Goal: Task Accomplishment & Management: Use online tool/utility

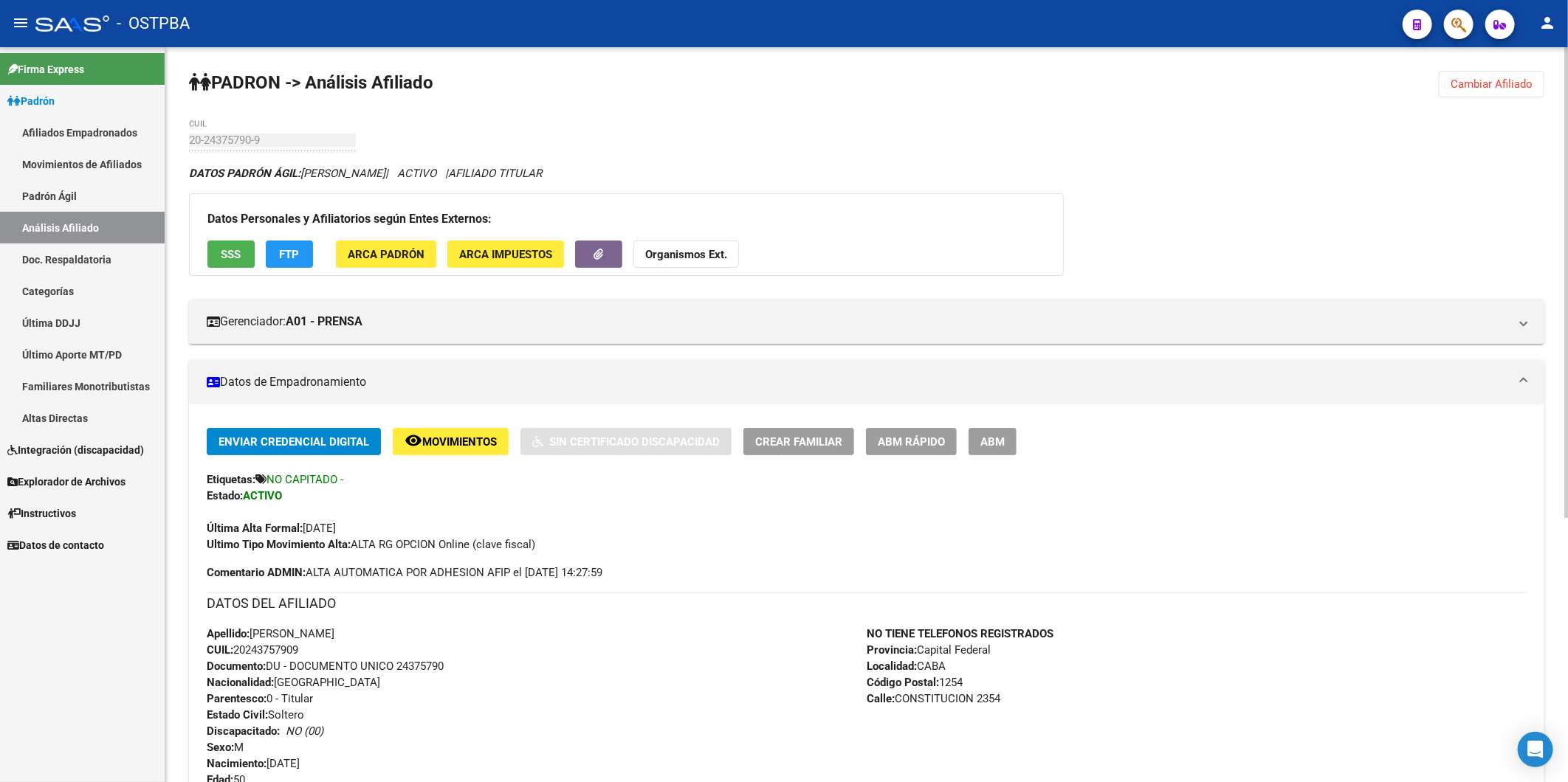
click at [1507, 79] on span "Cambiar Afiliado" at bounding box center [1491, 84] width 82 height 13
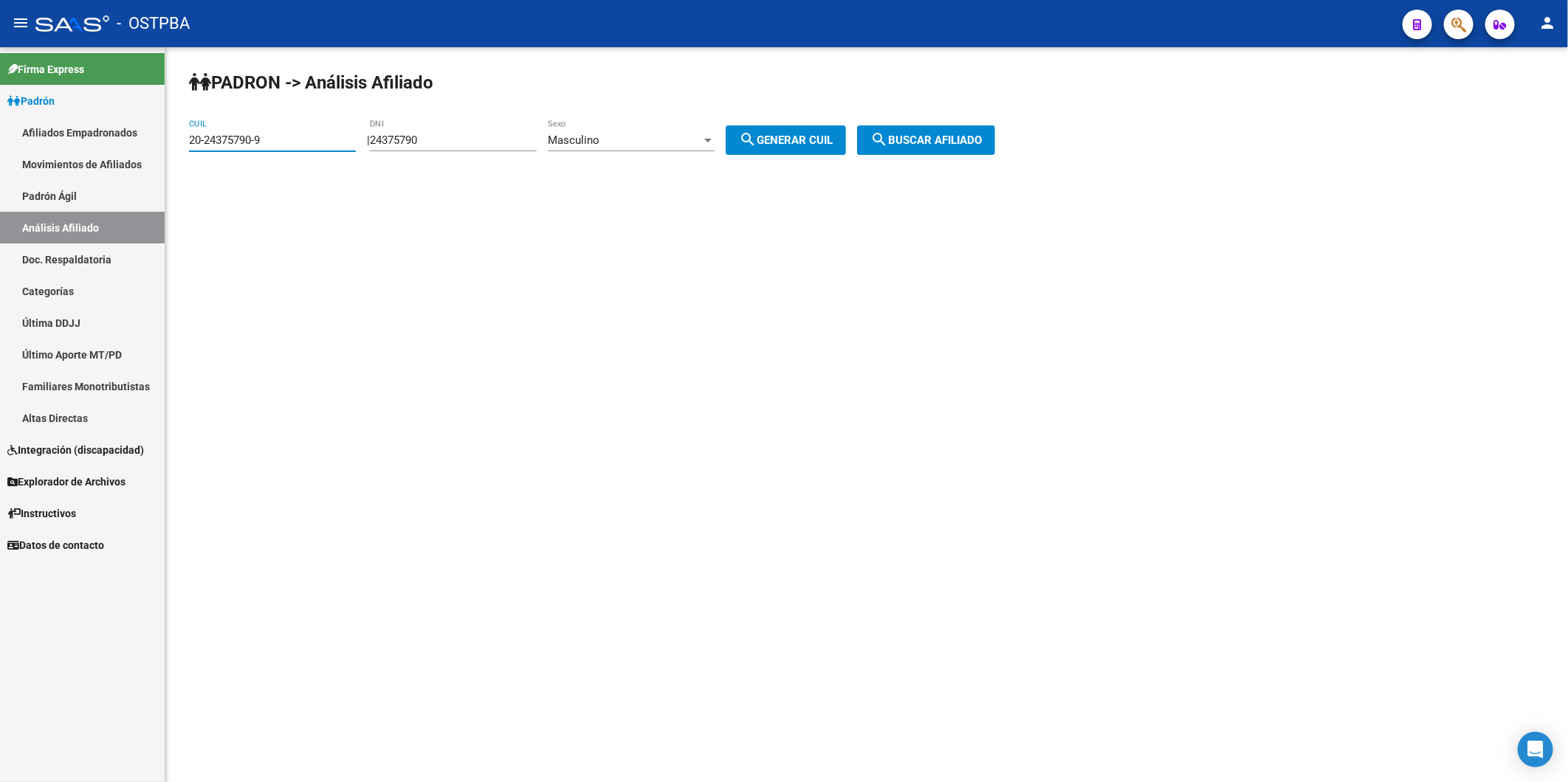
drag, startPoint x: 285, startPoint y: 142, endPoint x: 11, endPoint y: 136, distance: 274.1
click at [12, 145] on mat-sidenav-container "Firma Express Padrón Afiliados Empadronados Movimientos de Afiliados Padrón Ági…" at bounding box center [784, 414] width 1568 height 735
drag, startPoint x: 460, startPoint y: 134, endPoint x: 335, endPoint y: 142, distance: 125.3
click at [335, 142] on app-analisis-afiliado "PADRON -> Análisis Afiliado CUIL | 24375790 DNI Masculino Sexo search Generar C…" at bounding box center [597, 140] width 817 height 13
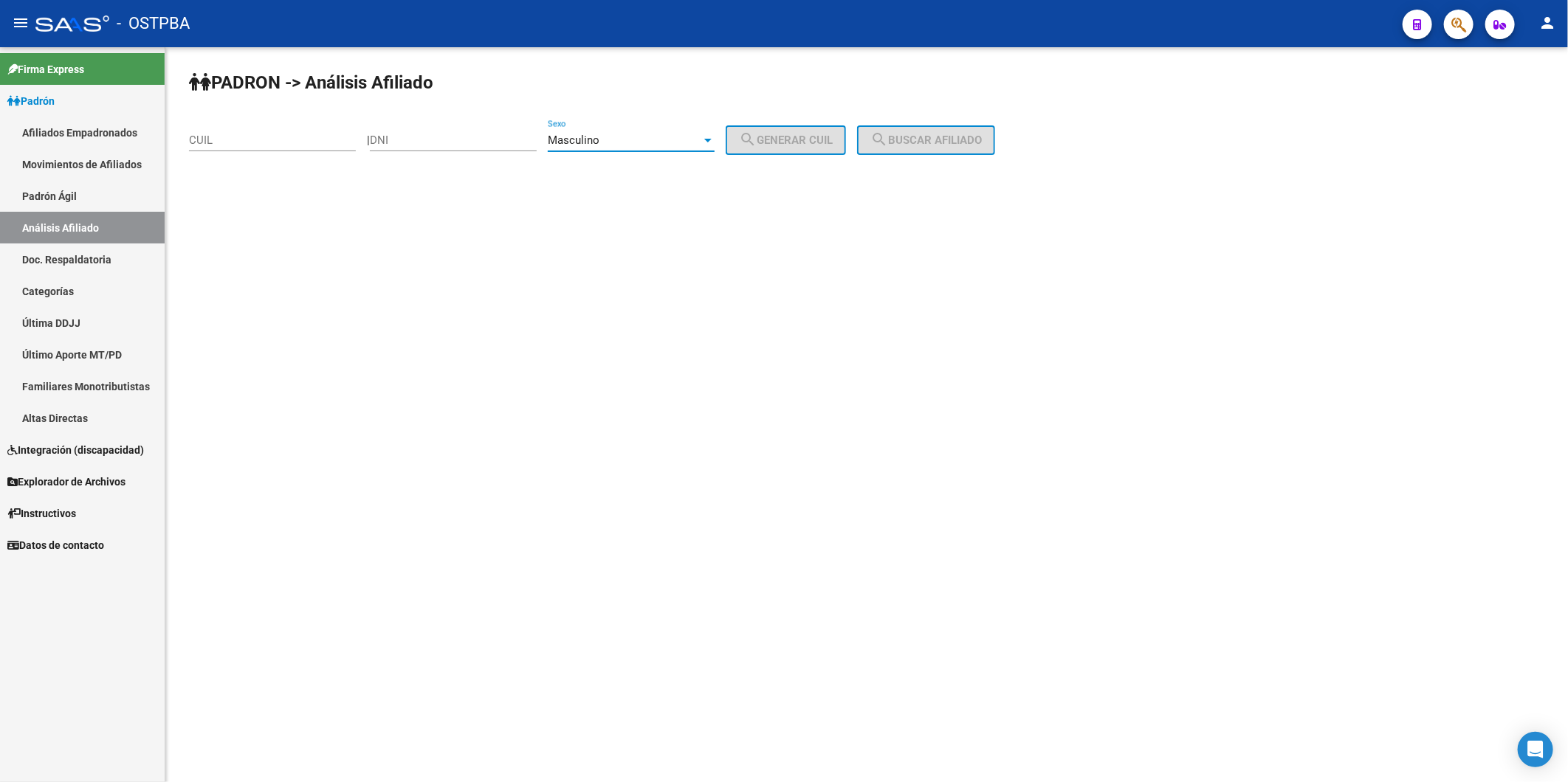
click at [714, 135] on div at bounding box center [707, 141] width 13 height 12
click at [628, 144] on span "Masculino" at bounding box center [647, 140] width 167 height 33
click at [455, 144] on input "DNI" at bounding box center [452, 140] width 167 height 13
type input "8"
type input "24078314"
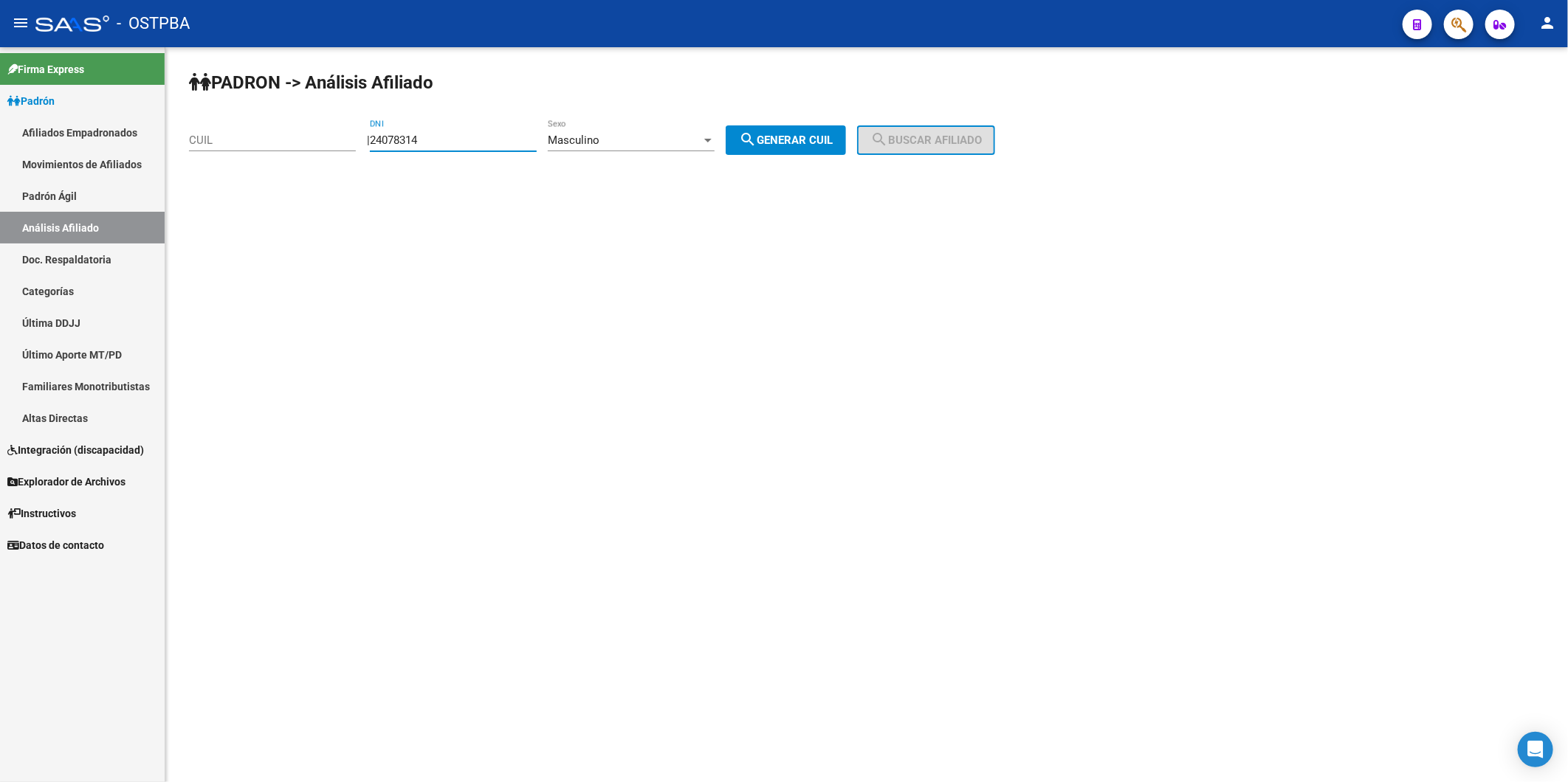
click at [817, 136] on span "search Generar CUIL" at bounding box center [786, 140] width 94 height 13
click at [972, 142] on span "search Buscar afiliado" at bounding box center [926, 140] width 111 height 13
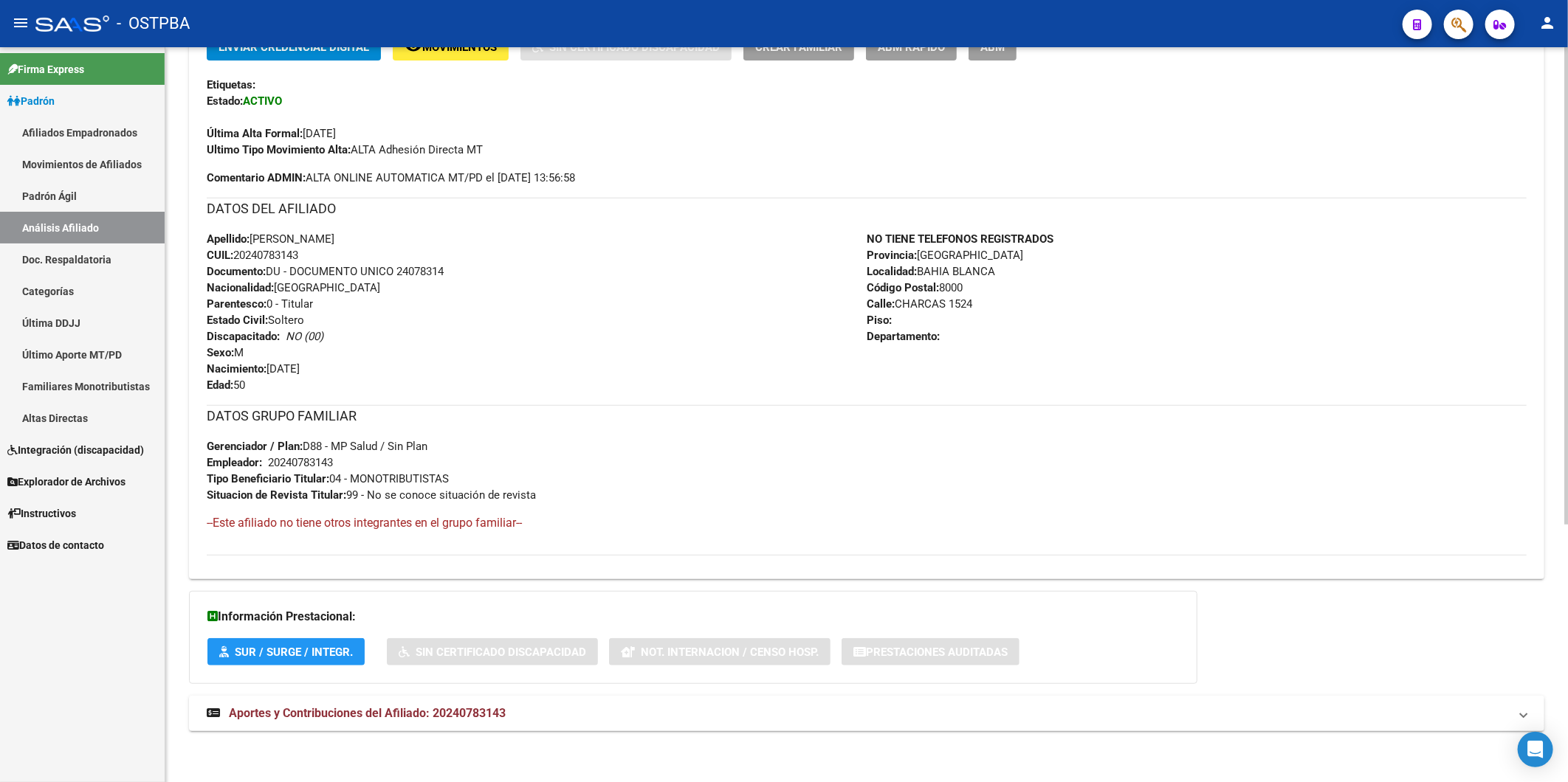
scroll to position [396, 0]
click at [475, 714] on span "Aportes y Contribuciones del Afiliado: 20240783143" at bounding box center [367, 712] width 277 height 14
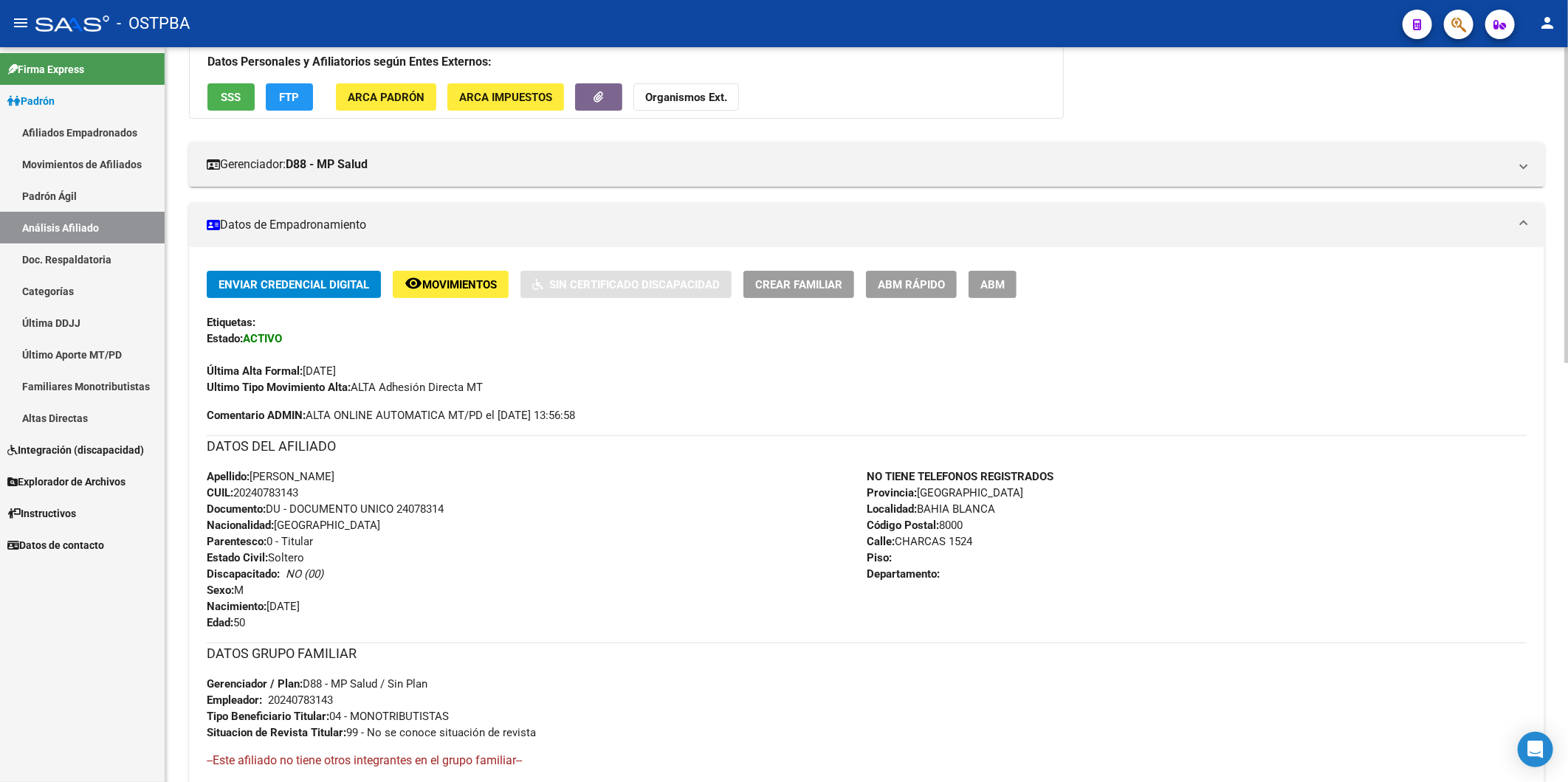
scroll to position [150, 0]
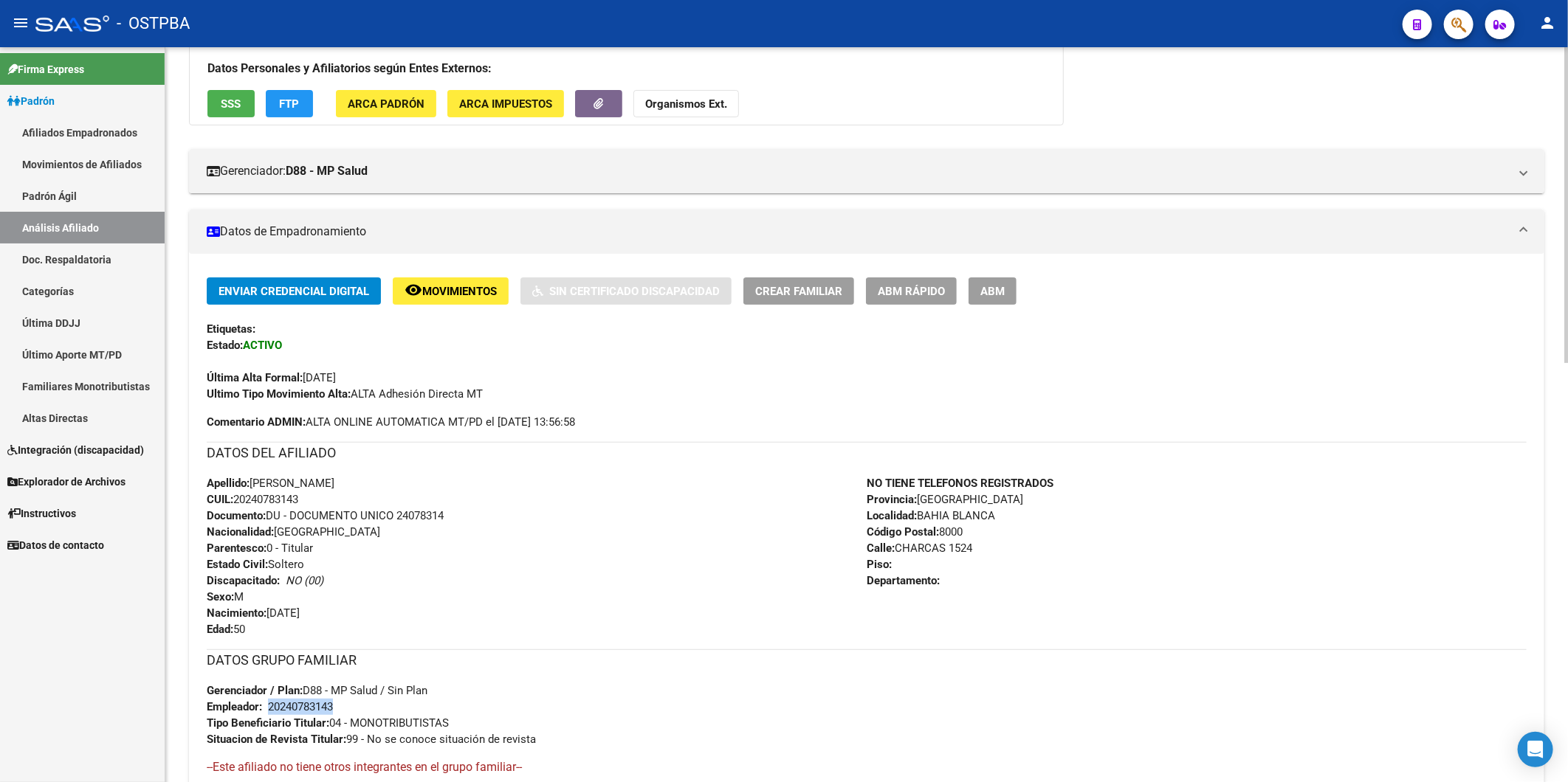
drag, startPoint x: 336, startPoint y: 704, endPoint x: 269, endPoint y: 698, distance: 67.3
click at [269, 698] on div "20240783143" at bounding box center [300, 706] width 65 height 16
copy div "20240783143"
click at [692, 98] on strong "Organismos Ext." at bounding box center [686, 104] width 82 height 13
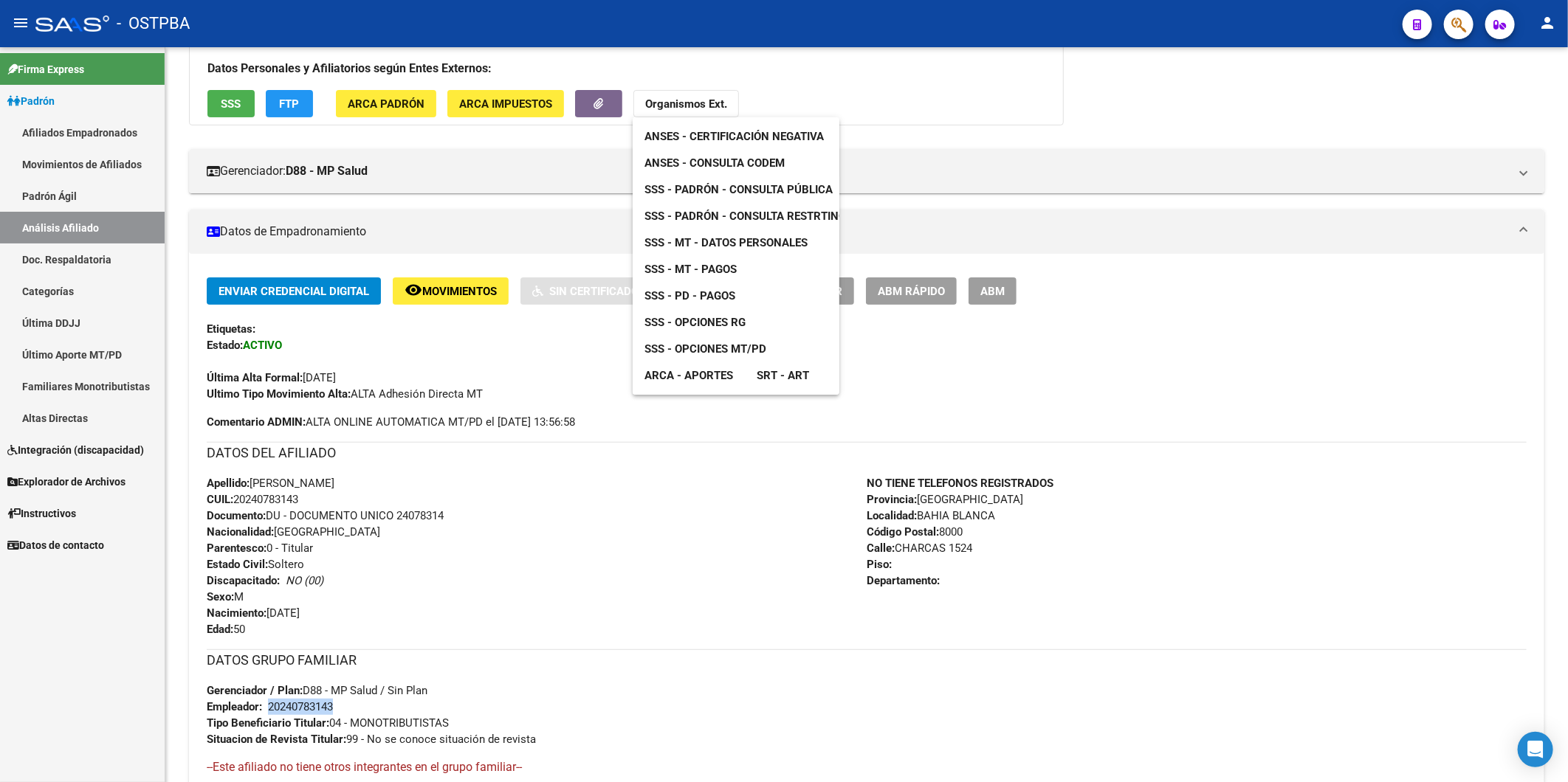
click at [759, 164] on span "ANSES - Consulta CODEM" at bounding box center [714, 162] width 140 height 13
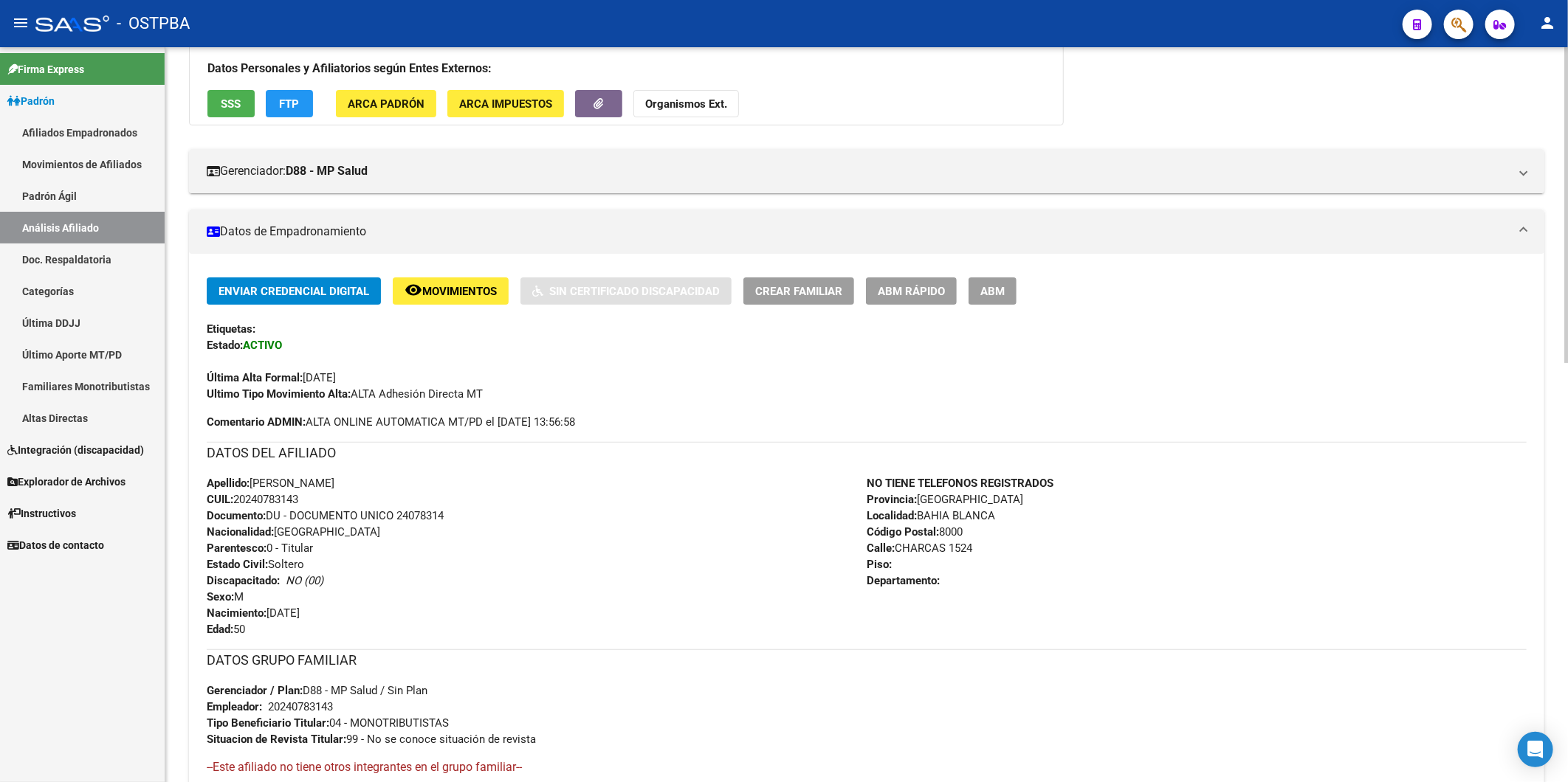
click at [654, 574] on div "Apellido: [PERSON_NAME]: 20240783143 Documento: DU - DOCUMENTO UNICO 24078314 N…" at bounding box center [536, 556] width 660 height 162
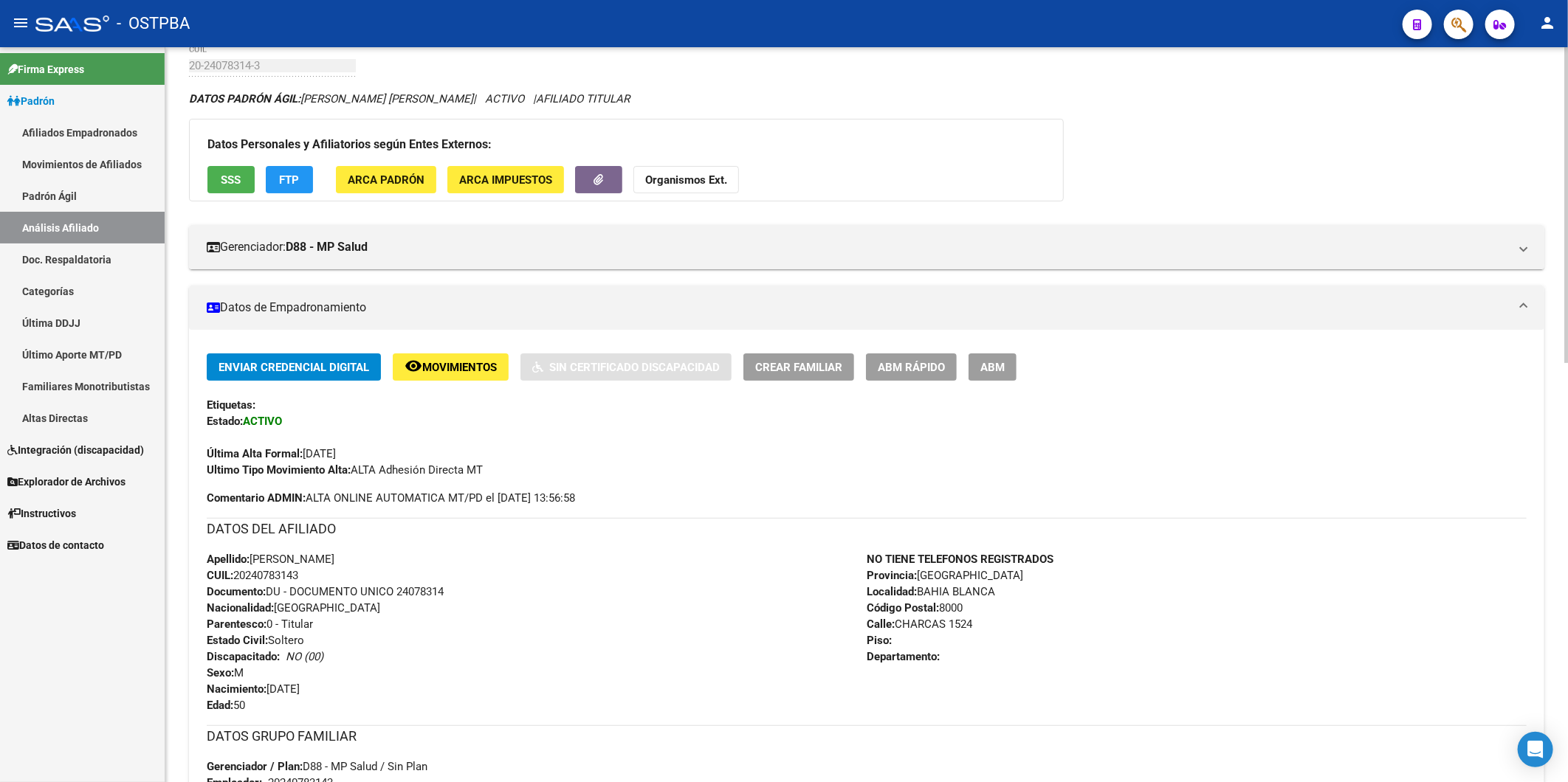
scroll to position [68, 0]
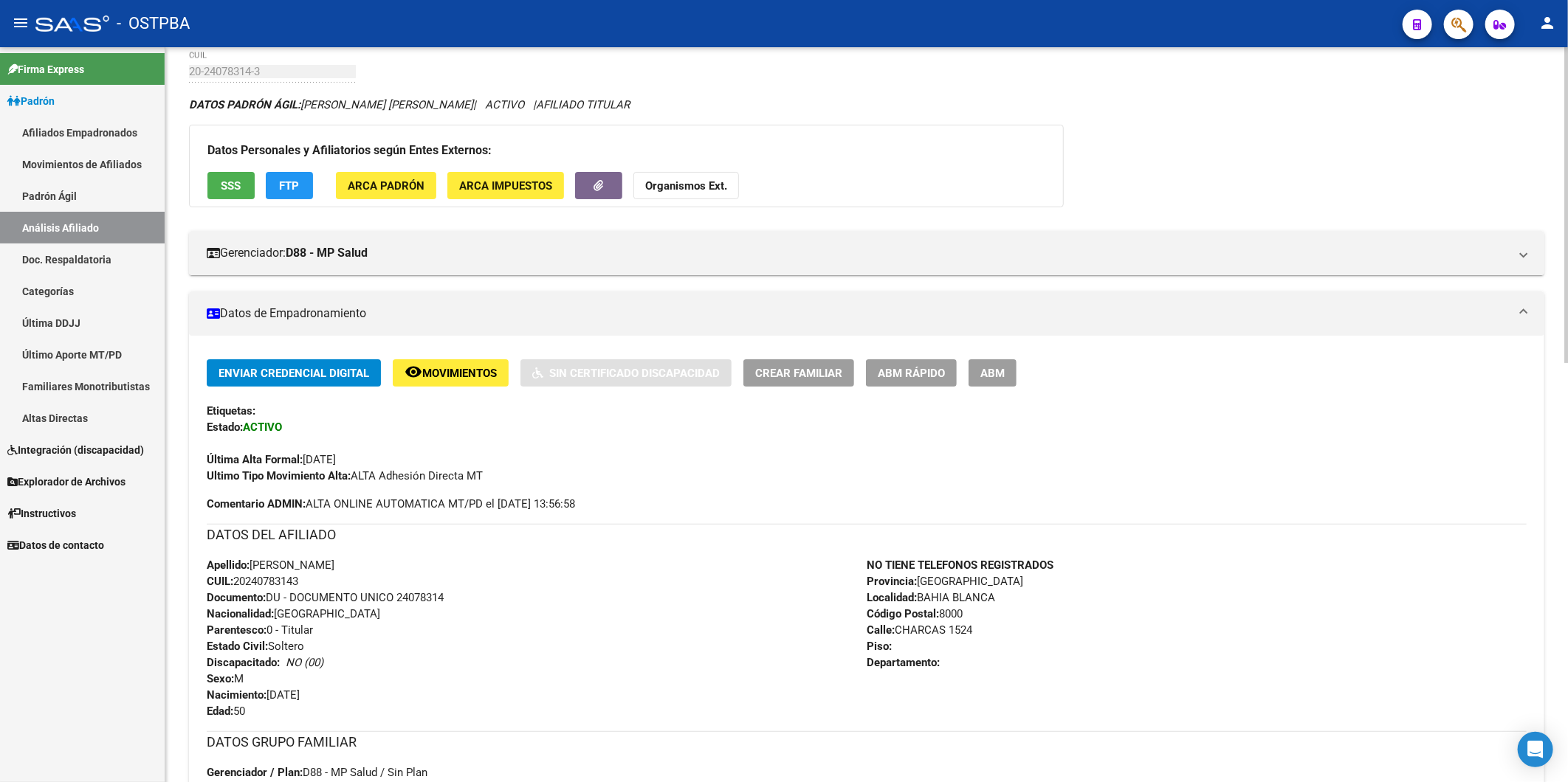
click at [349, 362] on button "Enviar Credencial Digital" at bounding box center [294, 373] width 174 height 28
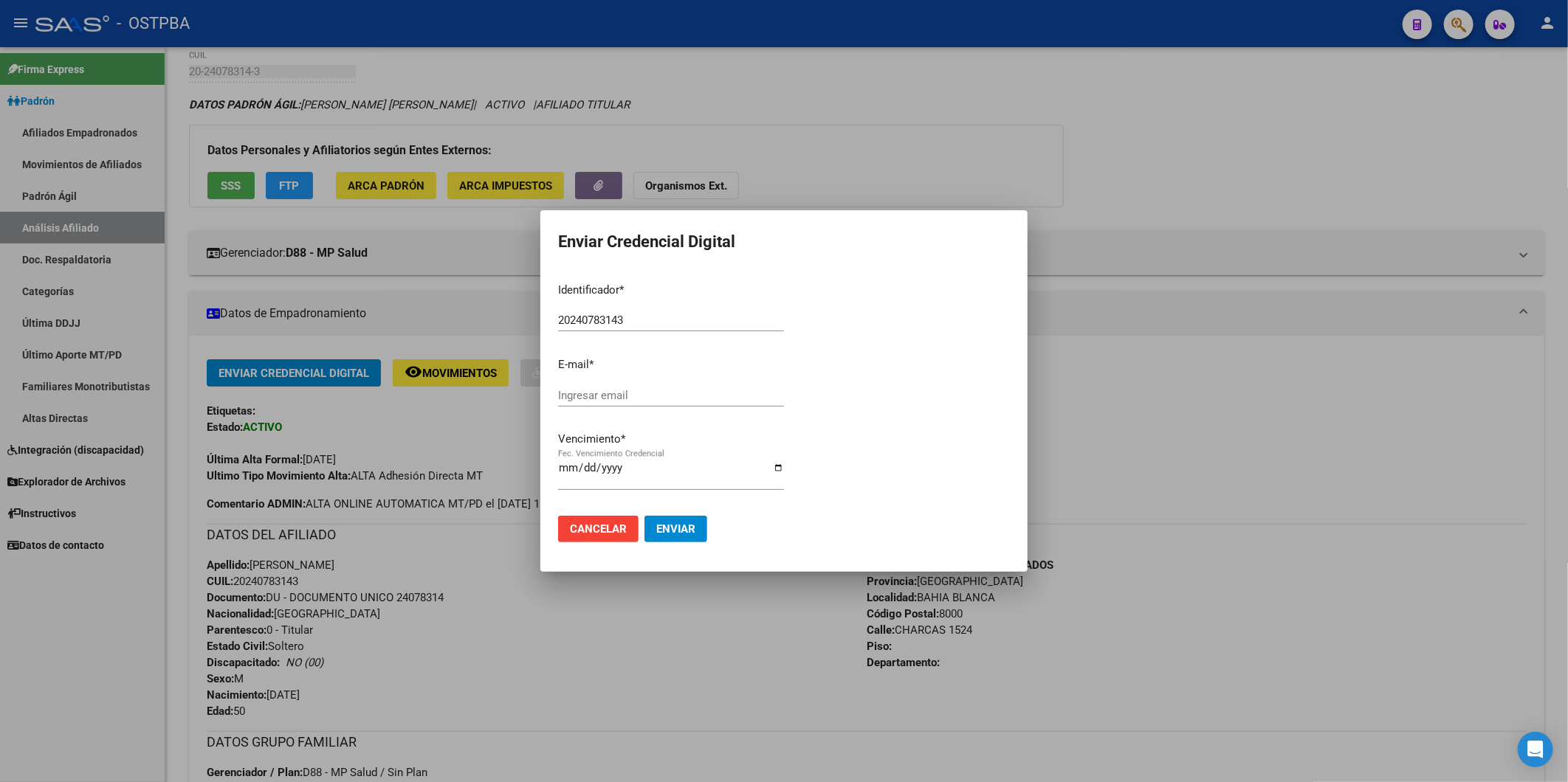
click at [1055, 198] on div at bounding box center [784, 391] width 1568 height 782
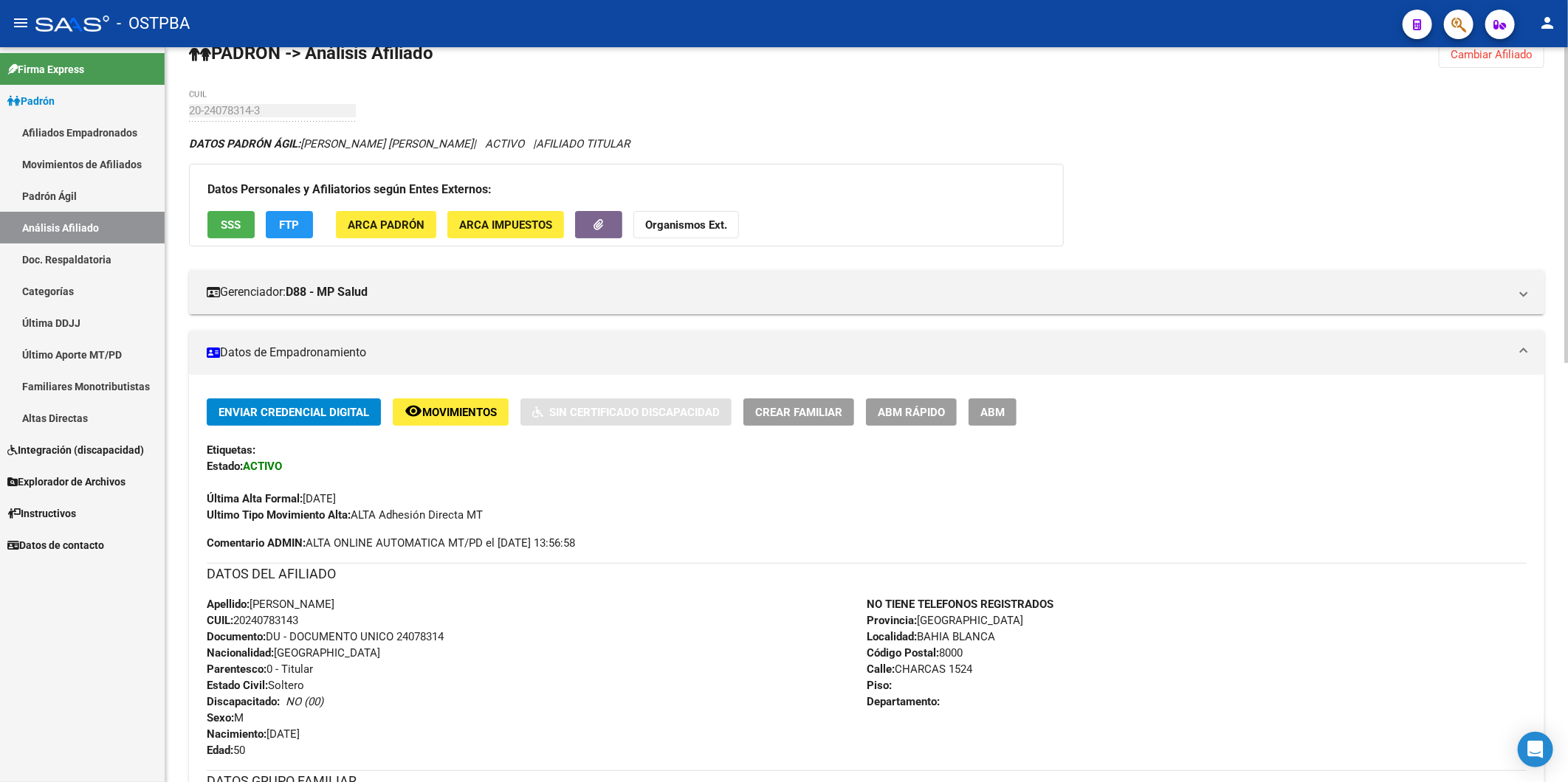
scroll to position [0, 0]
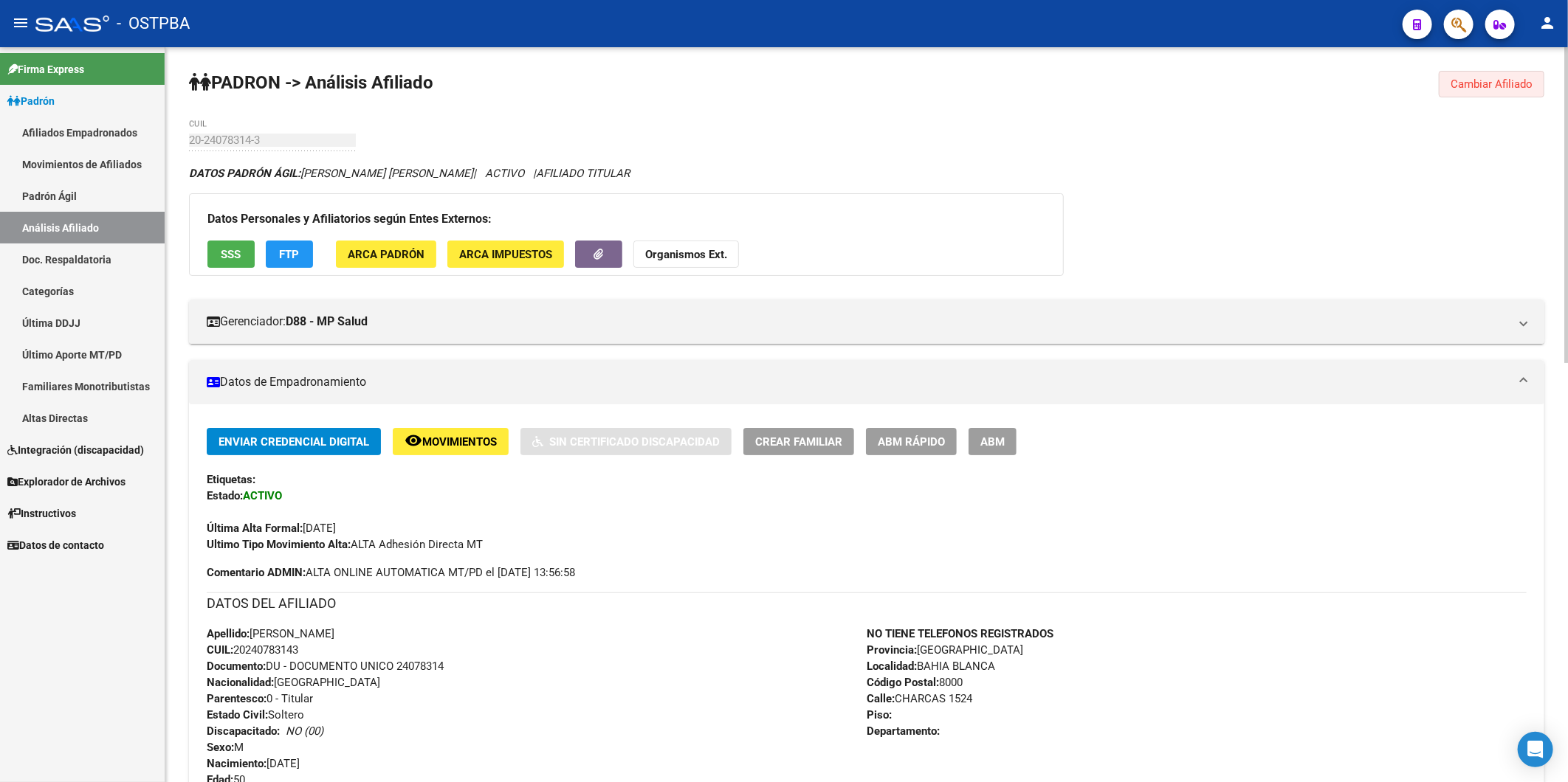
click at [1509, 79] on span "Cambiar Afiliado" at bounding box center [1491, 84] width 82 height 13
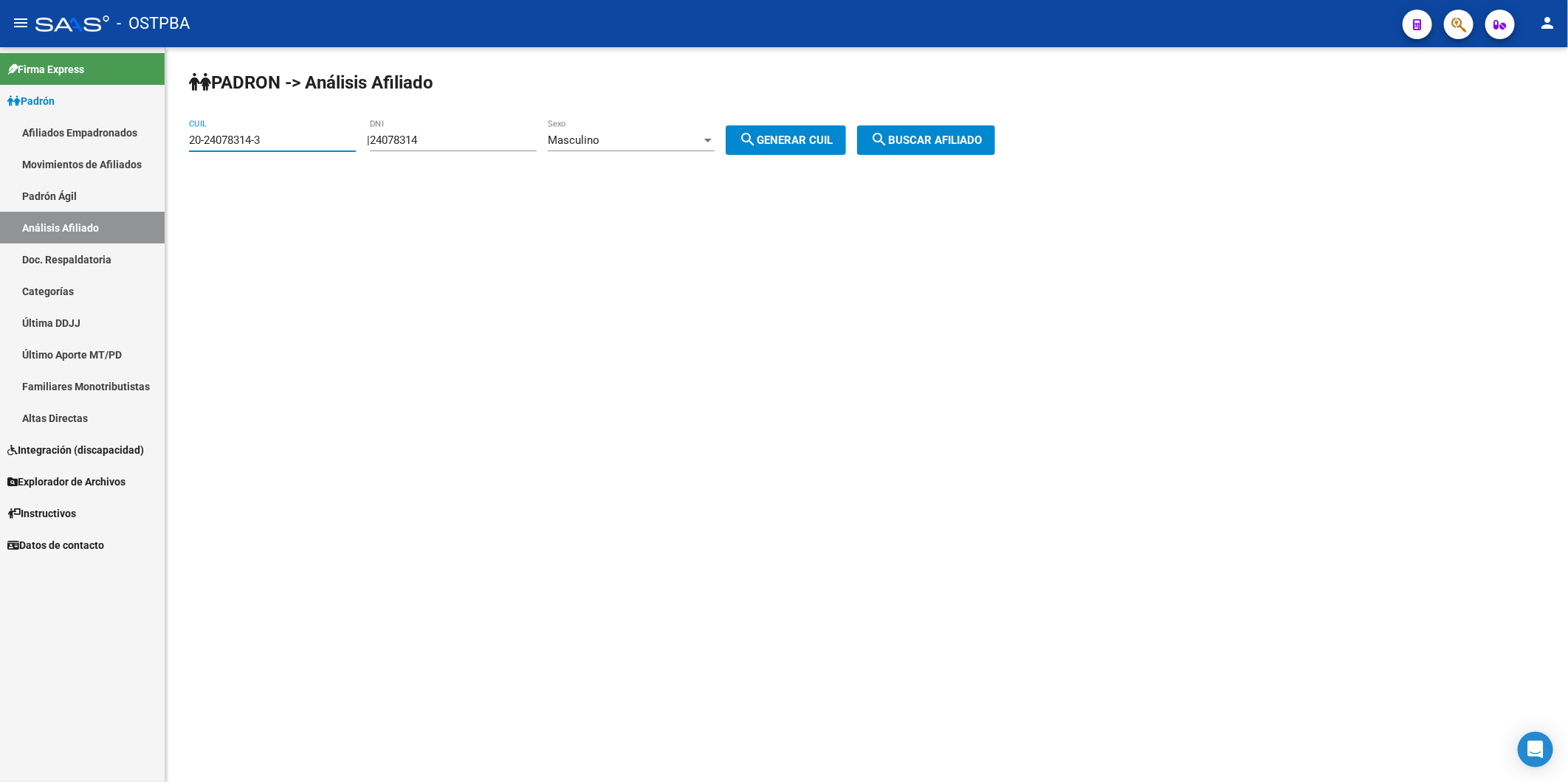
drag, startPoint x: 273, startPoint y: 135, endPoint x: 179, endPoint y: 142, distance: 94.3
click at [179, 142] on div "PADRON -> Análisis Afiliado 20-24078314-3 CUIL | 24078314 DNI Masculino Sexo se…" at bounding box center [866, 125] width 1402 height 155
paste input "7-37608922-9"
click at [888, 138] on mat-icon "search" at bounding box center [879, 139] width 18 height 18
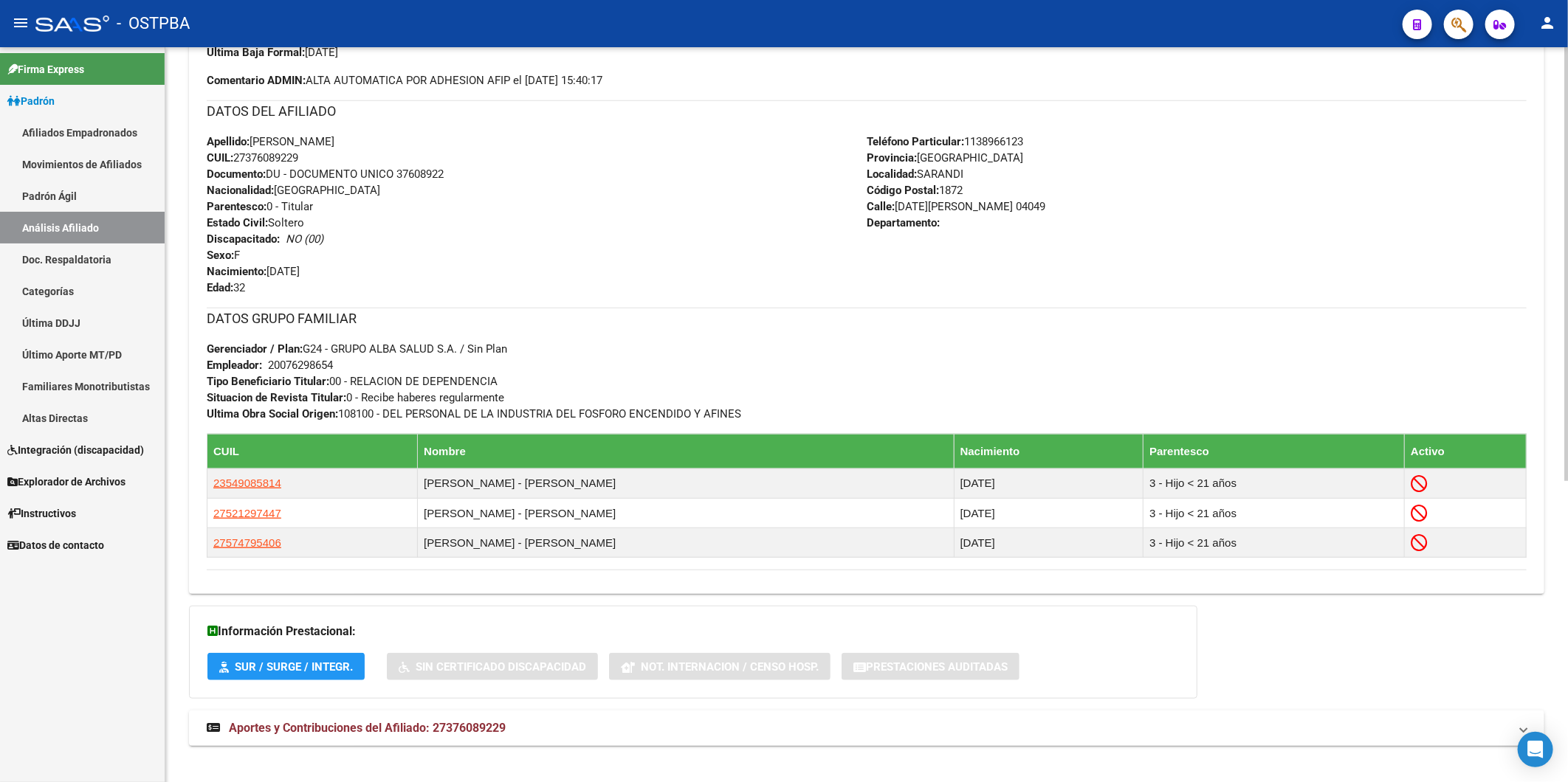
scroll to position [511, 0]
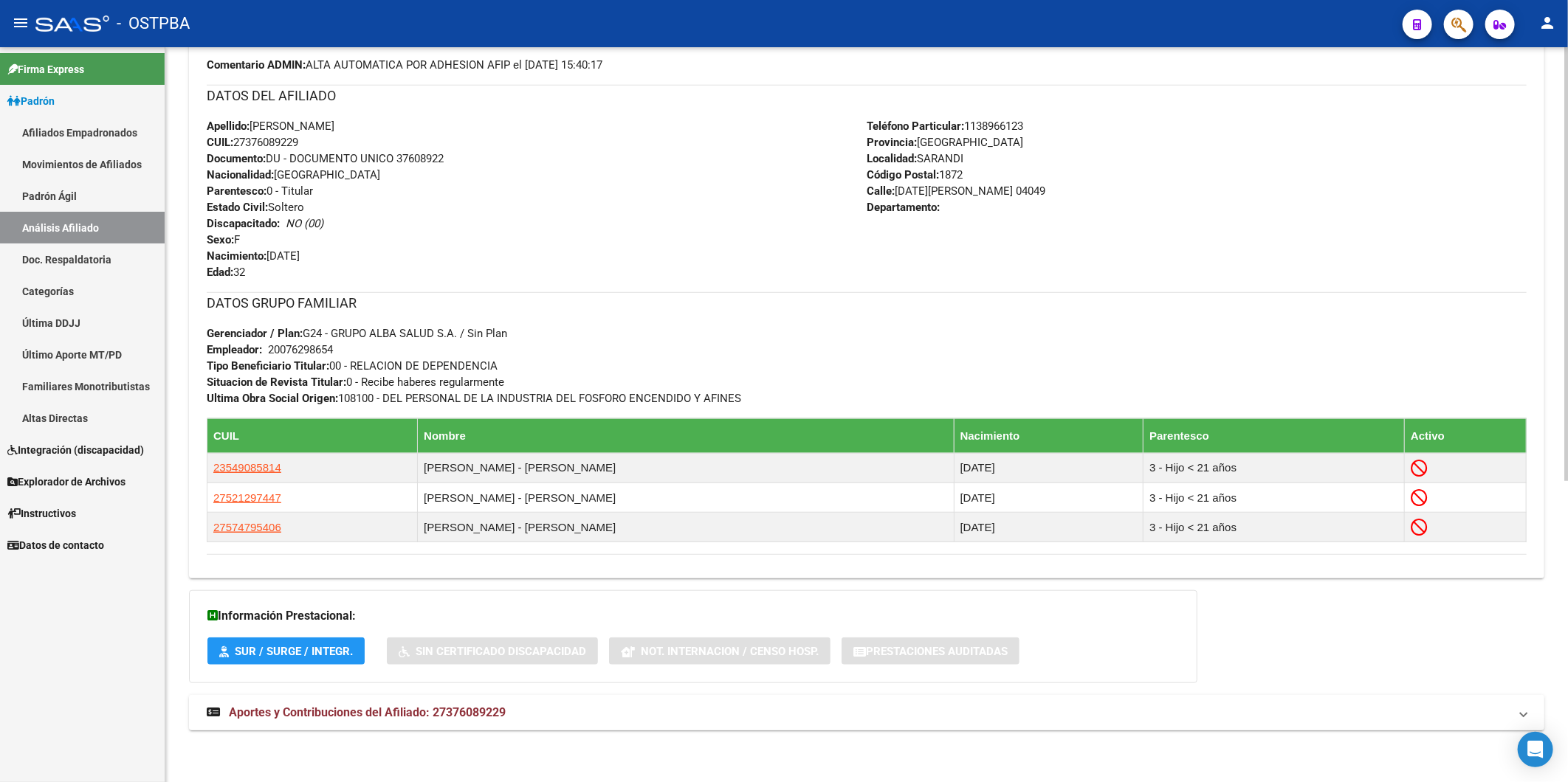
click at [477, 716] on span "Aportes y Contribuciones del Afiliado: 27376089229" at bounding box center [367, 712] width 277 height 14
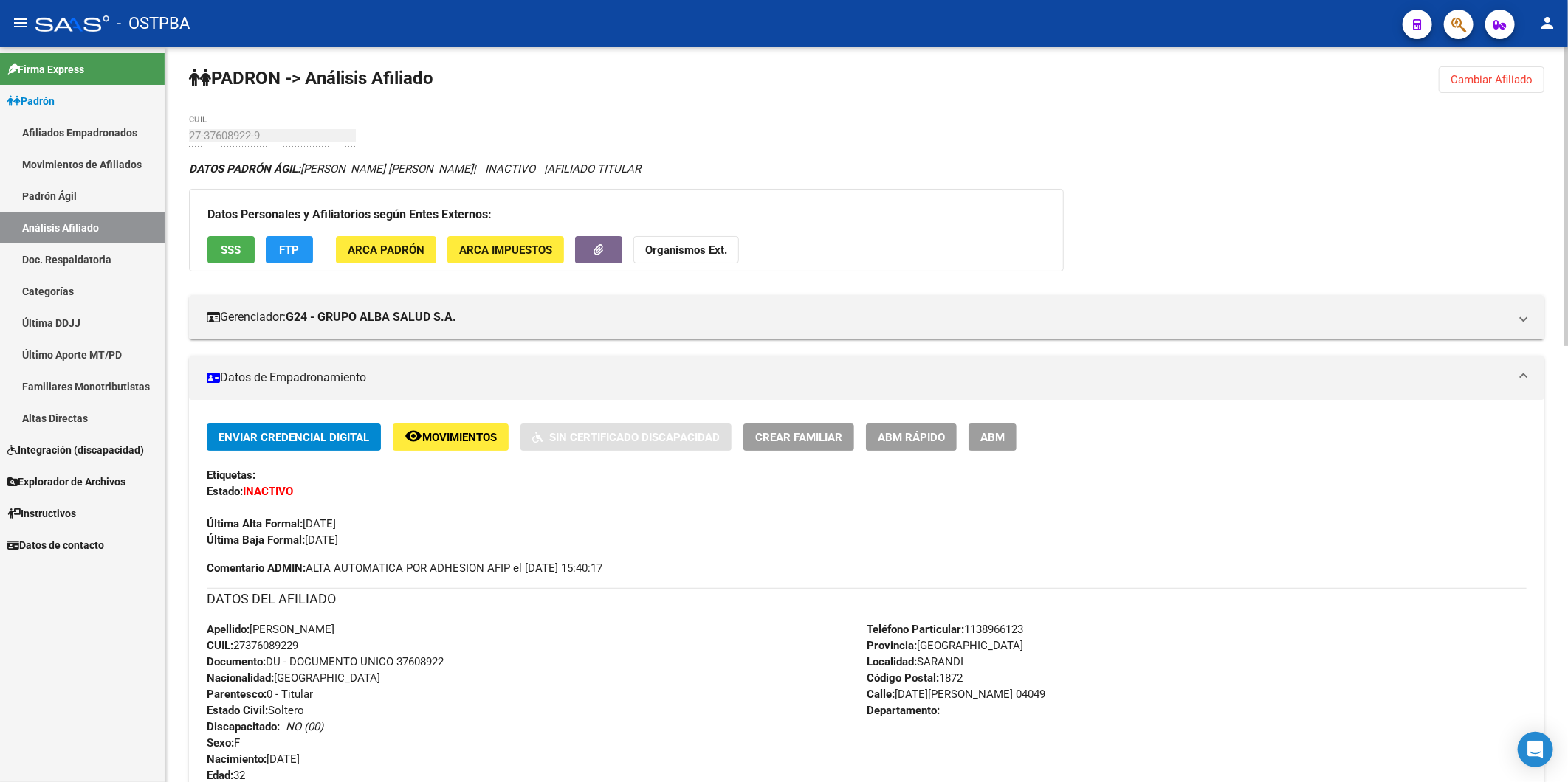
scroll to position [0, 0]
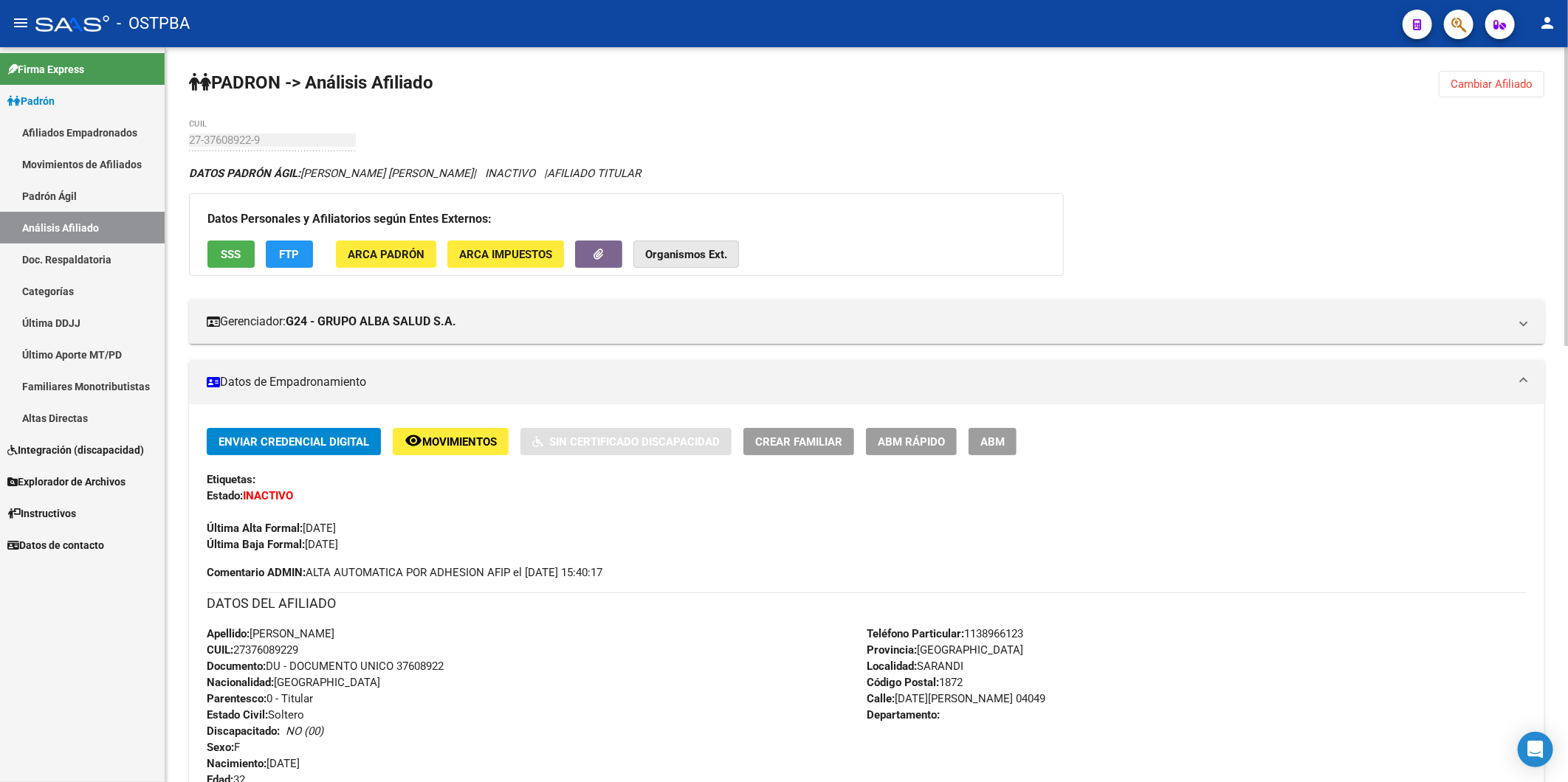
click at [687, 252] on strong "Organismos Ext." at bounding box center [686, 254] width 82 height 13
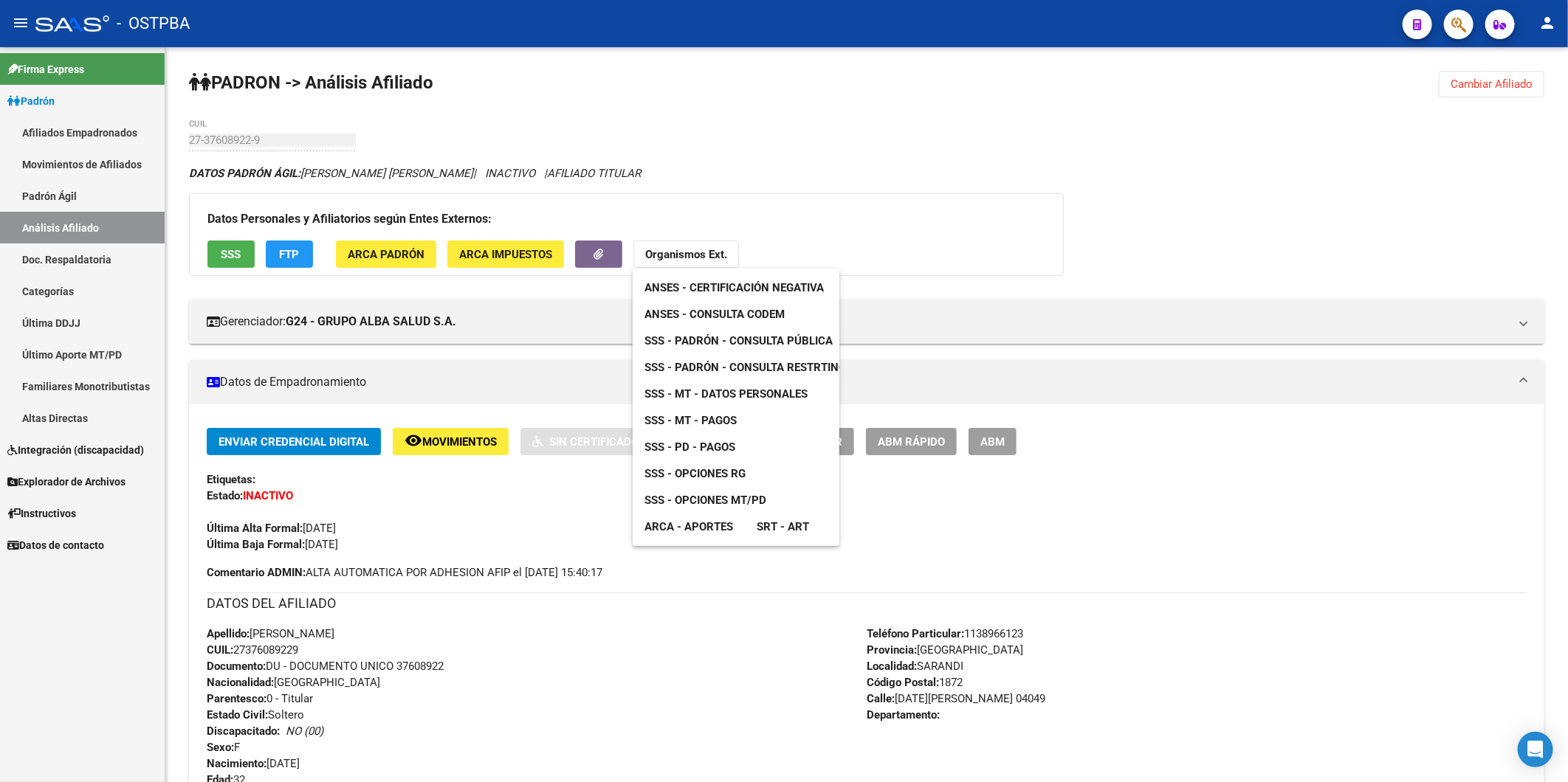
click at [736, 310] on span "ANSES - Consulta CODEM" at bounding box center [714, 313] width 140 height 13
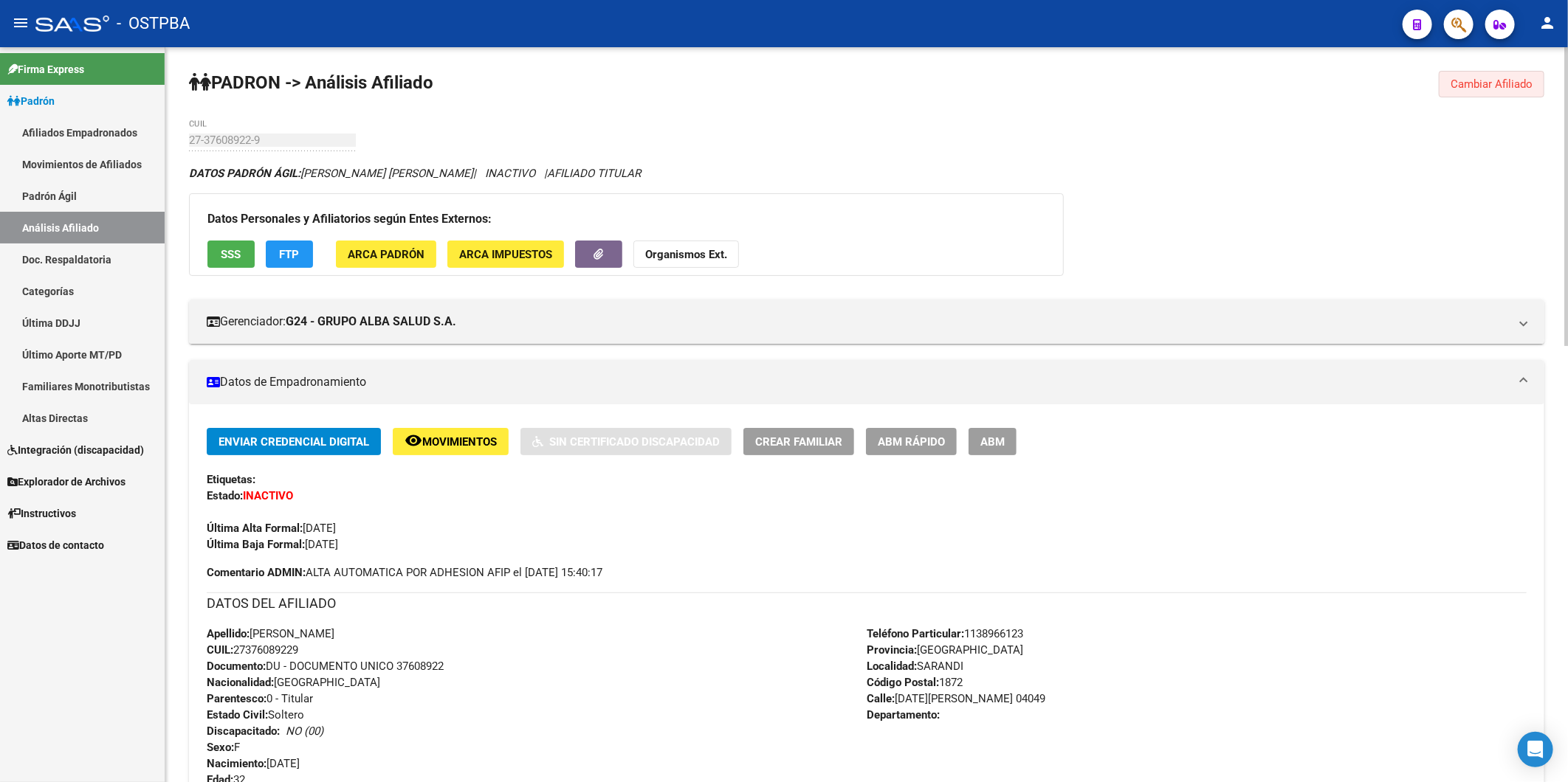
click at [1508, 86] on span "Cambiar Afiliado" at bounding box center [1491, 84] width 82 height 13
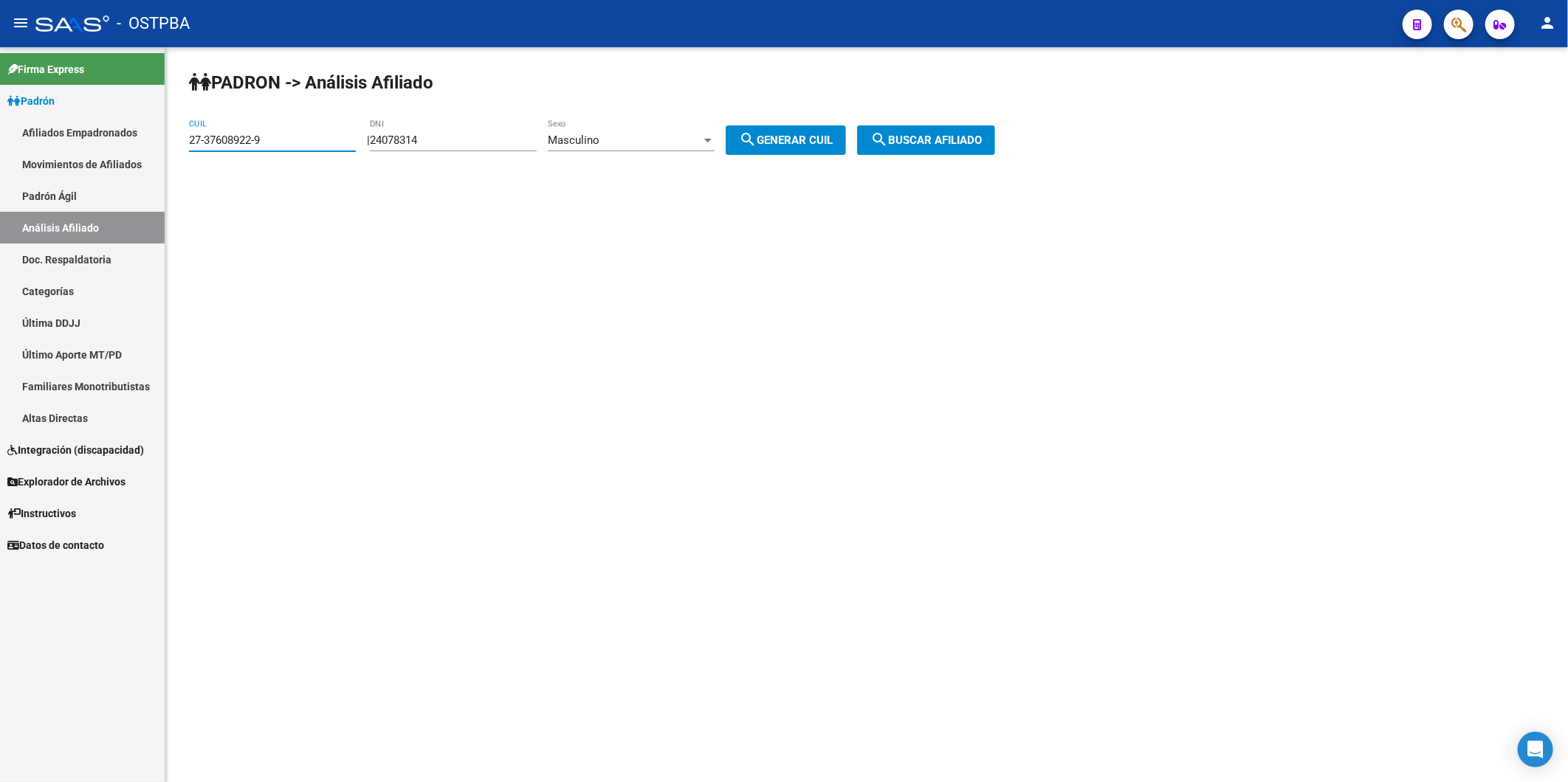
drag, startPoint x: 295, startPoint y: 141, endPoint x: 166, endPoint y: 140, distance: 129.0
click at [166, 140] on div "PADRON -> Análisis Afiliado 27-37608922-9 CUIL | 24078314 DNI Masculino Sexo se…" at bounding box center [866, 125] width 1402 height 155
paste input "0-94435897"
click at [916, 135] on span "search Buscar afiliado" at bounding box center [926, 140] width 111 height 13
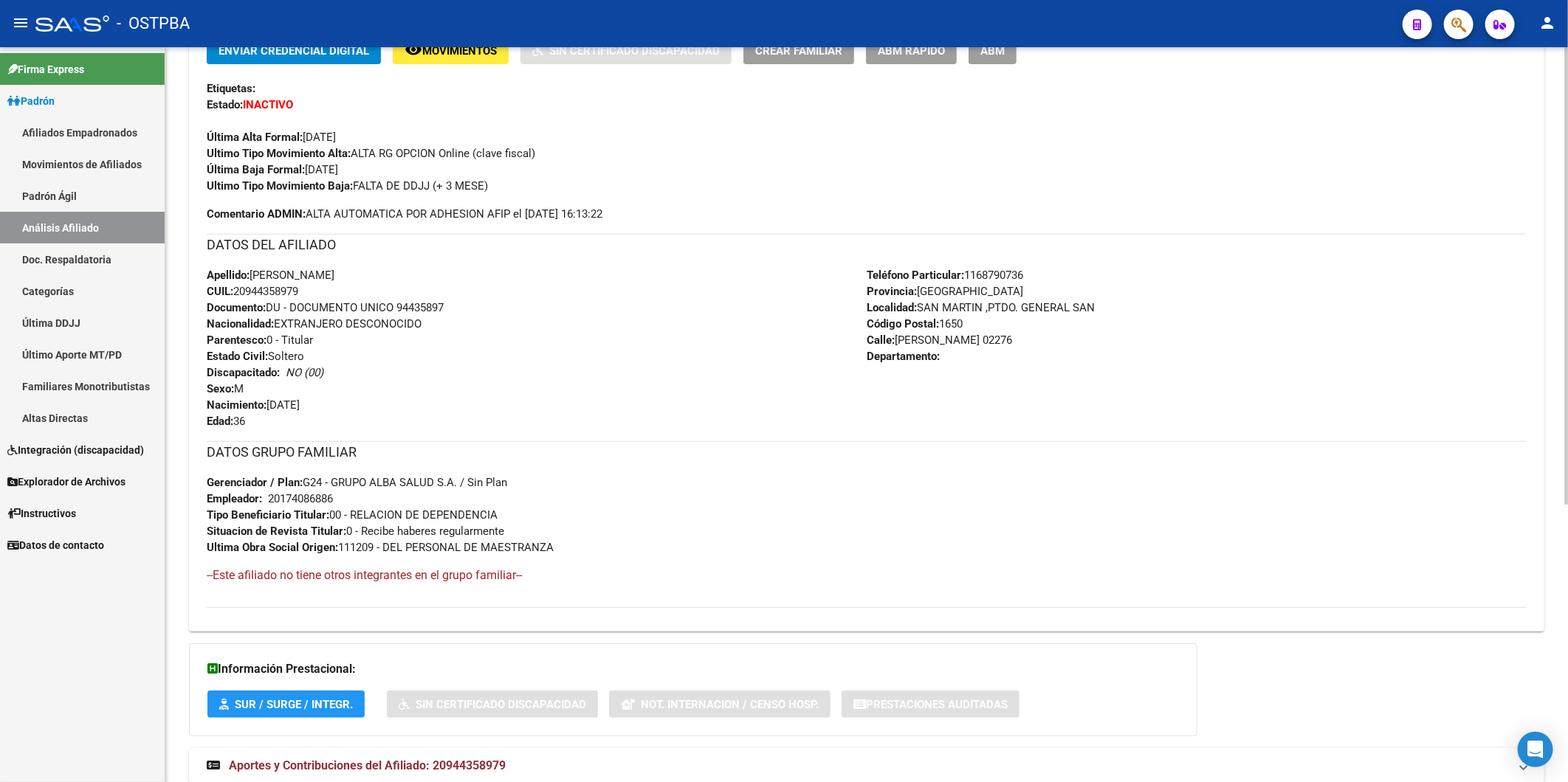
scroll to position [445, 0]
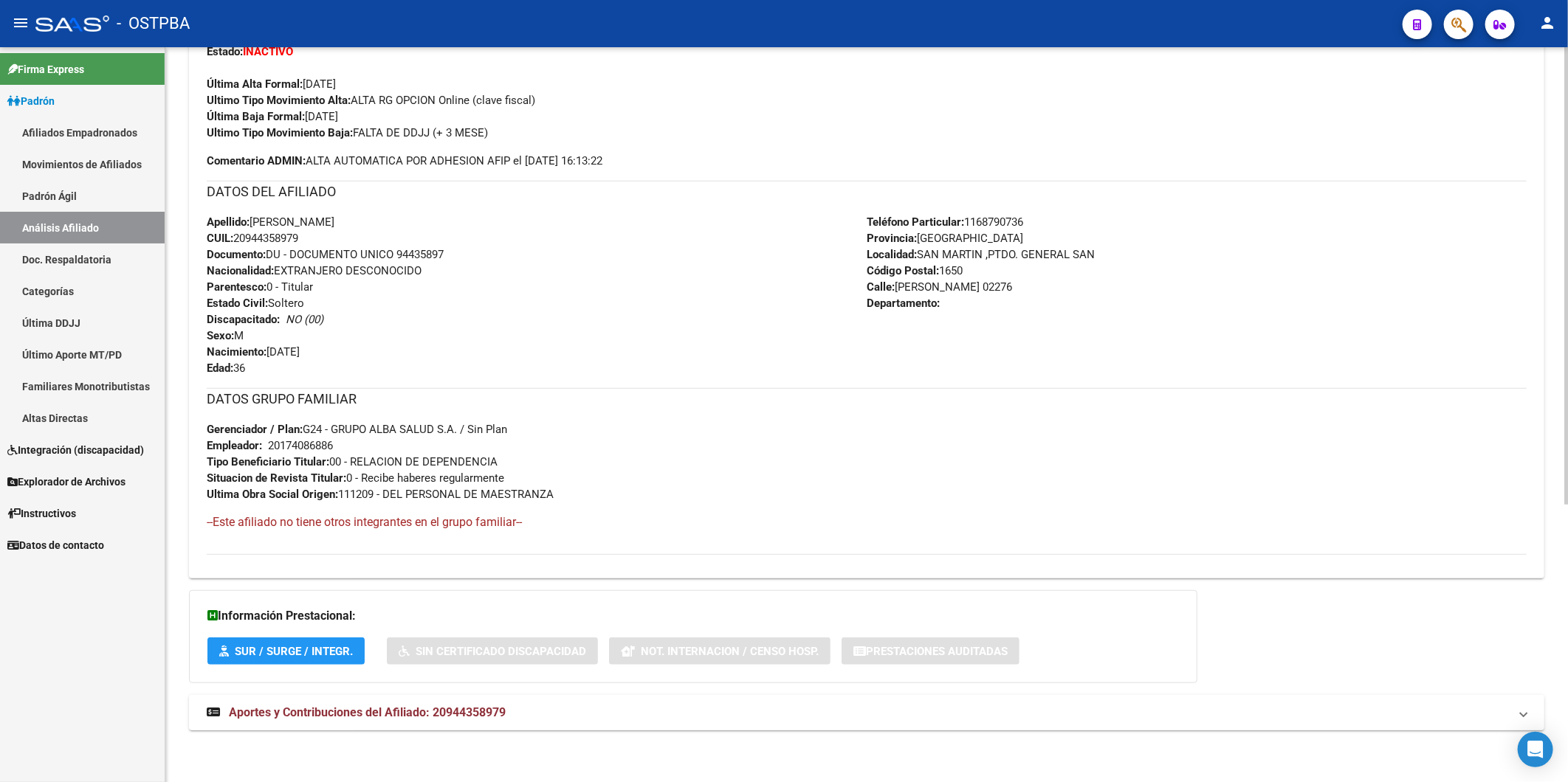
click at [318, 711] on span "Aportes y Contribuciones del Afiliado: 20944358979" at bounding box center [367, 712] width 277 height 14
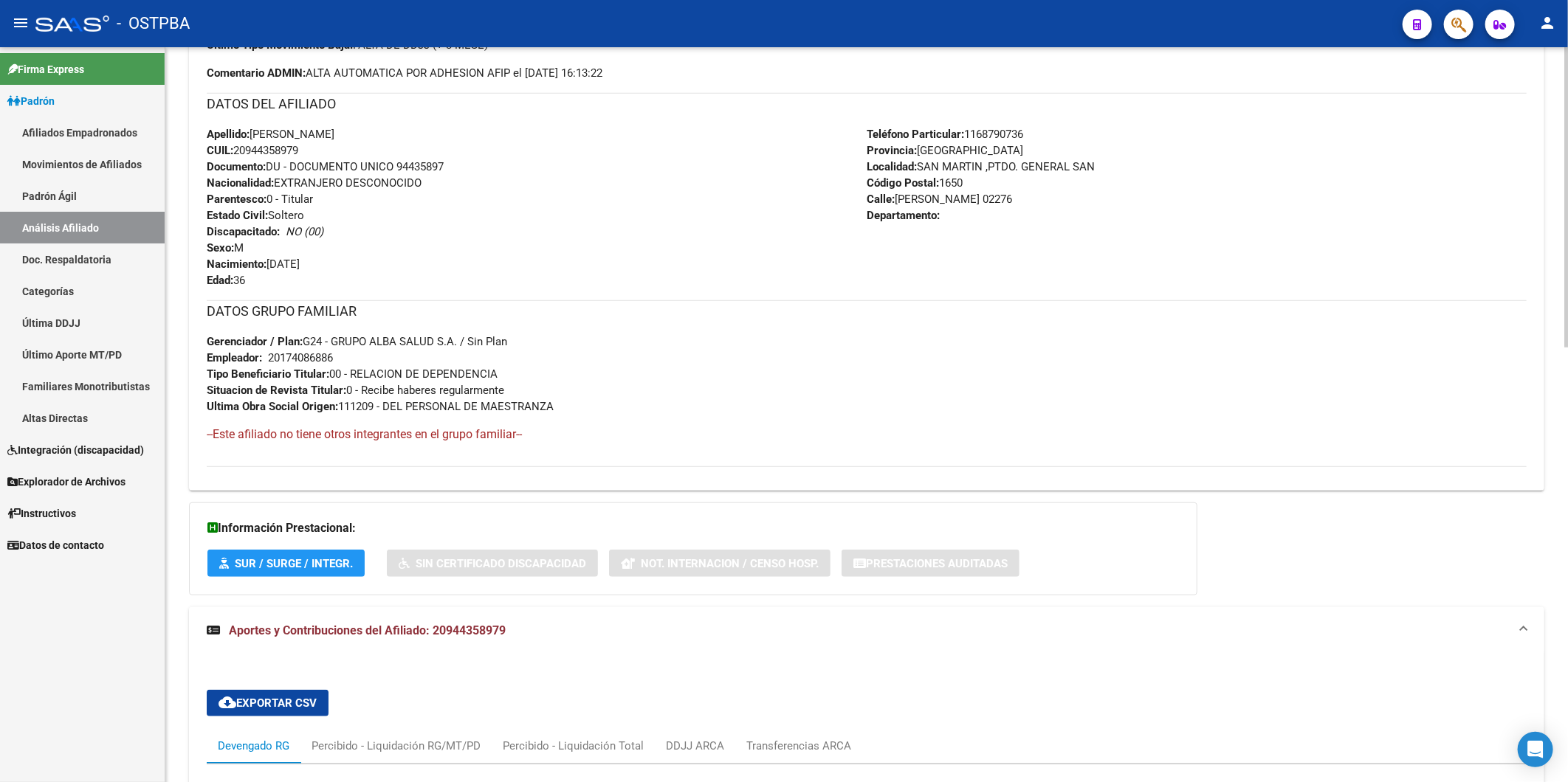
scroll to position [860, 0]
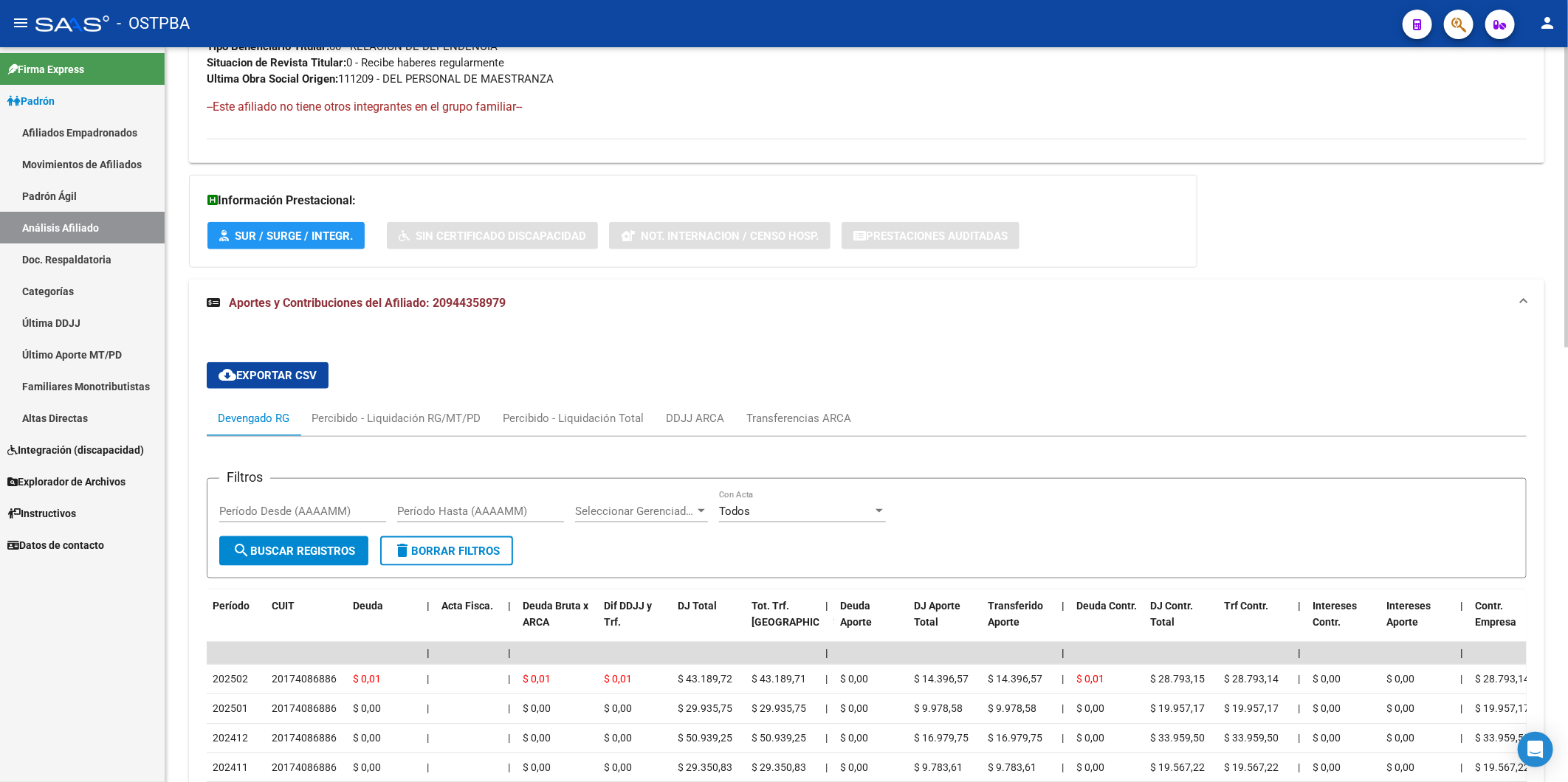
click at [1125, 247] on div "Información Prestacional: SUR / SURGE / INTEGR. Sin Certificado Discapacidad No…" at bounding box center [693, 222] width 1008 height 93
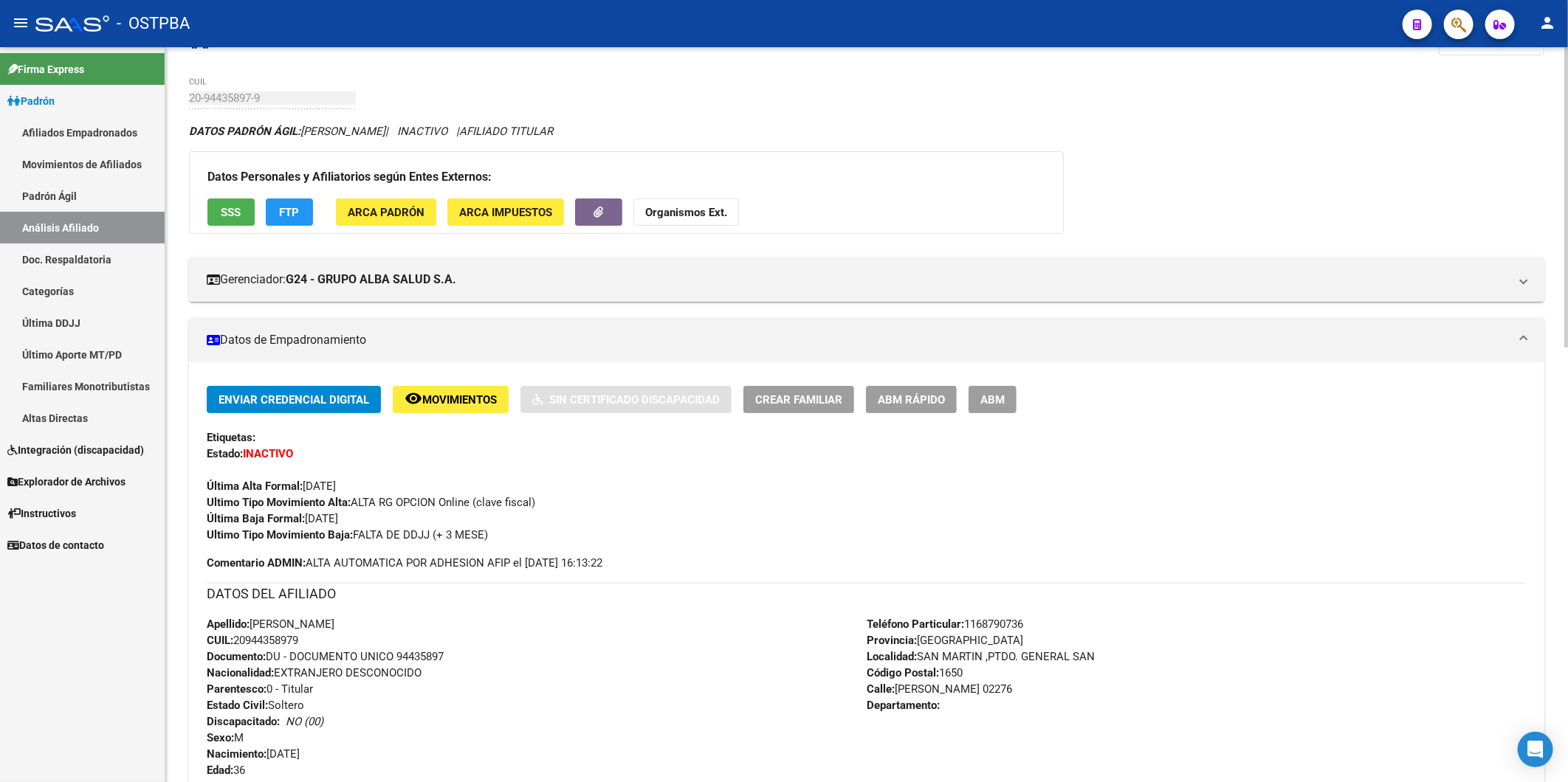
scroll to position [40, 0]
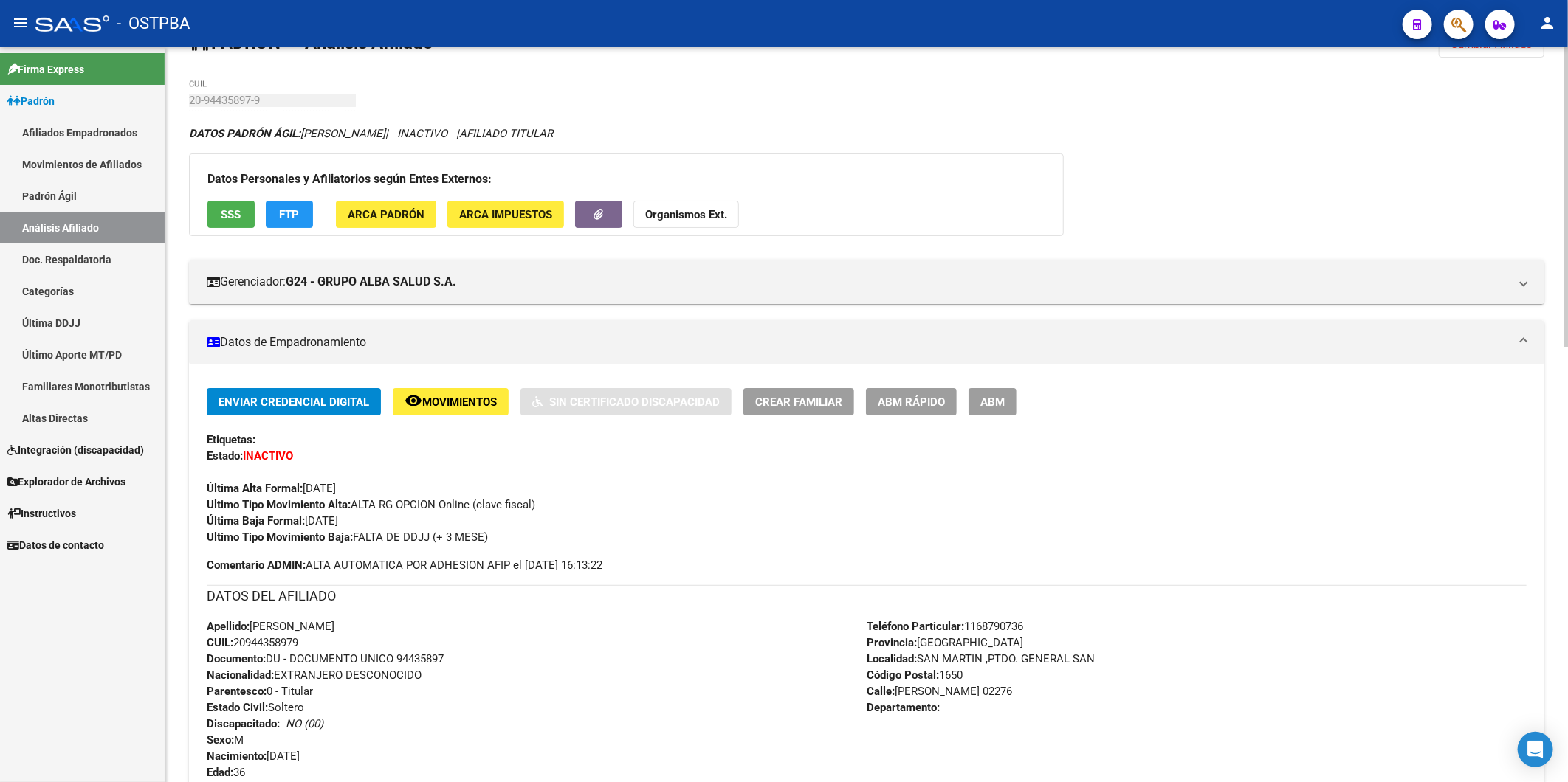
click at [660, 217] on strong "Organismos Ext." at bounding box center [686, 214] width 82 height 13
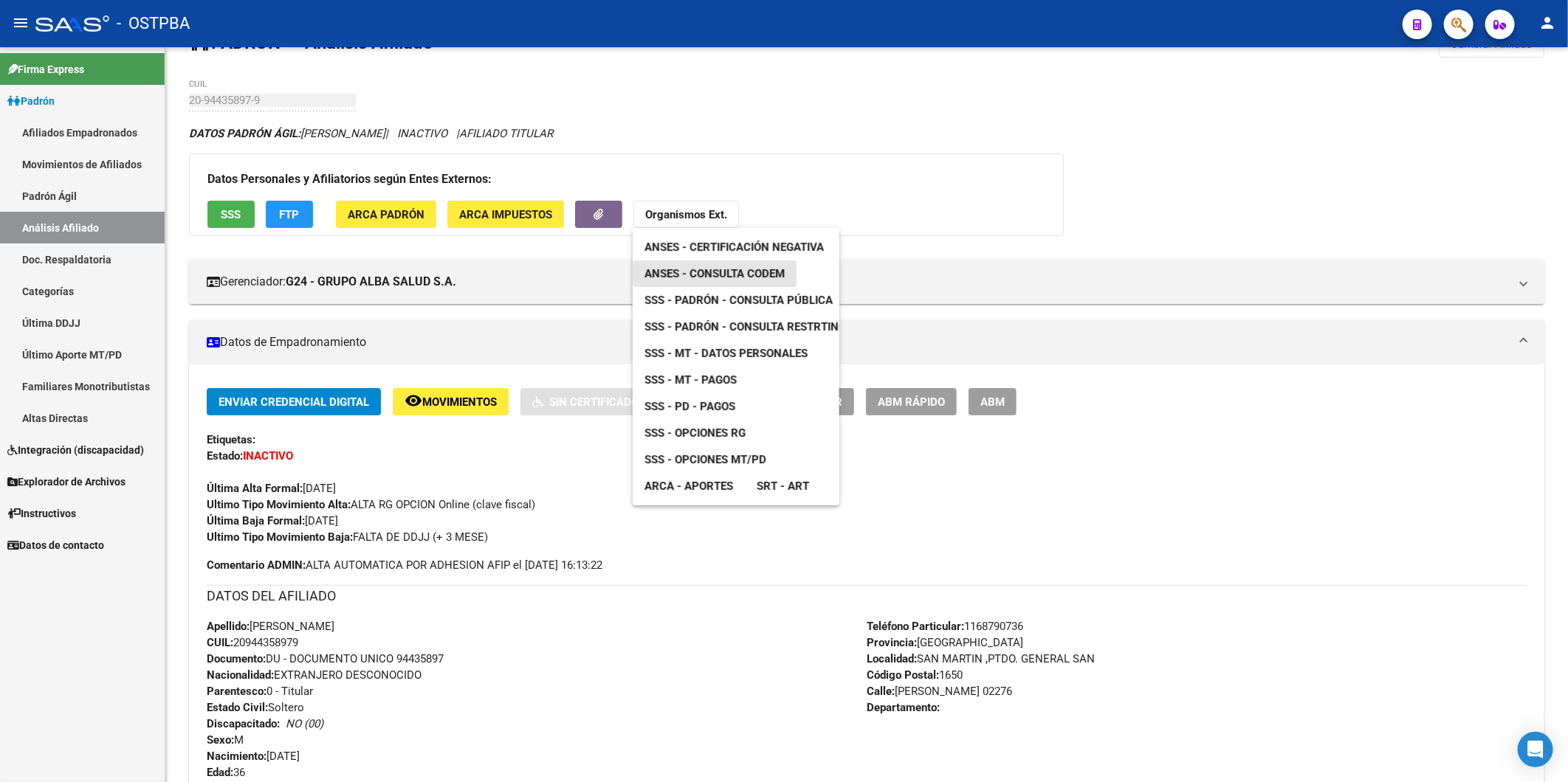
click at [713, 272] on span "ANSES - Consulta CODEM" at bounding box center [714, 273] width 140 height 13
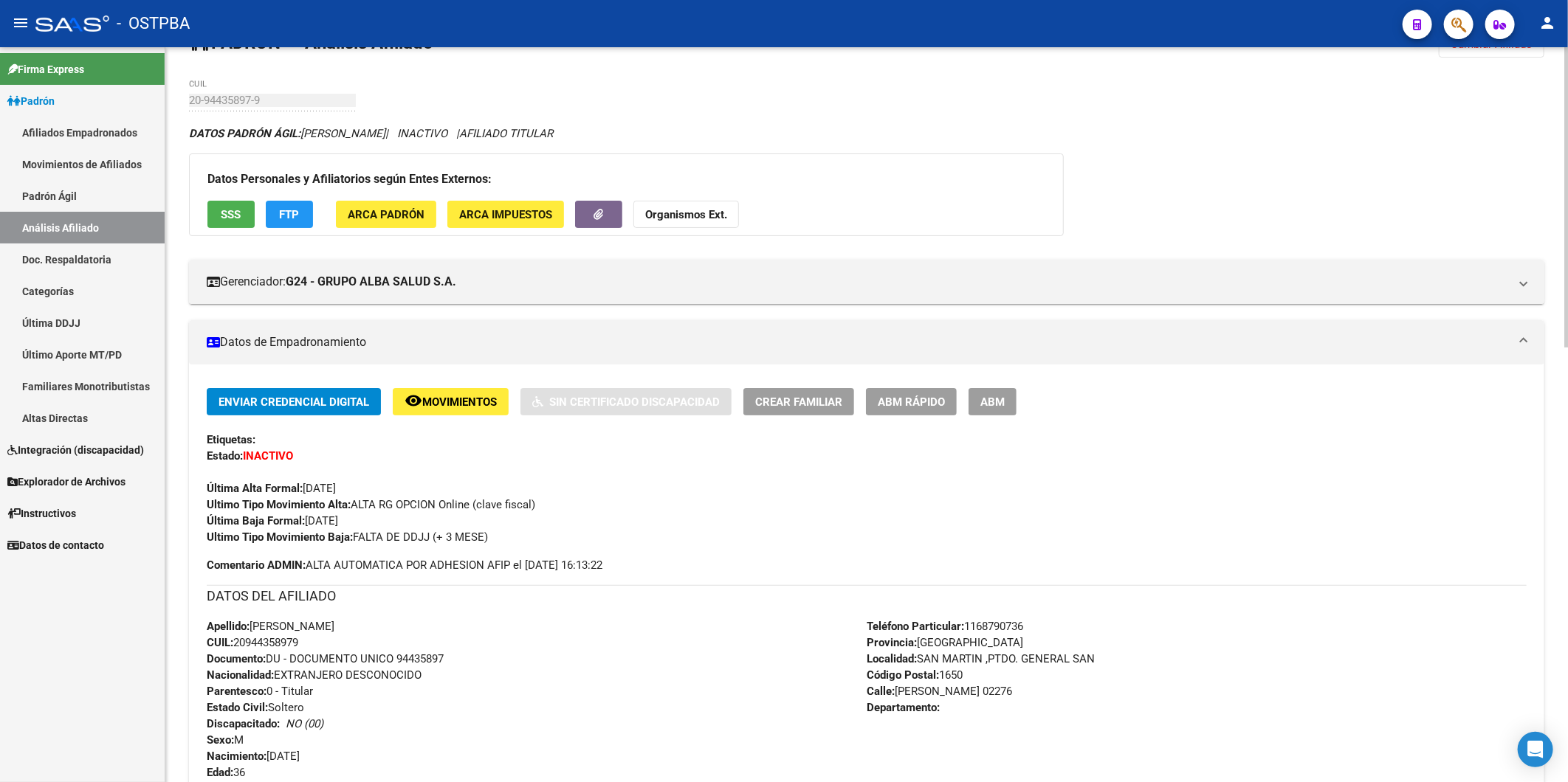
drag, startPoint x: 316, startPoint y: 644, endPoint x: 237, endPoint y: 644, distance: 79.0
click at [237, 644] on div "Apellido: [PERSON_NAME]: 20944358979 Documento: DU - DOCUMENTO UNICO 94435897 N…" at bounding box center [536, 699] width 660 height 162
copy span "20944358979"
click at [665, 211] on strong "Organismos Ext." at bounding box center [686, 214] width 82 height 13
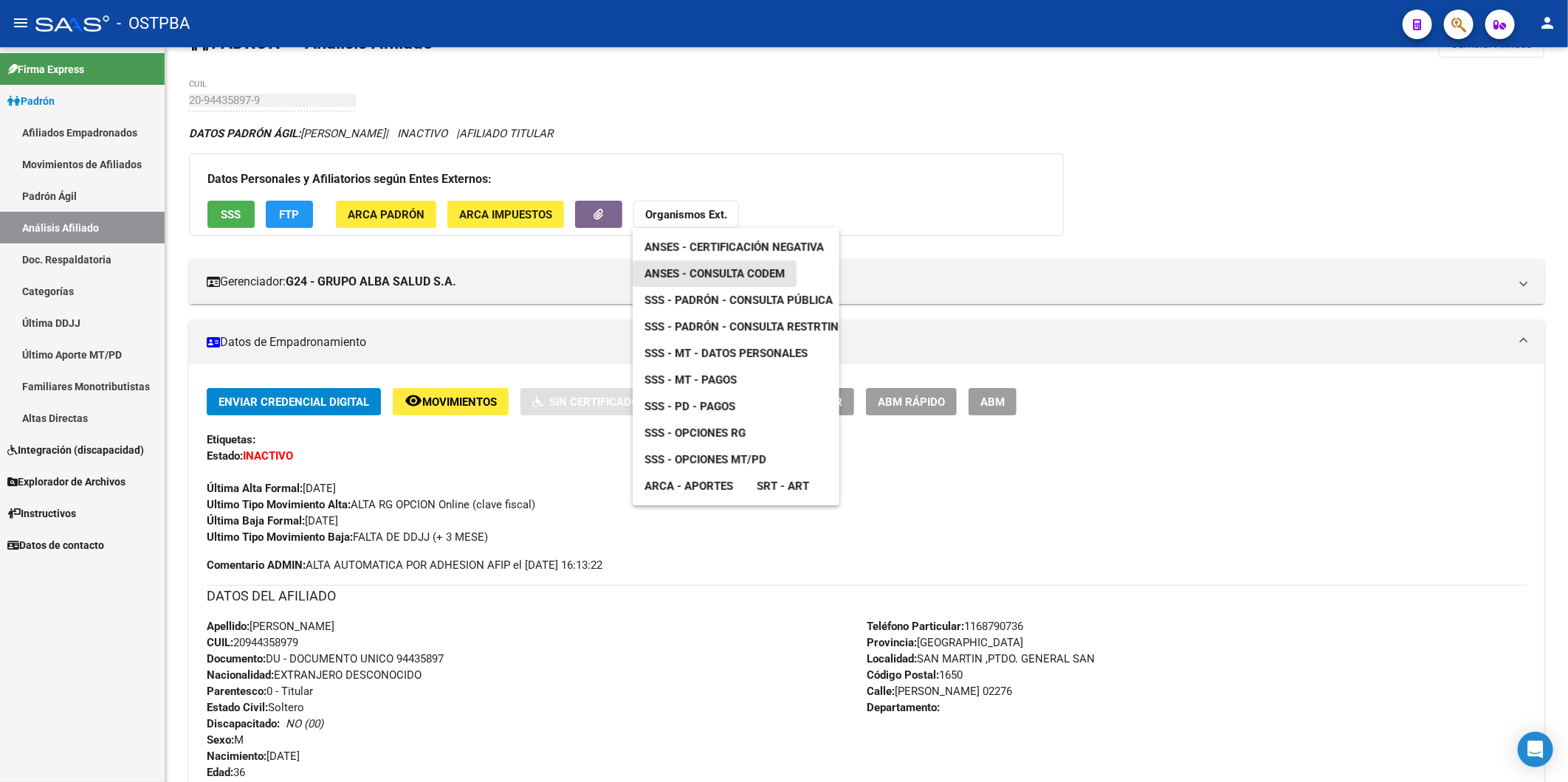
click at [759, 271] on span "ANSES - Consulta CODEM" at bounding box center [714, 273] width 140 height 13
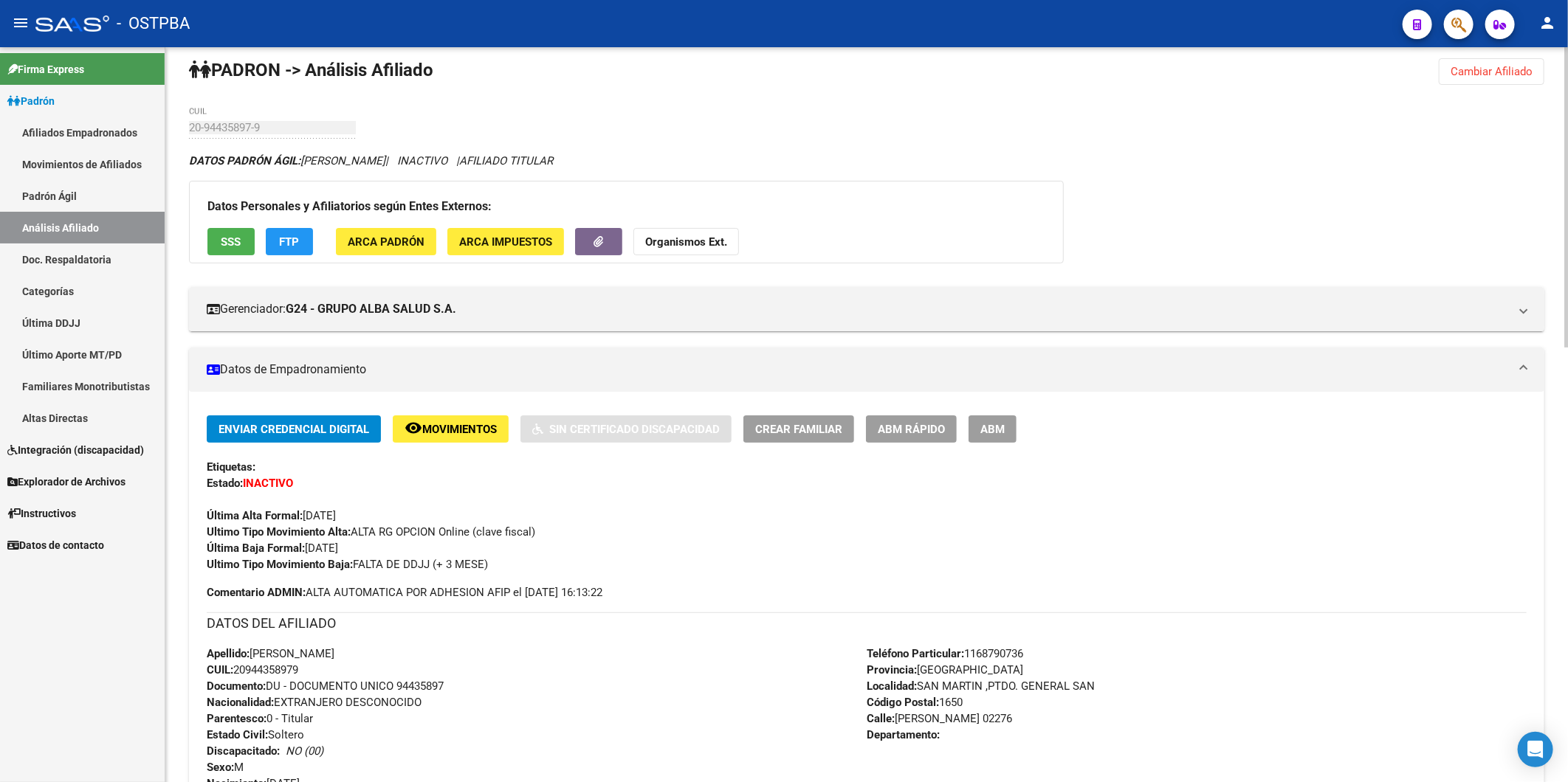
scroll to position [0, 0]
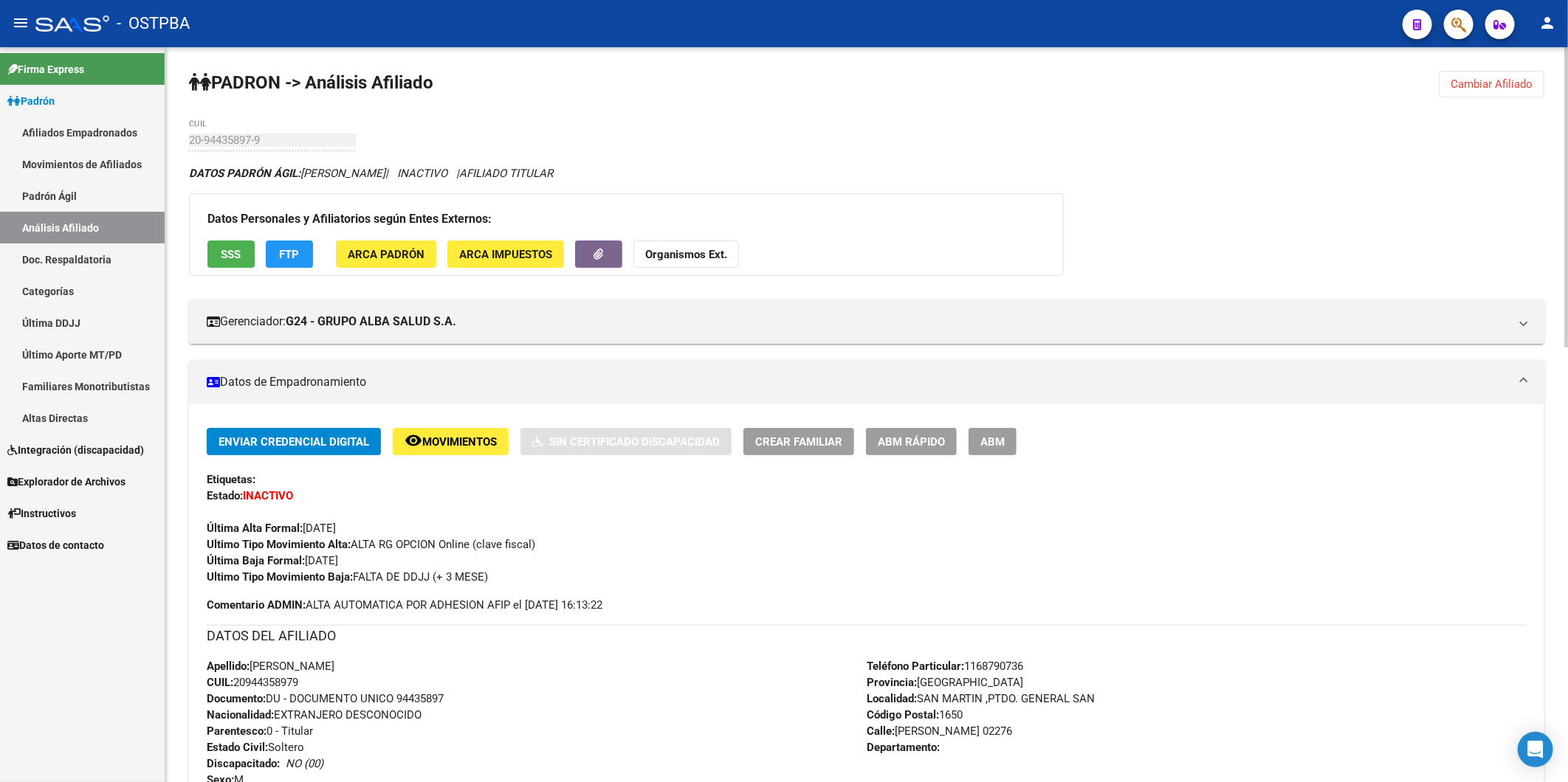
click at [1524, 79] on span "Cambiar Afiliado" at bounding box center [1491, 84] width 82 height 13
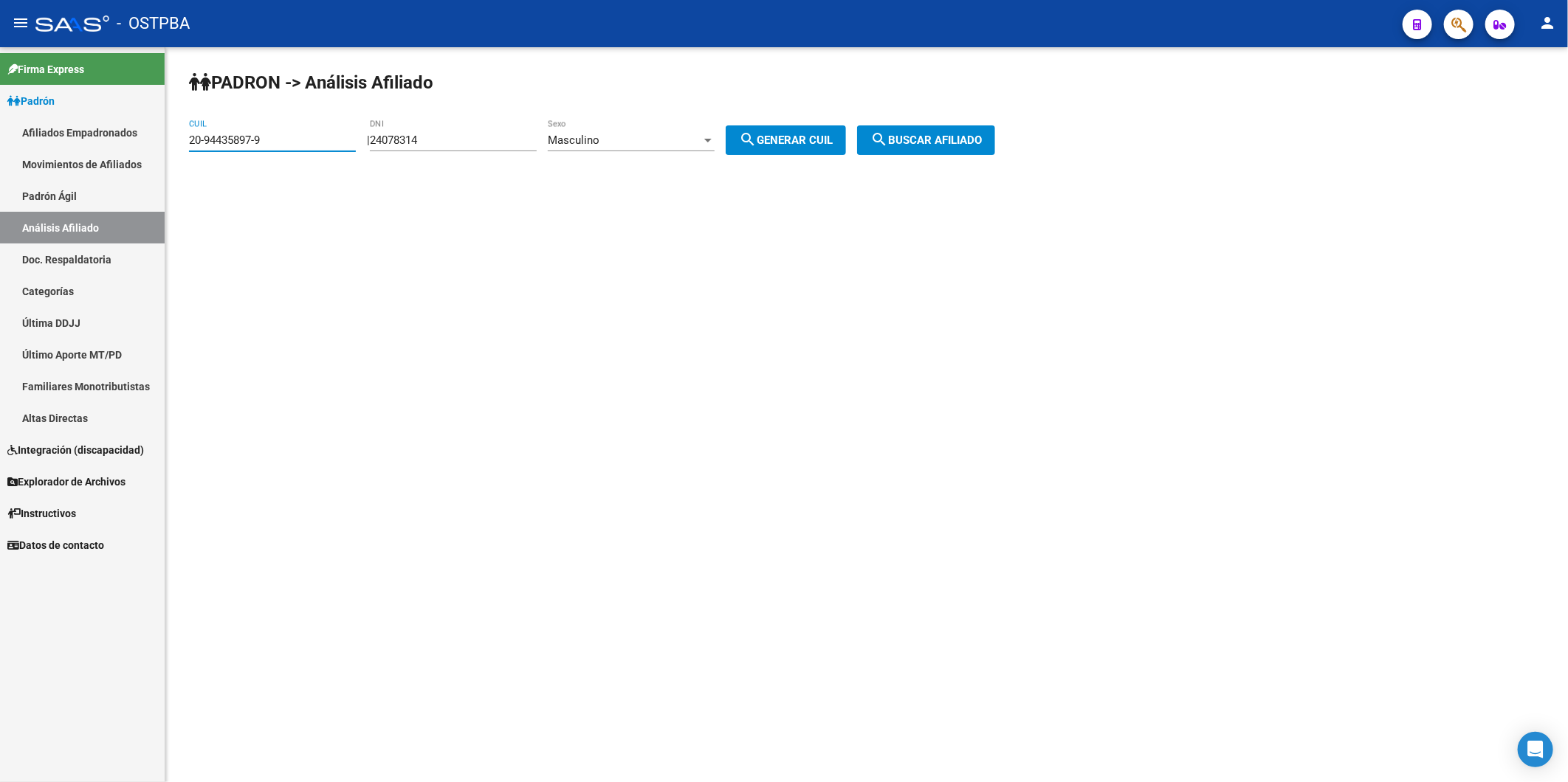
drag, startPoint x: 263, startPoint y: 135, endPoint x: 152, endPoint y: 148, distance: 111.8
click at [152, 148] on mat-sidenav-container "Firma Express Padrón Afiliados Empadronados Movimientos de Afiliados Padrón Ági…" at bounding box center [784, 414] width 1568 height 735
paste input "3-20379514"
click at [967, 130] on button "search Buscar afiliado" at bounding box center [926, 140] width 138 height 29
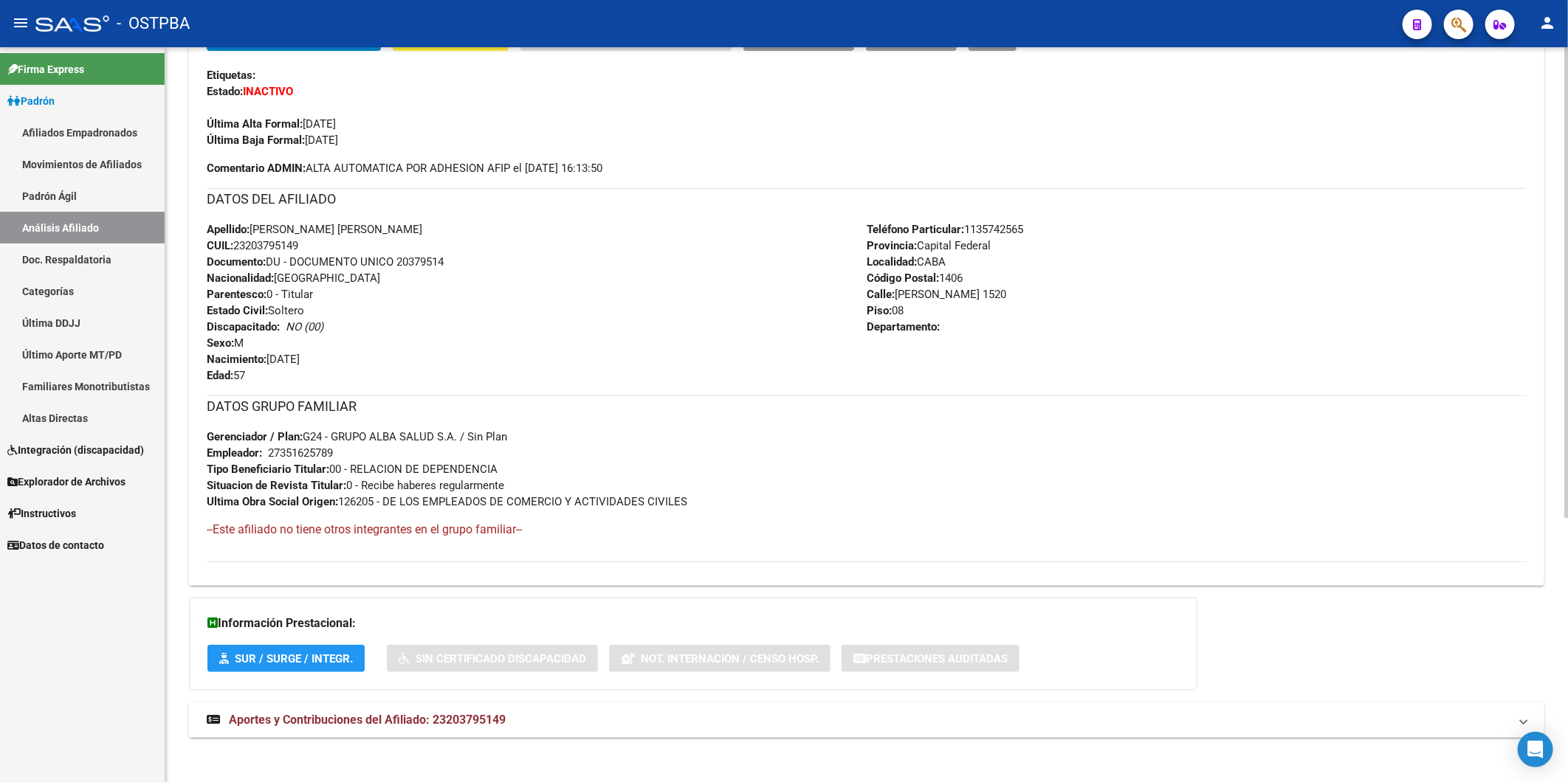
scroll to position [413, 0]
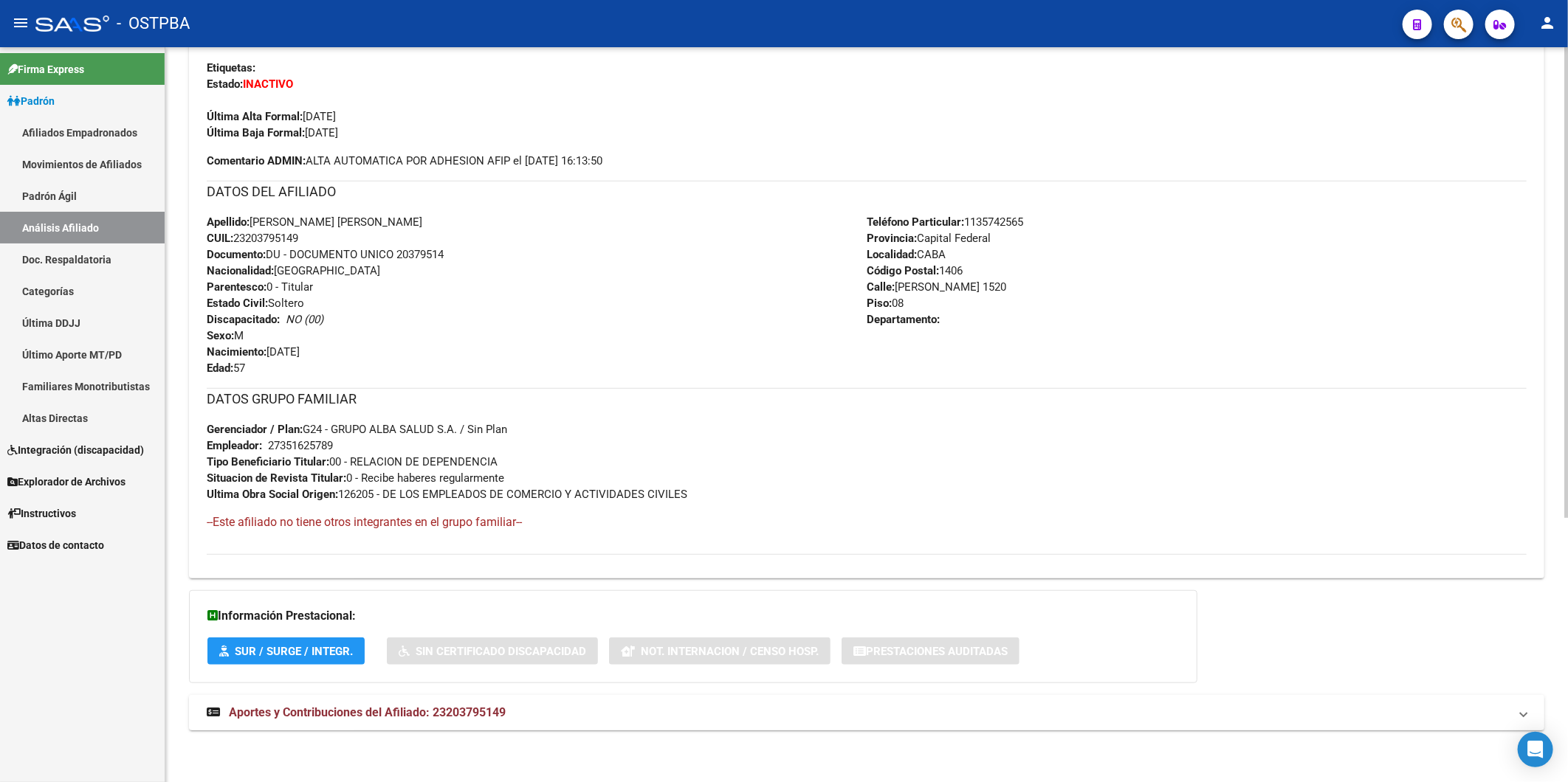
click at [452, 713] on span "Aportes y Contribuciones del Afiliado: 23203795149" at bounding box center [367, 712] width 277 height 14
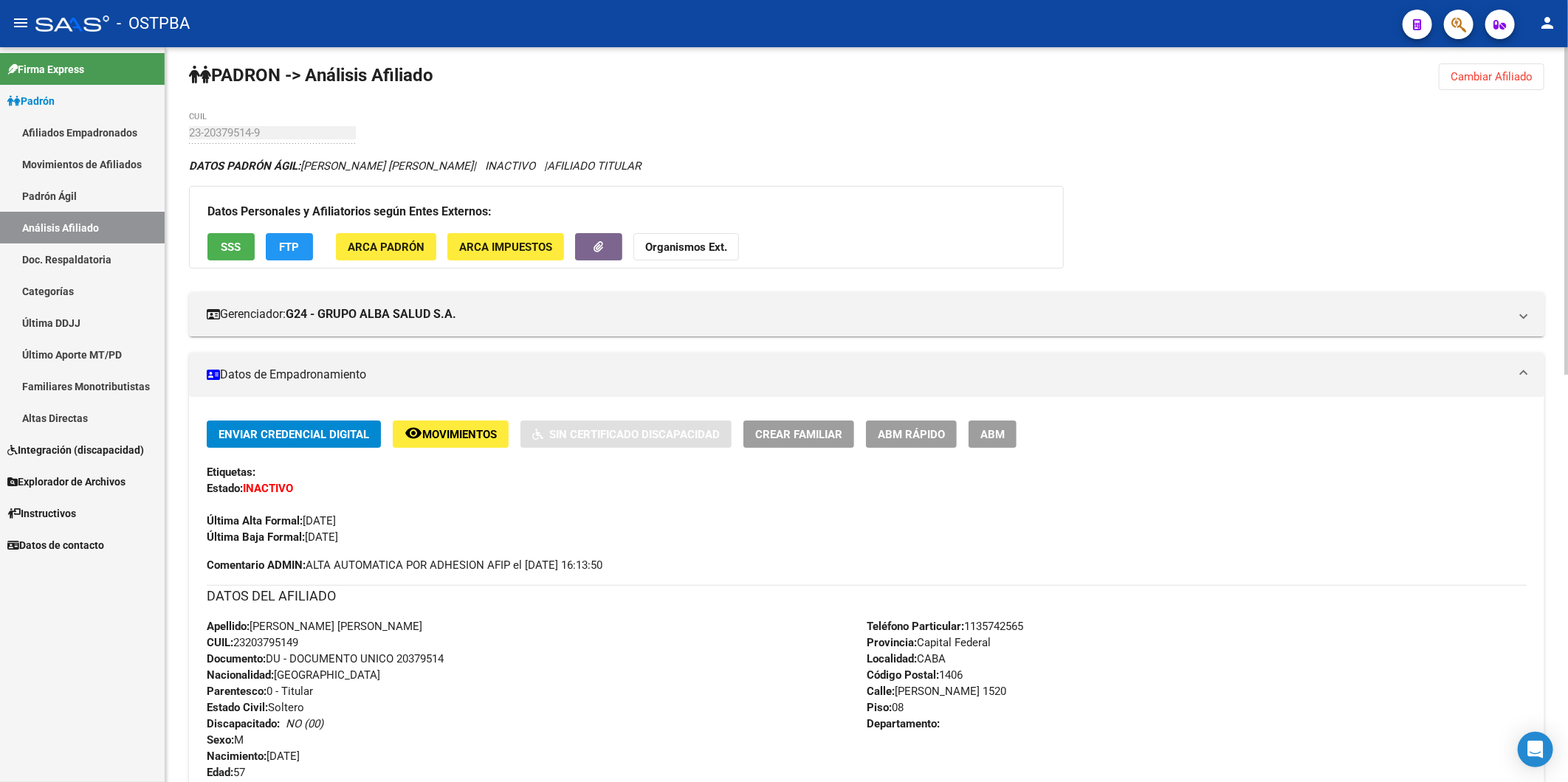
scroll to position [0, 0]
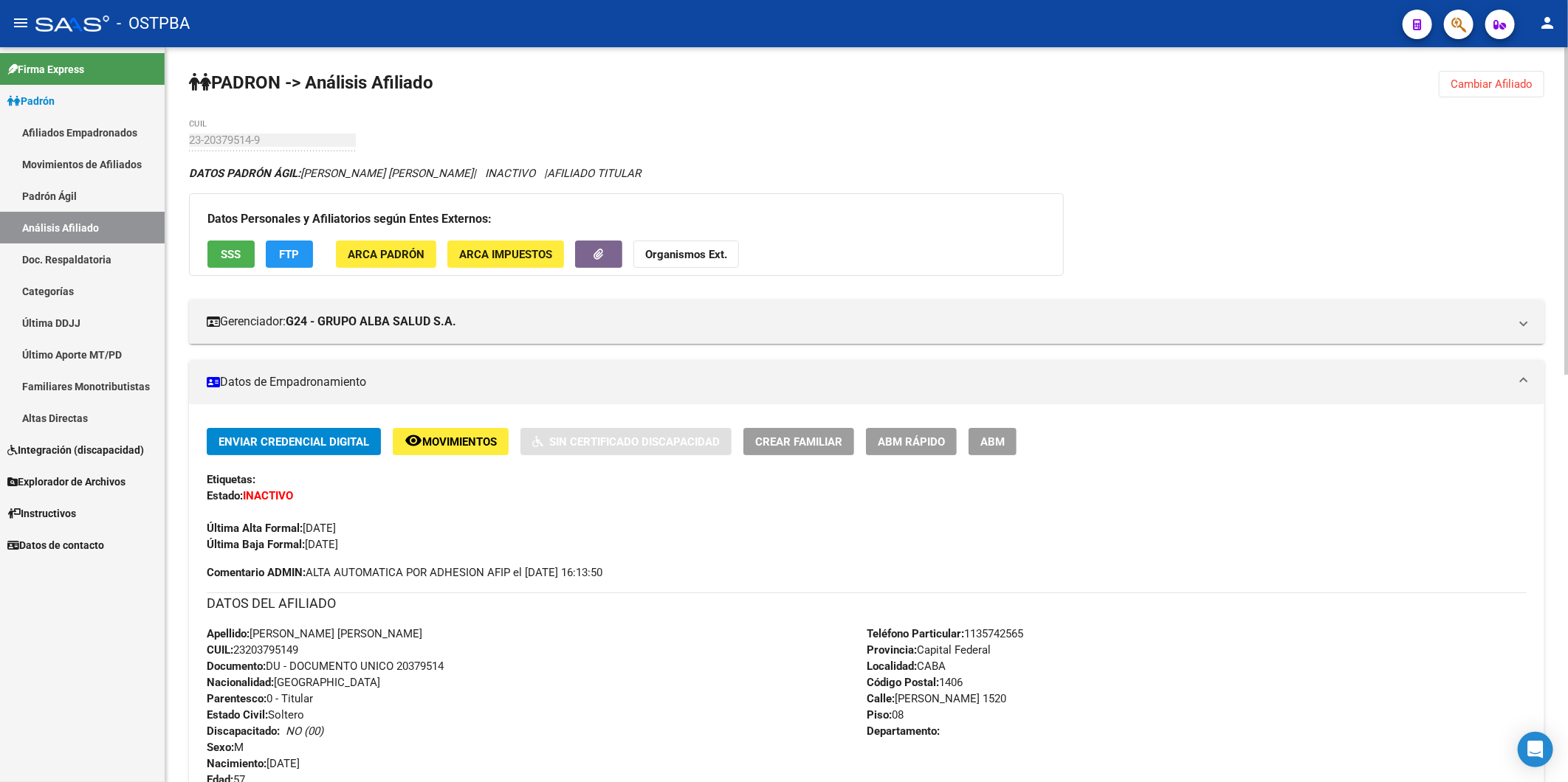
click at [692, 255] on strong "Organismos Ext." at bounding box center [686, 254] width 82 height 13
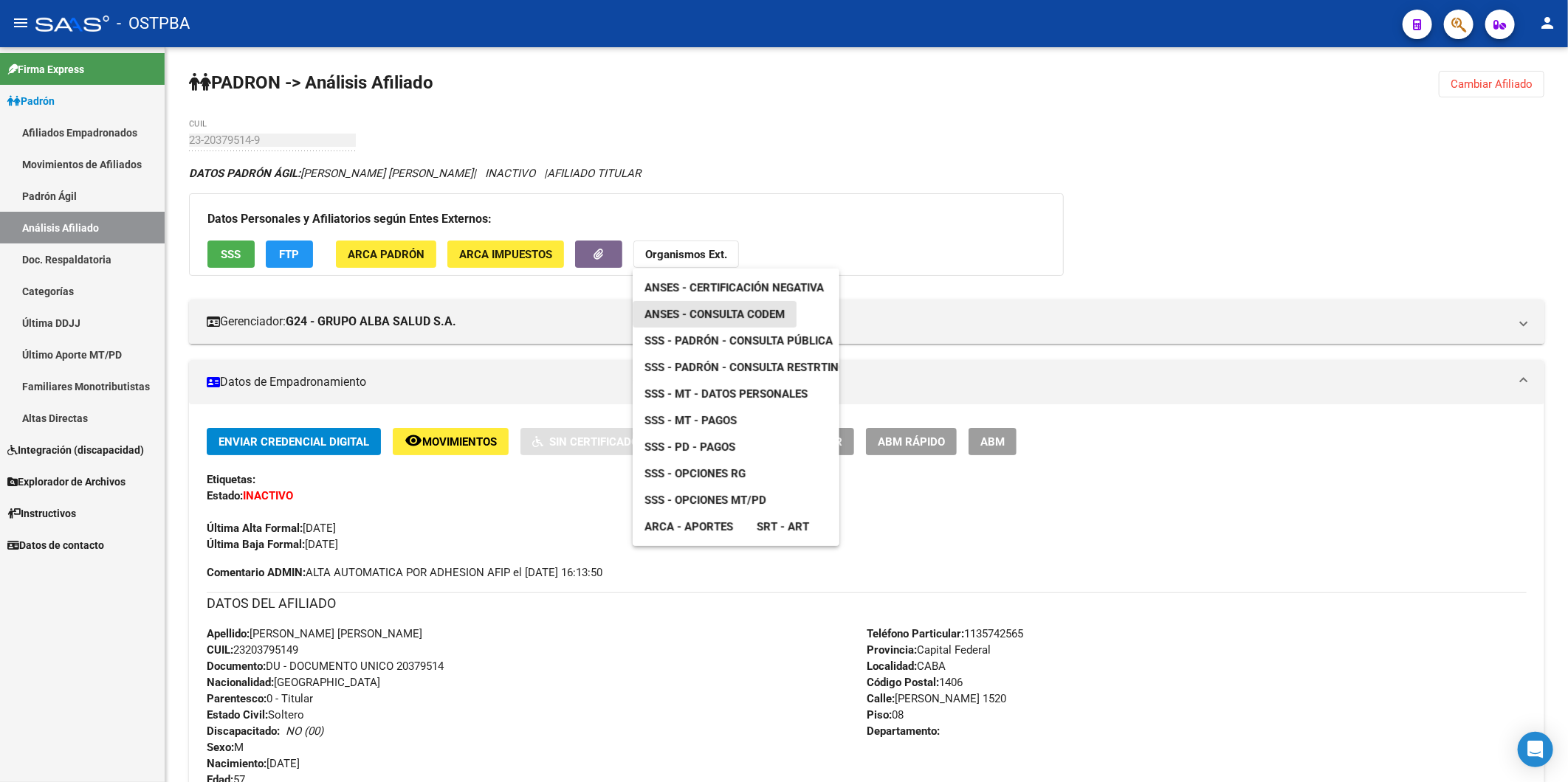
click at [736, 312] on span "ANSES - Consulta CODEM" at bounding box center [714, 313] width 140 height 13
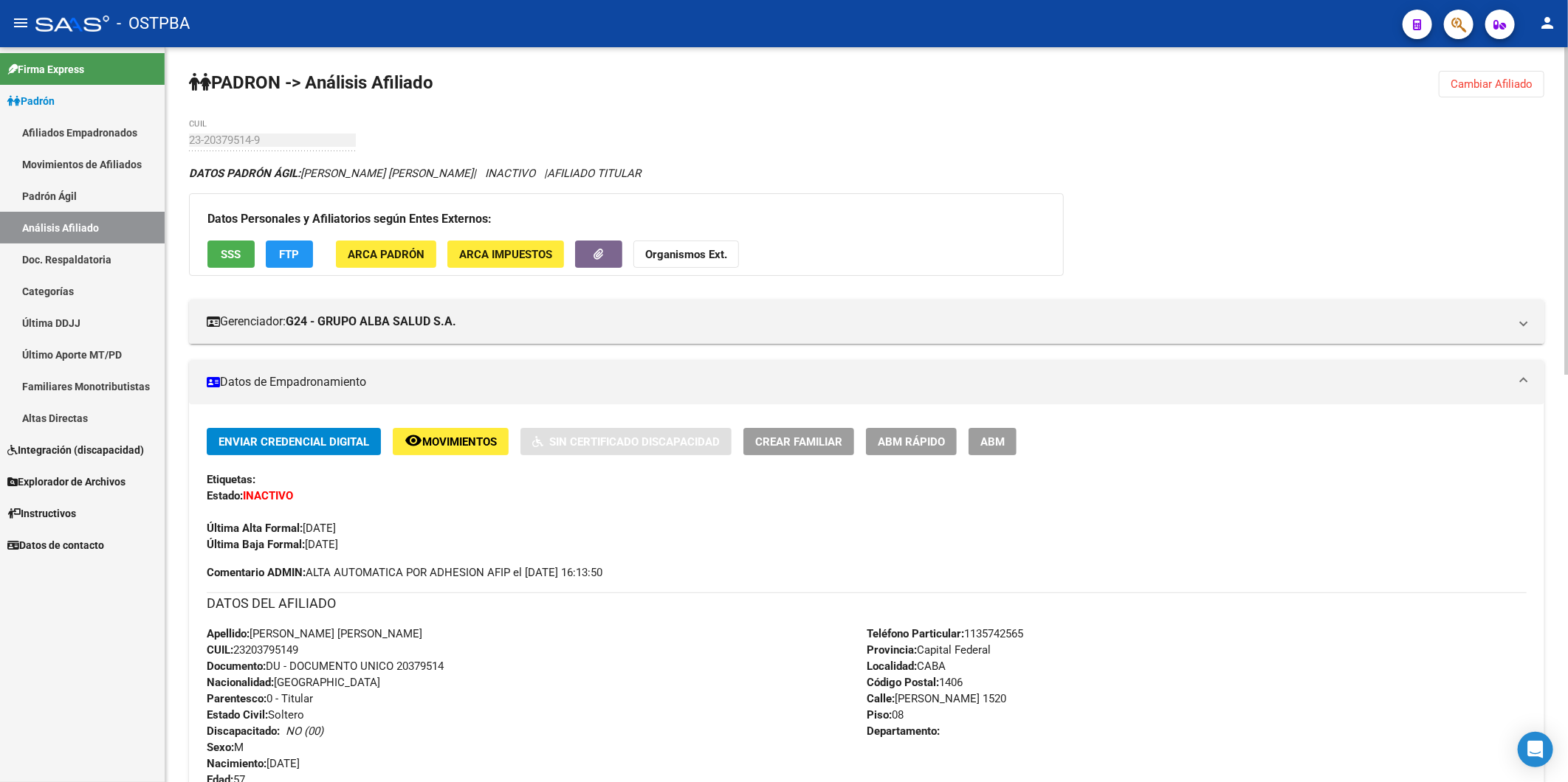
drag, startPoint x: 1485, startPoint y: 89, endPoint x: 1168, endPoint y: 110, distance: 317.7
click at [1487, 89] on span "Cambiar Afiliado" at bounding box center [1491, 84] width 82 height 13
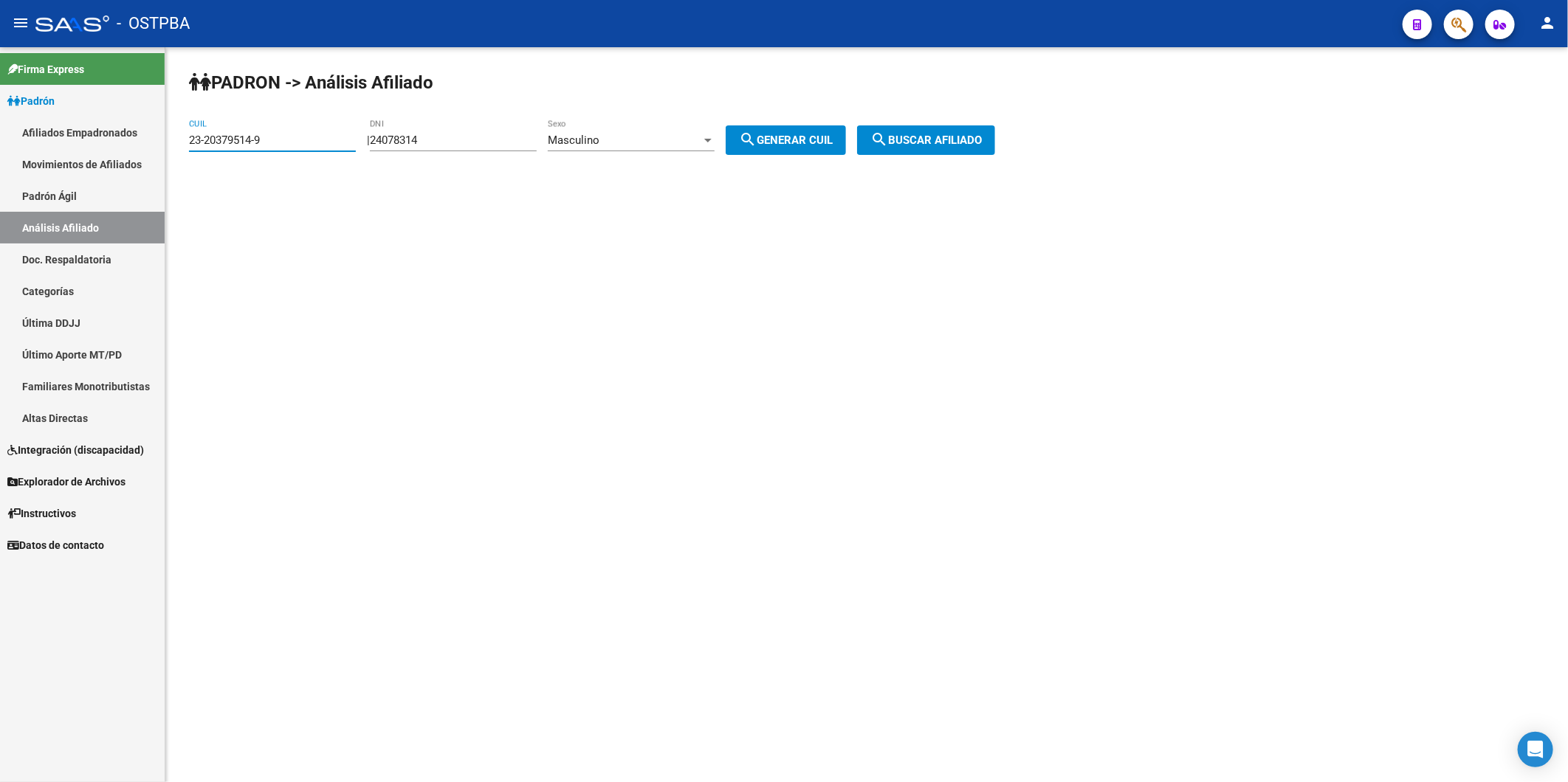
drag, startPoint x: 274, startPoint y: 139, endPoint x: 111, endPoint y: 146, distance: 163.2
click at [149, 152] on mat-sidenav-container "Firma Express Padrón Afiliados Empadronados Movimientos de Afiliados Padrón Ági…" at bounding box center [784, 414] width 1568 height 735
paste input "0-36242935"
click at [953, 137] on span "search Buscar afiliado" at bounding box center [926, 140] width 111 height 13
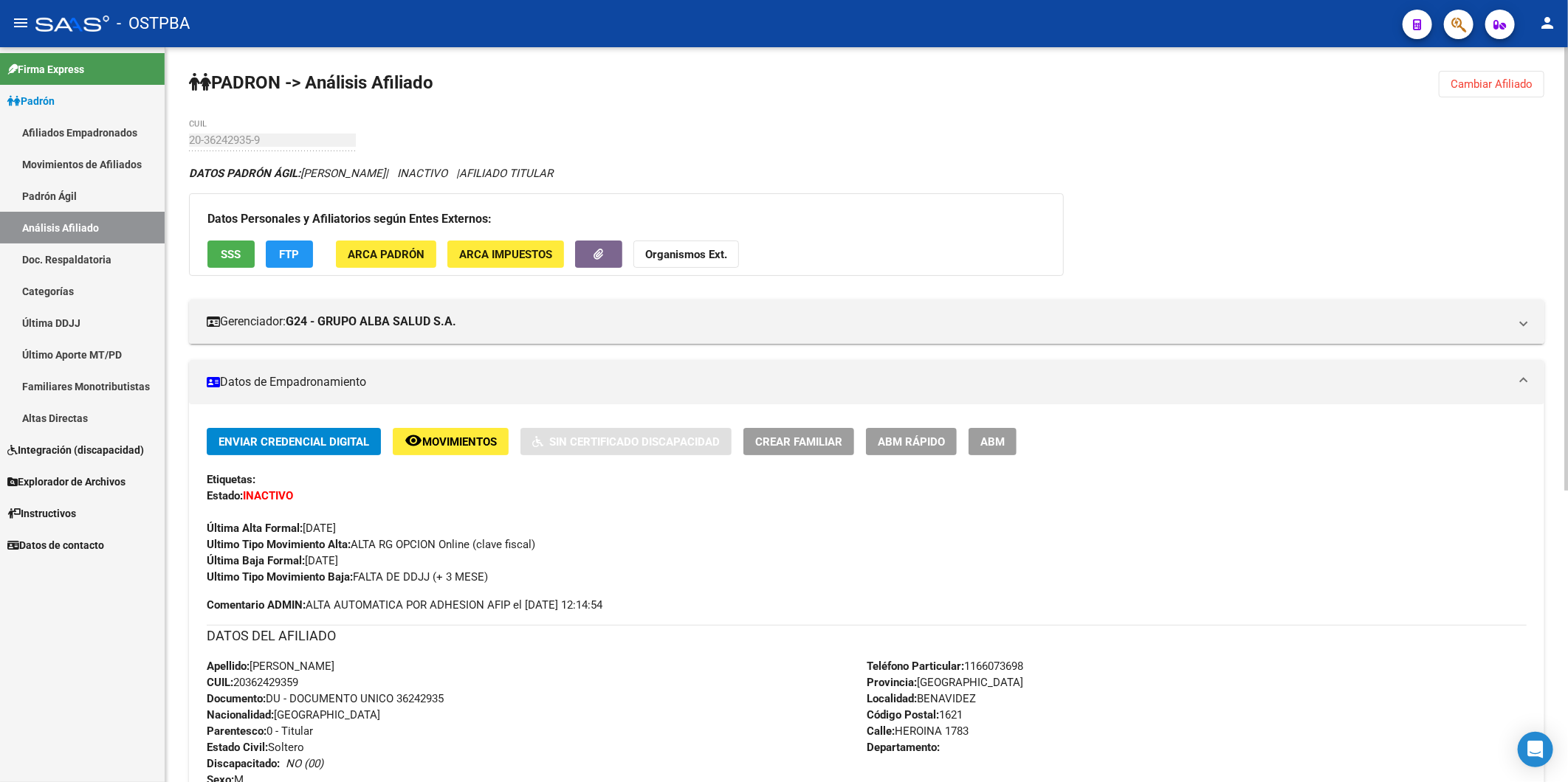
click at [693, 247] on span "Organismos Ext." at bounding box center [686, 253] width 82 height 13
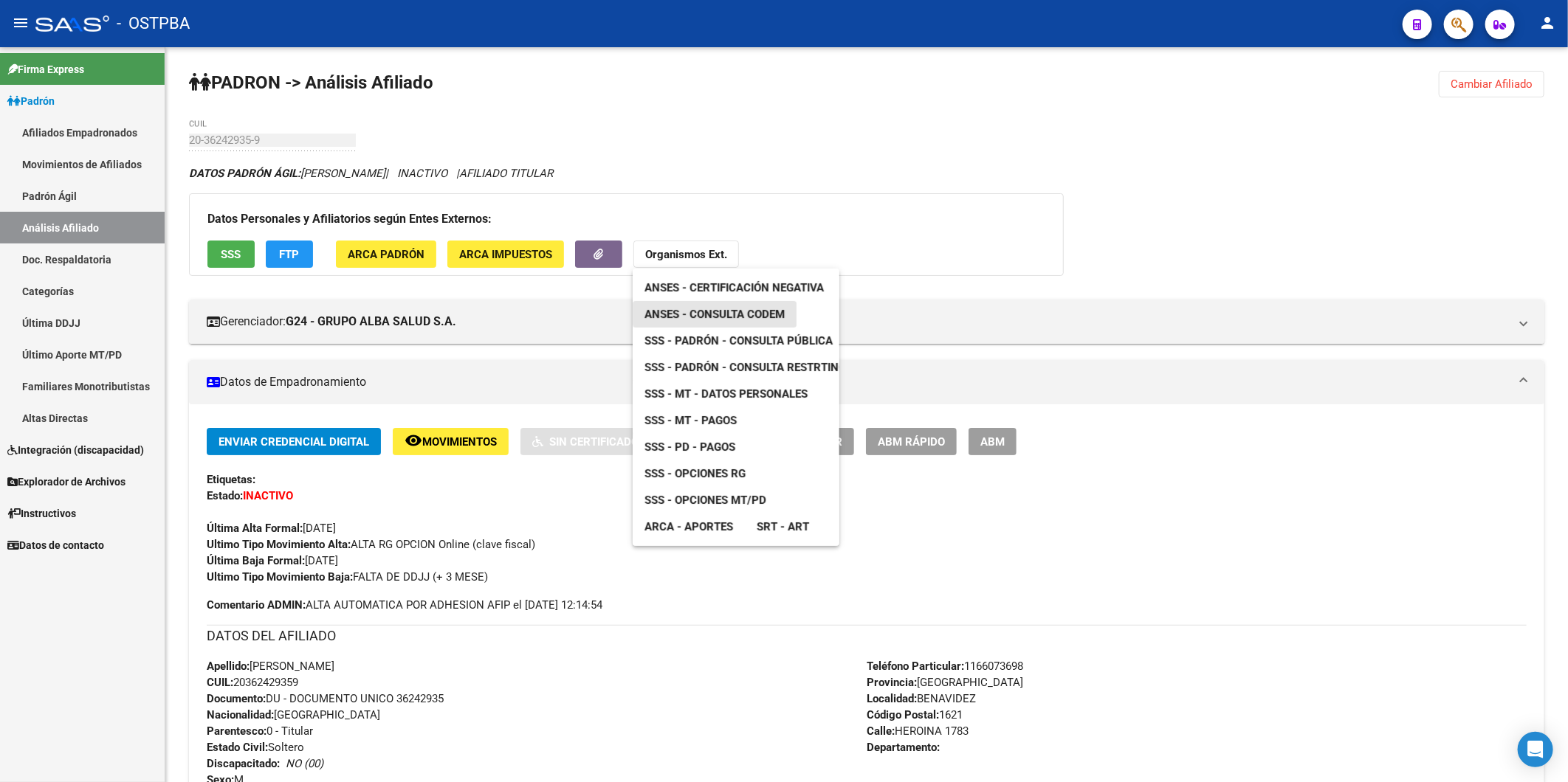
click at [719, 312] on span "ANSES - Consulta CODEM" at bounding box center [714, 313] width 140 height 13
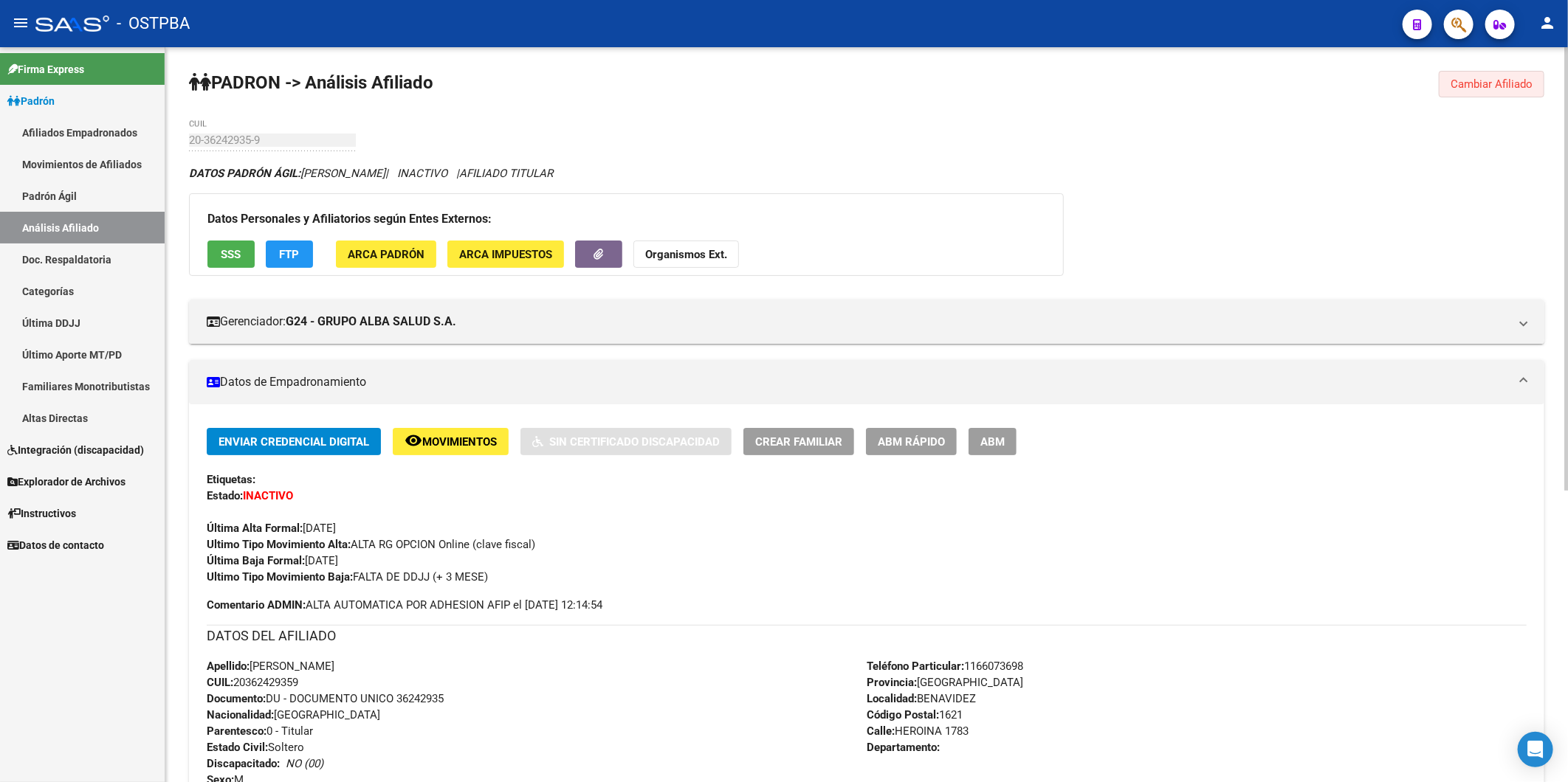
click at [1464, 85] on span "Cambiar Afiliado" at bounding box center [1491, 84] width 82 height 13
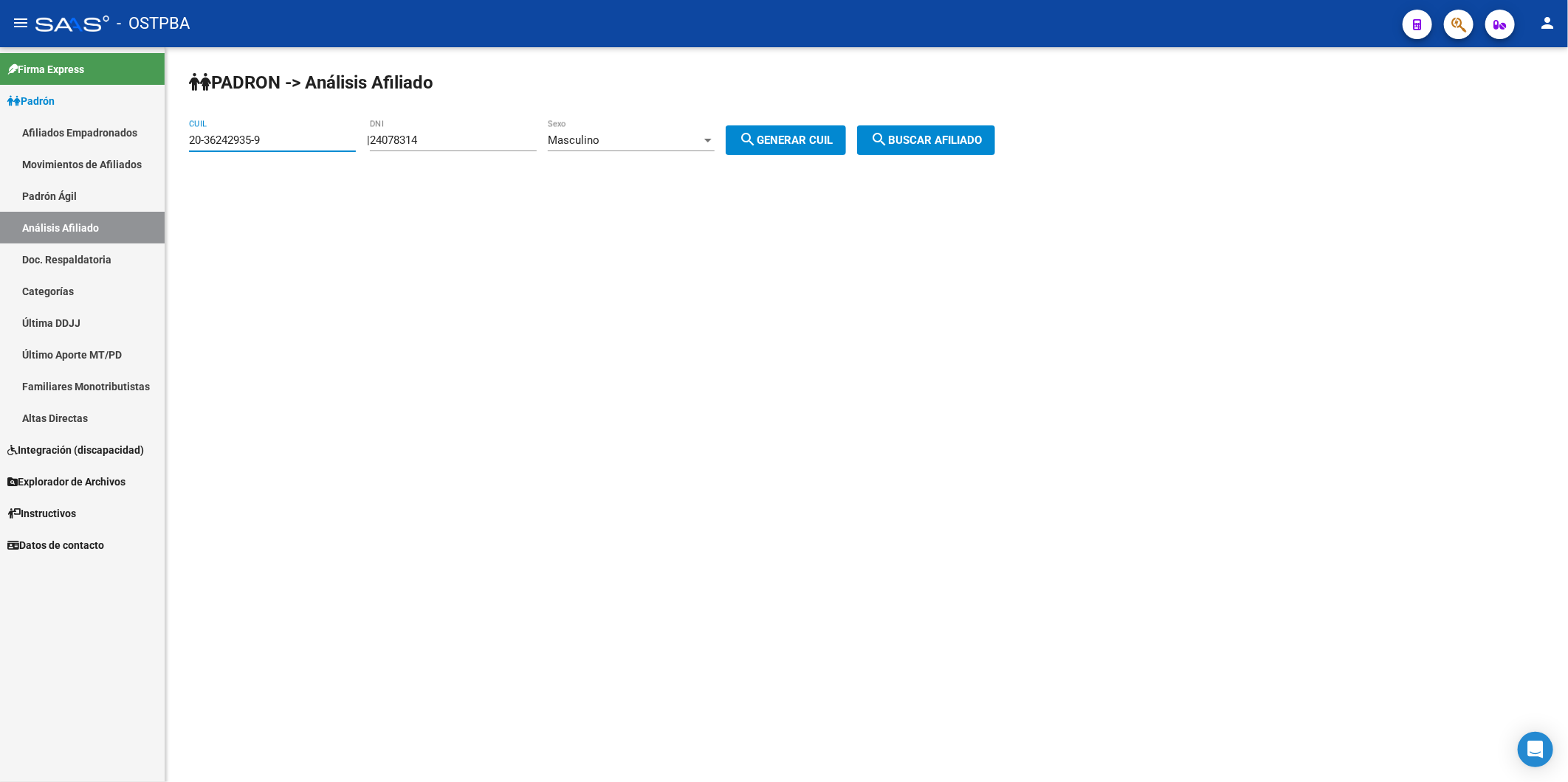
drag, startPoint x: 290, startPoint y: 137, endPoint x: 41, endPoint y: 136, distance: 249.0
click at [41, 136] on mat-sidenav-container "Firma Express Padrón Afiliados Empadronados Movimientos de Afiliados Padrón Ági…" at bounding box center [784, 414] width 1568 height 735
paste input "40887738-6"
click at [960, 144] on span "search Buscar afiliado" at bounding box center [926, 140] width 111 height 13
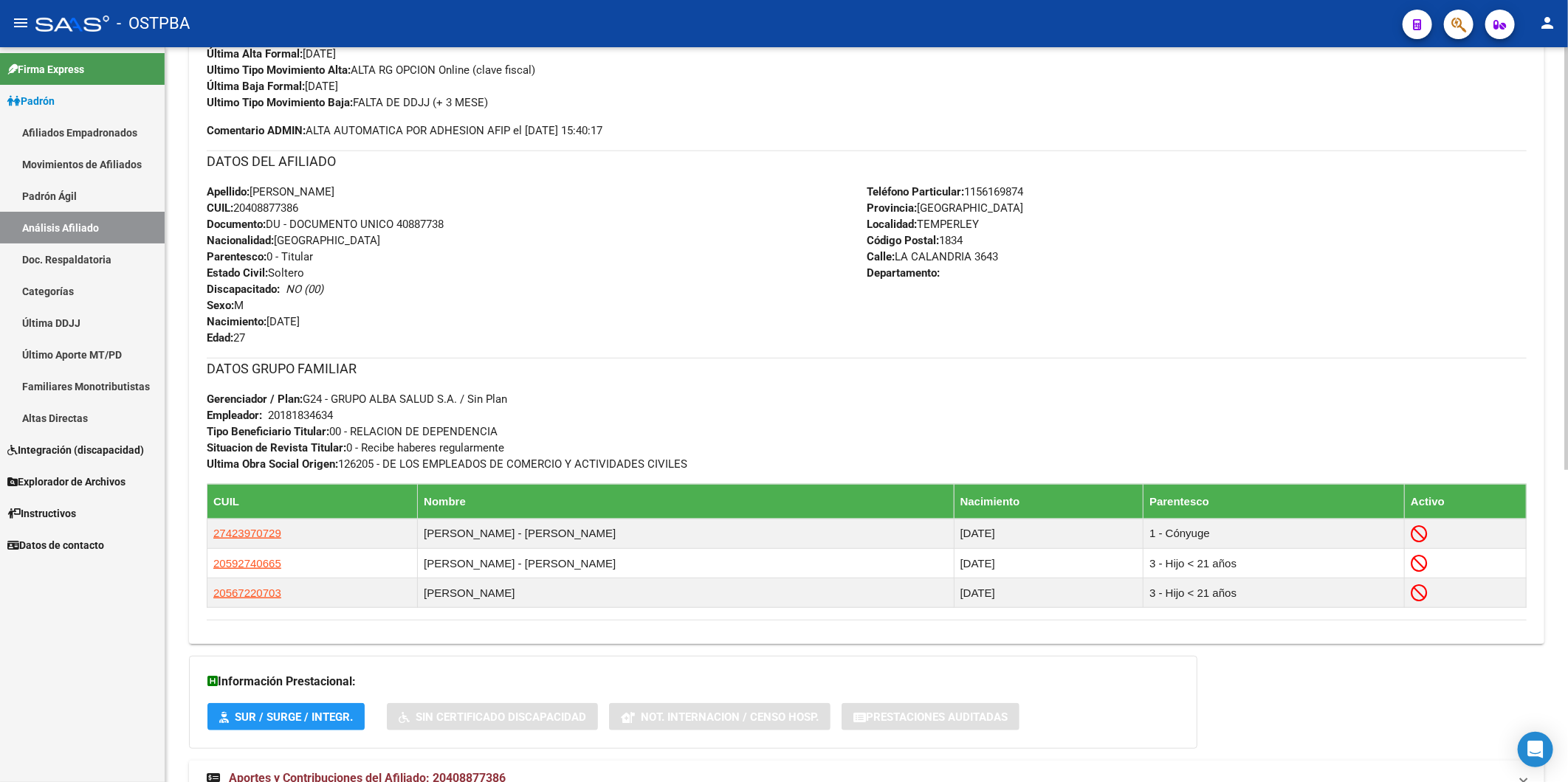
scroll to position [543, 0]
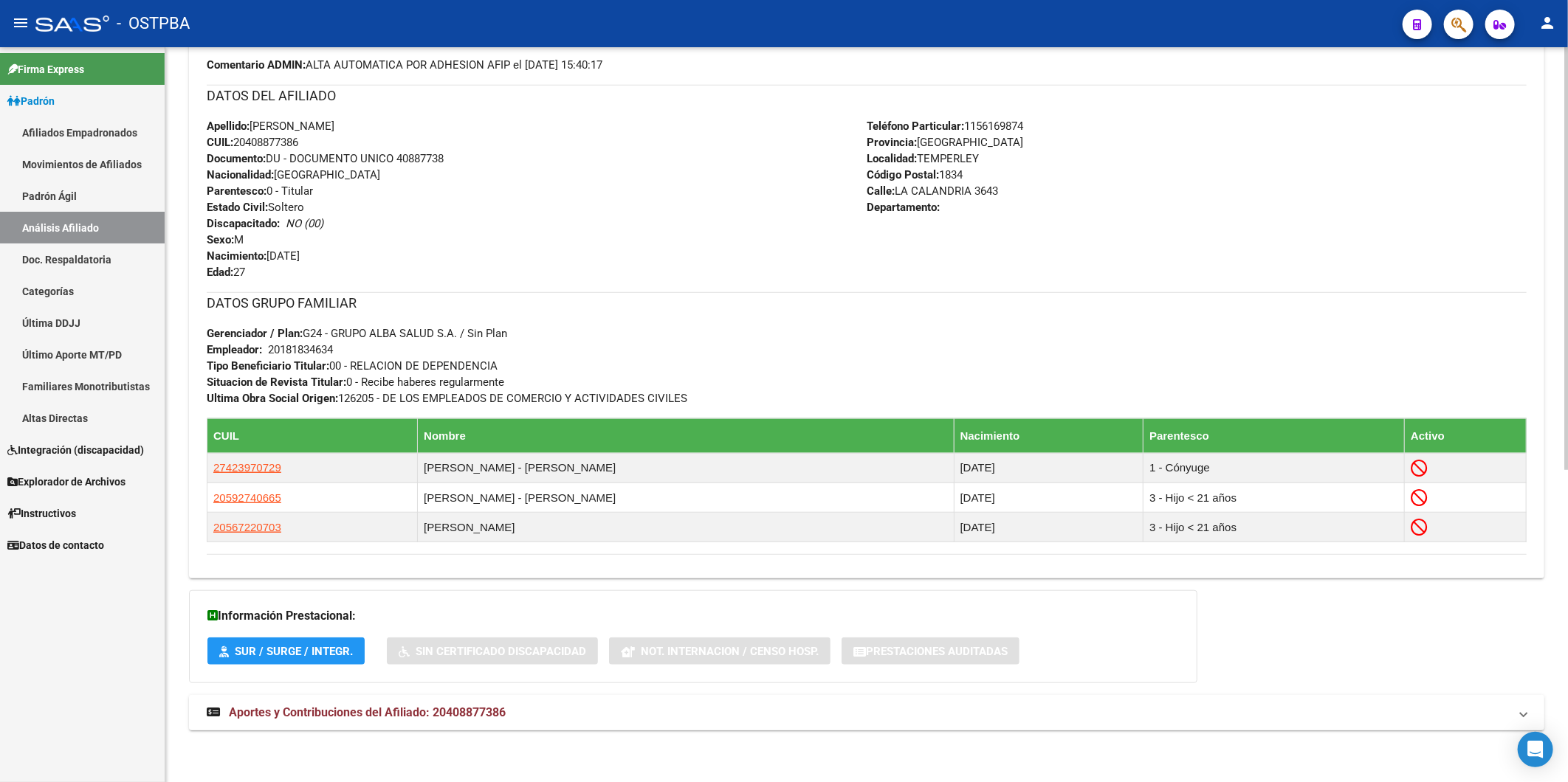
click at [429, 705] on span "Aportes y Contribuciones del Afiliado: 20408877386" at bounding box center [367, 712] width 277 height 14
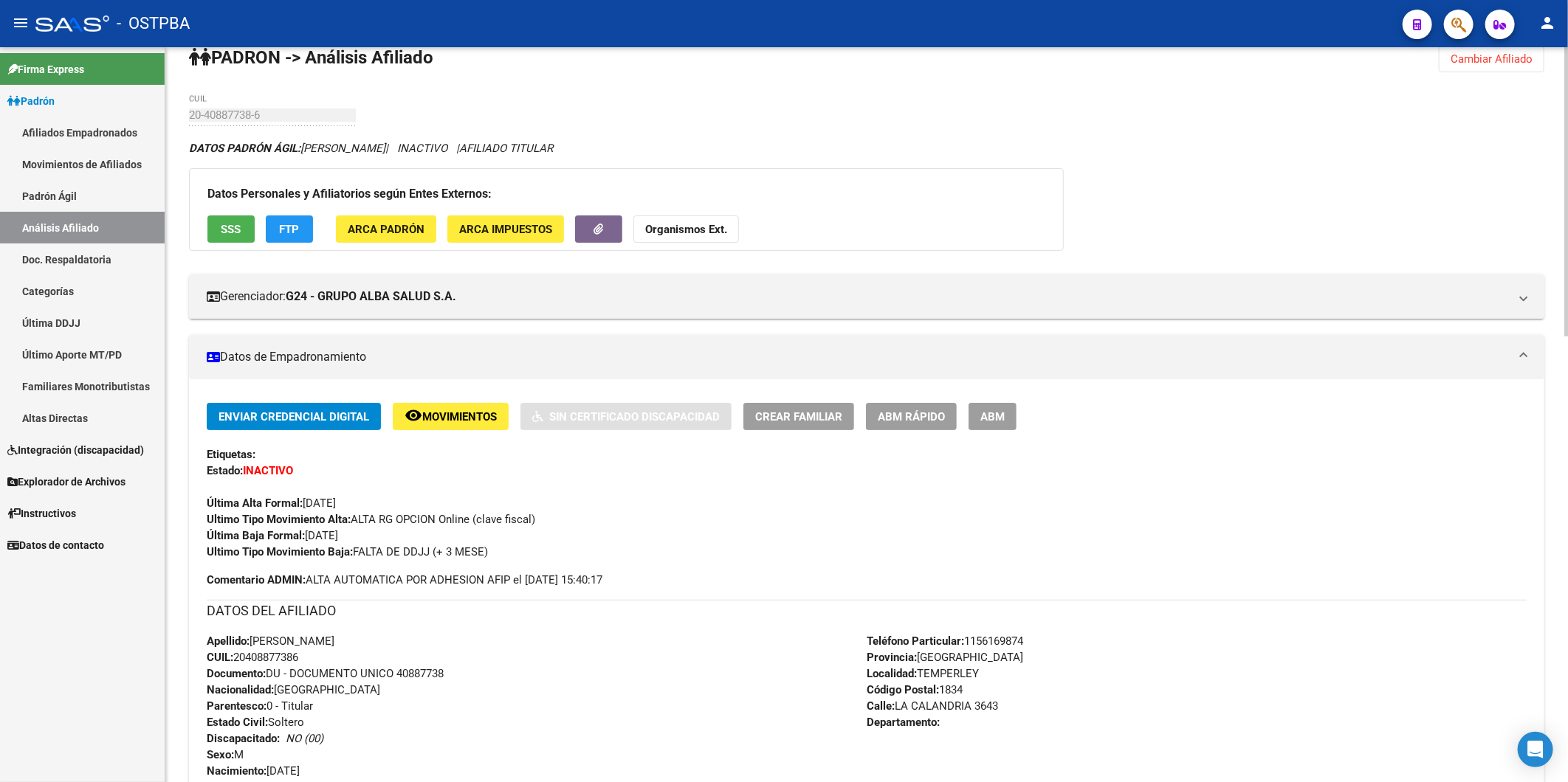
scroll to position [0, 0]
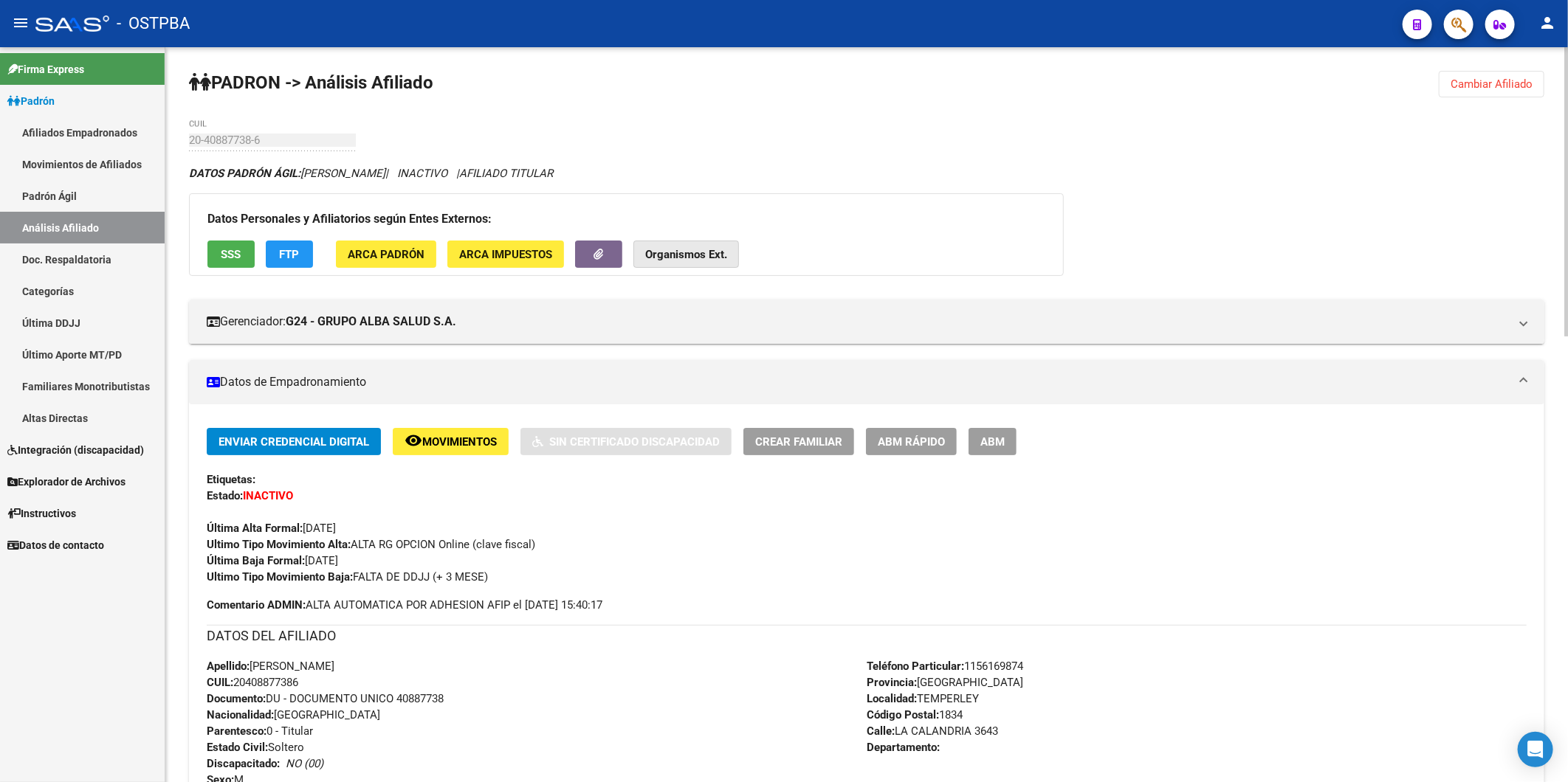
click at [685, 255] on strong "Organismos Ext." at bounding box center [686, 254] width 82 height 13
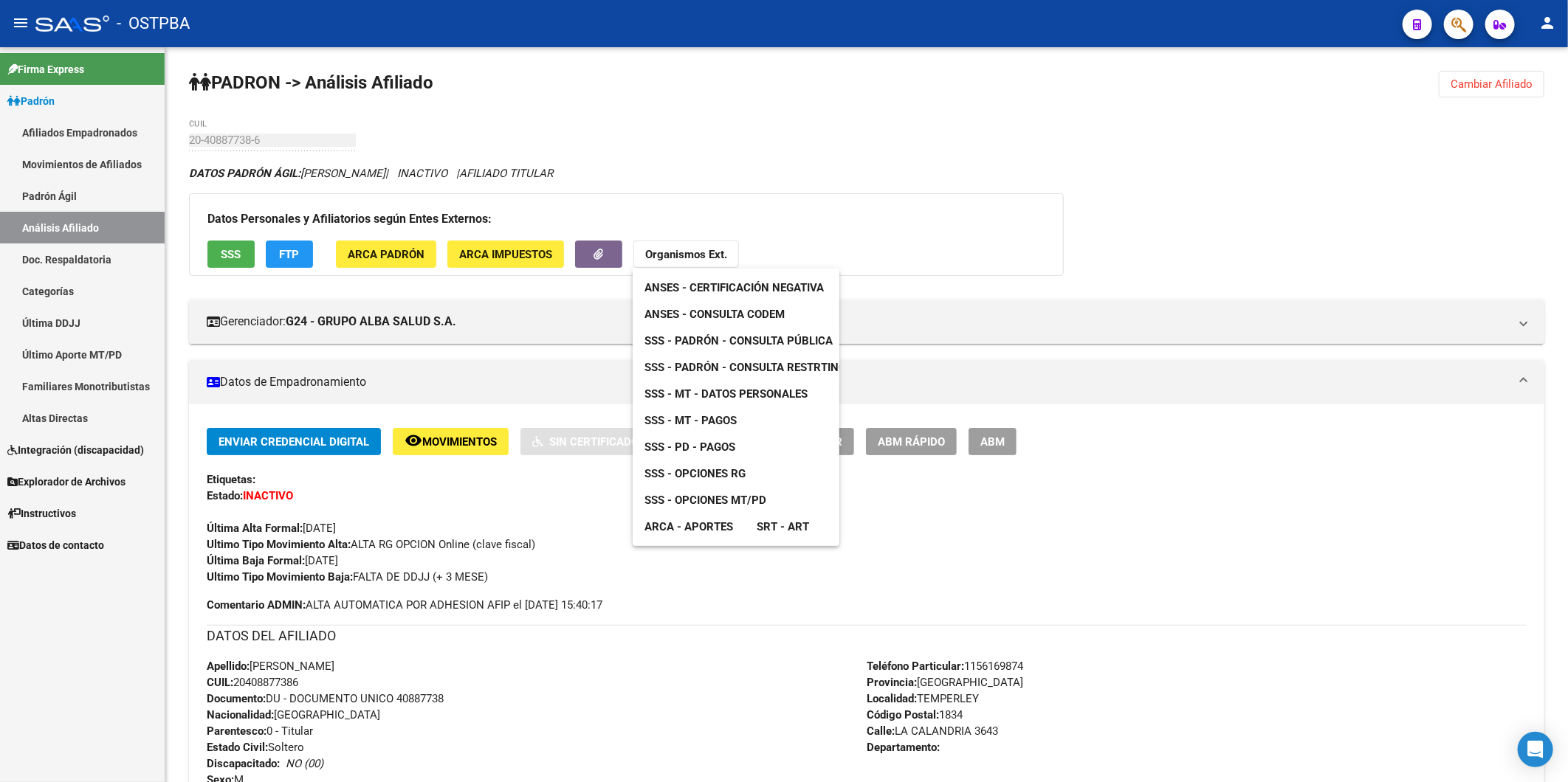
click at [724, 313] on span "ANSES - Consulta CODEM" at bounding box center [714, 313] width 140 height 13
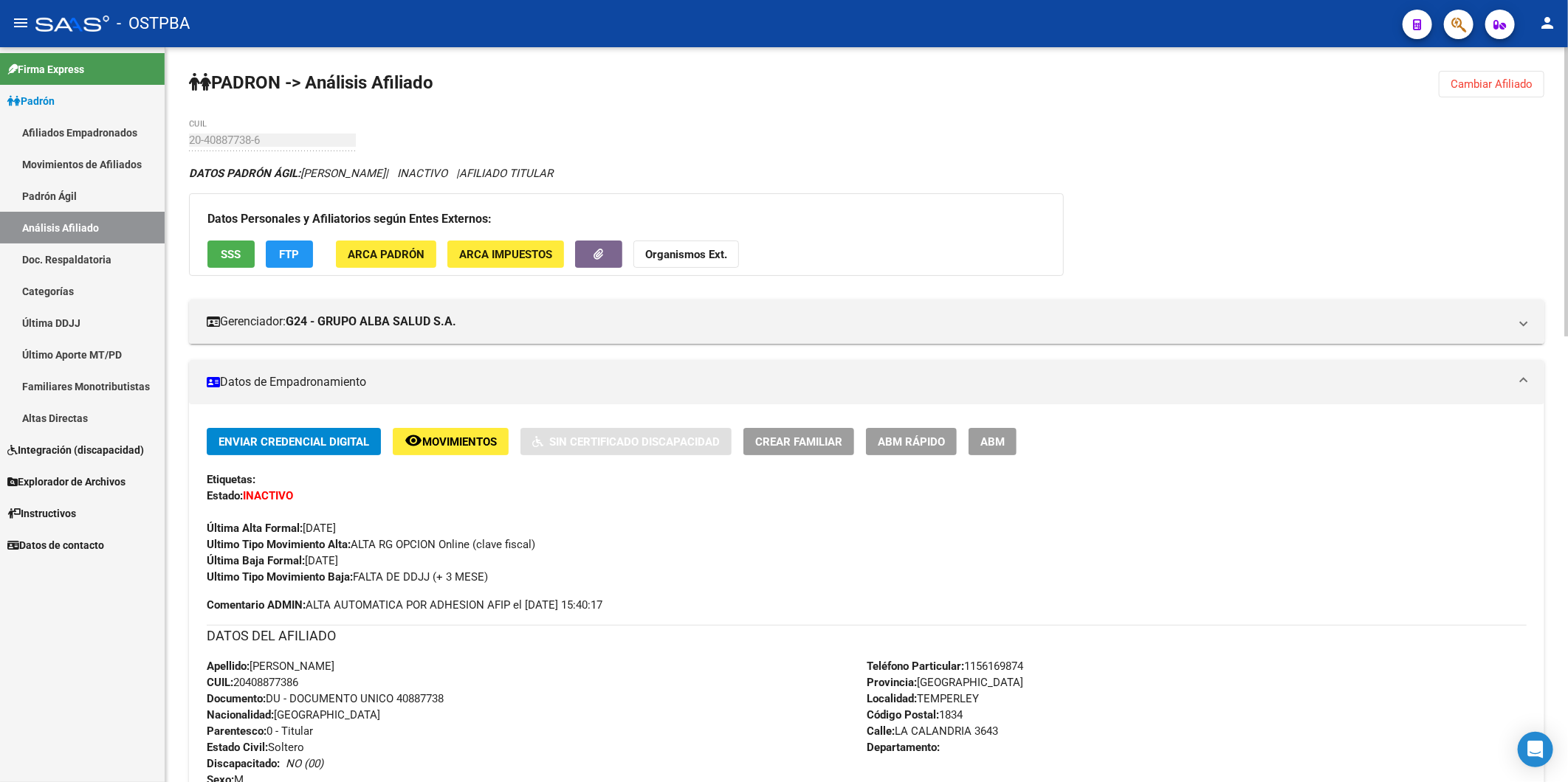
click at [1514, 84] on span "Cambiar Afiliado" at bounding box center [1491, 84] width 82 height 13
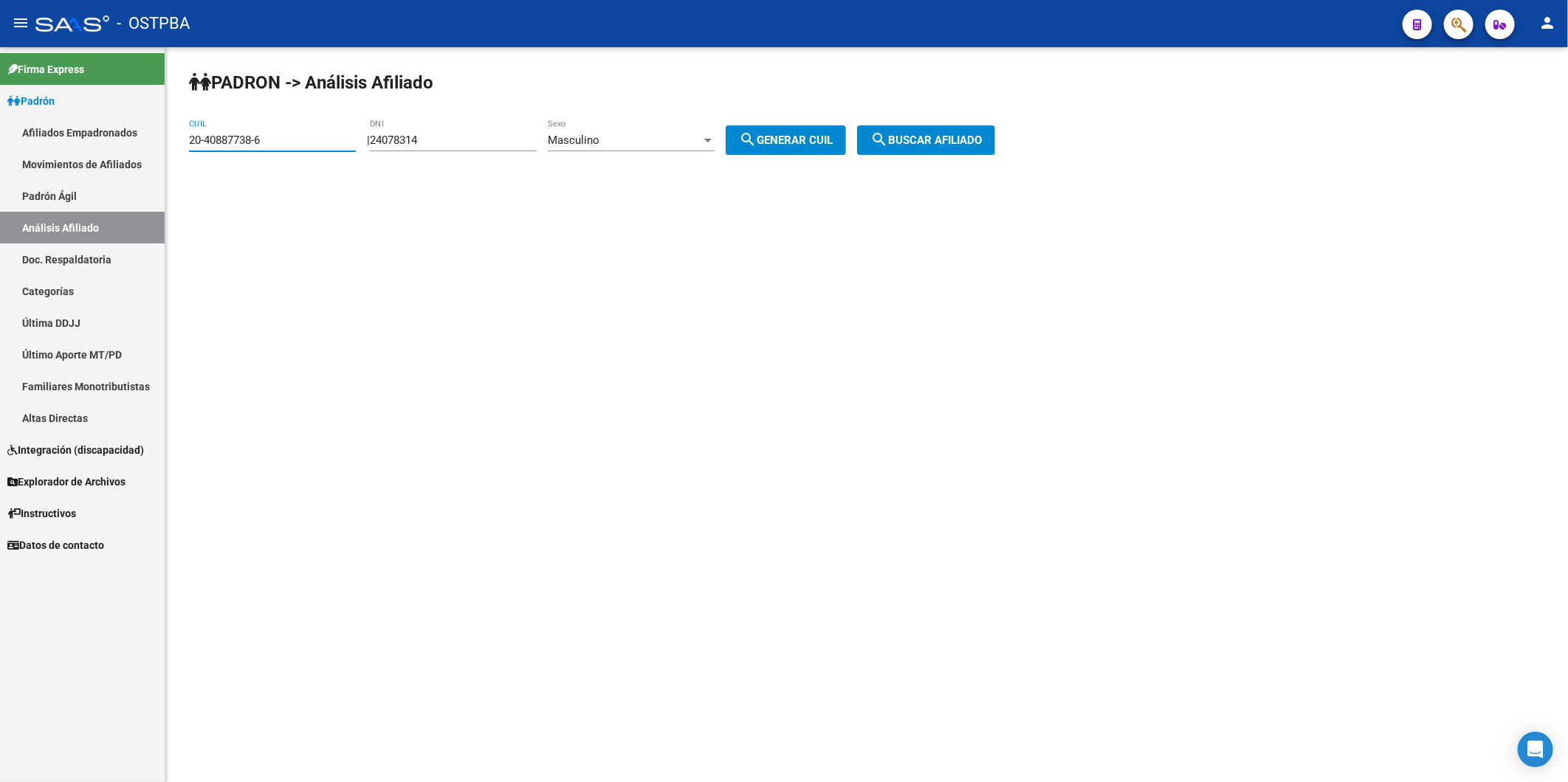
drag, startPoint x: 295, startPoint y: 140, endPoint x: -3, endPoint y: 129, distance: 298.2
click at [0, 129] on html "menu - OSTPBA person Firma Express Padrón Afiliados Empadronados Movimientos de…" at bounding box center [784, 391] width 1568 height 782
paste input "1257188-7"
click at [949, 145] on span "search Buscar afiliado" at bounding box center [926, 140] width 111 height 13
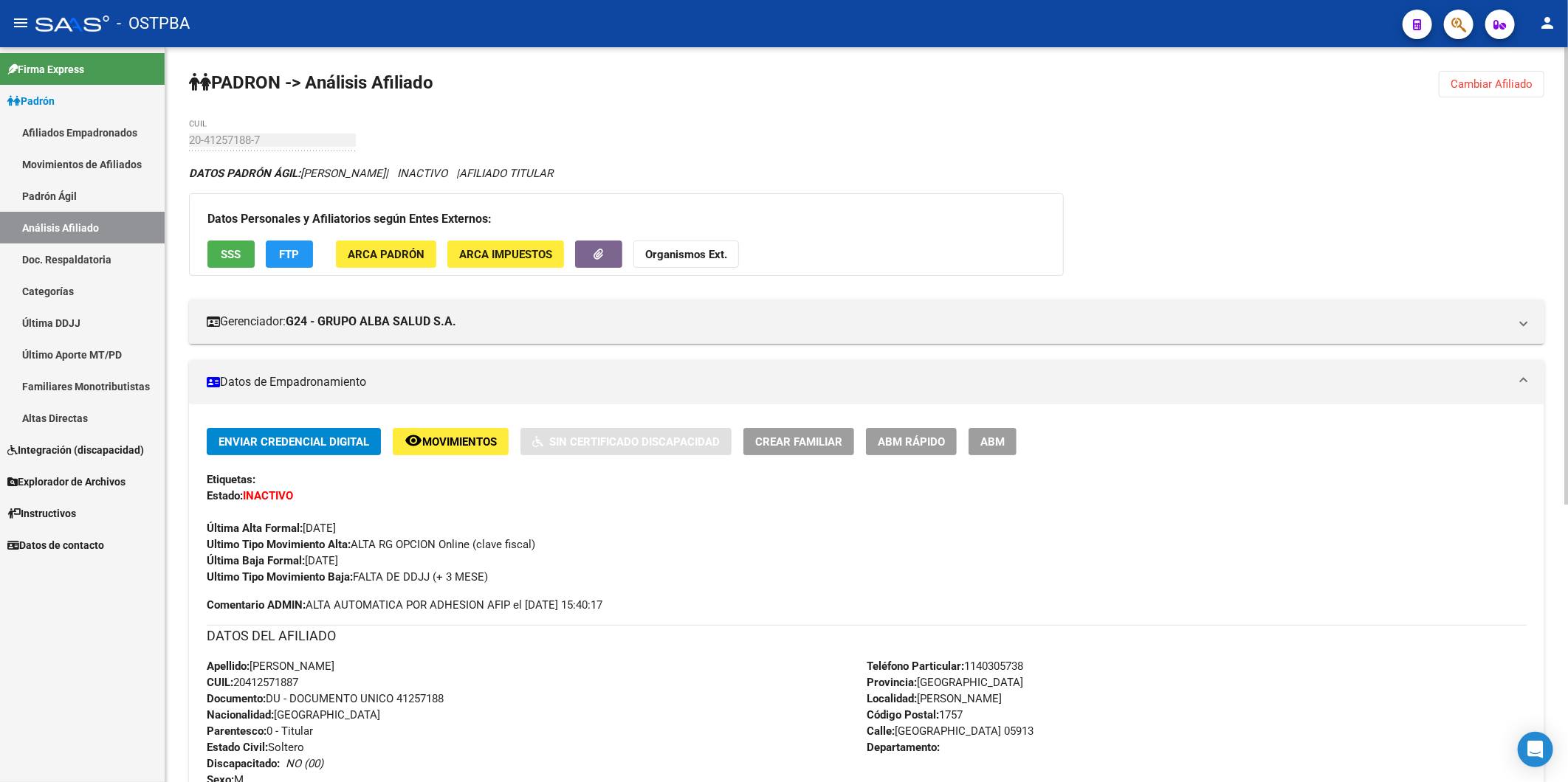
click at [667, 252] on strong "Organismos Ext." at bounding box center [686, 254] width 82 height 13
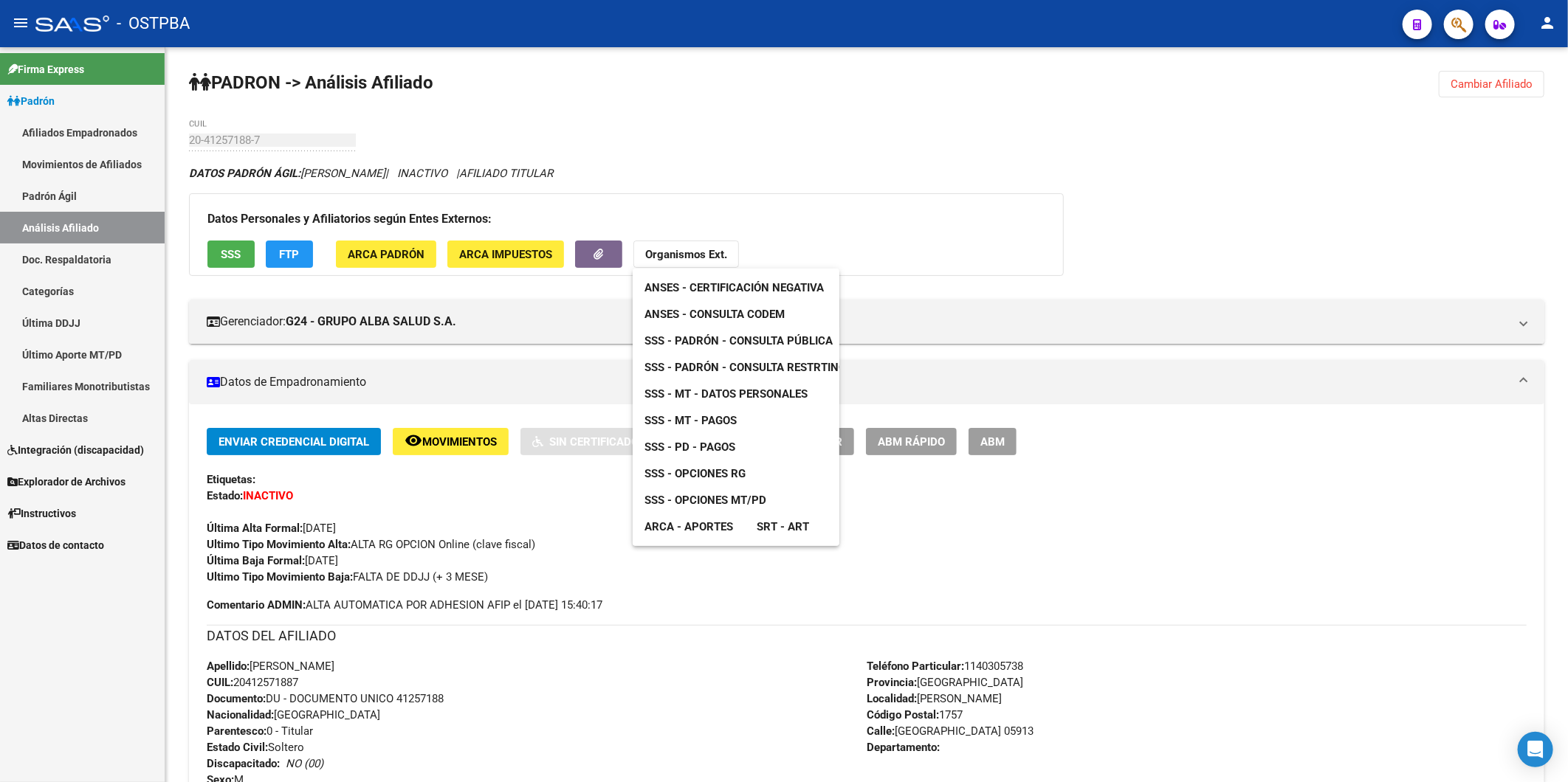
click at [741, 315] on span "ANSES - Consulta CODEM" at bounding box center [714, 313] width 140 height 13
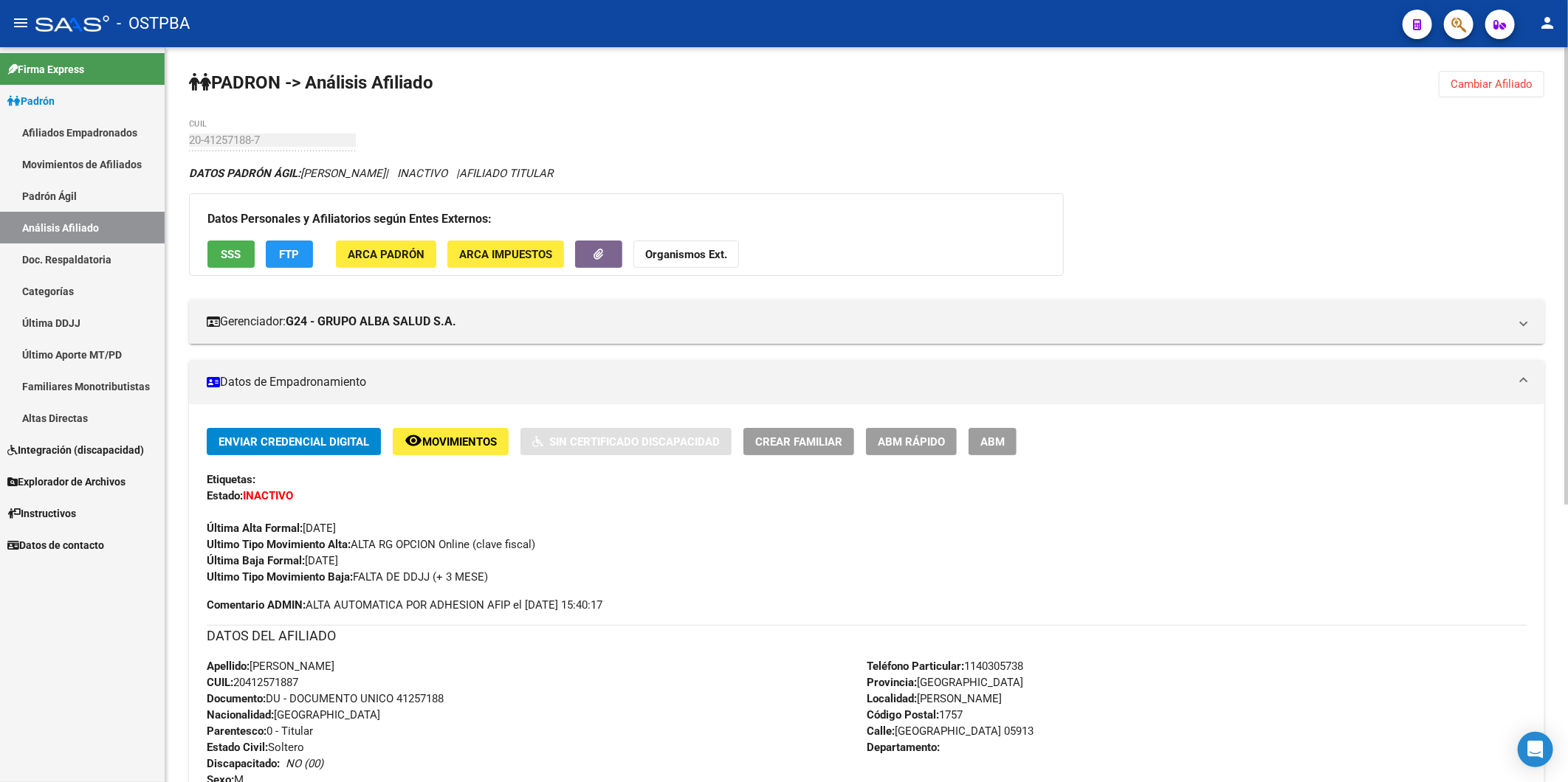
click at [1518, 82] on span "Cambiar Afiliado" at bounding box center [1491, 84] width 82 height 13
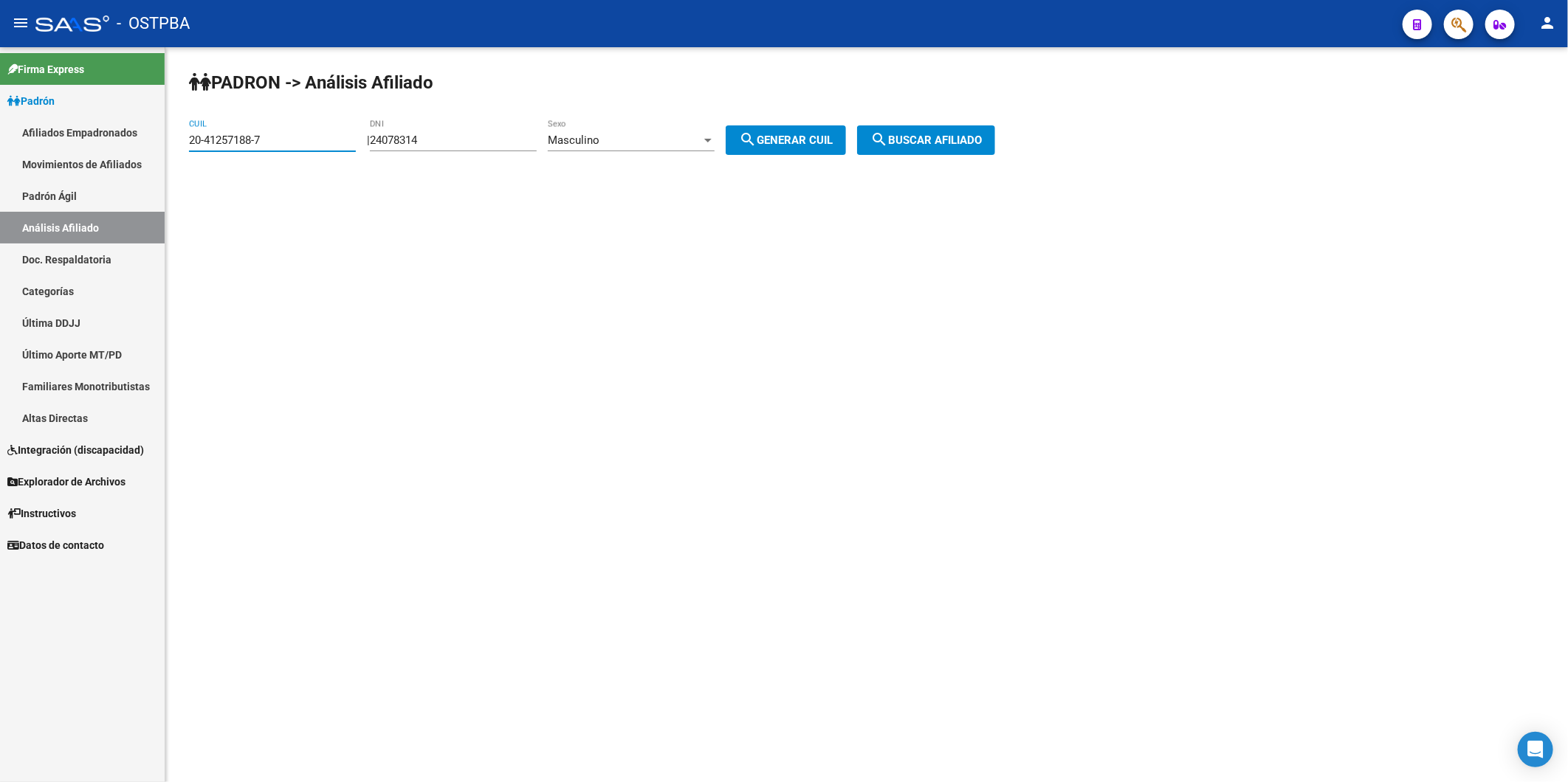
drag, startPoint x: 328, startPoint y: 138, endPoint x: 84, endPoint y: 136, distance: 244.0
click at [84, 136] on mat-sidenav-container "Firma Express Padrón Afiliados Empadronados Movimientos de Afiliados Padrón Ági…" at bounding box center [784, 414] width 1568 height 735
paste input "34968788-8"
click at [953, 145] on span "search Buscar afiliado" at bounding box center [926, 140] width 111 height 13
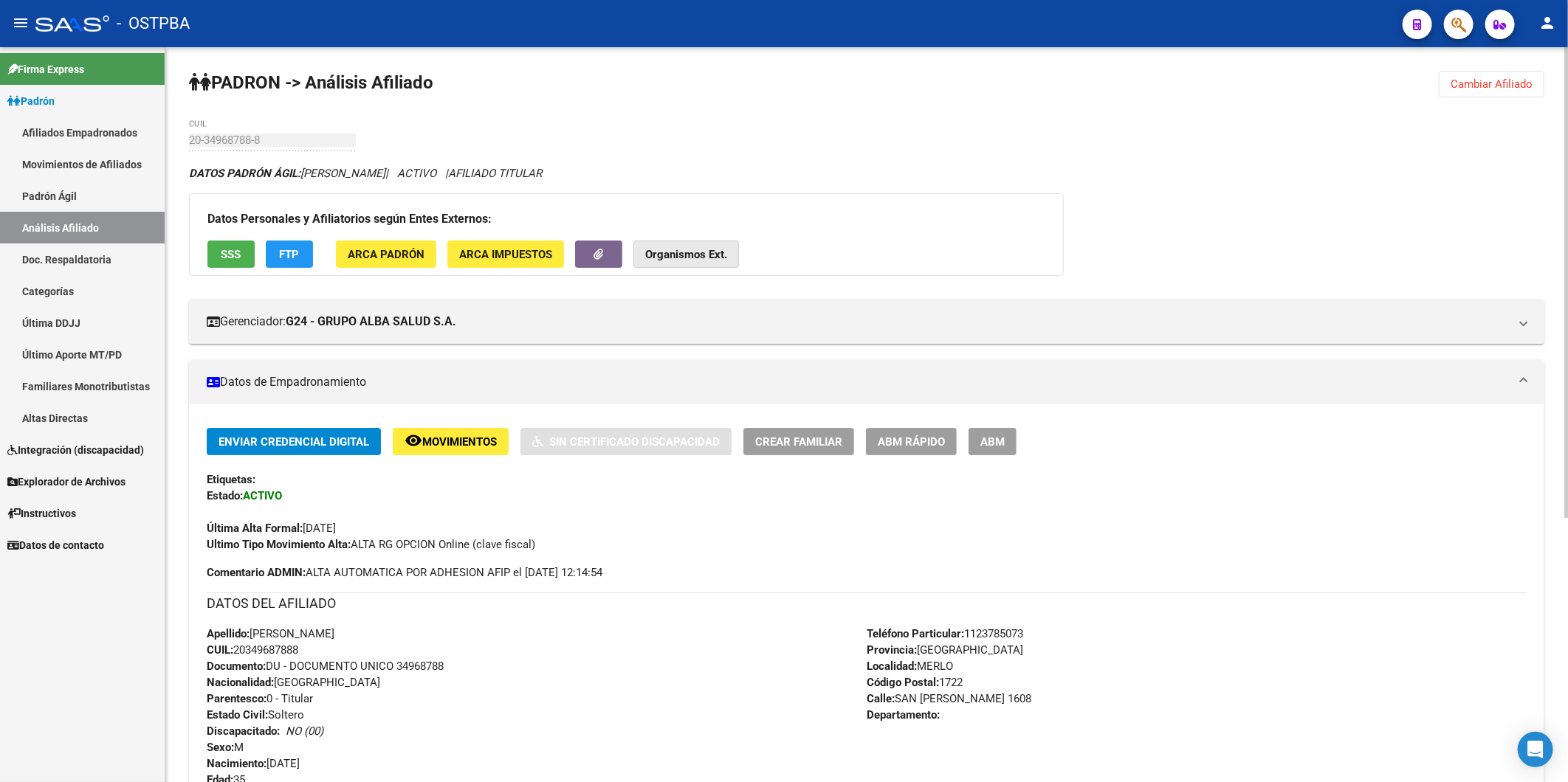
click at [719, 256] on strong "Organismos Ext." at bounding box center [686, 254] width 82 height 13
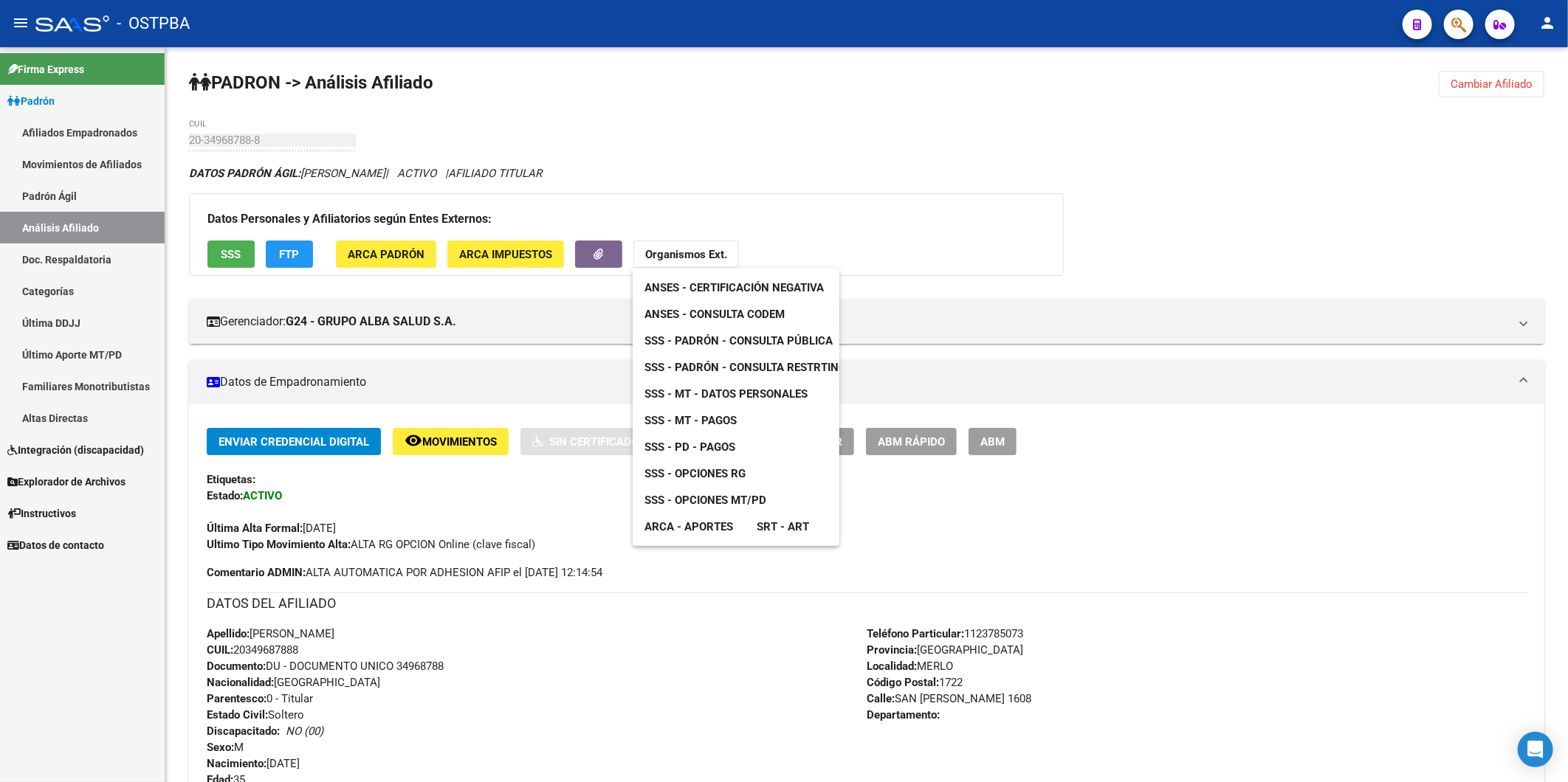
click at [730, 312] on span "ANSES - Consulta CODEM" at bounding box center [714, 313] width 140 height 13
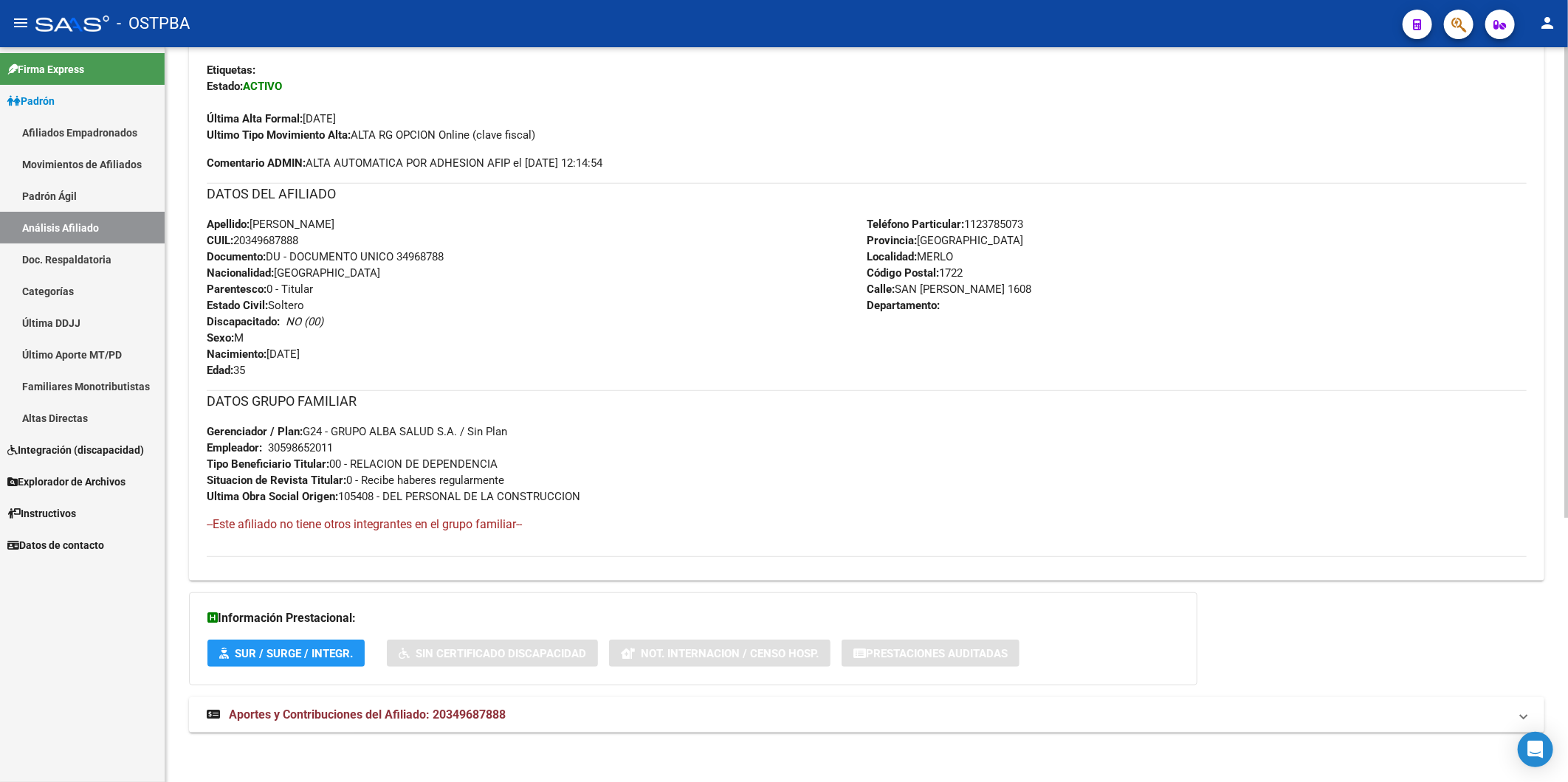
scroll to position [413, 0]
click at [455, 707] on span "Aportes y Contribuciones del Afiliado: 20349687888" at bounding box center [367, 712] width 277 height 14
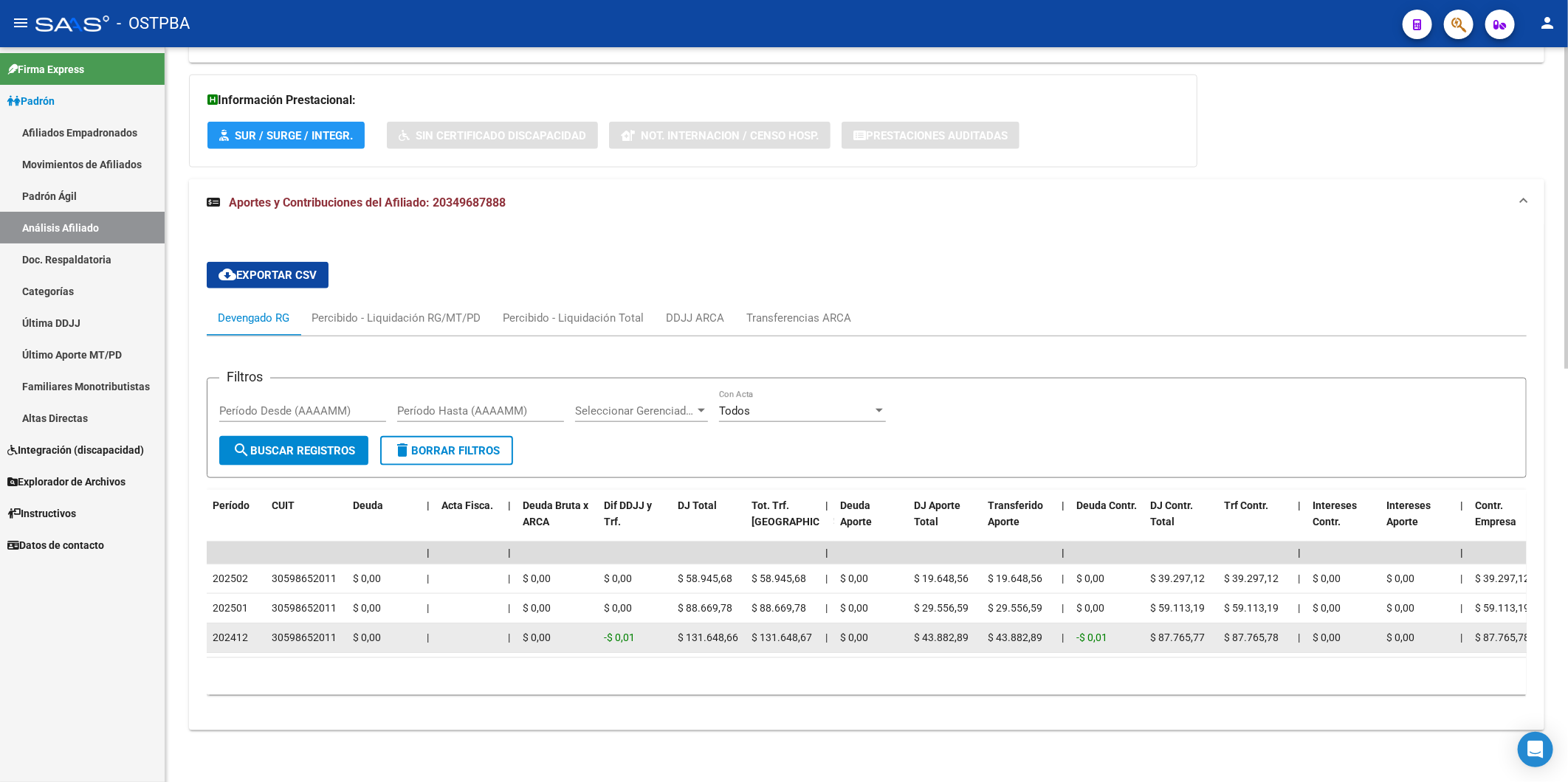
scroll to position [943, 0]
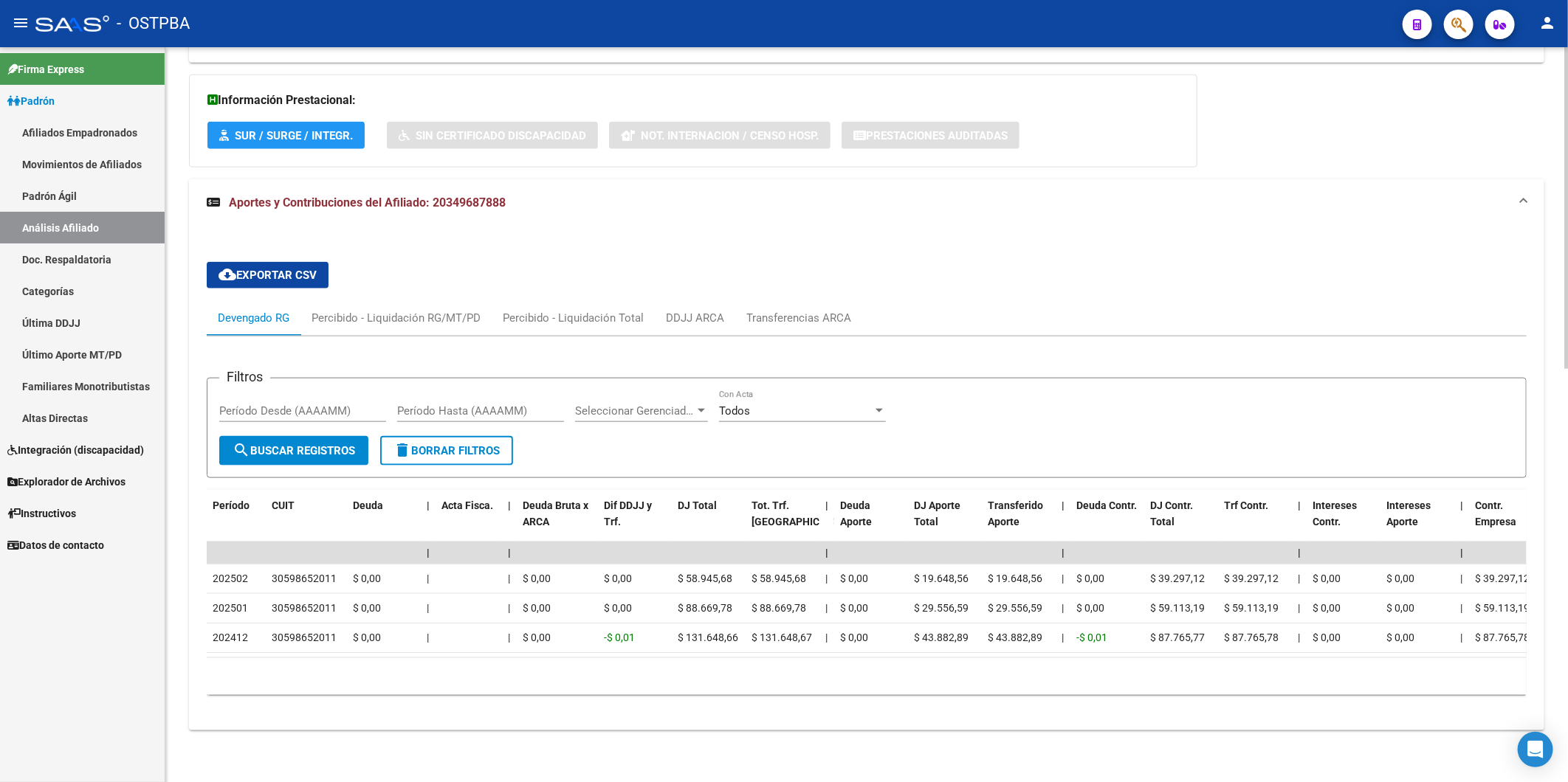
click at [854, 251] on div "cloud_download Exportar CSV Devengado RG Percibido - Liquidación RG/MT/PD Perci…" at bounding box center [866, 478] width 1319 height 457
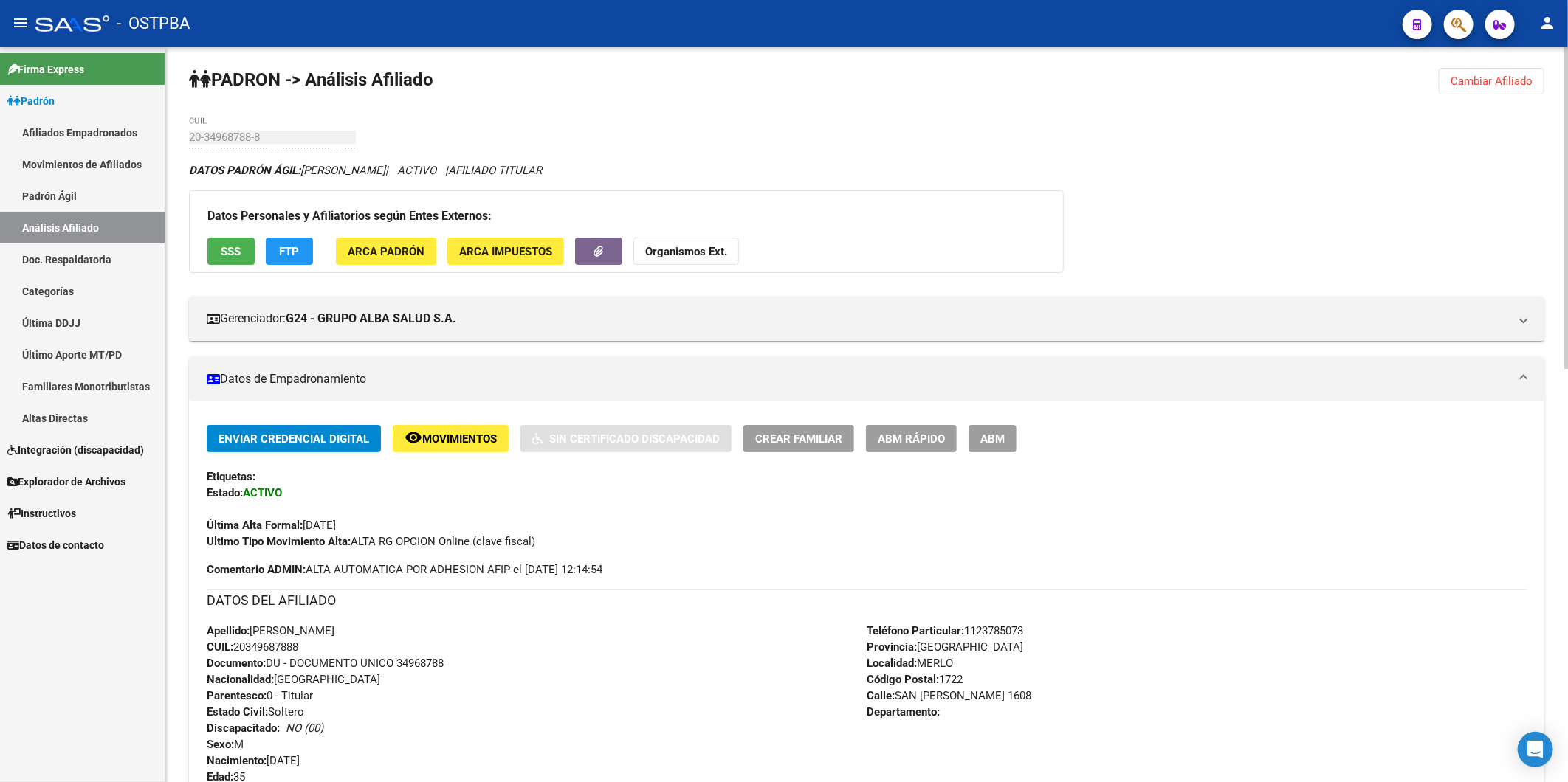
scroll to position [0, 0]
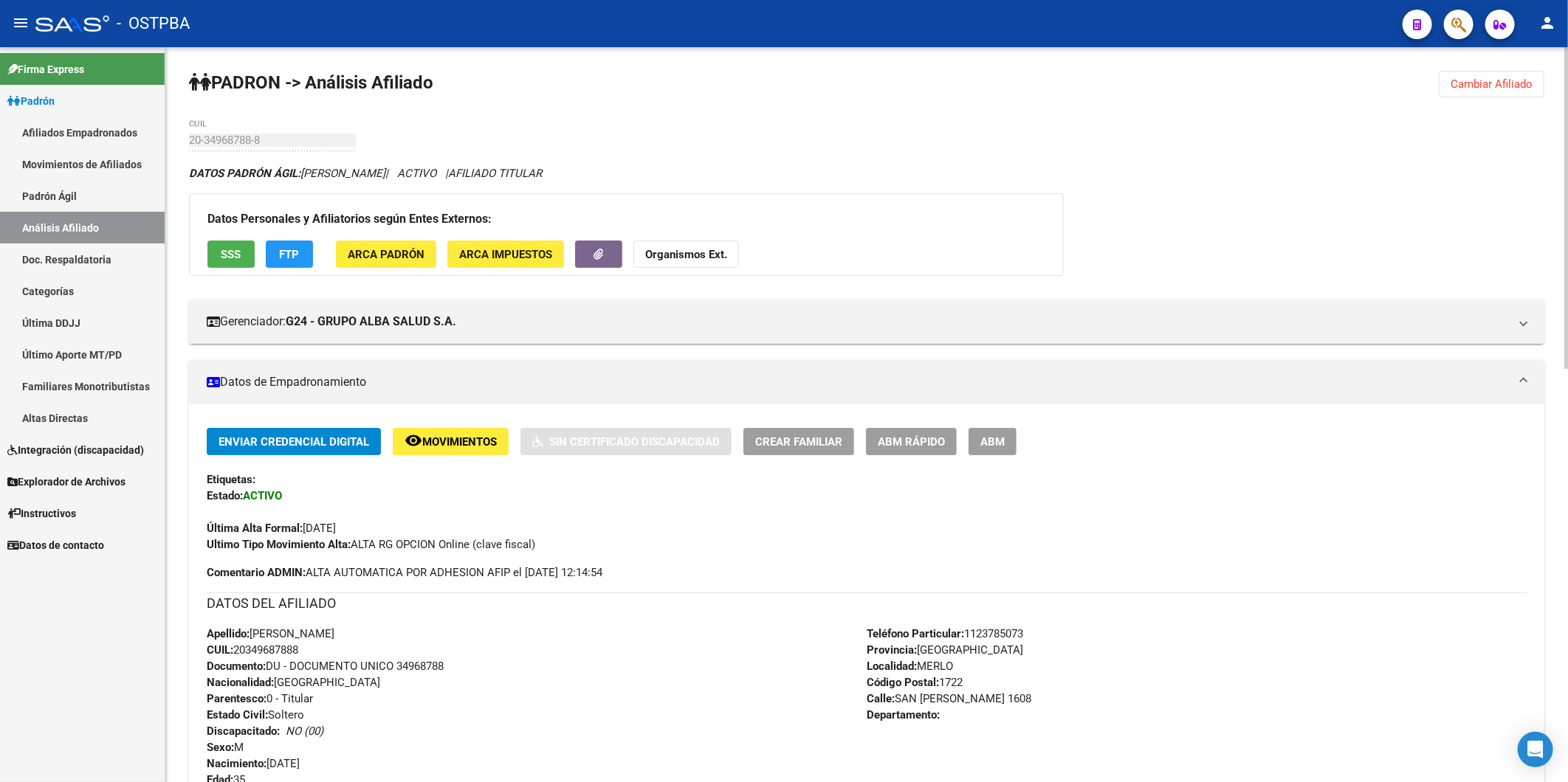
click at [1483, 85] on span "Cambiar Afiliado" at bounding box center [1491, 84] width 82 height 13
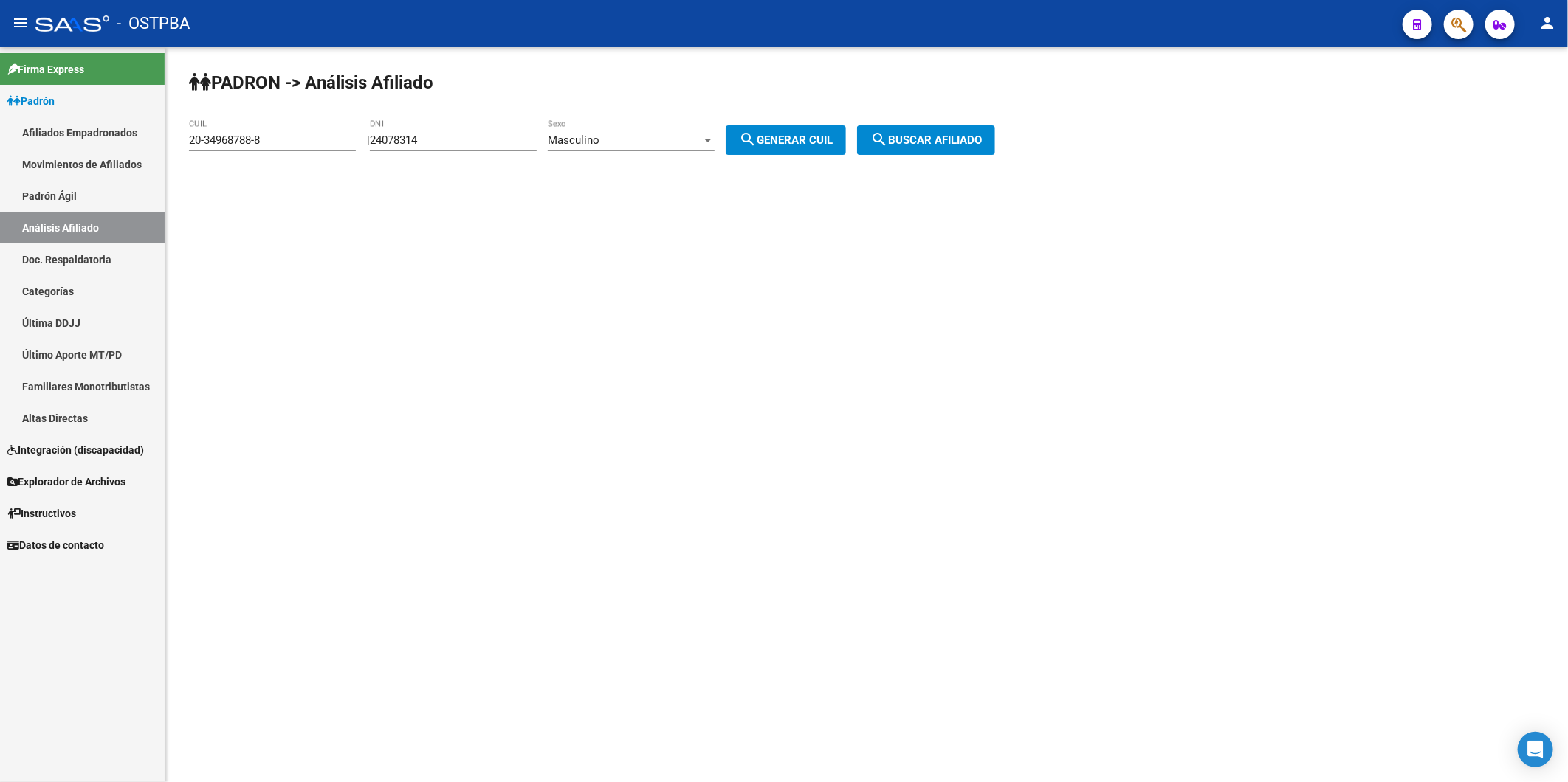
drag, startPoint x: 284, startPoint y: 148, endPoint x: 144, endPoint y: 153, distance: 140.1
click at [144, 153] on mat-sidenav-container "Firma Express Padrón Afiliados Empadronados Movimientos de Afiliados Padrón Ági…" at bounding box center [784, 414] width 1568 height 735
drag, startPoint x: 144, startPoint y: 153, endPoint x: 263, endPoint y: 223, distance: 138.1
click at [263, 223] on mat-sidenav-content "PADRON -> Análisis Afiliado 20-34968788-8 CUIL | 24078314 DNI Masculino Sexo se…" at bounding box center [866, 414] width 1402 height 735
drag, startPoint x: 270, startPoint y: 136, endPoint x: 180, endPoint y: 155, distance: 92.0
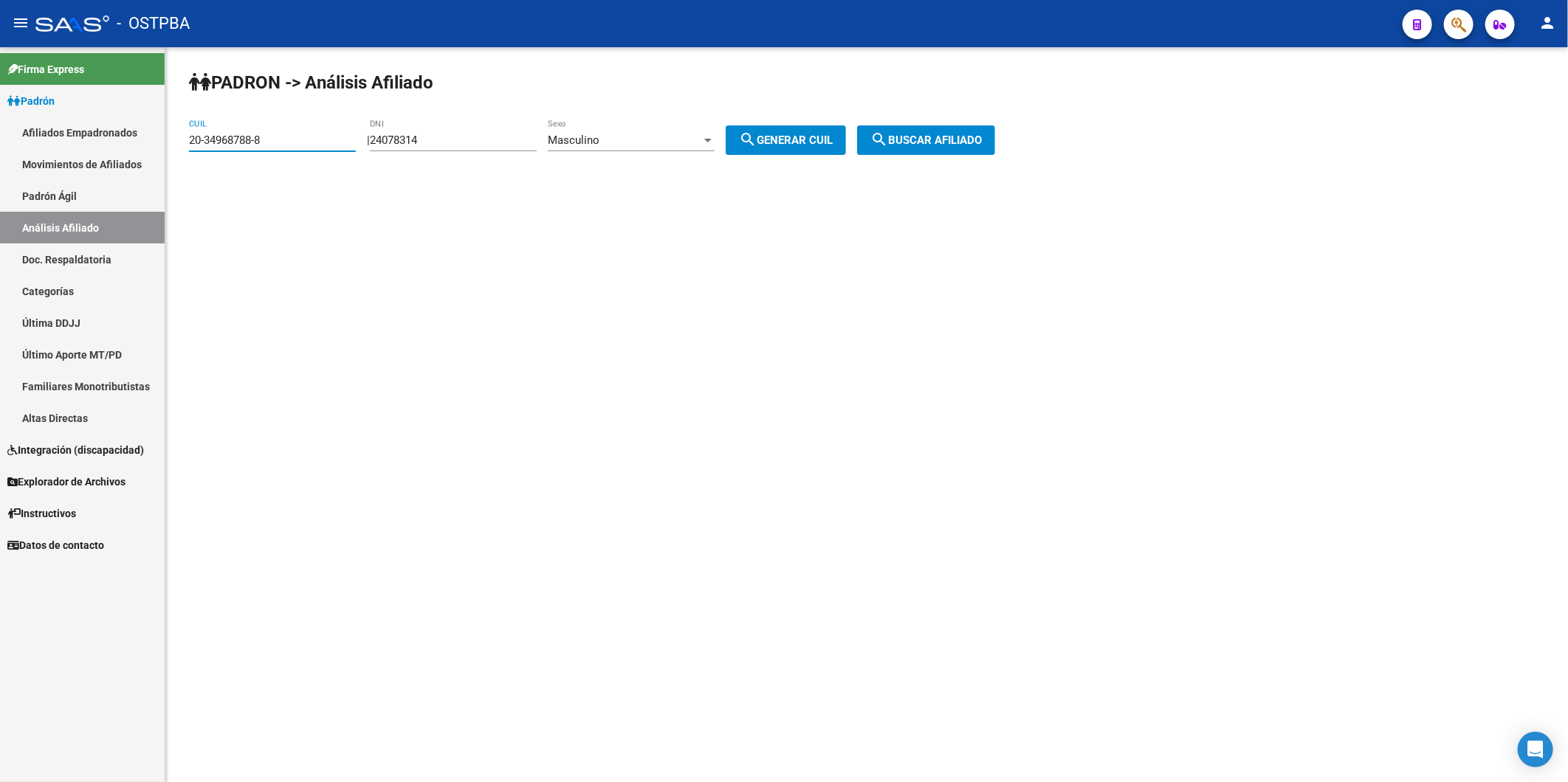
click at [180, 155] on div "PADRON -> Análisis Afiliado 20-34968788-8 CUIL | 24078314 DNI Masculino Sexo se…" at bounding box center [866, 125] width 1402 height 155
paste input "8959616"
click at [967, 134] on span "search Buscar afiliado" at bounding box center [926, 140] width 111 height 13
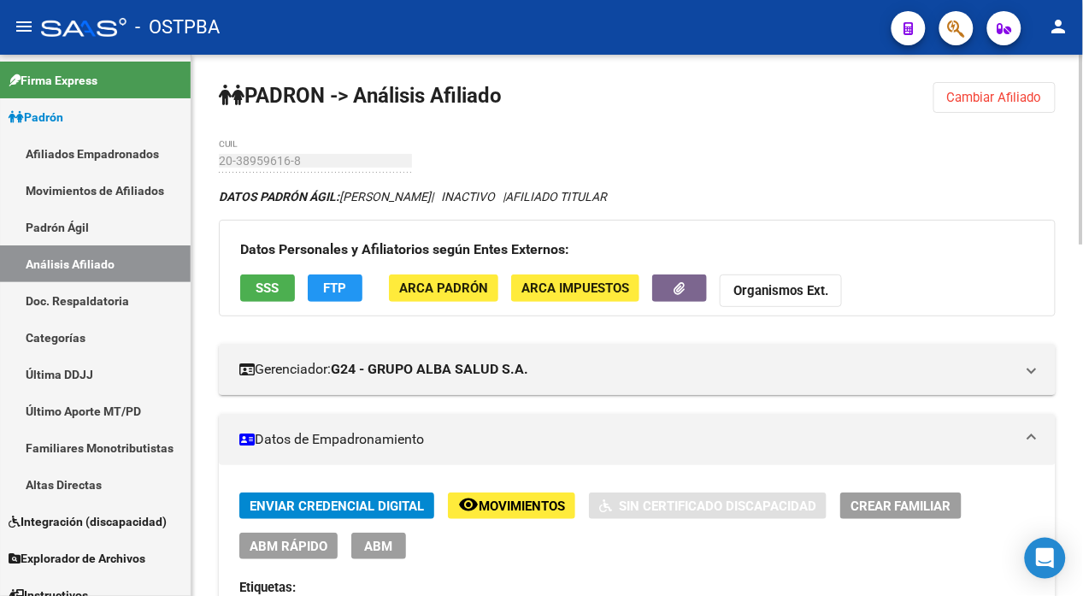
drag, startPoint x: 716, startPoint y: 73, endPoint x: 782, endPoint y: 99, distance: 71.0
click at [802, 293] on strong "Organismos Ext." at bounding box center [780, 291] width 95 height 15
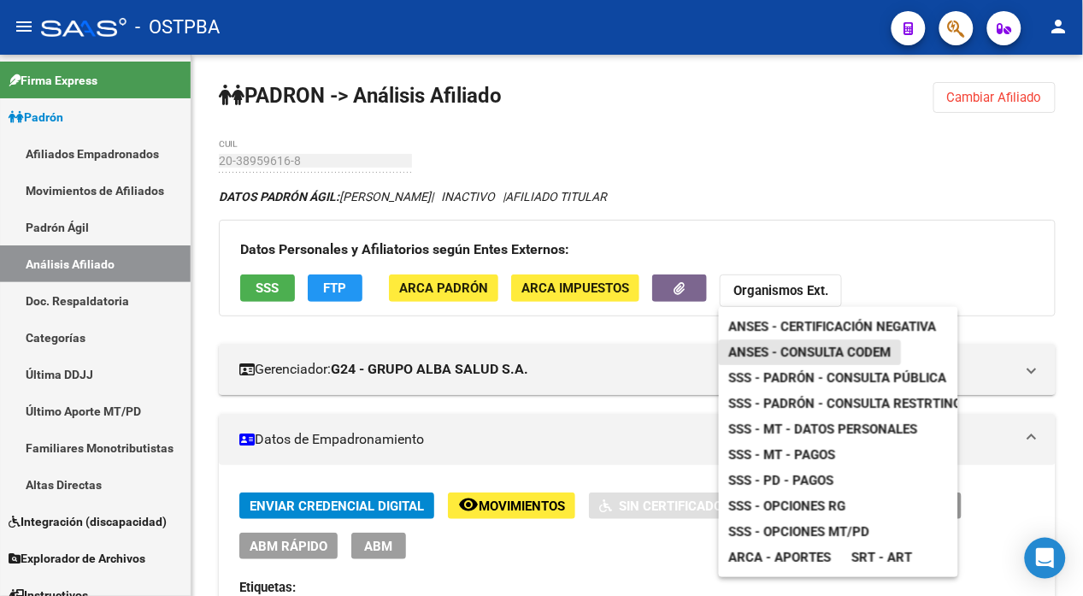
click at [842, 344] on span "ANSES - Consulta CODEM" at bounding box center [810, 351] width 162 height 15
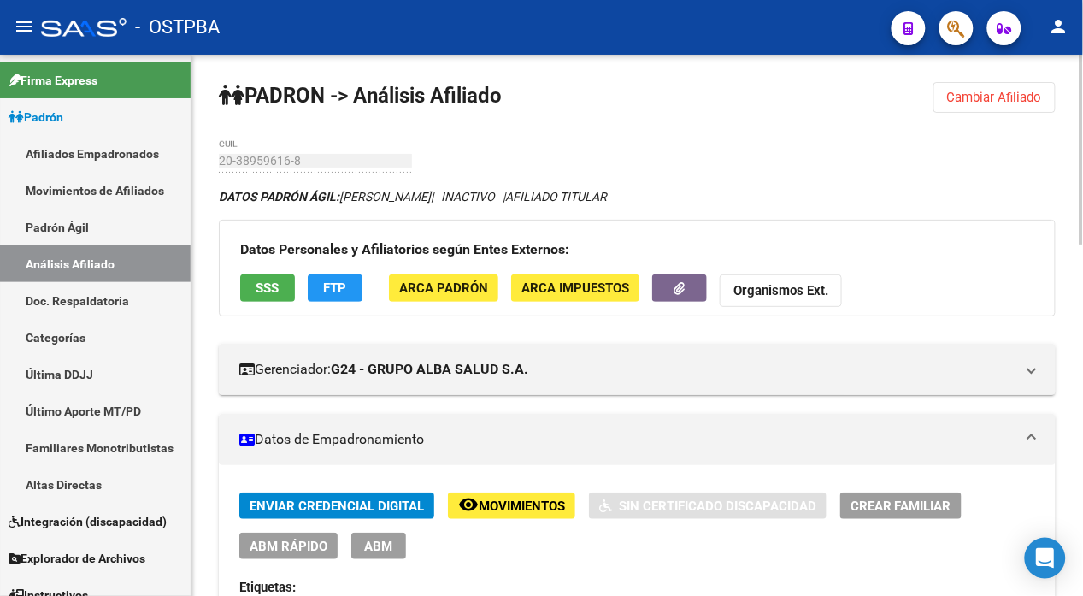
click at [976, 91] on span "Cambiar Afiliado" at bounding box center [994, 97] width 95 height 15
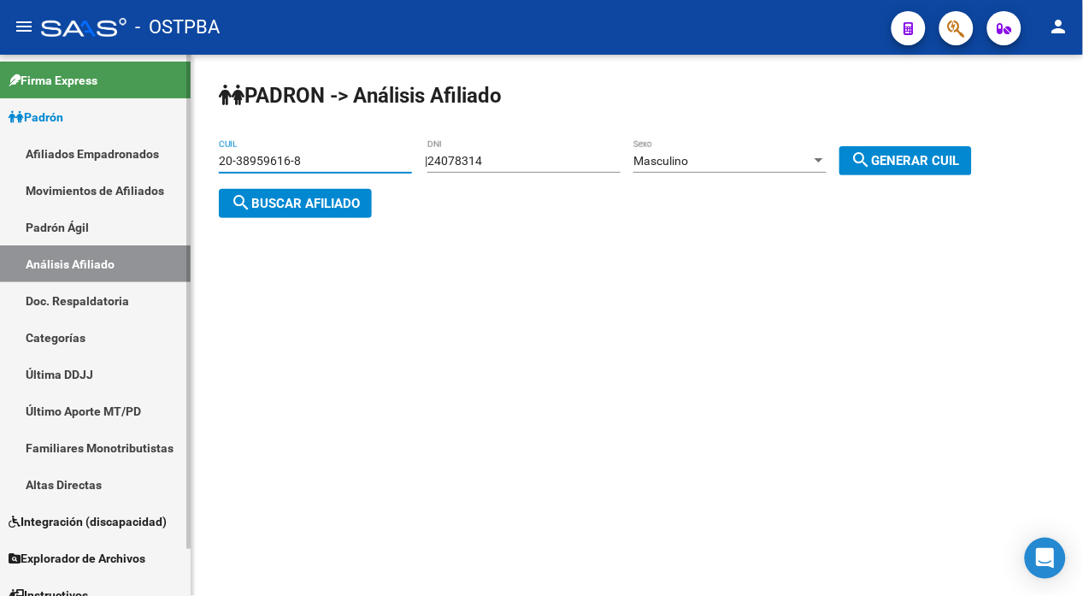
drag, startPoint x: 323, startPoint y: 168, endPoint x: 149, endPoint y: 147, distance: 175.6
click at [149, 147] on mat-sidenav-container "Firma Express Padrón Afiliados Empadronados Movimientos de Afiliados Padrón Ági…" at bounding box center [541, 325] width 1083 height 541
paste input "7-38175441-9"
click at [916, 163] on span "search Generar CUIL" at bounding box center [905, 160] width 109 height 15
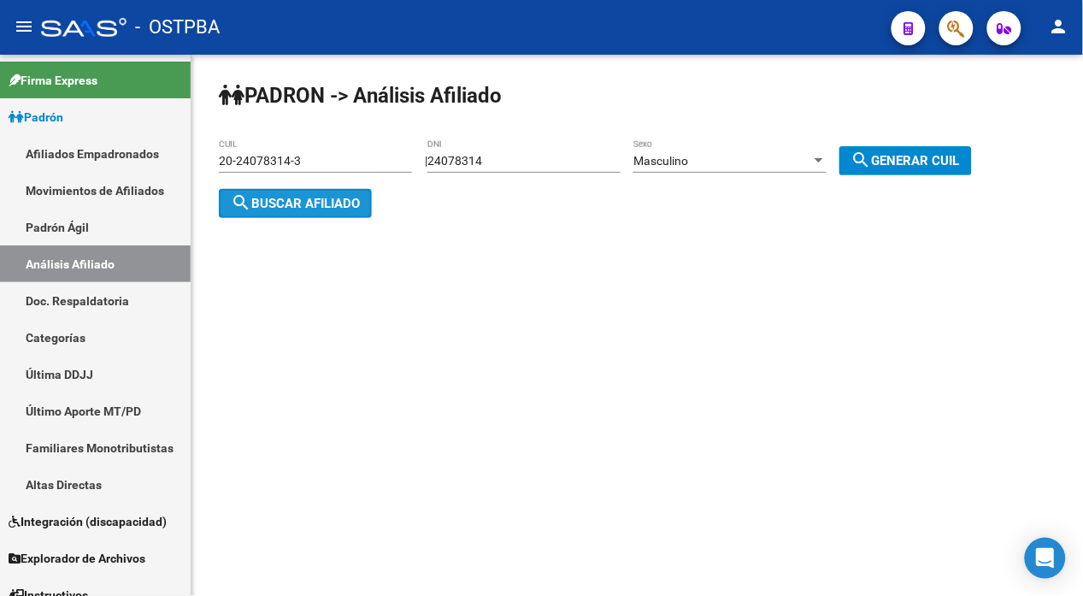
click at [344, 202] on span "search Buscar afiliado" at bounding box center [295, 203] width 129 height 15
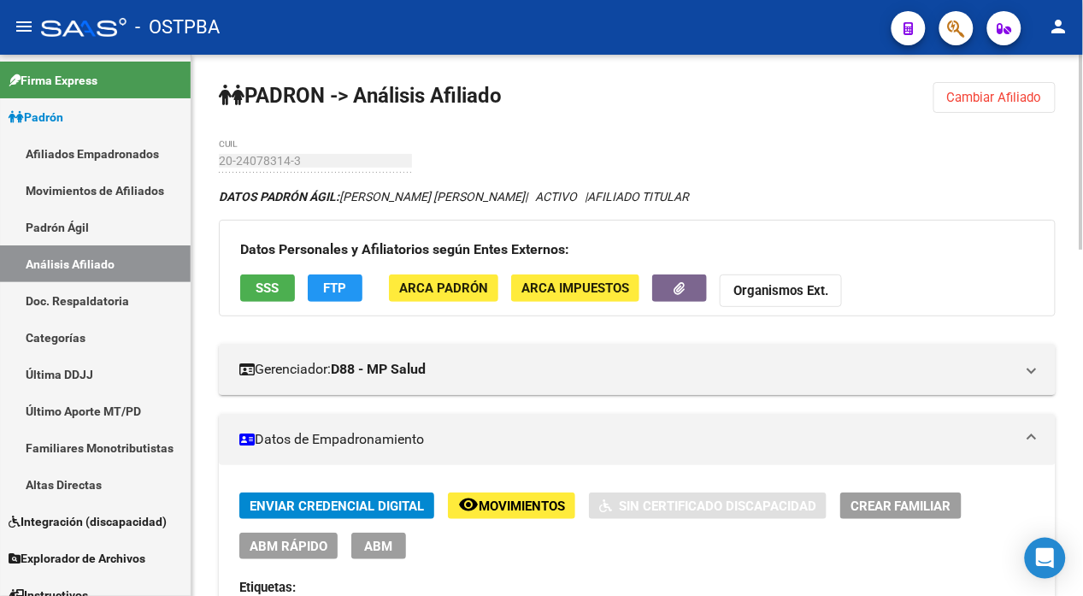
click at [799, 288] on strong "Organismos Ext." at bounding box center [780, 291] width 95 height 15
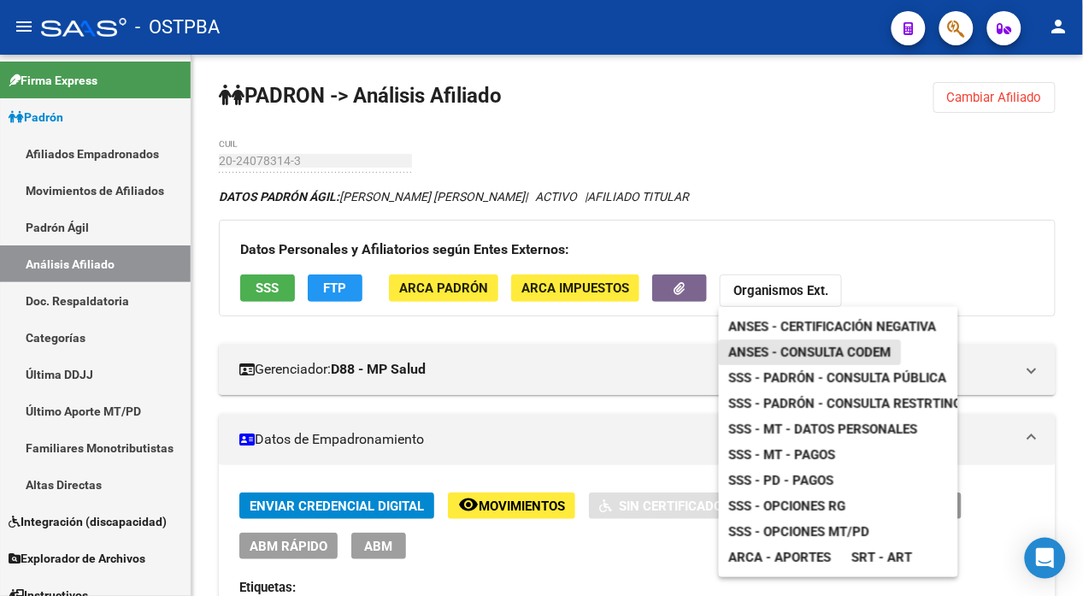
click at [802, 352] on span "ANSES - Consulta CODEM" at bounding box center [810, 351] width 162 height 15
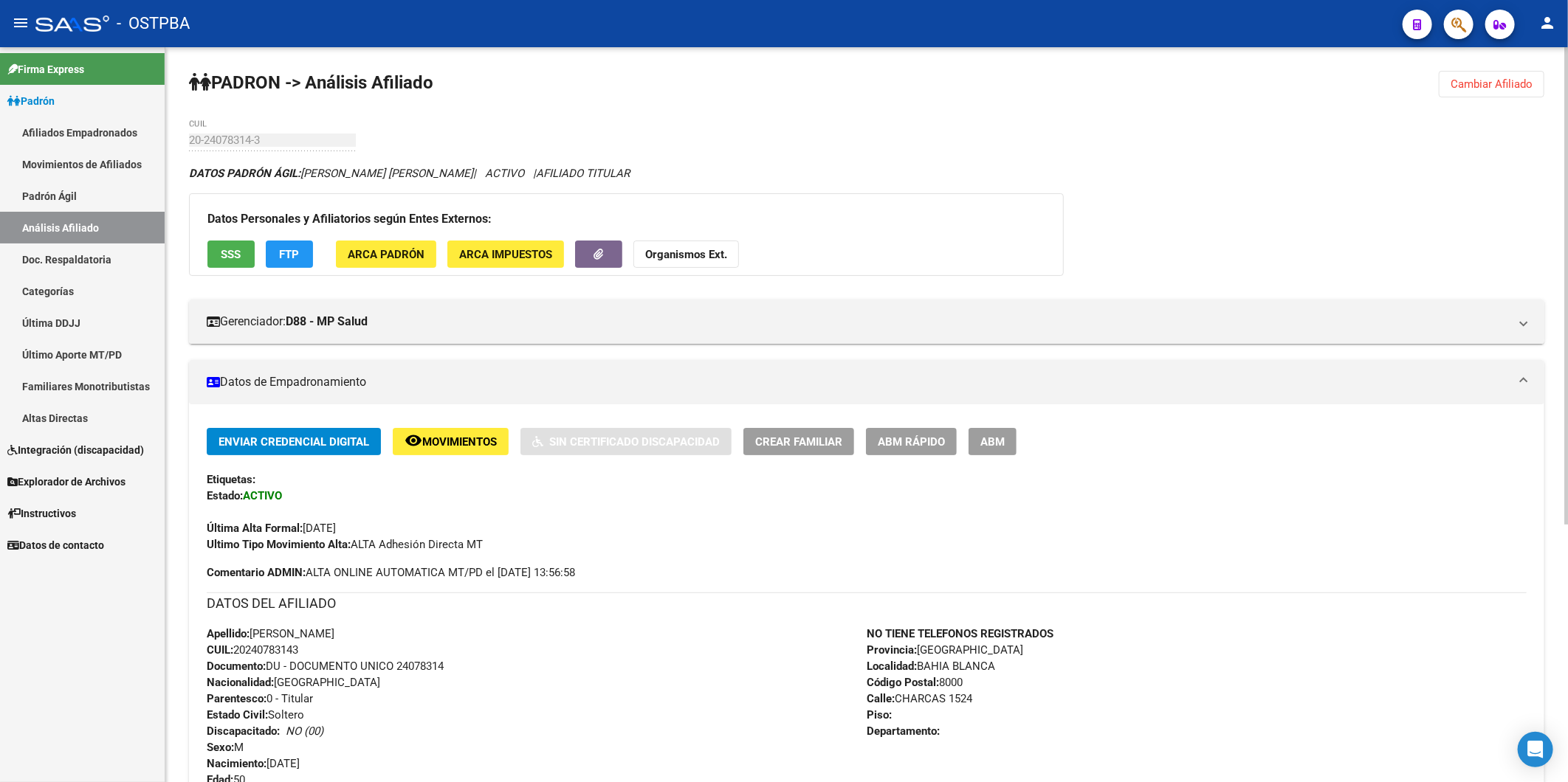
drag, startPoint x: 1463, startPoint y: 83, endPoint x: 1309, endPoint y: 73, distance: 154.3
click at [1464, 83] on span "Cambiar Afiliado" at bounding box center [1491, 84] width 82 height 13
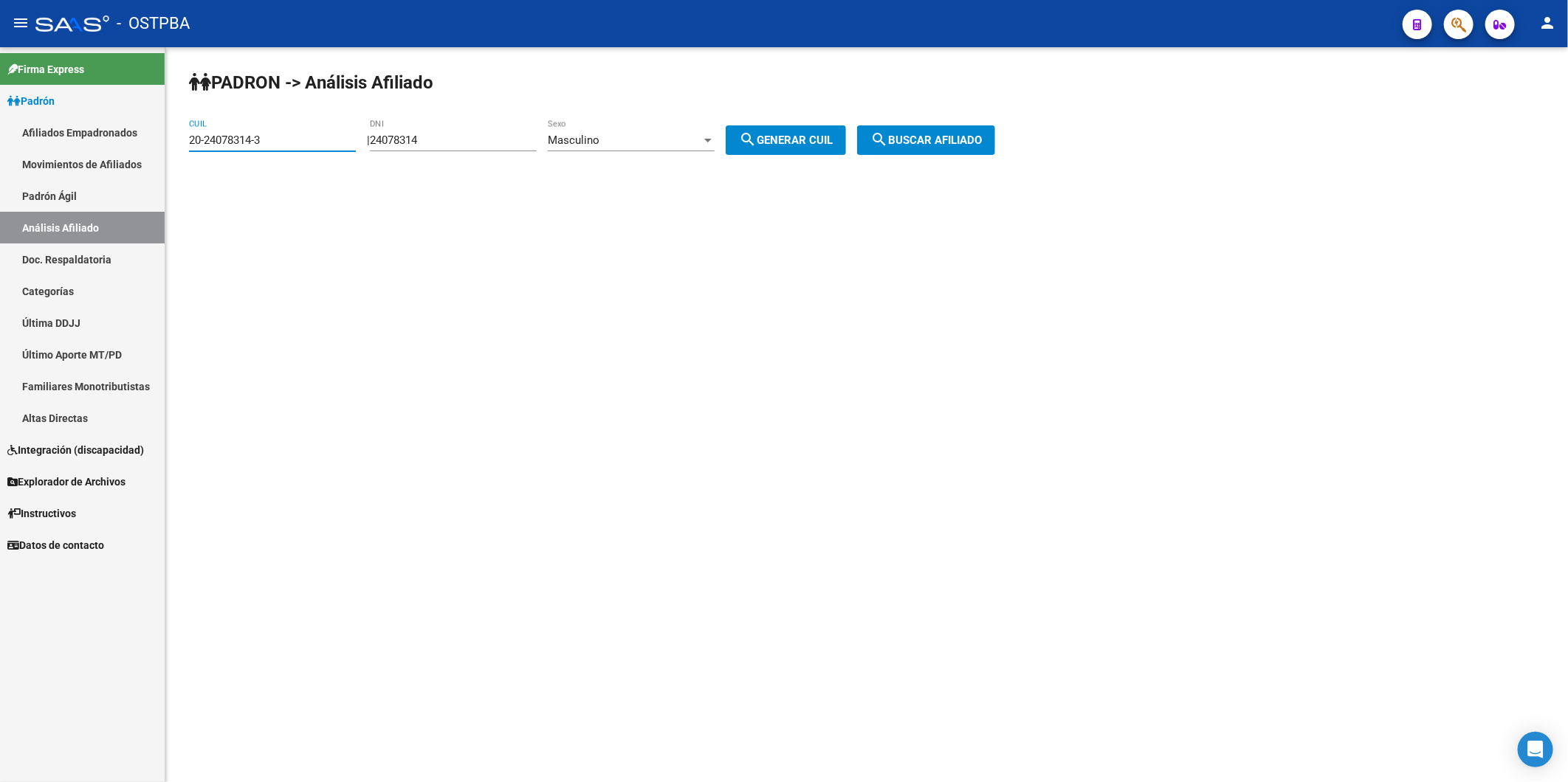
drag, startPoint x: 296, startPoint y: 143, endPoint x: 89, endPoint y: 136, distance: 207.1
click at [89, 136] on mat-sidenav-container "Firma Express Padrón Afiliados Empadronados Movimientos de Afiliados Padrón Ági…" at bounding box center [784, 414] width 1568 height 735
paste input "31271868-6"
click at [913, 135] on span "search Buscar afiliado" at bounding box center [926, 140] width 111 height 13
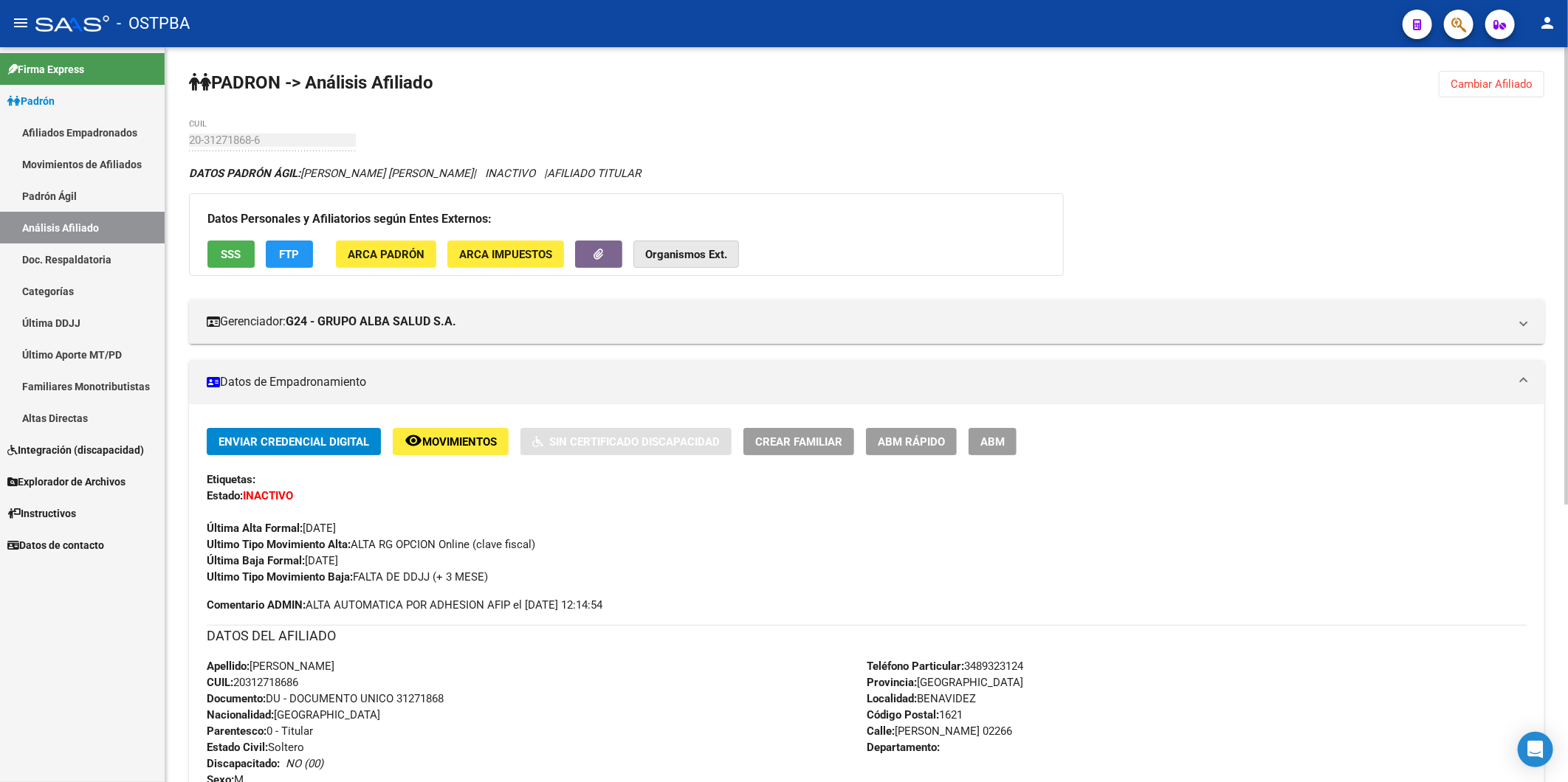
click at [699, 251] on strong "Organismos Ext." at bounding box center [686, 254] width 82 height 13
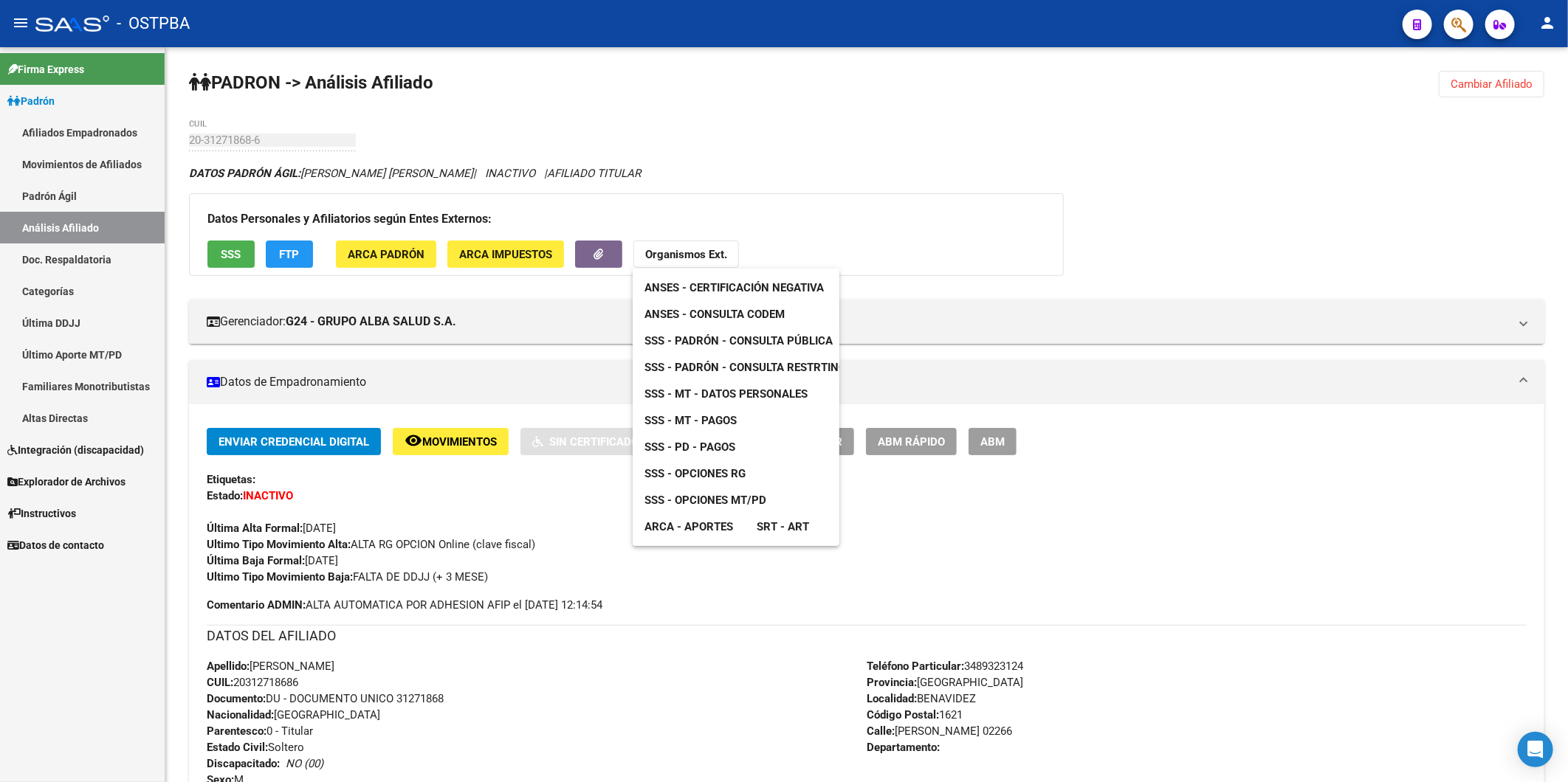
click at [718, 312] on span "ANSES - Consulta CODEM" at bounding box center [714, 313] width 140 height 13
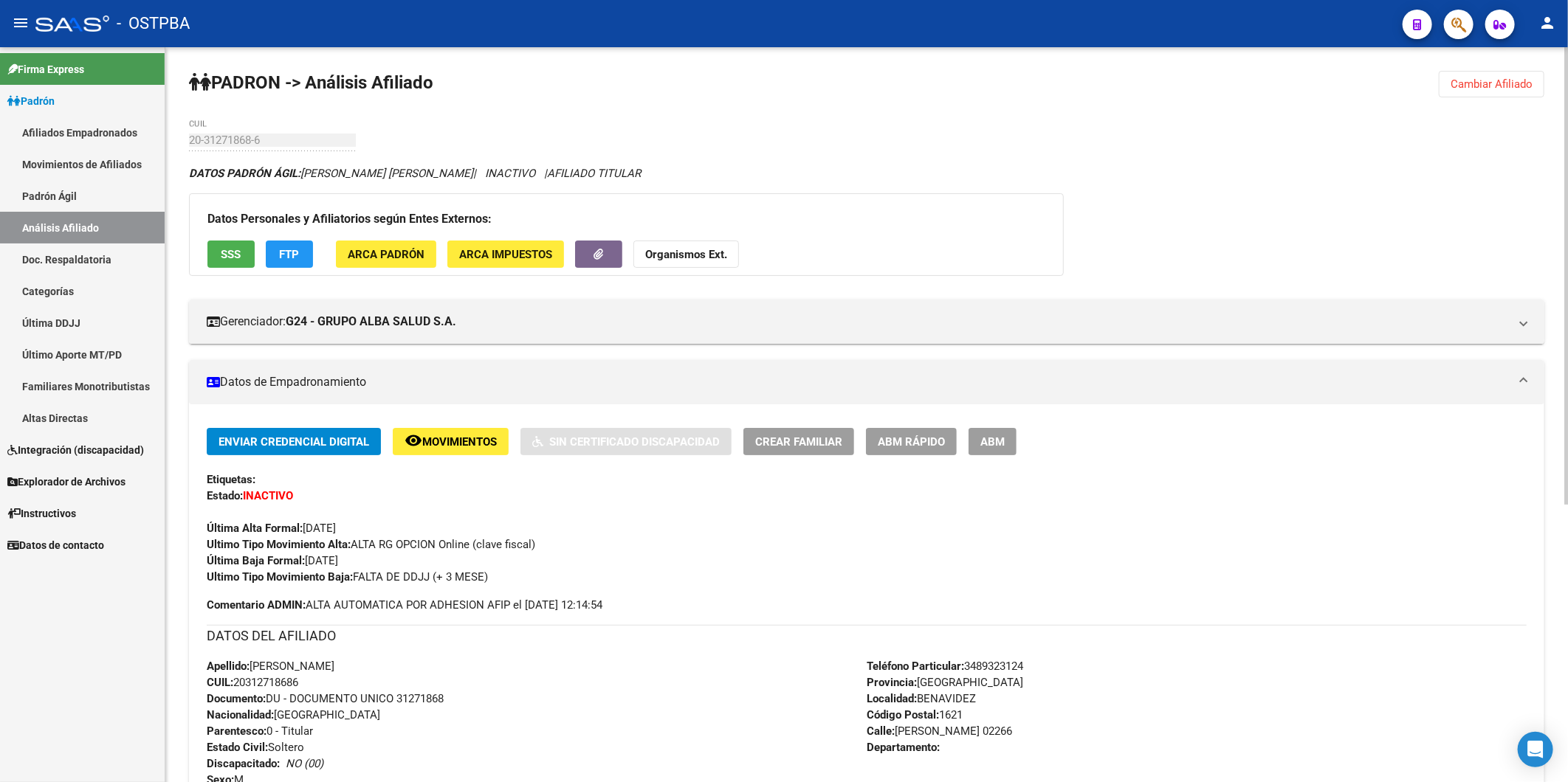
drag, startPoint x: 313, startPoint y: 678, endPoint x: 237, endPoint y: 686, distance: 76.4
click at [237, 686] on div "Apellido: [PERSON_NAME] CUIL: 20312718686 Documento: DU - DOCUMENTO UNICO 31271…" at bounding box center [536, 739] width 660 height 162
copy span "20312718686"
click at [707, 258] on strong "Organismos Ext." at bounding box center [686, 254] width 82 height 13
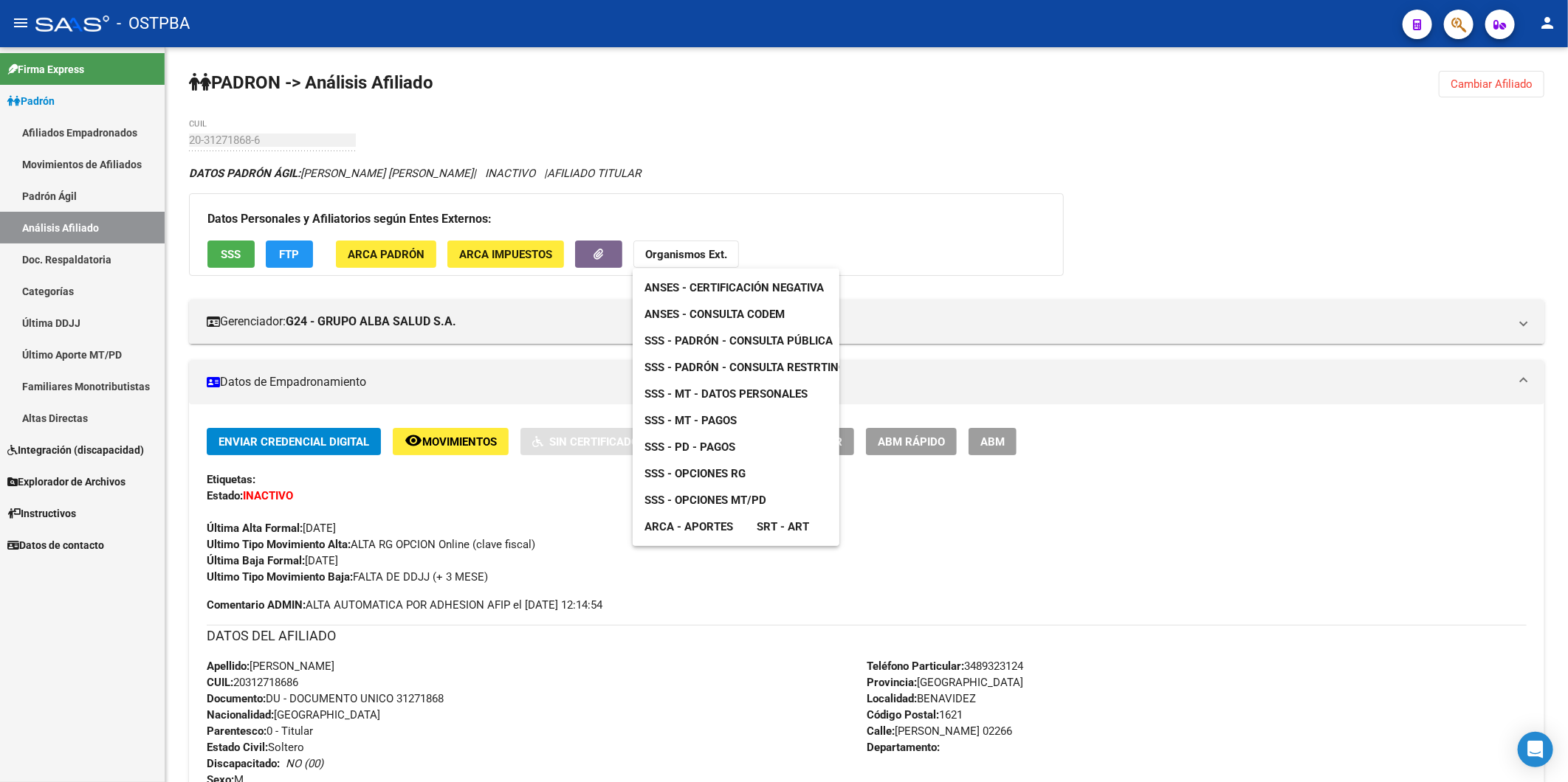
click at [736, 315] on span "ANSES - Consulta CODEM" at bounding box center [714, 313] width 140 height 13
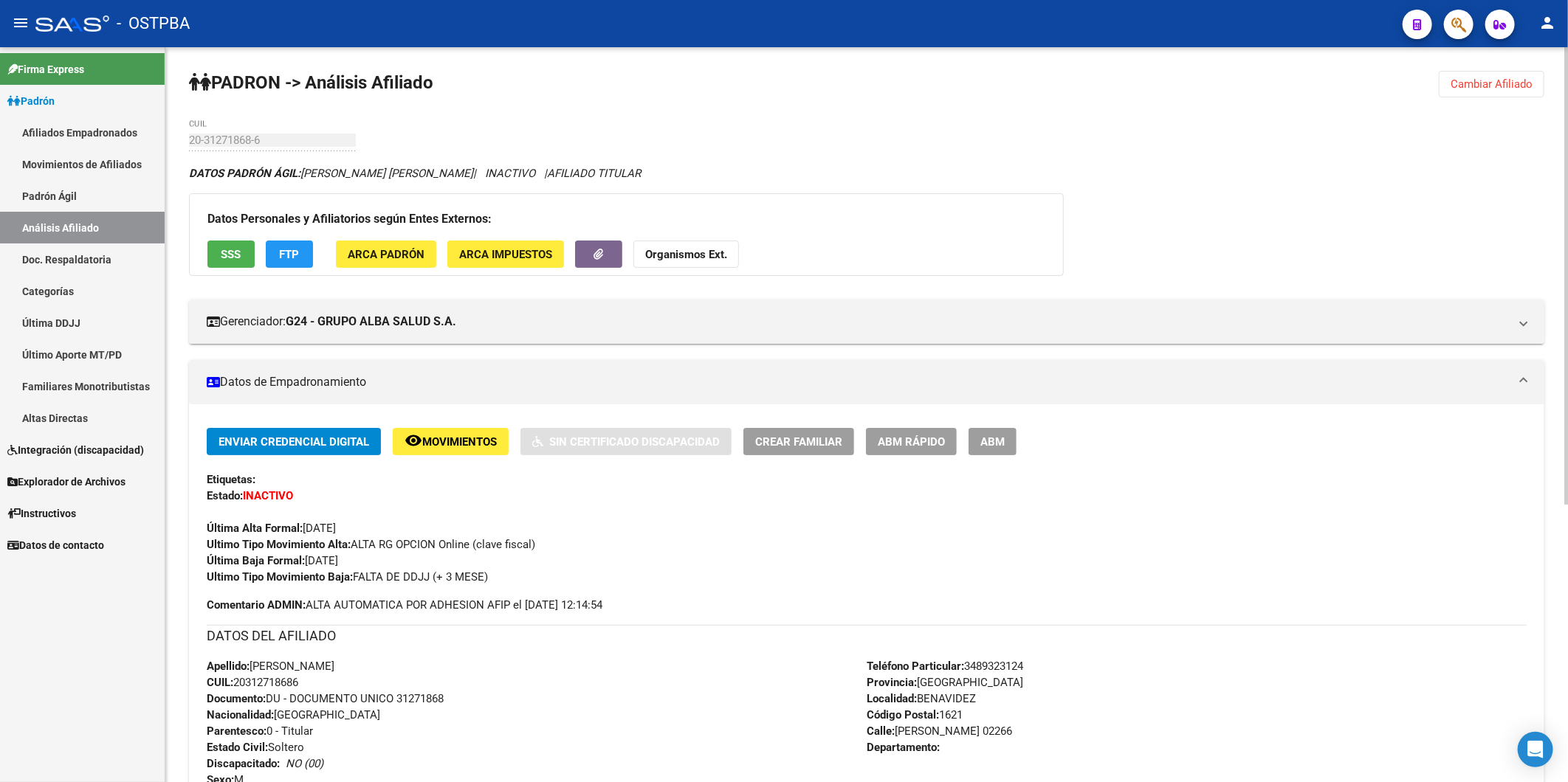
click at [1495, 89] on span "Cambiar Afiliado" at bounding box center [1491, 84] width 82 height 13
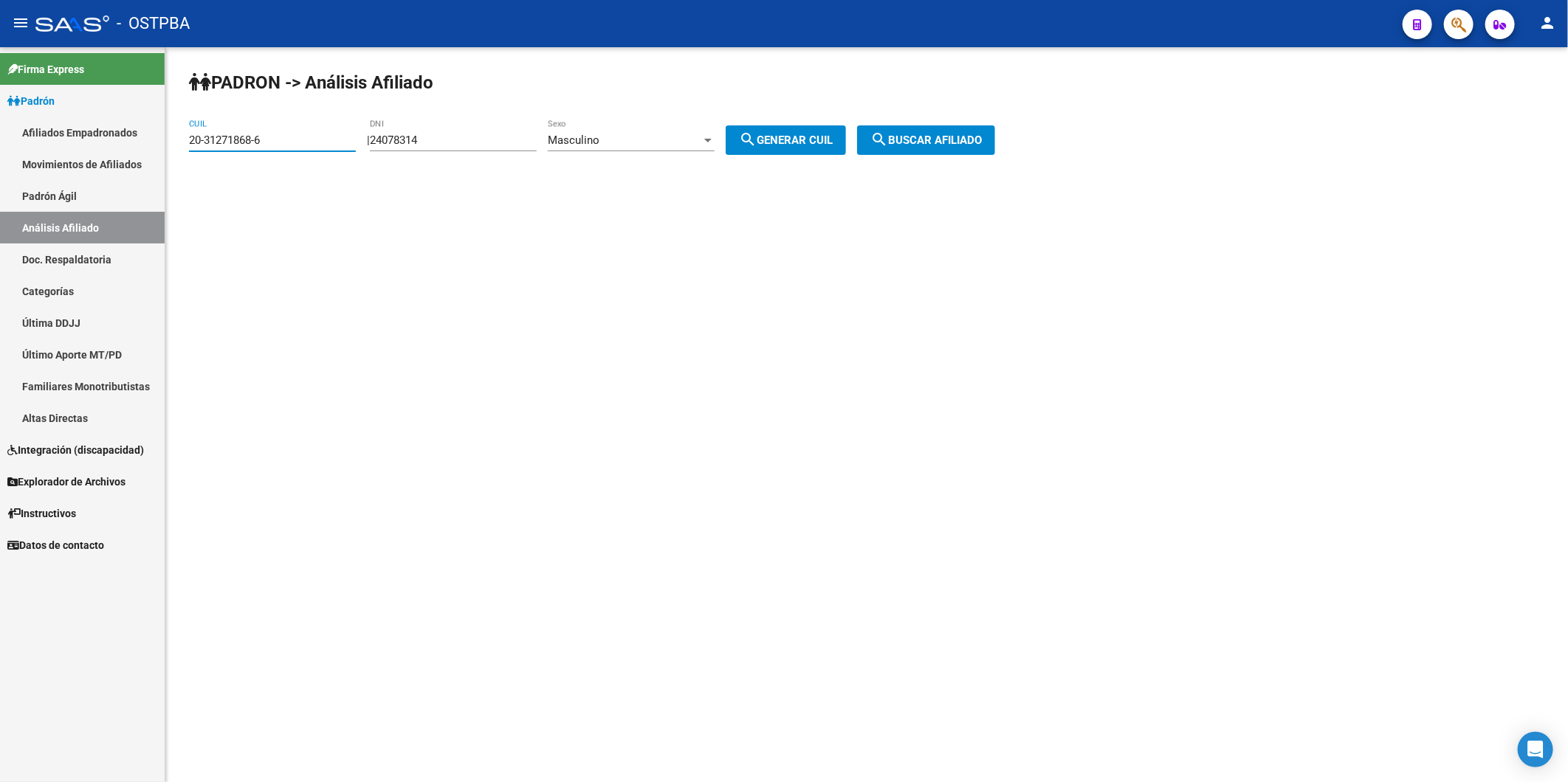
drag, startPoint x: 300, startPoint y: 145, endPoint x: 150, endPoint y: 154, distance: 150.3
click at [150, 154] on mat-sidenav-container "Firma Express Padrón Afiliados Empadronados Movimientos de Afiliados Padrón Ági…" at bounding box center [784, 414] width 1568 height 735
paste input "6089954-4"
click at [948, 135] on span "search Buscar afiliado" at bounding box center [926, 140] width 111 height 13
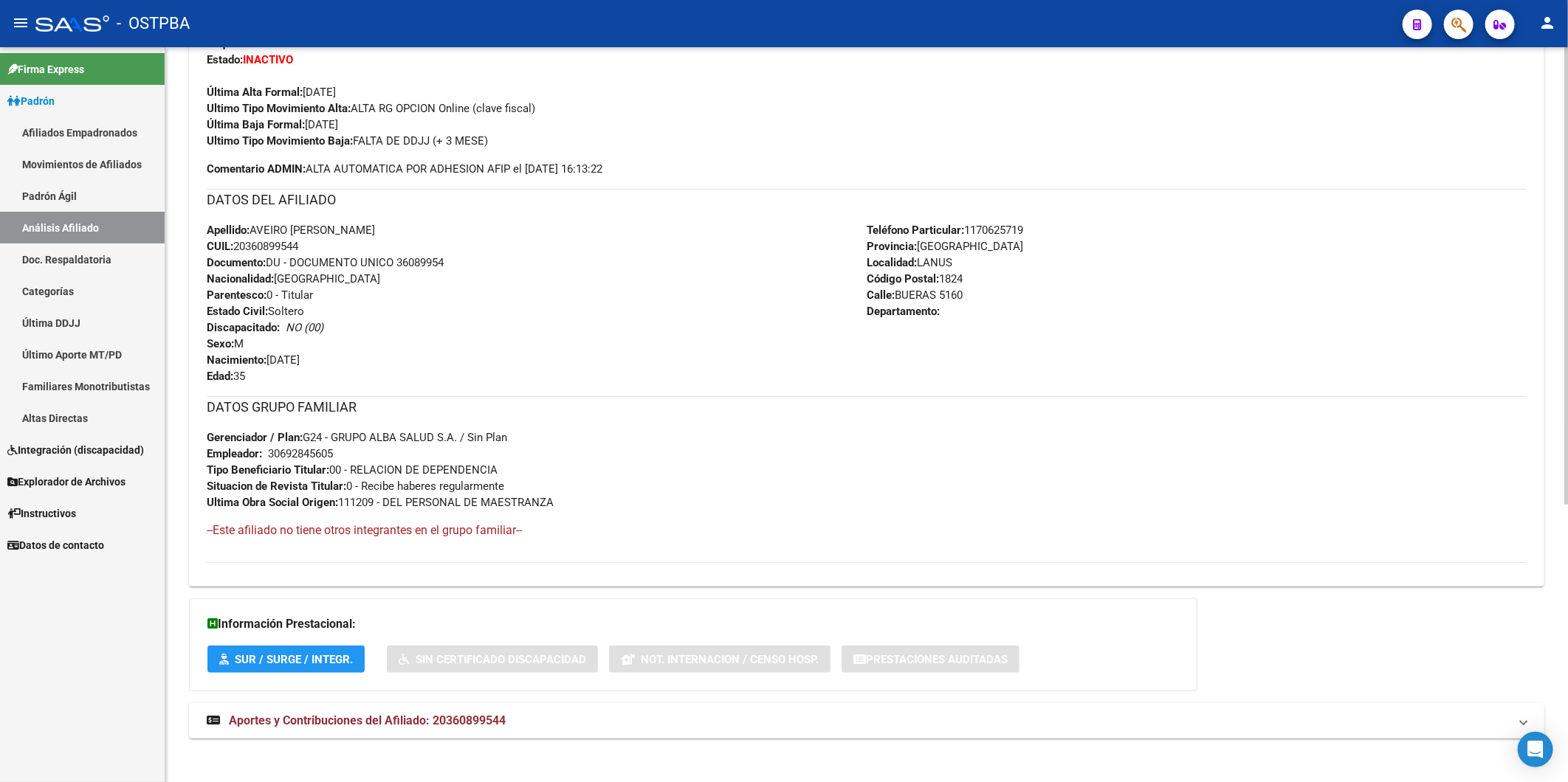
scroll to position [445, 0]
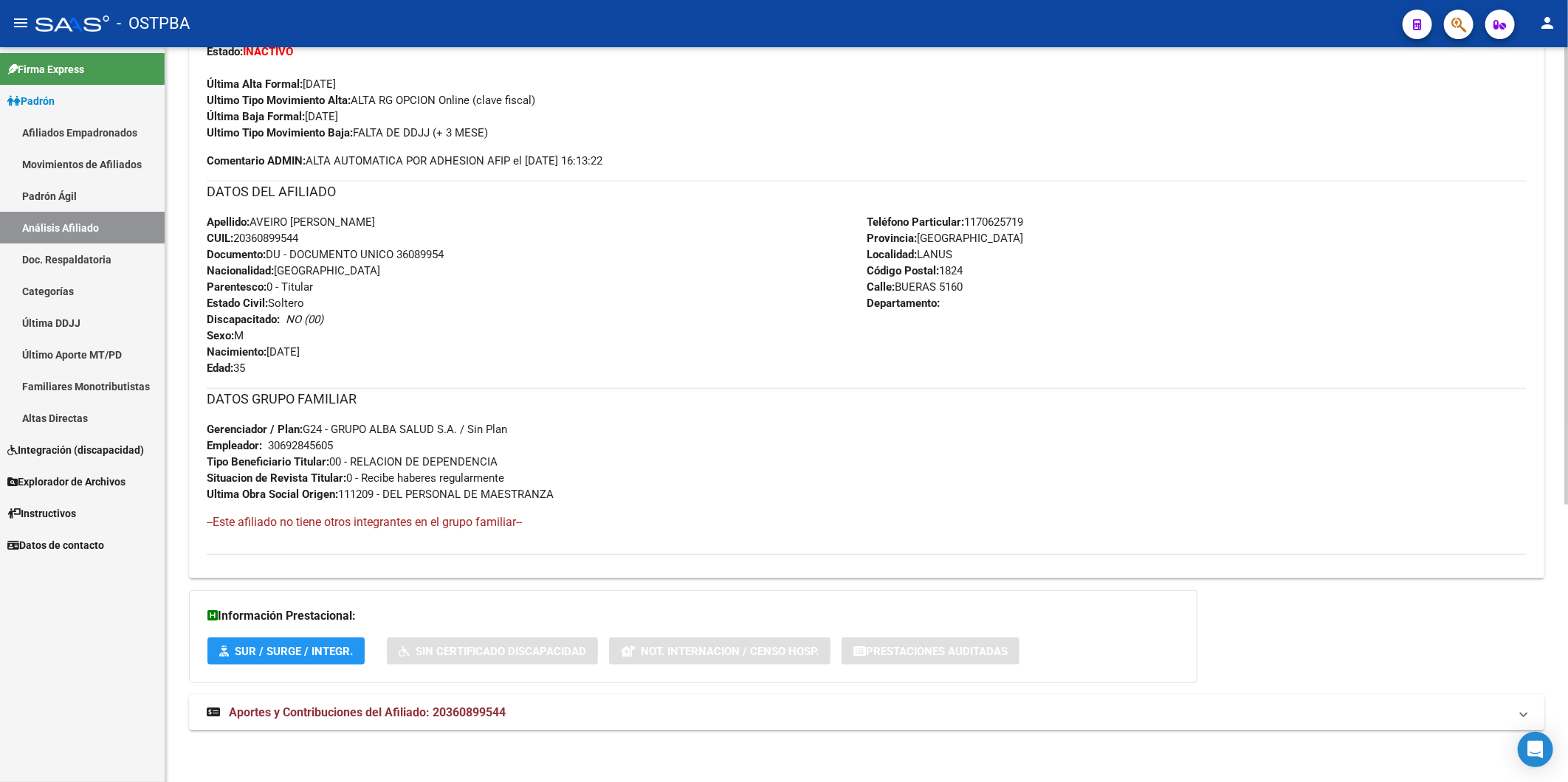
click at [395, 716] on span "Aportes y Contribuciones del Afiliado: 20360899544" at bounding box center [367, 712] width 277 height 14
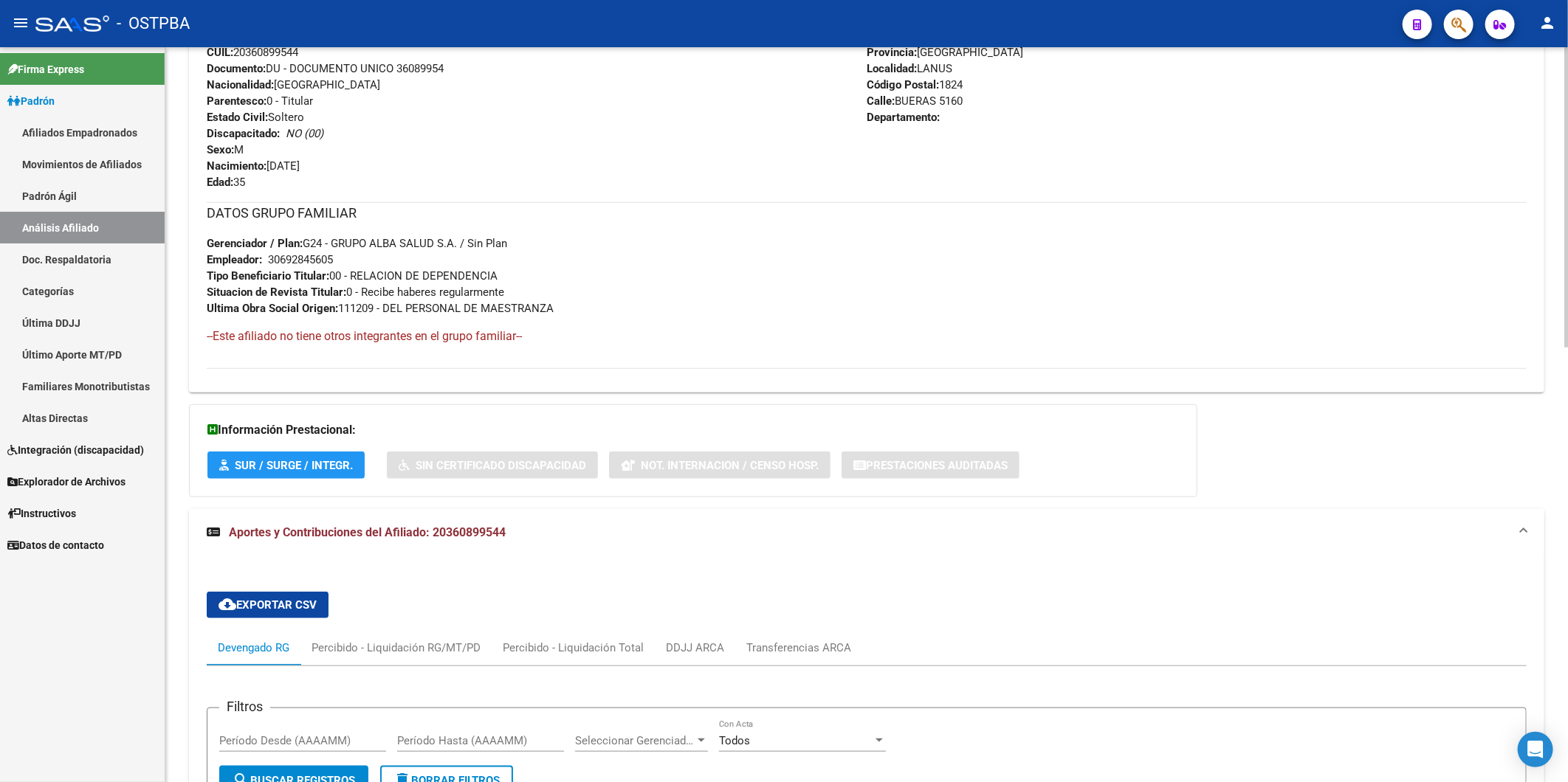
scroll to position [860, 0]
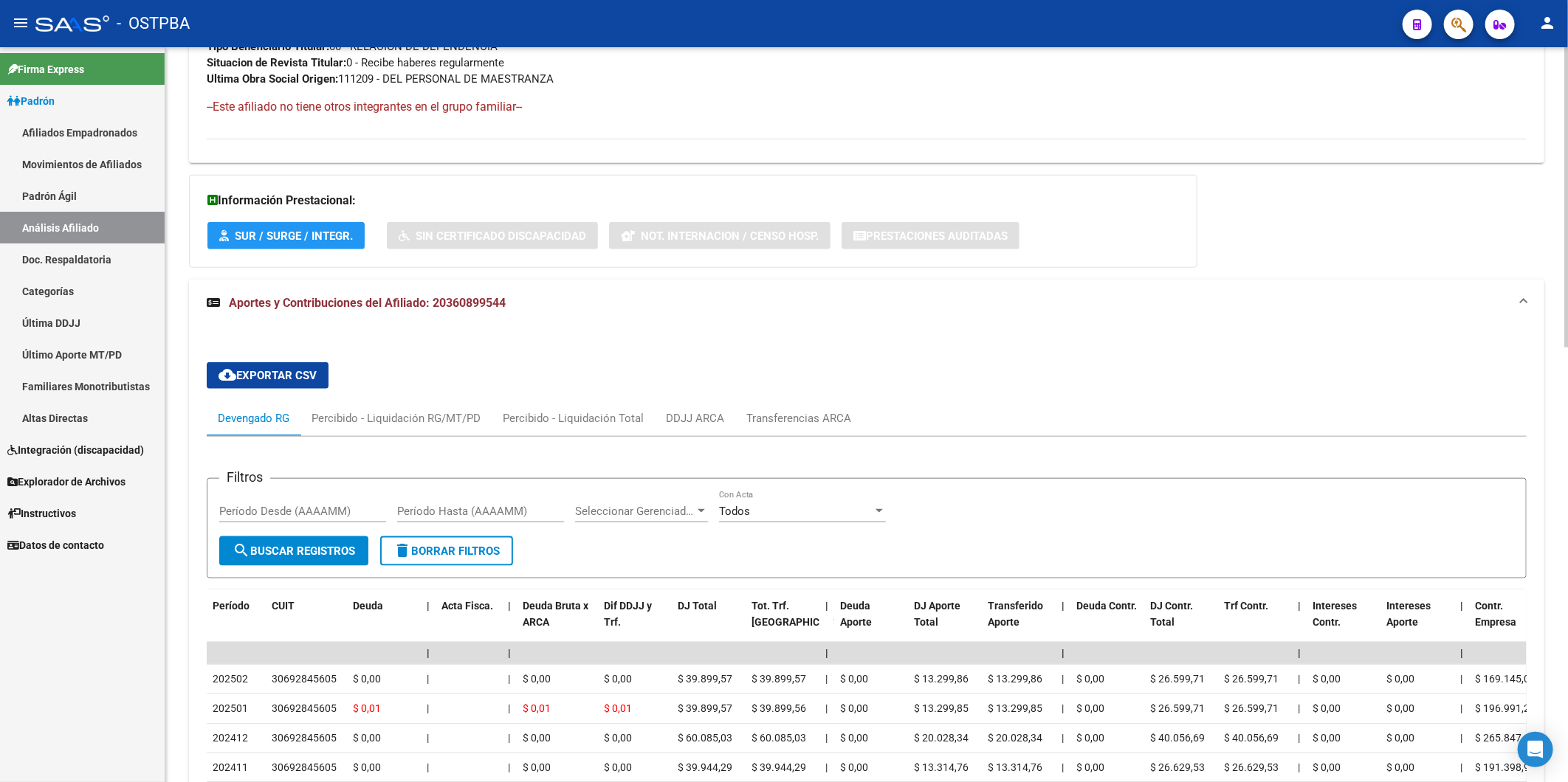
drag, startPoint x: 959, startPoint y: 219, endPoint x: 919, endPoint y: 193, distance: 47.7
click at [959, 219] on div "Información Prestacional: SUR / SURGE / INTEGR. Sin Certificado Discapacidad No…" at bounding box center [693, 222] width 1008 height 93
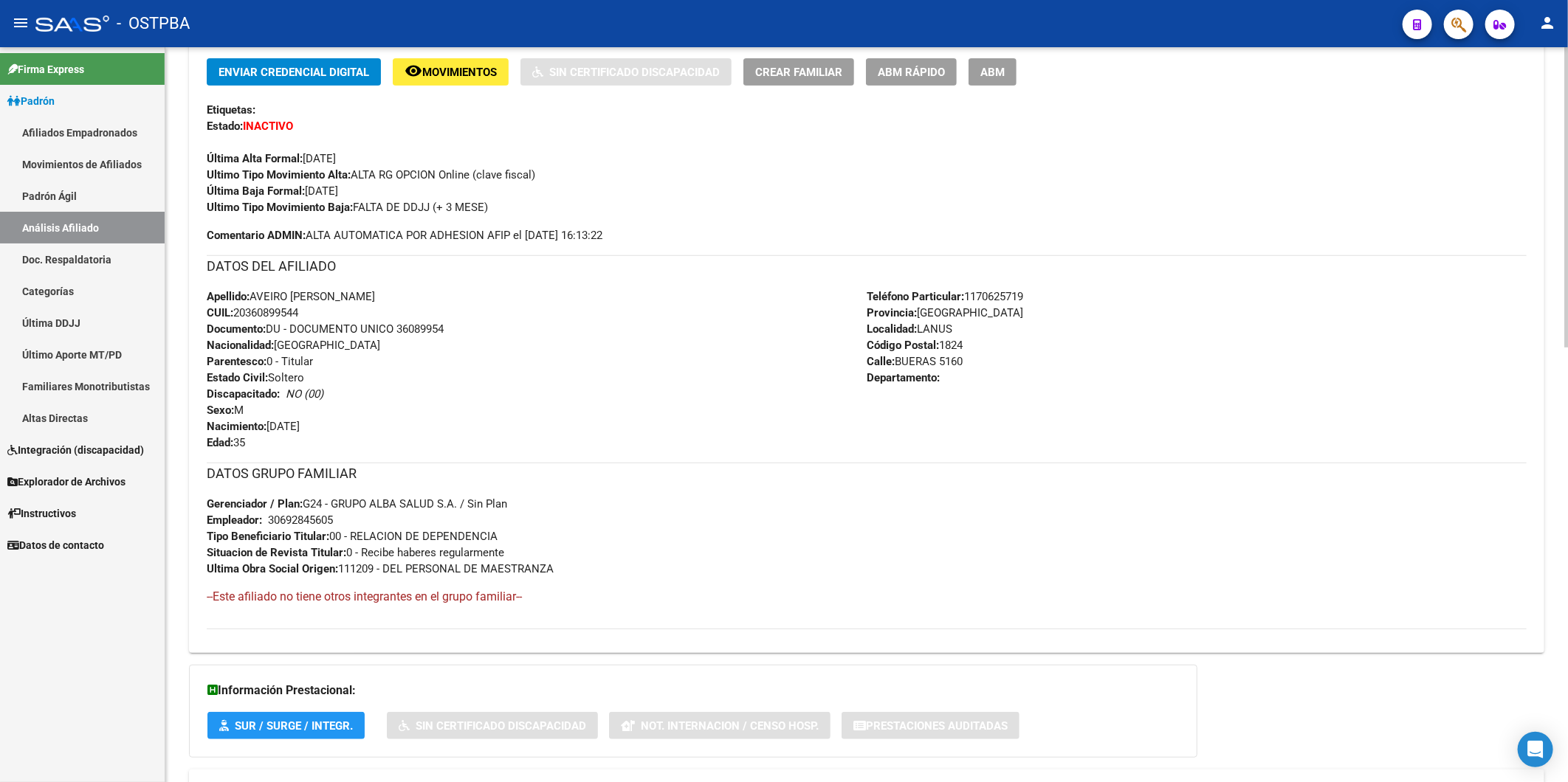
scroll to position [368, 0]
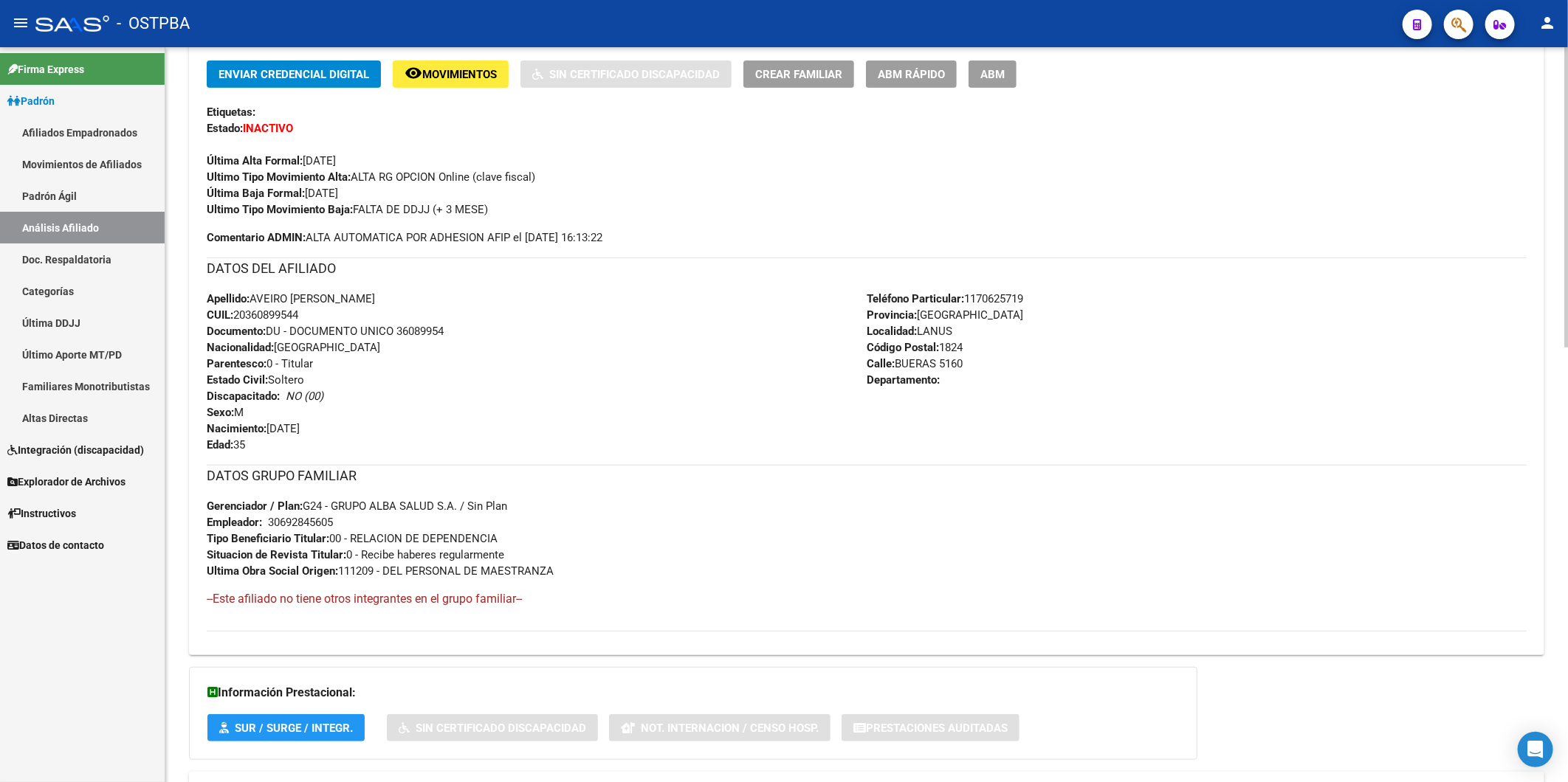
drag, startPoint x: 313, startPoint y: 318, endPoint x: 234, endPoint y: 319, distance: 79.0
click at [234, 319] on div "Apellido: [PERSON_NAME]: 20360899544 Documento: DU - DOCUMENTO UNICO 36089954 N…" at bounding box center [536, 372] width 660 height 162
copy span "20360899544"
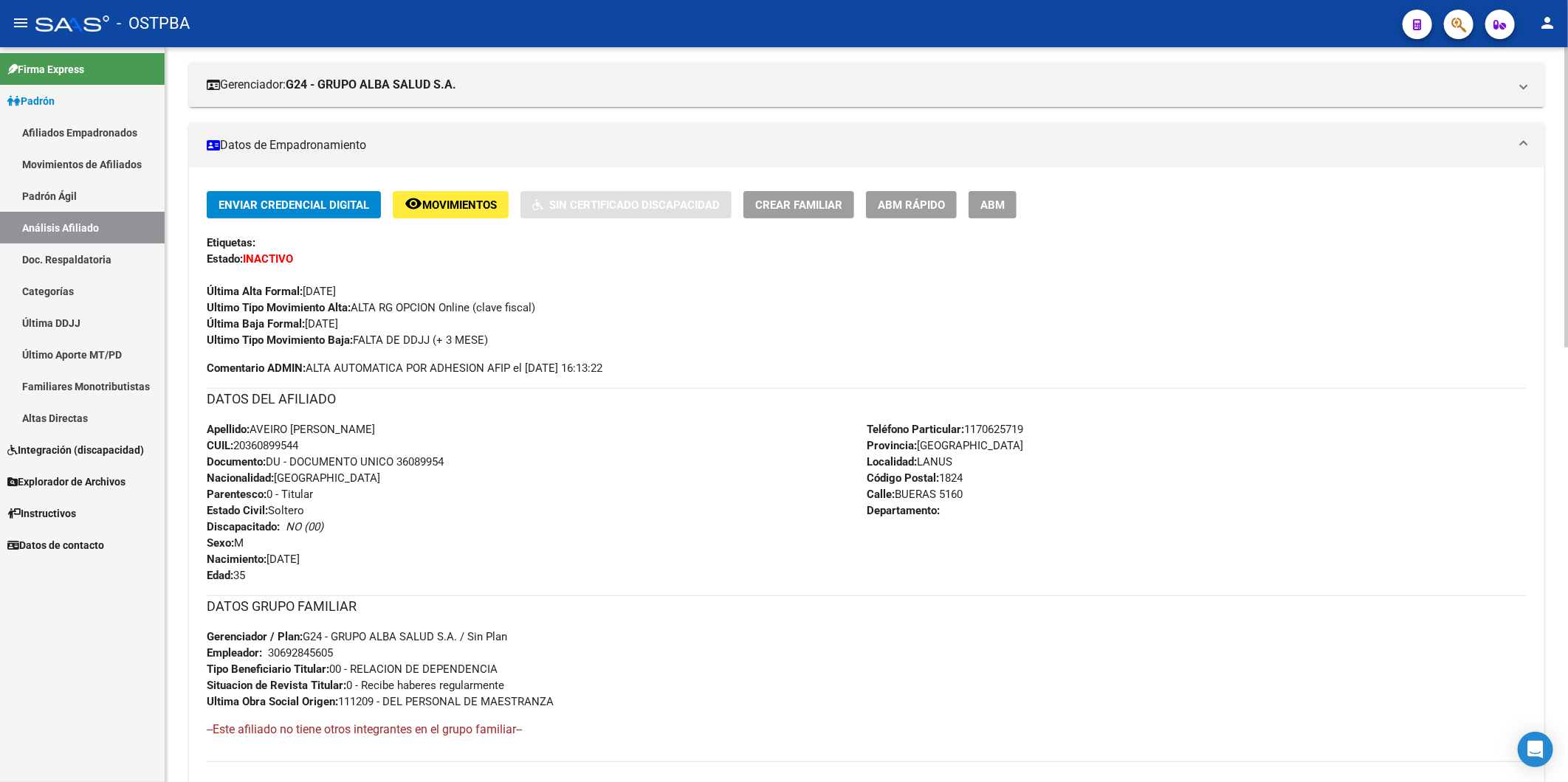
scroll to position [0, 0]
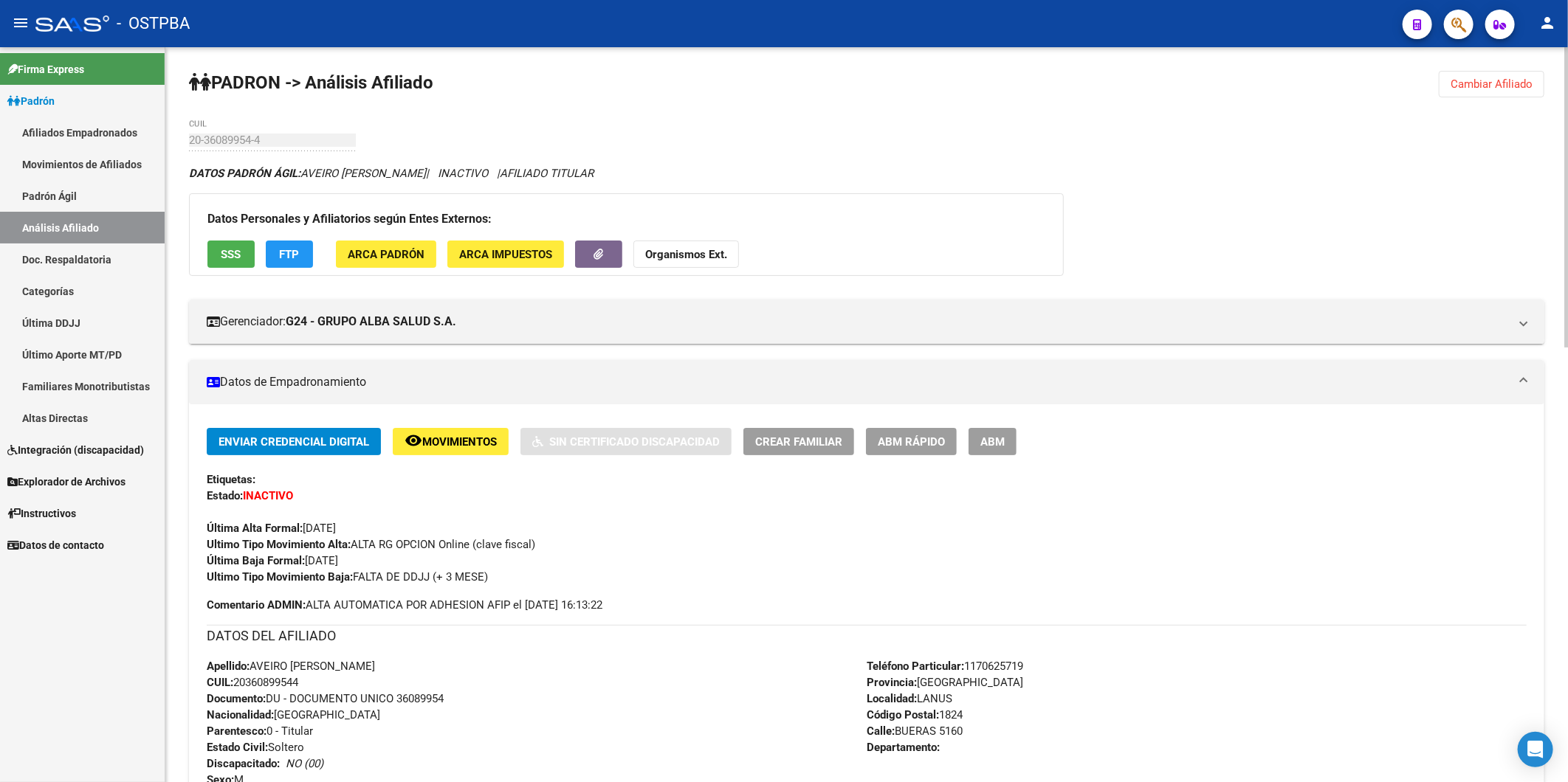
click at [681, 251] on strong "Organismos Ext." at bounding box center [686, 254] width 82 height 13
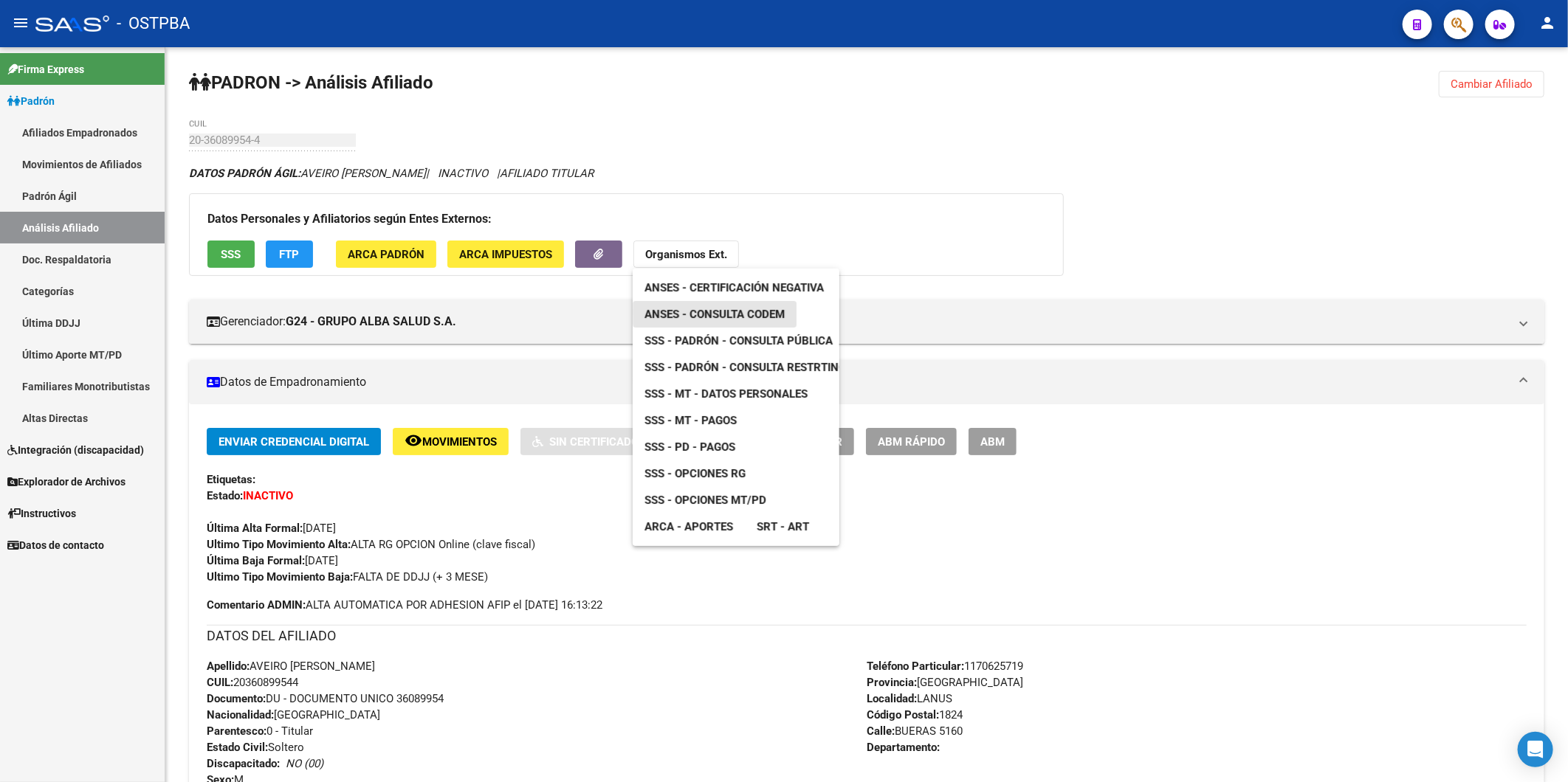
click at [756, 312] on span "ANSES - Consulta CODEM" at bounding box center [714, 313] width 140 height 13
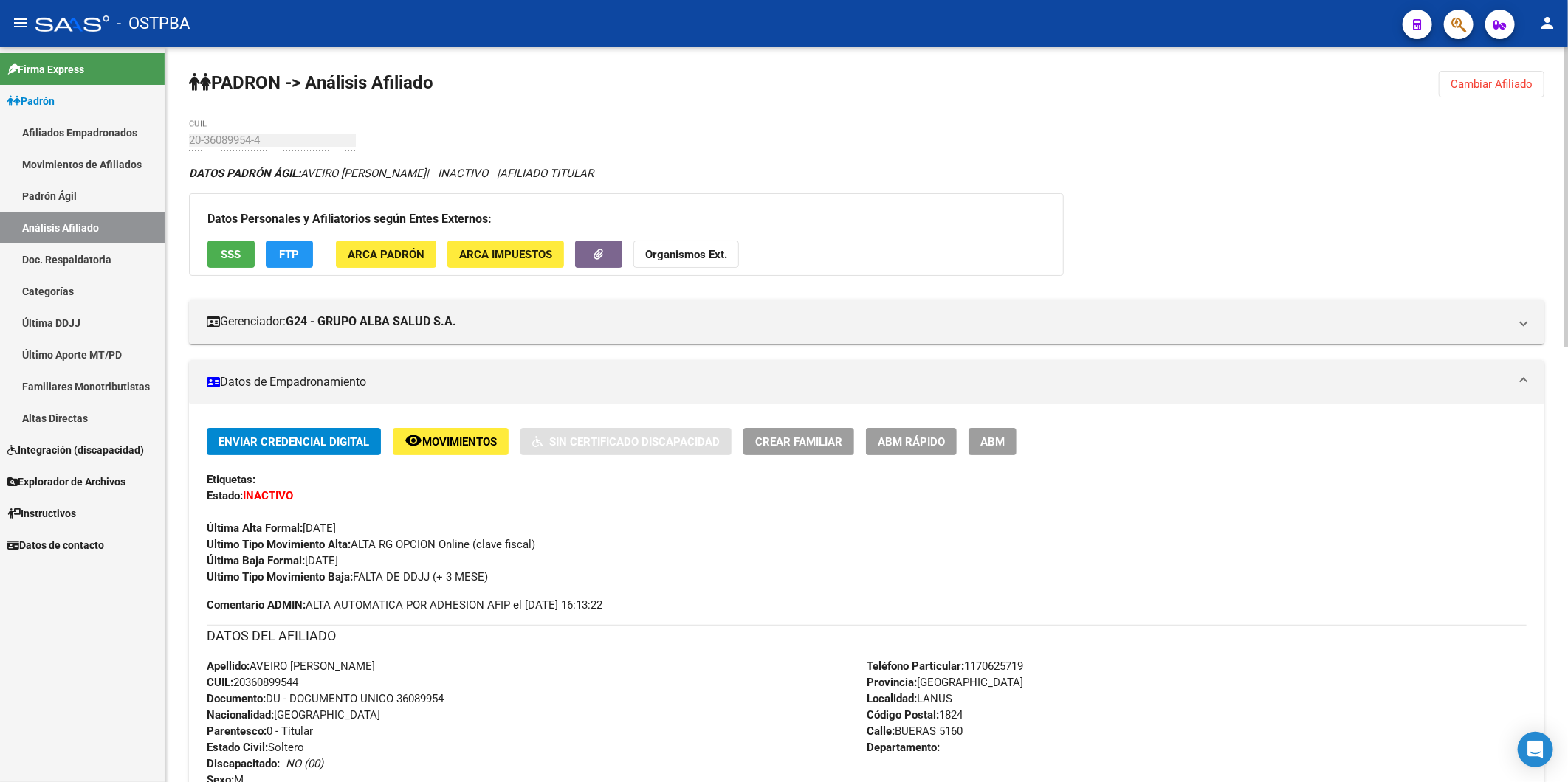
click at [1461, 85] on span "Cambiar Afiliado" at bounding box center [1491, 84] width 82 height 13
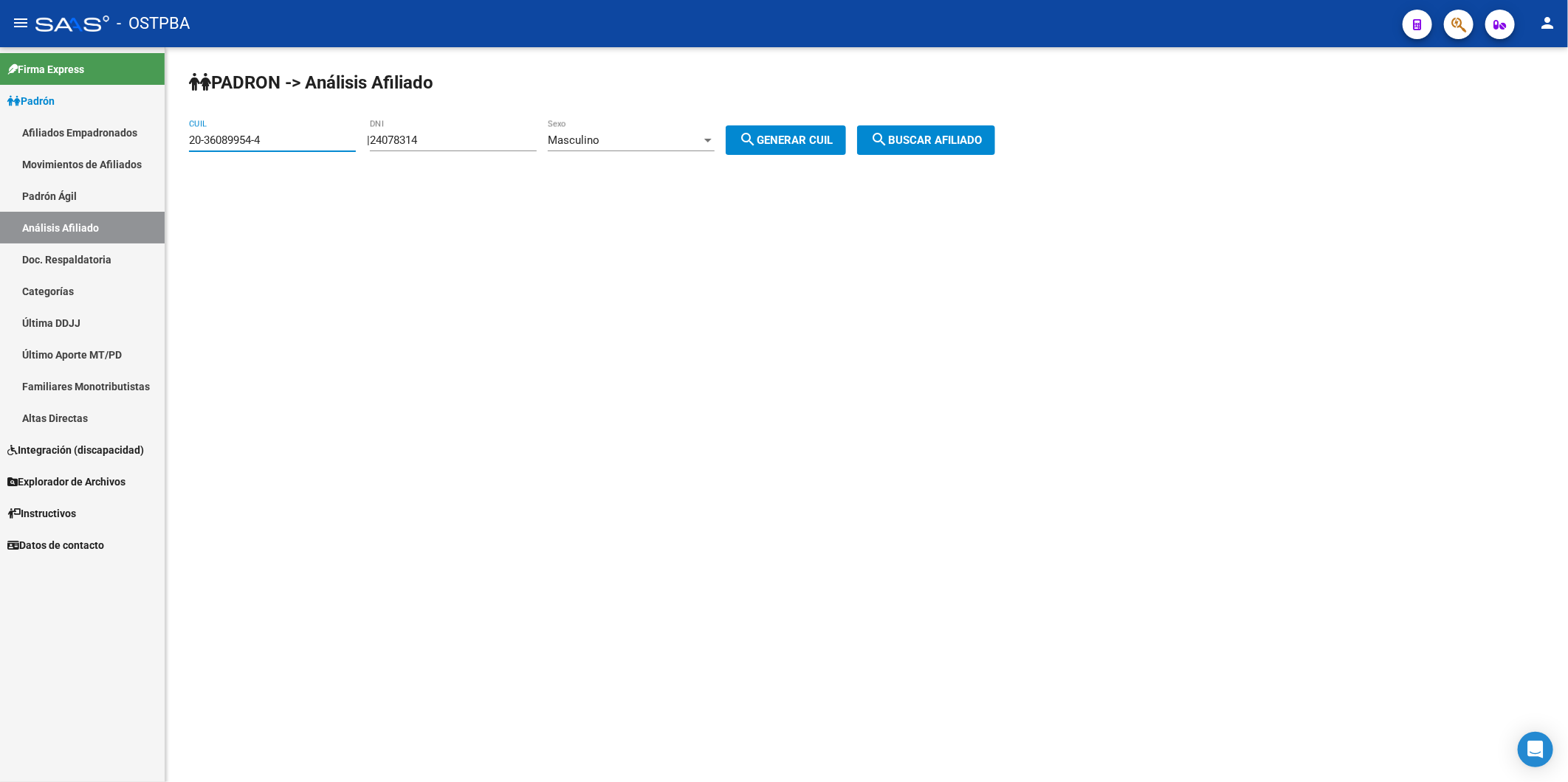
drag, startPoint x: 331, startPoint y: 145, endPoint x: 75, endPoint y: 135, distance: 256.2
click at [75, 135] on mat-sidenav-container "Firma Express Padrón Afiliados Empadronados Movimientos de Afiliados Padrón Ági…" at bounding box center [784, 414] width 1568 height 735
paste input "94886601"
click at [933, 140] on span "search Buscar afiliado" at bounding box center [926, 140] width 111 height 13
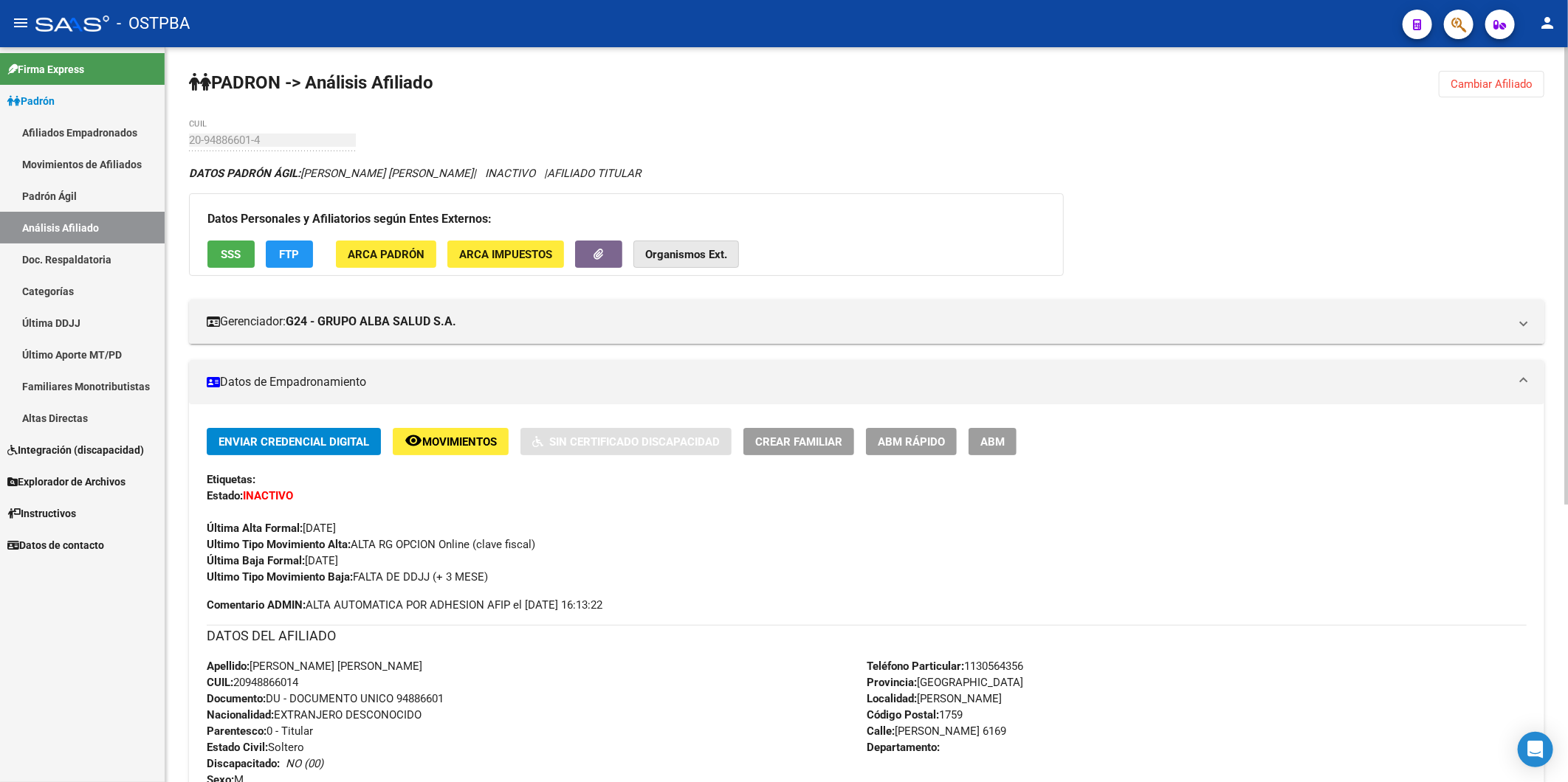
click at [687, 255] on strong "Organismos Ext." at bounding box center [686, 254] width 82 height 13
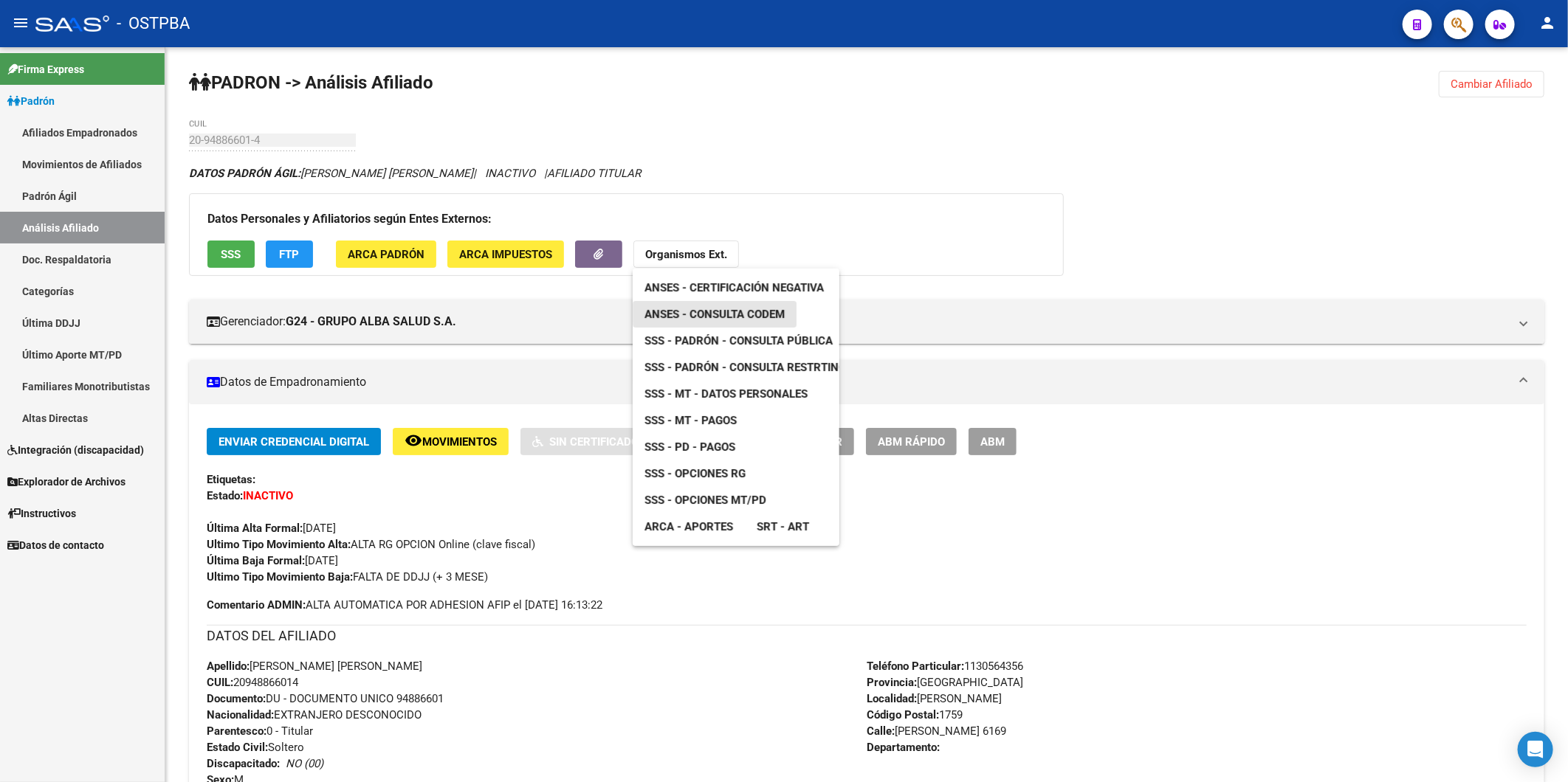
click at [761, 307] on span "ANSES - Consulta CODEM" at bounding box center [714, 313] width 140 height 13
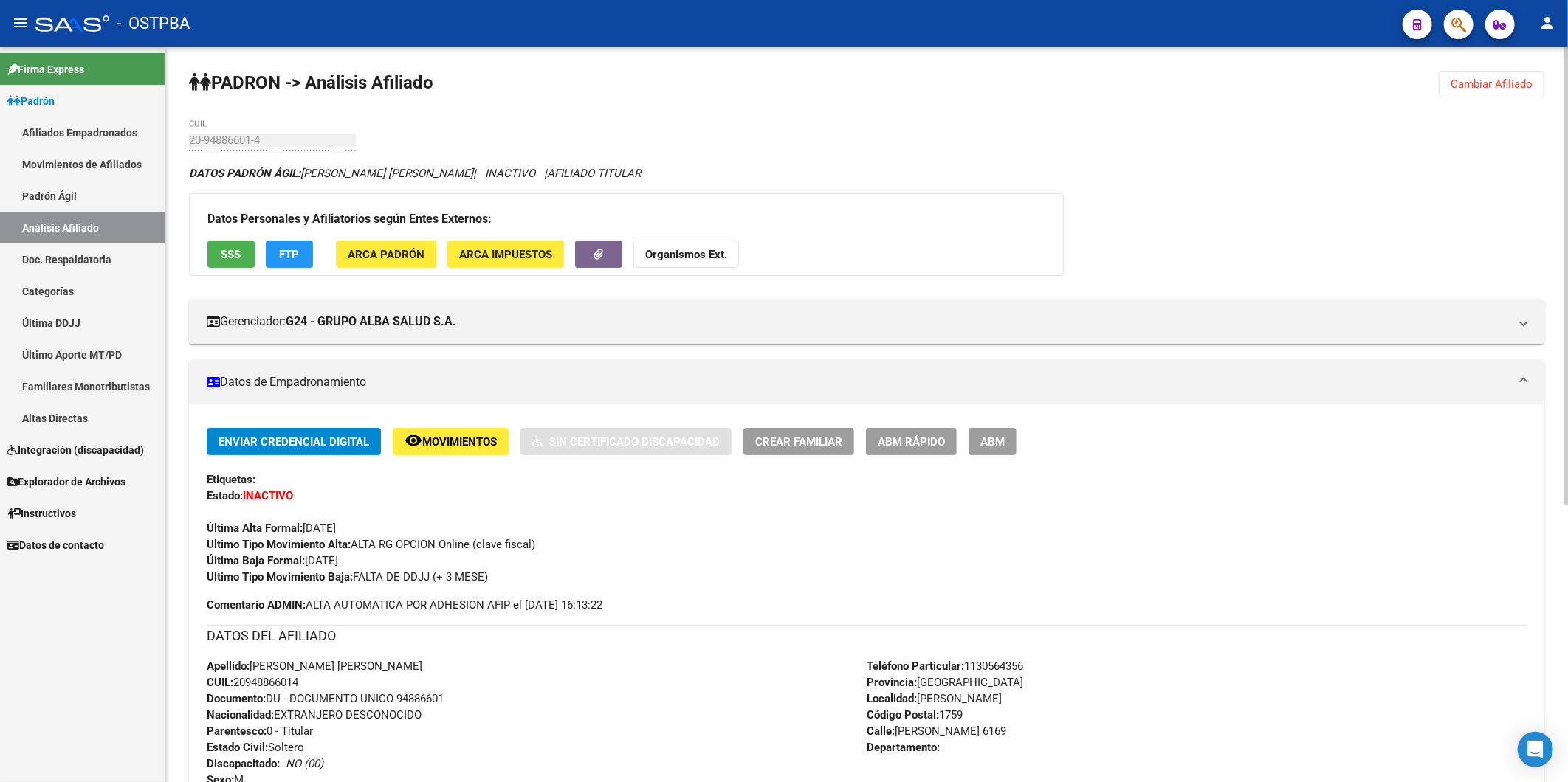
click at [1471, 79] on span "Cambiar Afiliado" at bounding box center [1491, 84] width 82 height 13
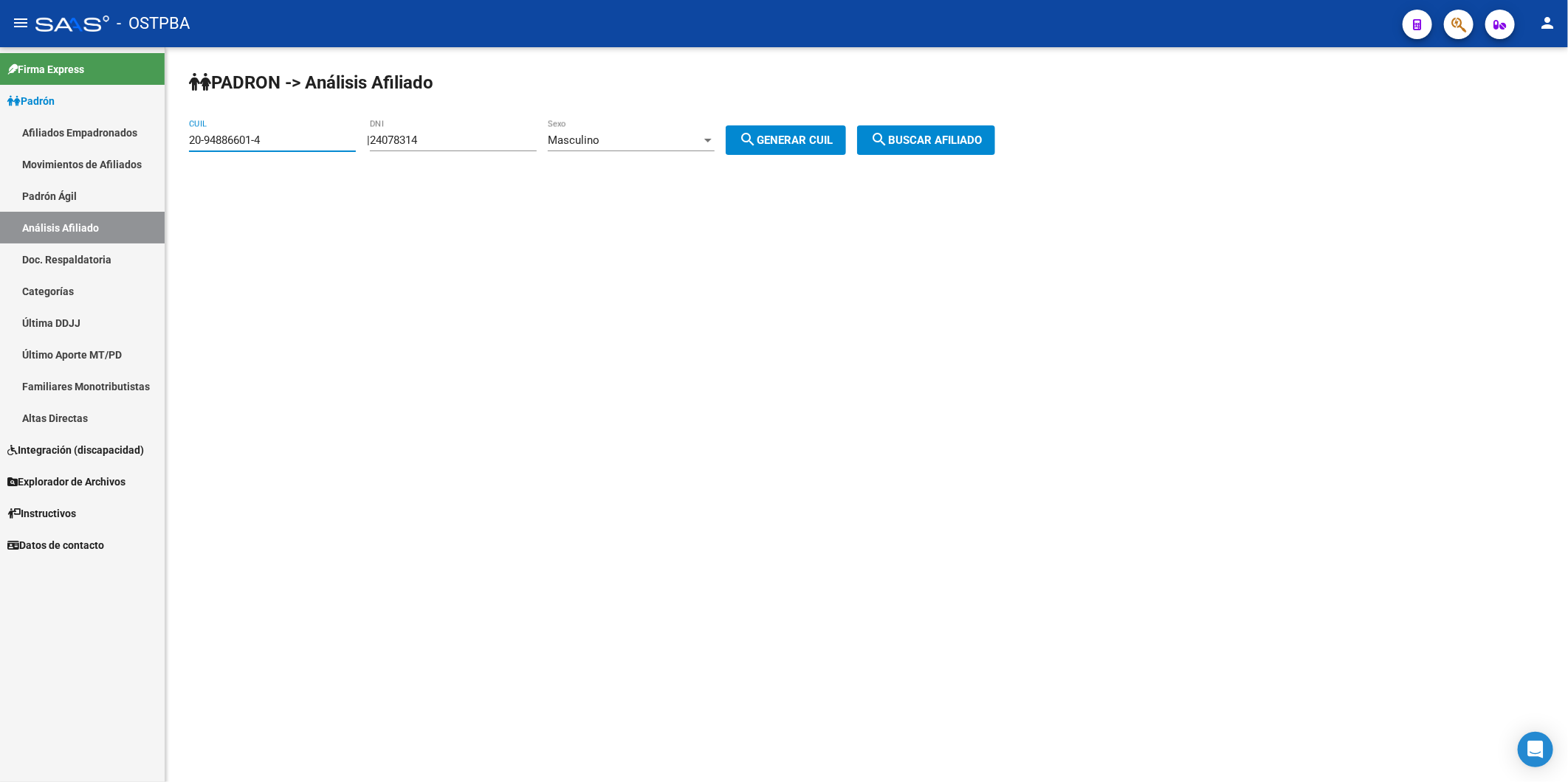
drag, startPoint x: 331, startPoint y: 145, endPoint x: 99, endPoint y: 141, distance: 232.0
click at [99, 141] on mat-sidenav-container "Firma Express Padrón Afiliados Empadronados Movimientos de Afiliados Padrón Ági…" at bounding box center [784, 414] width 1568 height 735
paste input "22303792-6"
click at [933, 140] on span "search Buscar afiliado" at bounding box center [926, 140] width 111 height 13
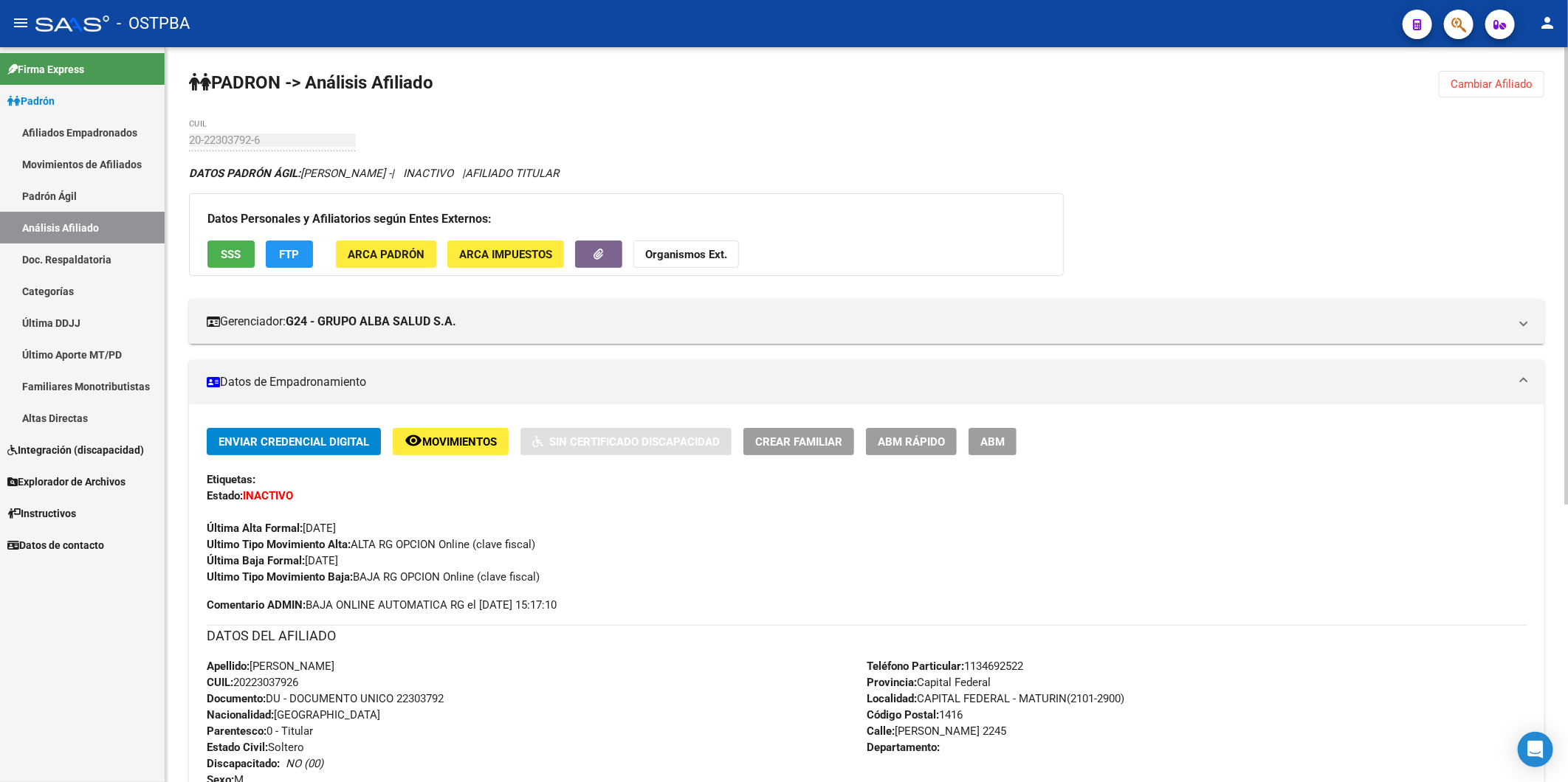
click at [681, 246] on button "Organismos Ext." at bounding box center [686, 255] width 105 height 28
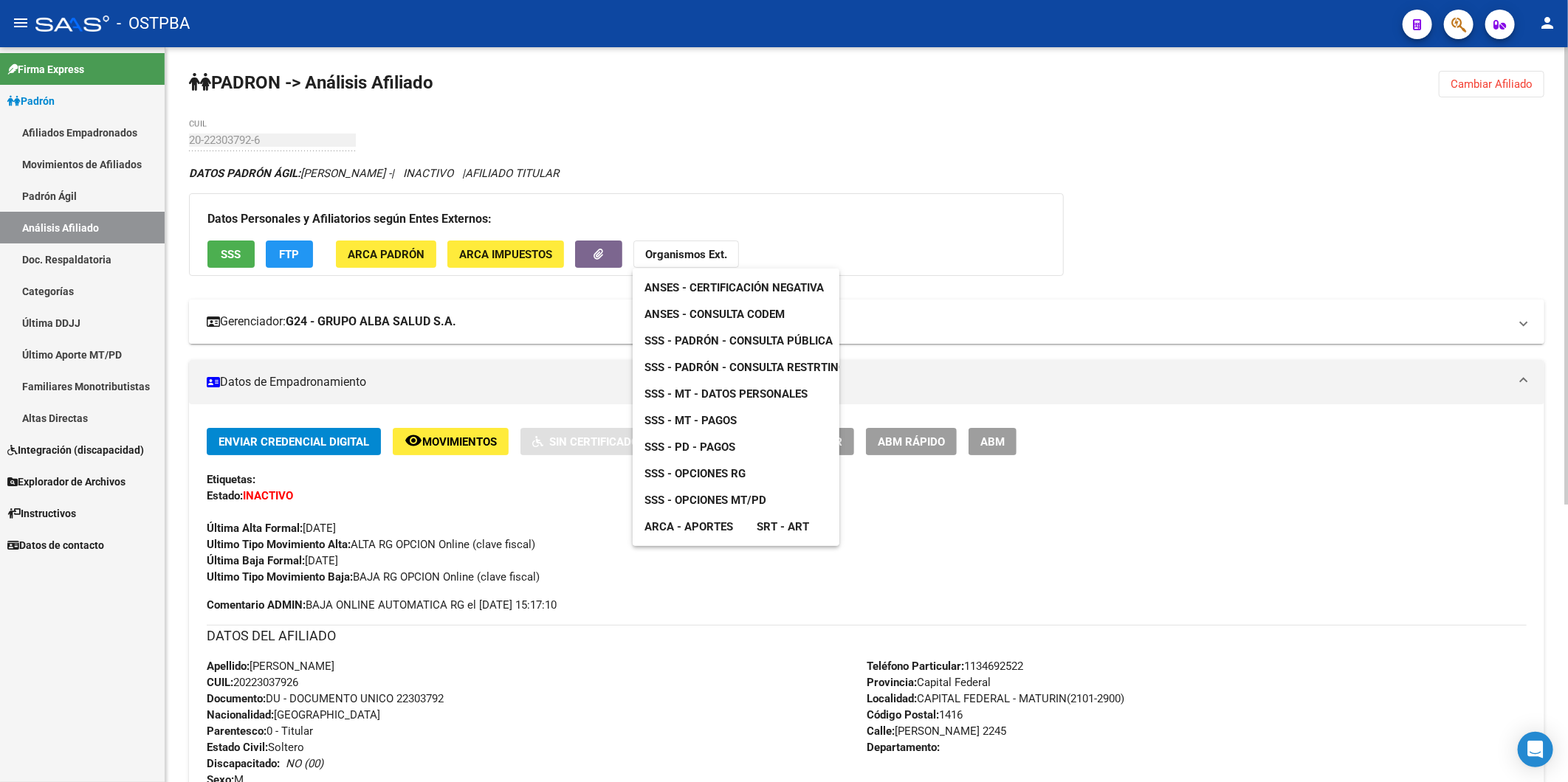
click at [702, 318] on span "ANSES - Consulta CODEM" at bounding box center [714, 313] width 140 height 13
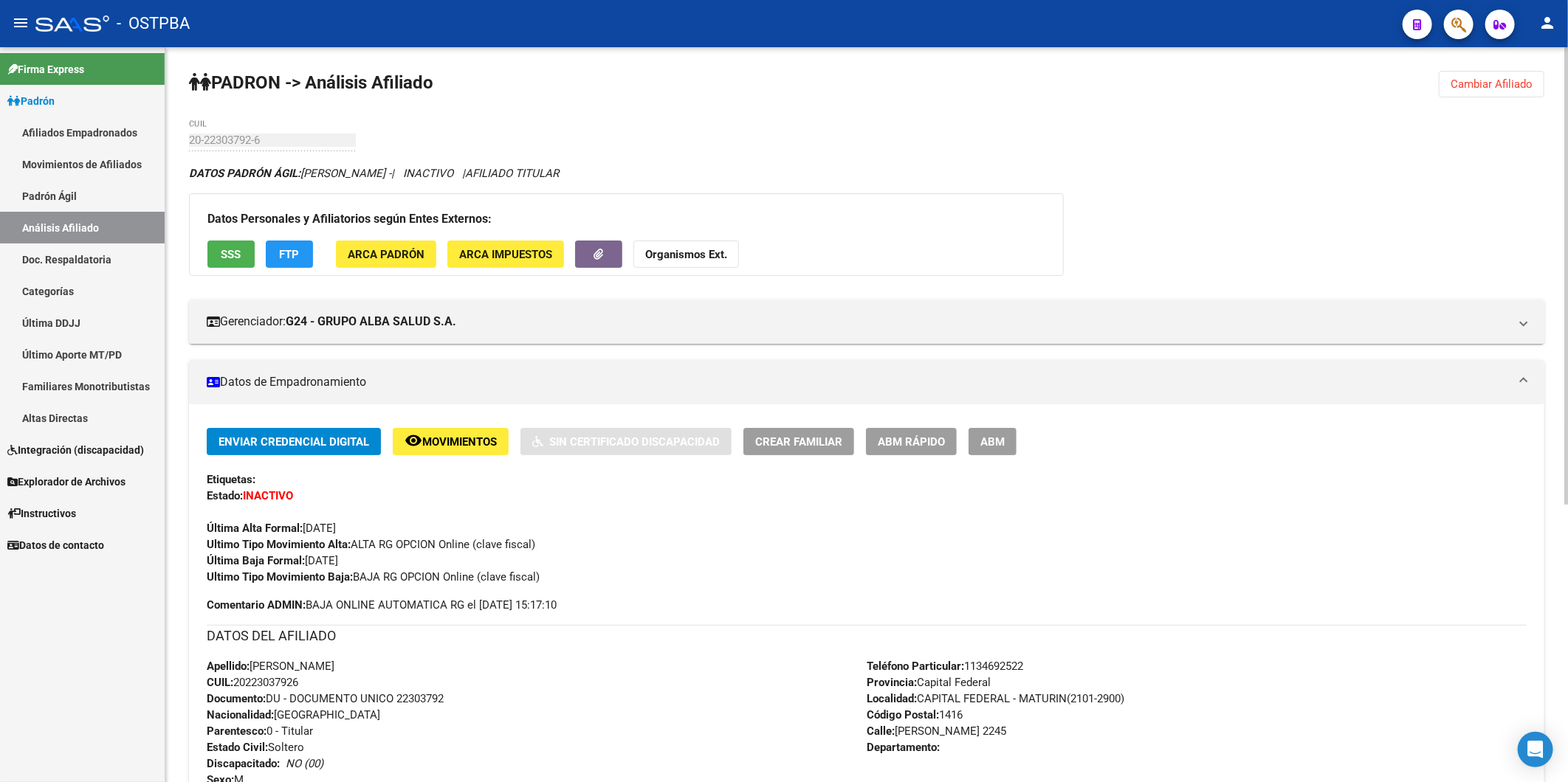
click at [1482, 74] on button "Cambiar Afiliado" at bounding box center [1491, 84] width 105 height 27
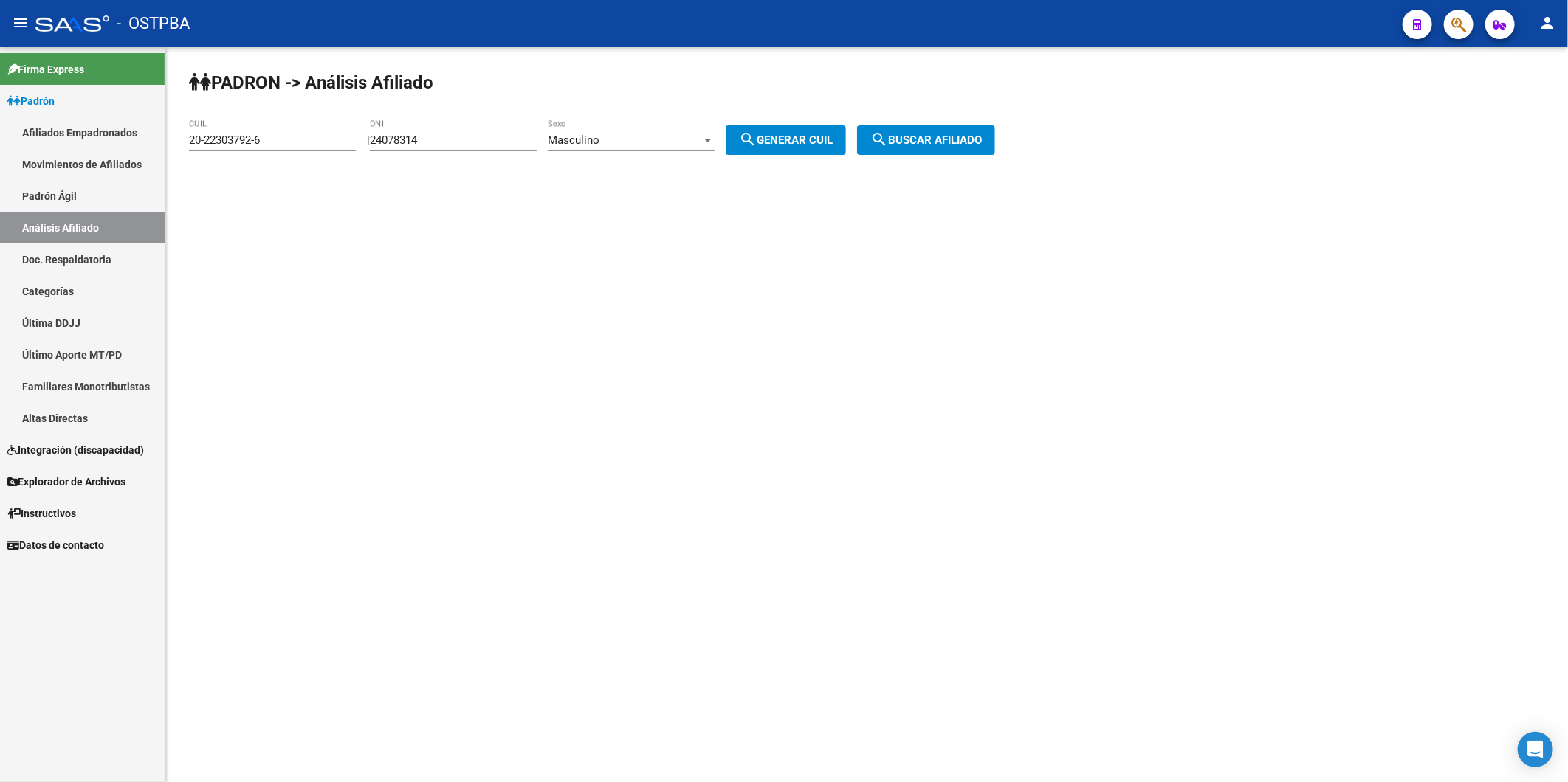
click at [321, 119] on div "20-22303792-6 CUIL" at bounding box center [272, 135] width 167 height 32
drag, startPoint x: 313, startPoint y: 146, endPoint x: 149, endPoint y: 161, distance: 164.7
click at [149, 161] on mat-sidenav-container "Firma Express Padrón Afiliados Empadronados Movimientos de Afiliados Padrón Ági…" at bounding box center [784, 414] width 1568 height 735
paste input "94719253-2"
click at [939, 136] on span "search Buscar afiliado" at bounding box center [926, 140] width 111 height 13
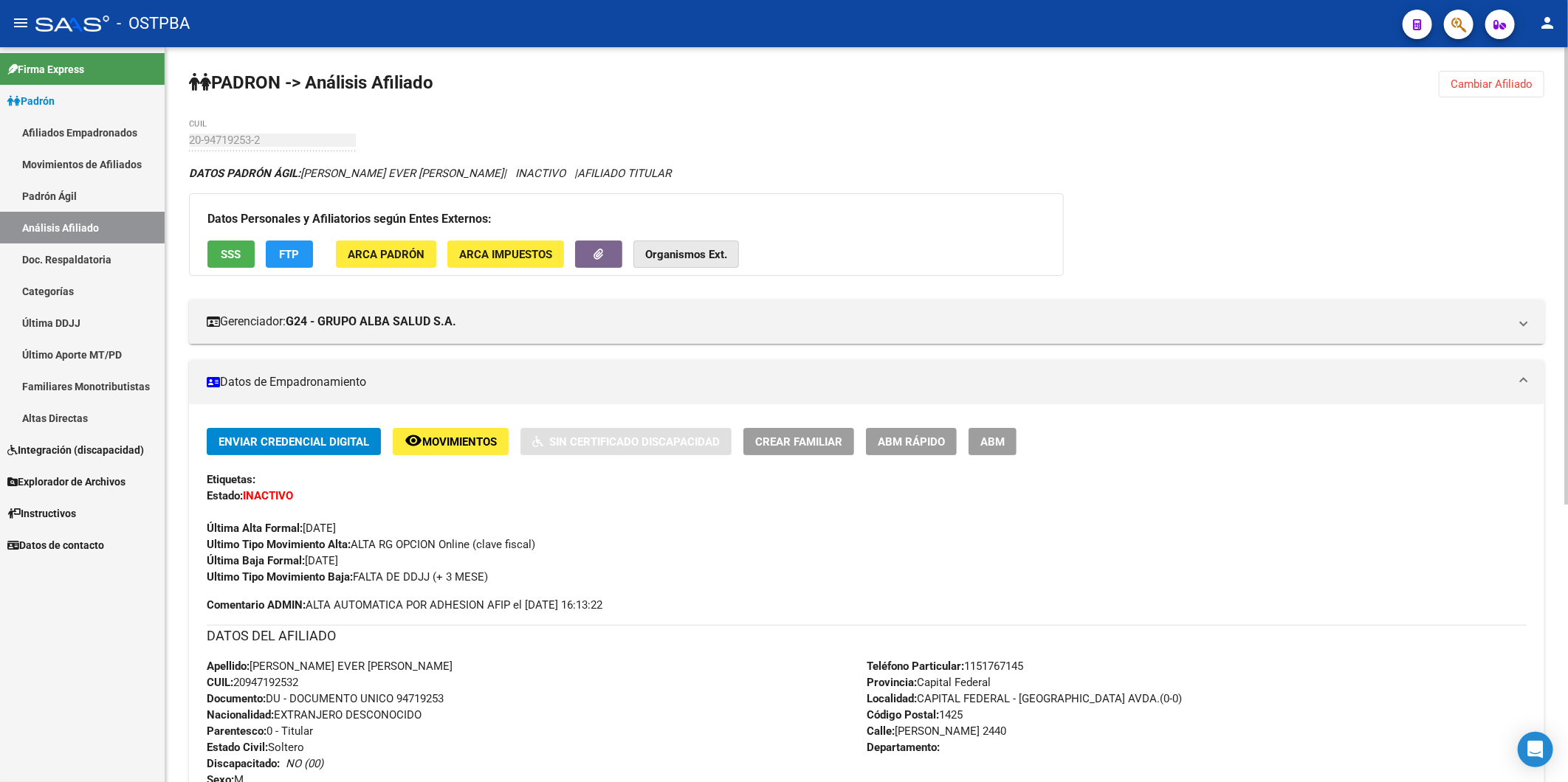
click at [667, 262] on button "Organismos Ext." at bounding box center [686, 255] width 105 height 28
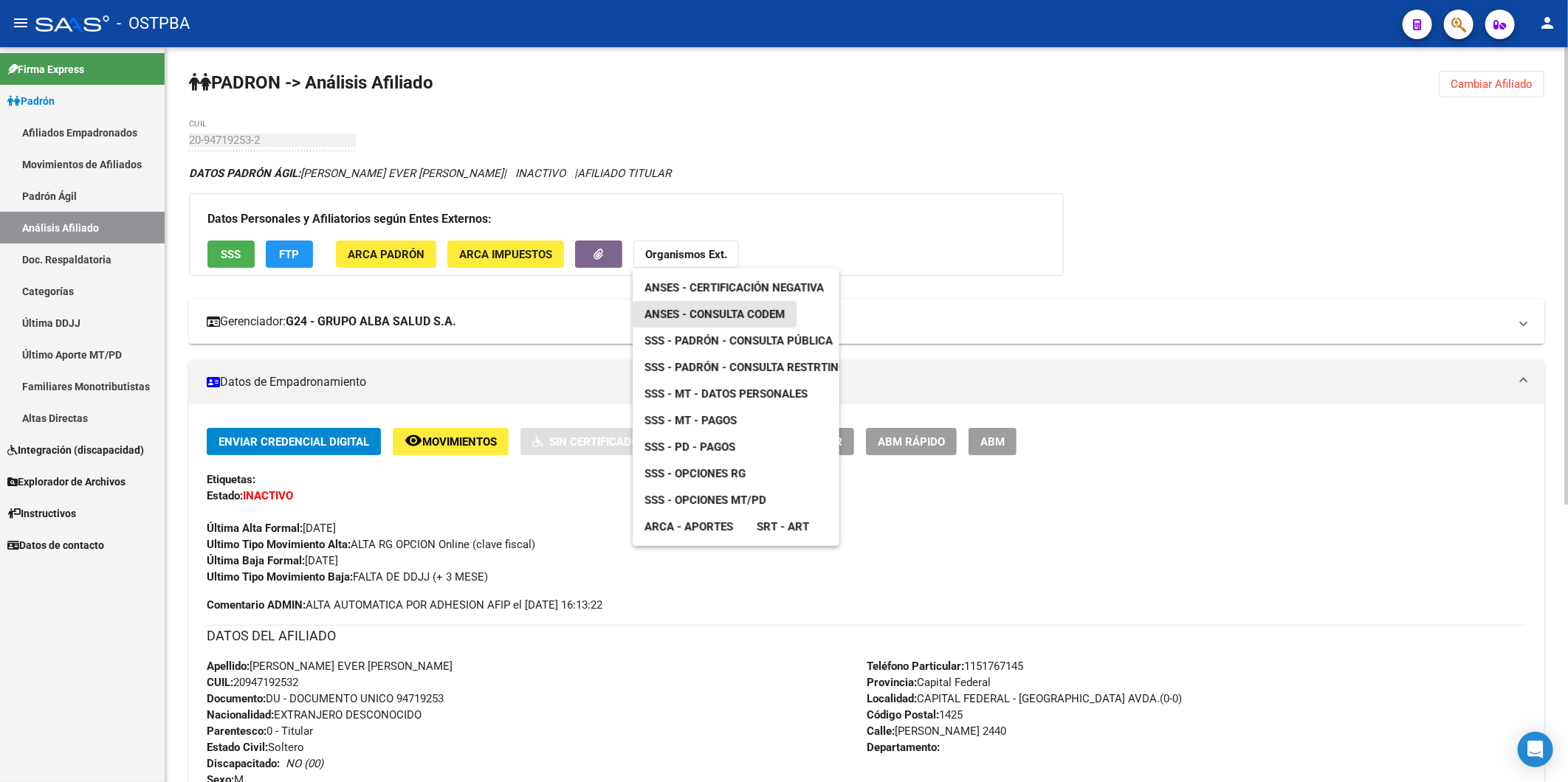
click at [719, 315] on span "ANSES - Consulta CODEM" at bounding box center [714, 313] width 140 height 13
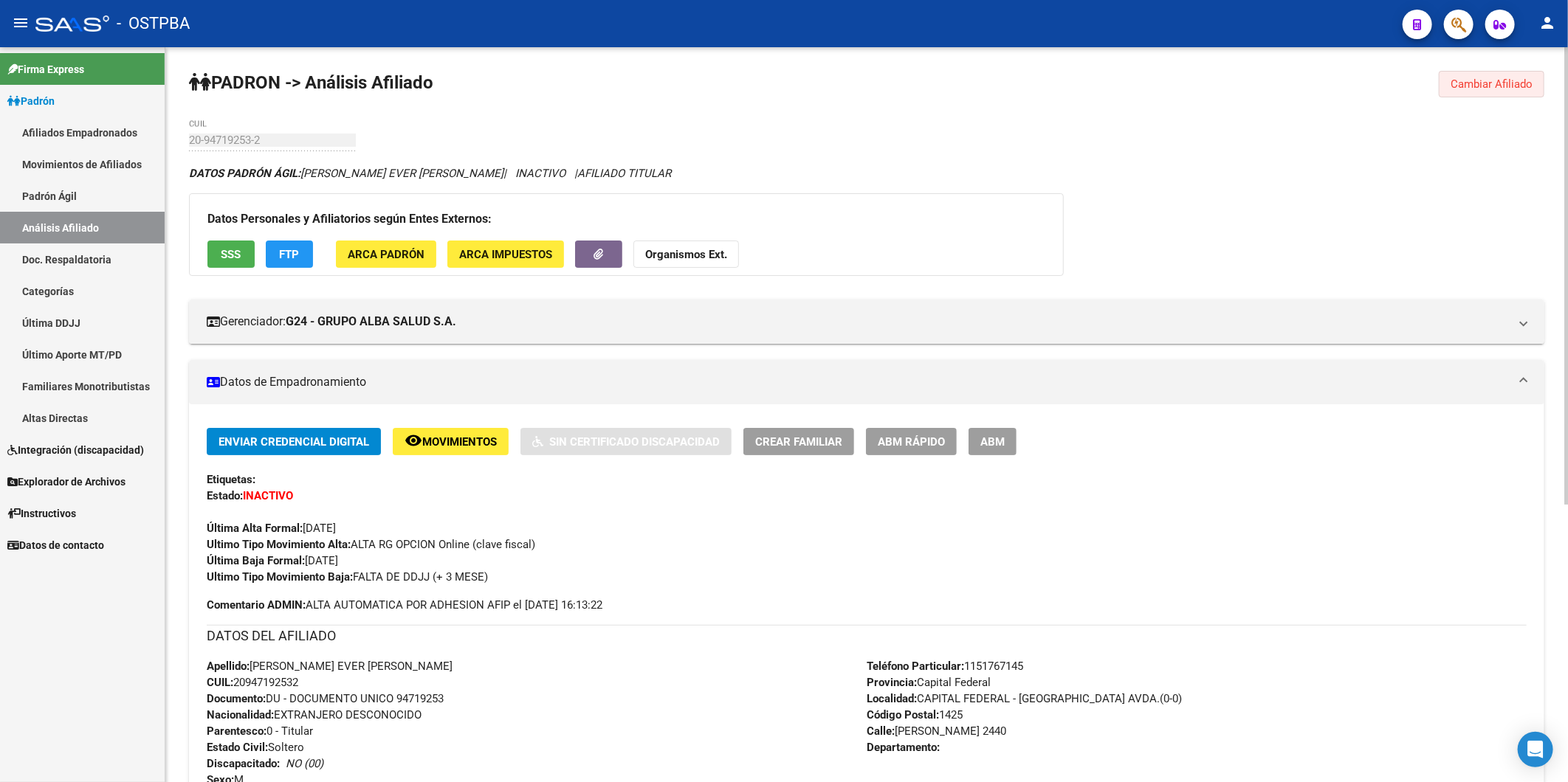
click at [1500, 83] on span "Cambiar Afiliado" at bounding box center [1491, 84] width 82 height 13
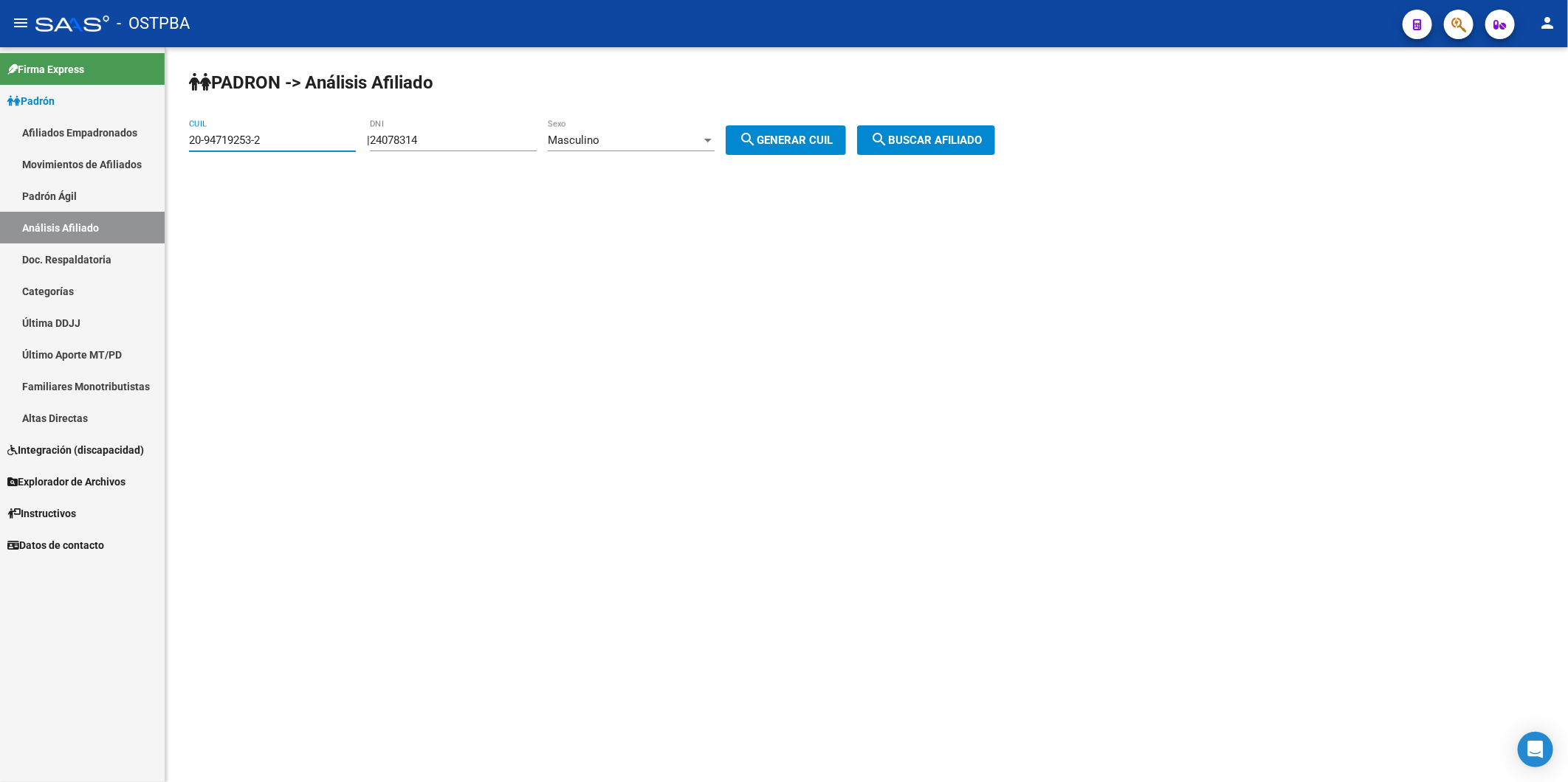
drag, startPoint x: 289, startPoint y: 142, endPoint x: 170, endPoint y: 152, distance: 119.4
click at [170, 152] on div "PADRON -> Análisis Afiliado 20-94719253-2 CUIL | 24078314 DNI Masculino Sexo se…" at bounding box center [866, 125] width 1402 height 155
paste input "32197059"
click at [946, 140] on span "search Buscar afiliado" at bounding box center [926, 140] width 111 height 13
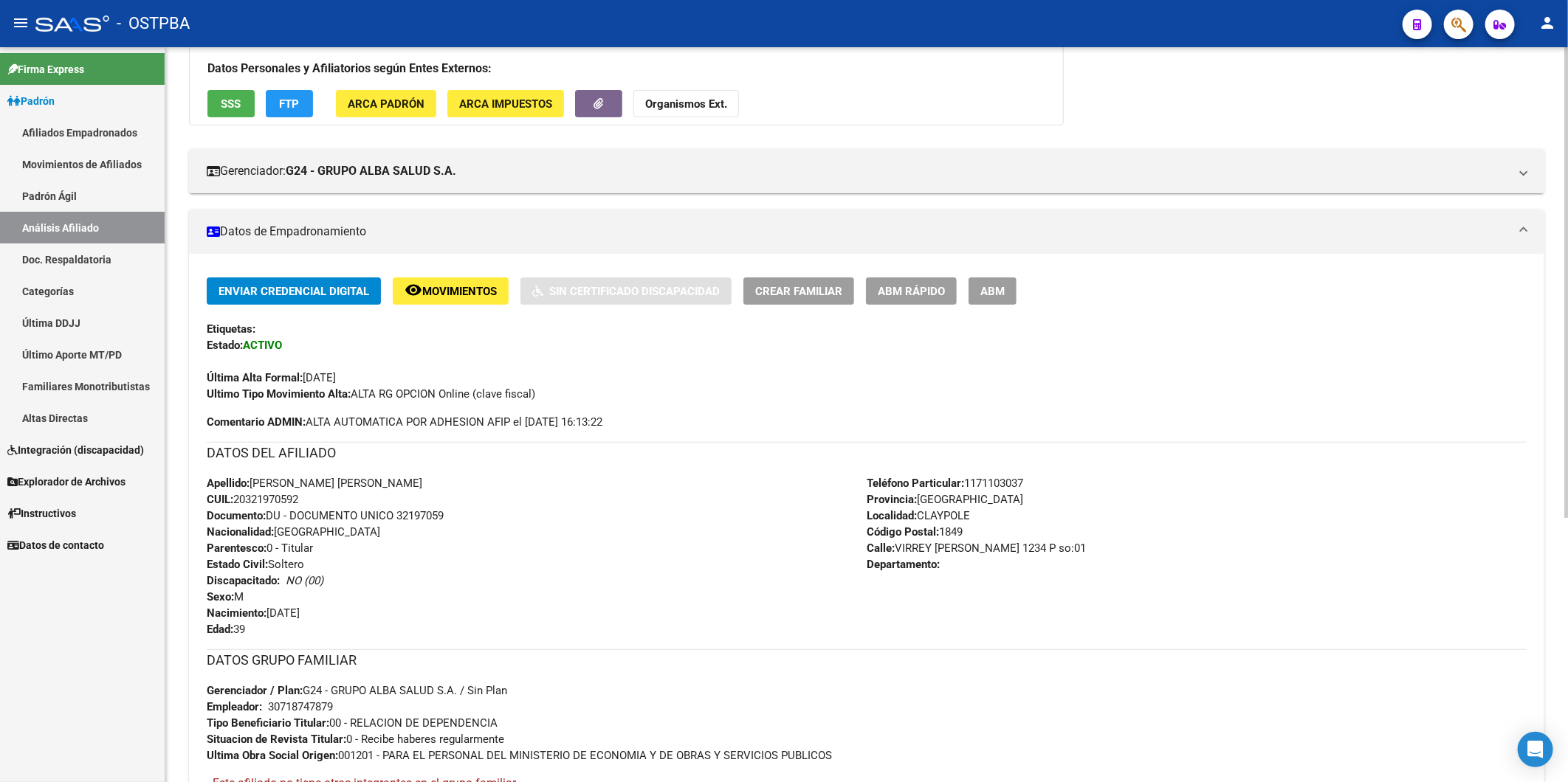
scroll to position [164, 0]
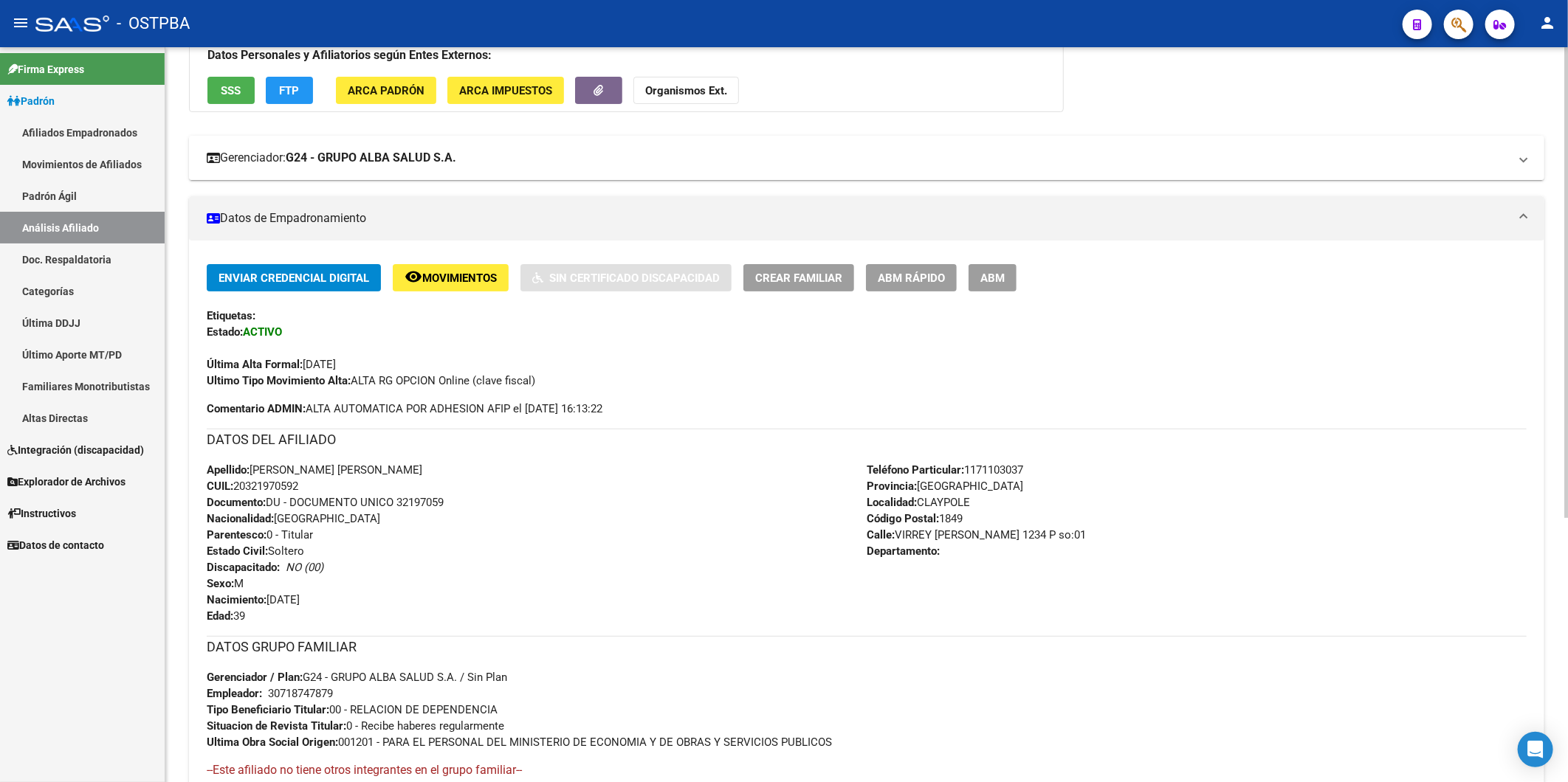
click at [820, 143] on mat-expansion-panel-header "Gerenciador: G24 - GRUPO ALBA SALUD S.A." at bounding box center [866, 157] width 1355 height 44
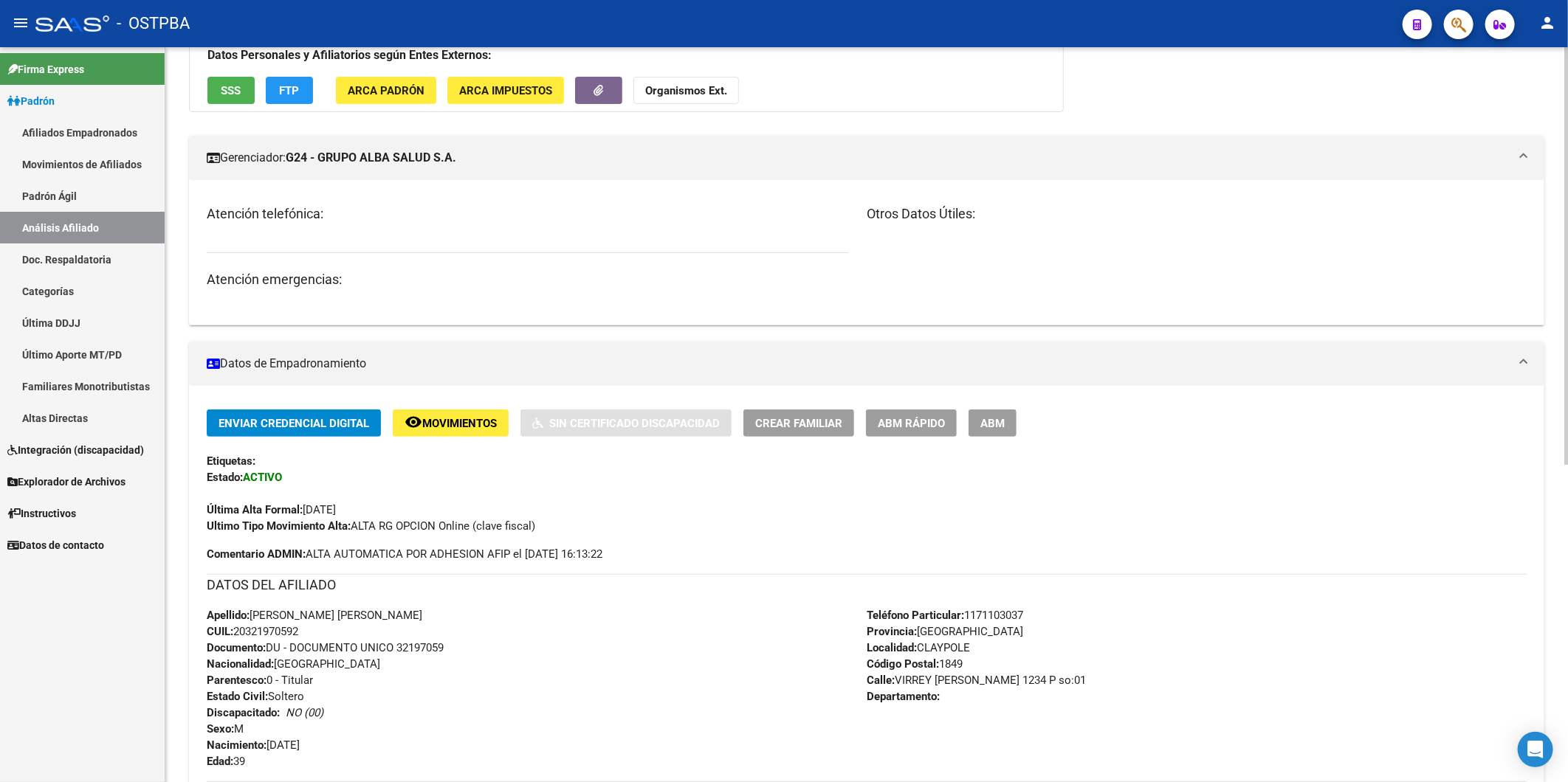
click at [693, 93] on strong "Organismos Ext." at bounding box center [686, 90] width 82 height 13
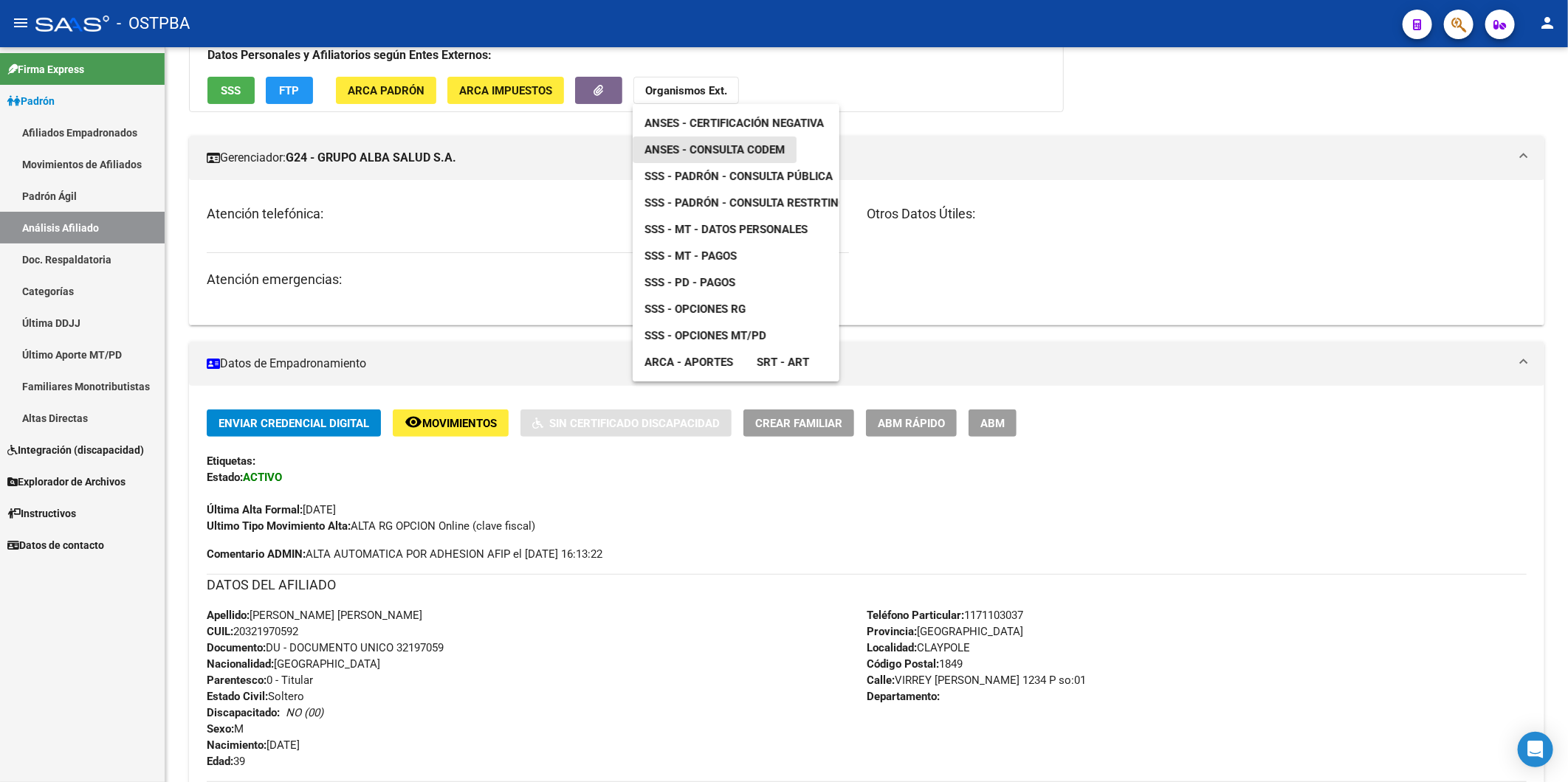
click at [709, 145] on span "ANSES - Consulta CODEM" at bounding box center [714, 149] width 140 height 13
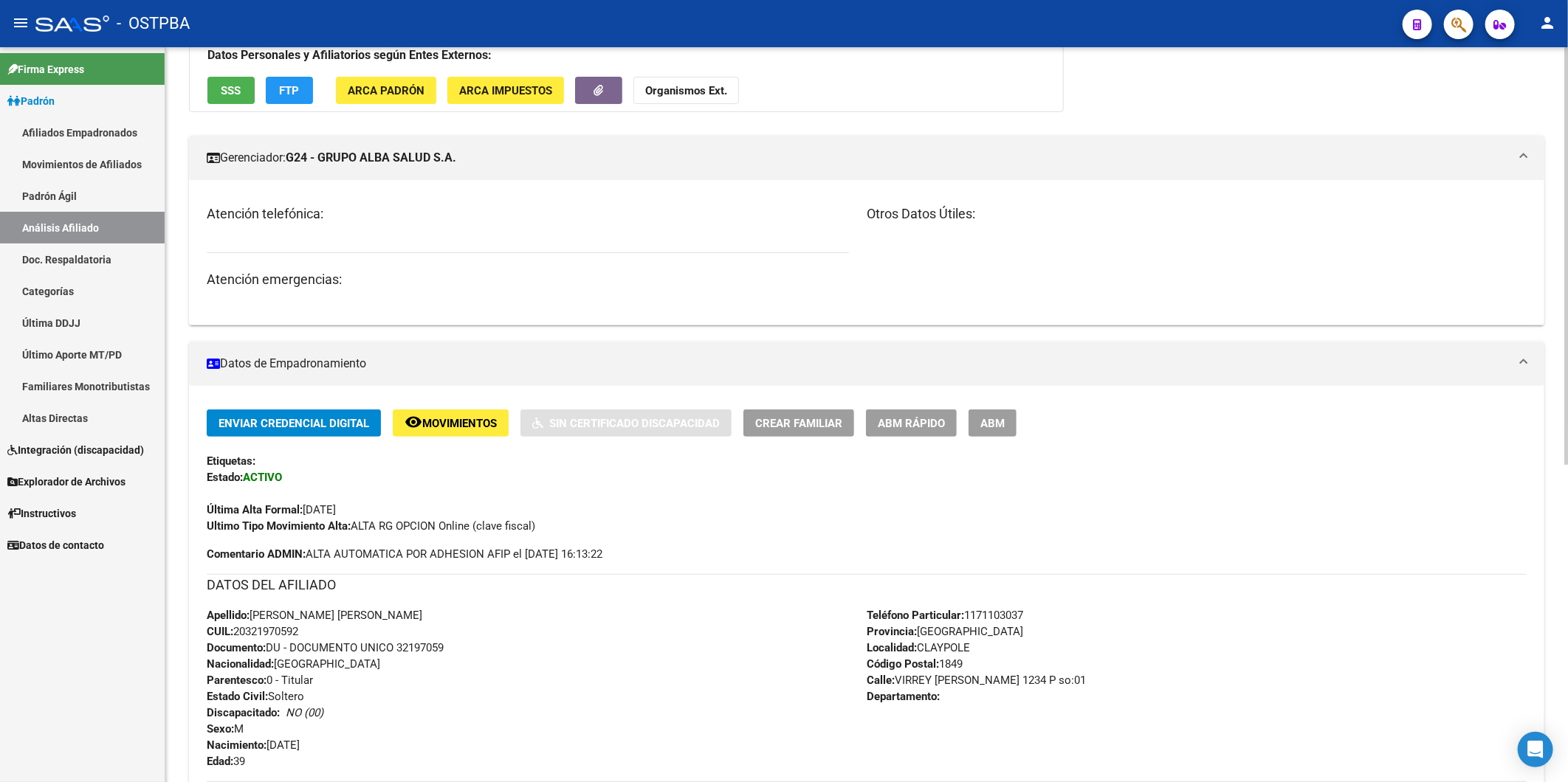
drag, startPoint x: 323, startPoint y: 630, endPoint x: 237, endPoint y: 633, distance: 86.1
click at [237, 633] on div "Apellido: [PERSON_NAME] [PERSON_NAME] CUIL: 20321970592 Documento: DU - DOCUMEN…" at bounding box center [536, 688] width 660 height 162
copy span "20321970592"
click at [724, 91] on strong "Organismos Ext." at bounding box center [686, 90] width 82 height 13
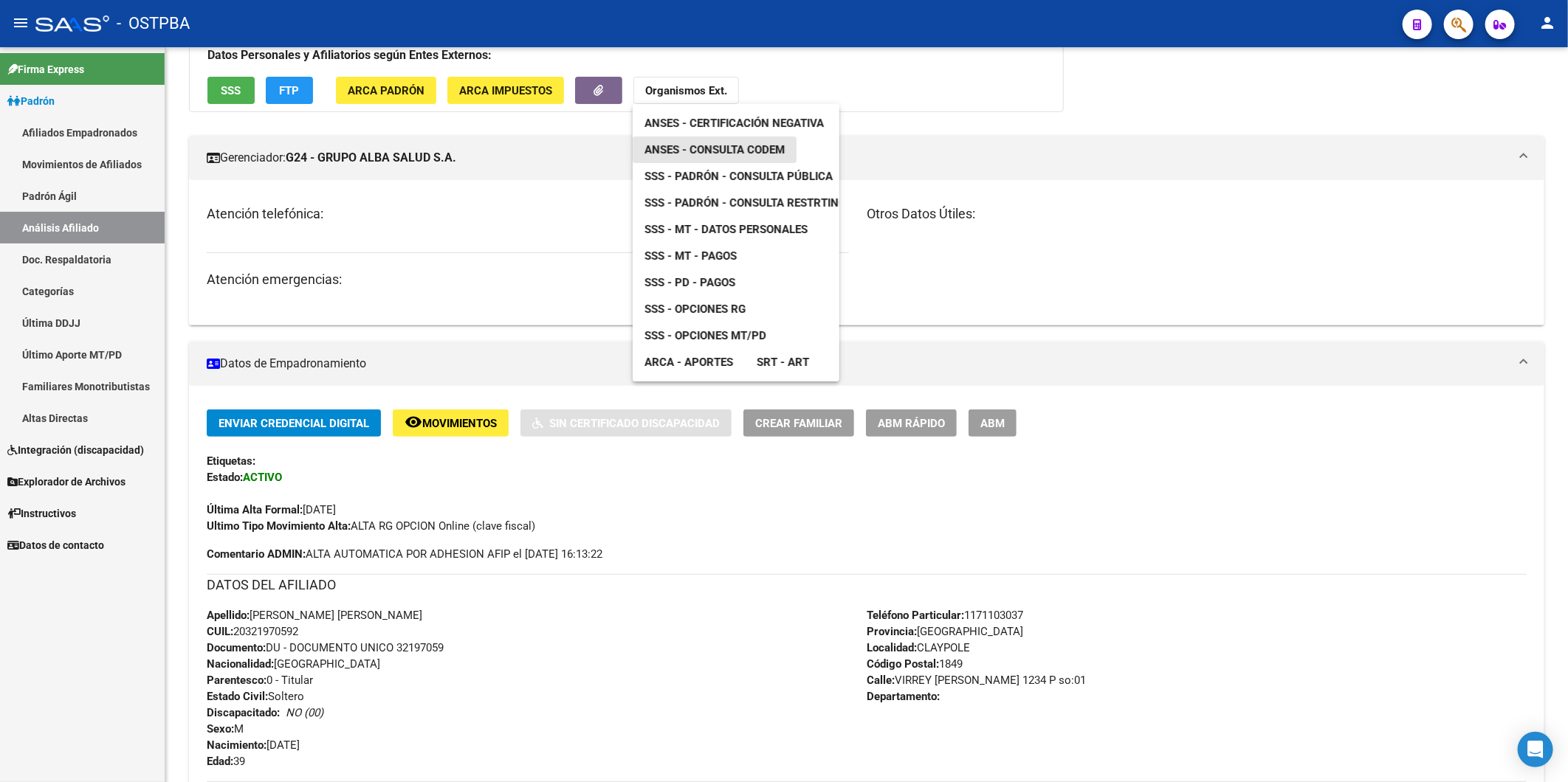
click at [743, 143] on span "ANSES - Consulta CODEM" at bounding box center [714, 149] width 140 height 13
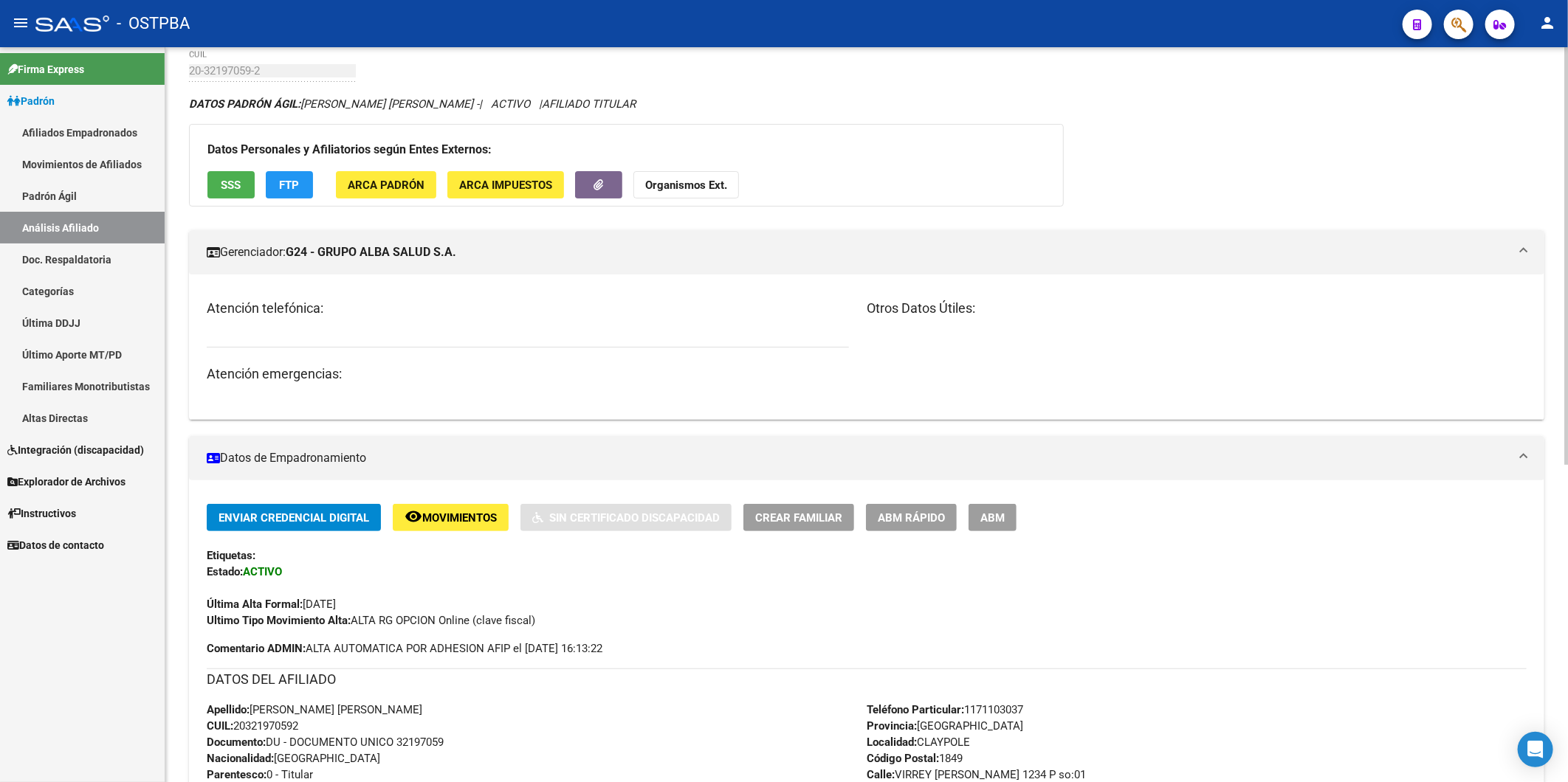
scroll to position [0, 0]
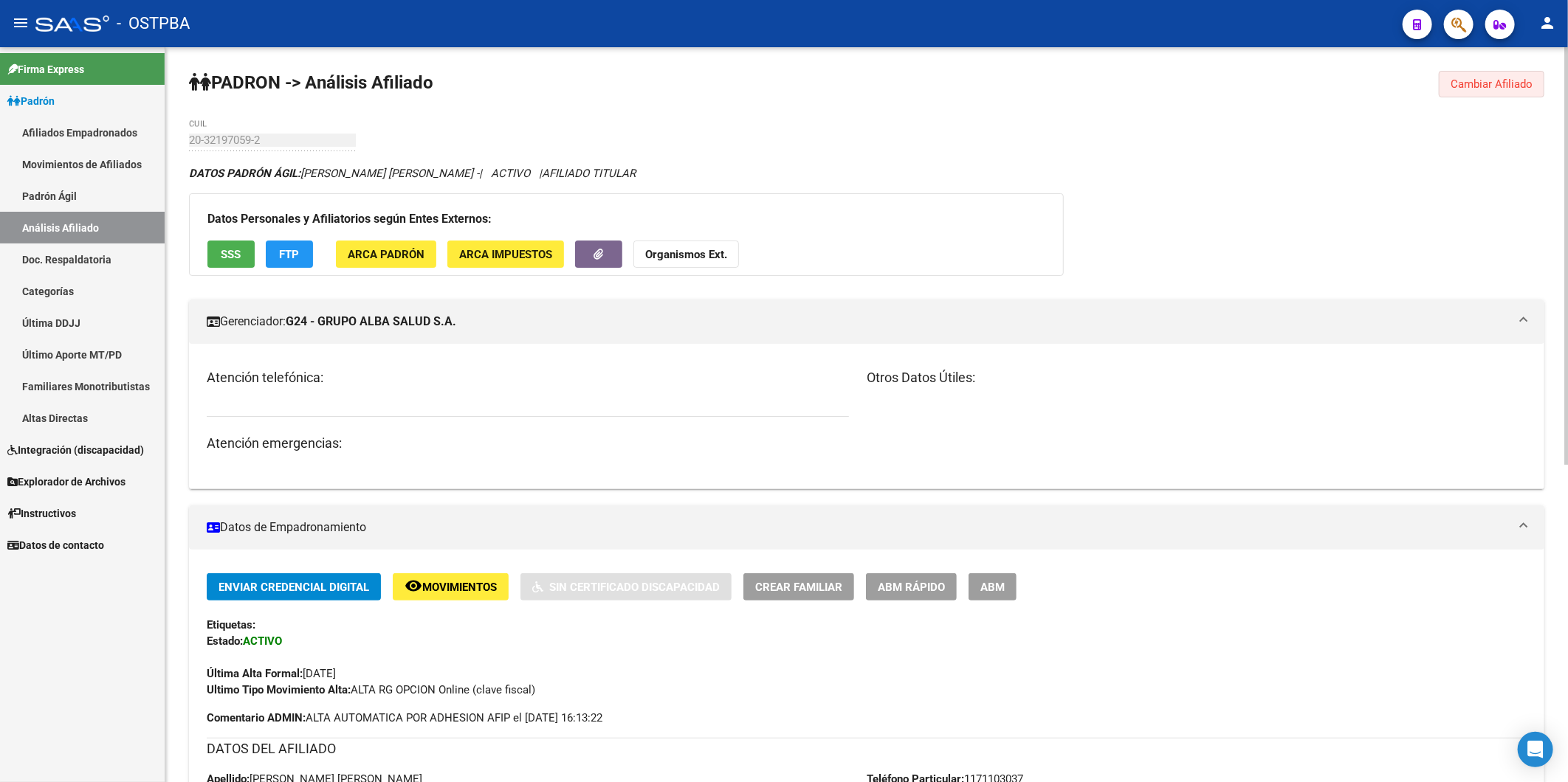
click at [1491, 82] on span "Cambiar Afiliado" at bounding box center [1491, 84] width 82 height 13
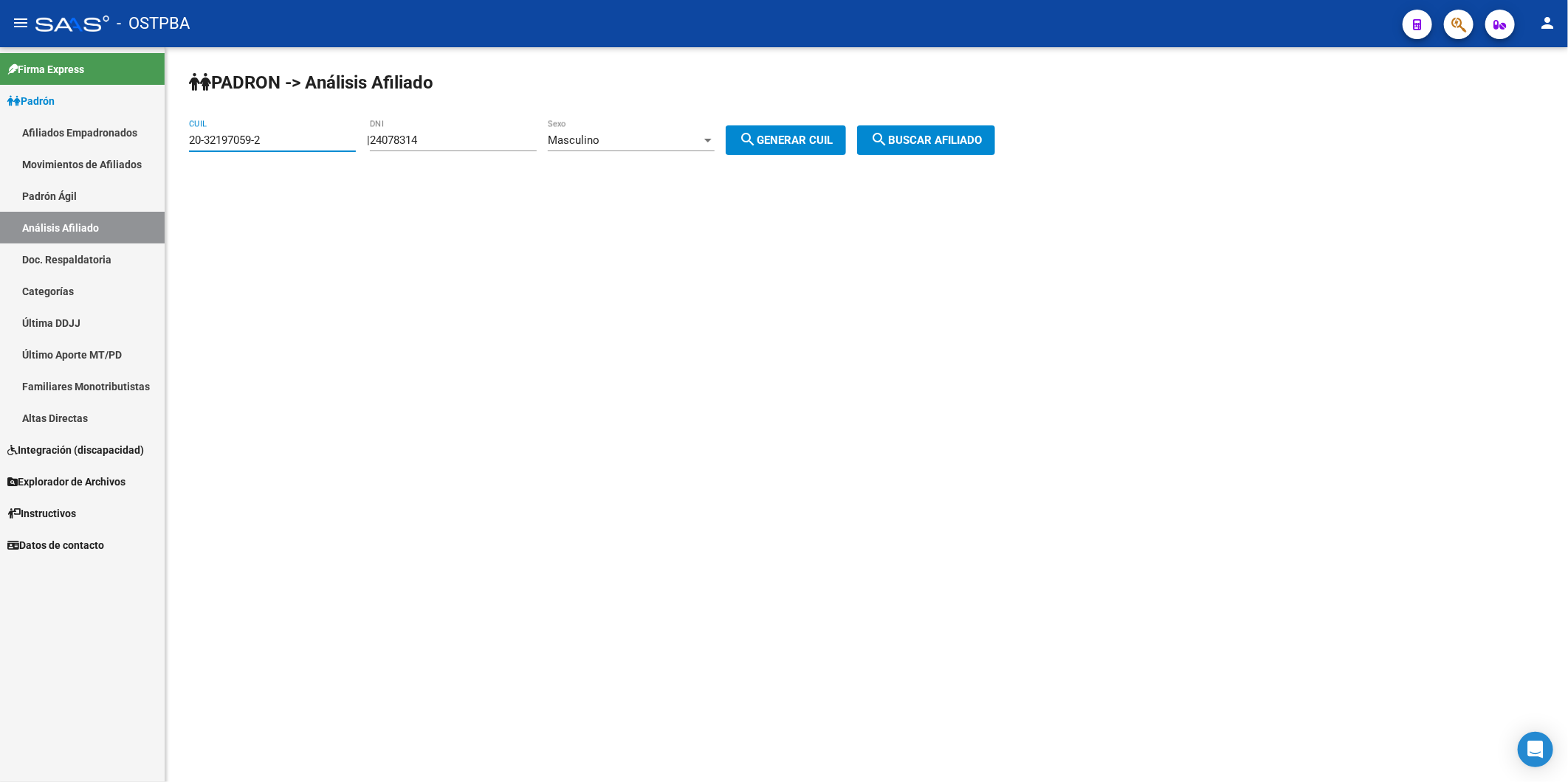
drag, startPoint x: 282, startPoint y: 146, endPoint x: 187, endPoint y: 146, distance: 95.0
click at [187, 146] on div "PADRON -> Análisis Afiliado 20-32197059-2 CUIL | 24078314 DNI Masculino Sexo se…" at bounding box center [866, 125] width 1402 height 155
paste input "29705860-7"
click at [953, 144] on span "search Buscar afiliado" at bounding box center [926, 140] width 111 height 13
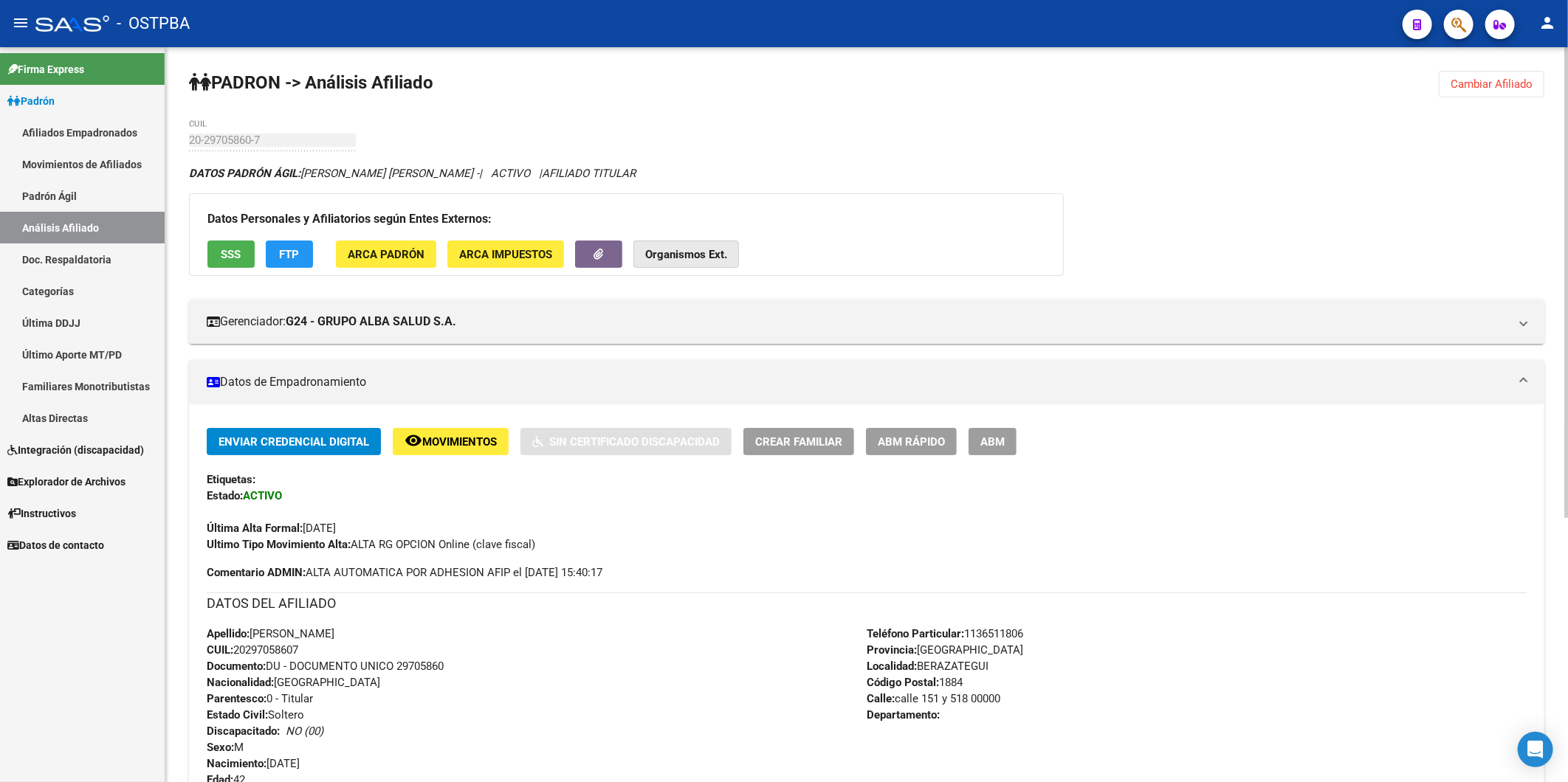
click at [667, 260] on strong "Organismos Ext." at bounding box center [686, 254] width 82 height 13
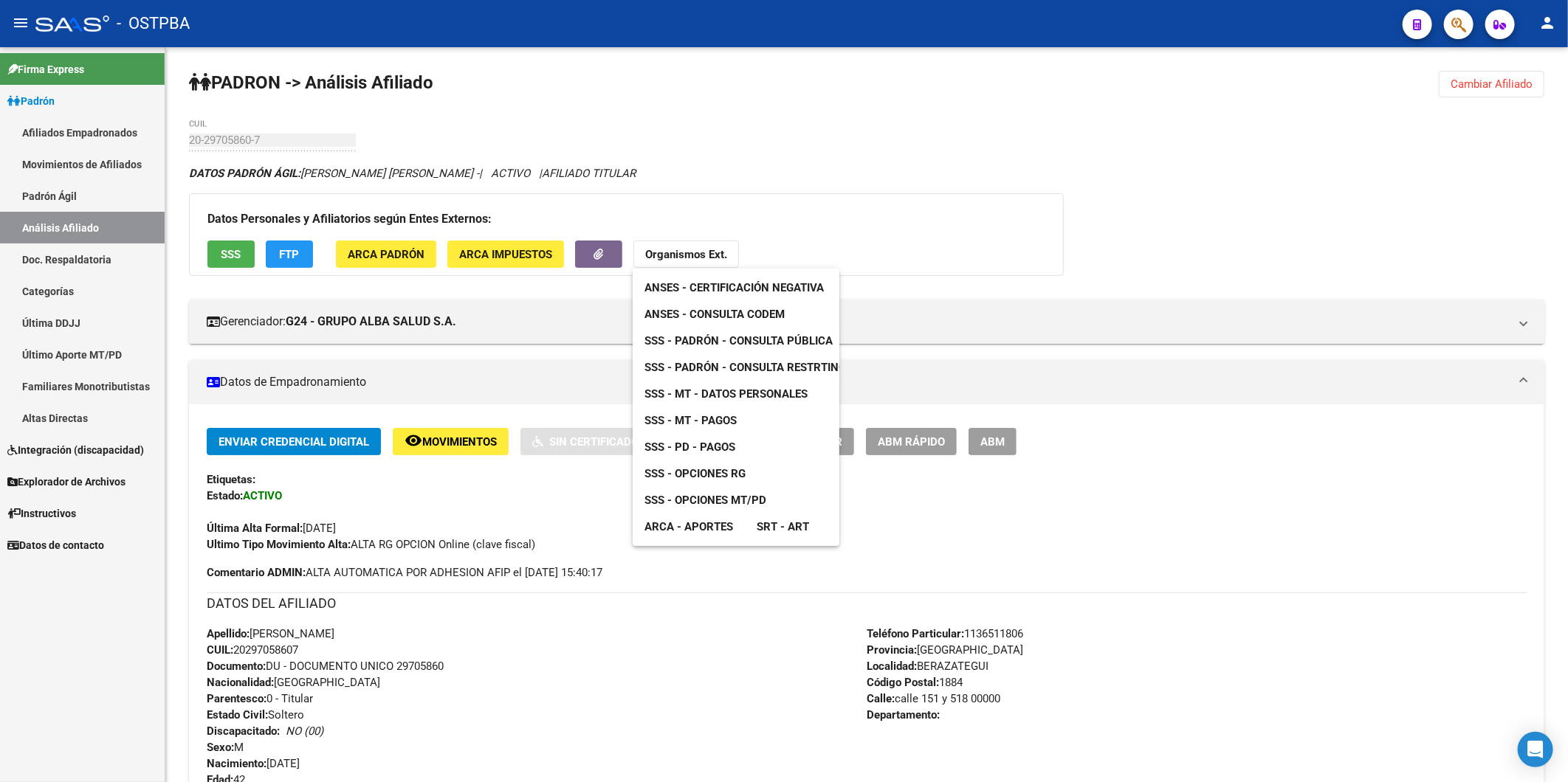
click at [719, 297] on link "ANSES - Certificación Negativa" at bounding box center [734, 287] width 203 height 27
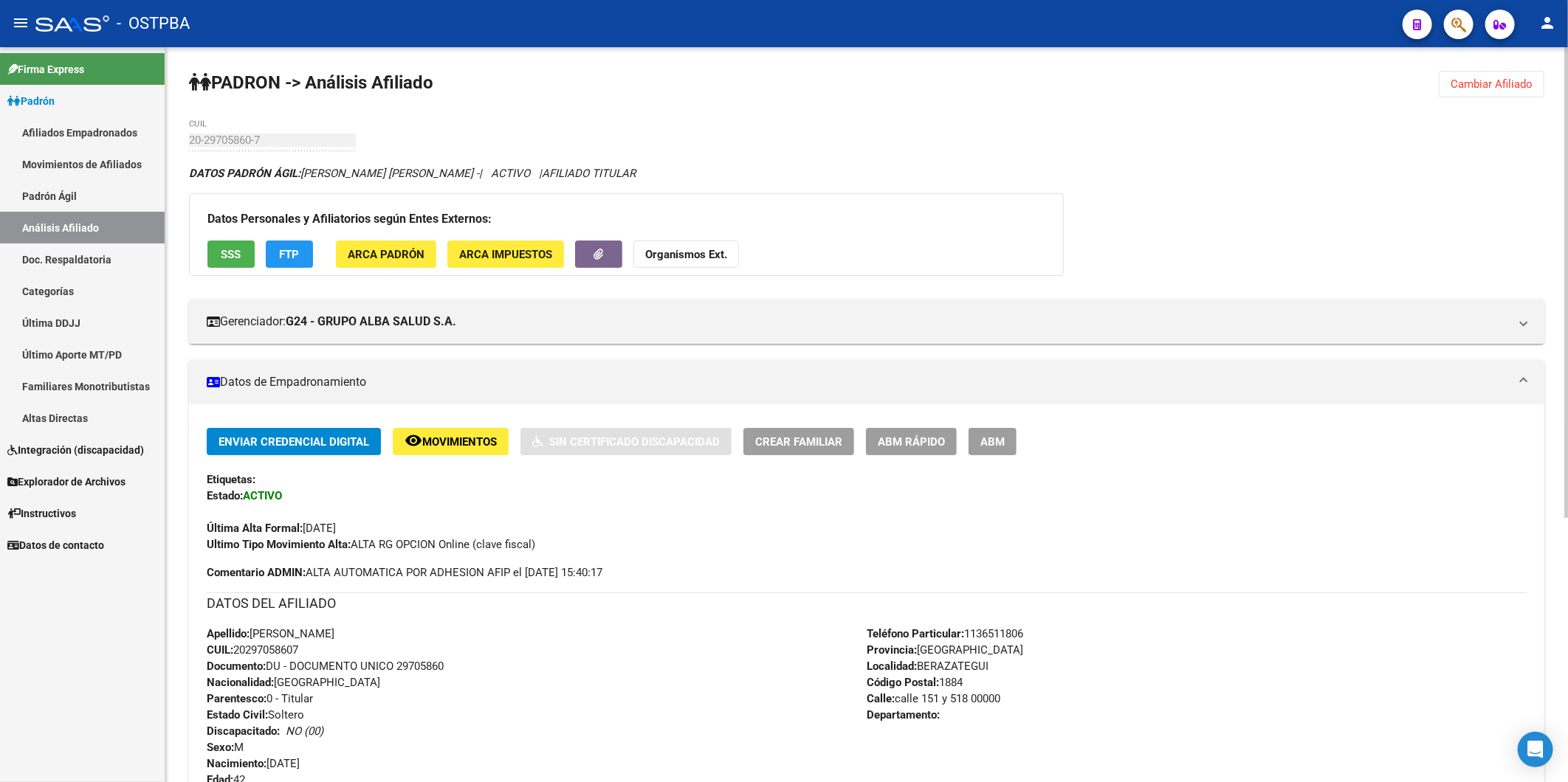
click at [665, 254] on strong "Organismos Ext." at bounding box center [686, 254] width 82 height 13
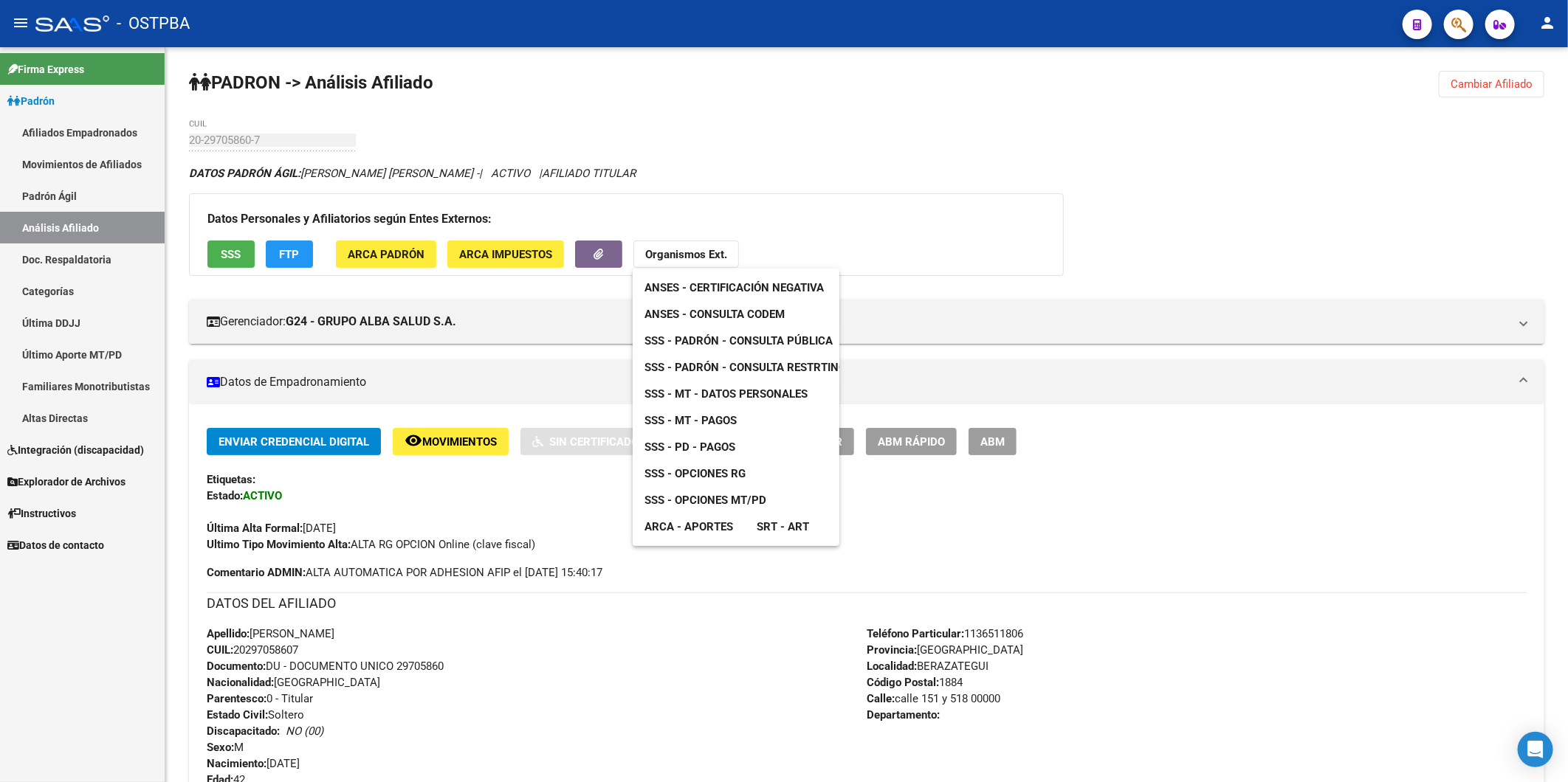
click at [692, 310] on span "ANSES - Consulta CODEM" at bounding box center [714, 313] width 140 height 13
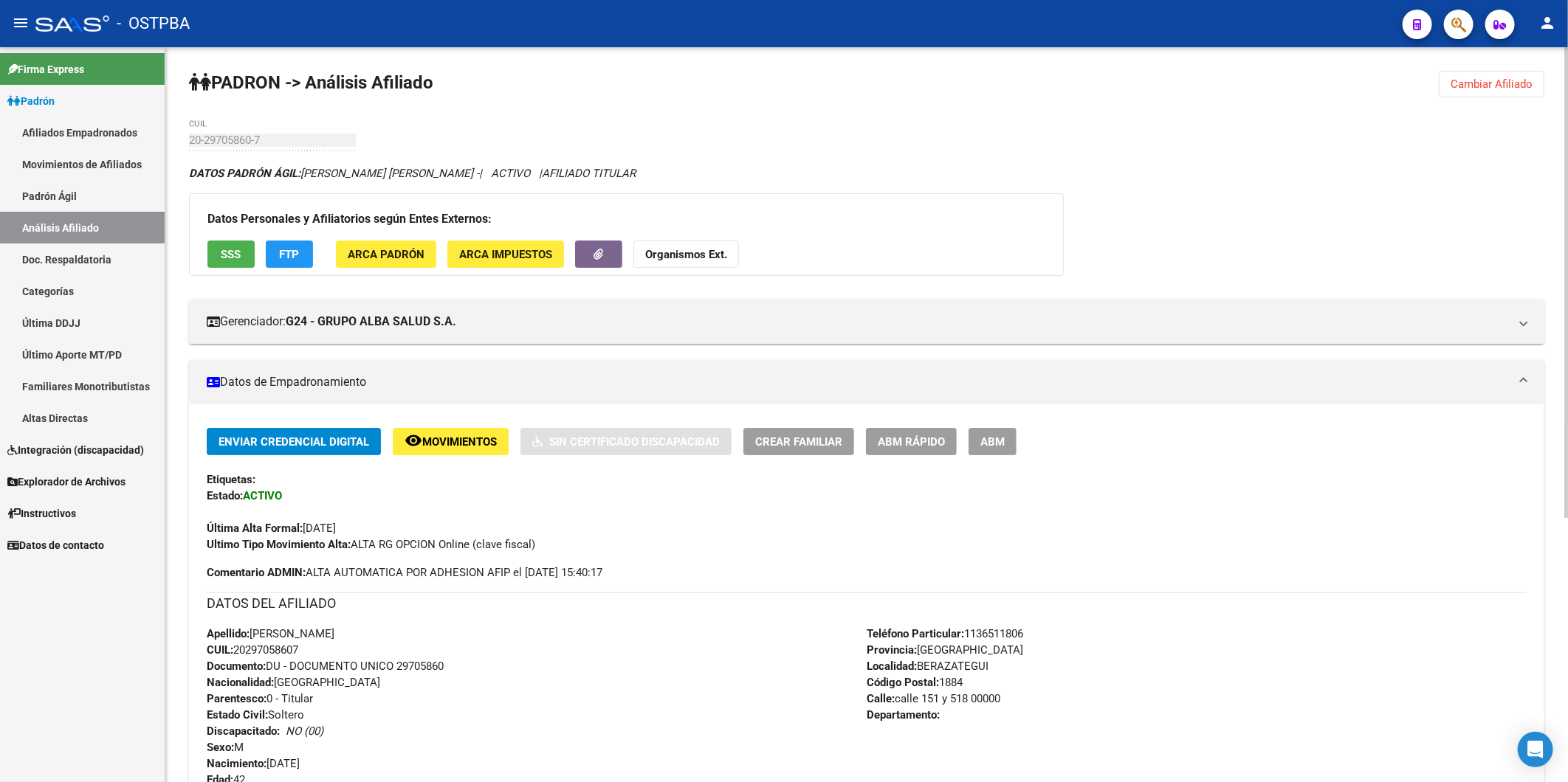
click at [522, 738] on div "Apellido: [PERSON_NAME] CUIL: 20297058607 Documento: DU - DOCUMENTO UNICO 29705…" at bounding box center [536, 707] width 660 height 162
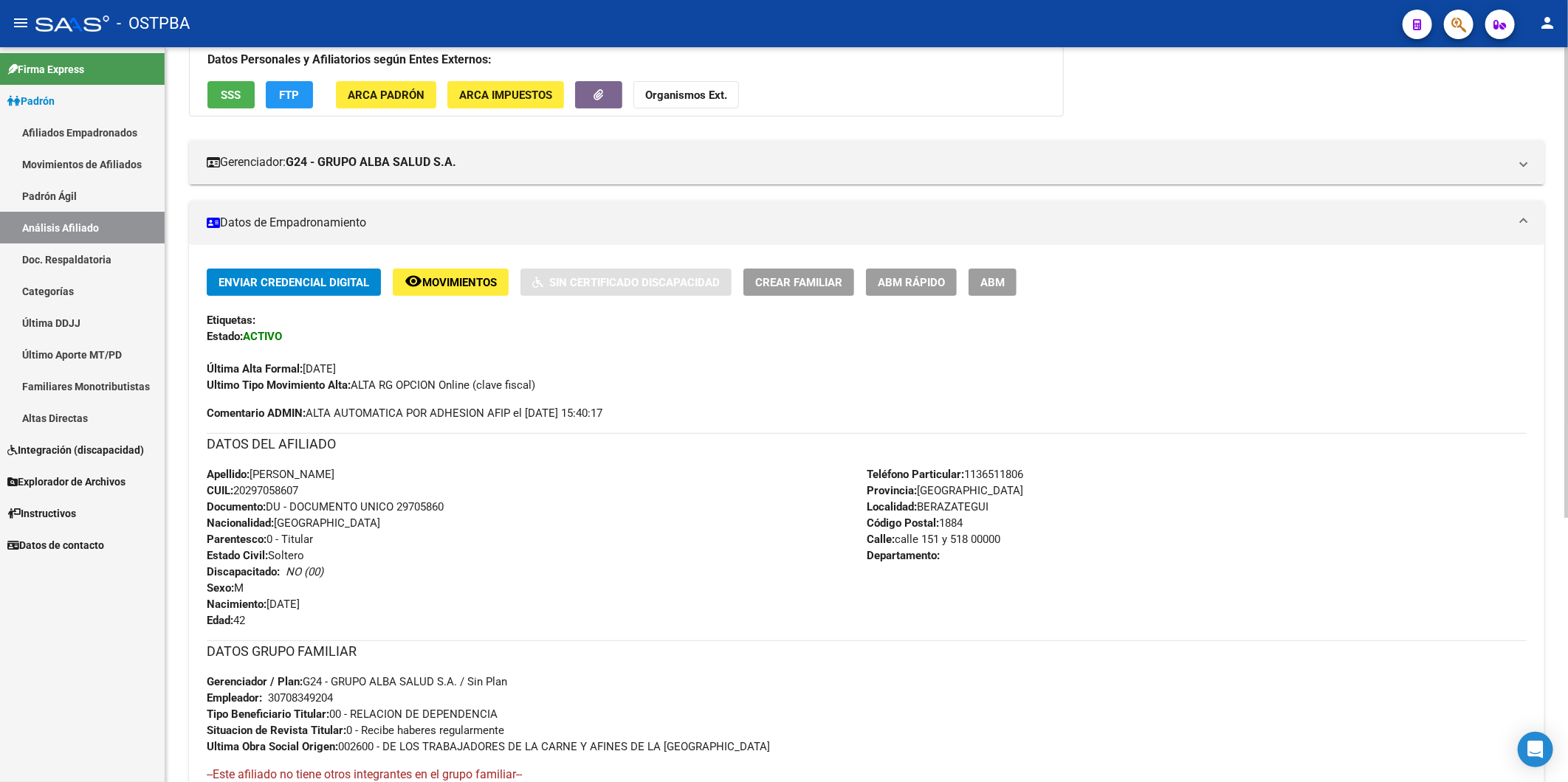
scroll to position [413, 0]
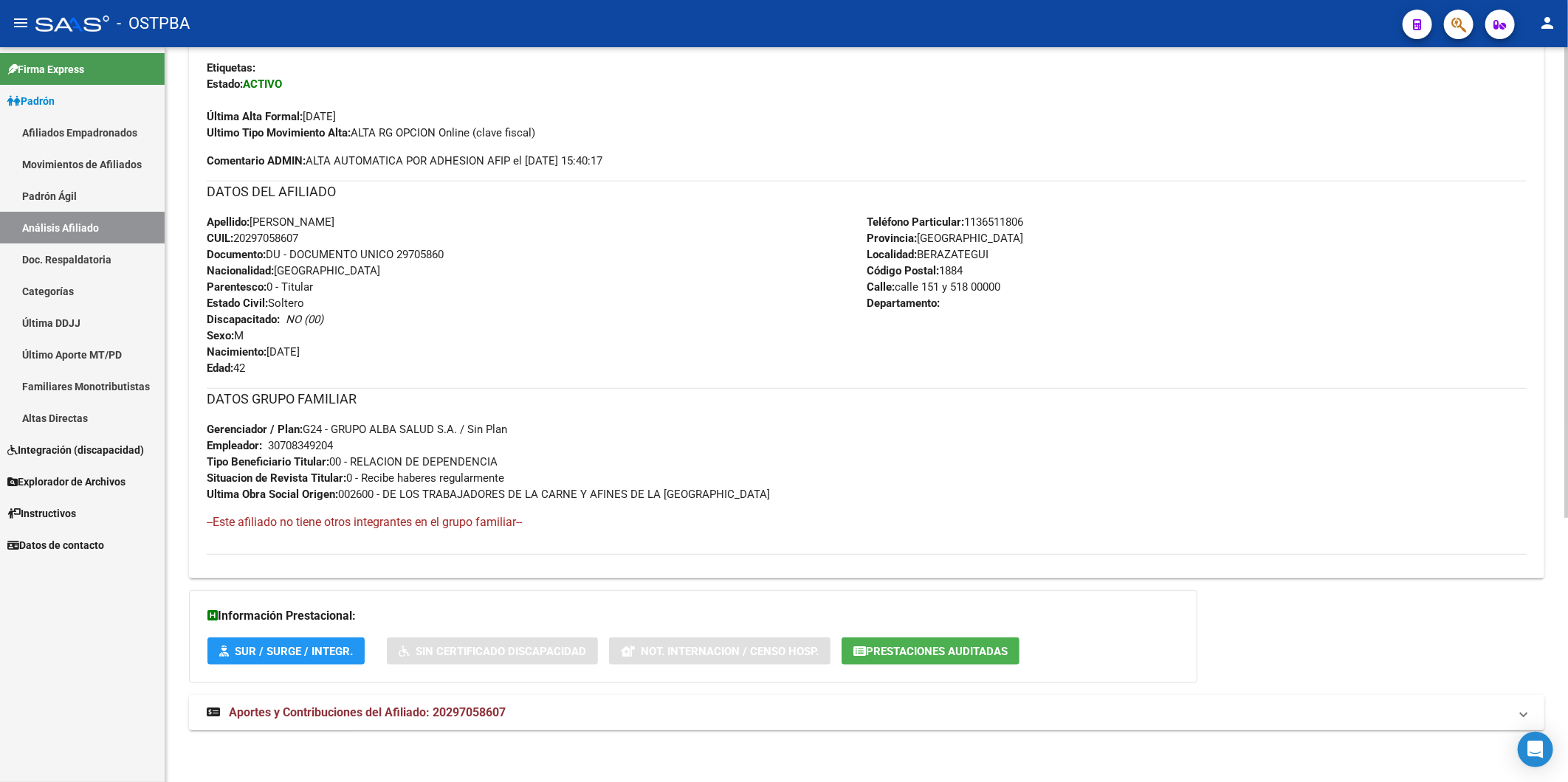
click at [460, 709] on span "Aportes y Contribuciones del Afiliado: 20297058607" at bounding box center [367, 712] width 277 height 14
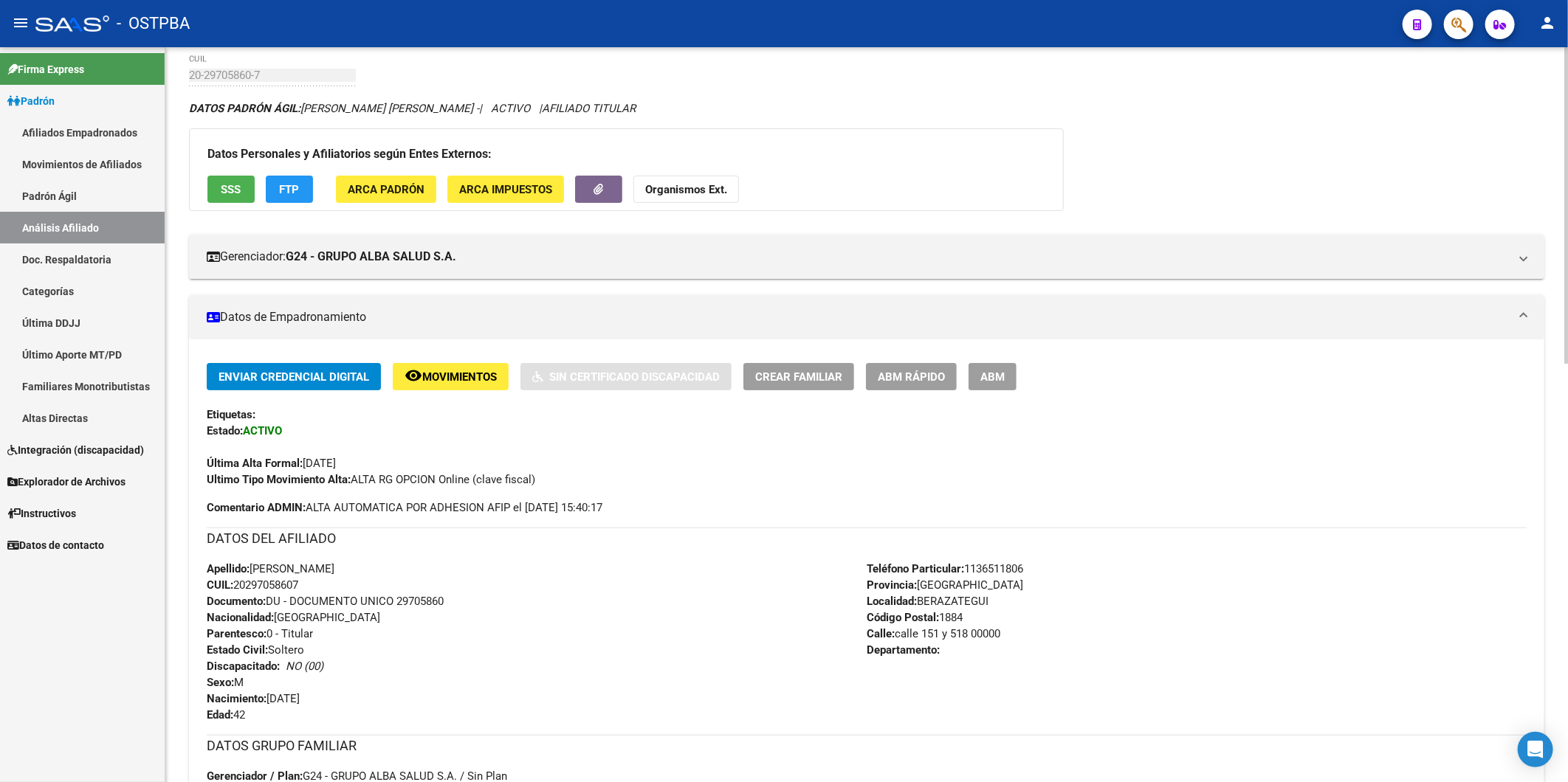
scroll to position [0, 0]
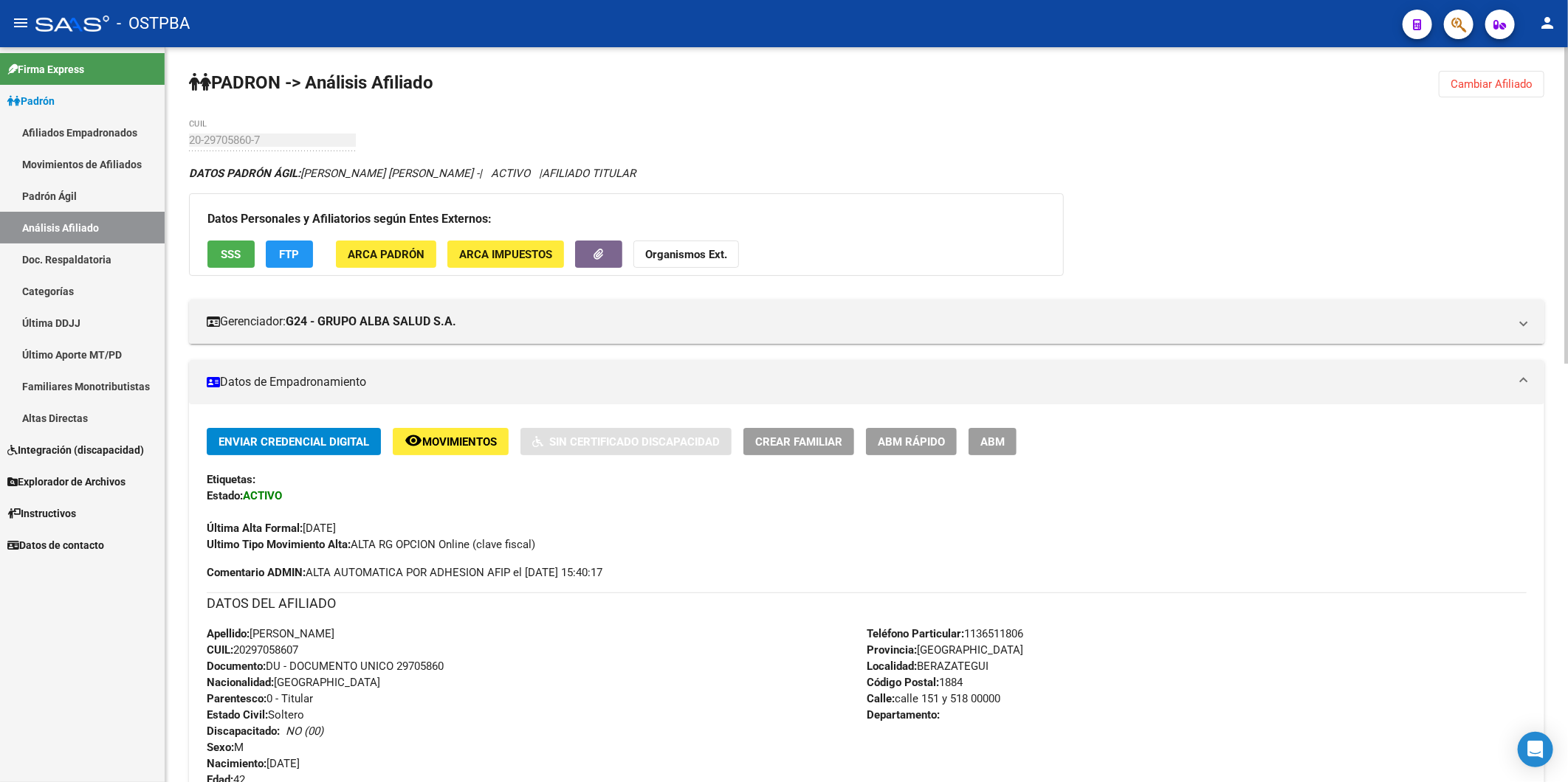
click at [1464, 91] on button "Cambiar Afiliado" at bounding box center [1491, 84] width 105 height 27
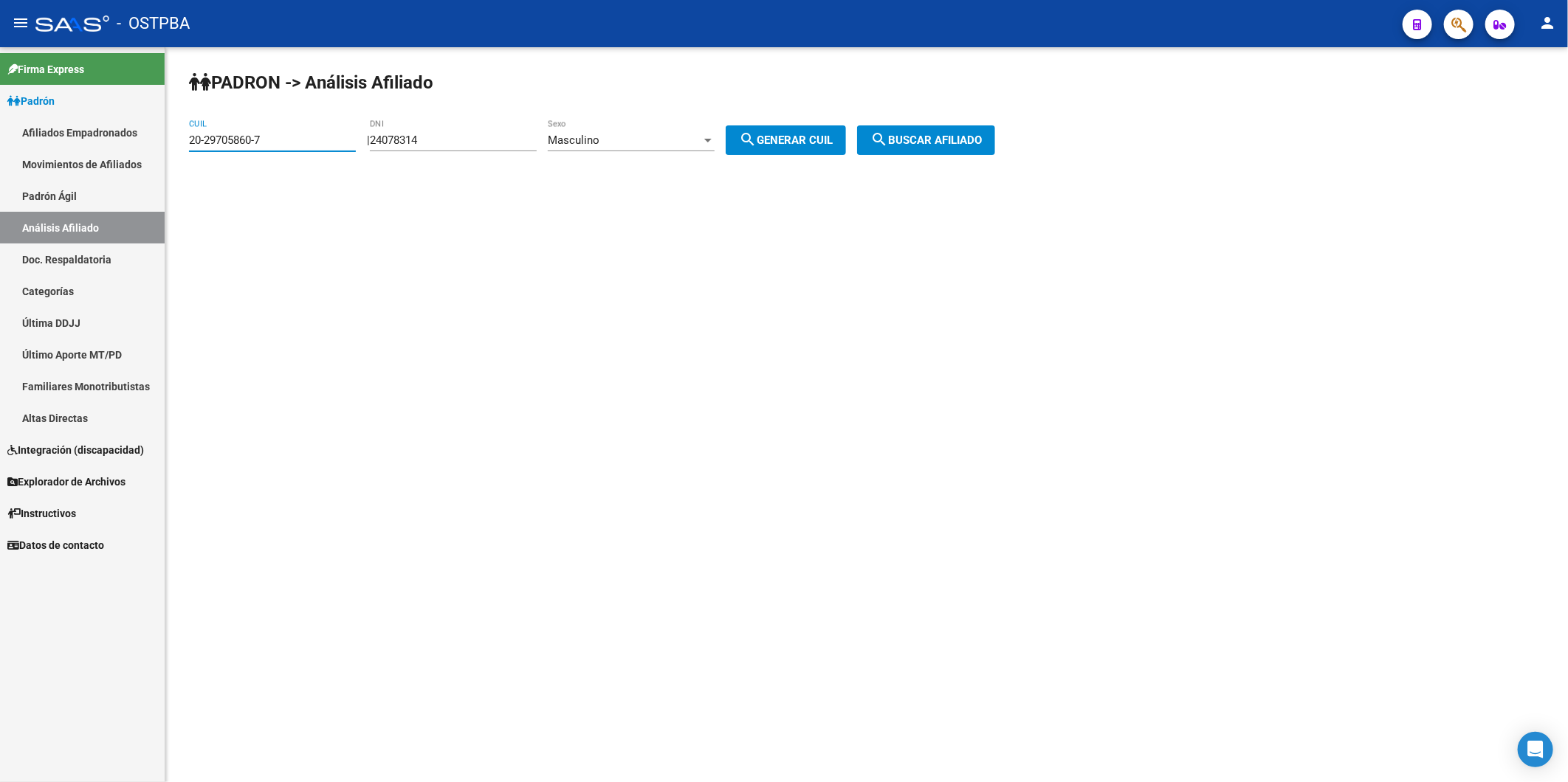
drag, startPoint x: 306, startPoint y: 145, endPoint x: 107, endPoint y: 159, distance: 199.5
click at [107, 159] on mat-sidenav-container "Firma Express Padrón Afiliados Empadronados Movimientos de Afiliados Padrón Ági…" at bounding box center [784, 414] width 1568 height 735
paste input "39789101-2"
type input "20-39789101-2"
click at [960, 146] on span "search Buscar afiliado" at bounding box center [926, 140] width 111 height 13
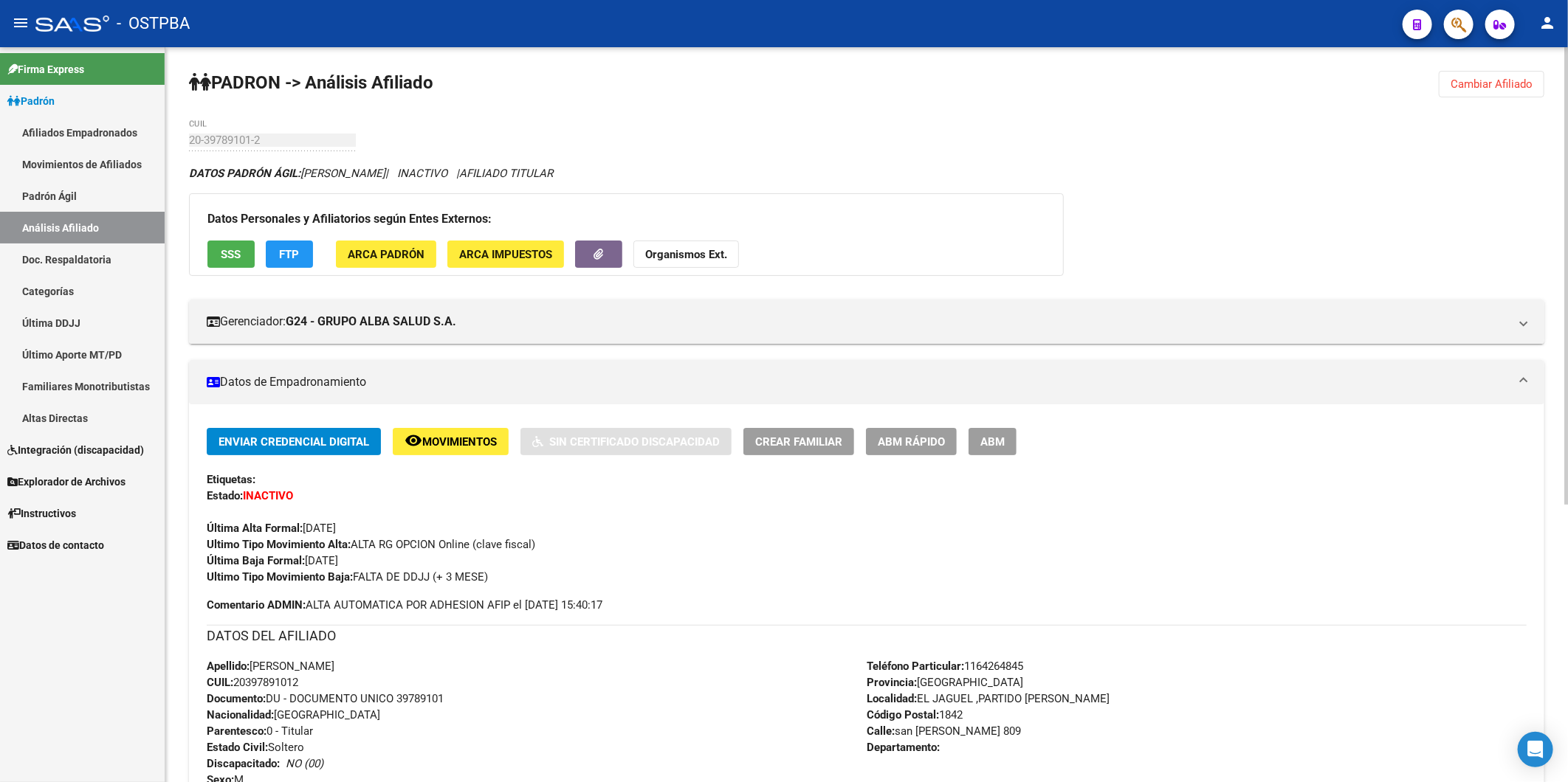
click at [685, 260] on strong "Organismos Ext." at bounding box center [686, 254] width 82 height 13
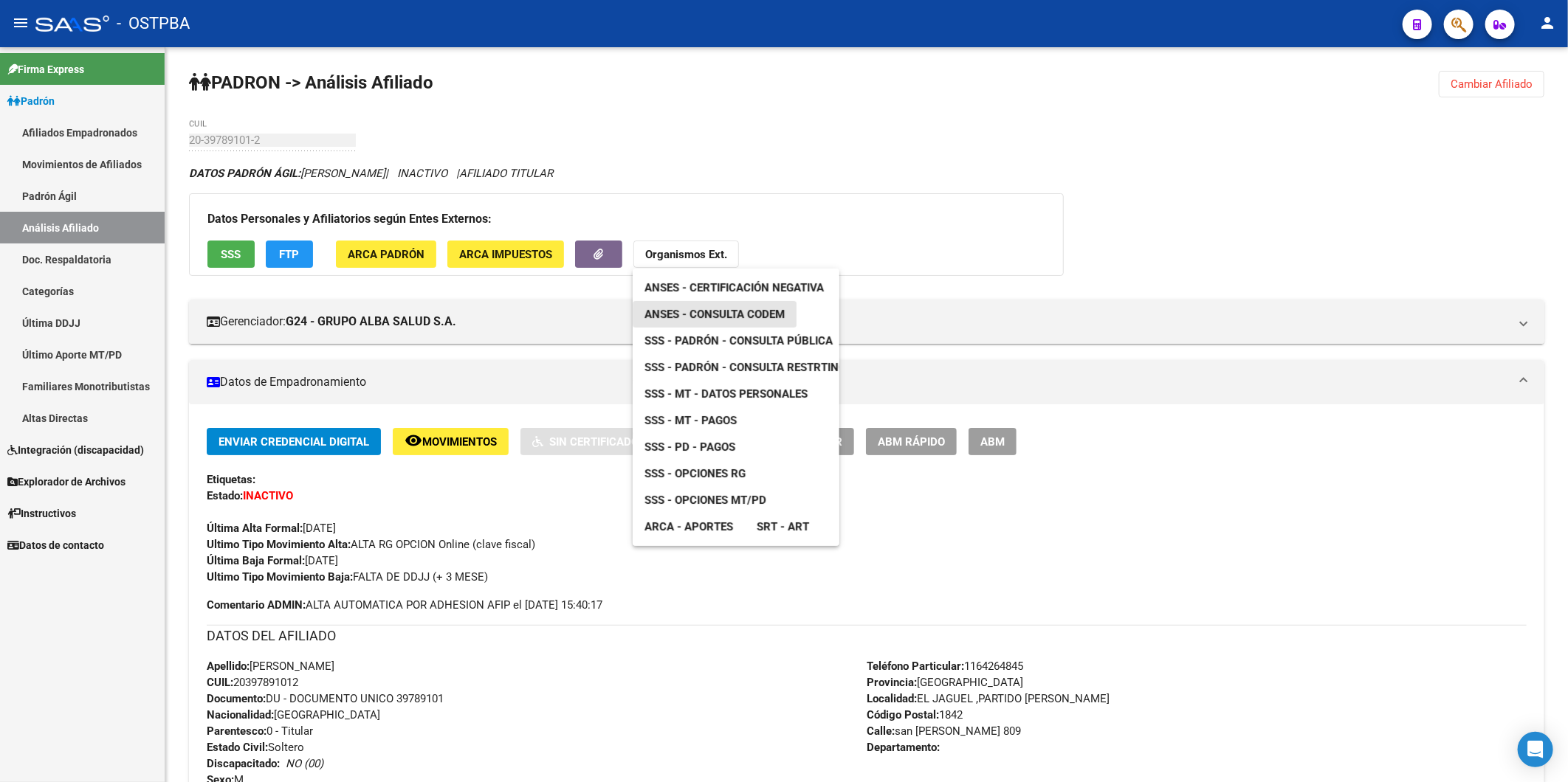
click at [717, 318] on span "ANSES - Consulta CODEM" at bounding box center [714, 313] width 140 height 13
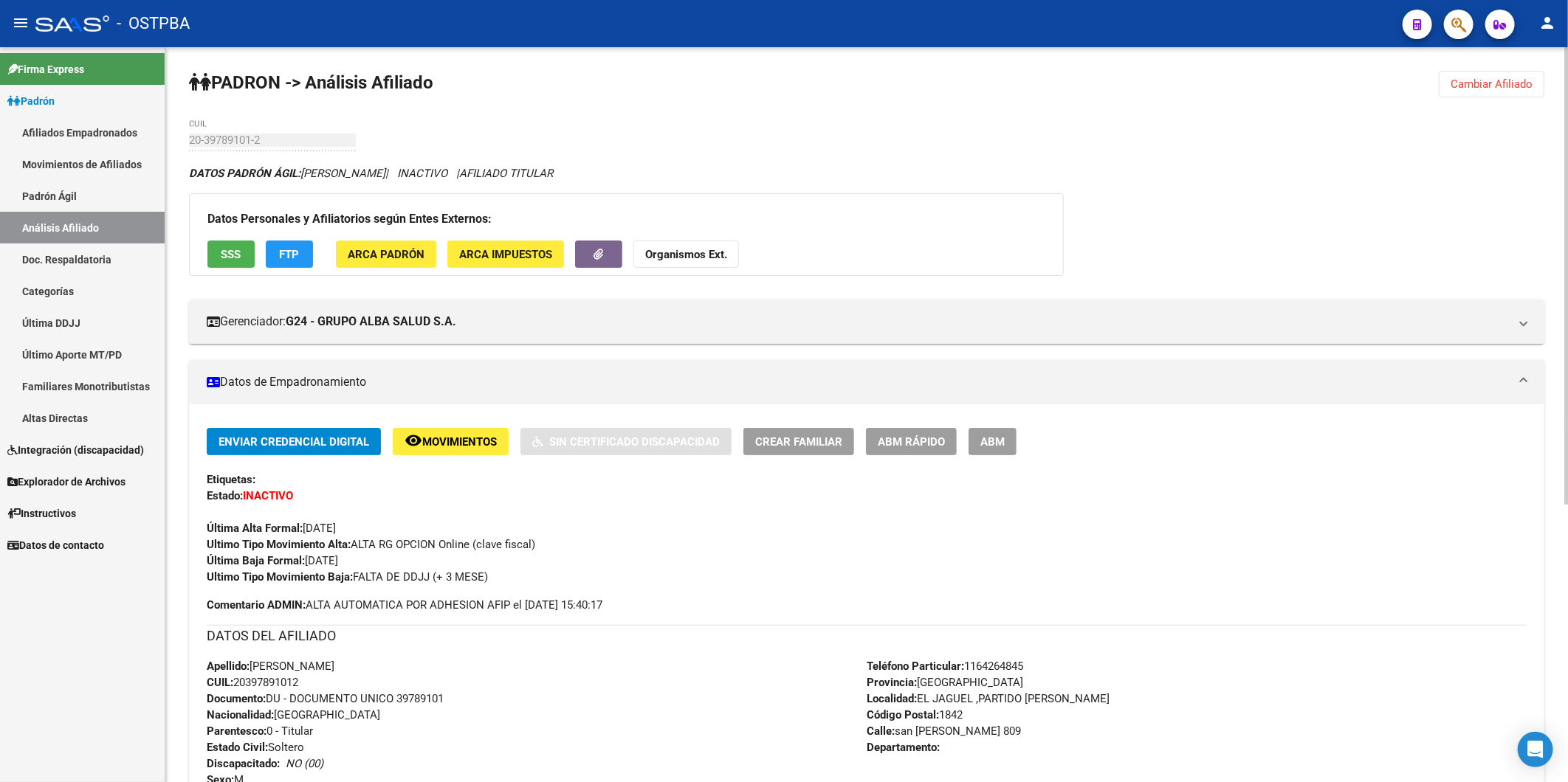
click at [735, 138] on div "PADRON -> Análisis Afiliado Cambiar Afiliado 20-39789101-2 CUIL DATOS PADRÓN ÁG…" at bounding box center [866, 637] width 1402 height 1179
click at [1516, 82] on span "Cambiar Afiliado" at bounding box center [1491, 84] width 82 height 13
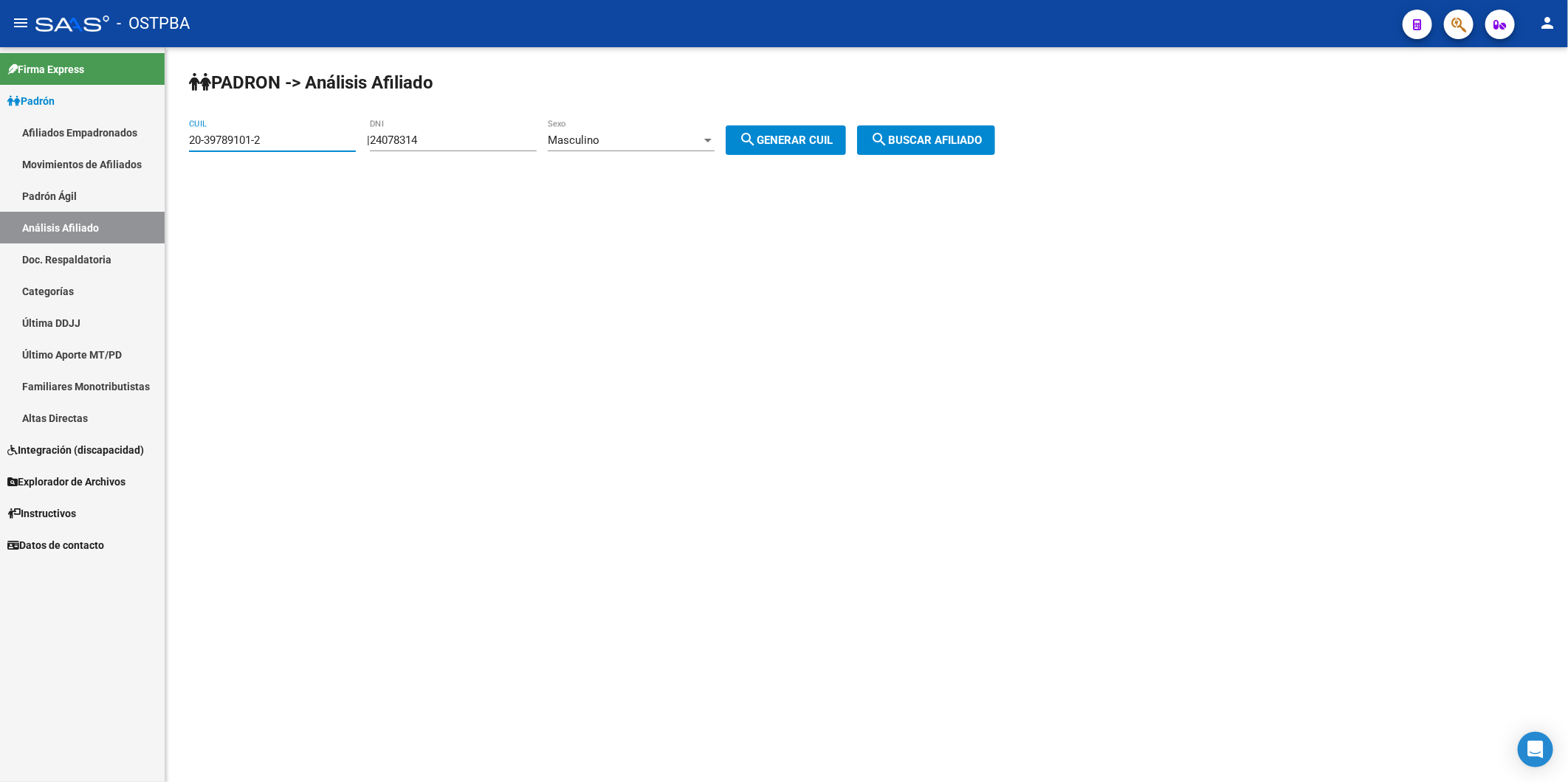
drag, startPoint x: 285, startPoint y: 141, endPoint x: 33, endPoint y: 136, distance: 252.0
click at [82, 150] on mat-sidenav-container "Firma Express Padrón Afiliados Empadronados Movimientos de Afiliados Padrón Ági…" at bounding box center [784, 414] width 1568 height 735
paste input "23-31431633-9"
click at [928, 136] on span "search Buscar afiliado" at bounding box center [926, 140] width 111 height 13
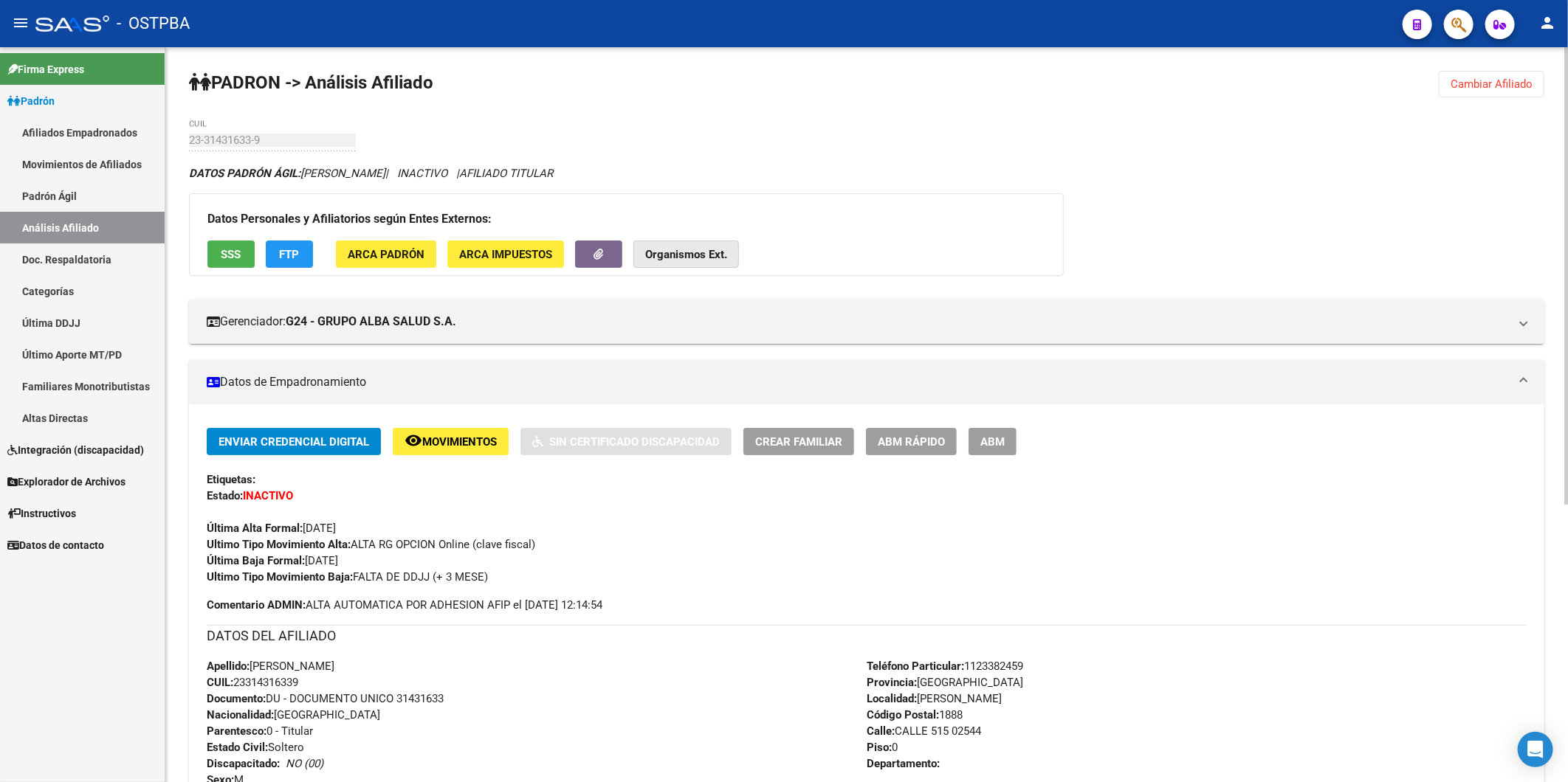
click at [677, 256] on strong "Organismos Ext." at bounding box center [686, 254] width 82 height 13
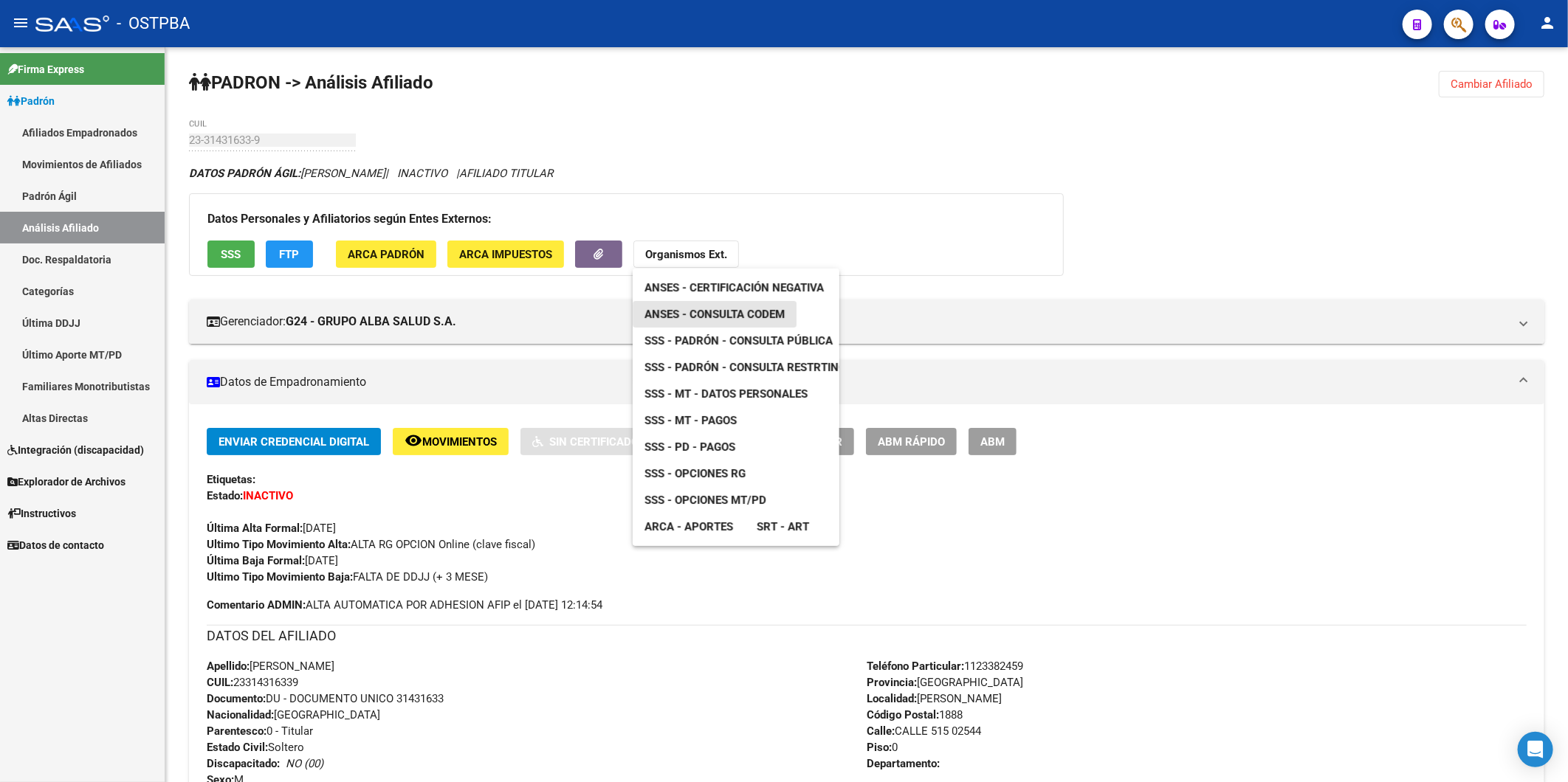
click at [724, 318] on span "ANSES - Consulta CODEM" at bounding box center [714, 313] width 140 height 13
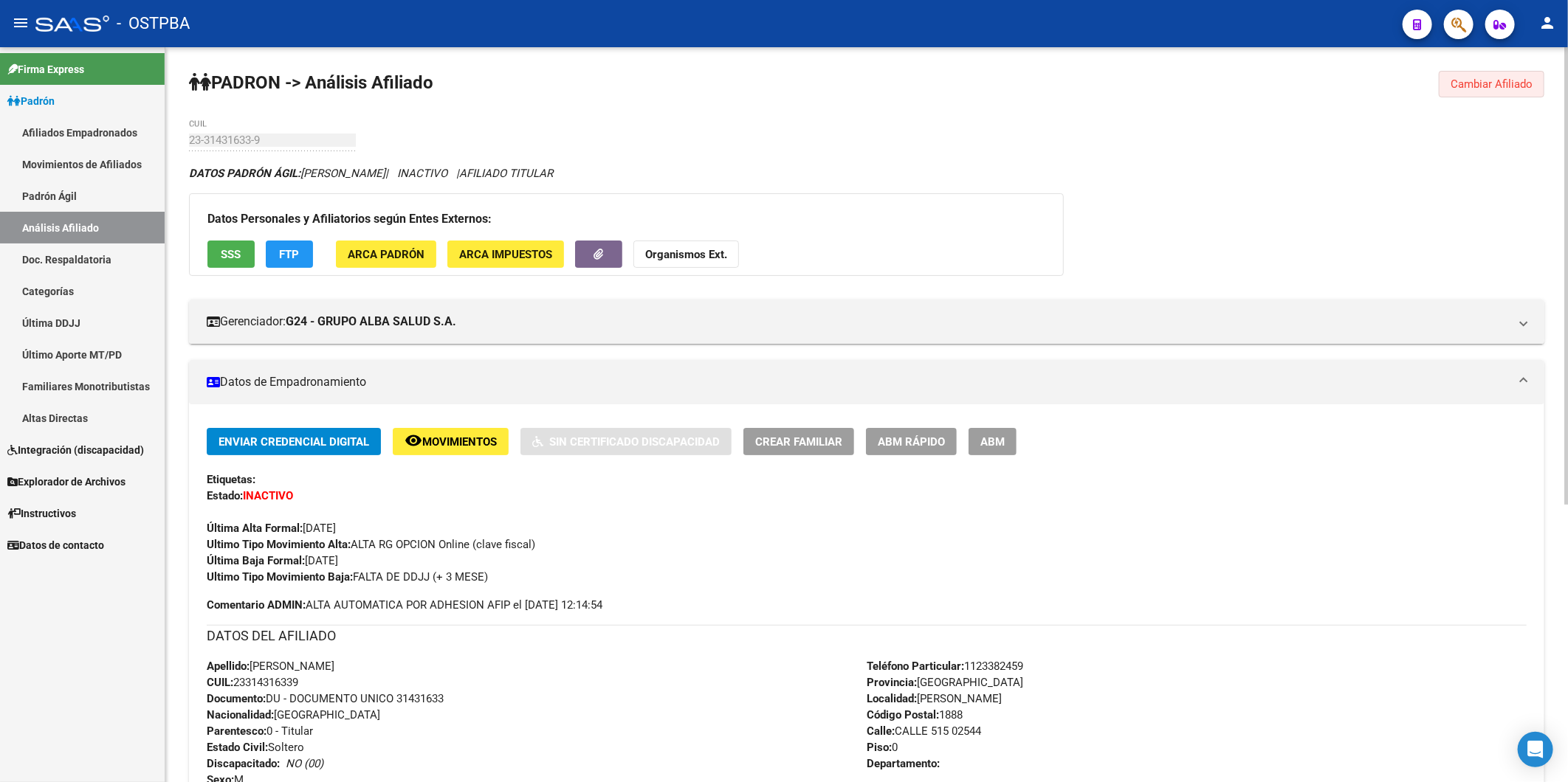
click at [1487, 87] on span "Cambiar Afiliado" at bounding box center [1491, 84] width 82 height 13
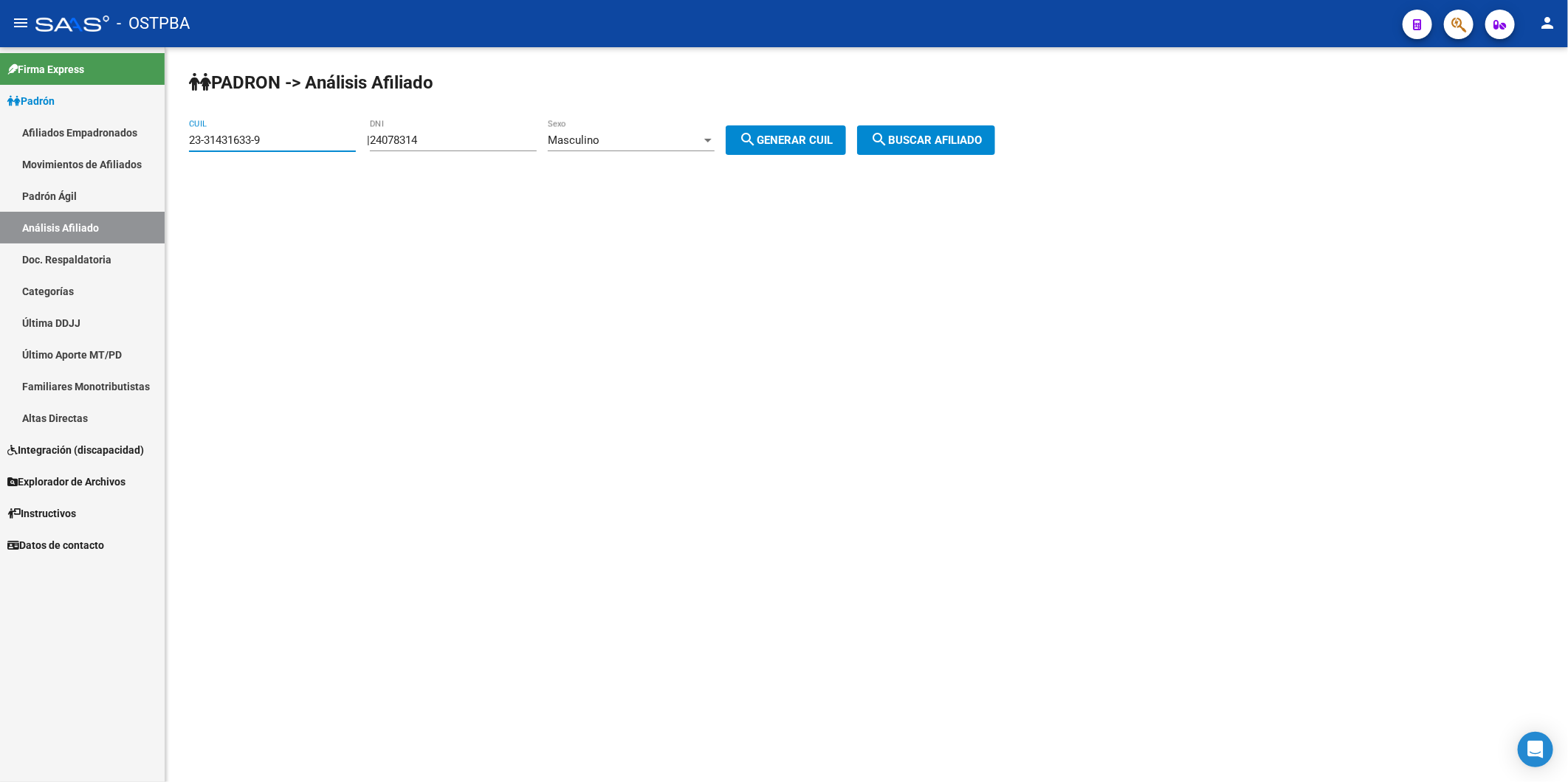
drag, startPoint x: 307, startPoint y: 134, endPoint x: 0, endPoint y: 654, distance: 603.9
click at [117, 111] on mat-sidenav-container "Firma Express Padrón Afiliados Empadronados Movimientos de Afiliados Padrón Ági…" at bounding box center [784, 414] width 1568 height 735
paste input "0-31462340-2"
click at [930, 133] on button "search Buscar afiliado" at bounding box center [926, 140] width 138 height 29
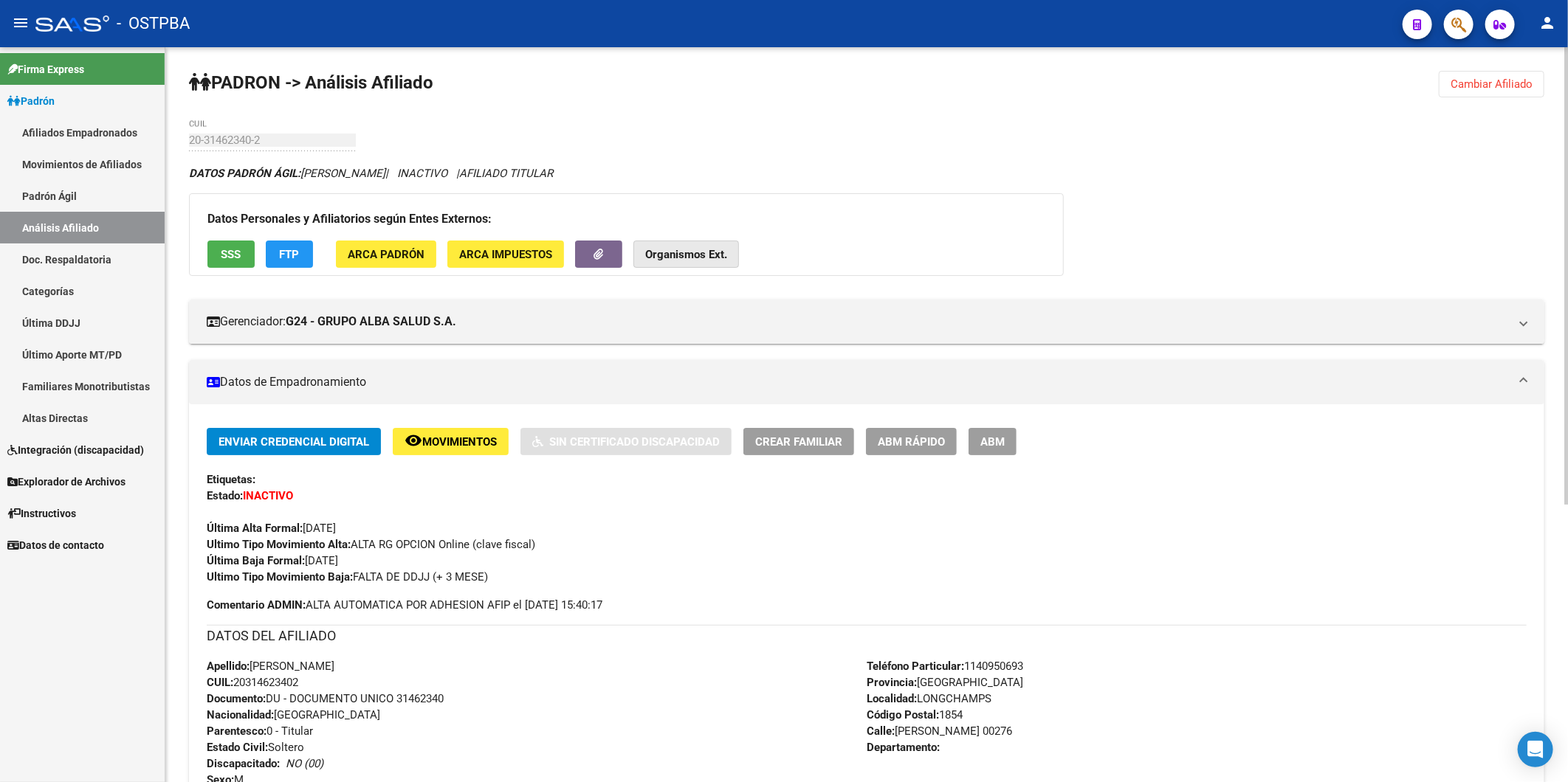
click at [673, 262] on button "Organismos Ext." at bounding box center [686, 255] width 105 height 28
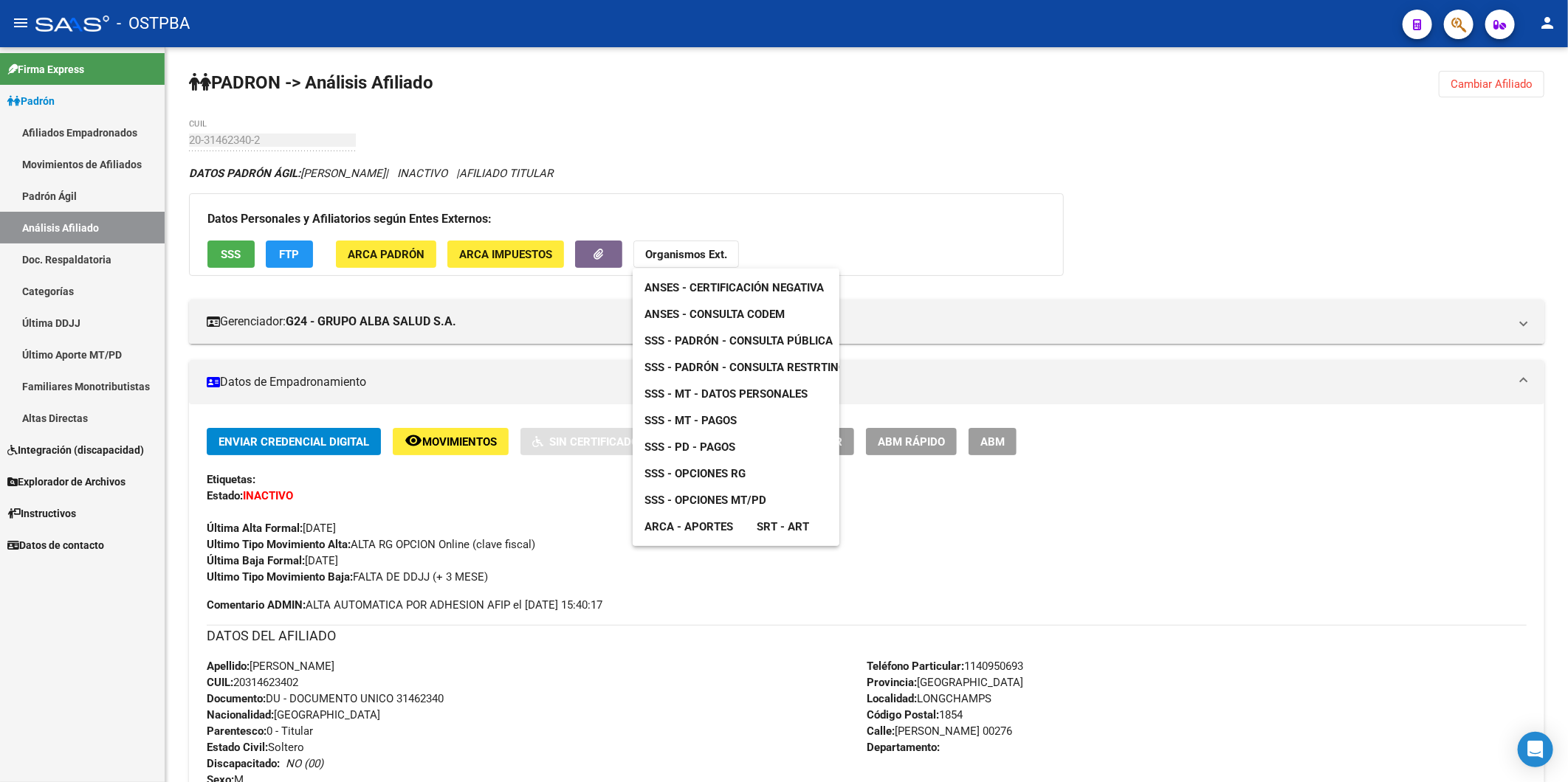
click at [738, 318] on span "ANSES - Consulta CODEM" at bounding box center [714, 313] width 140 height 13
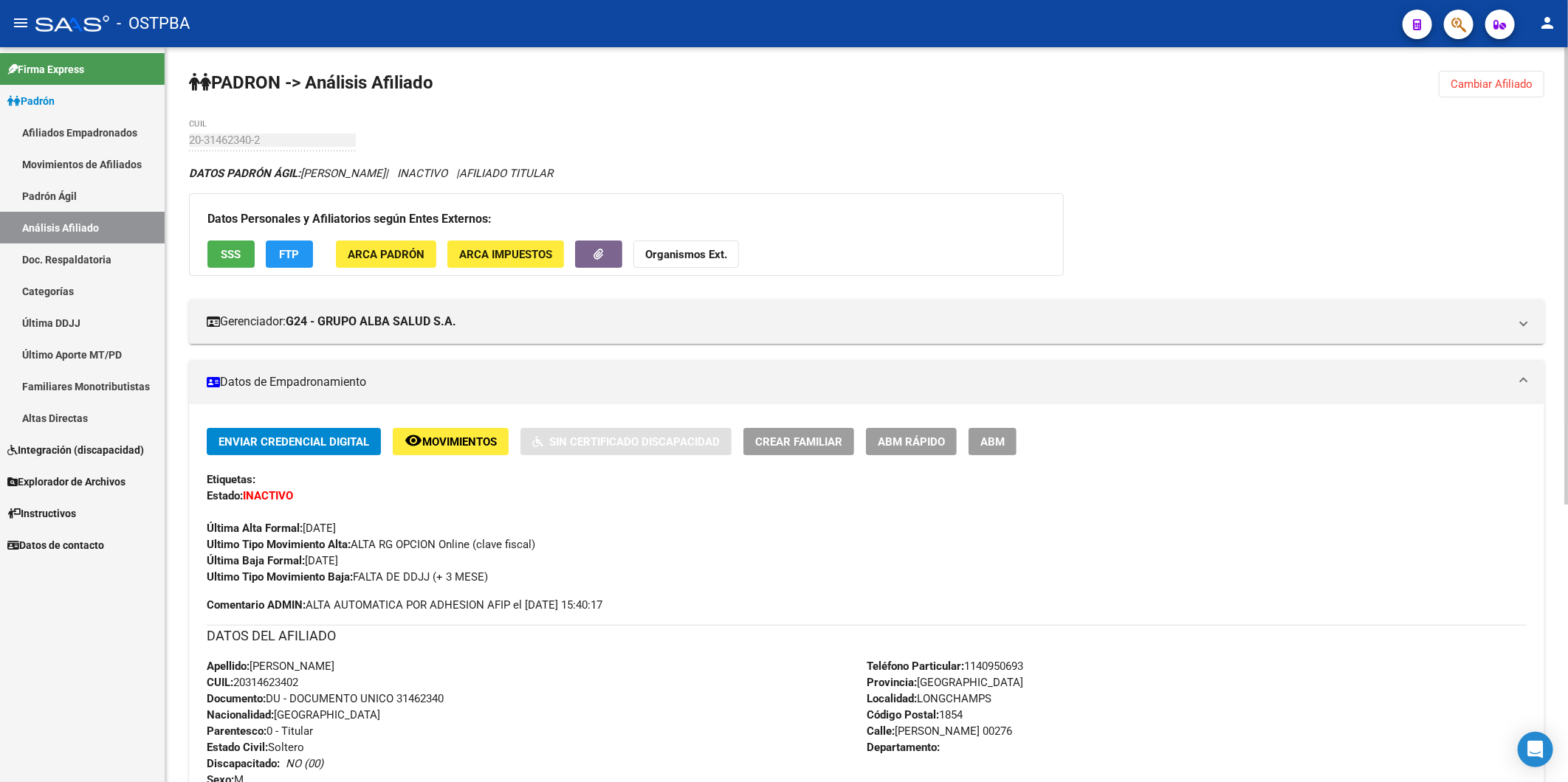
click at [1462, 83] on span "Cambiar Afiliado" at bounding box center [1491, 84] width 82 height 13
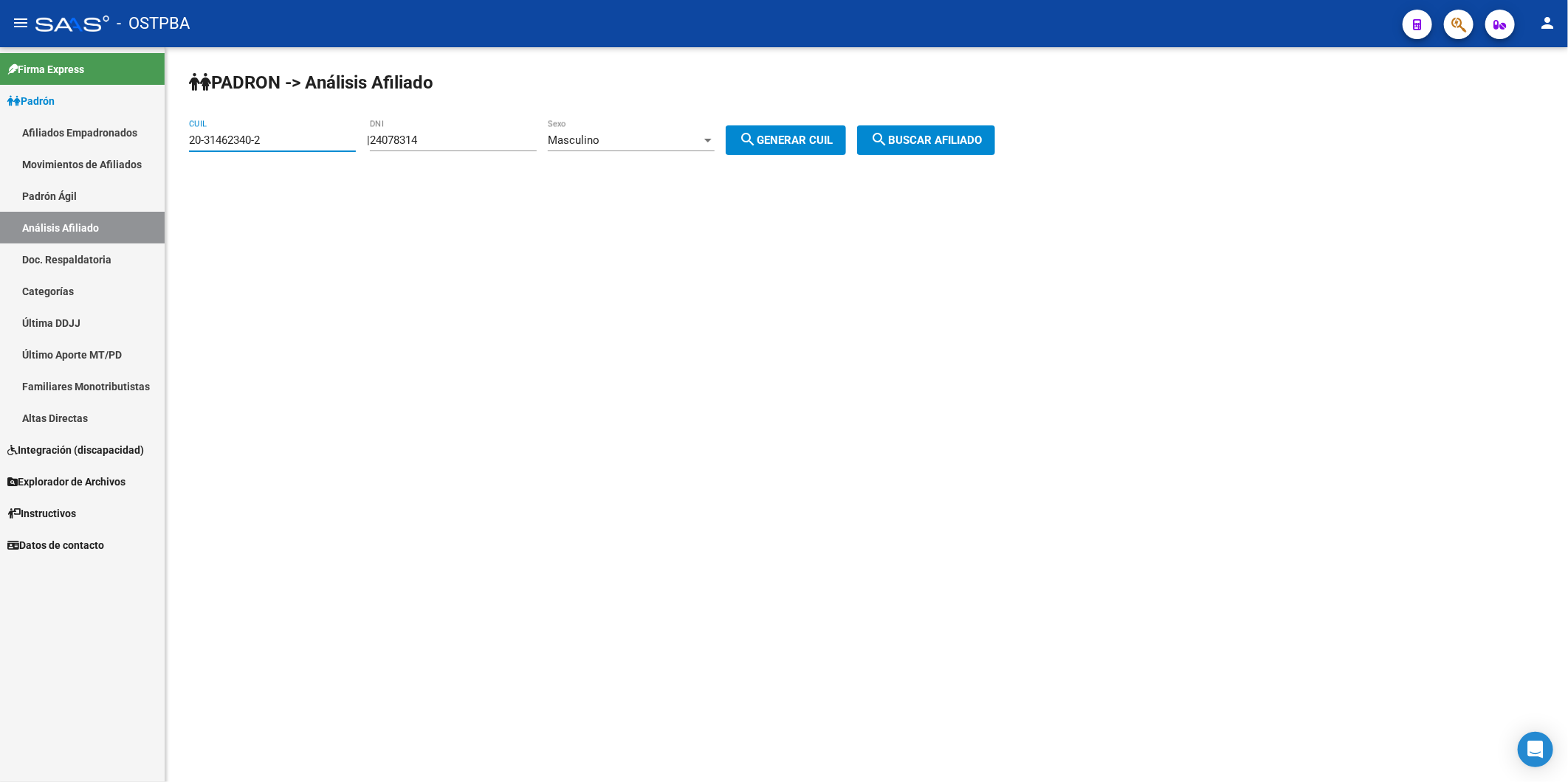
drag, startPoint x: 305, startPoint y: 142, endPoint x: 52, endPoint y: 124, distance: 253.6
click at [52, 124] on mat-sidenav-container "Firma Express Padrón Afiliados Empadronados Movimientos de Afiliados Padrón Ági…" at bounding box center [784, 414] width 1568 height 735
paste input "25135847-9"
click at [967, 144] on span "search Buscar afiliado" at bounding box center [926, 140] width 111 height 13
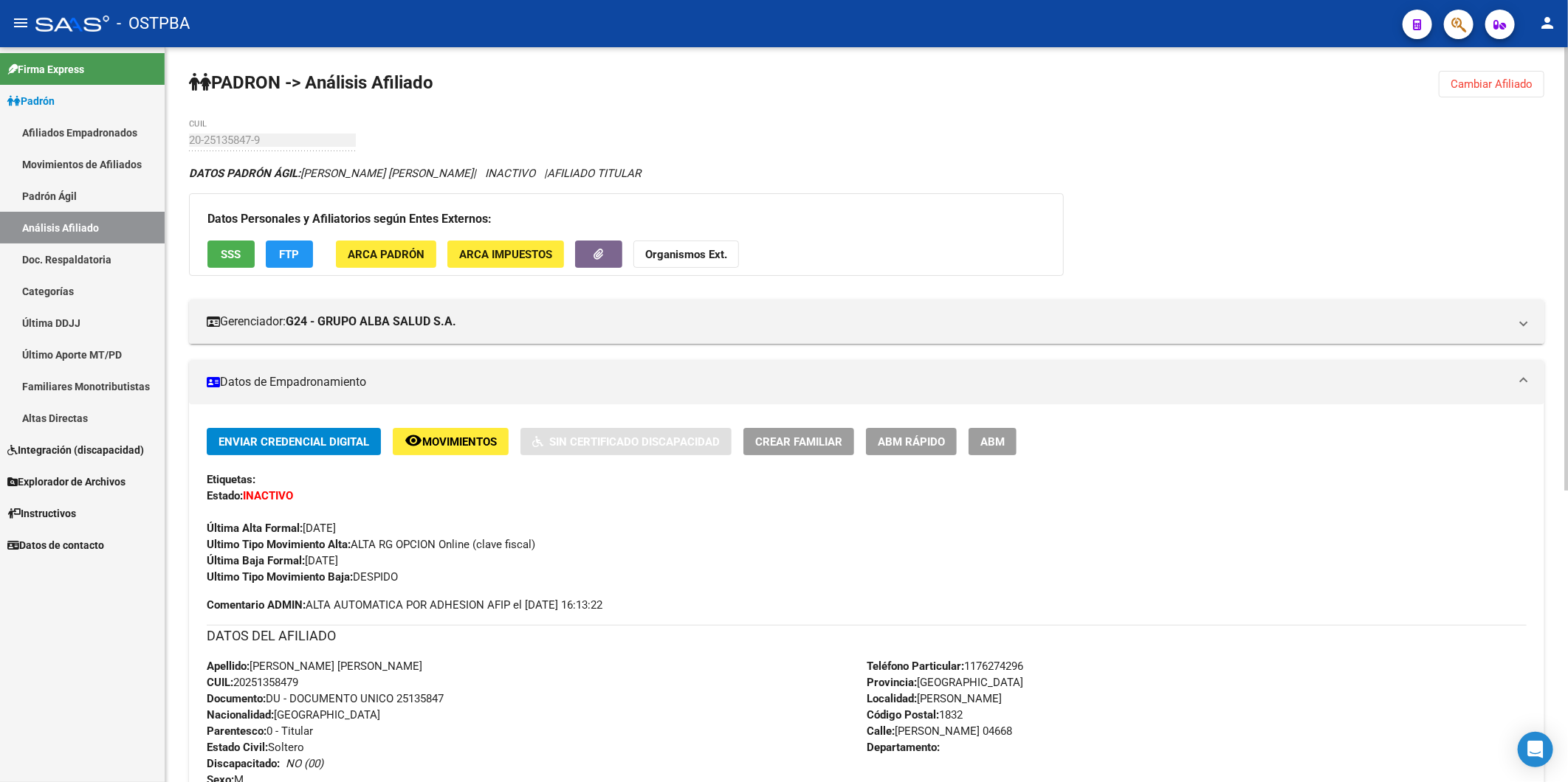
click at [675, 262] on button "Organismos Ext." at bounding box center [686, 255] width 105 height 28
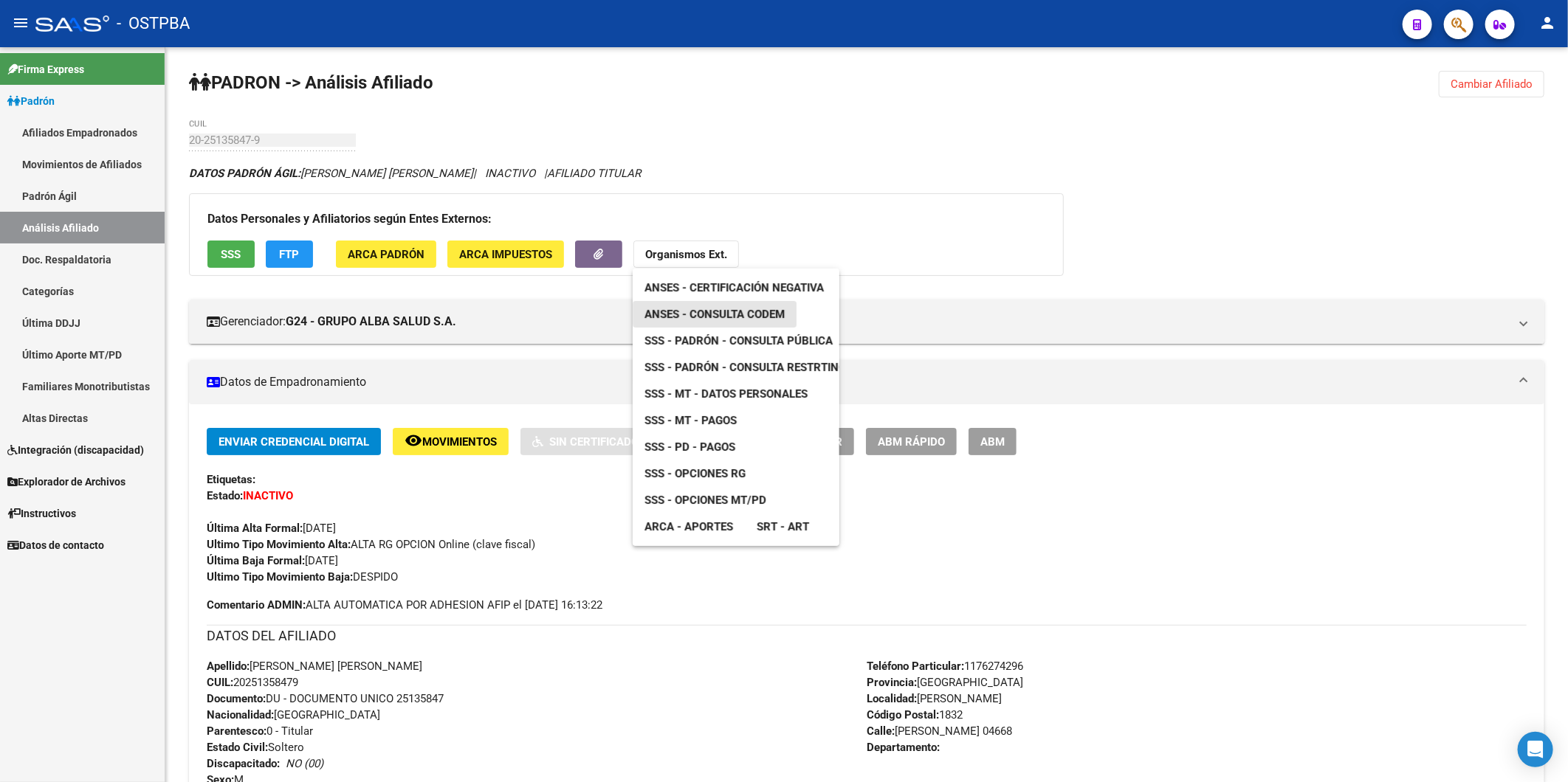
click at [745, 307] on span "ANSES - Consulta CODEM" at bounding box center [714, 313] width 140 height 13
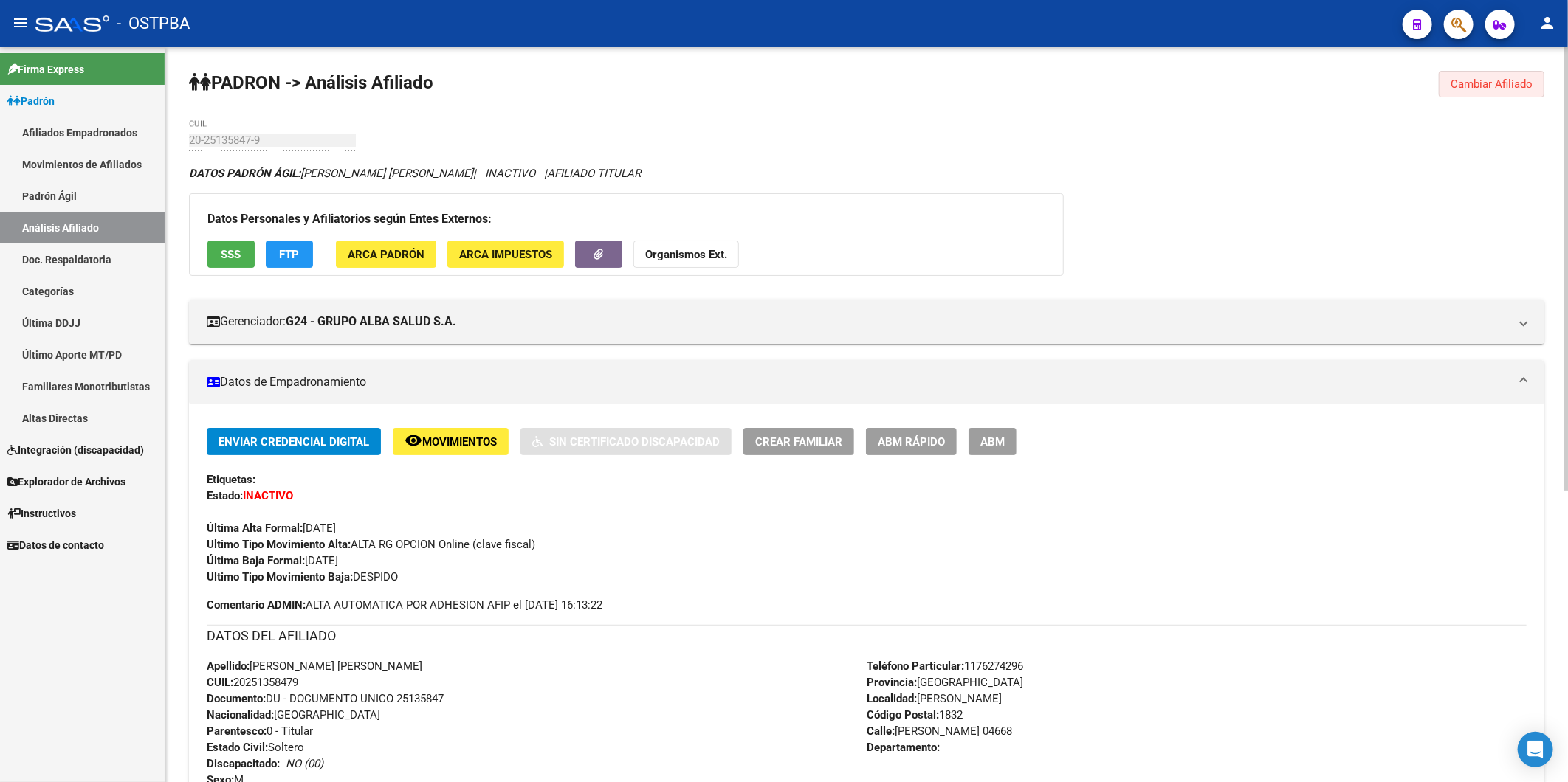
click at [1460, 89] on span "Cambiar Afiliado" at bounding box center [1491, 84] width 82 height 13
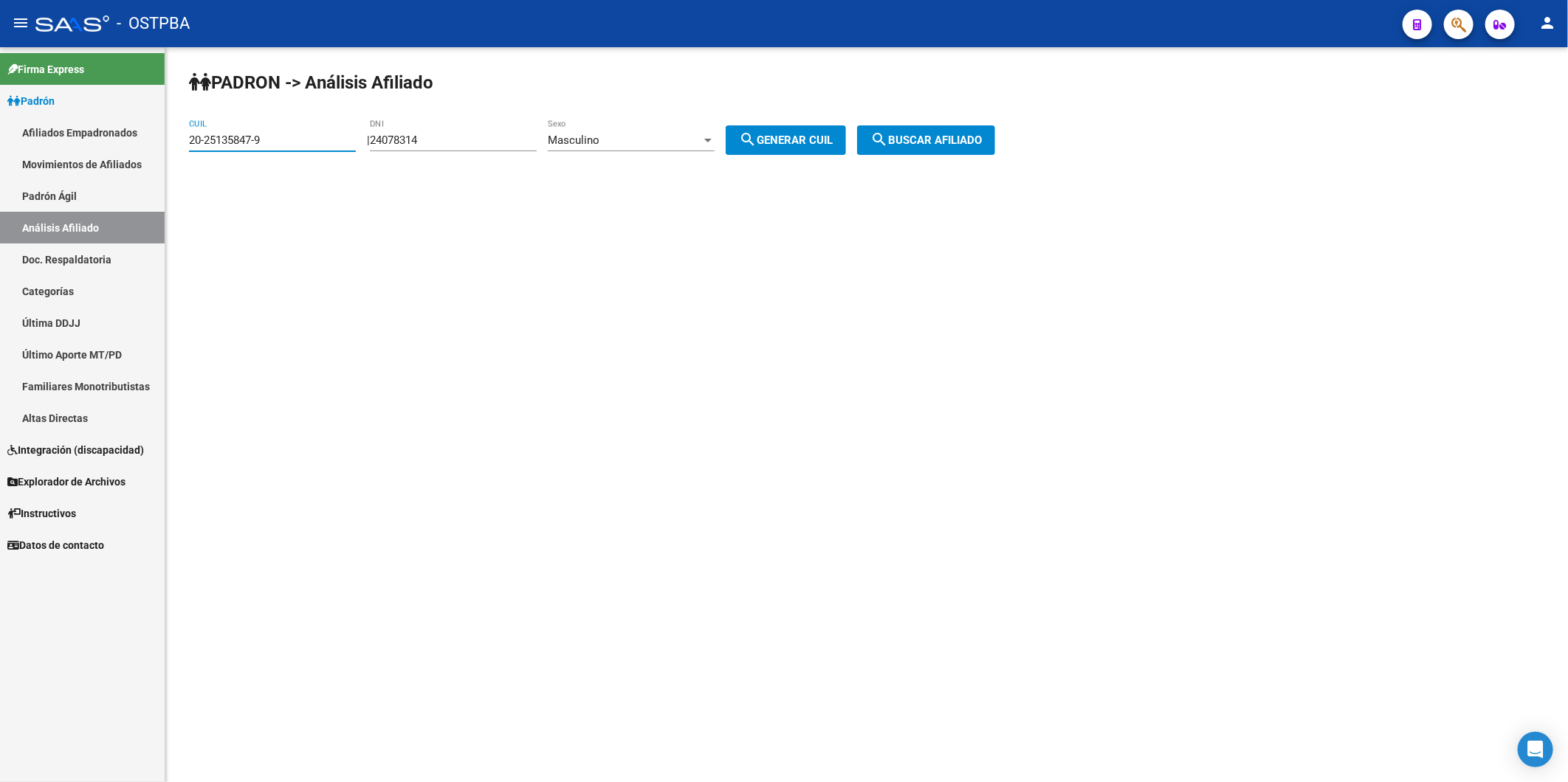
drag, startPoint x: 307, startPoint y: 142, endPoint x: 135, endPoint y: 129, distance: 172.5
click at [135, 129] on mat-sidenav-container "Firma Express Padrón Afiliados Empadronados Movimientos de Afiliados Padrón Ági…" at bounding box center [784, 414] width 1568 height 735
paste input "34497536-2"
click at [952, 137] on span "search Buscar afiliado" at bounding box center [926, 140] width 111 height 13
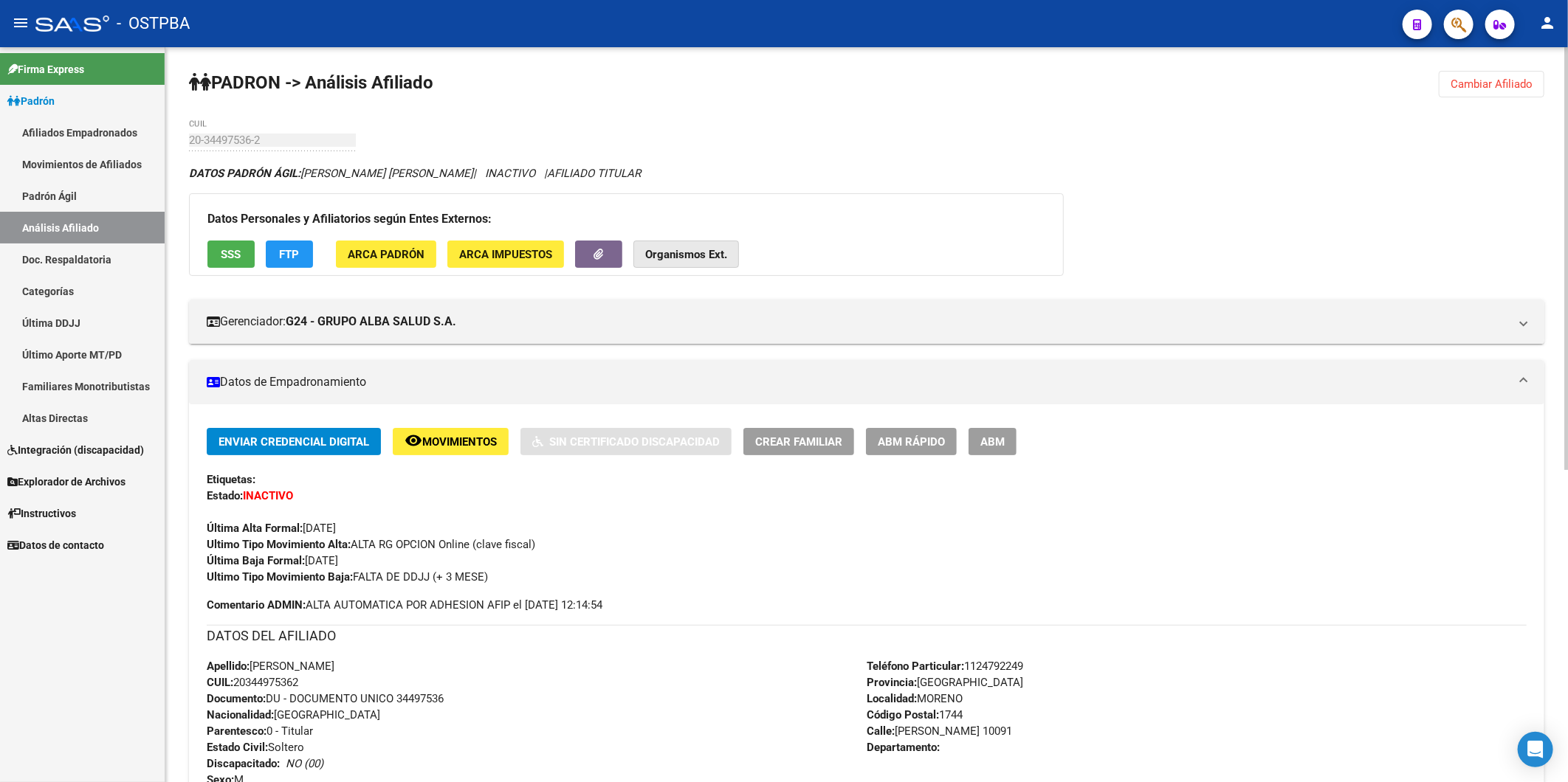
click at [693, 261] on strong "Organismos Ext." at bounding box center [686, 254] width 82 height 13
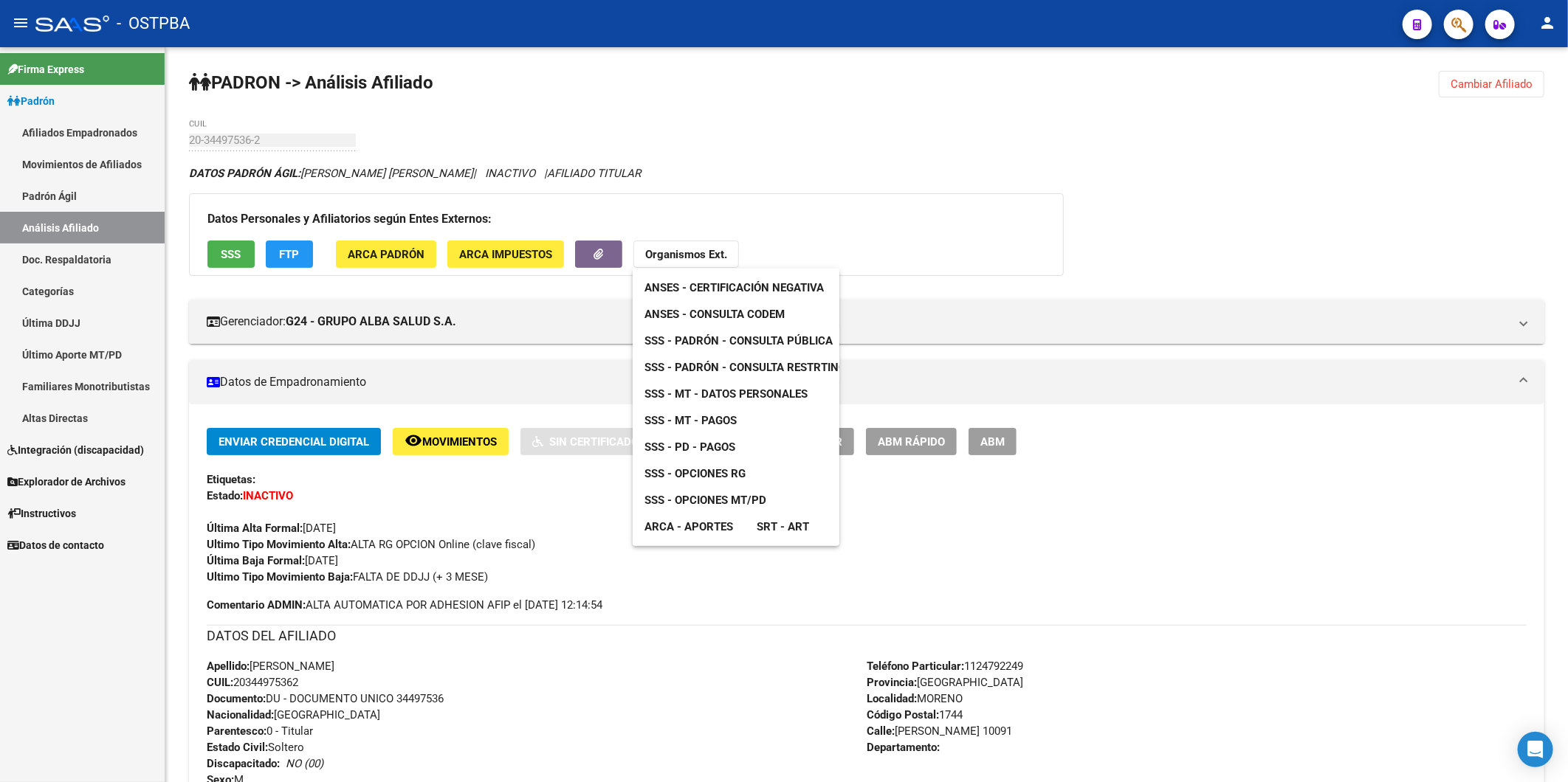
click at [711, 316] on span "ANSES - Consulta CODEM" at bounding box center [714, 313] width 140 height 13
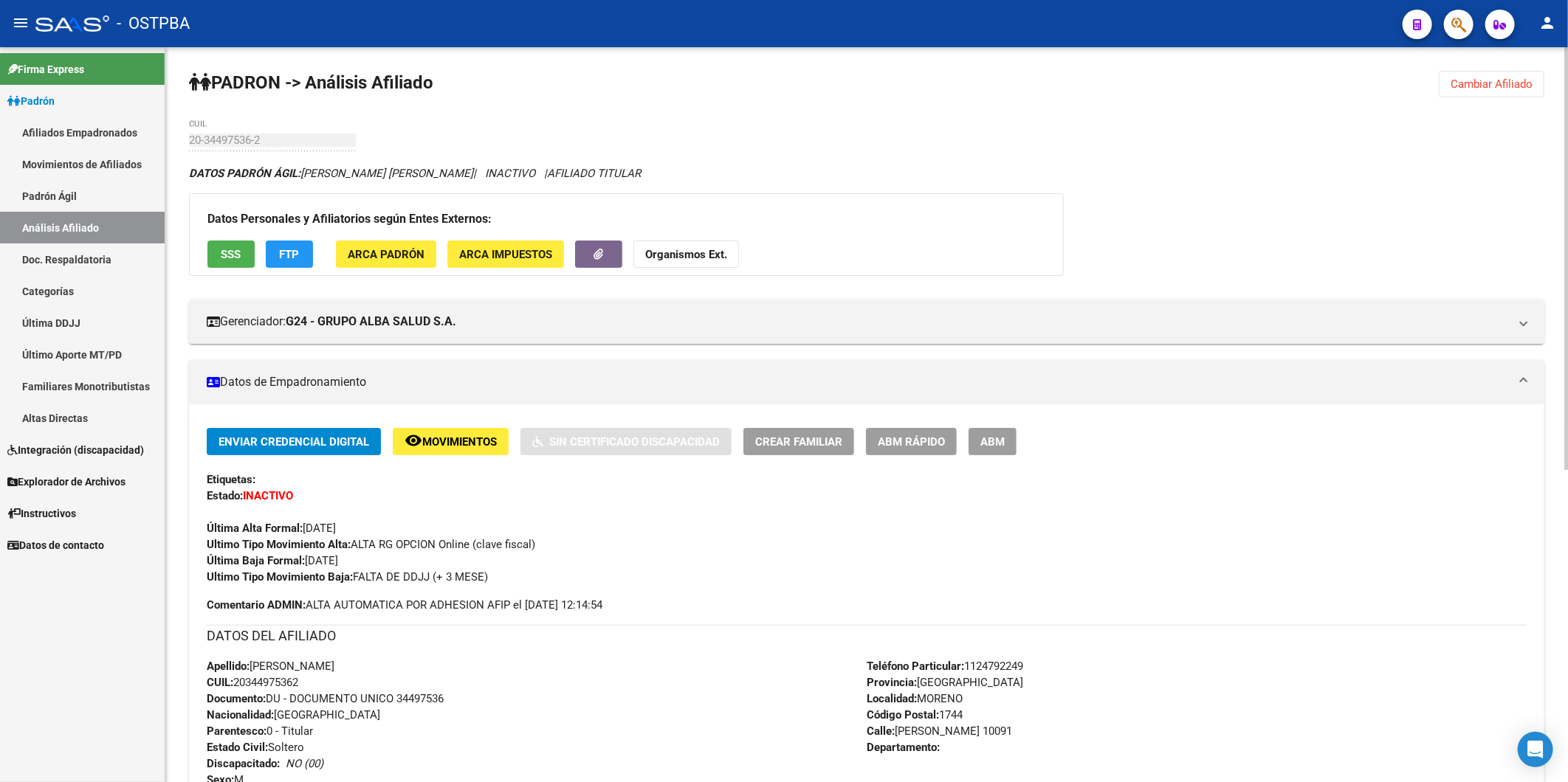
click at [1504, 86] on span "Cambiar Afiliado" at bounding box center [1491, 84] width 82 height 13
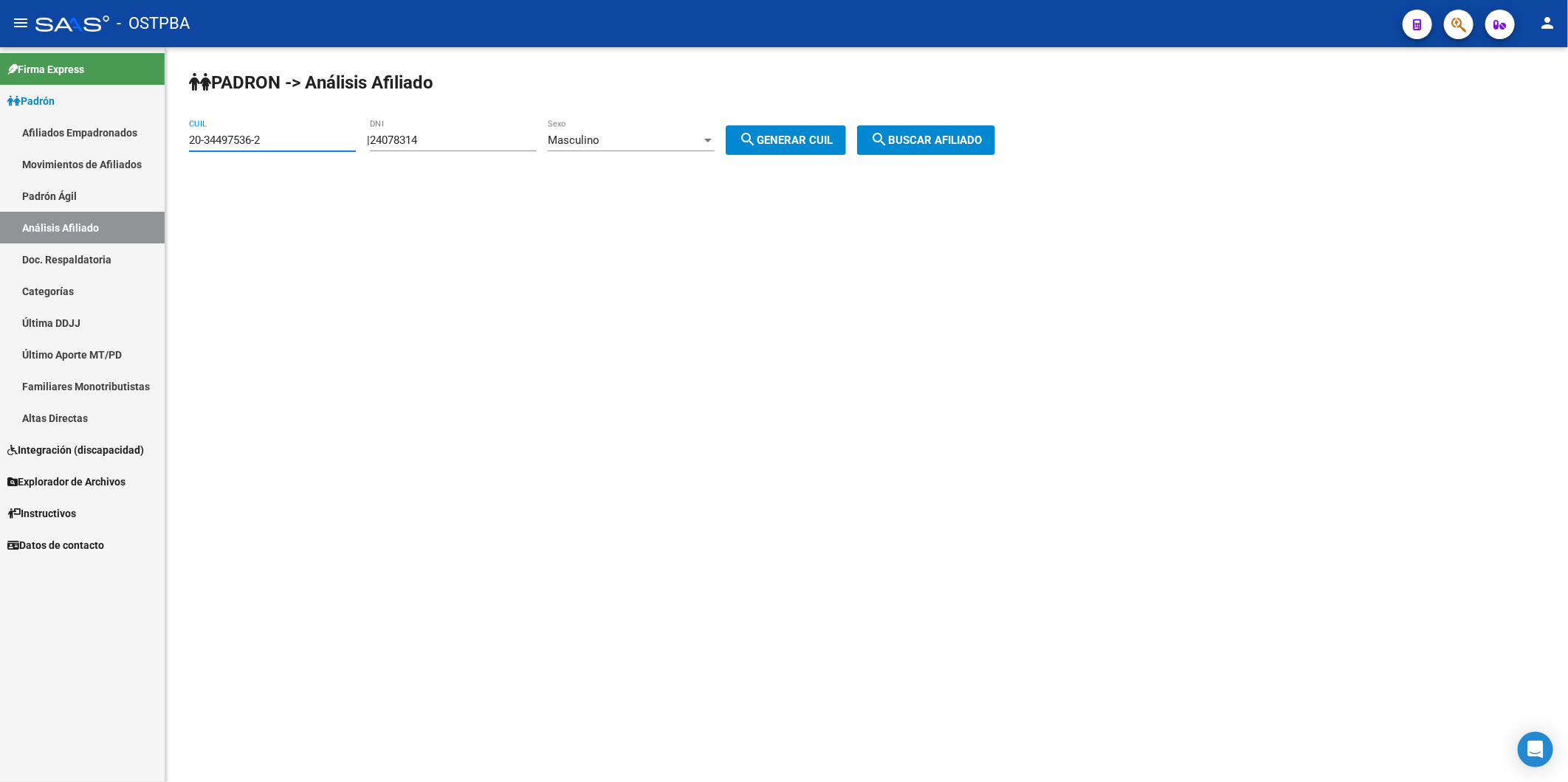
drag, startPoint x: 282, startPoint y: 136, endPoint x: 101, endPoint y: 145, distance: 181.2
click at [101, 145] on mat-sidenav-container "Firma Express Padrón Afiliados Empadronados Movimientos de Afiliados Padrón Ági…" at bounding box center [784, 414] width 1568 height 735
paste input "3-34194671-9"
click at [962, 135] on span "search Buscar afiliado" at bounding box center [926, 140] width 111 height 13
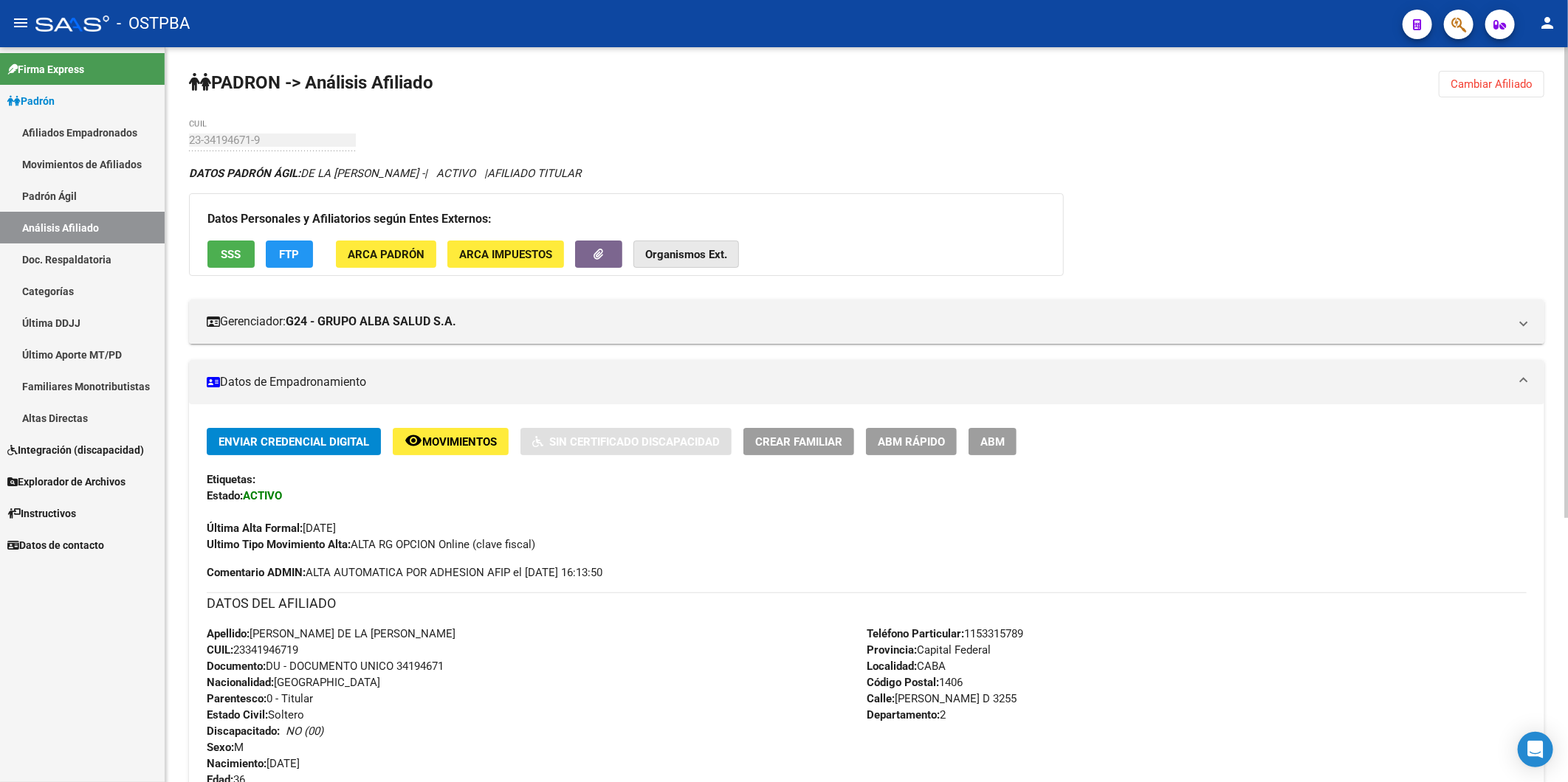
click at [711, 261] on strong "Organismos Ext." at bounding box center [686, 254] width 82 height 13
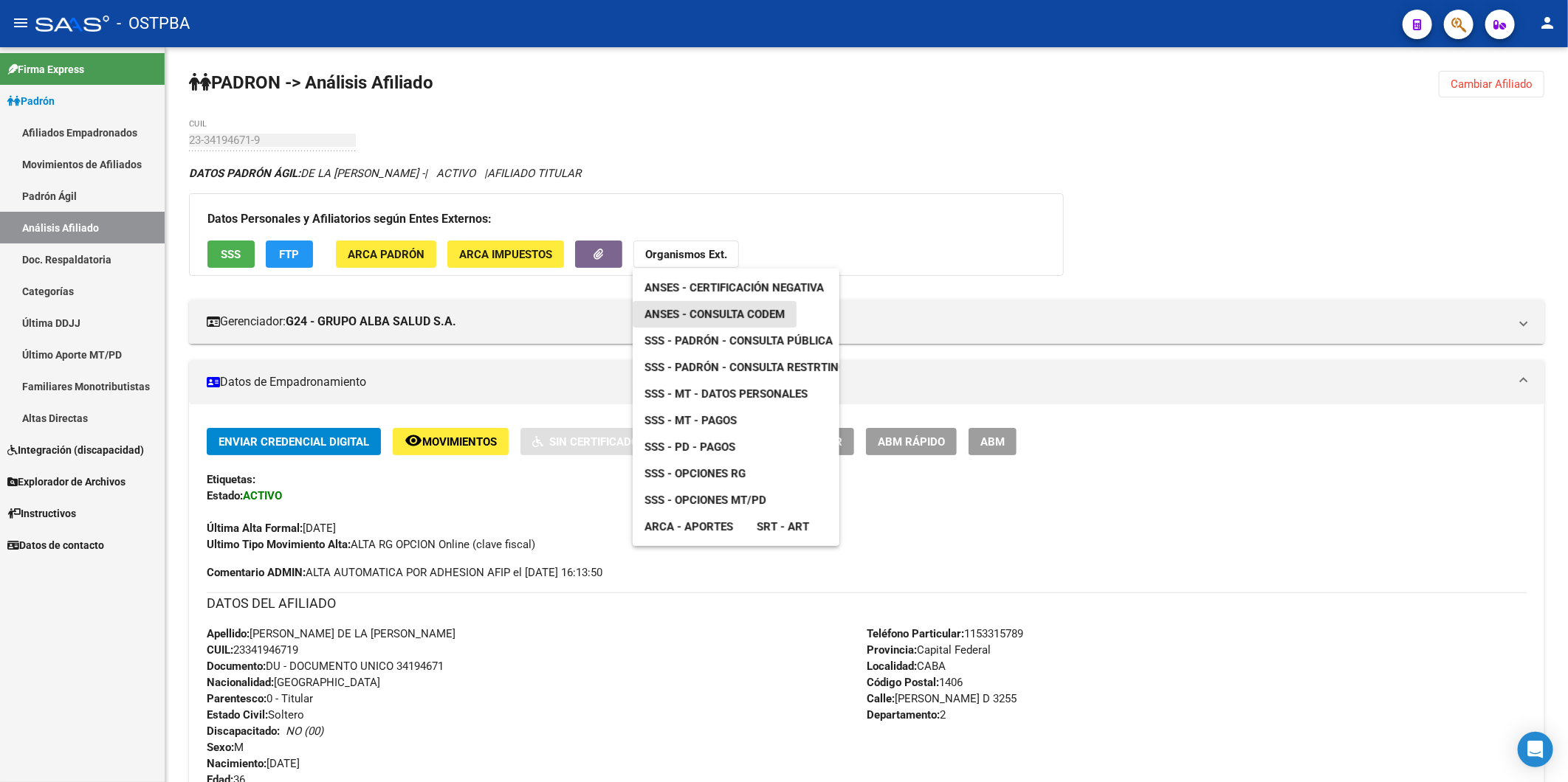
click at [733, 316] on span "ANSES - Consulta CODEM" at bounding box center [714, 313] width 140 height 13
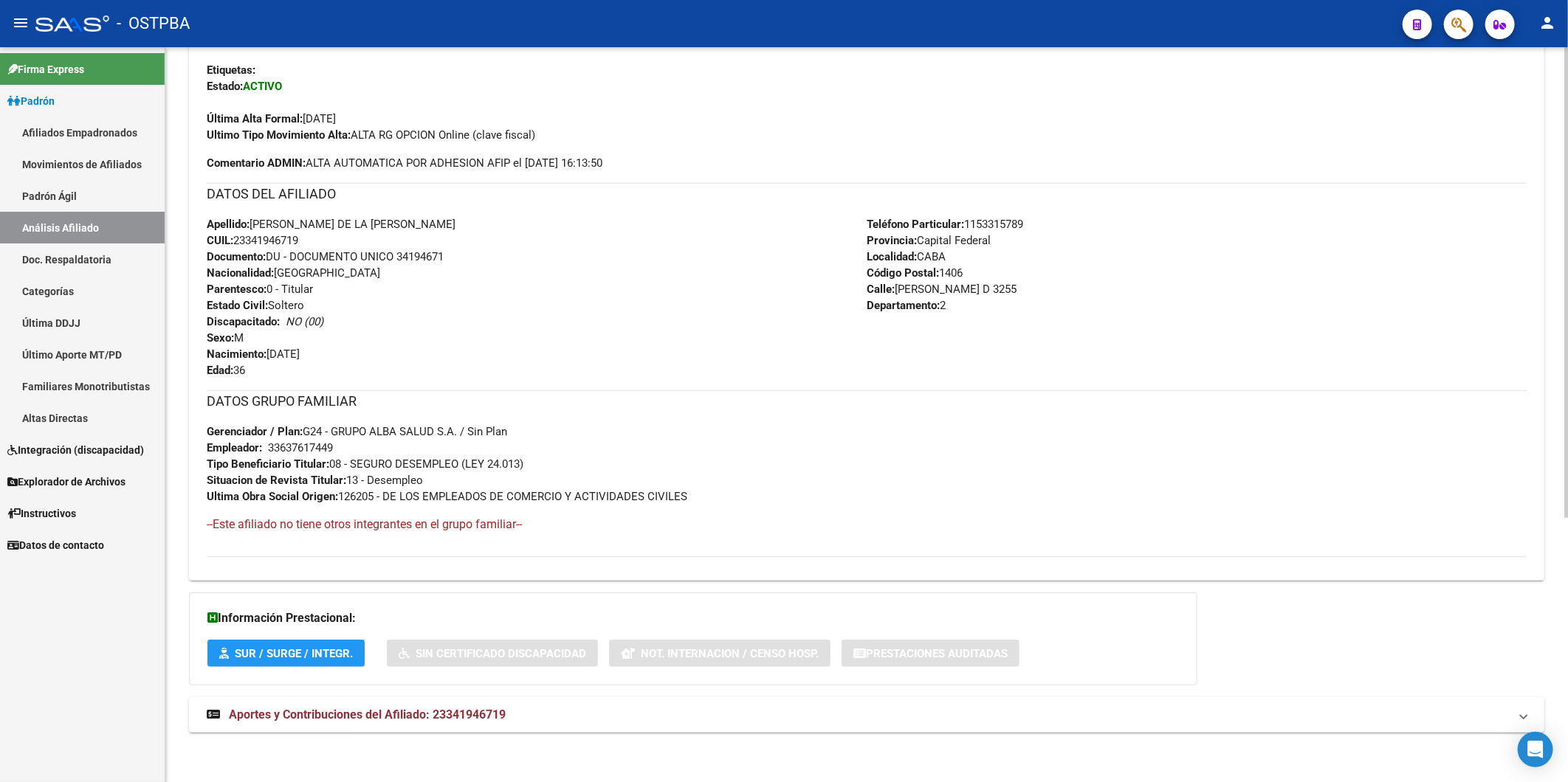
scroll to position [413, 0]
click at [471, 709] on span "Aportes y Contribuciones del Afiliado: 23341946719" at bounding box center [367, 712] width 277 height 14
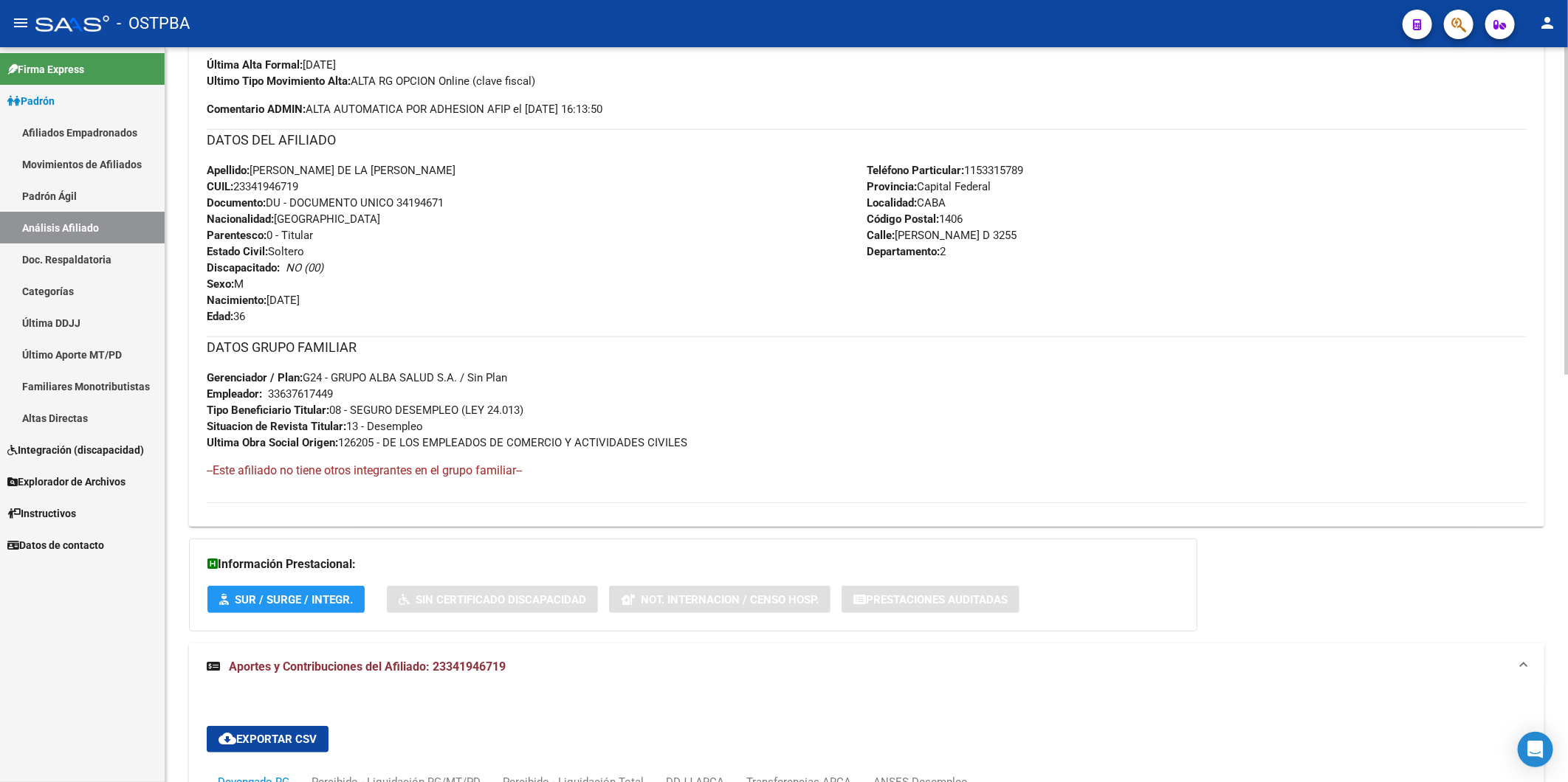
scroll to position [136, 0]
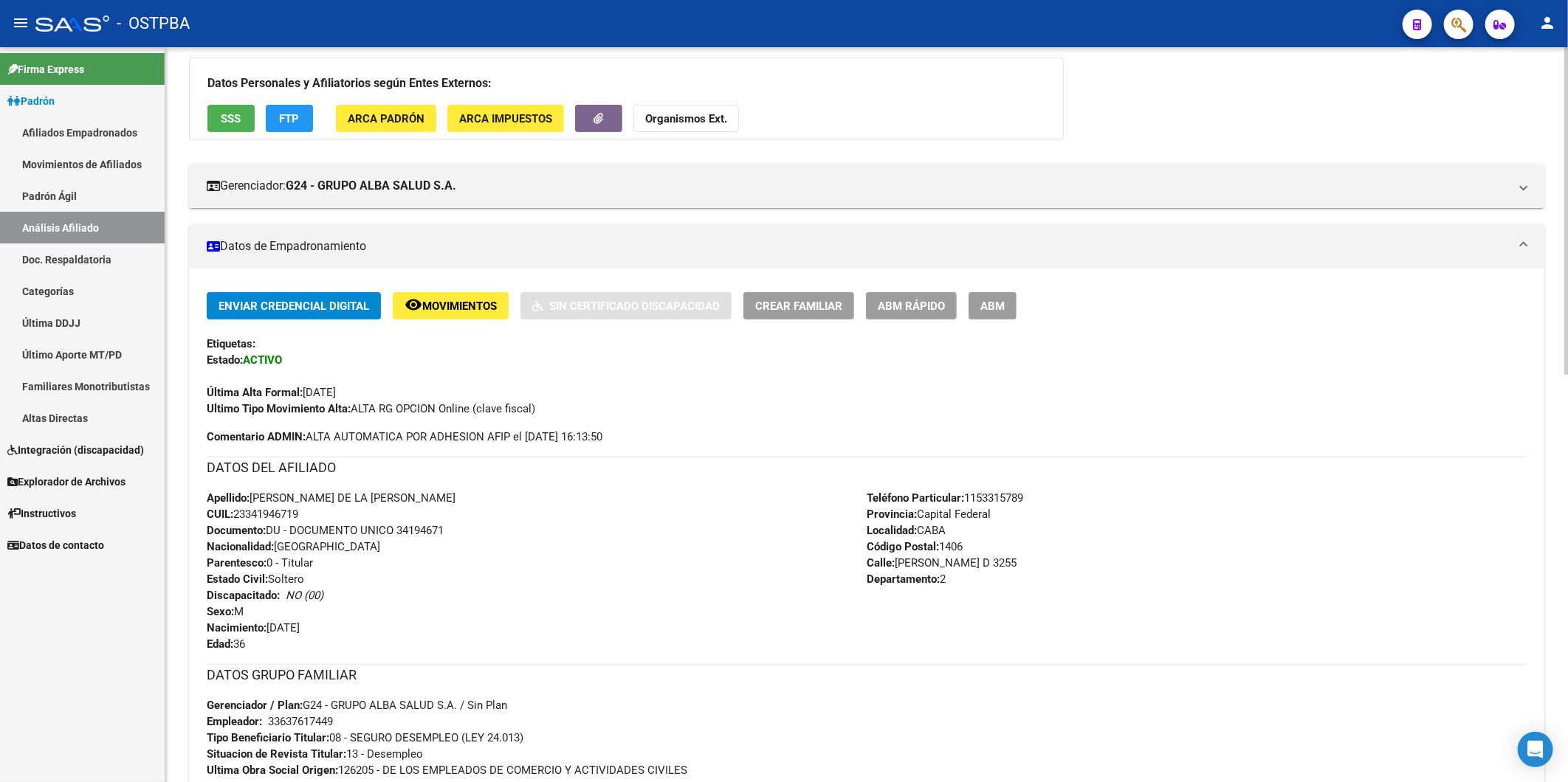
click at [1413, 107] on div "DATOS PADRÓN ÁGIL: DE LA [PERSON_NAME] - | ACTIVO | AFILIADO TITULAR Datos Pers…" at bounding box center [866, 769] width 1355 height 1479
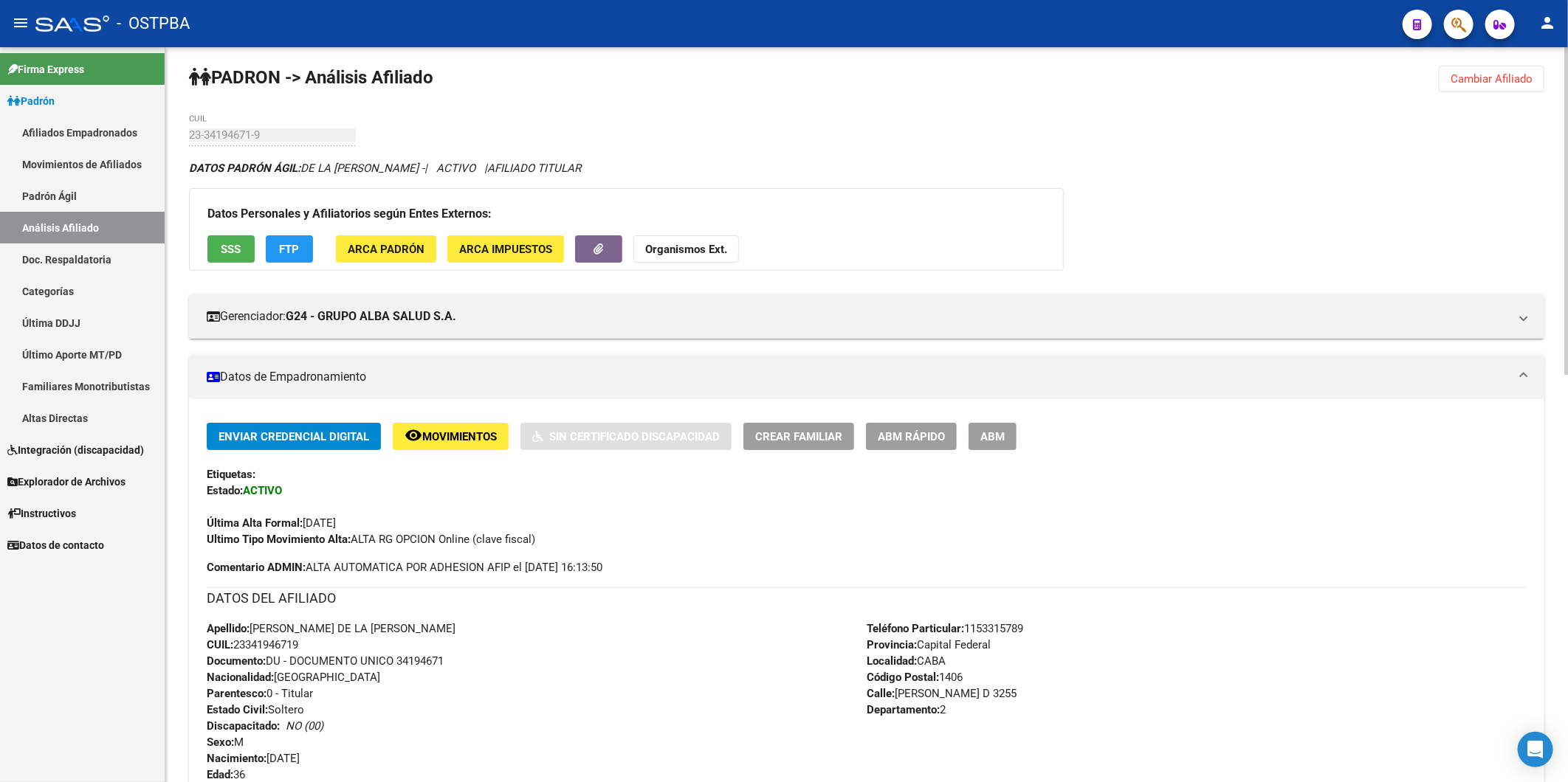
scroll to position [0, 0]
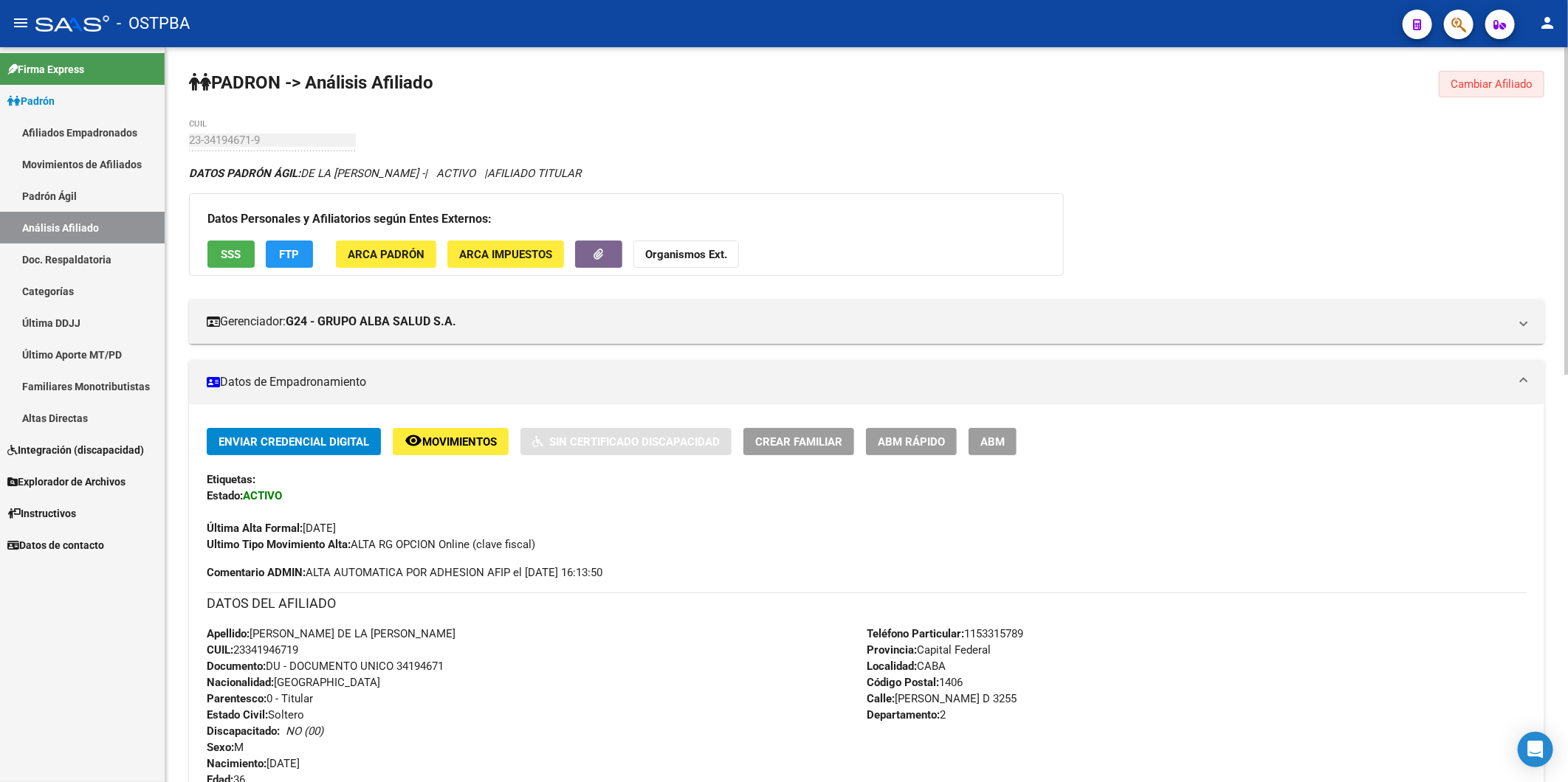
click at [1475, 90] on span "Cambiar Afiliado" at bounding box center [1491, 84] width 82 height 13
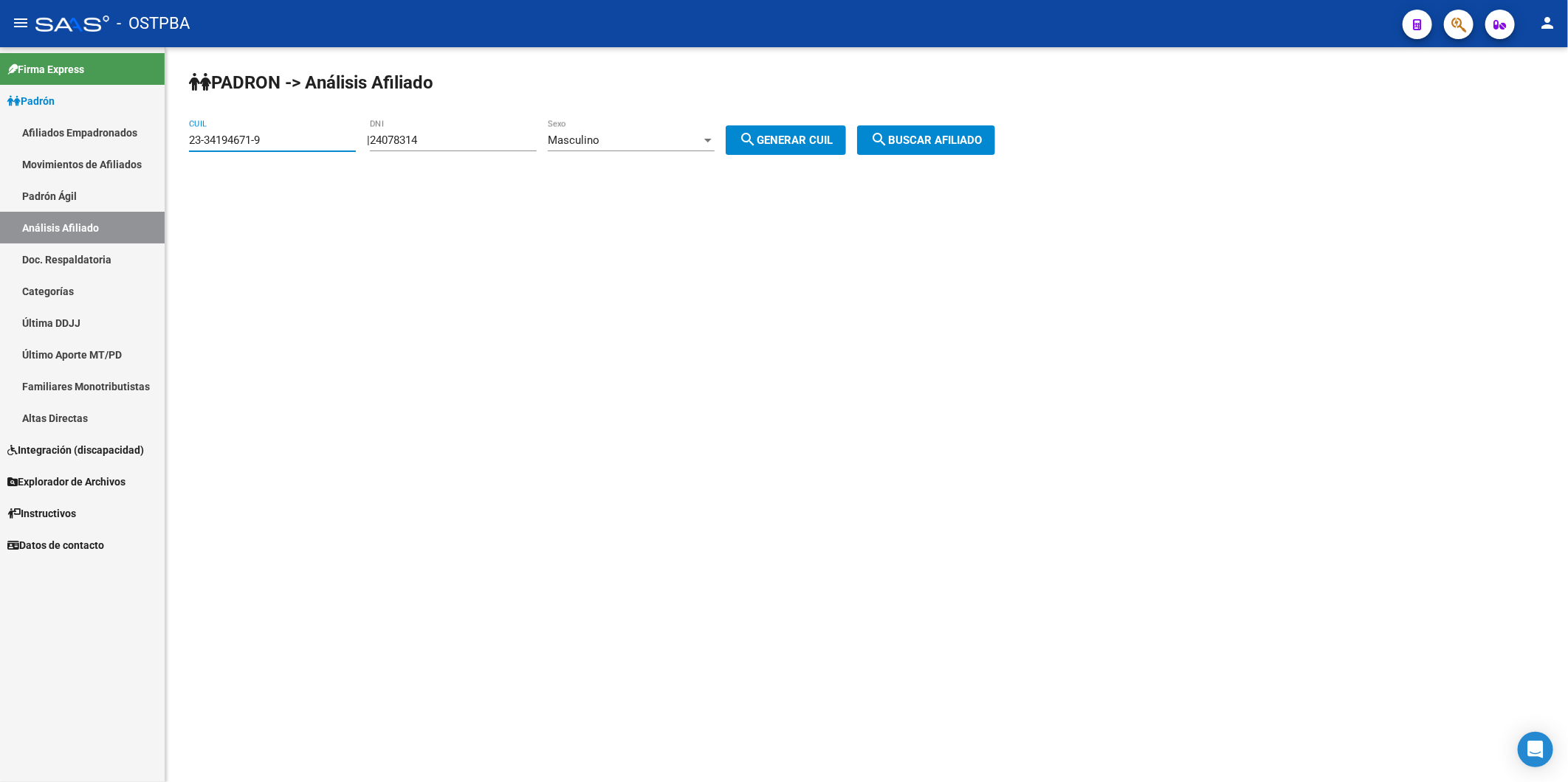
drag, startPoint x: 275, startPoint y: 145, endPoint x: 164, endPoint y: 143, distance: 111.0
click at [164, 143] on mat-sidenav-container "Firma Express Padrón Afiliados Empadronados Movimientos de Afiliados Padrón Ági…" at bounding box center [784, 414] width 1568 height 735
paste input "0-32060446-0"
click at [943, 142] on span "search Buscar afiliado" at bounding box center [926, 140] width 111 height 13
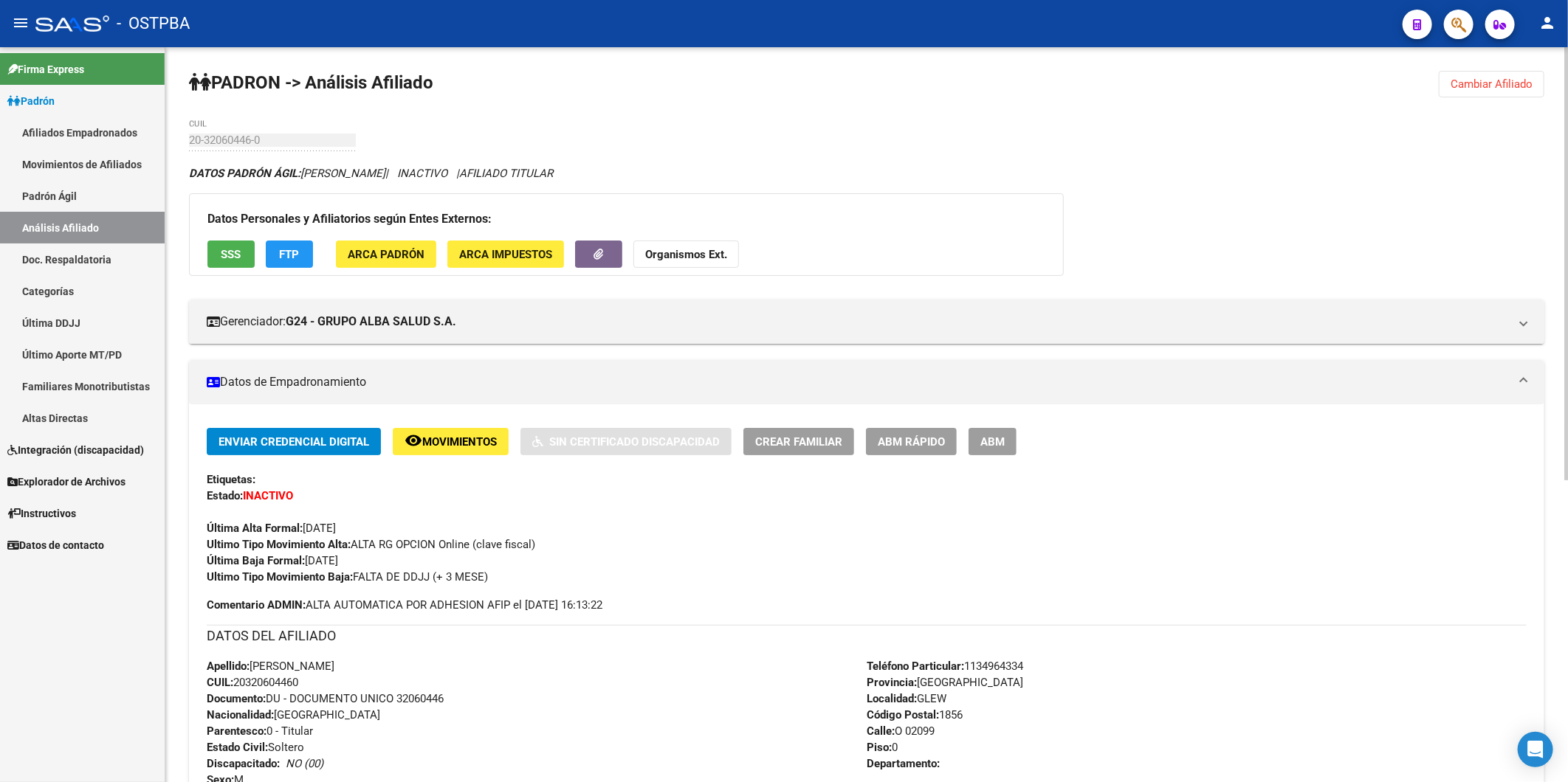
click at [719, 256] on strong "Organismos Ext." at bounding box center [686, 254] width 82 height 13
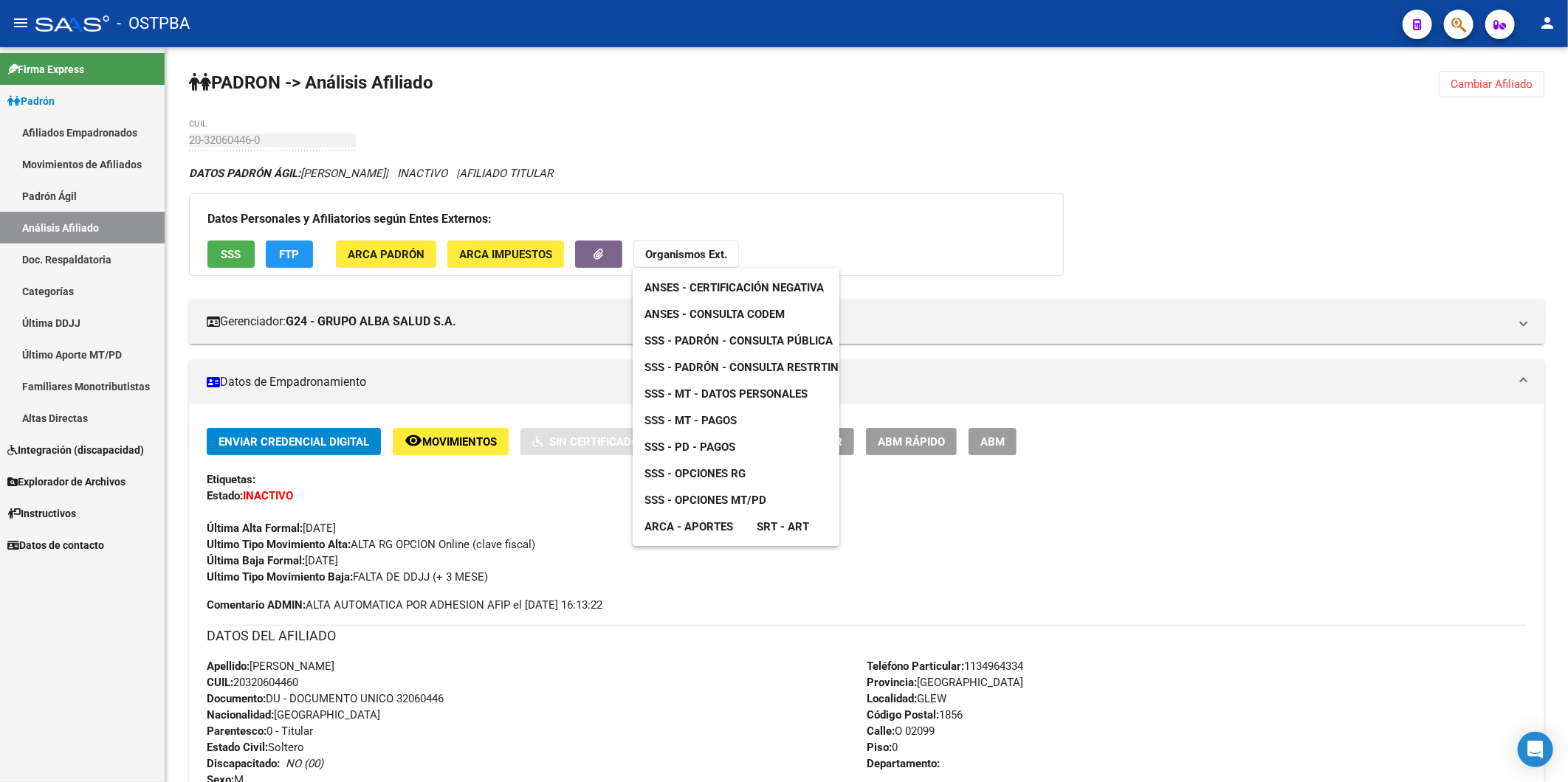
click at [739, 316] on span "ANSES - Consulta CODEM" at bounding box center [714, 313] width 140 height 13
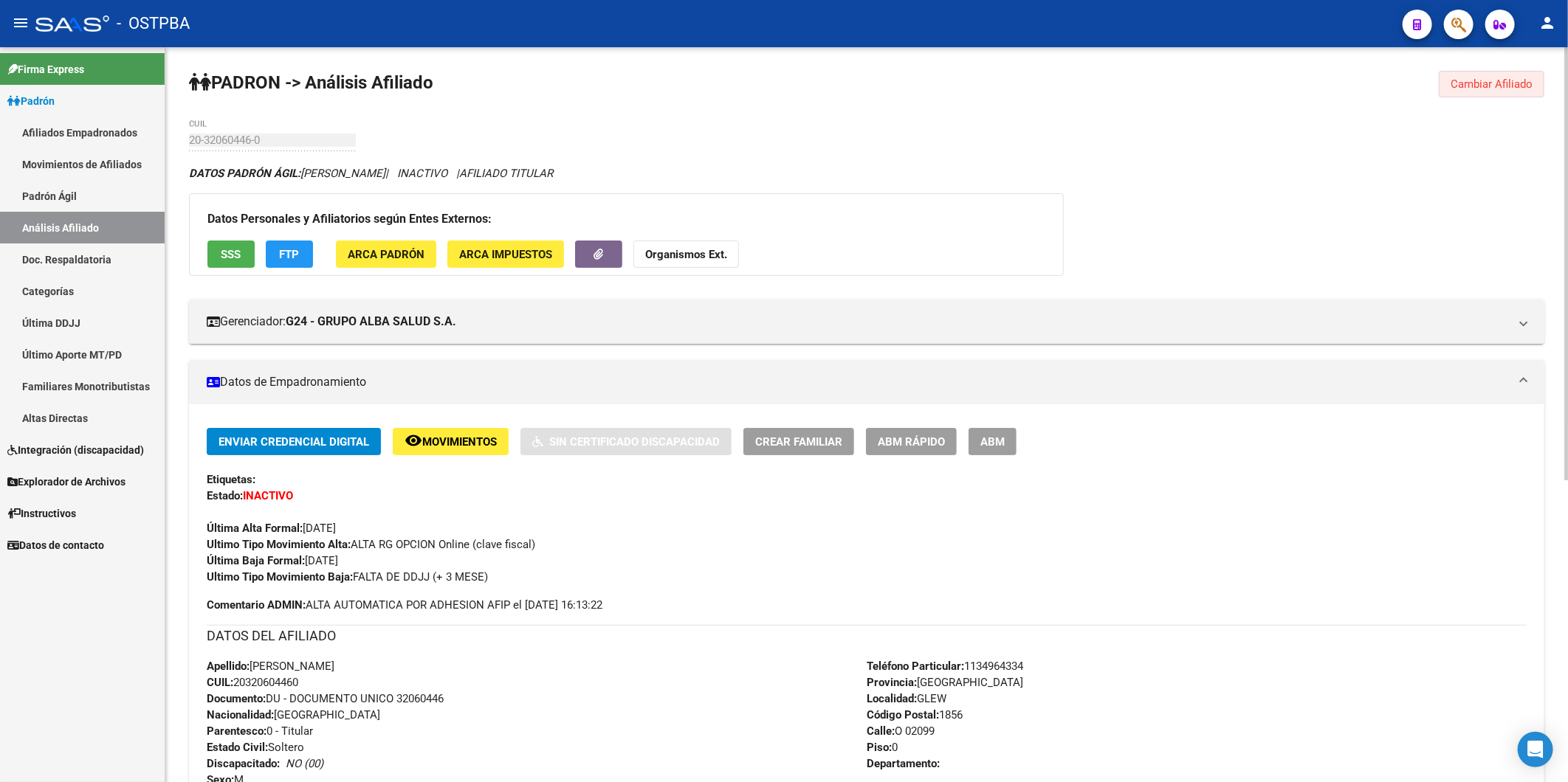
click at [1493, 79] on span "Cambiar Afiliado" at bounding box center [1491, 84] width 82 height 13
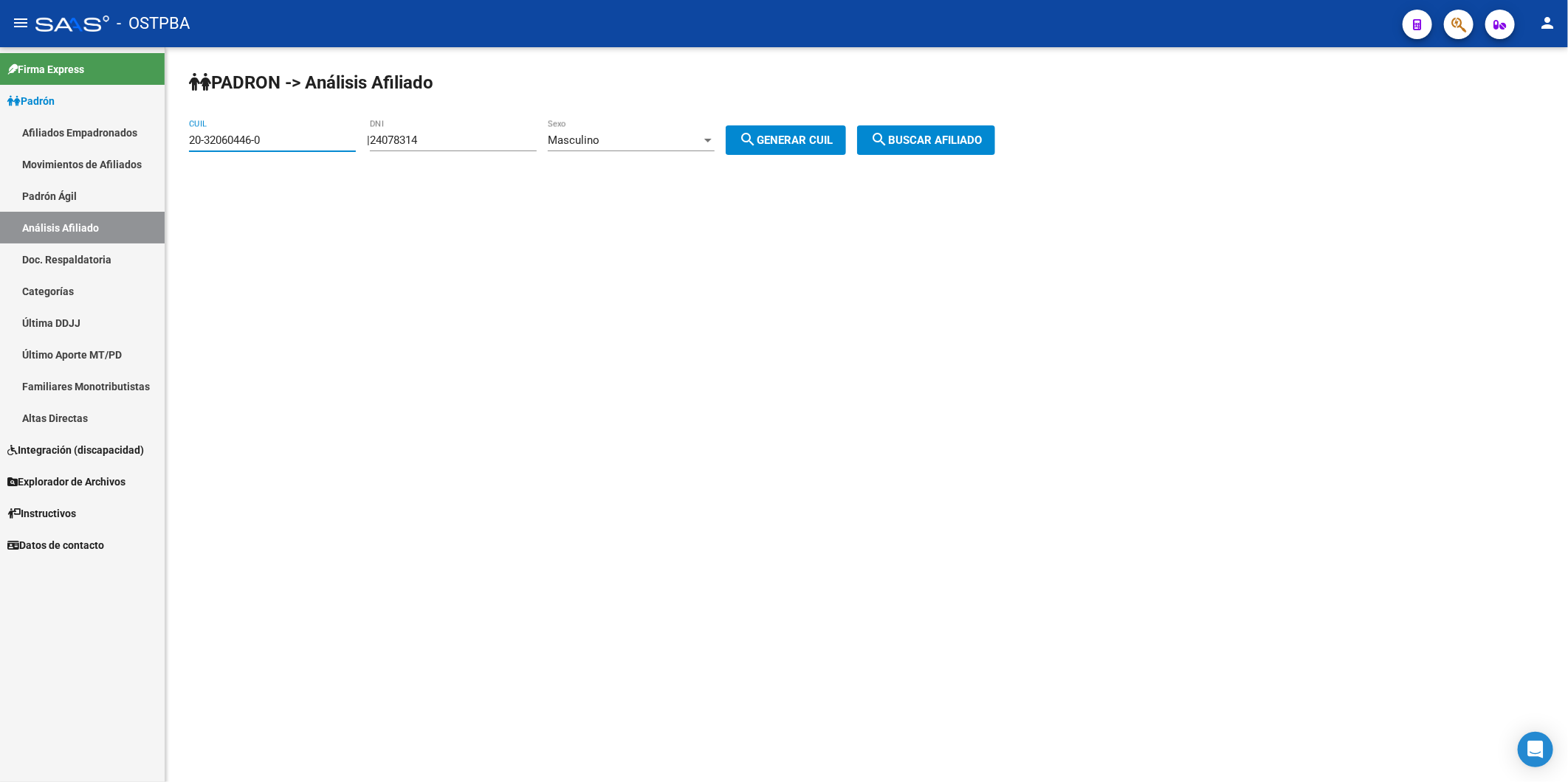
drag, startPoint x: 312, startPoint y: 142, endPoint x: 12, endPoint y: 112, distance: 301.5
click at [12, 112] on mat-sidenav-container "Firma Express Padrón Afiliados Empadronados Movimientos de Afiliados Padrón Ági…" at bounding box center [784, 414] width 1568 height 735
paste input "3-31135205-9"
click at [982, 136] on span "search Buscar afiliado" at bounding box center [926, 140] width 111 height 13
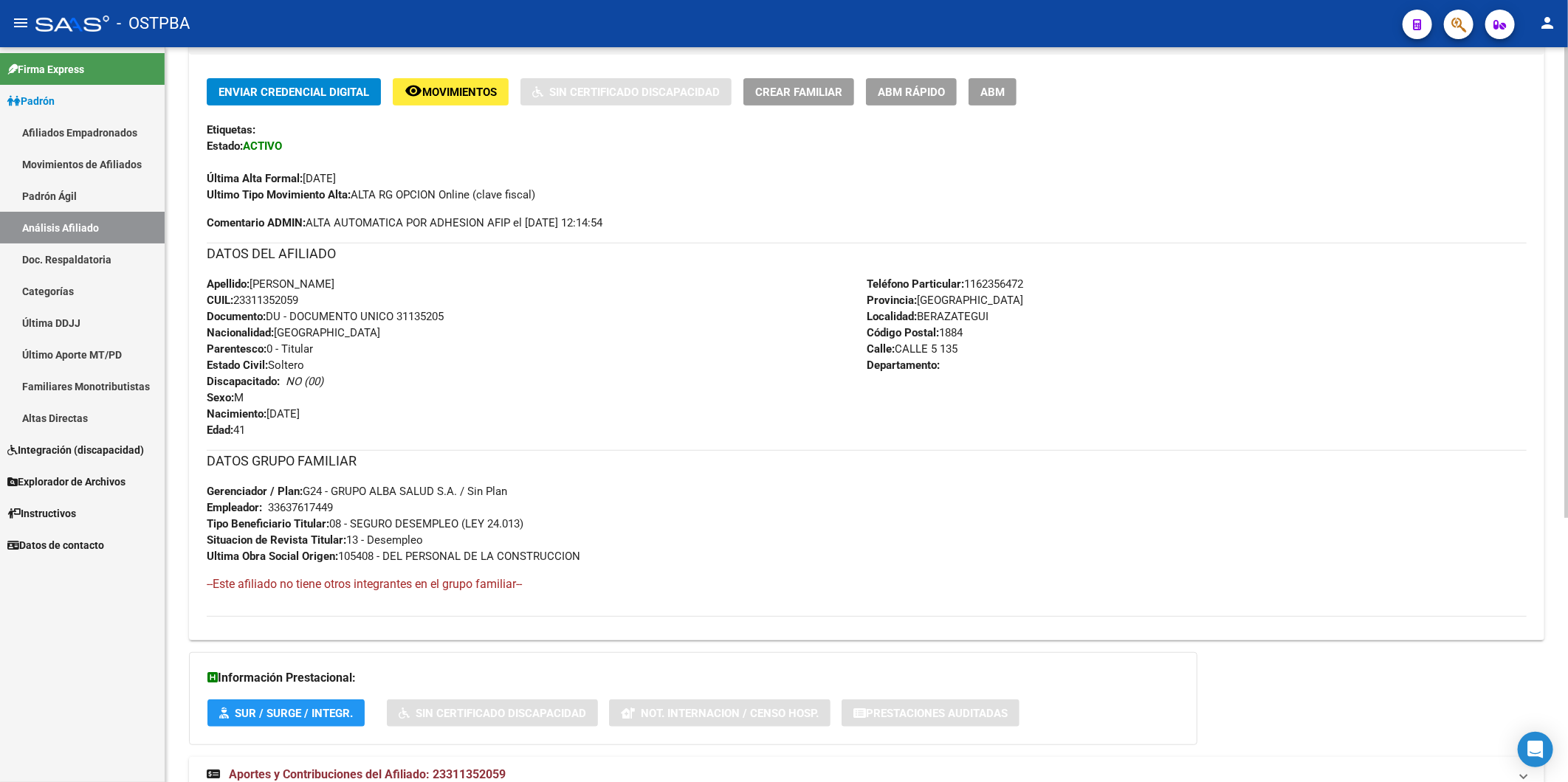
scroll to position [328, 0]
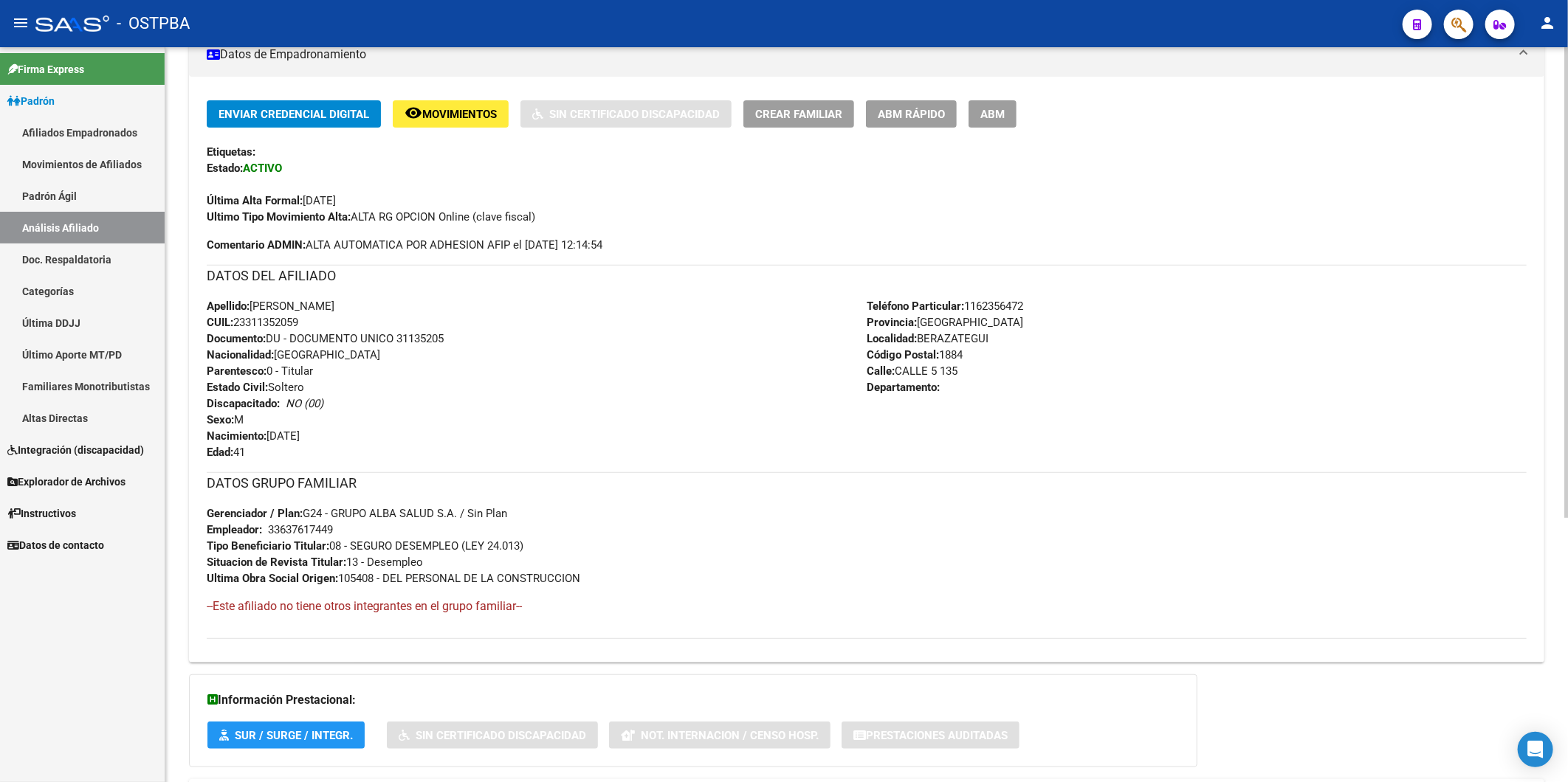
drag, startPoint x: 653, startPoint y: 236, endPoint x: 557, endPoint y: 337, distance: 139.3
click at [653, 236] on div "Enviar Credencial Digital remove_red_eye Movimientos Sin Certificado Discapacid…" at bounding box center [866, 176] width 1319 height 153
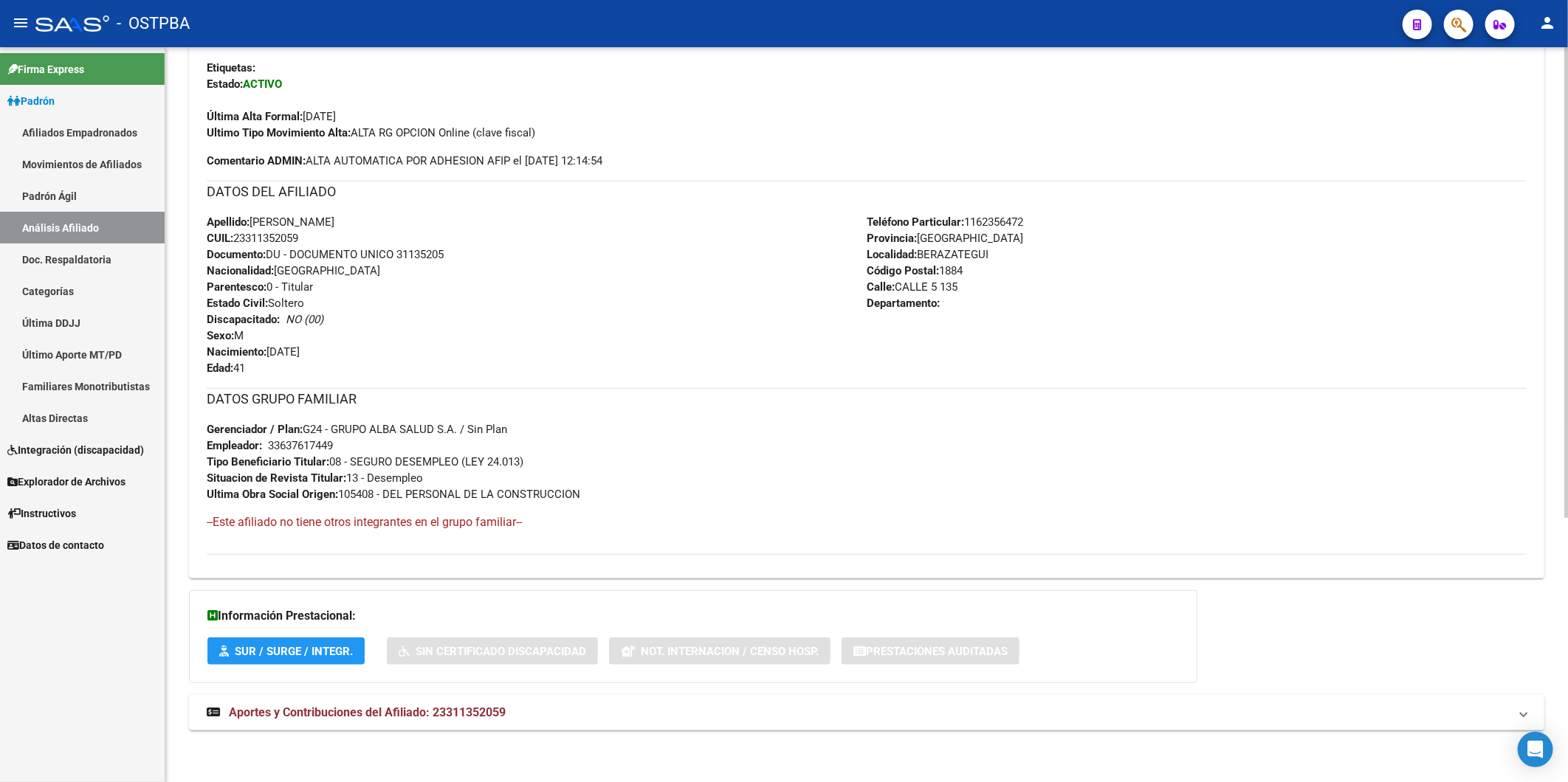
scroll to position [413, 0]
click at [471, 712] on span "Aportes y Contribuciones del Afiliado: 23311352059" at bounding box center [367, 712] width 277 height 14
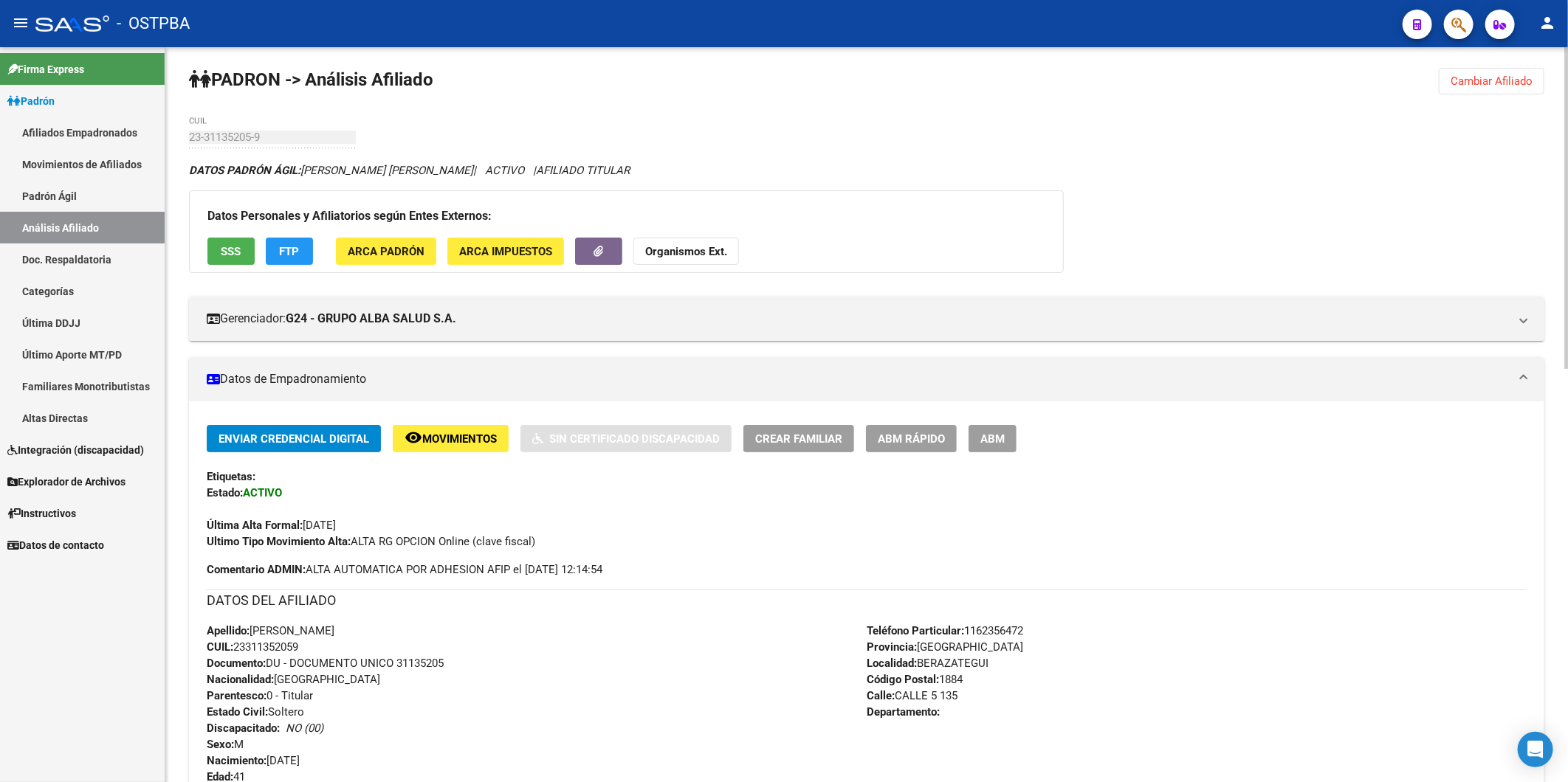
scroll to position [0, 0]
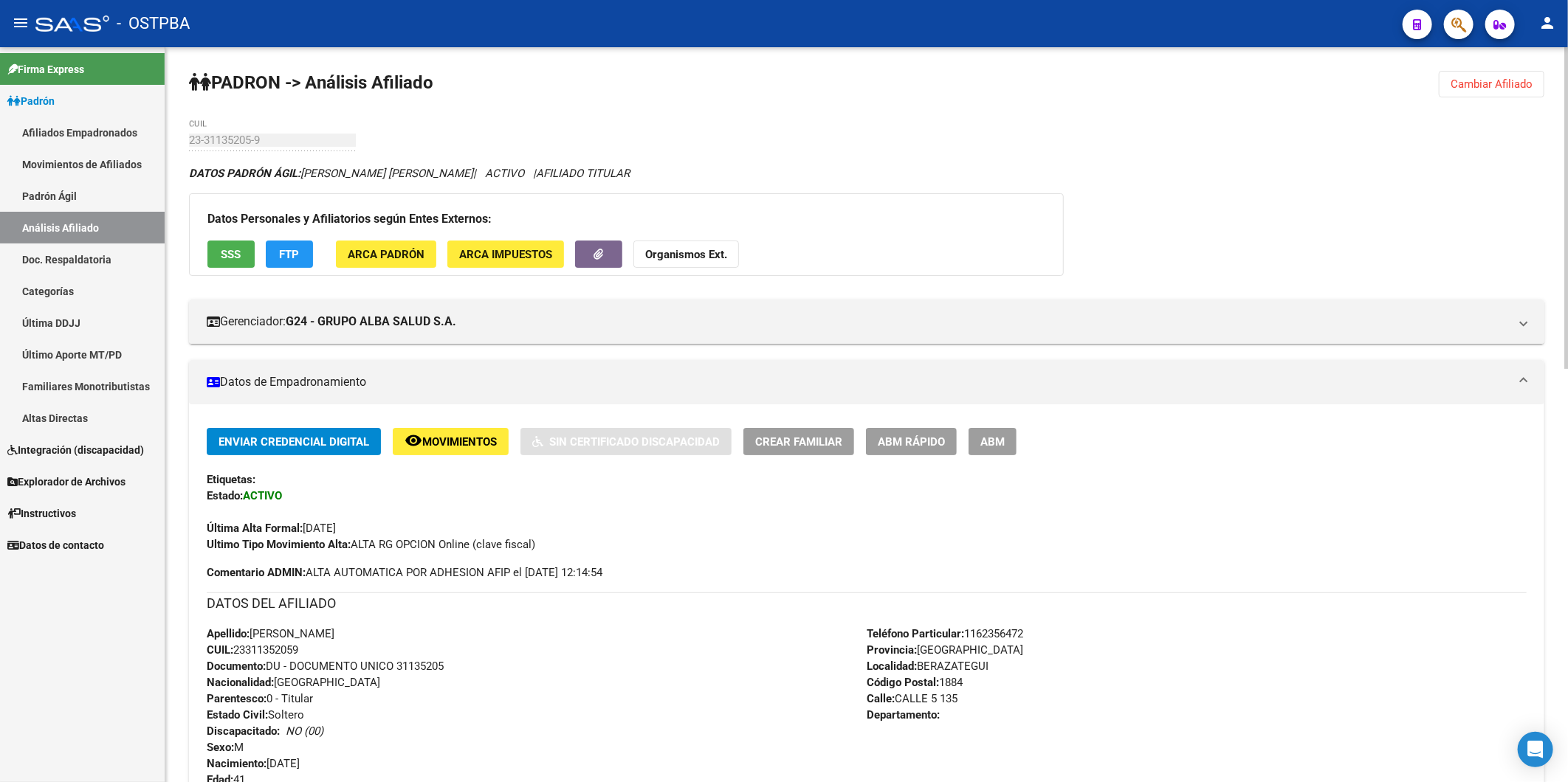
click at [809, 254] on div "Datos Personales y Afiliatorios según Entes Externos: SSS FTP ARCA Padrón ARCA …" at bounding box center [626, 235] width 875 height 83
click at [697, 260] on strong "Organismos Ext." at bounding box center [686, 254] width 82 height 13
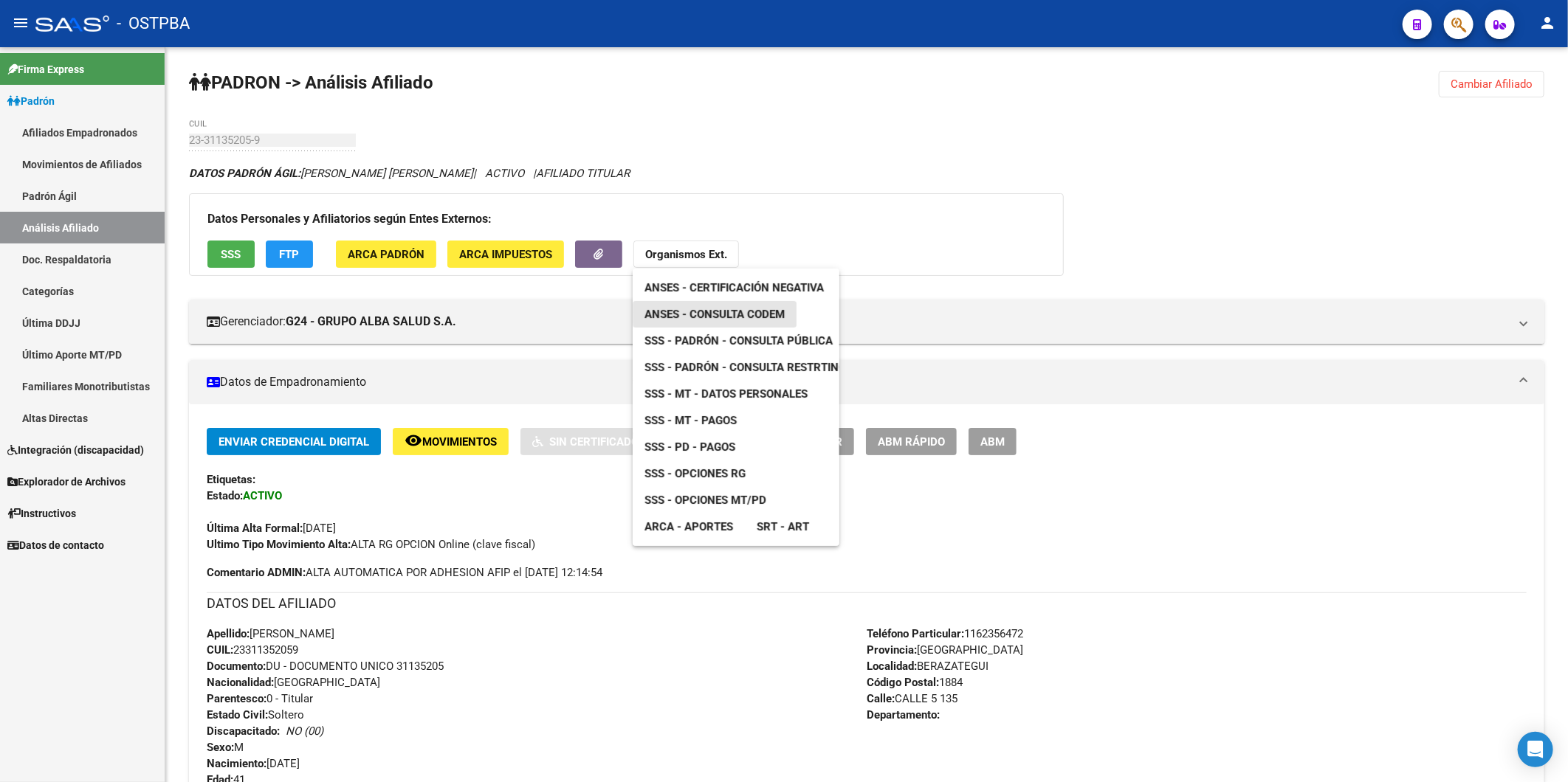
click at [771, 312] on span "ANSES - Consulta CODEM" at bounding box center [714, 313] width 140 height 13
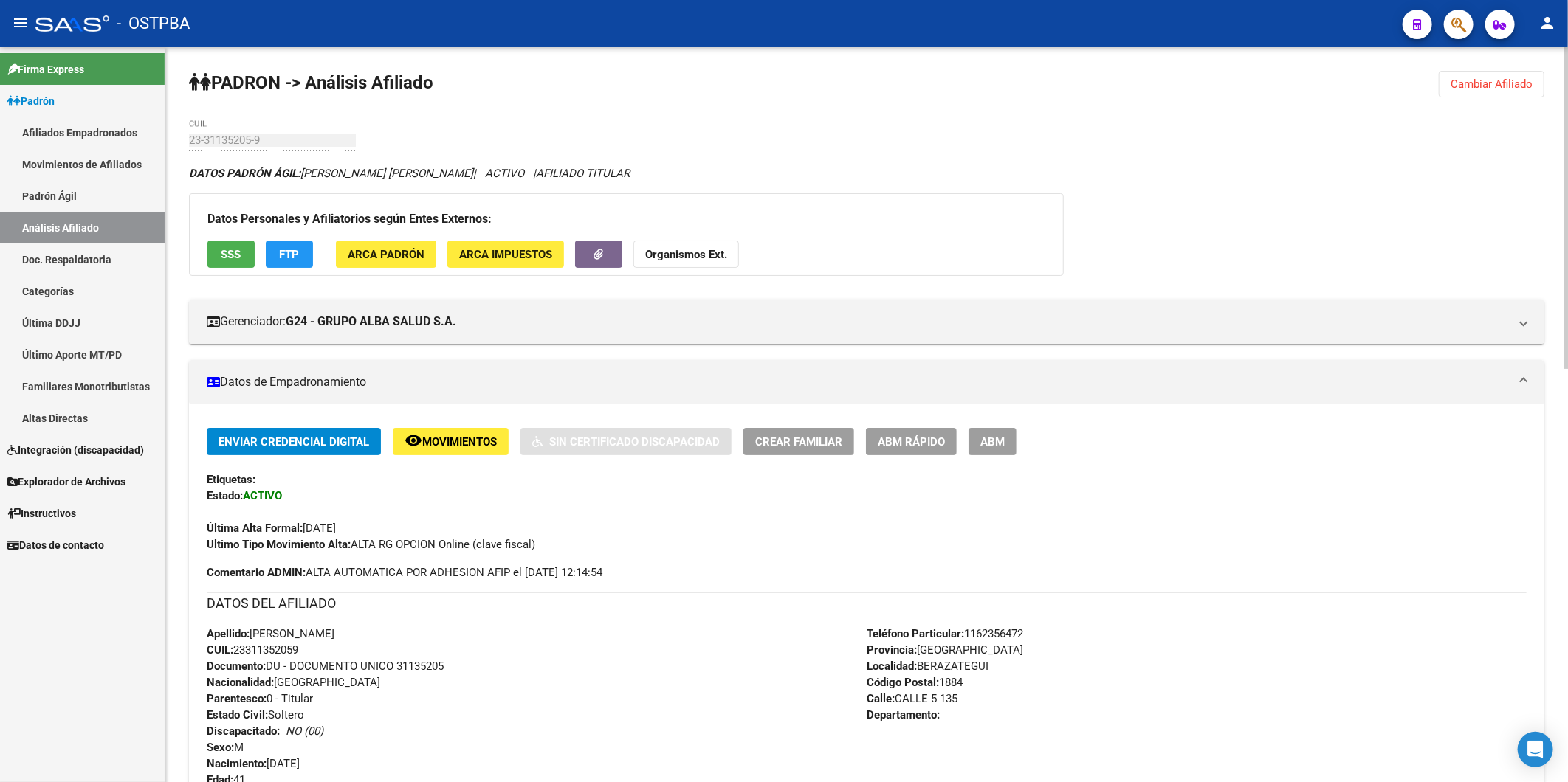
drag, startPoint x: 313, startPoint y: 649, endPoint x: 238, endPoint y: 647, distance: 75.0
click at [238, 647] on div "Apellido: [PERSON_NAME]: 23311352059 Documento: DU - DOCUMENTO UNICO 31135205 N…" at bounding box center [536, 707] width 660 height 162
copy span "23311352059"
click at [668, 260] on strong "Organismos Ext." at bounding box center [686, 254] width 82 height 13
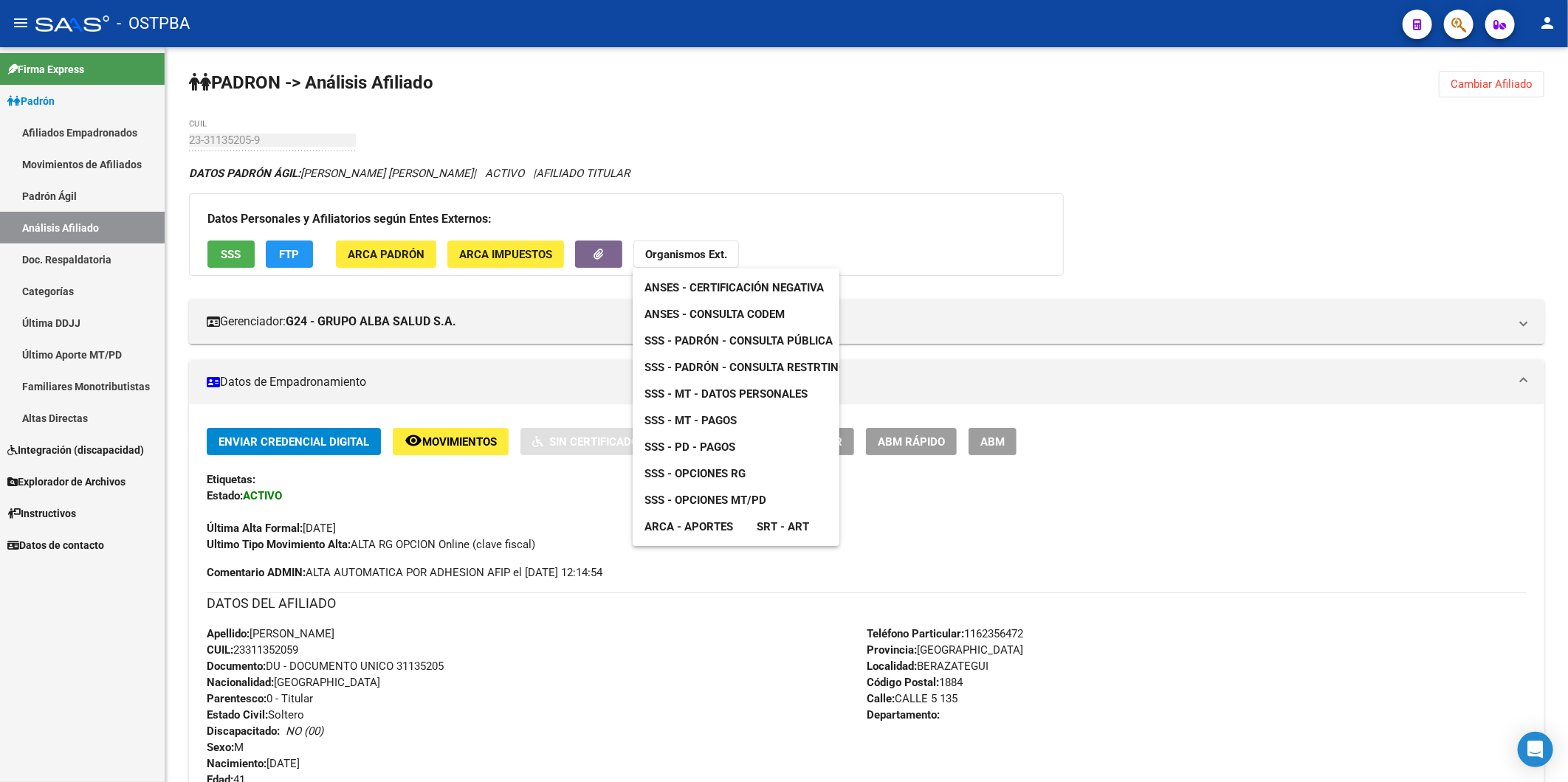
click at [707, 316] on span "ANSES - Consulta CODEM" at bounding box center [714, 313] width 140 height 13
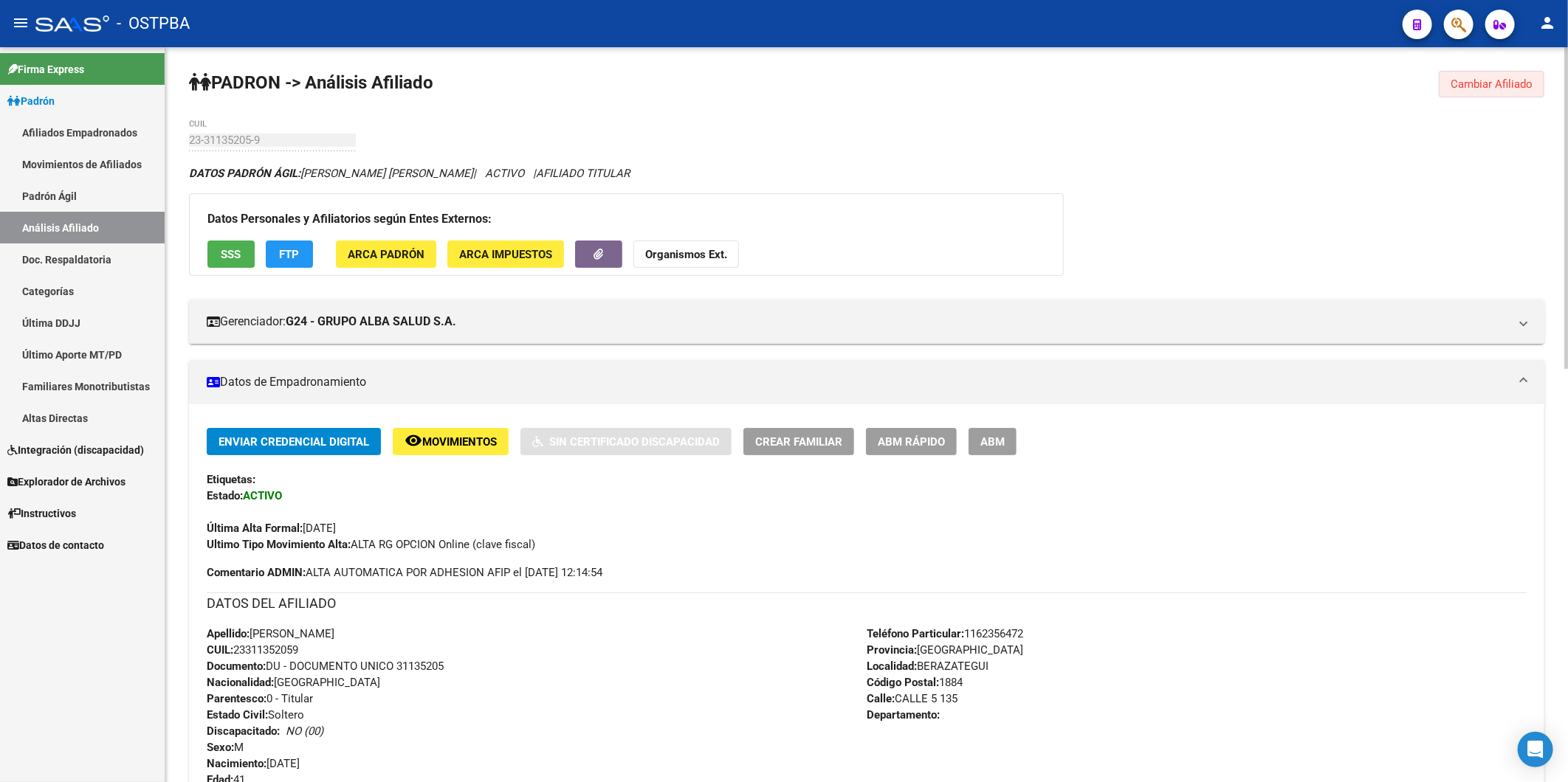
click at [1485, 86] on span "Cambiar Afiliado" at bounding box center [1491, 84] width 82 height 13
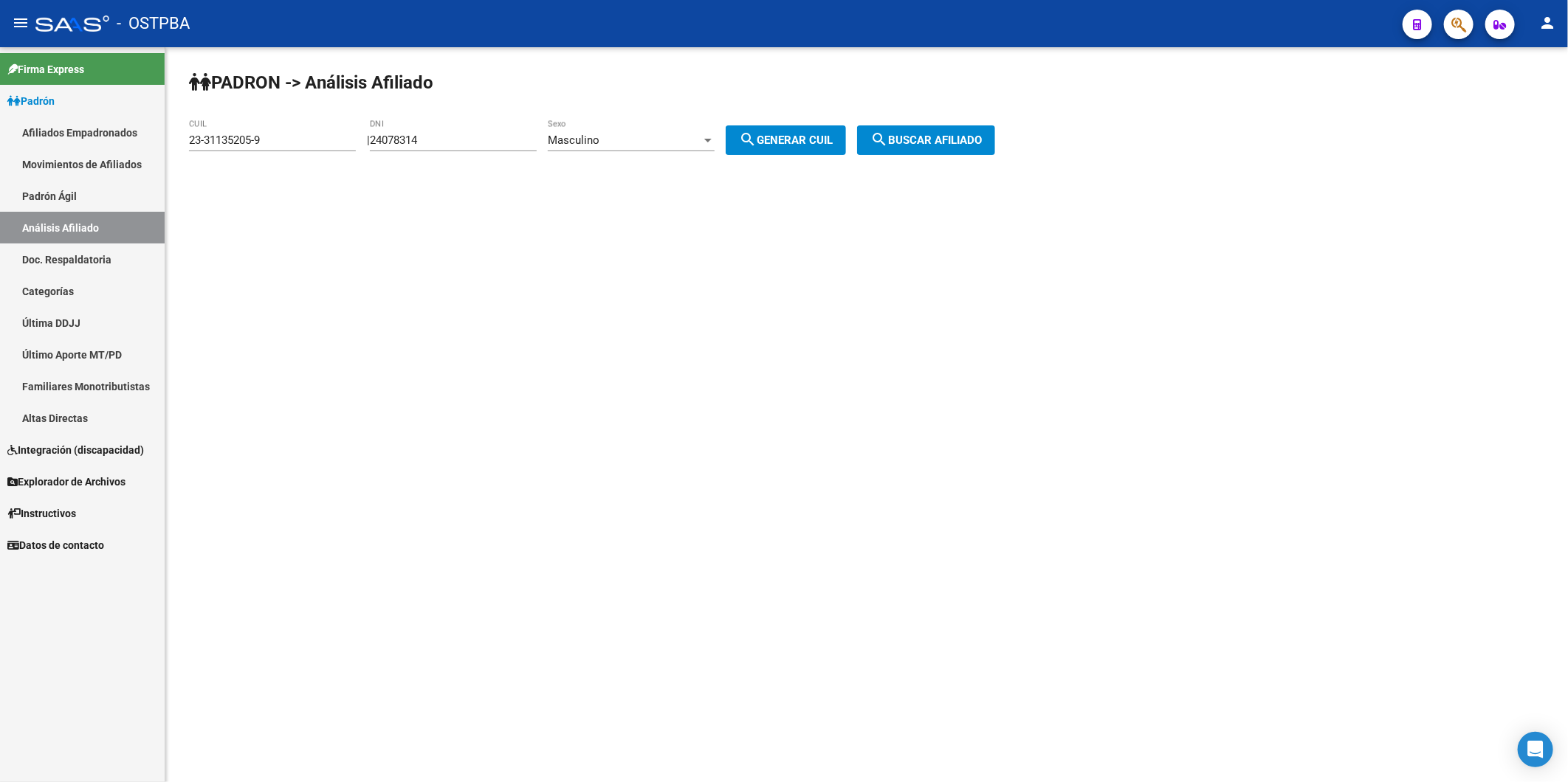
drag, startPoint x: 288, startPoint y: 131, endPoint x: 183, endPoint y: 139, distance: 105.3
click at [183, 139] on div "PADRON -> Análisis Afiliado 23-31135205-9 CUIL | 24078314 DNI Masculino Sexo se…" at bounding box center [866, 125] width 1402 height 155
drag, startPoint x: 323, startPoint y: 155, endPoint x: 295, endPoint y: 152, distance: 28.2
click at [295, 152] on div "23-31135205-9 CUIL" at bounding box center [272, 142] width 167 height 46
drag, startPoint x: 295, startPoint y: 152, endPoint x: 216, endPoint y: 142, distance: 79.6
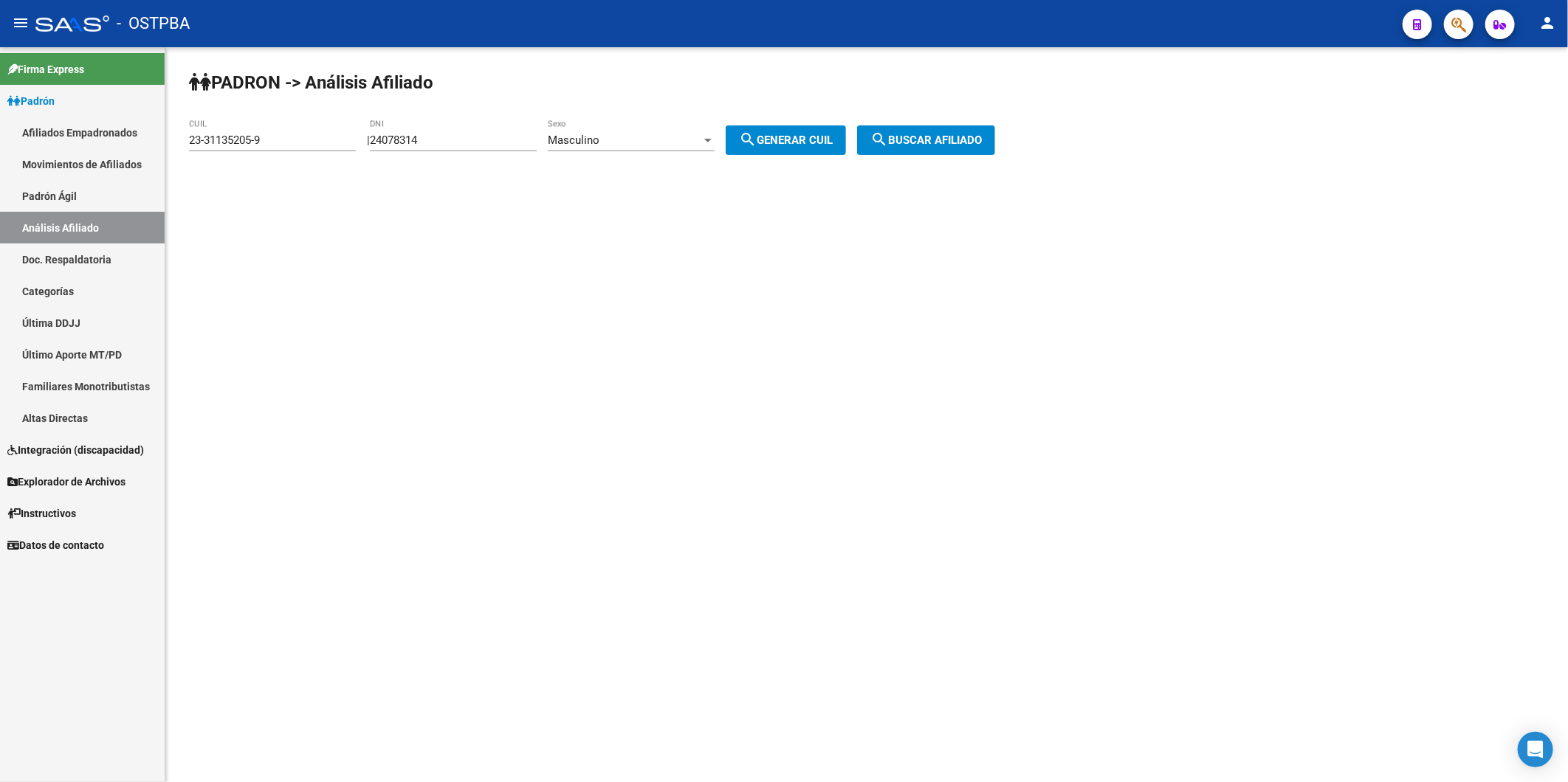
click at [216, 142] on div "23-31135205-9 CUIL" at bounding box center [272, 142] width 167 height 46
click at [284, 186] on div "PADRON -> Análisis Afiliado 23-31135205-9 CUIL | 24078314 DNI Masculino Sexo se…" at bounding box center [866, 125] width 1402 height 155
drag, startPoint x: 275, startPoint y: 143, endPoint x: 160, endPoint y: 159, distance: 116.1
click at [170, 139] on div "PADRON -> Análisis Afiliado 23-31135205-9 CUIL | 24078314 DNI Masculino Sexo se…" at bounding box center [866, 125] width 1402 height 155
paste input "0-35302913-5"
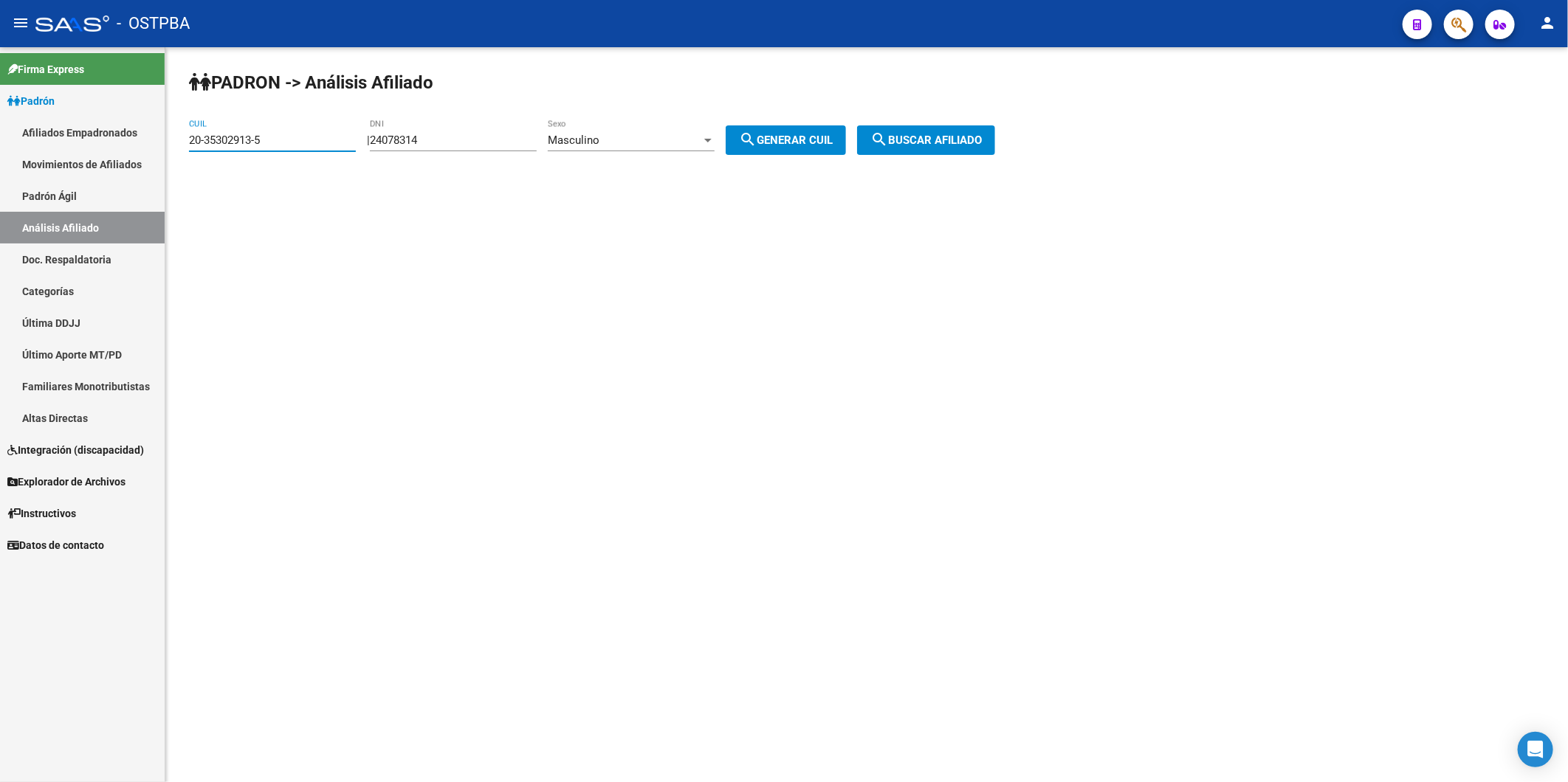
click at [925, 139] on span "search Buscar afiliado" at bounding box center [926, 140] width 111 height 13
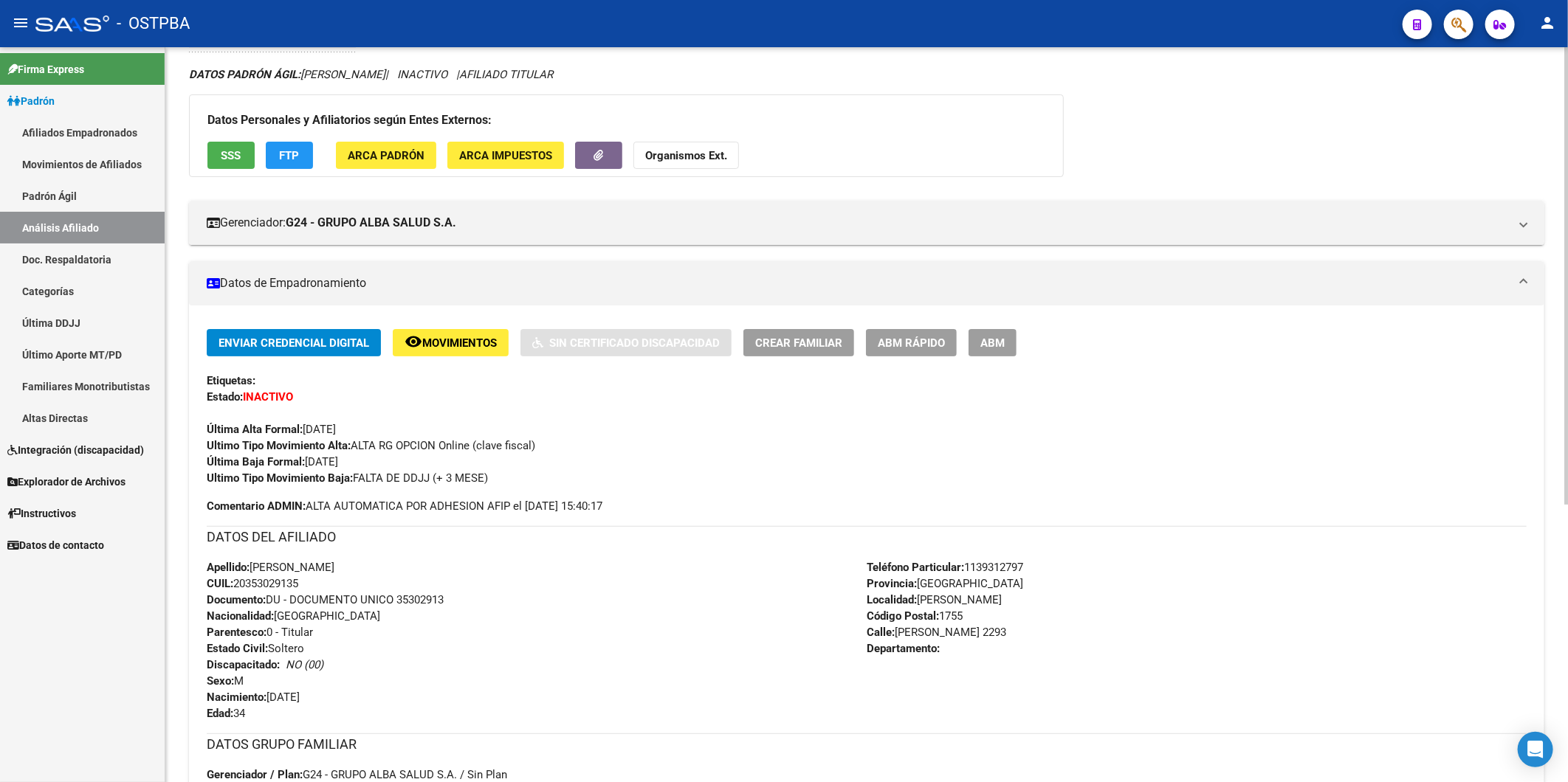
scroll to position [409, 0]
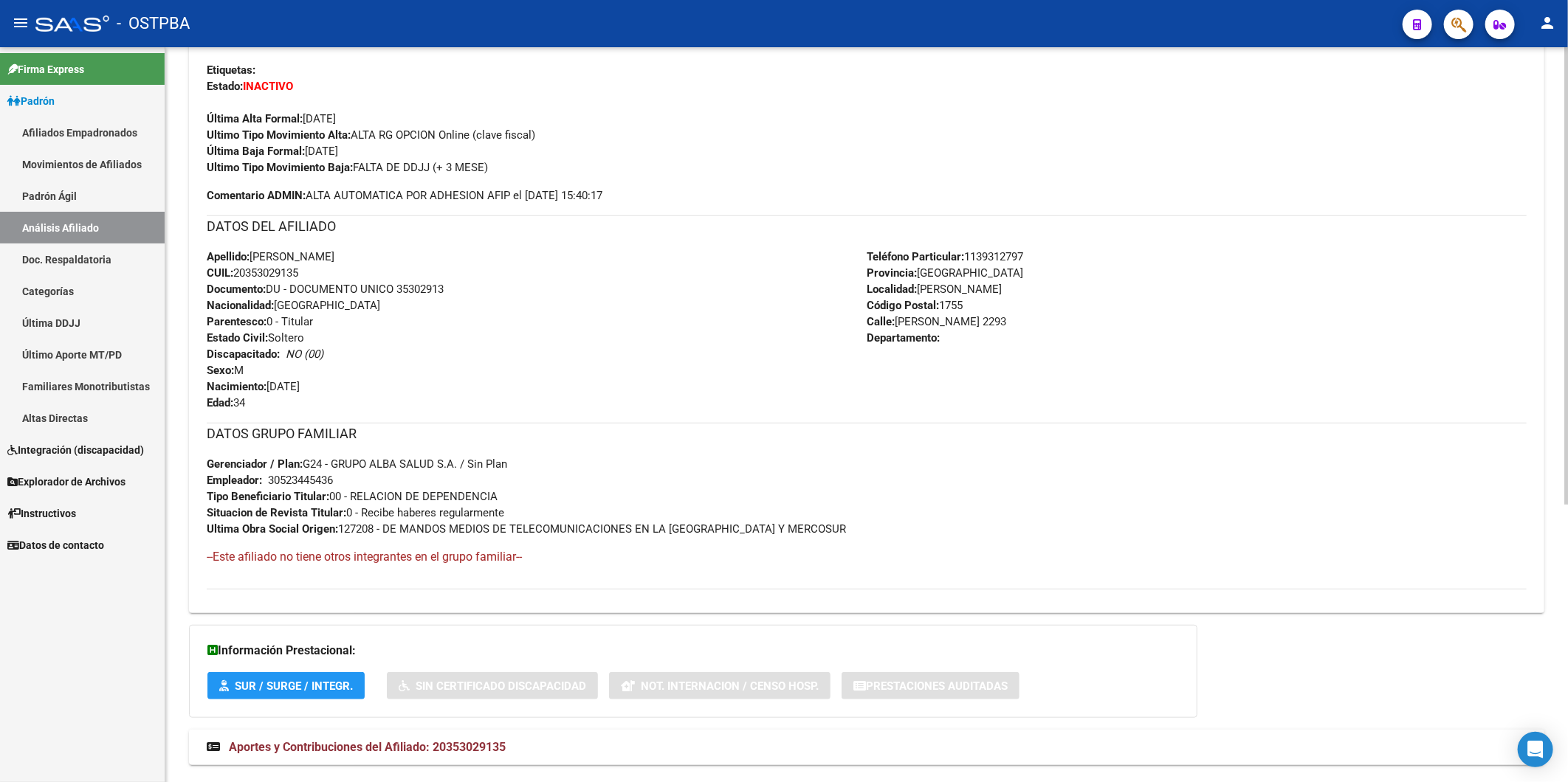
drag, startPoint x: 307, startPoint y: 272, endPoint x: 237, endPoint y: 268, distance: 70.1
click at [237, 268] on div "Apellido: [PERSON_NAME]: 20353029135 Documento: DU - DOCUMENTO UNICO 35302913 N…" at bounding box center [536, 330] width 660 height 162
copy span "20353029135"
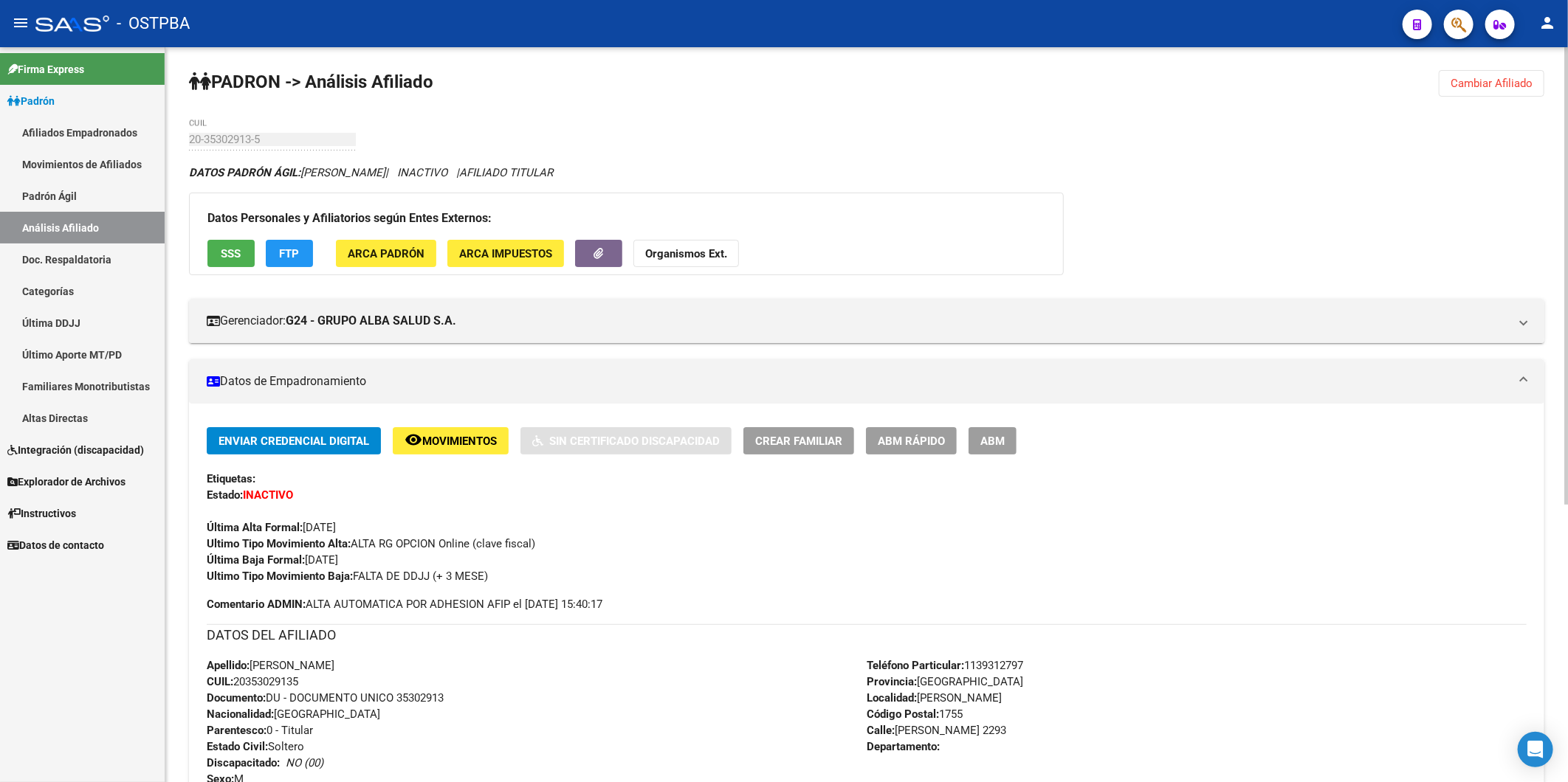
scroll to position [0, 0]
click at [688, 258] on strong "Organismos Ext." at bounding box center [686, 254] width 82 height 13
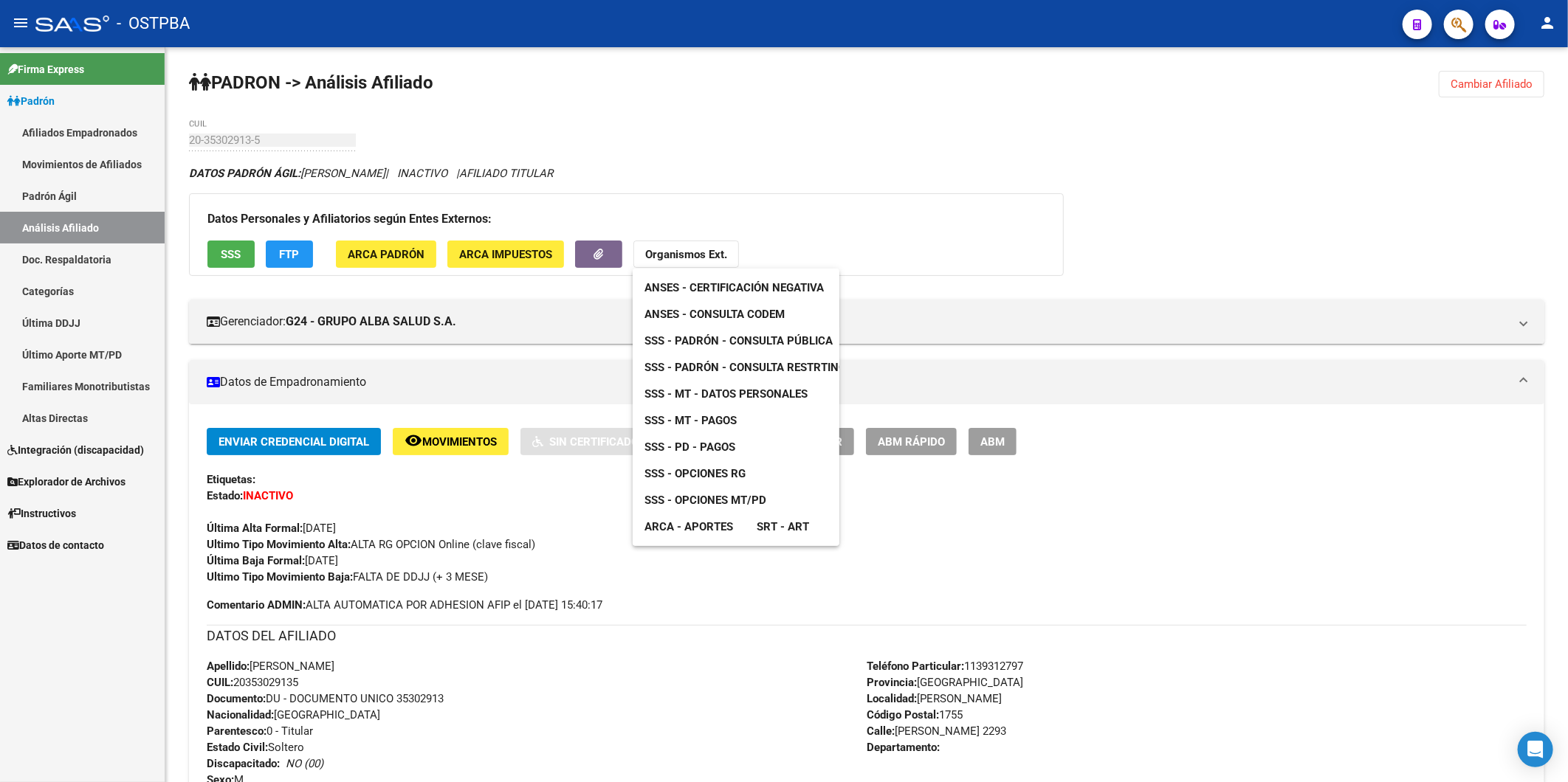
click at [711, 307] on span "ANSES - Consulta CODEM" at bounding box center [714, 313] width 140 height 13
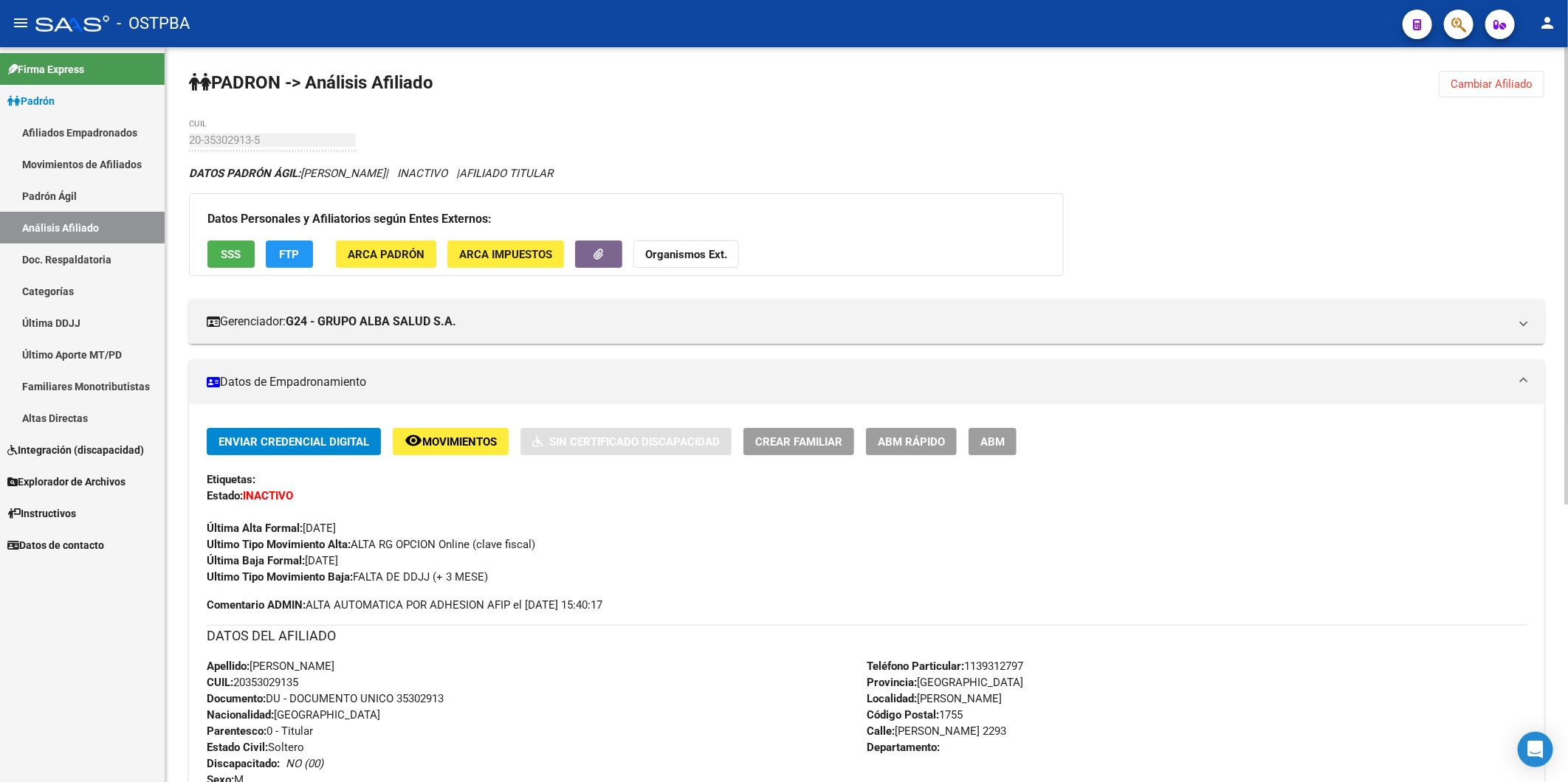
click at [1491, 91] on button "Cambiar Afiliado" at bounding box center [1491, 84] width 105 height 27
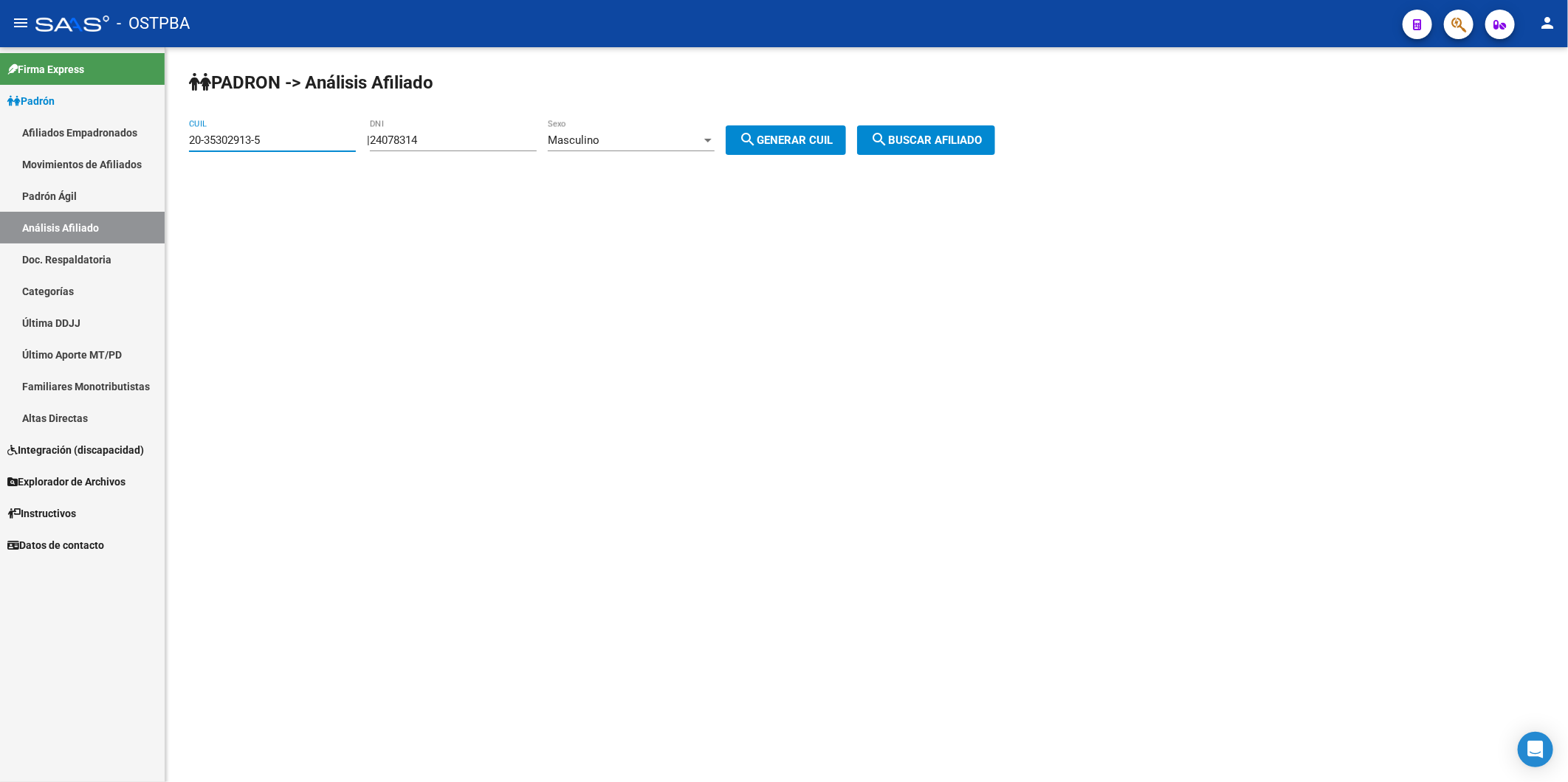
drag, startPoint x: 308, startPoint y: 145, endPoint x: 84, endPoint y: 150, distance: 224.1
click at [84, 150] on mat-sidenav-container "Firma Express Padrón Afiliados Empadronados Movimientos de Afiliados Padrón Ági…" at bounding box center [784, 414] width 1568 height 735
paste input "7-38355155-8"
click at [945, 134] on span "search Buscar afiliado" at bounding box center [926, 140] width 111 height 13
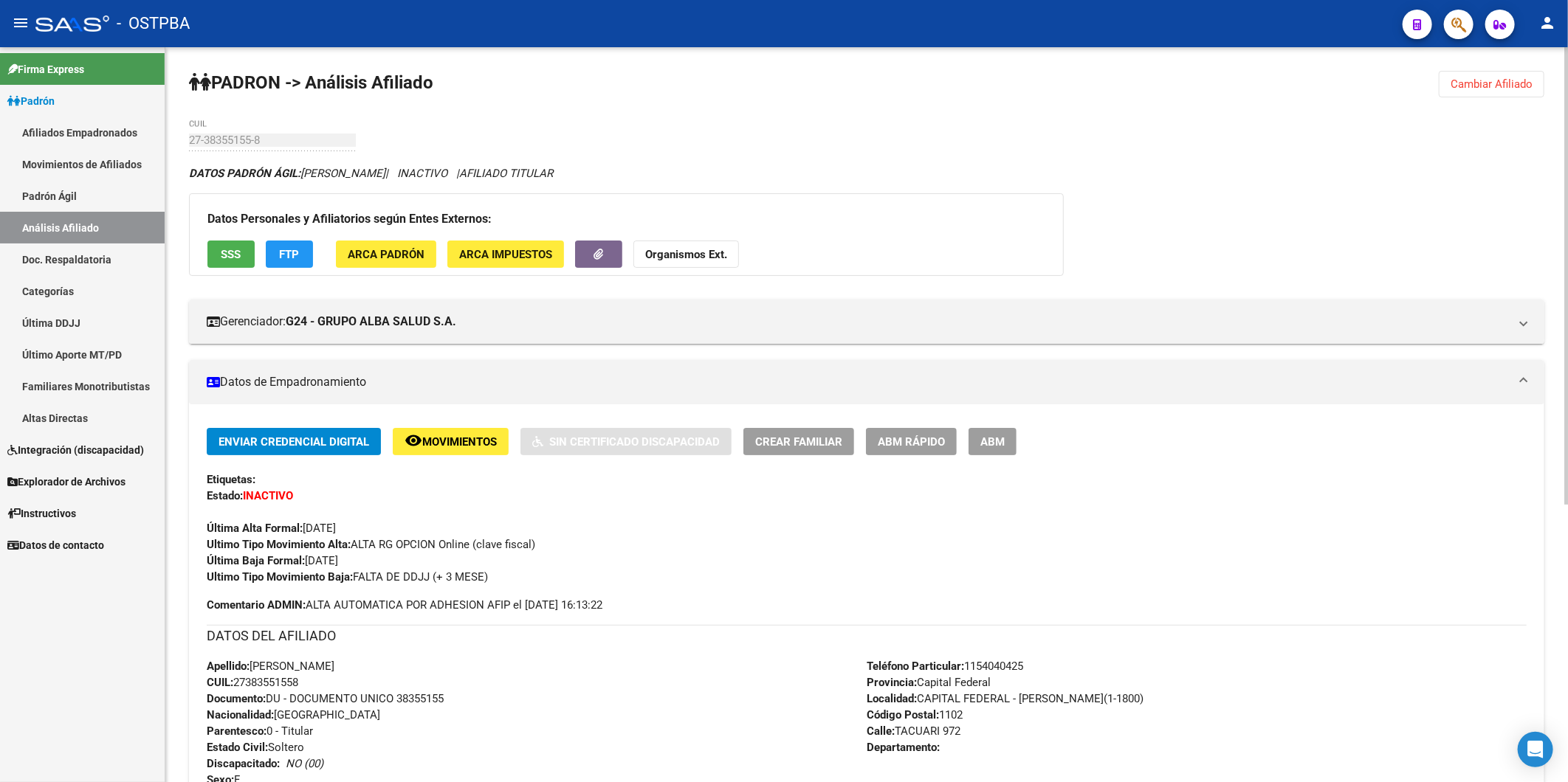
click at [697, 253] on strong "Organismos Ext." at bounding box center [686, 254] width 82 height 13
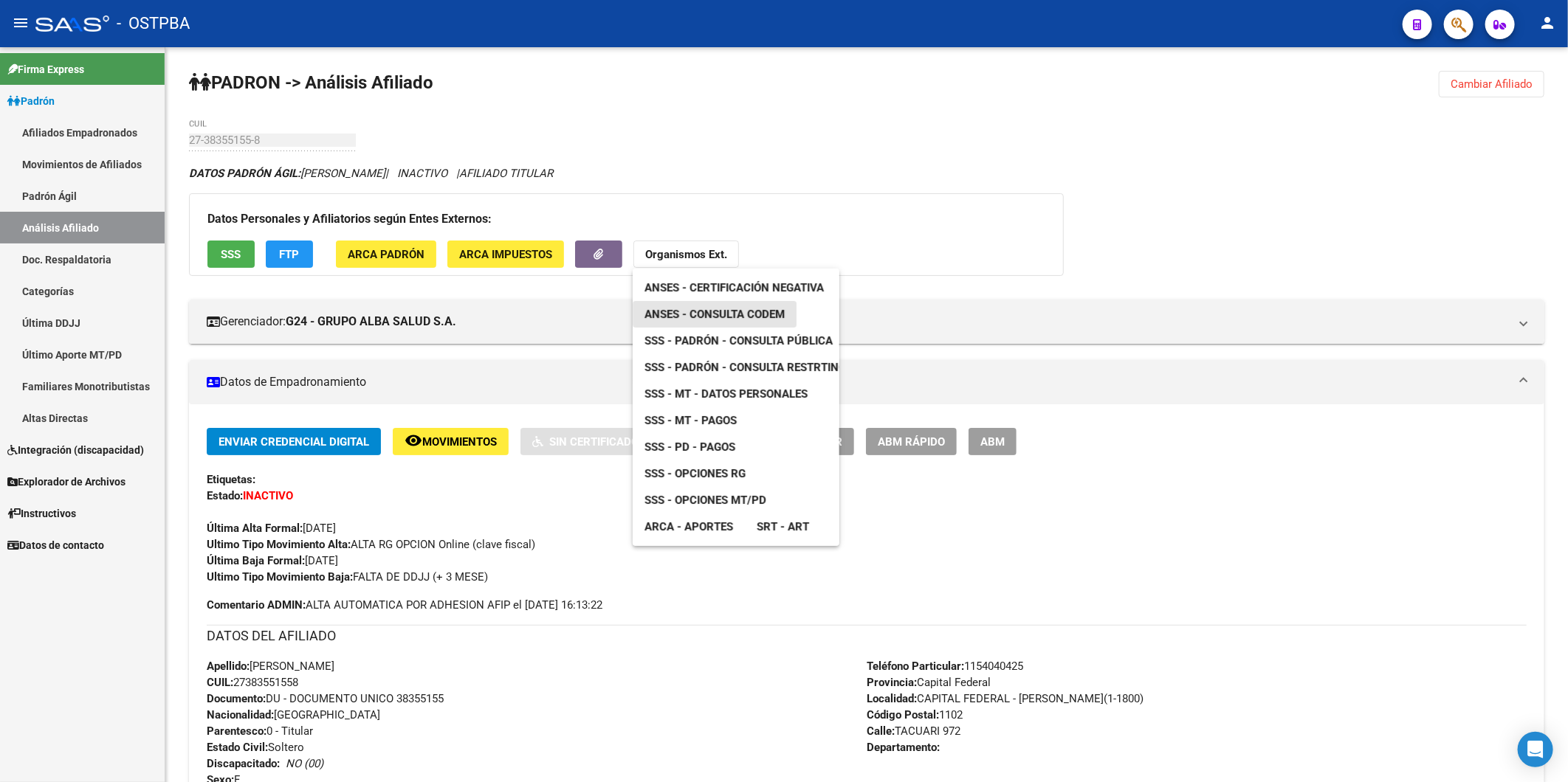
click at [709, 318] on span "ANSES - Consulta CODEM" at bounding box center [714, 313] width 140 height 13
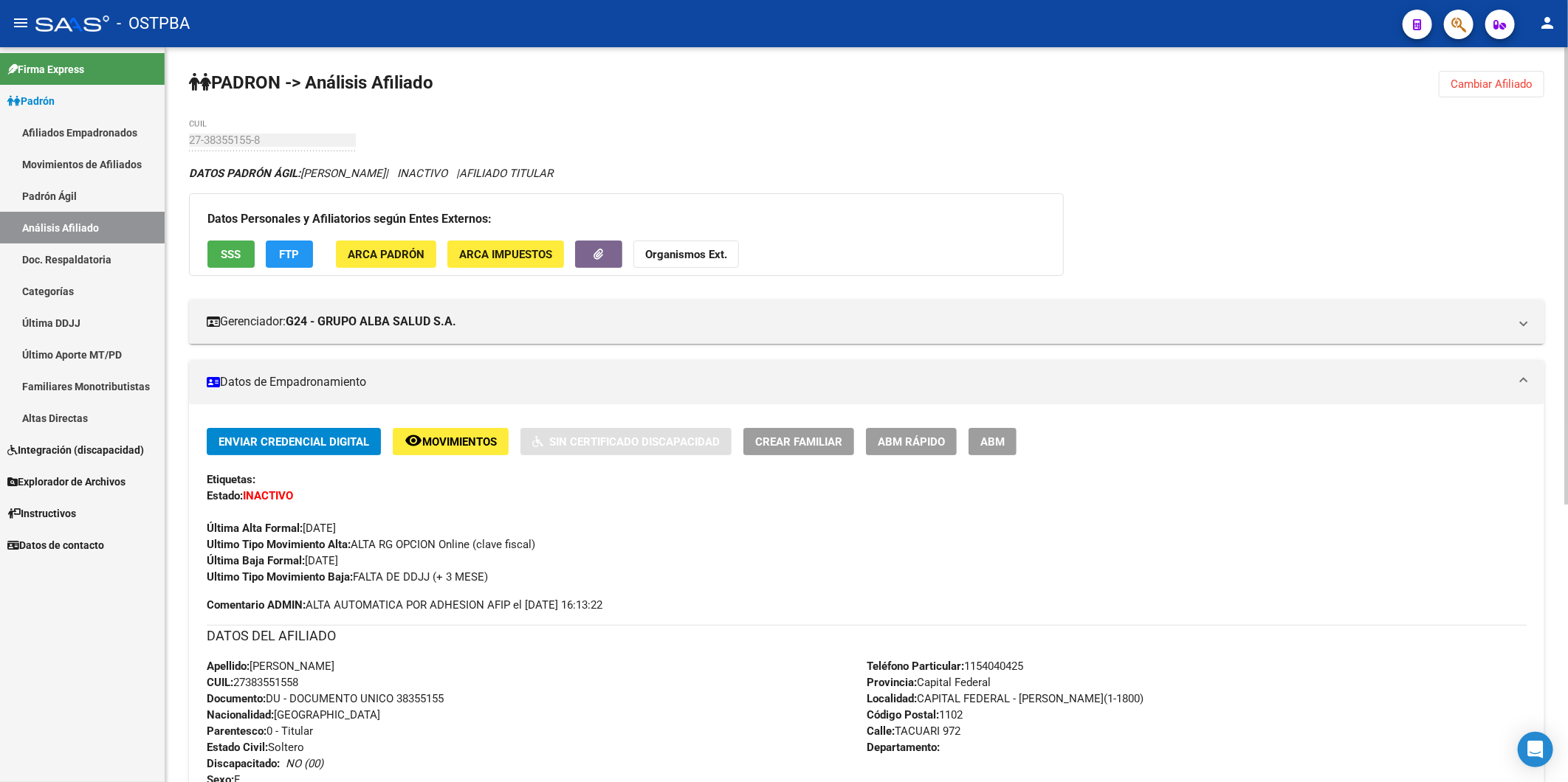
click at [1028, 227] on h3 "Datos Personales y Afiliatorios según Entes Externos:" at bounding box center [626, 219] width 838 height 21
click at [1492, 79] on span "Cambiar Afiliado" at bounding box center [1491, 84] width 82 height 13
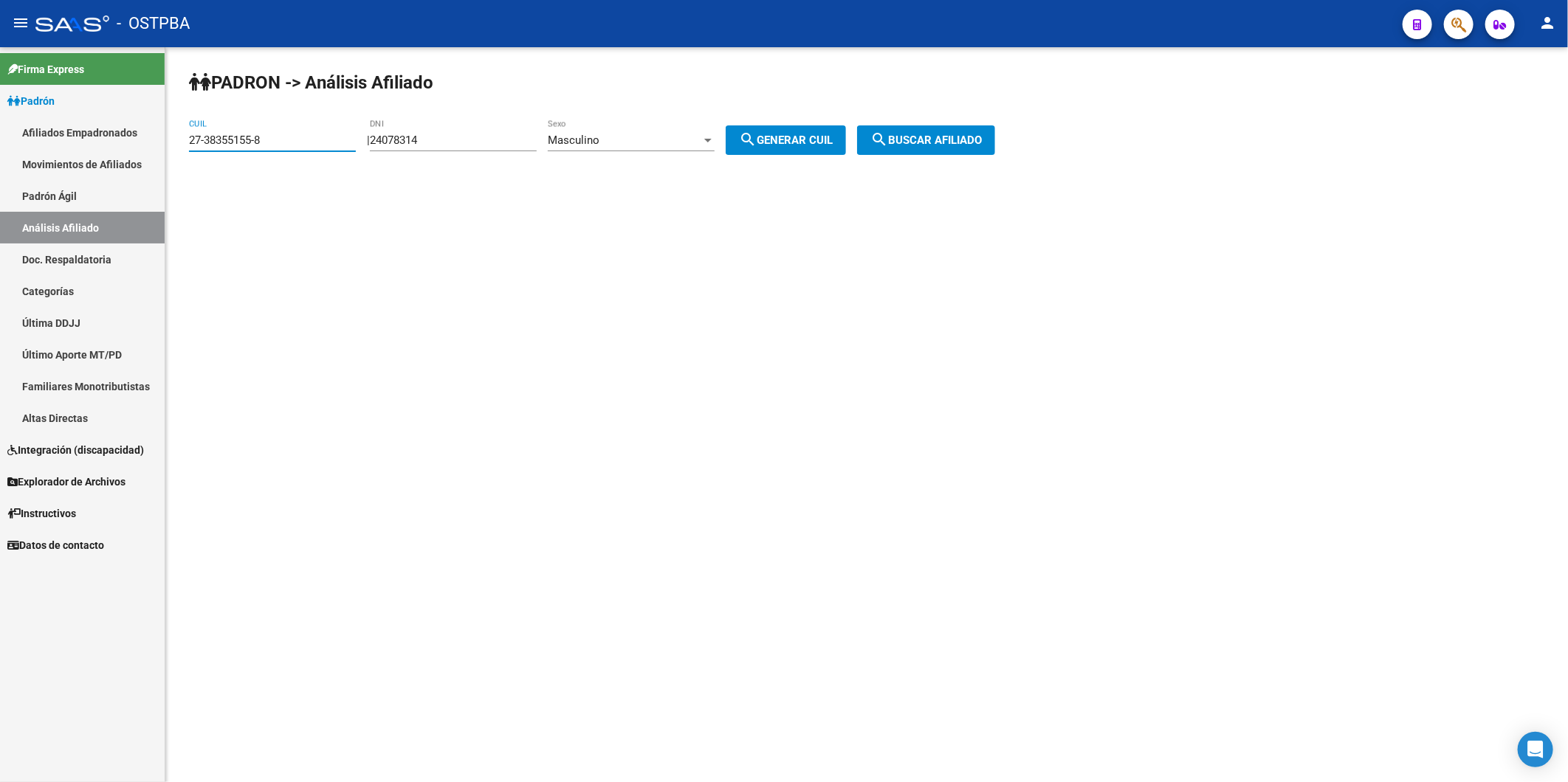
drag, startPoint x: 272, startPoint y: 139, endPoint x: 146, endPoint y: 143, distance: 126.1
click at [146, 143] on mat-sidenav-container "Firma Express Padrón Afiliados Empadronados Movimientos de Afiliados Padrón Ági…" at bounding box center [784, 414] width 1568 height 735
paste input "0-36722287-6"
click at [963, 140] on span "search Buscar afiliado" at bounding box center [926, 140] width 111 height 13
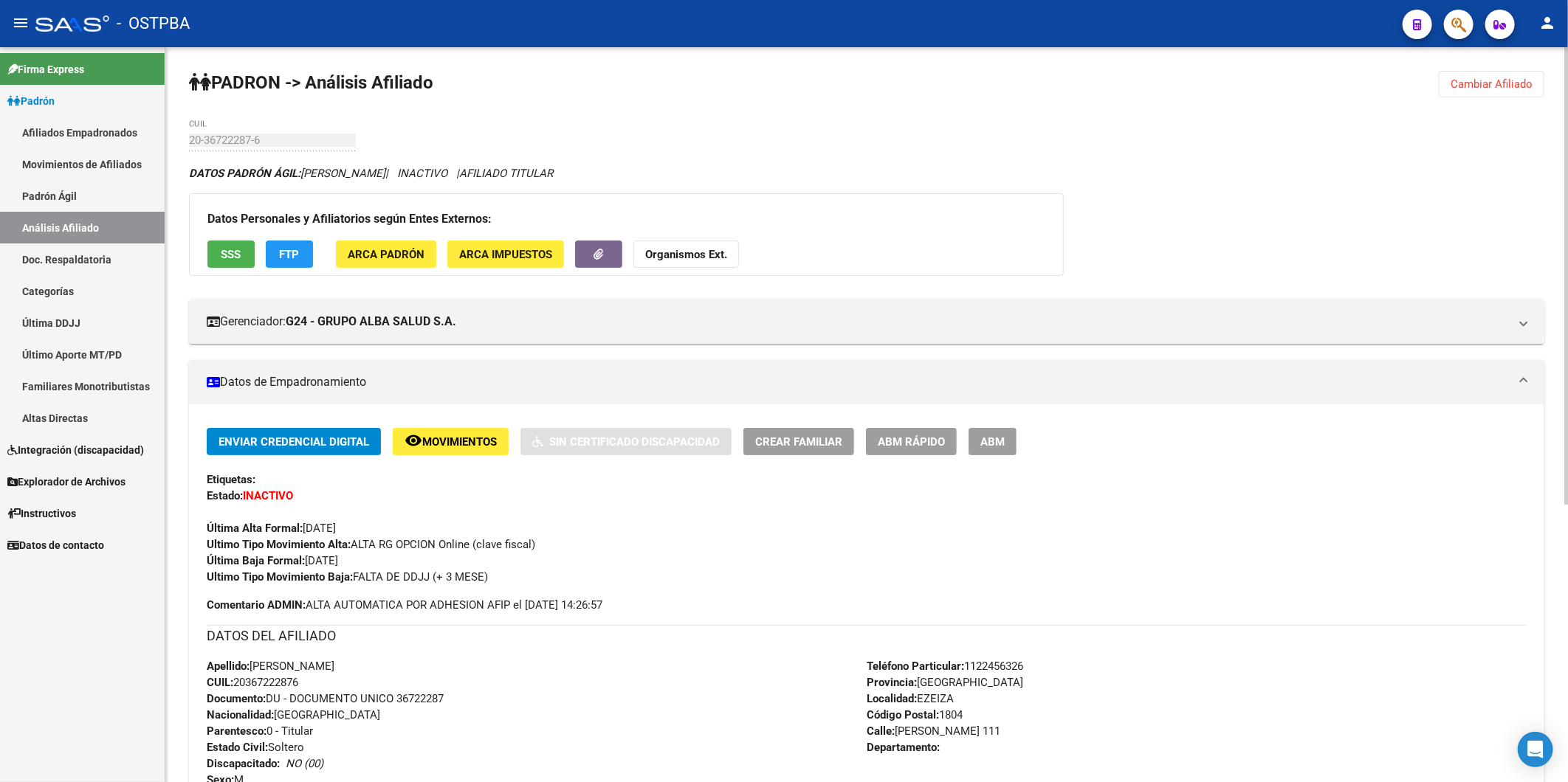
click at [688, 247] on span "Organismos Ext." at bounding box center [686, 253] width 82 height 13
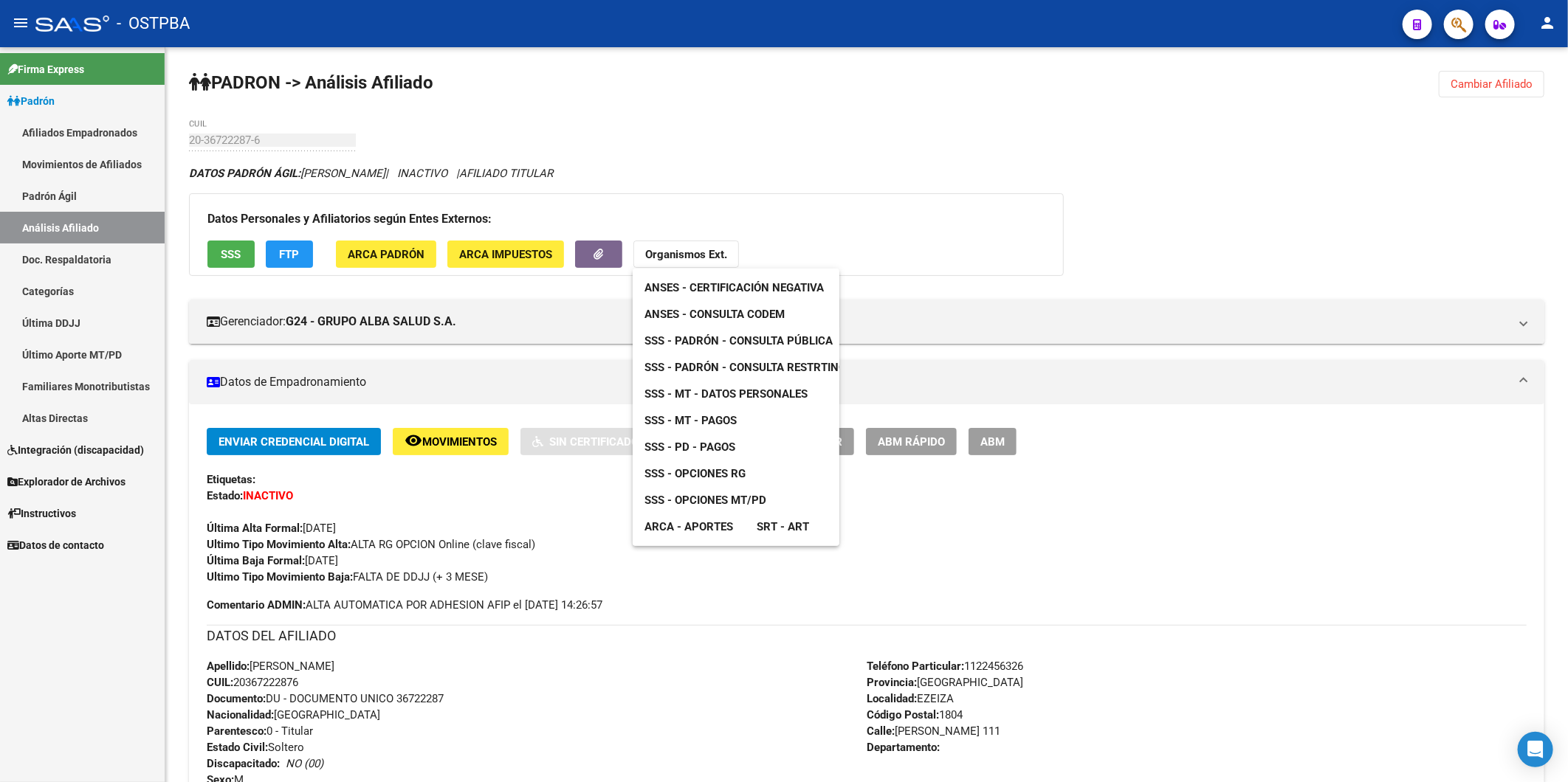
click at [730, 319] on span "ANSES - Consulta CODEM" at bounding box center [714, 313] width 140 height 13
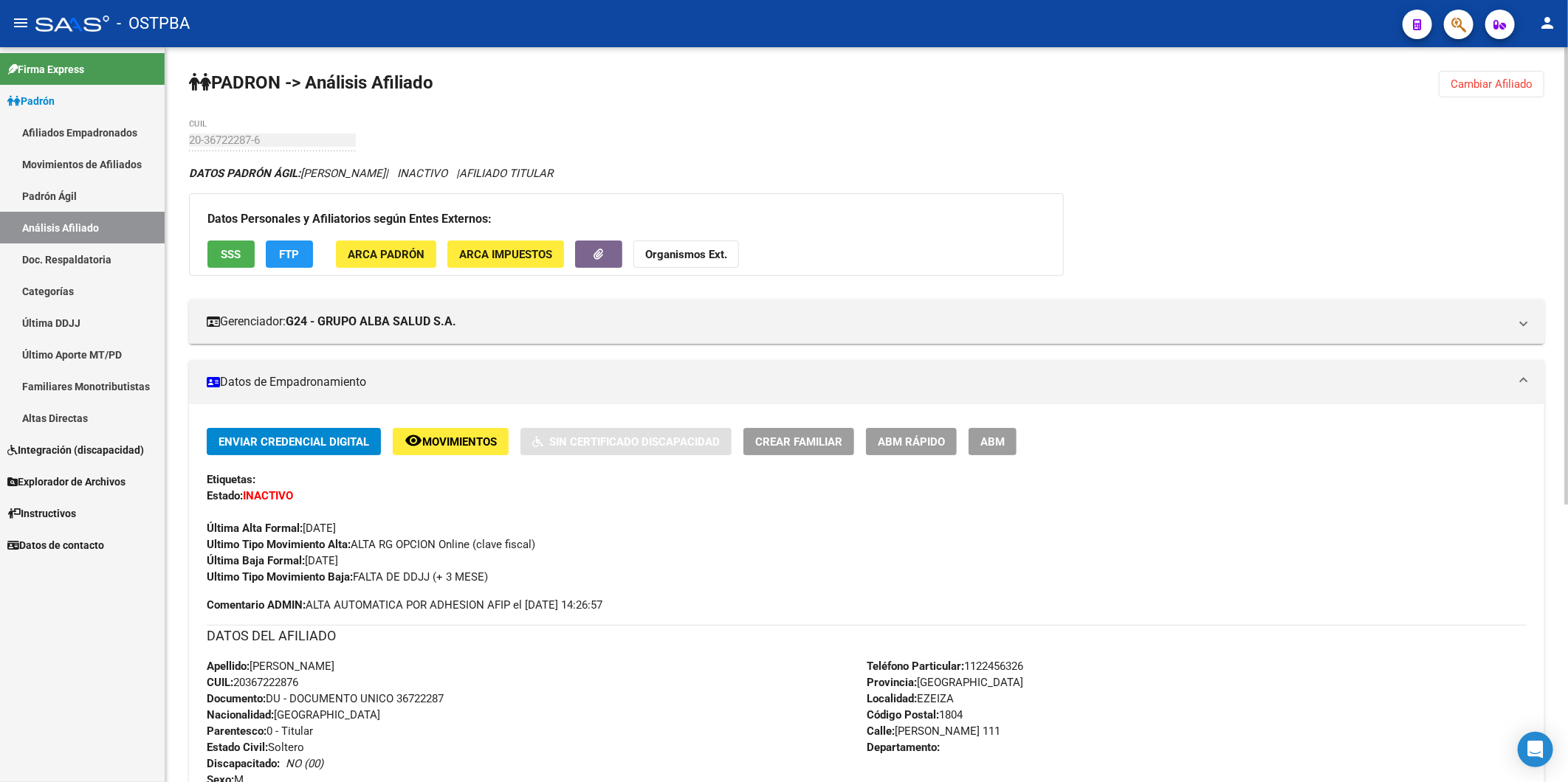
click at [1458, 74] on button "Cambiar Afiliado" at bounding box center [1491, 84] width 105 height 27
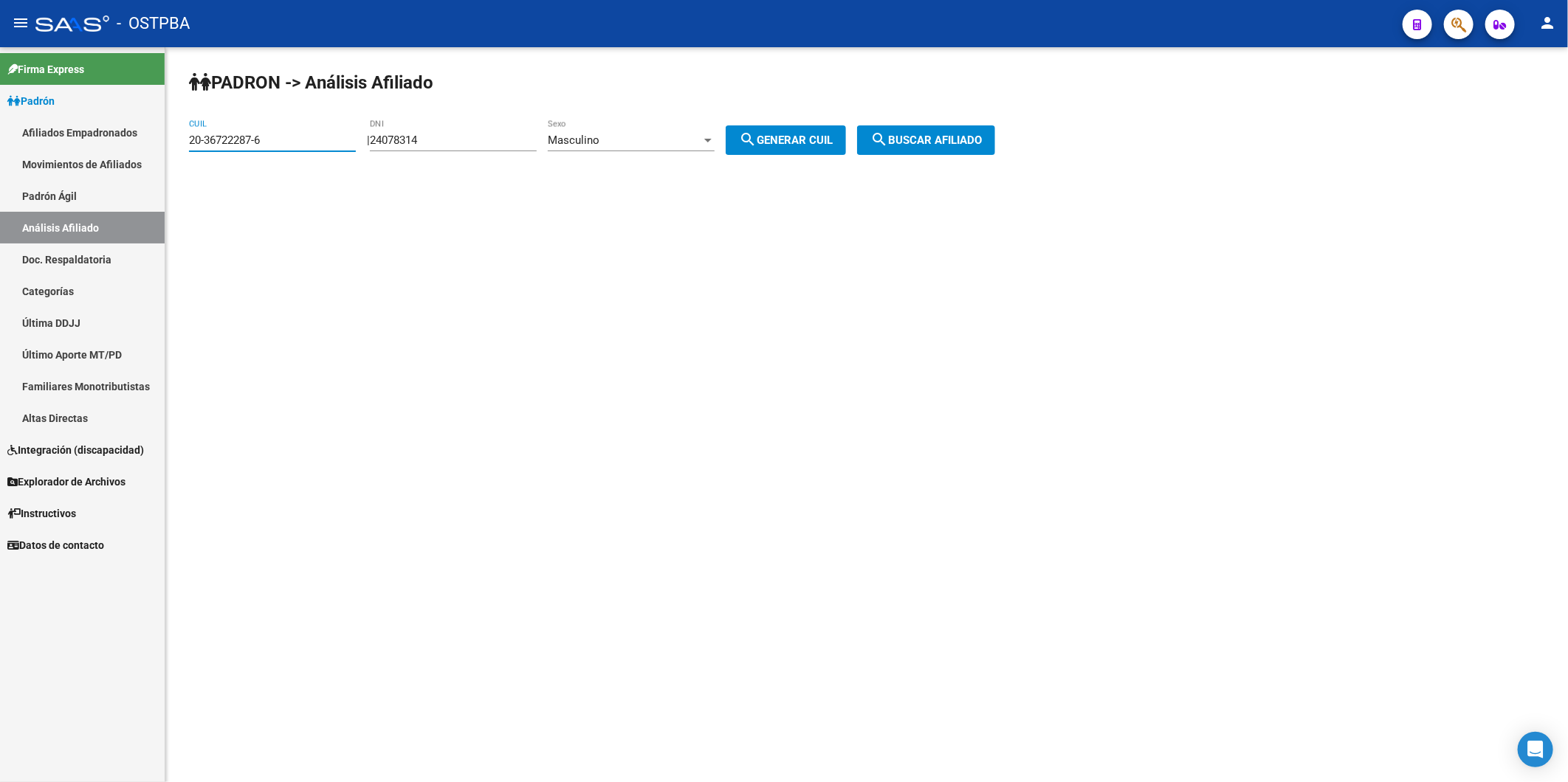
drag, startPoint x: 330, startPoint y: 135, endPoint x: 135, endPoint y: 143, distance: 195.2
click at [136, 144] on mat-sidenav-container "Firma Express Padrón Afiliados Empadronados Movimientos de Afiliados Padrón Ági…" at bounding box center [784, 414] width 1568 height 735
paste input "0192812-3"
click at [982, 145] on span "search Buscar afiliado" at bounding box center [926, 140] width 111 height 13
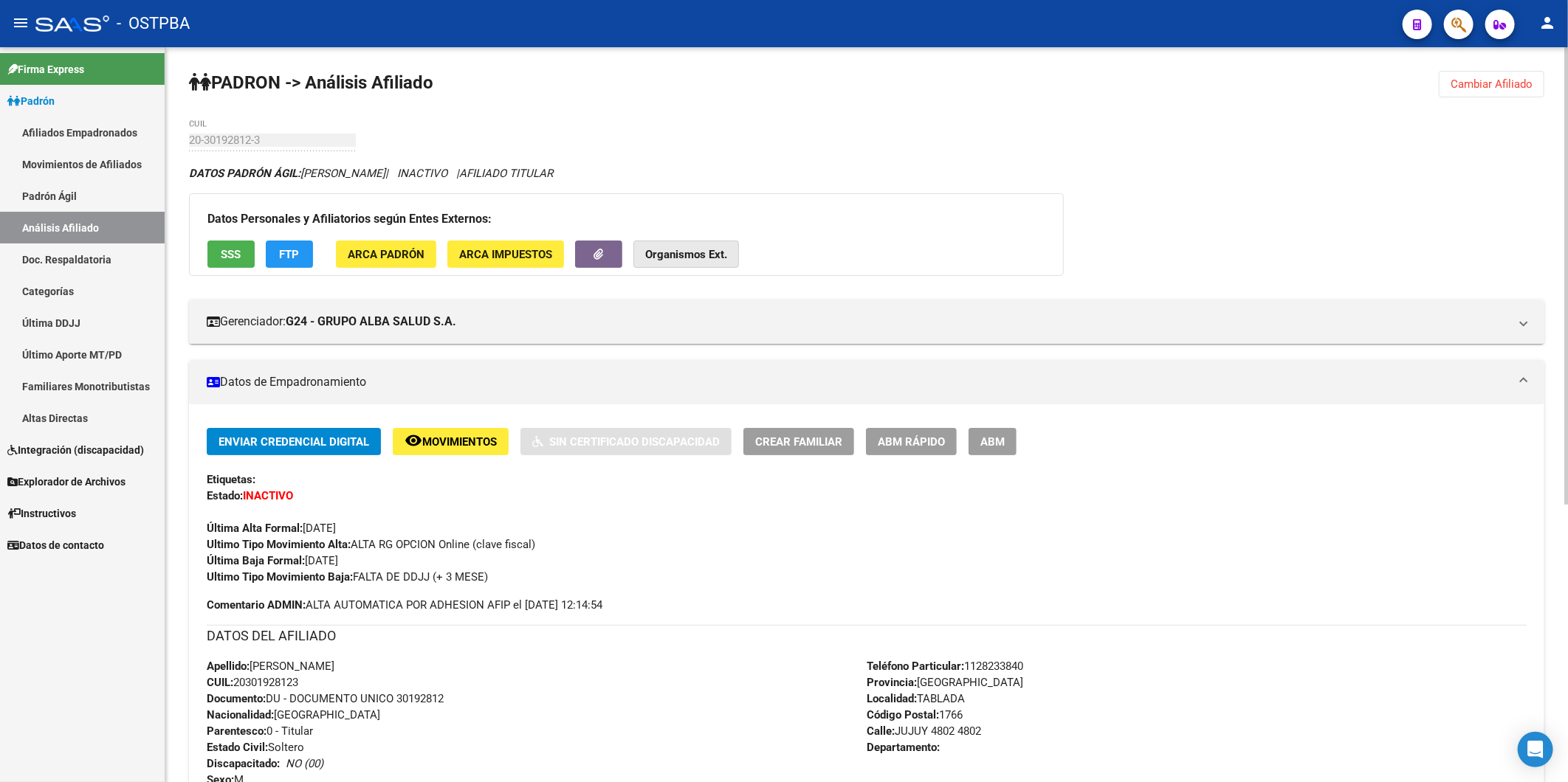
click at [679, 256] on strong "Organismos Ext." at bounding box center [686, 254] width 82 height 13
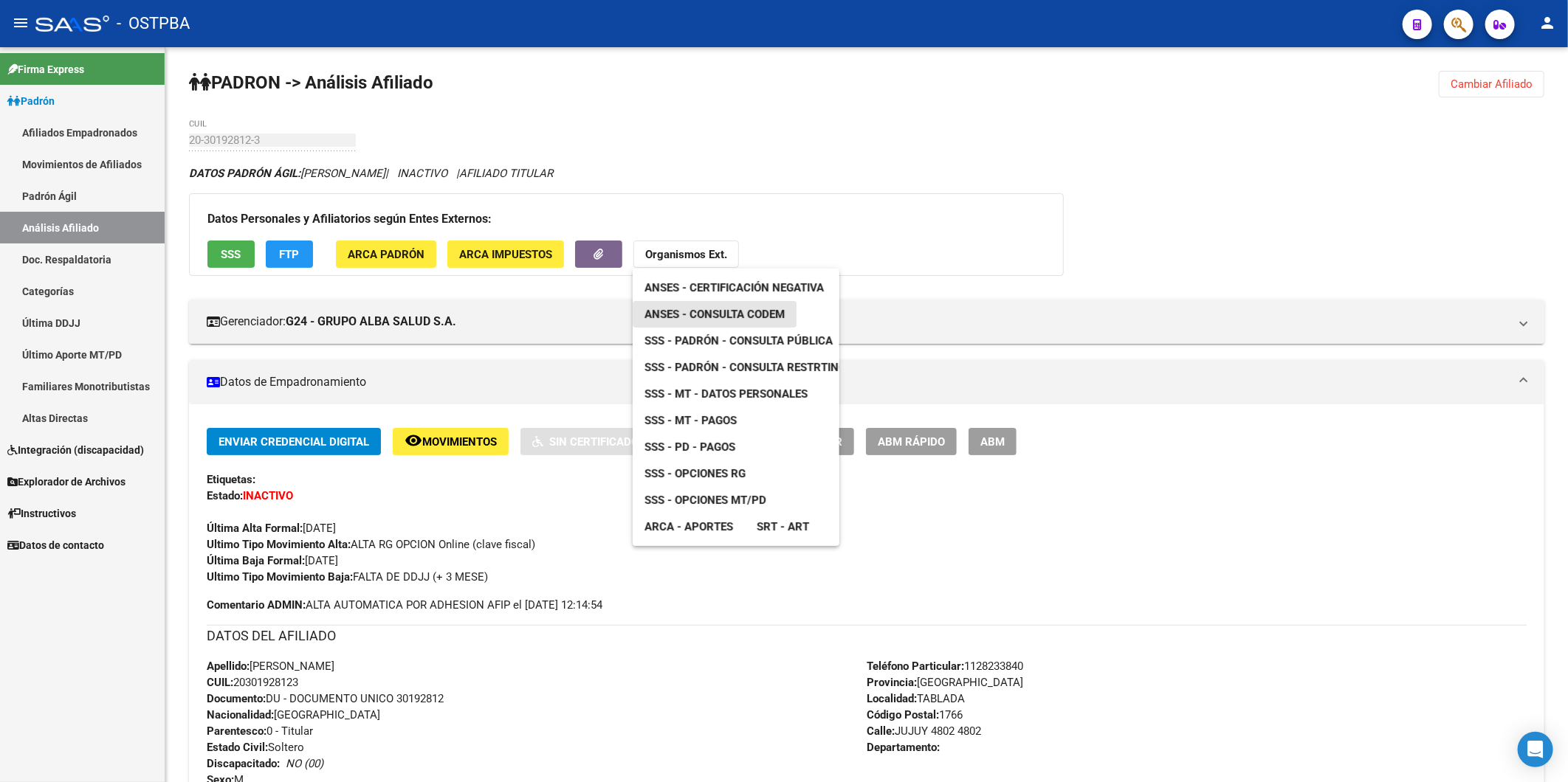
click at [699, 318] on span "ANSES - Consulta CODEM" at bounding box center [714, 313] width 140 height 13
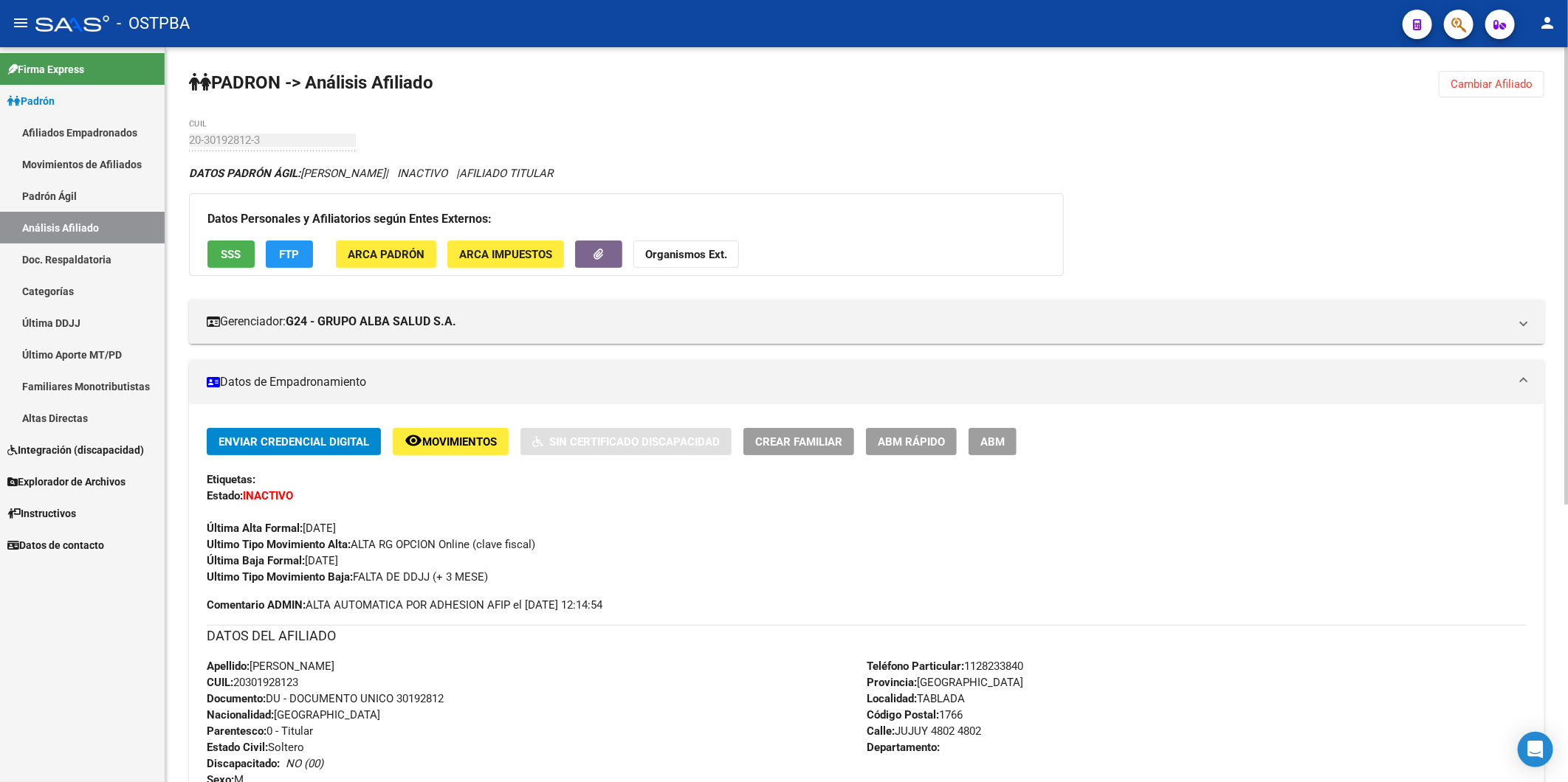
click at [1491, 82] on span "Cambiar Afiliado" at bounding box center [1491, 84] width 82 height 13
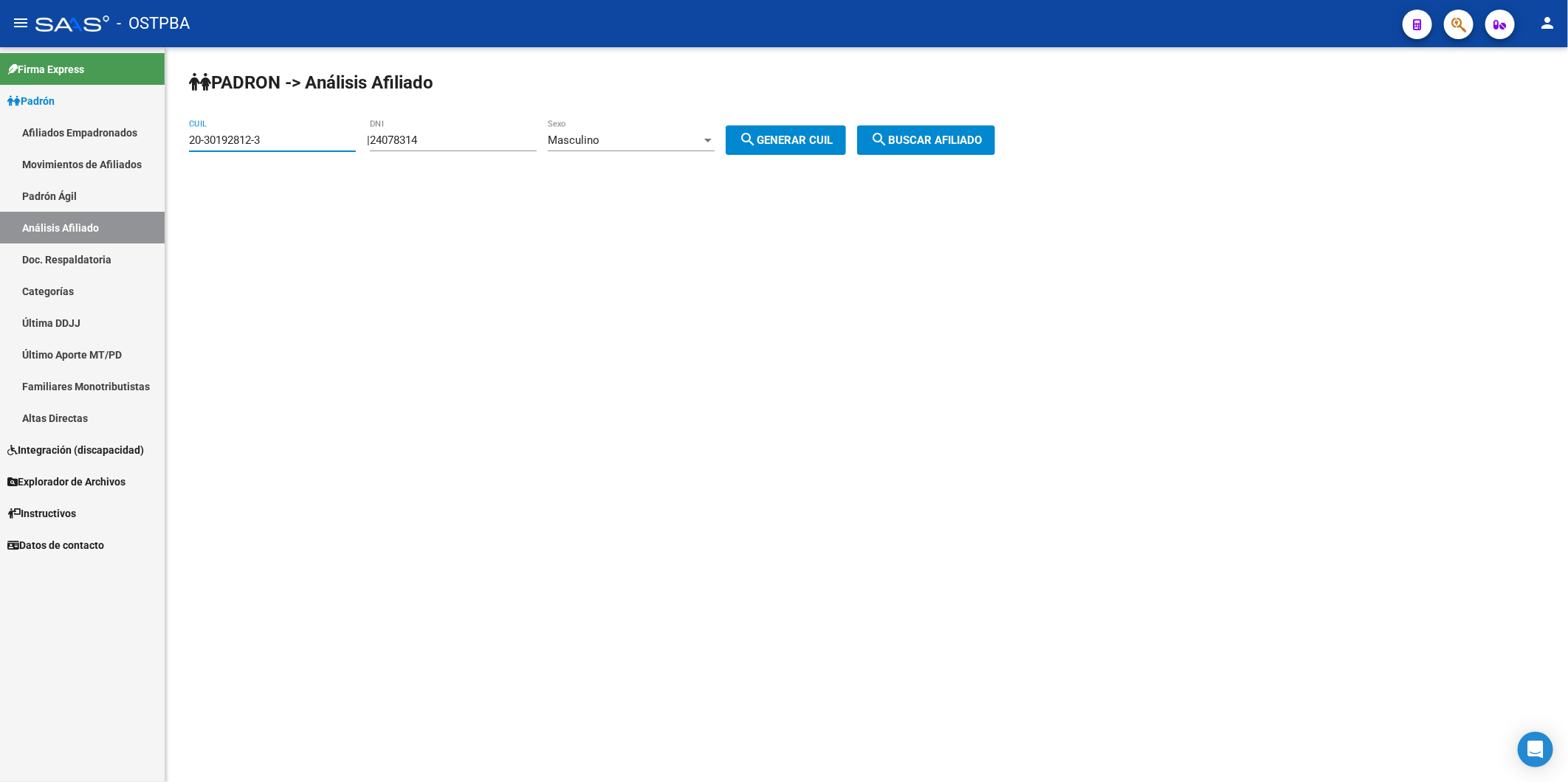
drag, startPoint x: 334, startPoint y: 135, endPoint x: 0, endPoint y: 290, distance: 368.2
click at [89, 152] on mat-sidenav-container "Firma Express Padrón Afiliados Empadronados Movimientos de Afiliados Padrón Ági…" at bounding box center [784, 414] width 1568 height 735
paste input "7-45921228-6"
type input "27-45921228-6"
click at [932, 135] on span "search Buscar afiliado" at bounding box center [926, 140] width 111 height 13
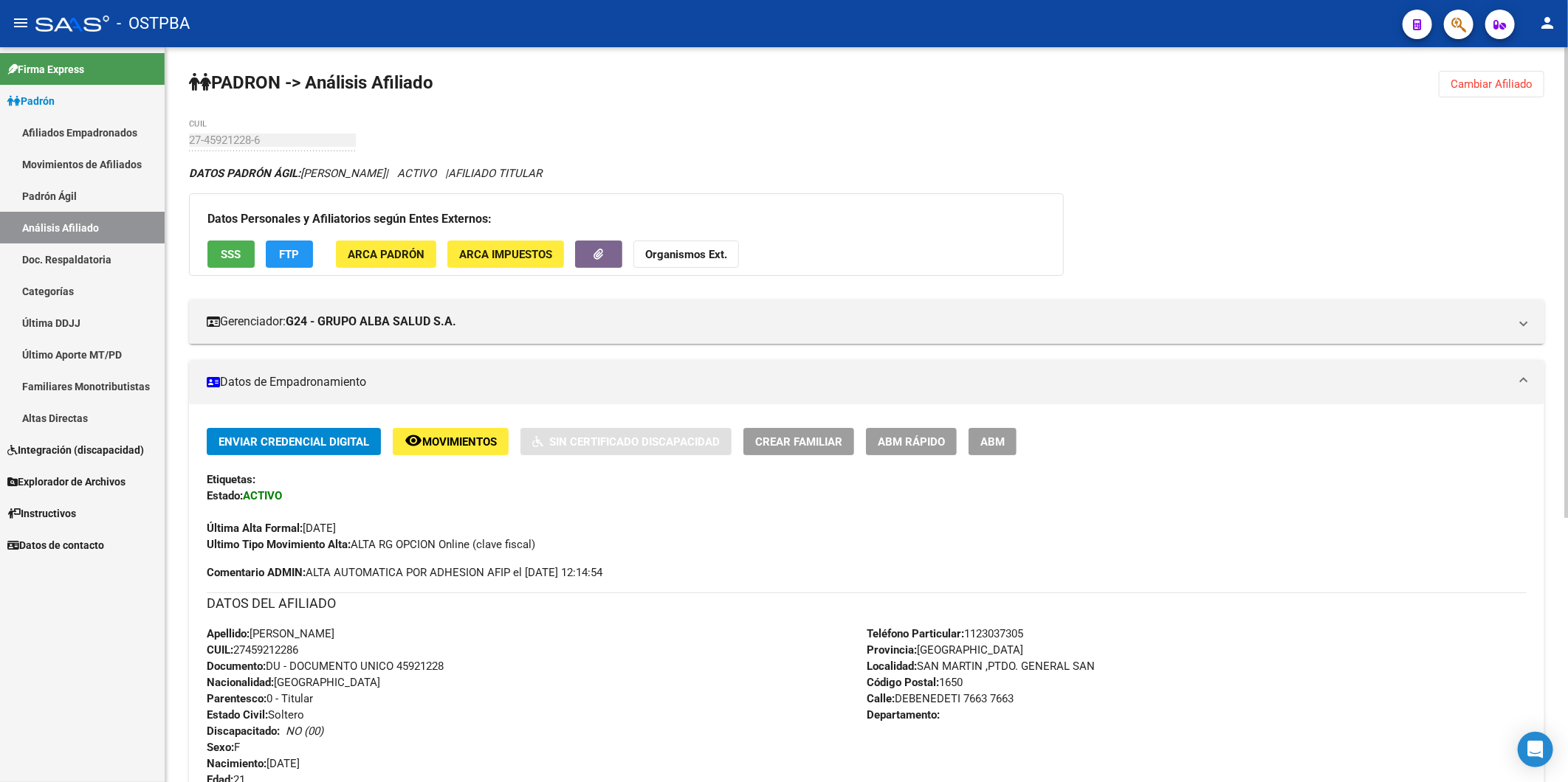
click at [660, 260] on strong "Organismos Ext." at bounding box center [686, 254] width 82 height 13
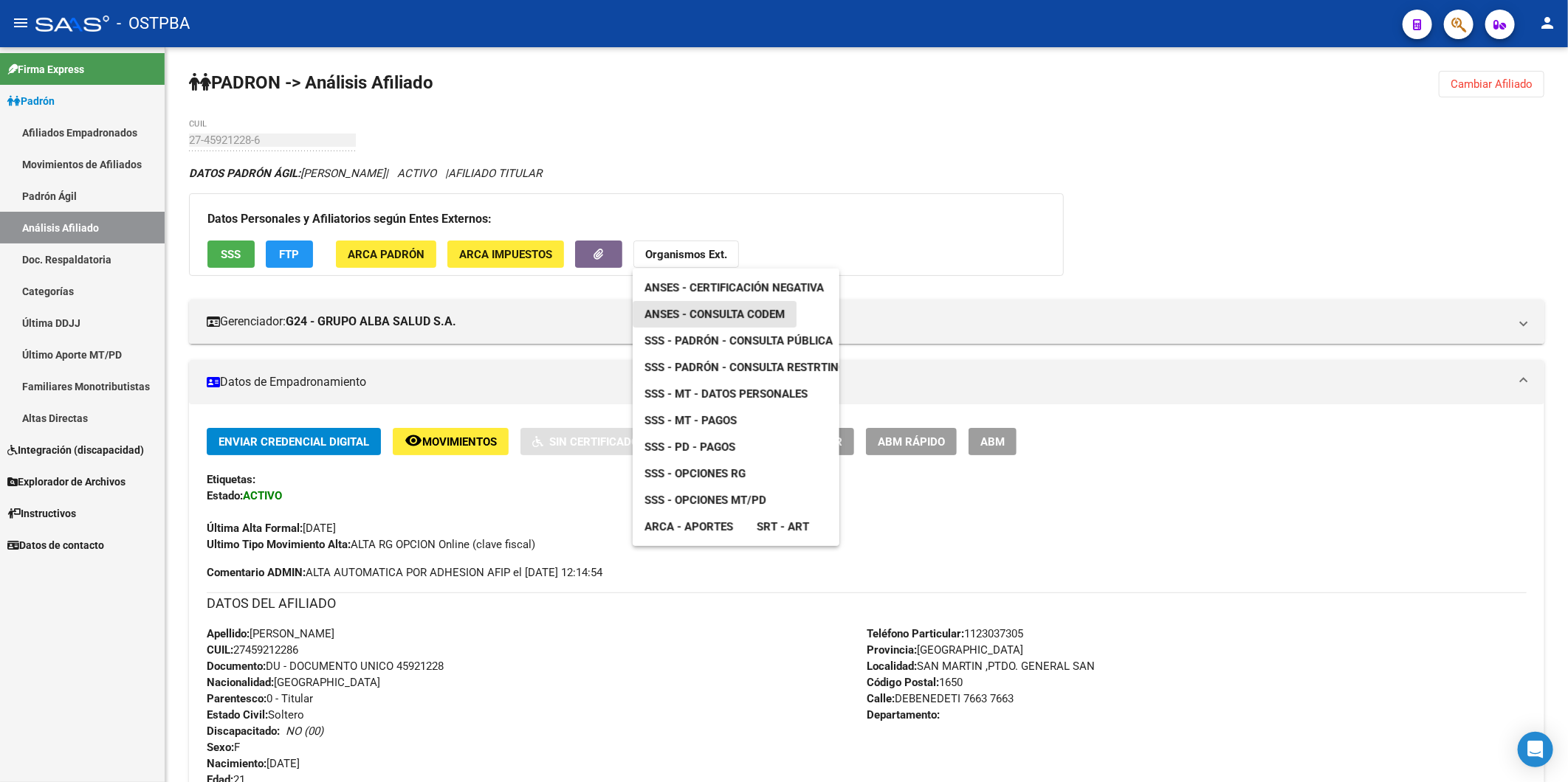
click at [717, 314] on span "ANSES - Consulta CODEM" at bounding box center [714, 313] width 140 height 13
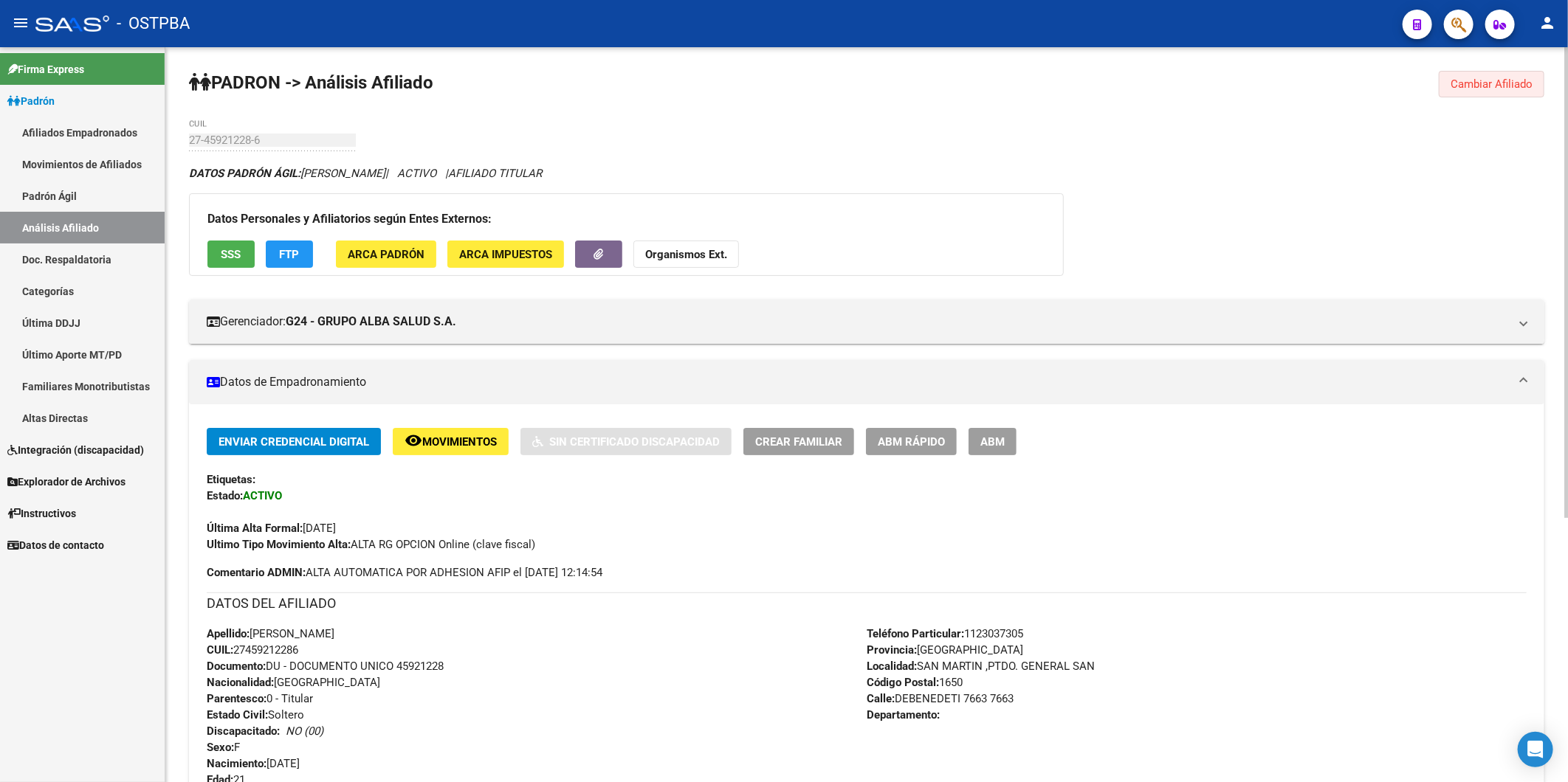
click at [1483, 87] on span "Cambiar Afiliado" at bounding box center [1491, 84] width 82 height 13
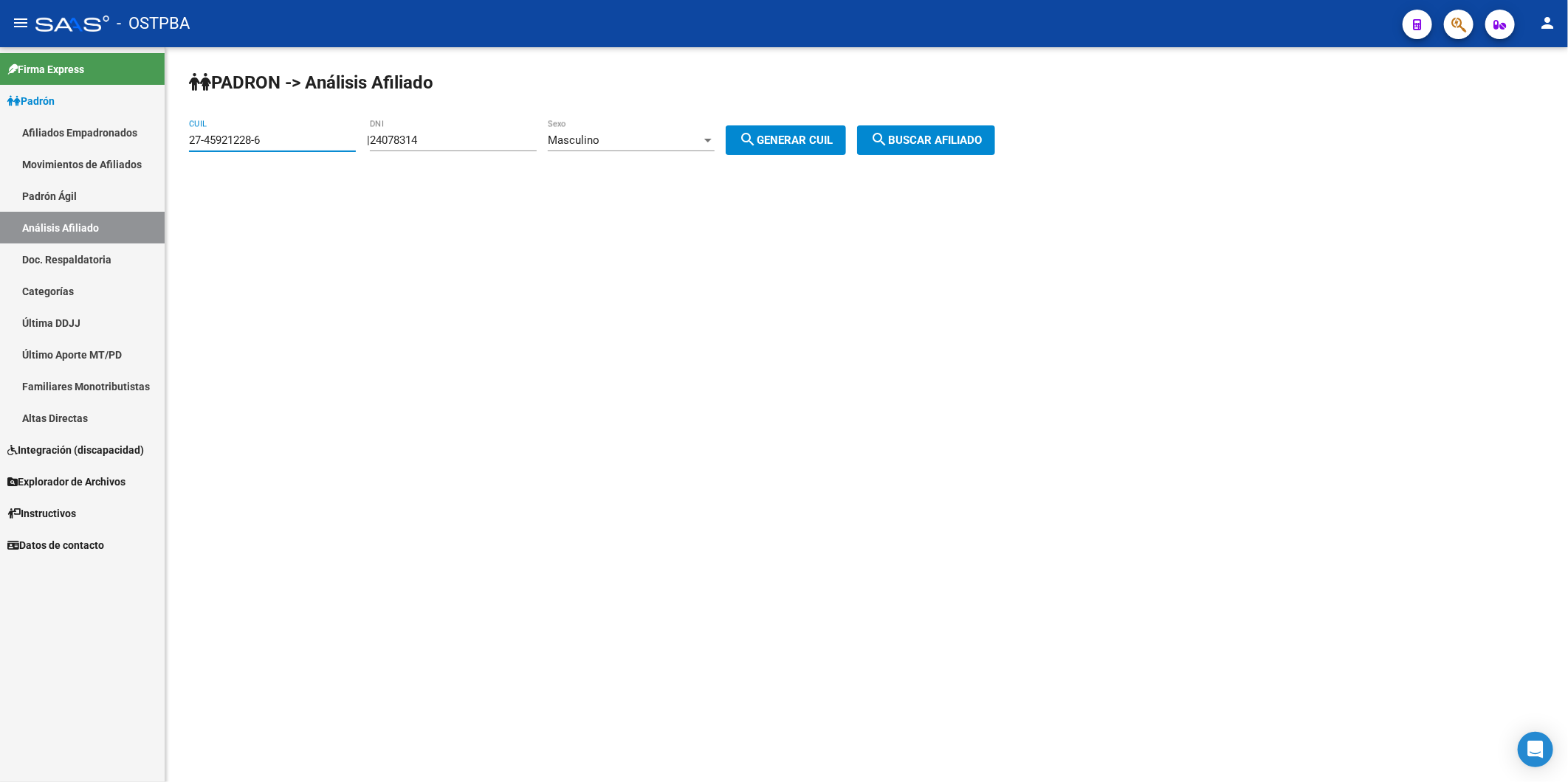
drag, startPoint x: 298, startPoint y: 139, endPoint x: 73, endPoint y: 138, distance: 225.0
click at [73, 138] on mat-sidenav-container "Firma Express Padrón Afiliados Empadronados Movimientos de Afiliados Padrón Ági…" at bounding box center [784, 414] width 1568 height 735
paste input "20-35946305-8"
click at [930, 142] on span "search Buscar afiliado" at bounding box center [926, 140] width 111 height 13
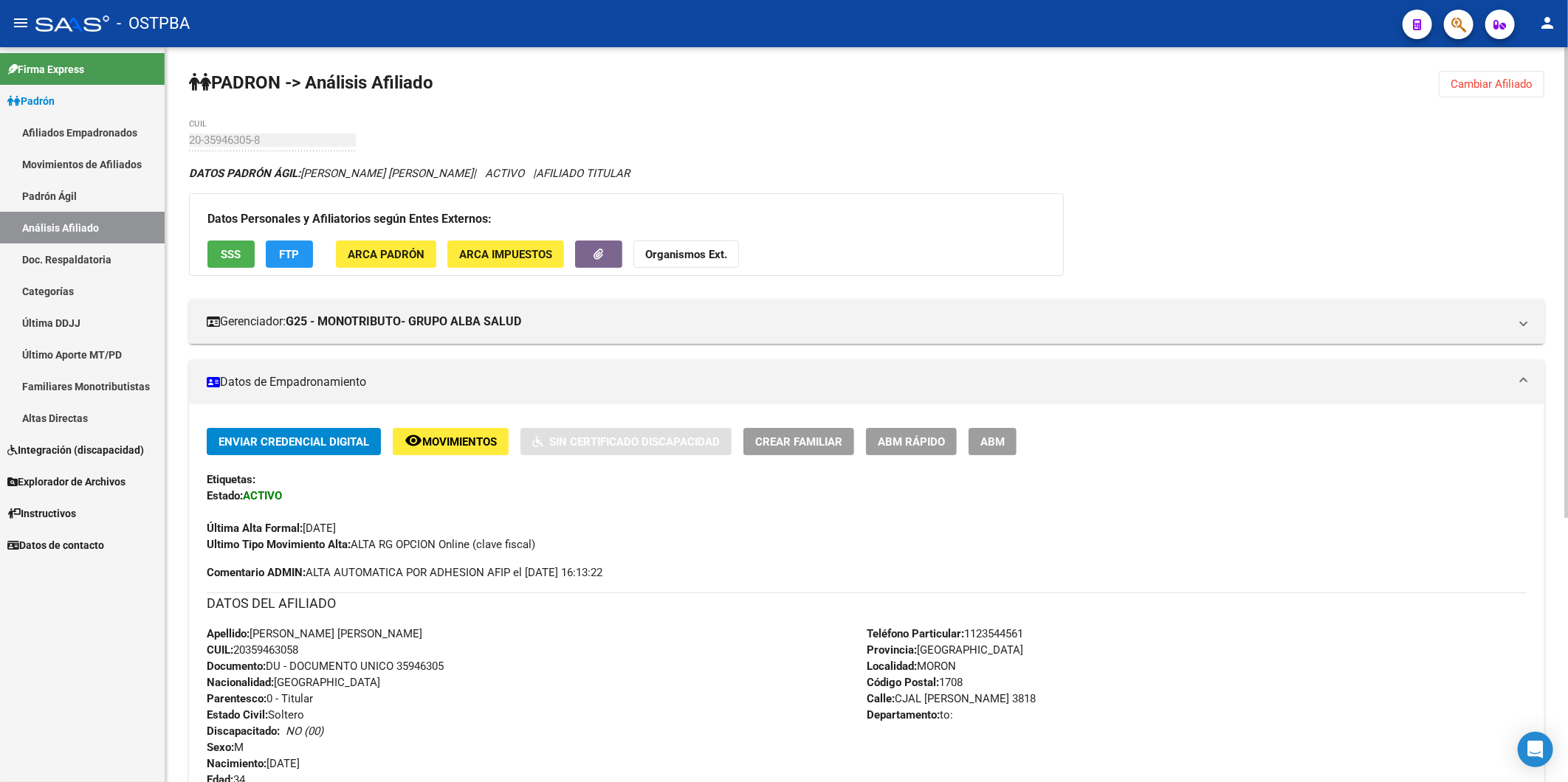
drag, startPoint x: 849, startPoint y: 217, endPoint x: 787, endPoint y: 222, distance: 62.2
click at [849, 217] on h3 "Datos Personales y Afiliatorios según Entes Externos:" at bounding box center [626, 219] width 838 height 21
click at [683, 260] on strong "Organismos Ext." at bounding box center [686, 254] width 82 height 13
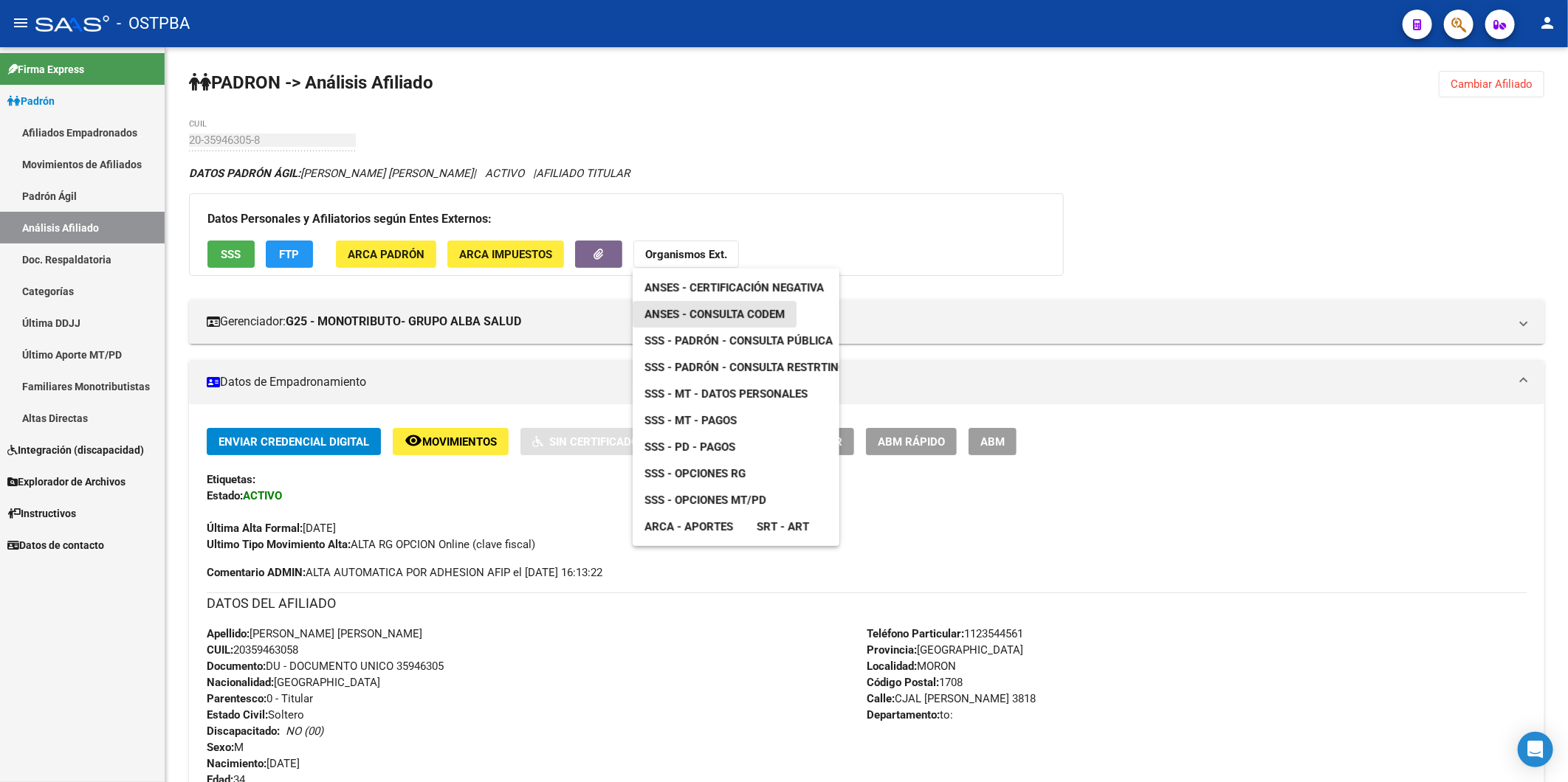
click at [743, 310] on span "ANSES - Consulta CODEM" at bounding box center [714, 313] width 140 height 13
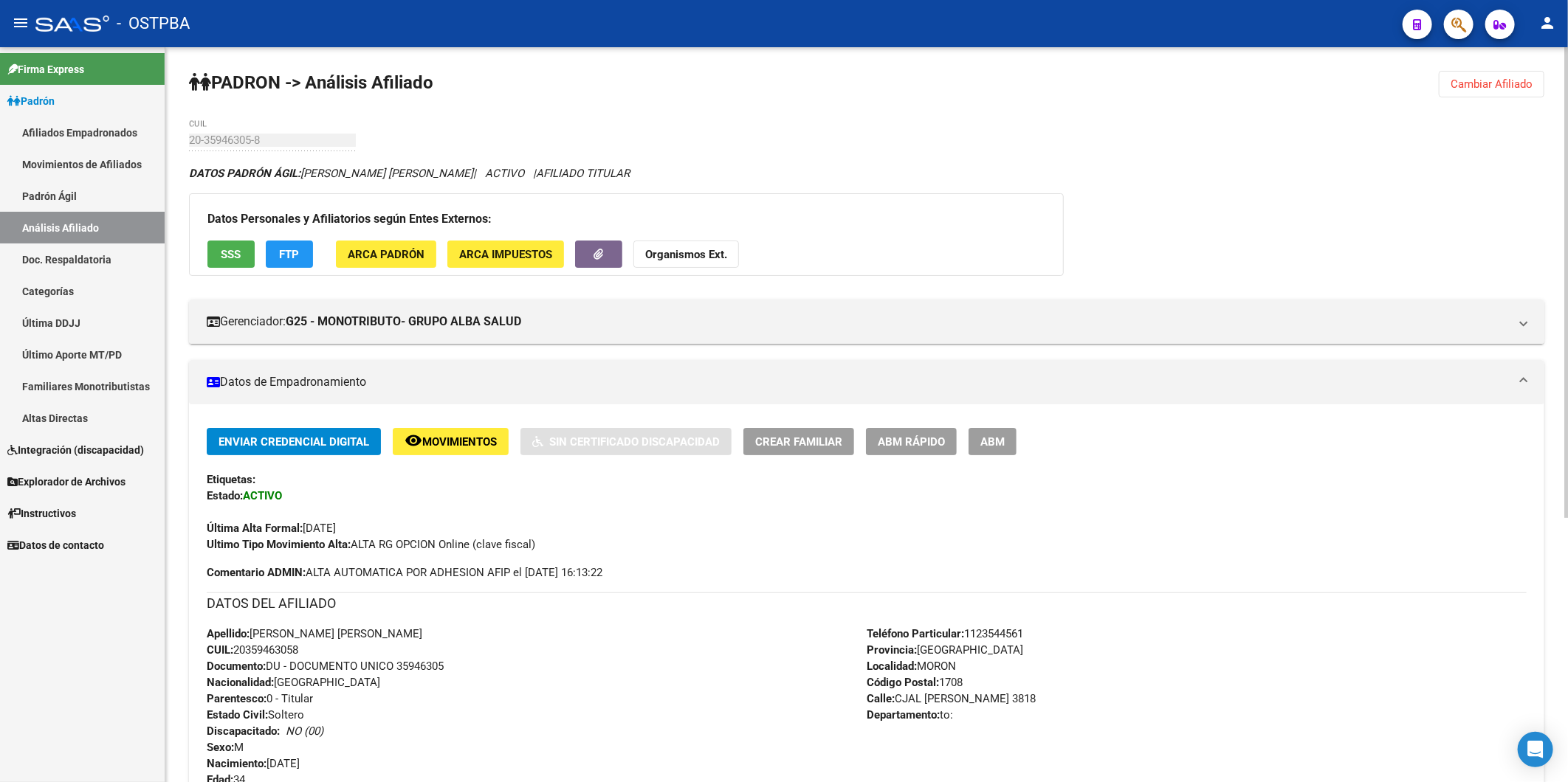
drag, startPoint x: 307, startPoint y: 652, endPoint x: 237, endPoint y: 653, distance: 70.0
click at [237, 653] on div "Apellido: [PERSON_NAME] [PERSON_NAME]: 20359463058 Documento: DU - DOCUMENTO UN…" at bounding box center [536, 707] width 660 height 162
copy span "20359463058"
click at [710, 259] on strong "Organismos Ext." at bounding box center [686, 254] width 82 height 13
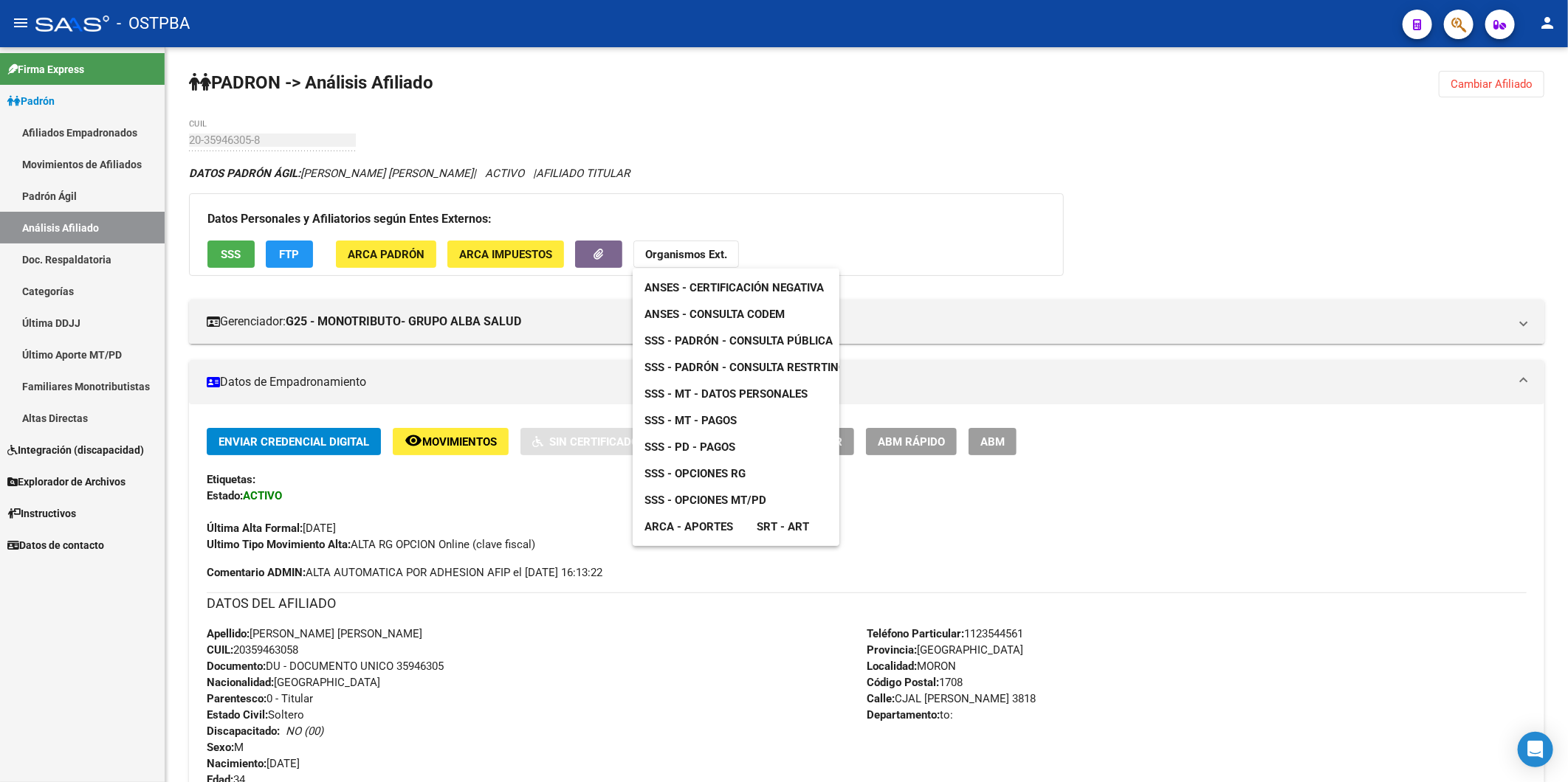
click at [762, 316] on span "ANSES - Consulta CODEM" at bounding box center [714, 313] width 140 height 13
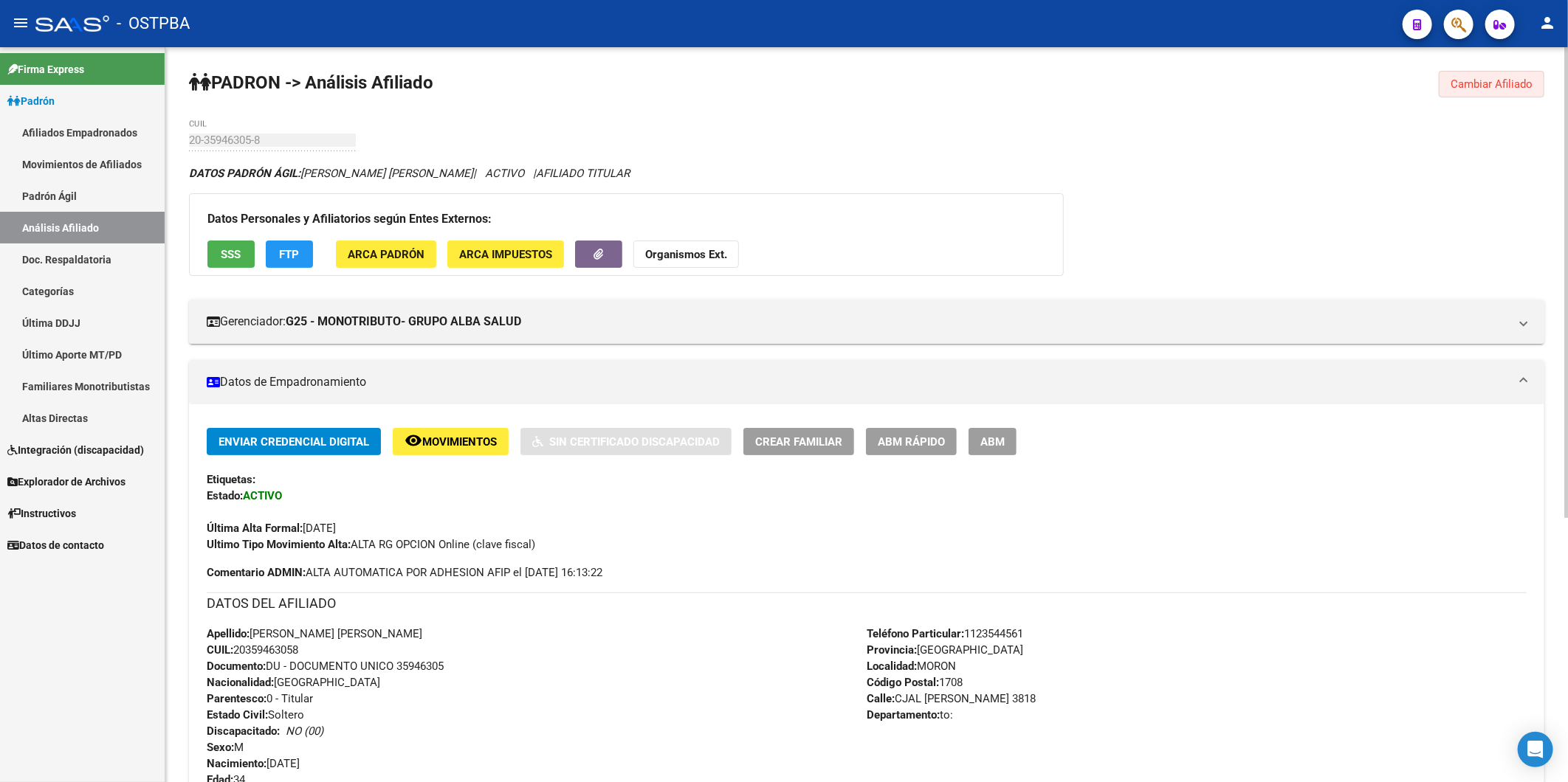
click at [1472, 78] on span "Cambiar Afiliado" at bounding box center [1491, 84] width 82 height 13
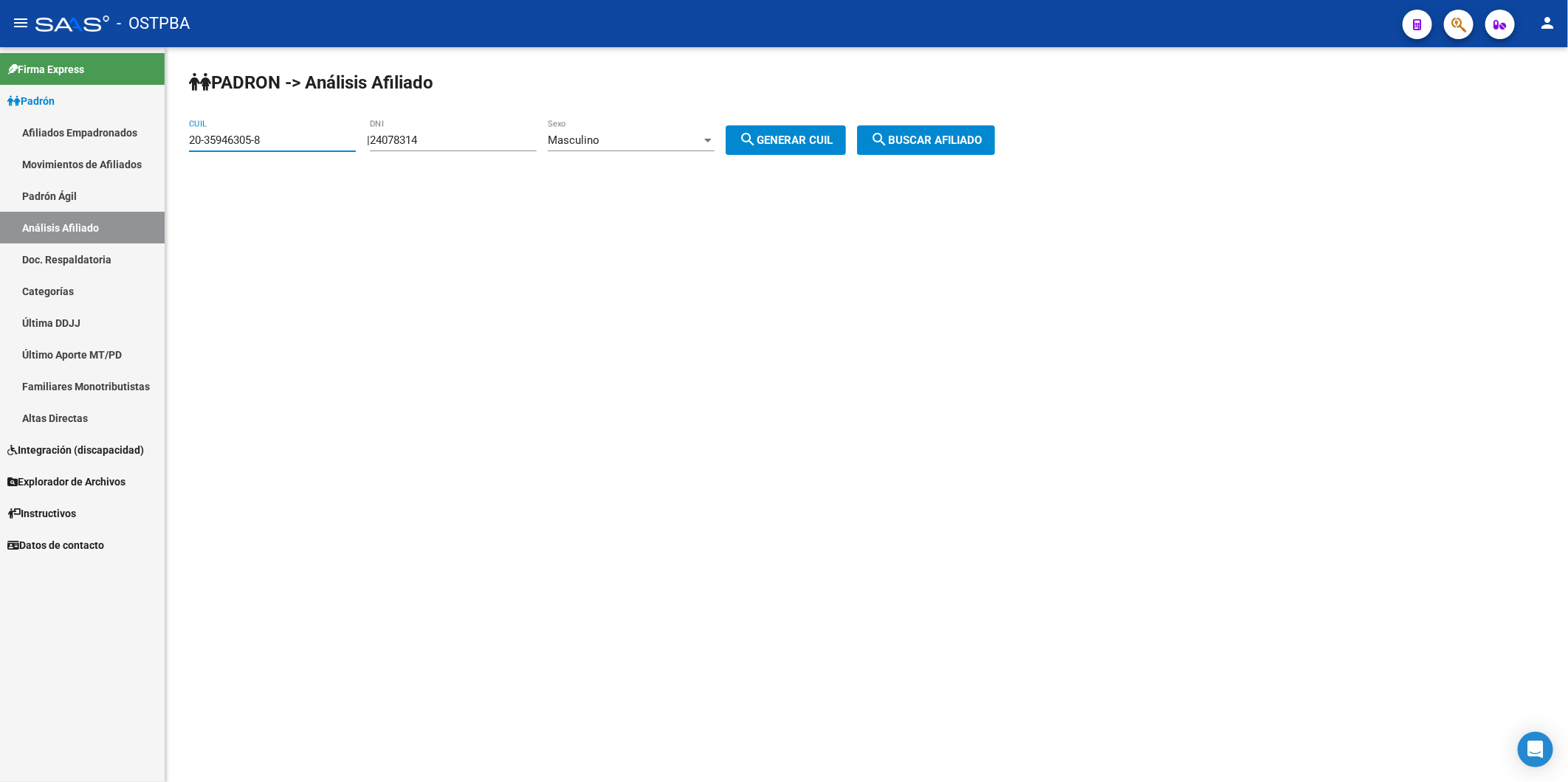
drag, startPoint x: 303, startPoint y: 140, endPoint x: 98, endPoint y: 214, distance: 217.9
click at [127, 145] on mat-sidenav-container "Firma Express Padrón Afiliados Empadronados Movimientos de Afiliados Padrón Ági…" at bounding box center [784, 414] width 1568 height 735
paste input "95237765-6"
click at [963, 142] on span "search Buscar afiliado" at bounding box center [926, 140] width 111 height 13
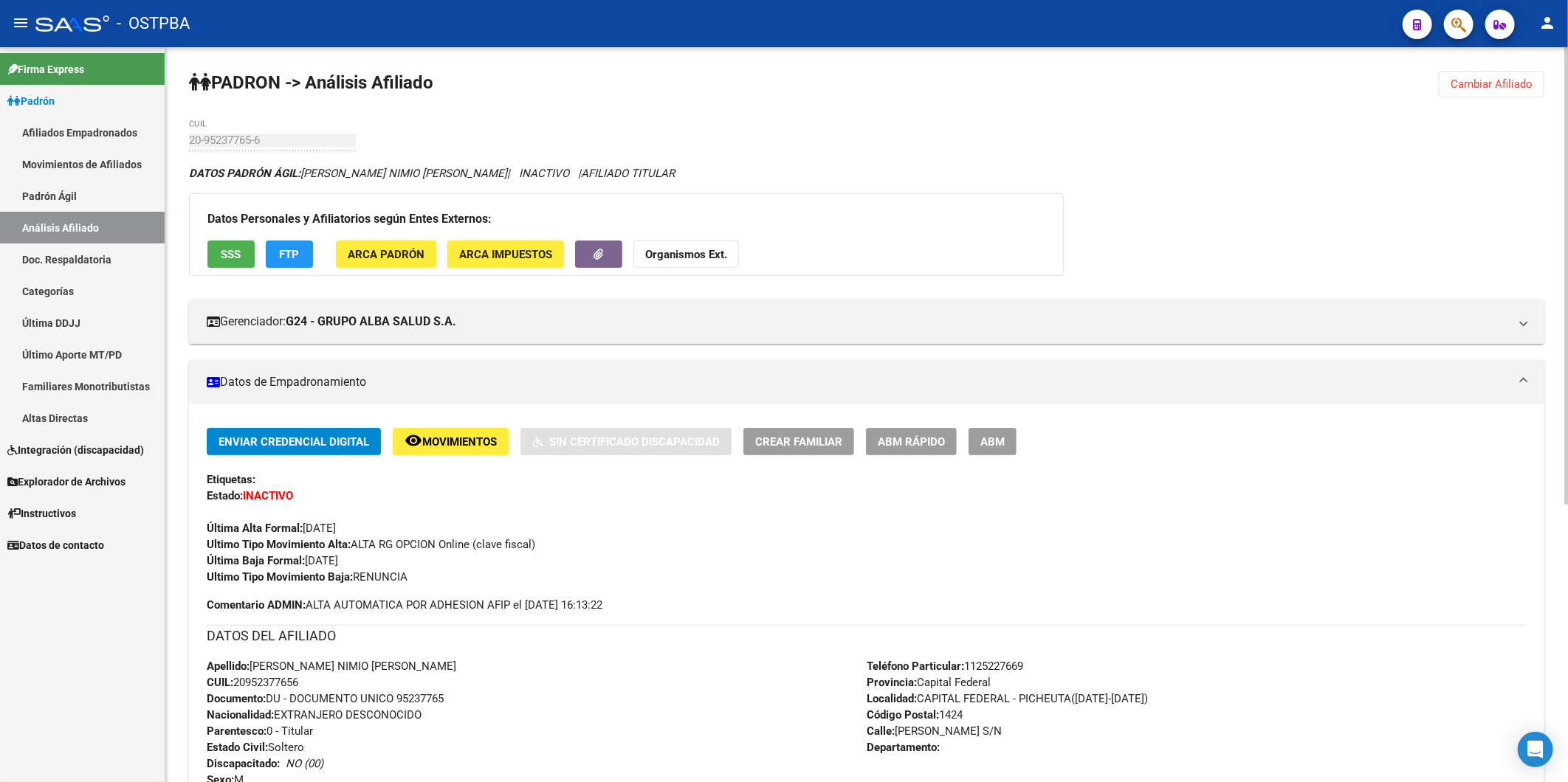
click at [704, 249] on strong "Organismos Ext." at bounding box center [686, 254] width 82 height 13
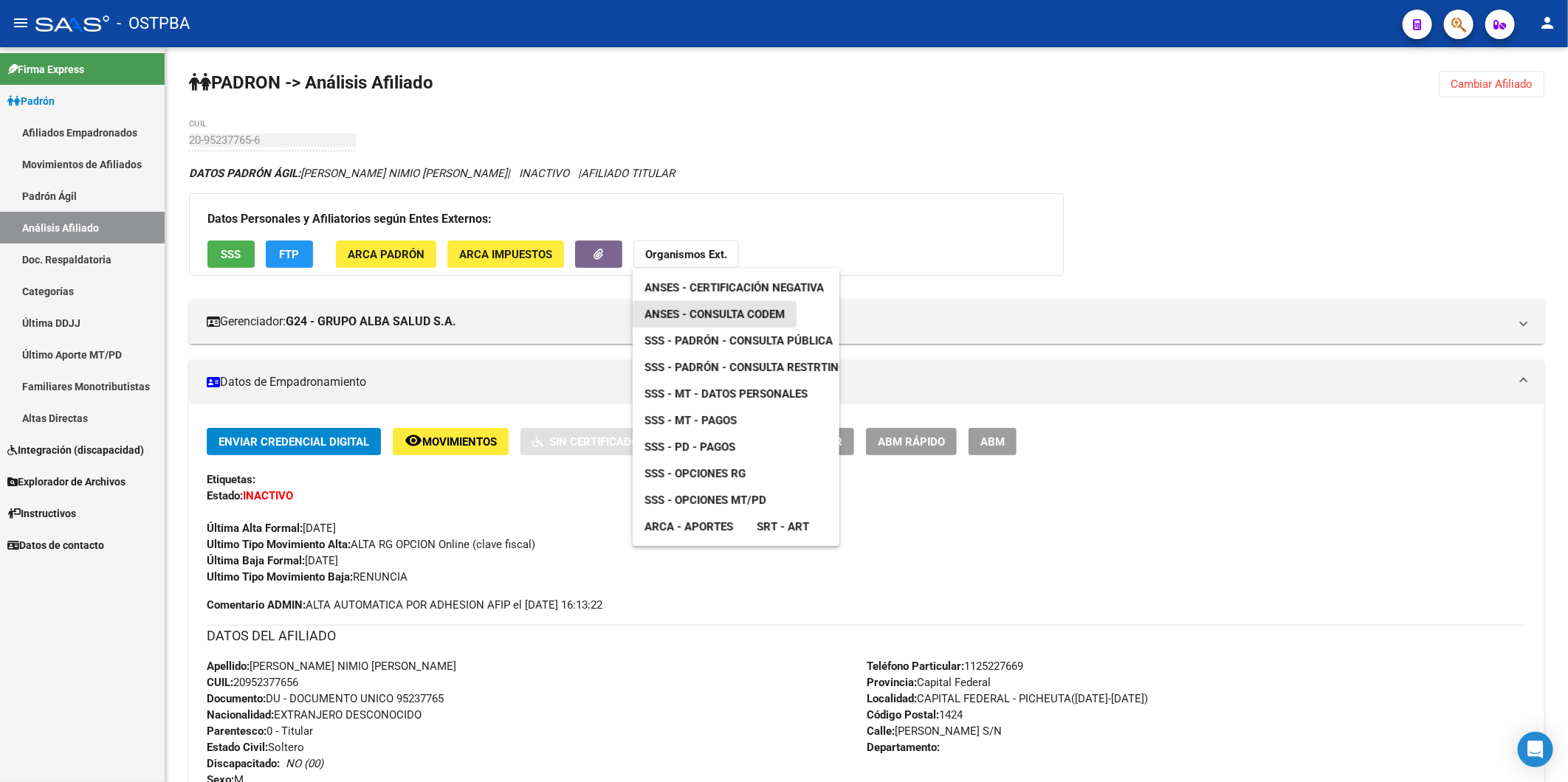
click at [716, 316] on span "ANSES - Consulta CODEM" at bounding box center [714, 313] width 140 height 13
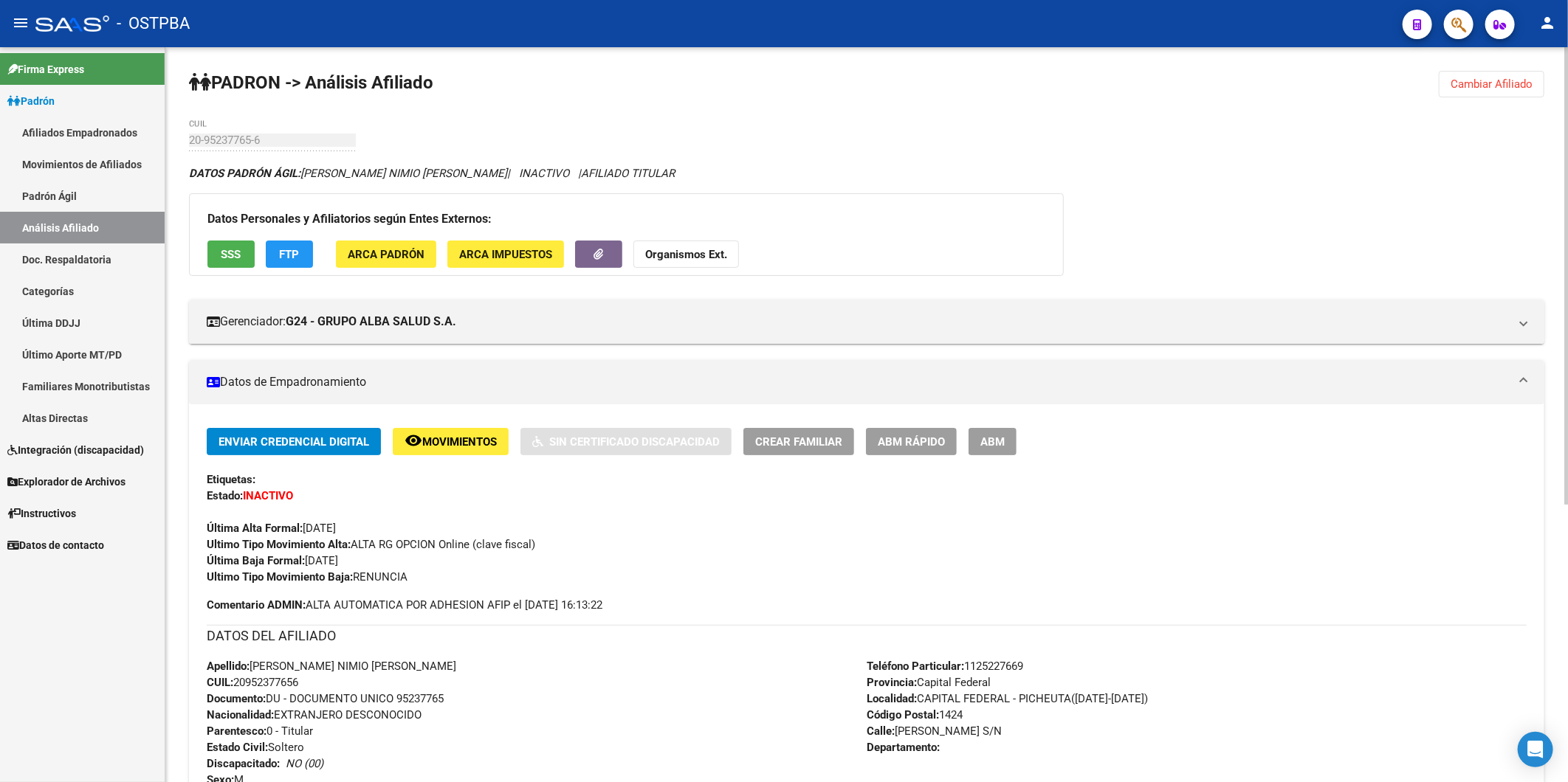
click at [1477, 84] on span "Cambiar Afiliado" at bounding box center [1491, 84] width 82 height 13
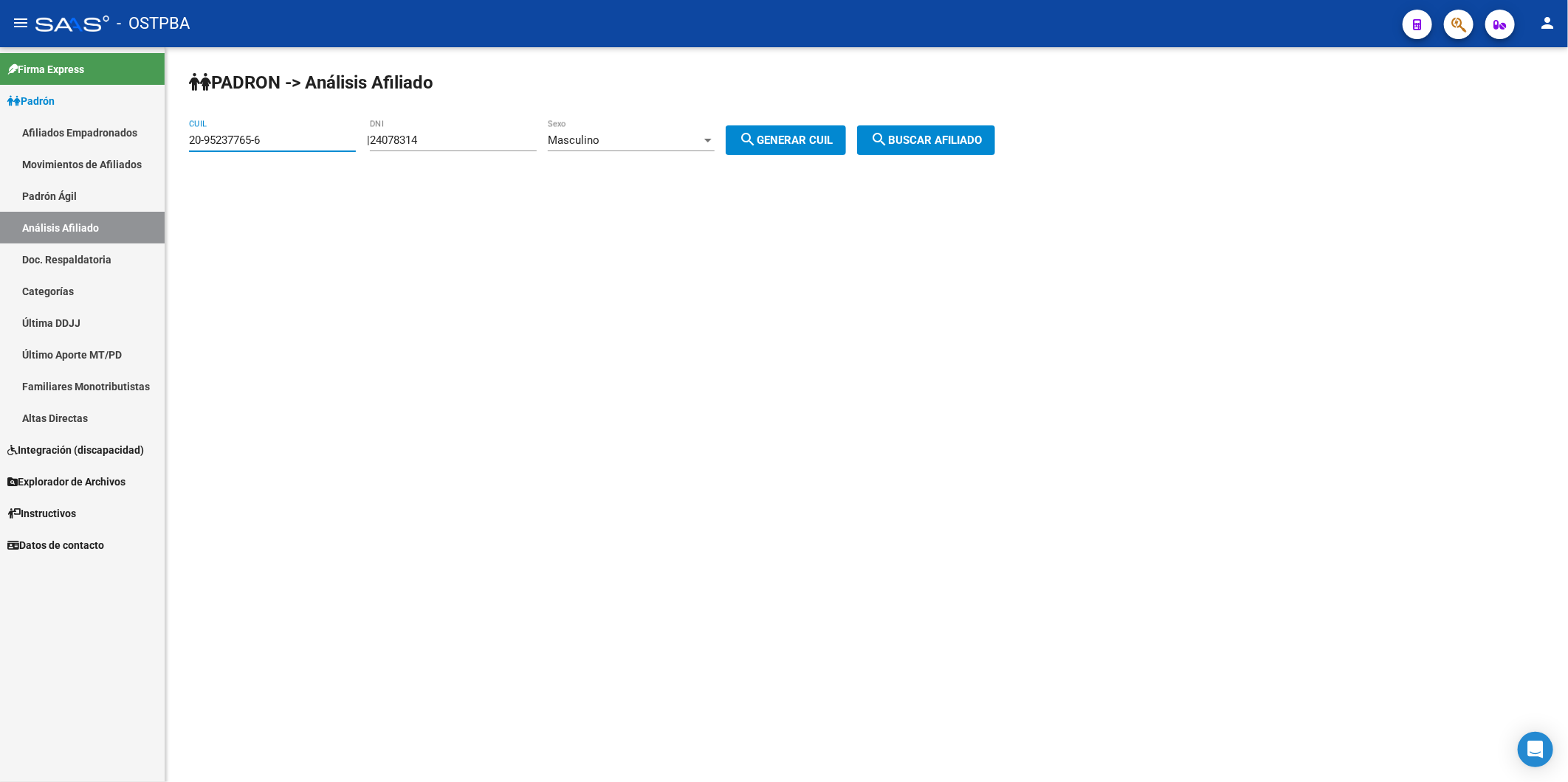
drag, startPoint x: 318, startPoint y: 138, endPoint x: -3, endPoint y: 112, distance: 322.1
click at [0, 112] on html "menu - OSTPBA person Firma Express Padrón Afiliados Empadronados Movimientos de…" at bounding box center [784, 391] width 1568 height 782
paste input "36485052-3"
click at [920, 137] on span "search Buscar afiliado" at bounding box center [926, 140] width 111 height 13
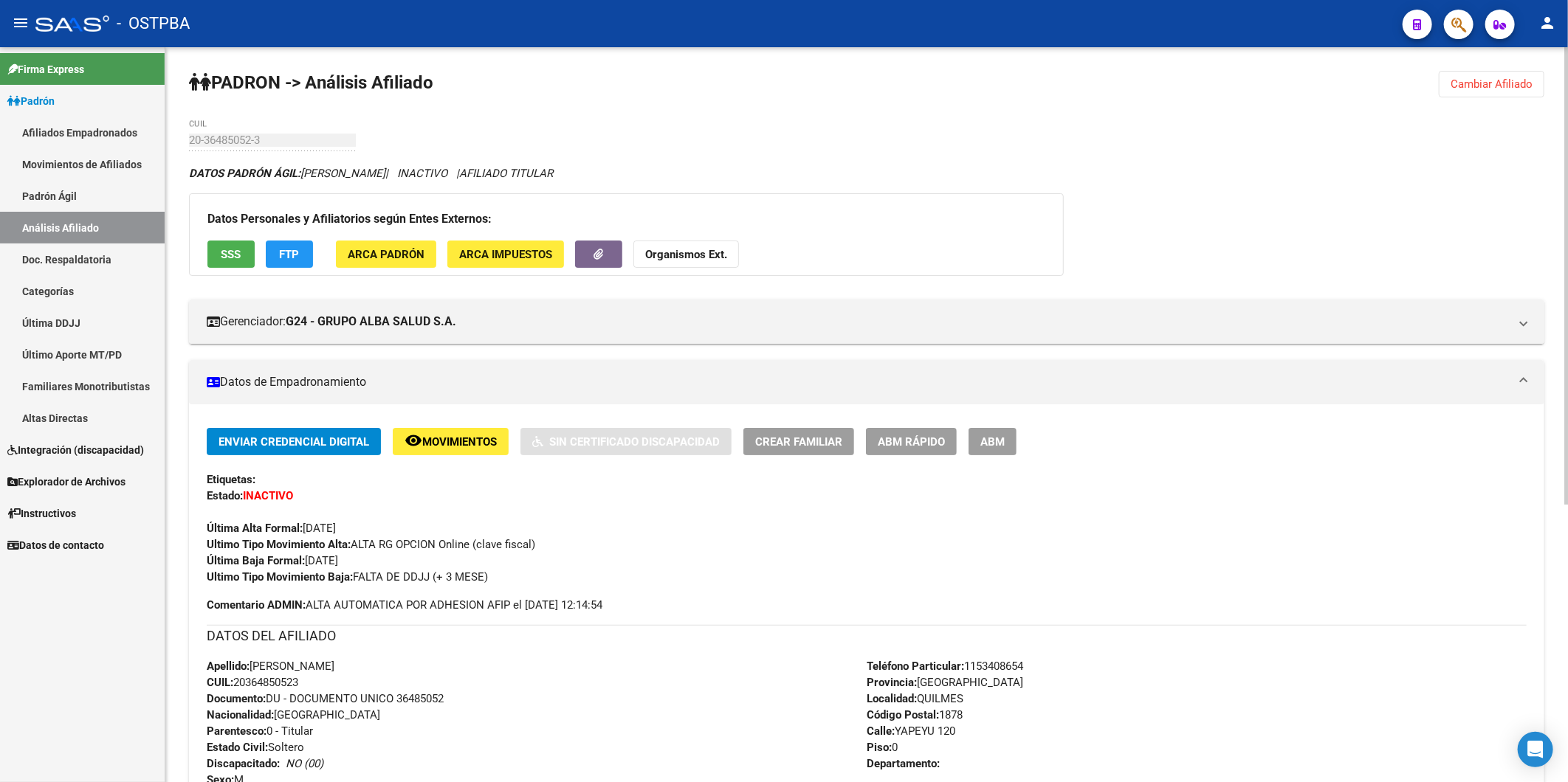
click at [699, 251] on strong "Organismos Ext." at bounding box center [686, 254] width 82 height 13
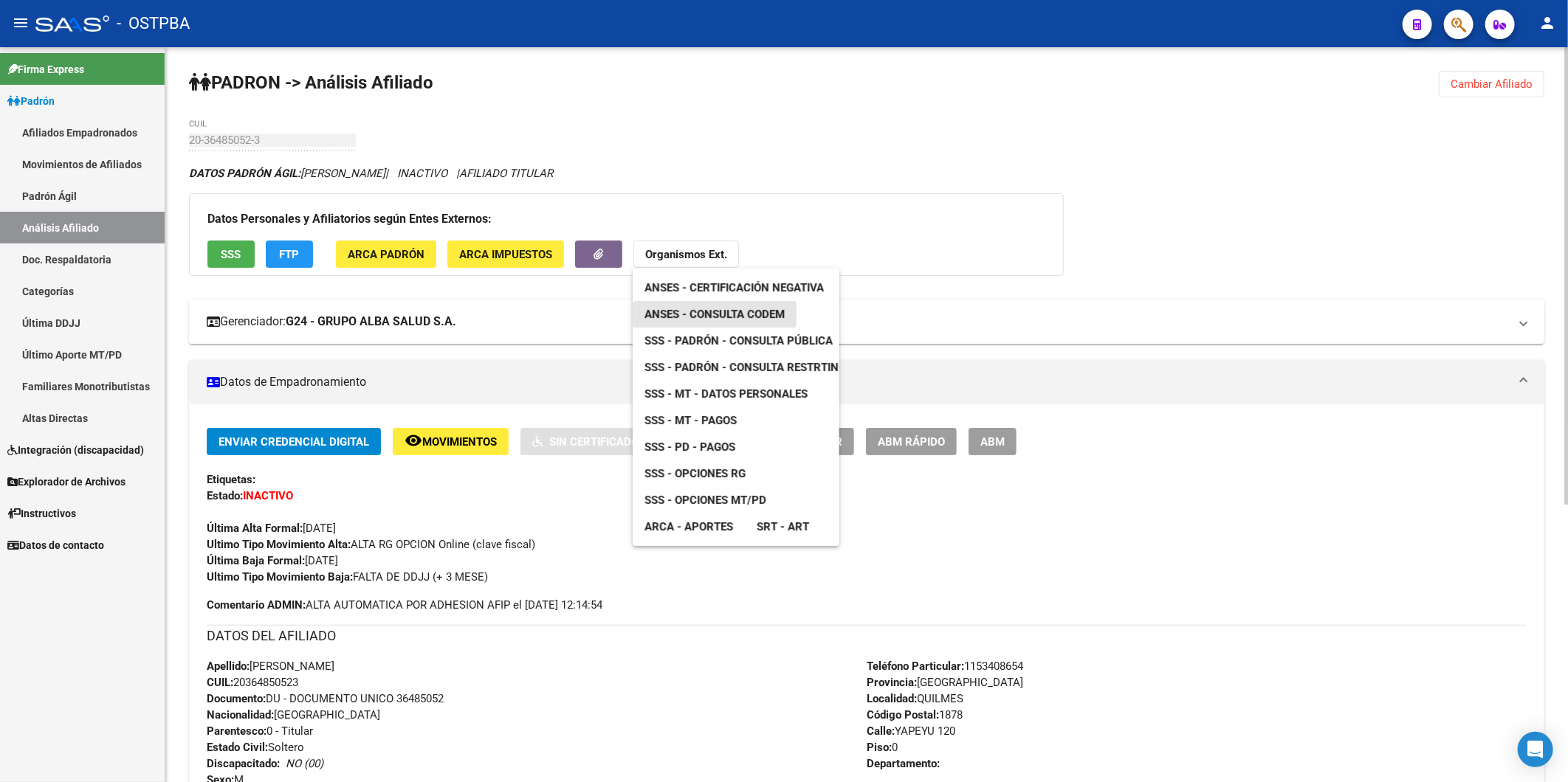
click at [736, 301] on link "ANSES - Consulta CODEM" at bounding box center [715, 314] width 164 height 27
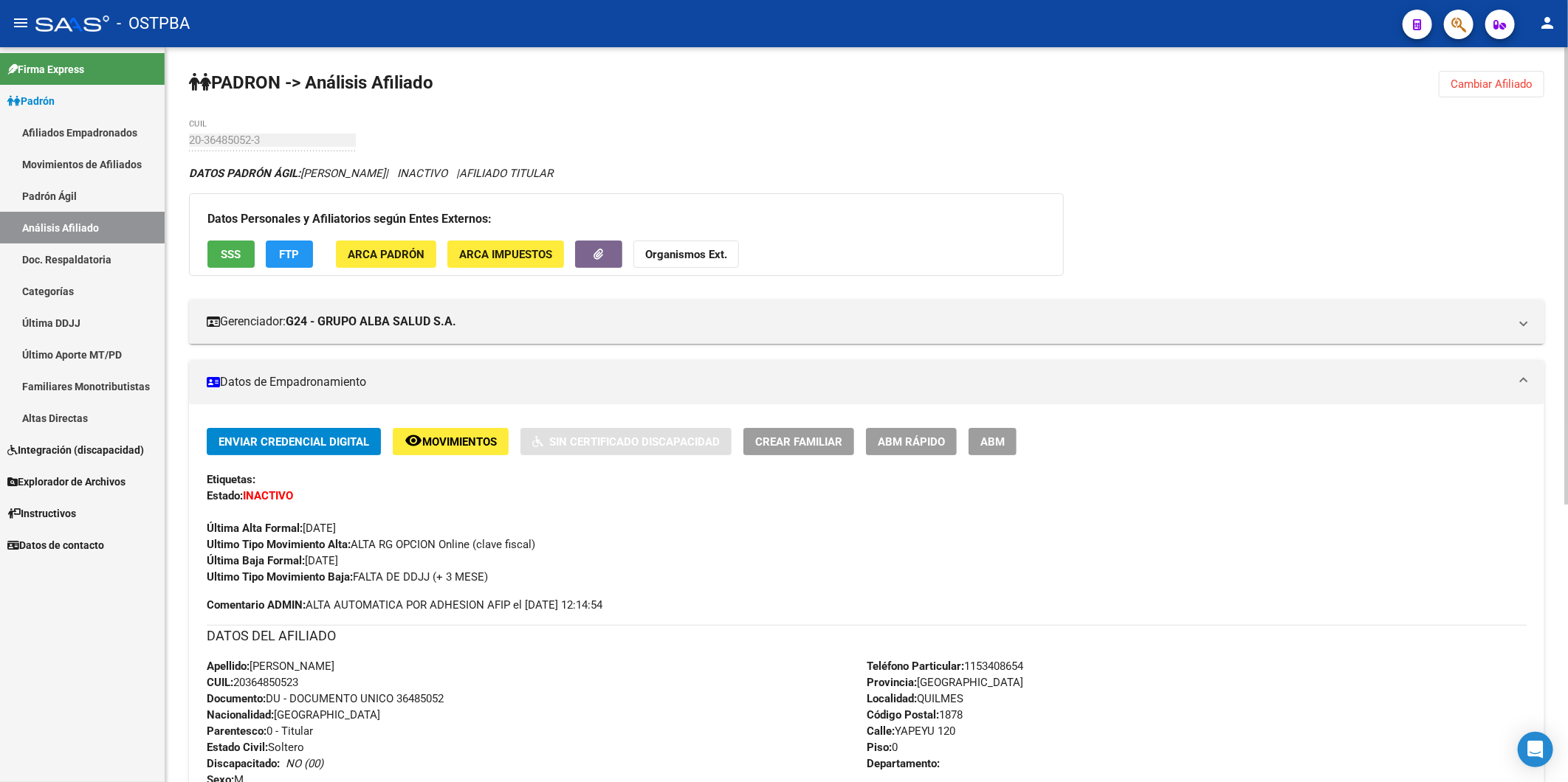
click at [1484, 84] on span "Cambiar Afiliado" at bounding box center [1491, 84] width 82 height 13
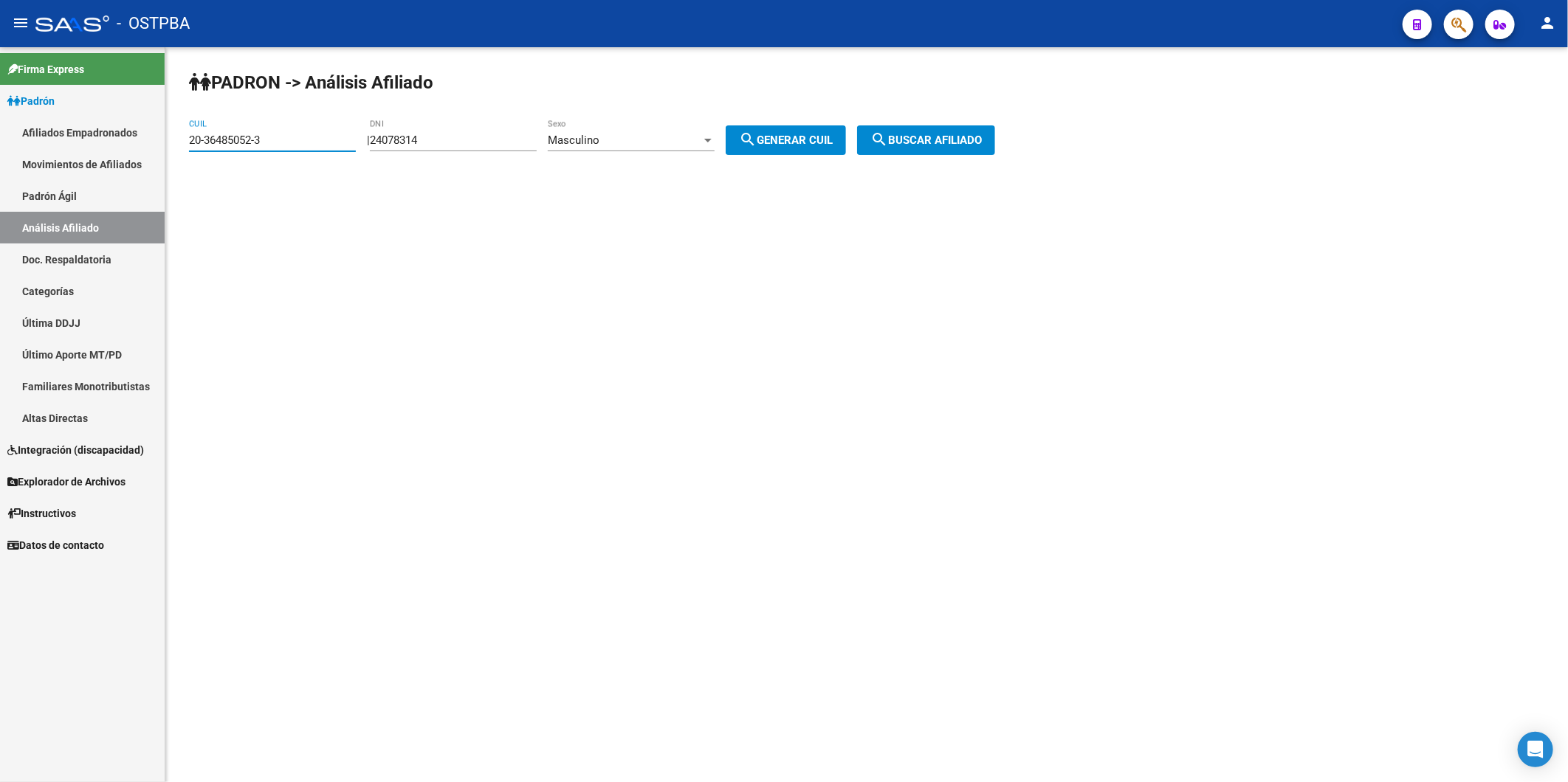
drag, startPoint x: 277, startPoint y: 142, endPoint x: 0, endPoint y: 394, distance: 374.5
click at [186, 145] on div "PADRON -> Análisis Afiliado 20-36485052-3 CUIL | 24078314 DNI Masculino Sexo se…" at bounding box center [866, 125] width 1402 height 155
paste input "27976678-5"
click at [978, 138] on span "search Buscar afiliado" at bounding box center [926, 140] width 111 height 13
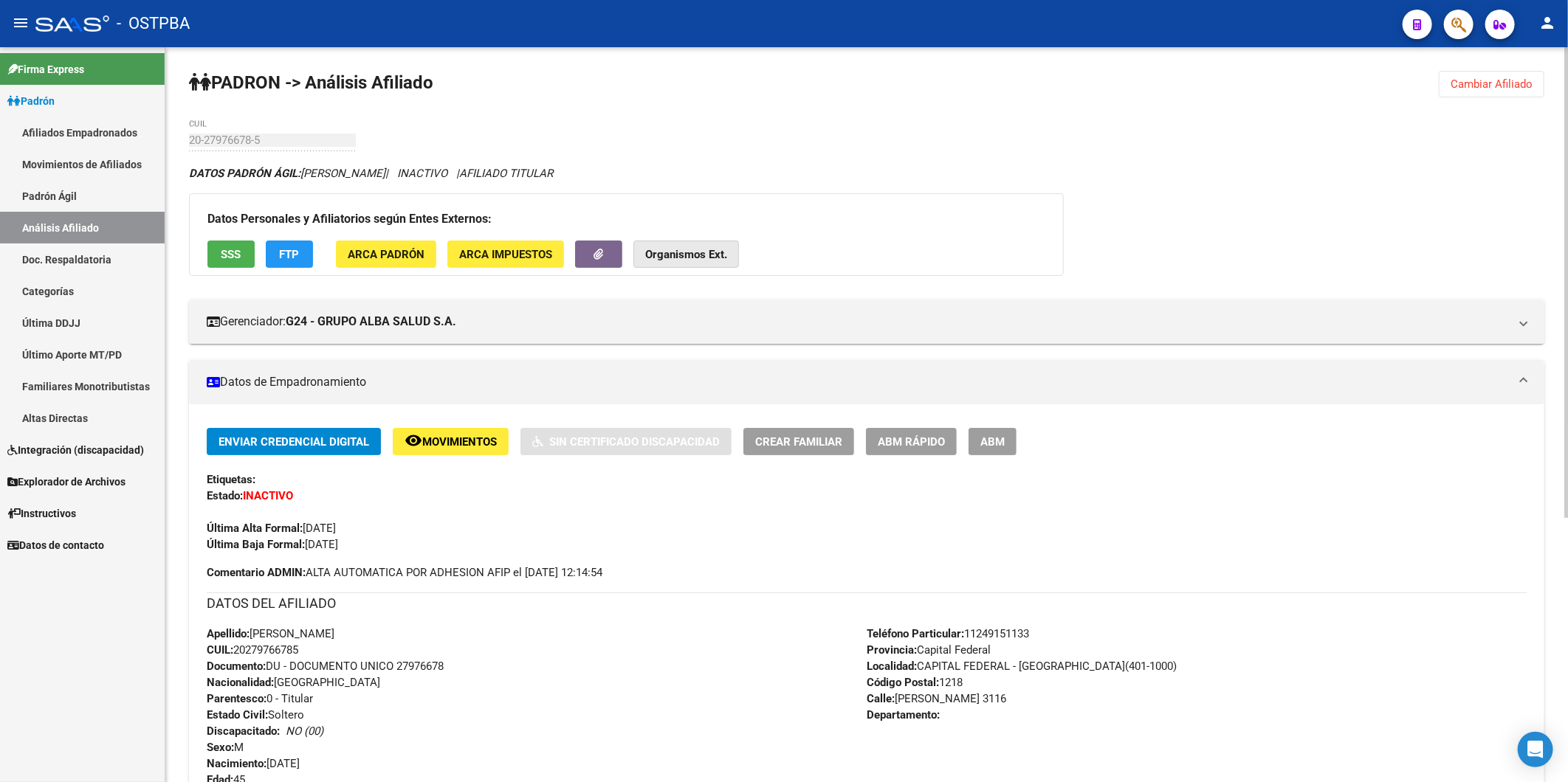
click at [698, 253] on strong "Organismos Ext." at bounding box center [686, 254] width 82 height 13
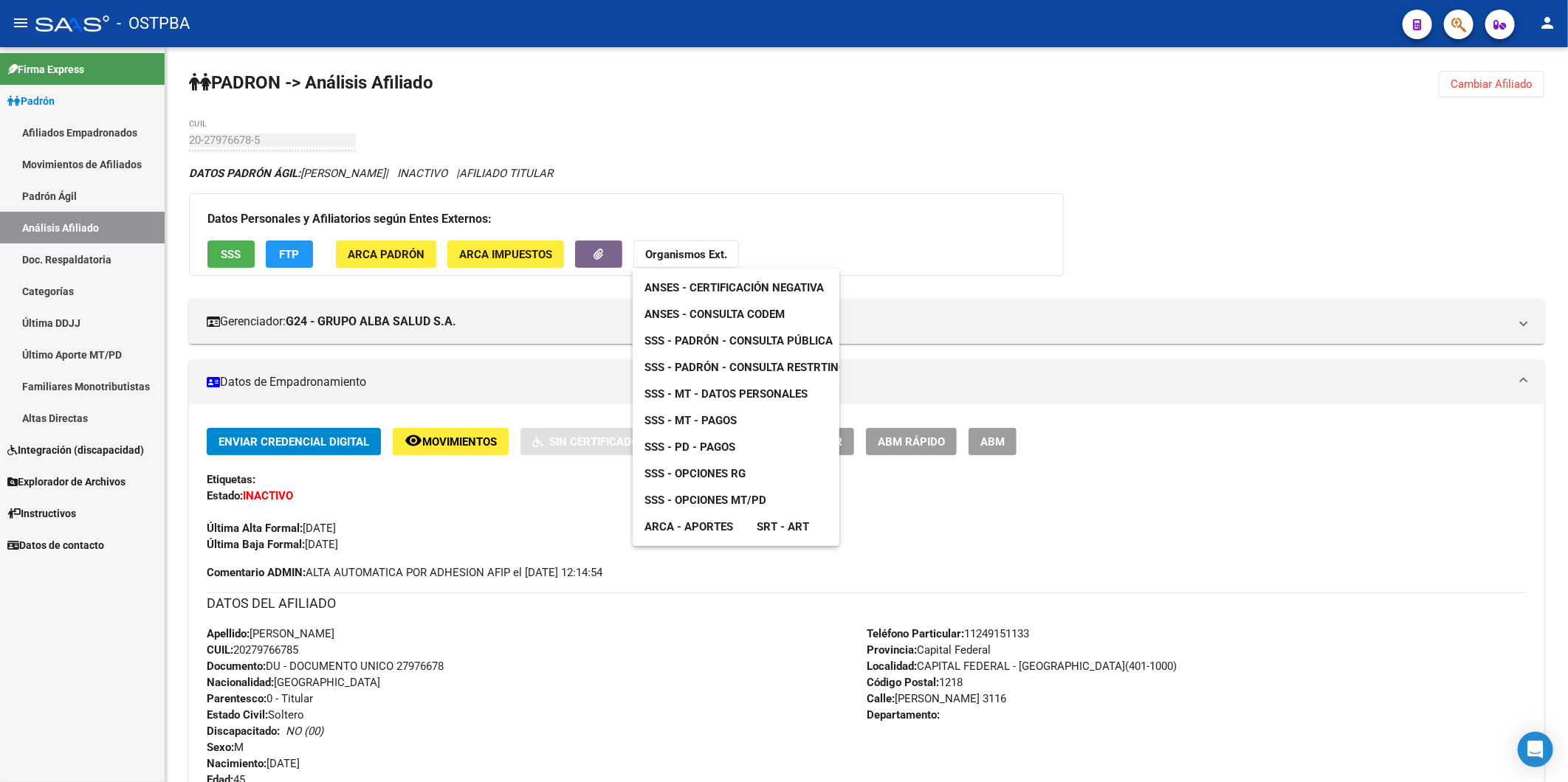
click at [719, 314] on span "ANSES - Consulta CODEM" at bounding box center [714, 313] width 140 height 13
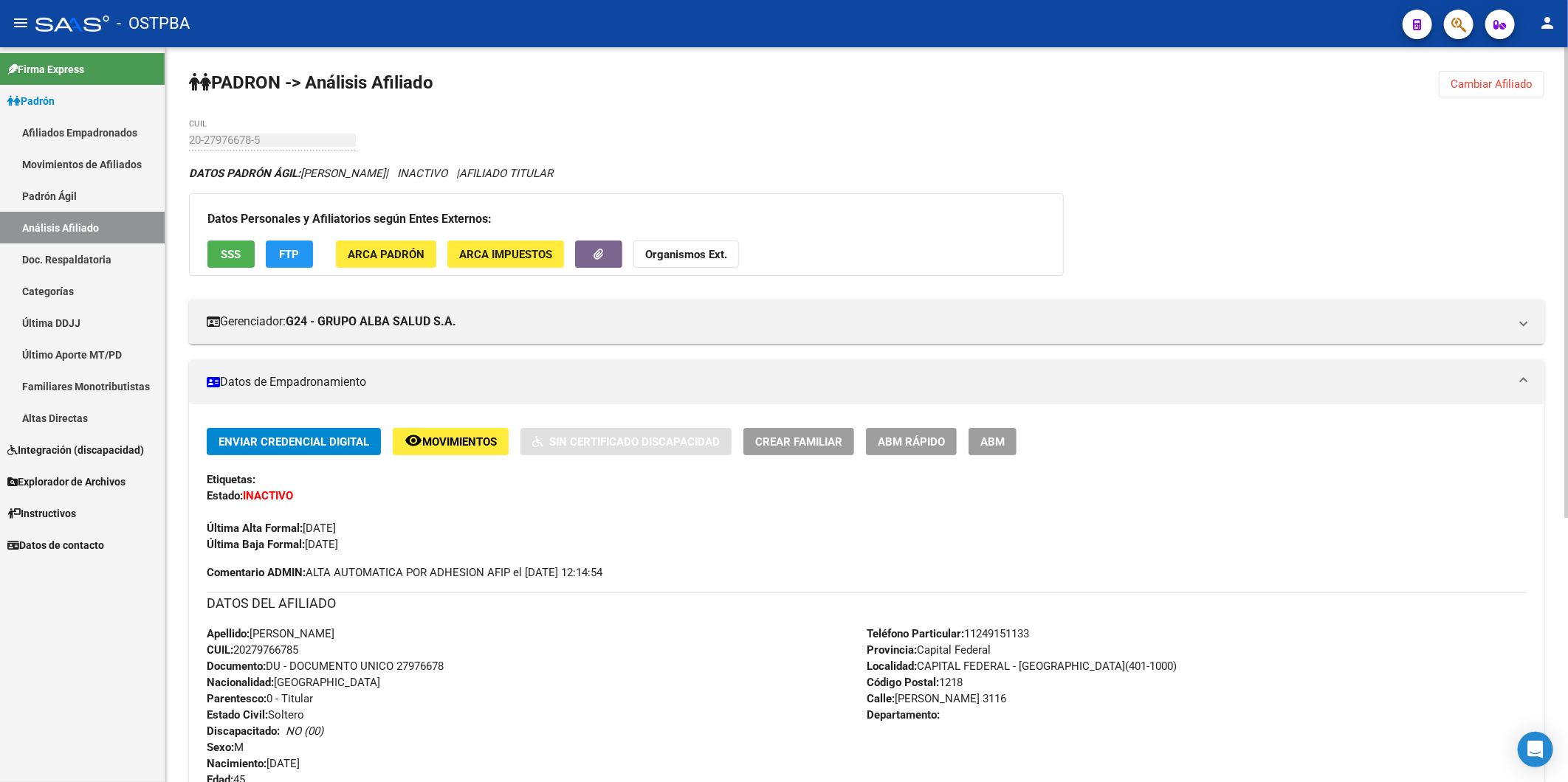
drag, startPoint x: 313, startPoint y: 653, endPoint x: 237, endPoint y: 653, distance: 76.0
click at [237, 653] on div "Apellido: [PERSON_NAME]: 20279766785 Documento: DU - DOCUMENTO UNICO 27976678 N…" at bounding box center [536, 707] width 660 height 162
copy span "20279766785"
click at [720, 258] on strong "Organismos Ext." at bounding box center [686, 254] width 82 height 13
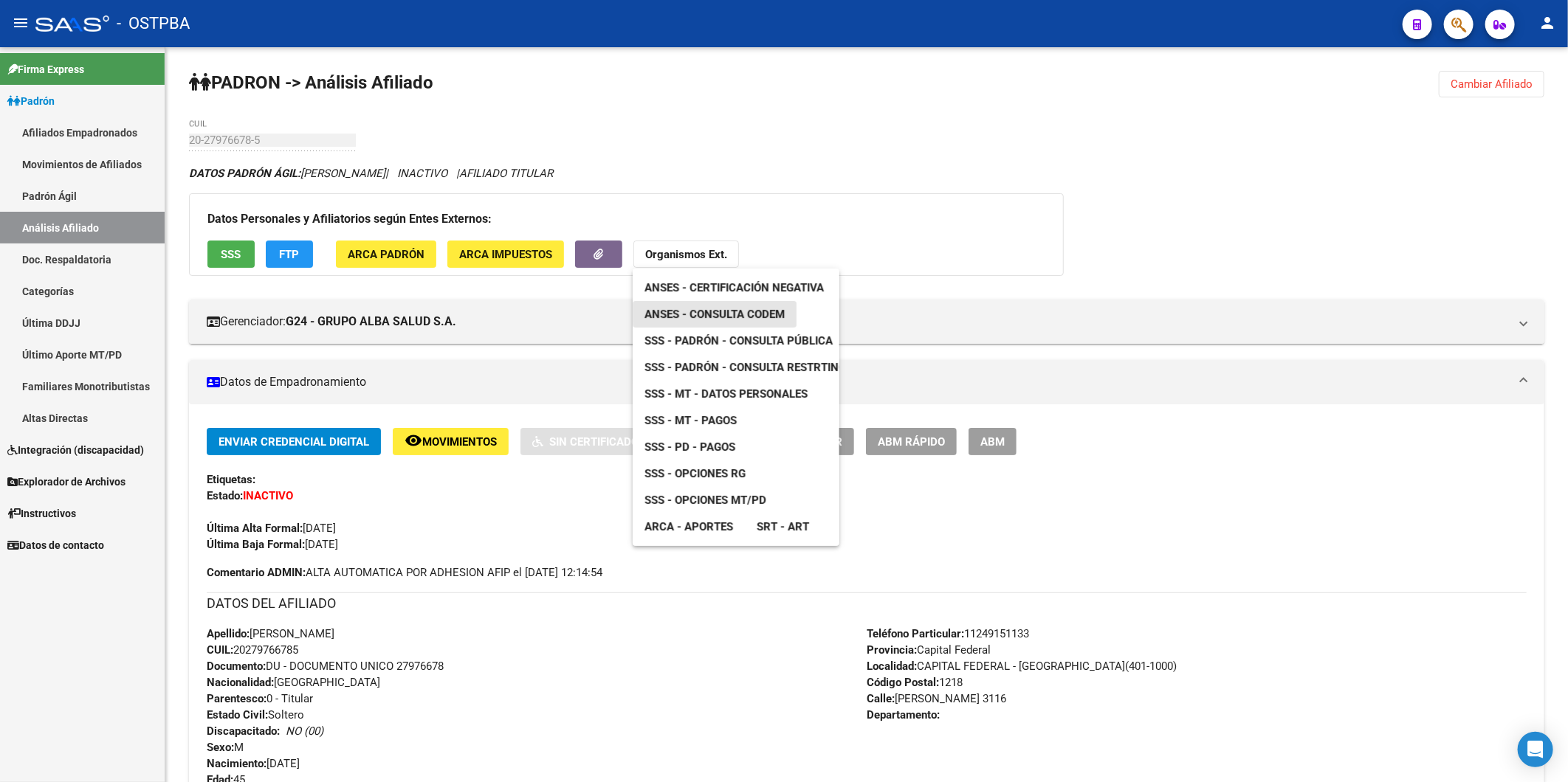
click at [741, 310] on span "ANSES - Consulta CODEM" at bounding box center [714, 313] width 140 height 13
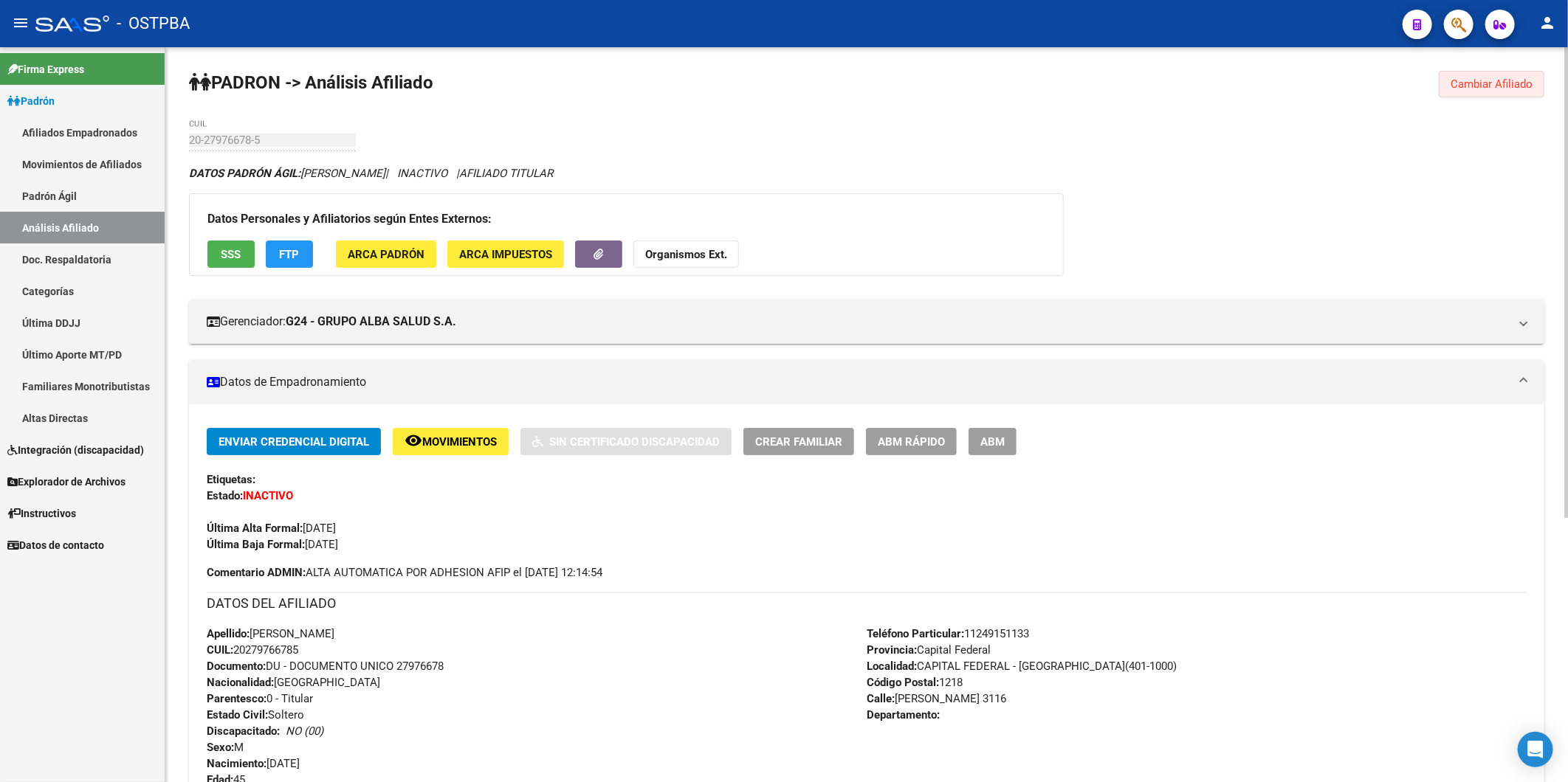
click at [1484, 85] on span "Cambiar Afiliado" at bounding box center [1491, 84] width 82 height 13
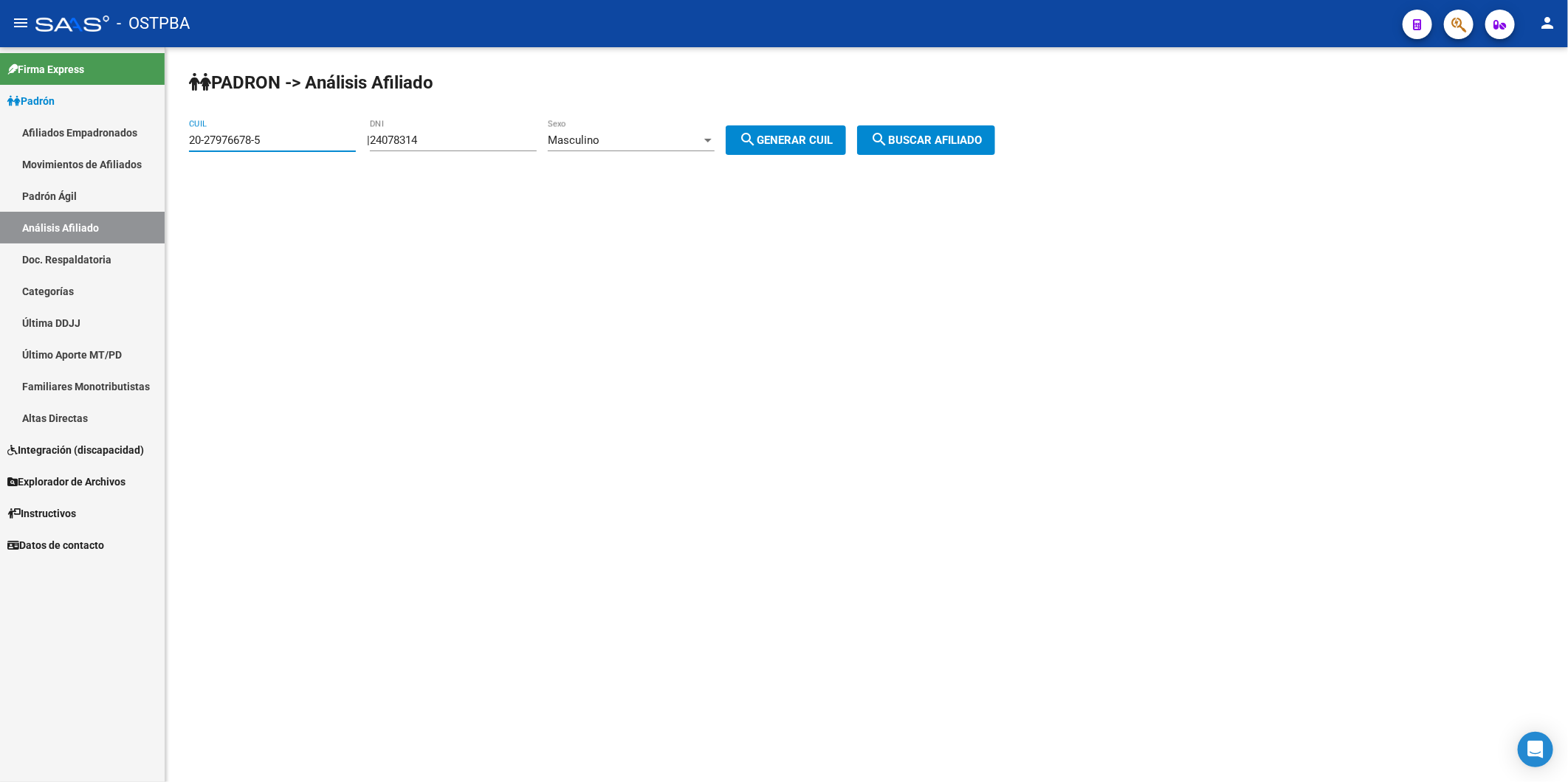
drag, startPoint x: 288, startPoint y: 141, endPoint x: 180, endPoint y: 145, distance: 108.1
click at [180, 145] on div "PADRON -> Análisis Afiliado 20-27976678-5 CUIL | 24078314 DNI Masculino Sexo se…" at bounding box center [866, 125] width 1402 height 155
paste input "41164574-7"
click at [982, 137] on span "search Buscar afiliado" at bounding box center [926, 140] width 111 height 13
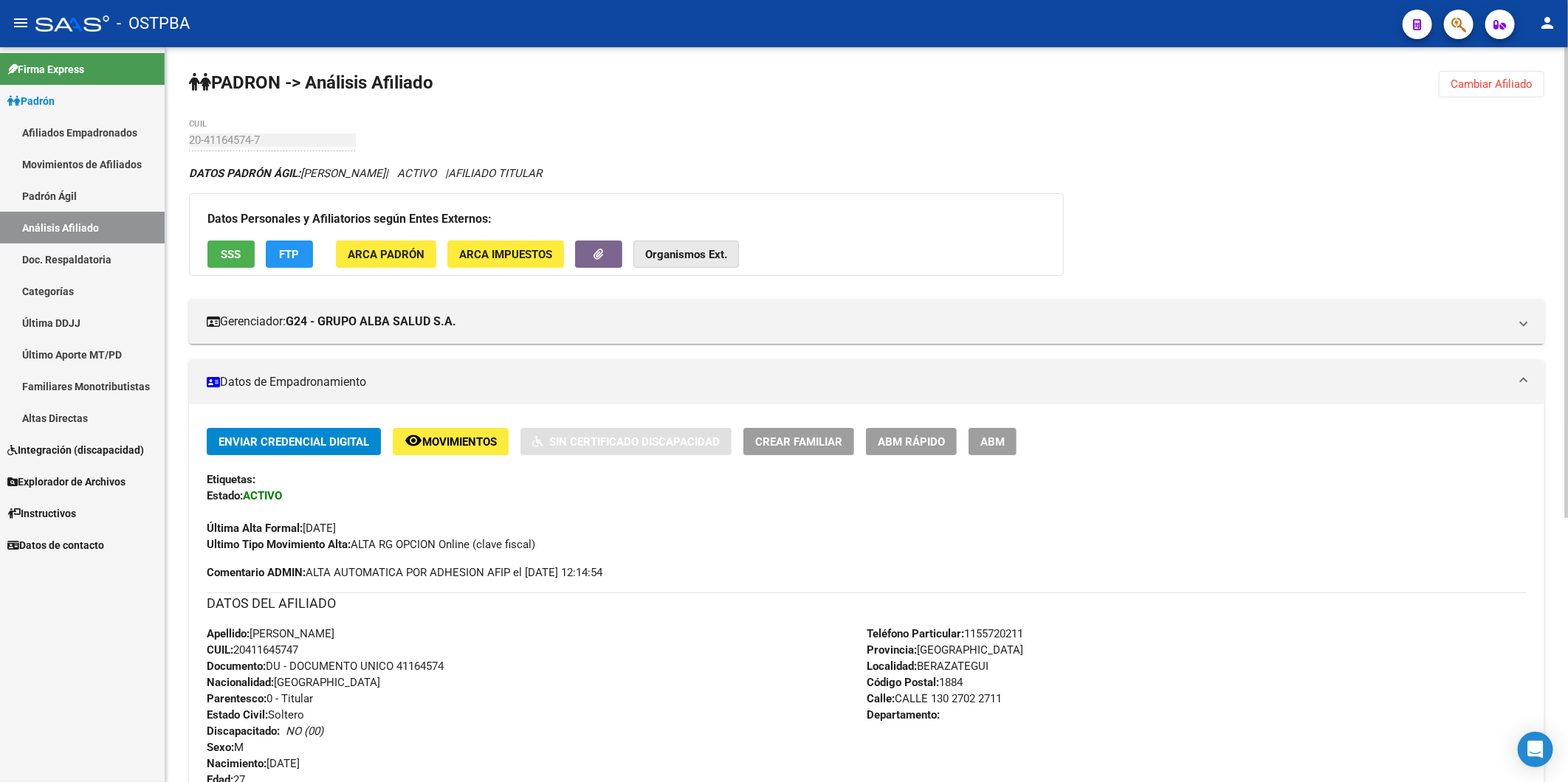
click at [696, 260] on strong "Organismos Ext." at bounding box center [686, 254] width 82 height 13
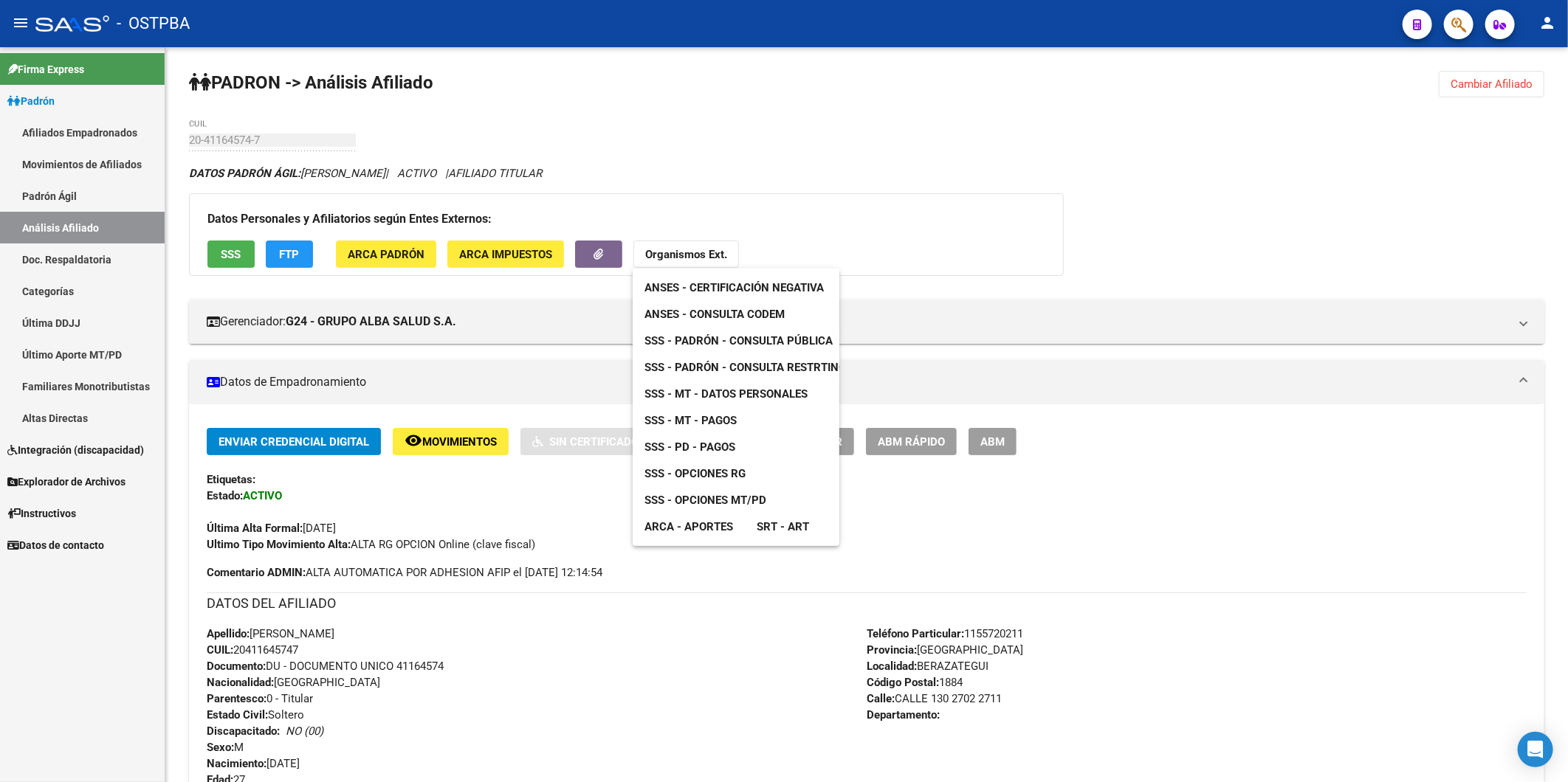
click at [717, 313] on span "ANSES - Consulta CODEM" at bounding box center [714, 313] width 140 height 13
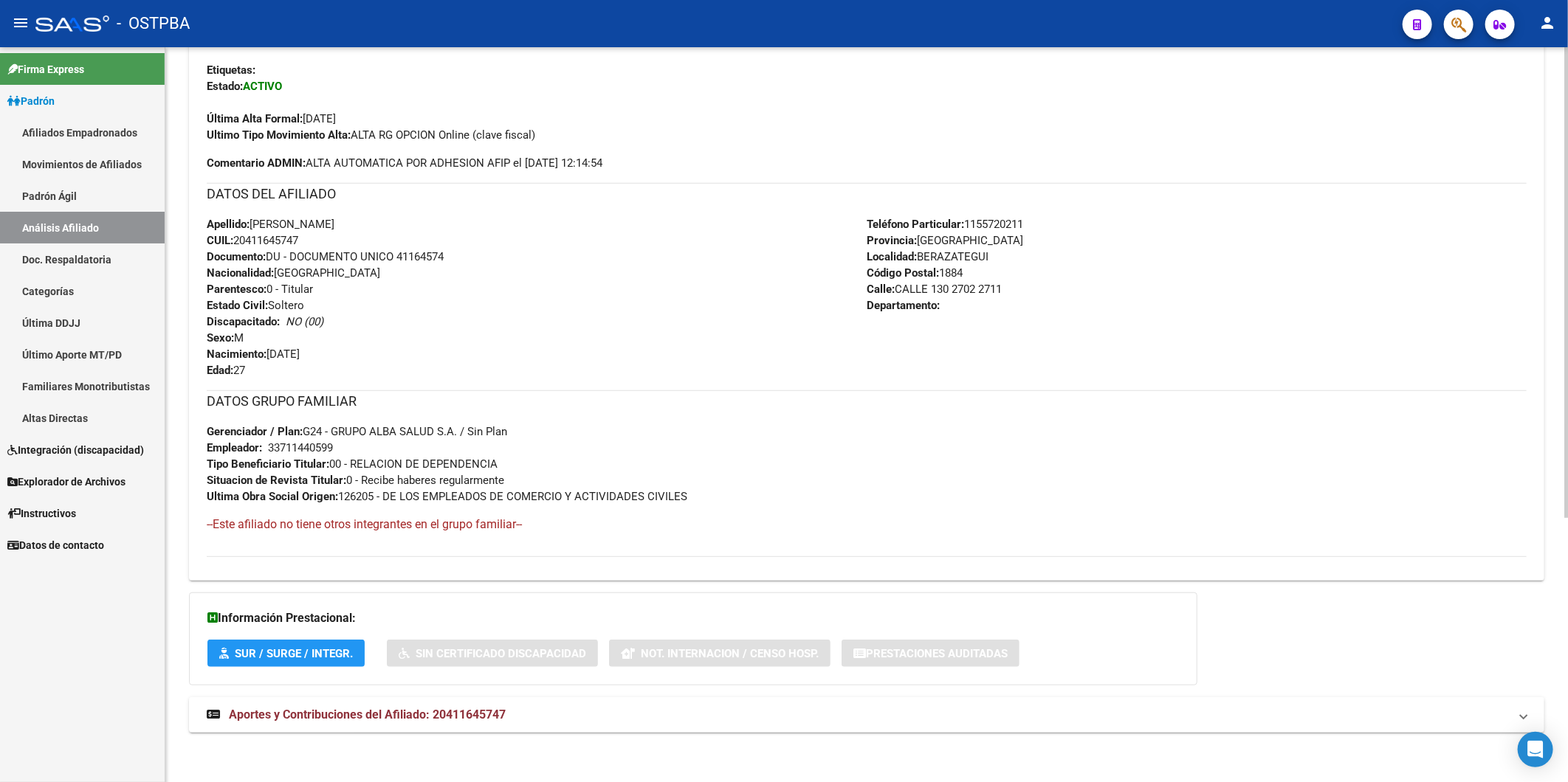
scroll to position [413, 0]
click at [449, 716] on span "Aportes y Contribuciones del Afiliado: 20411645747" at bounding box center [367, 712] width 277 height 14
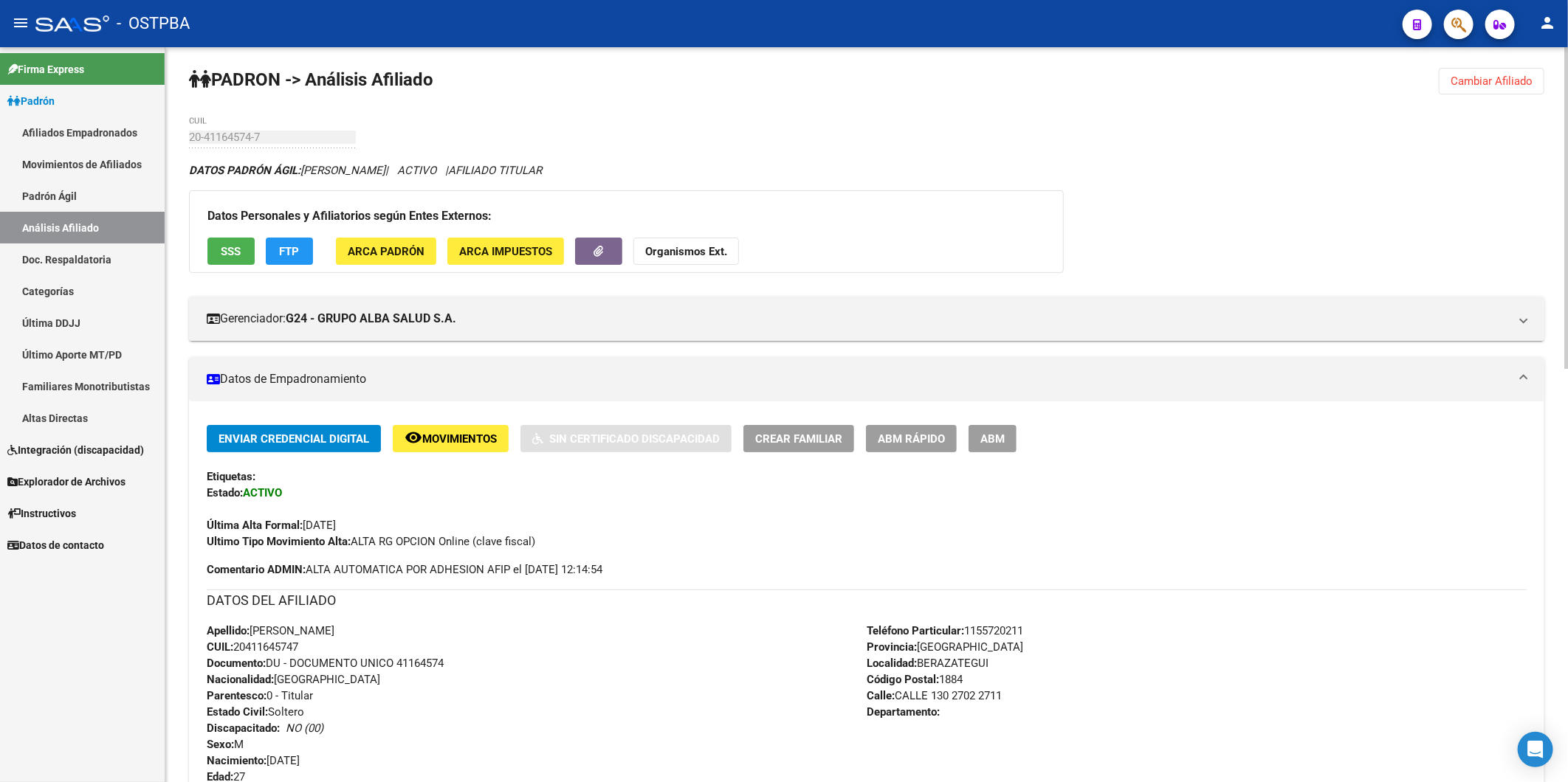
scroll to position [0, 0]
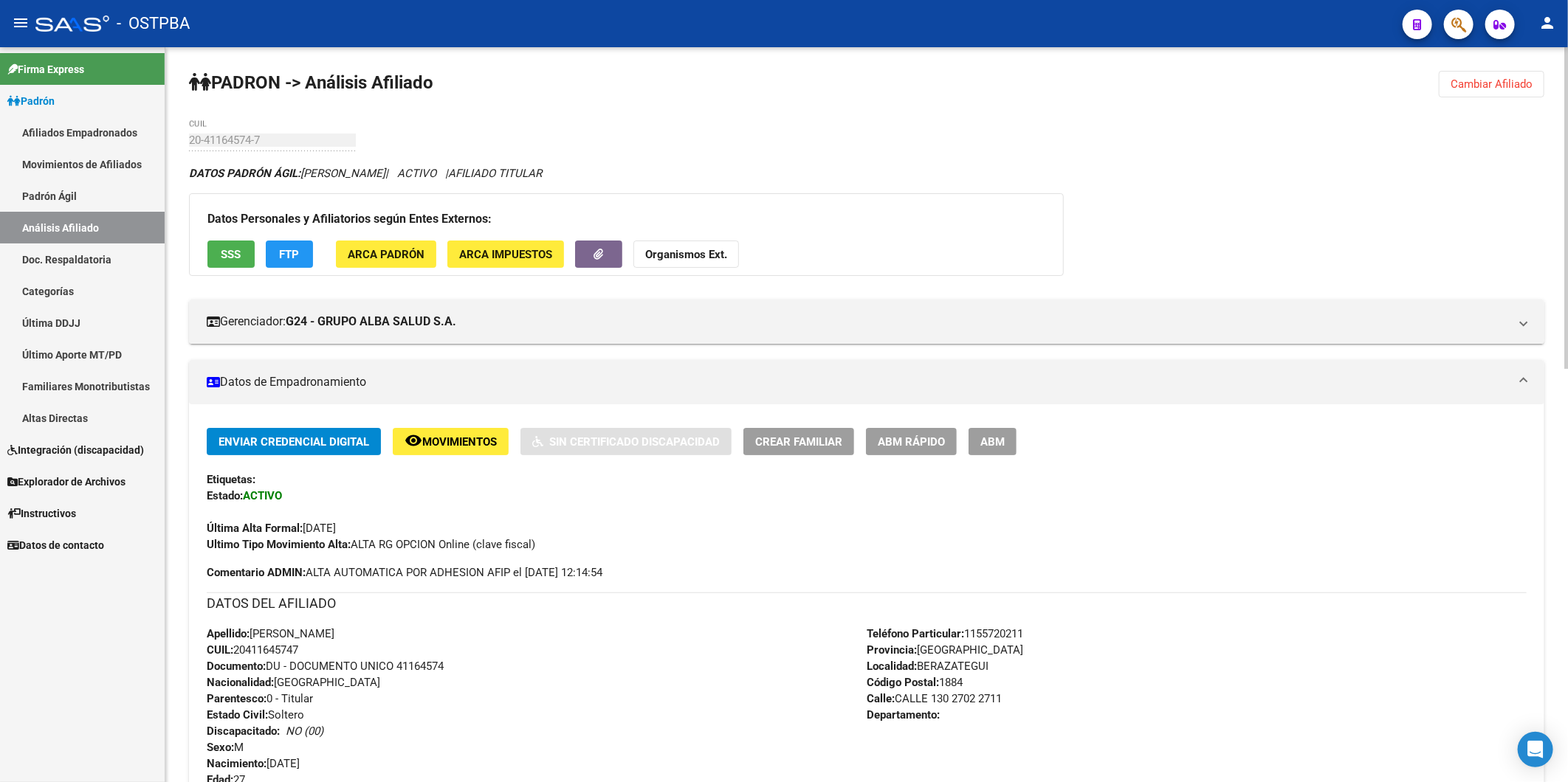
click at [1479, 84] on span "Cambiar Afiliado" at bounding box center [1491, 84] width 82 height 13
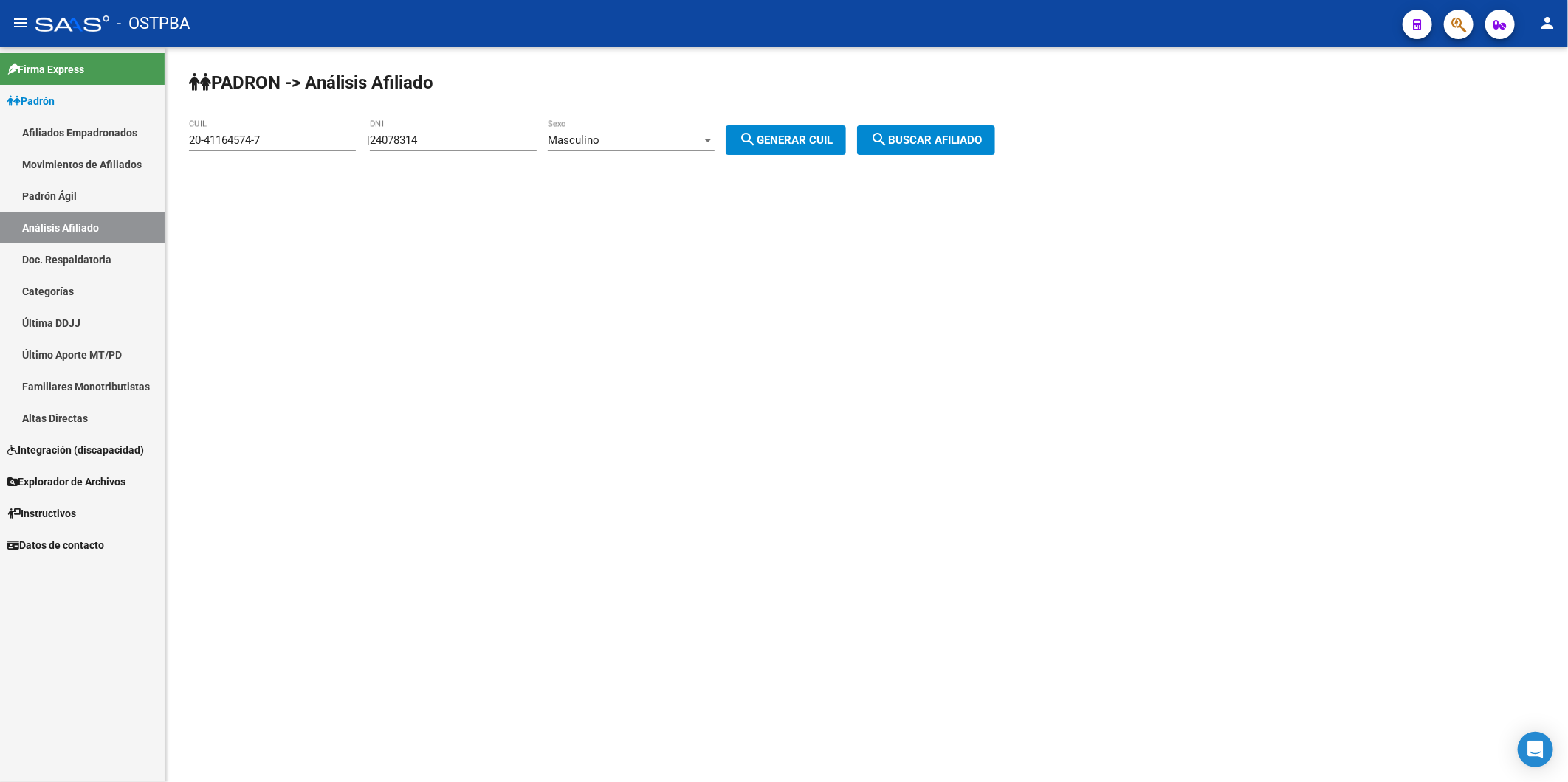
drag, startPoint x: 312, startPoint y: 149, endPoint x: 237, endPoint y: 142, distance: 75.3
click at [237, 142] on div "20-41164574-7 CUIL" at bounding box center [272, 135] width 167 height 32
drag, startPoint x: 283, startPoint y: 136, endPoint x: 177, endPoint y: 136, distance: 106.0
click at [177, 136] on div "PADRON -> Análisis Afiliado 20-41164574-7 CUIL | 24078314 DNI Masculino Sexo se…" at bounding box center [866, 125] width 1402 height 155
paste input "7-94496873-9"
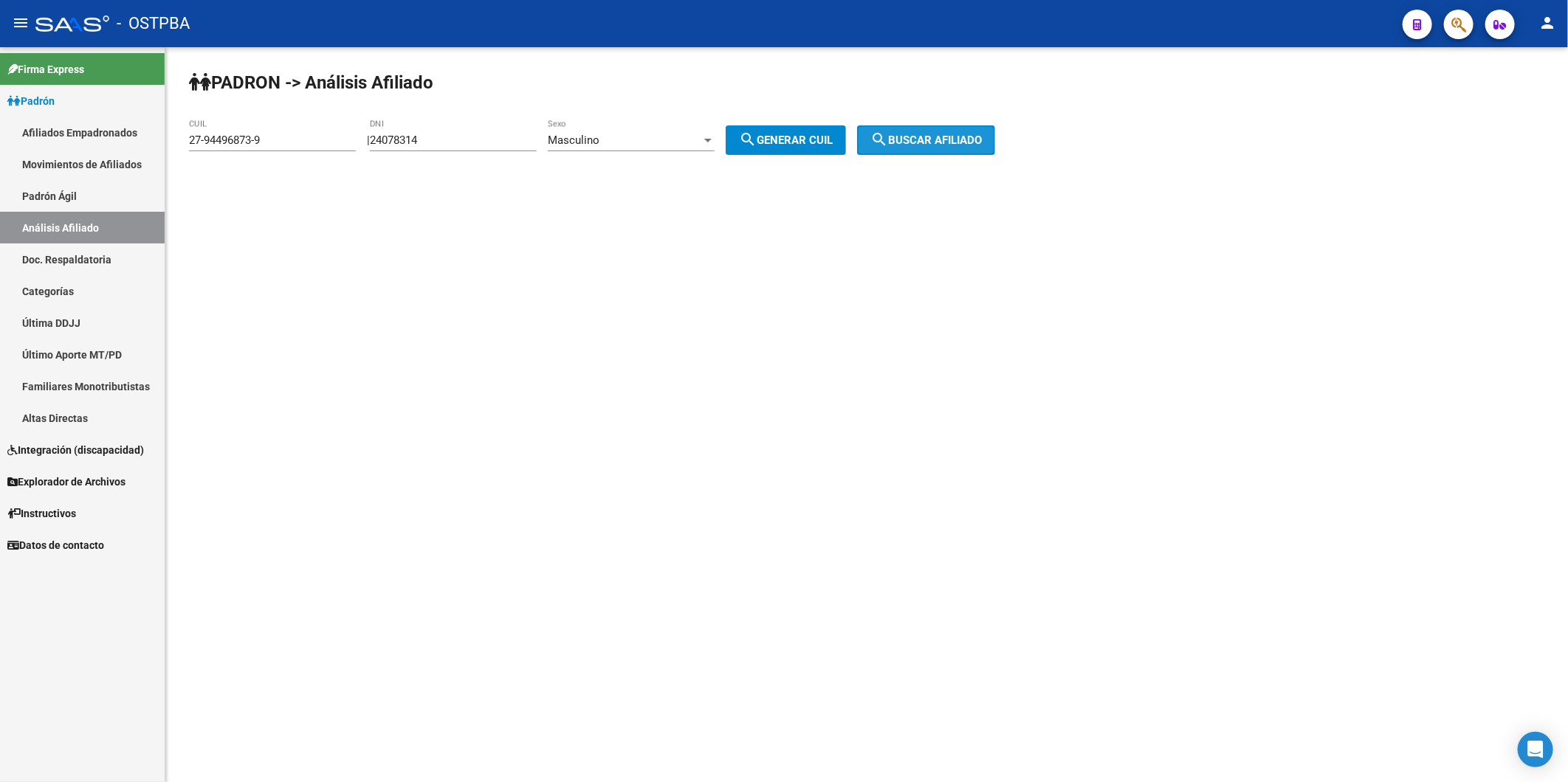
click at [982, 142] on span "search Buscar afiliado" at bounding box center [926, 140] width 111 height 13
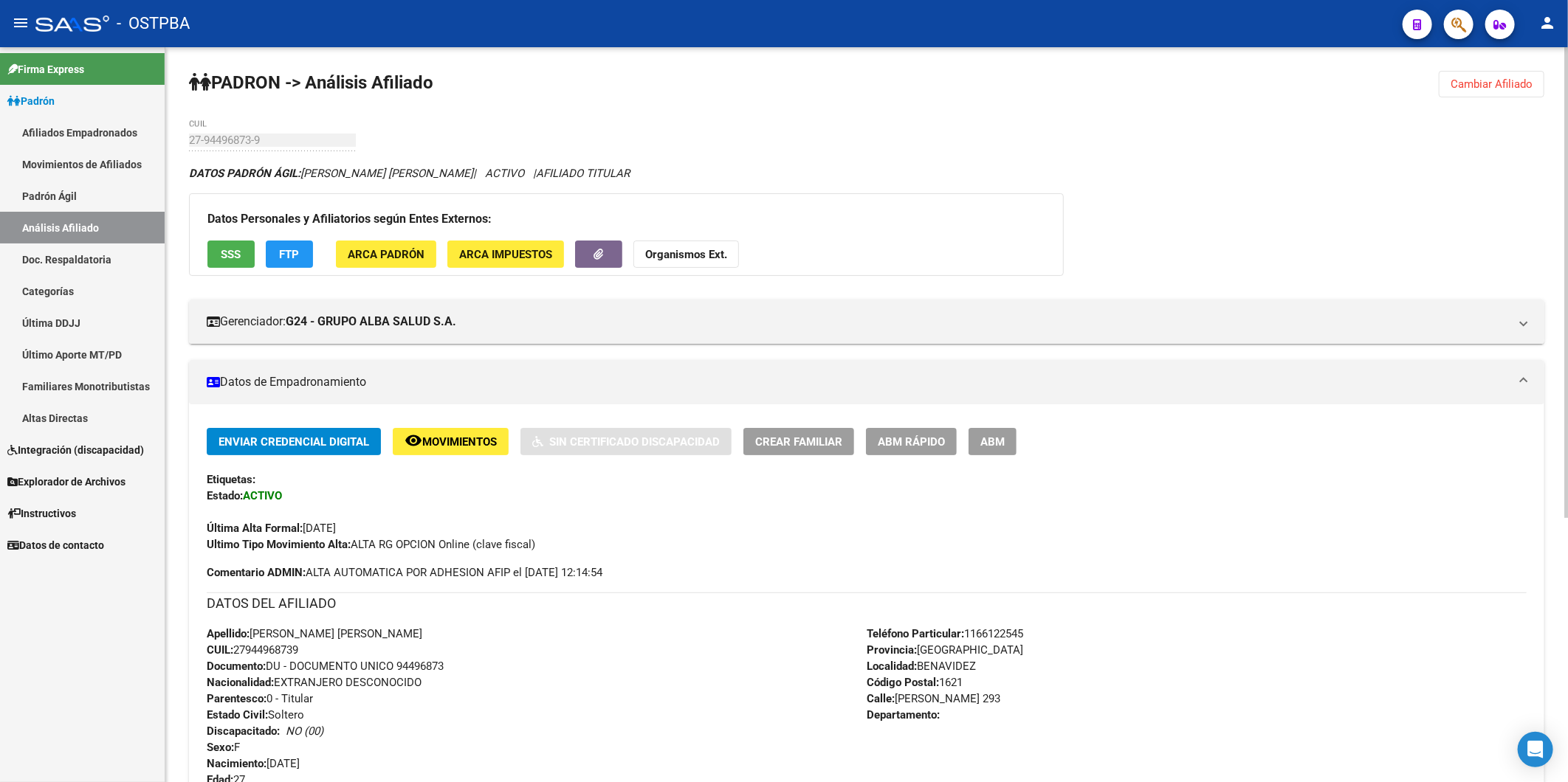
click at [664, 254] on strong "Organismos Ext." at bounding box center [686, 254] width 82 height 13
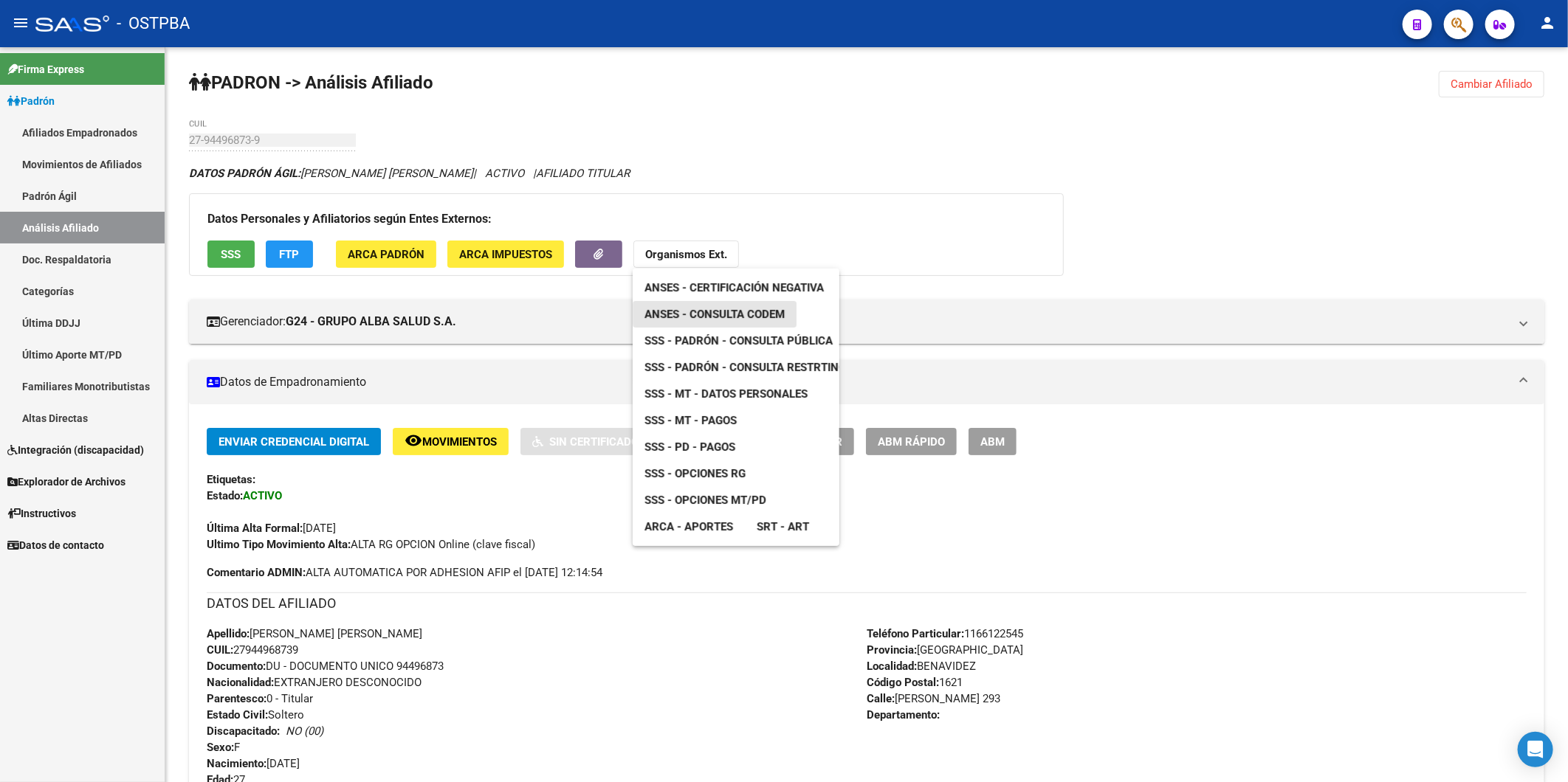
click at [734, 312] on span "ANSES - Consulta CODEM" at bounding box center [714, 313] width 140 height 13
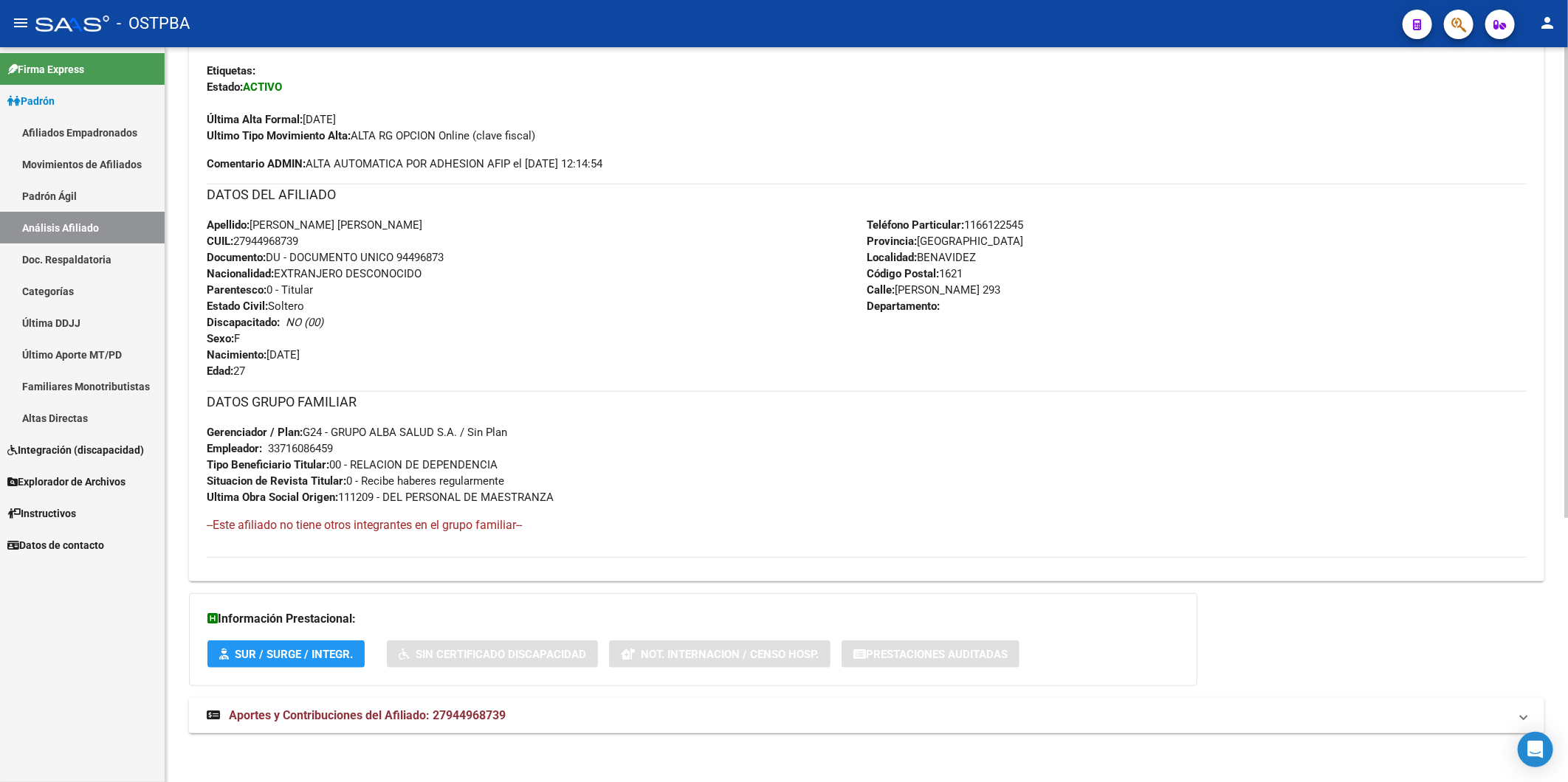
scroll to position [413, 0]
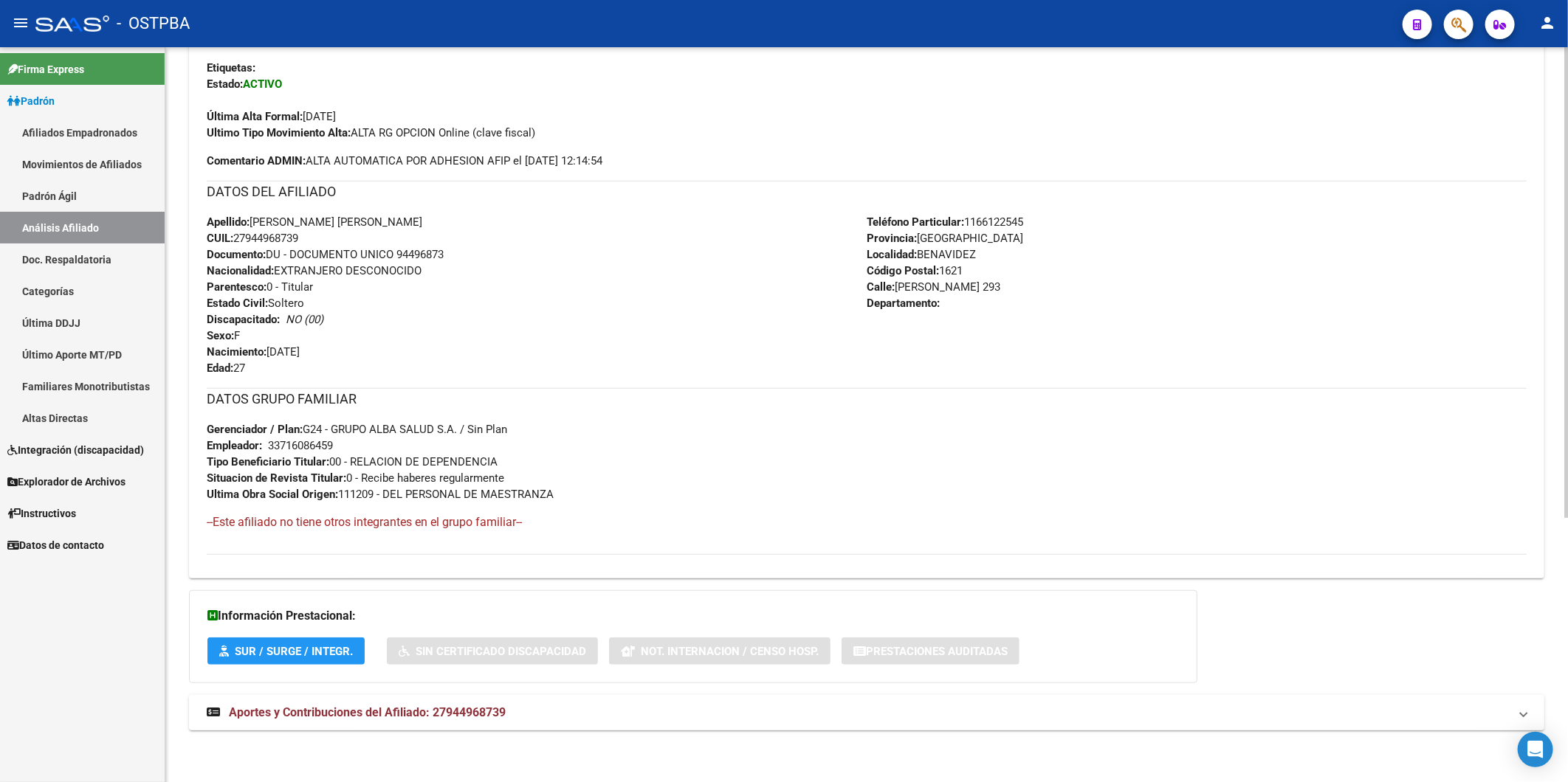
click at [490, 713] on span "Aportes y Contribuciones del Afiliado: 27944968739" at bounding box center [367, 712] width 277 height 14
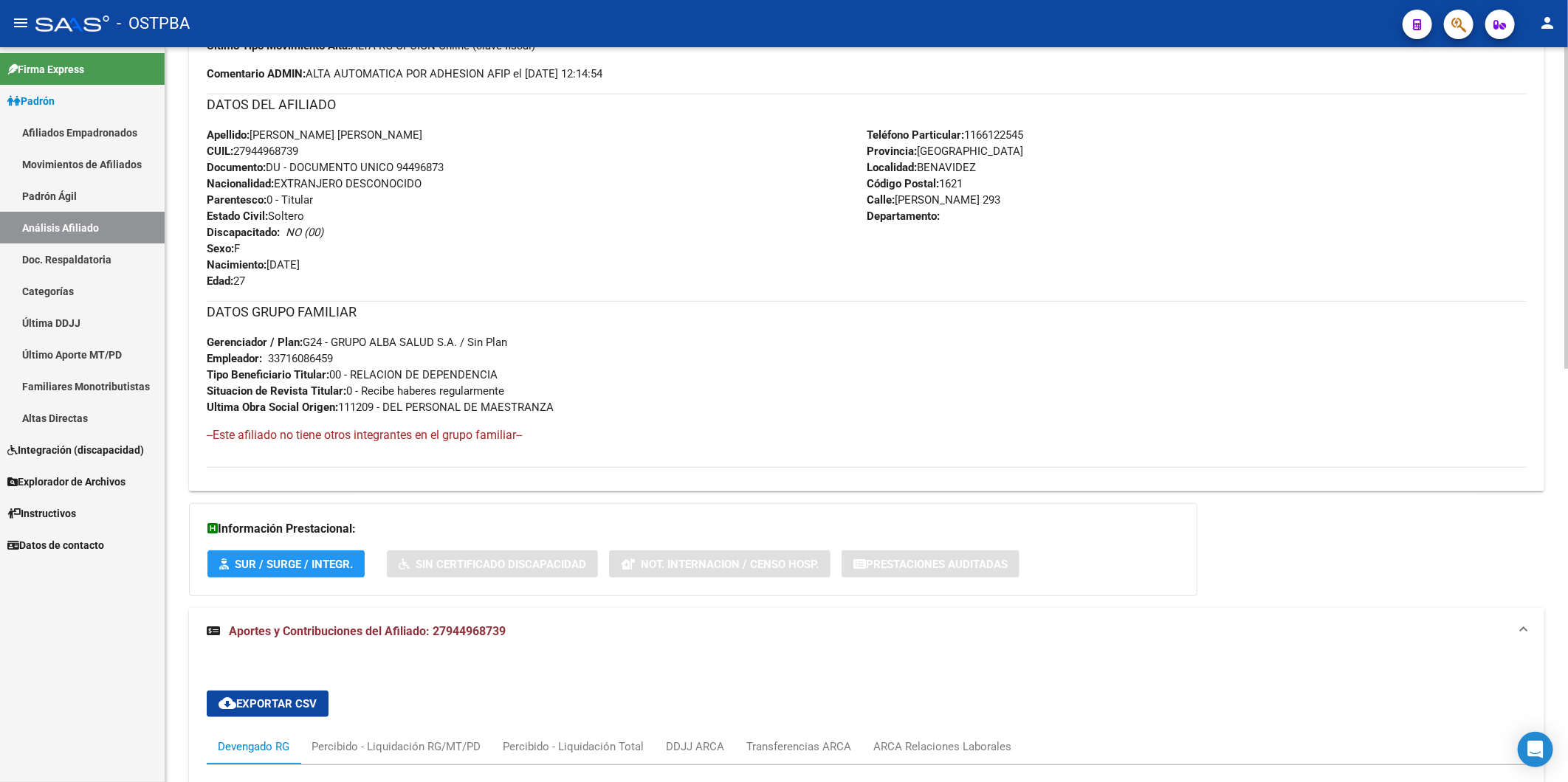
scroll to position [791, 0]
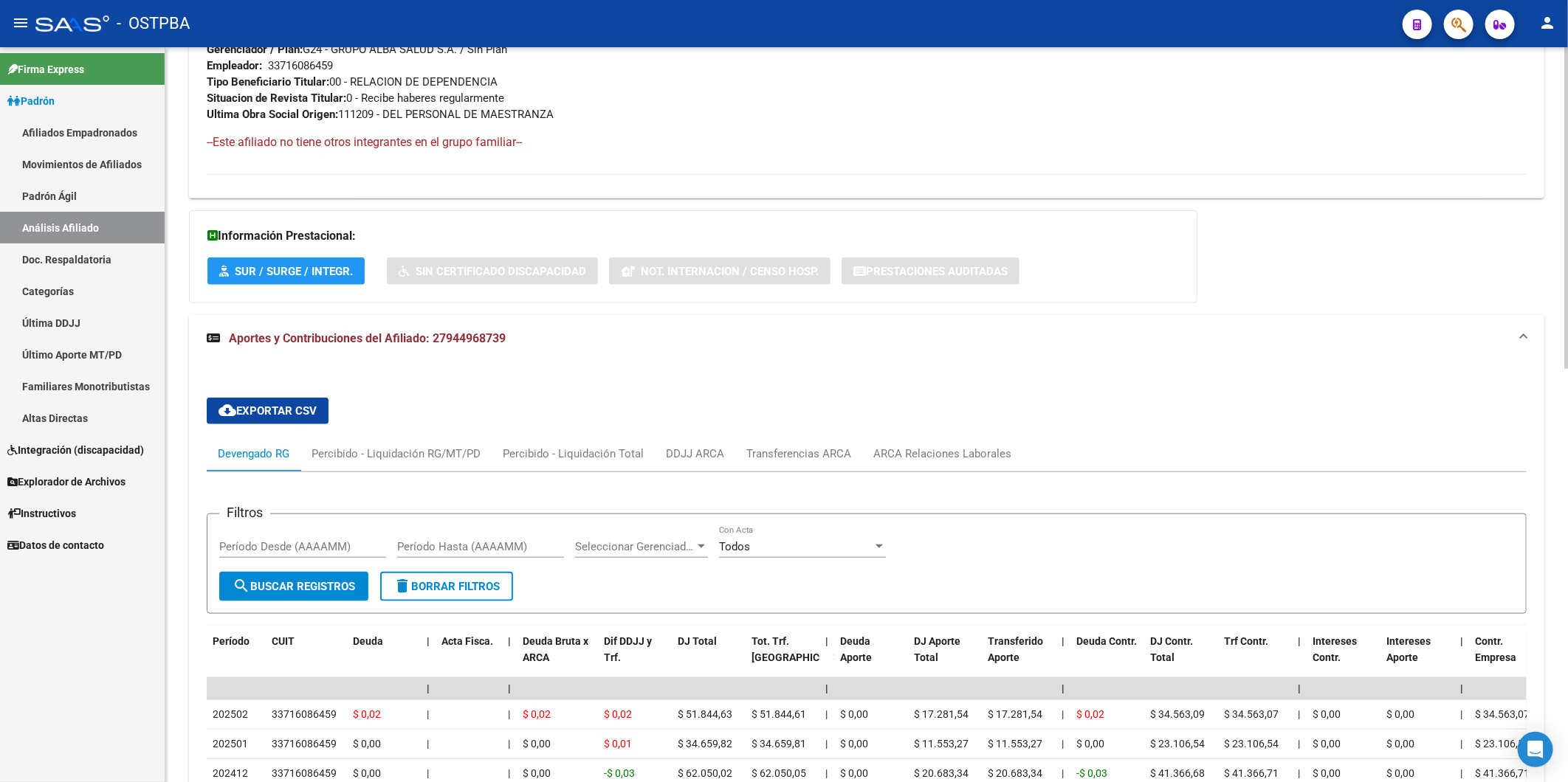
click at [933, 148] on h4 "--Este afiliado no tiene otros integrantes en el grupo familiar--" at bounding box center [866, 142] width 1319 height 16
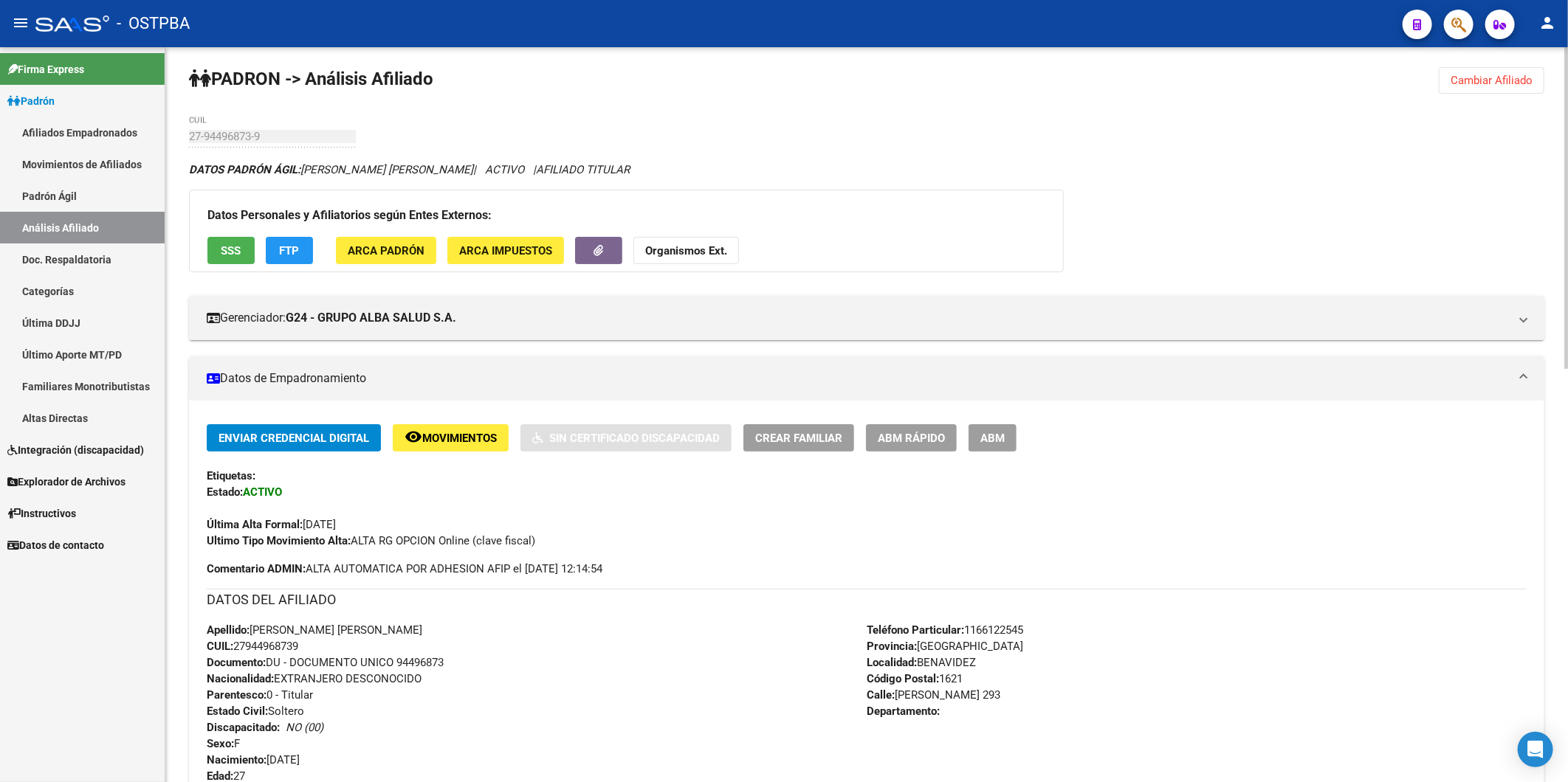
scroll to position [0, 0]
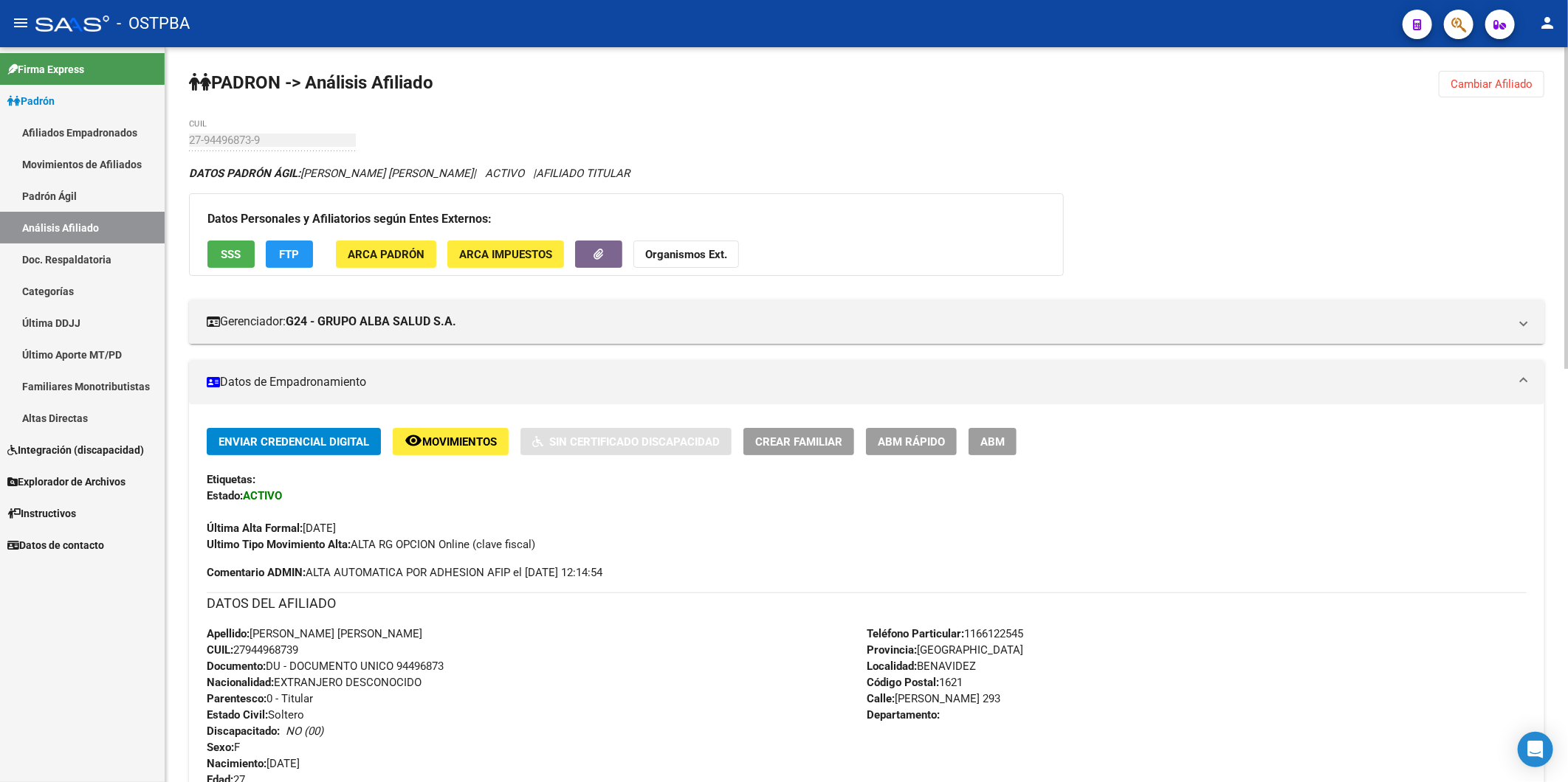
click at [1495, 89] on span "Cambiar Afiliado" at bounding box center [1491, 84] width 82 height 13
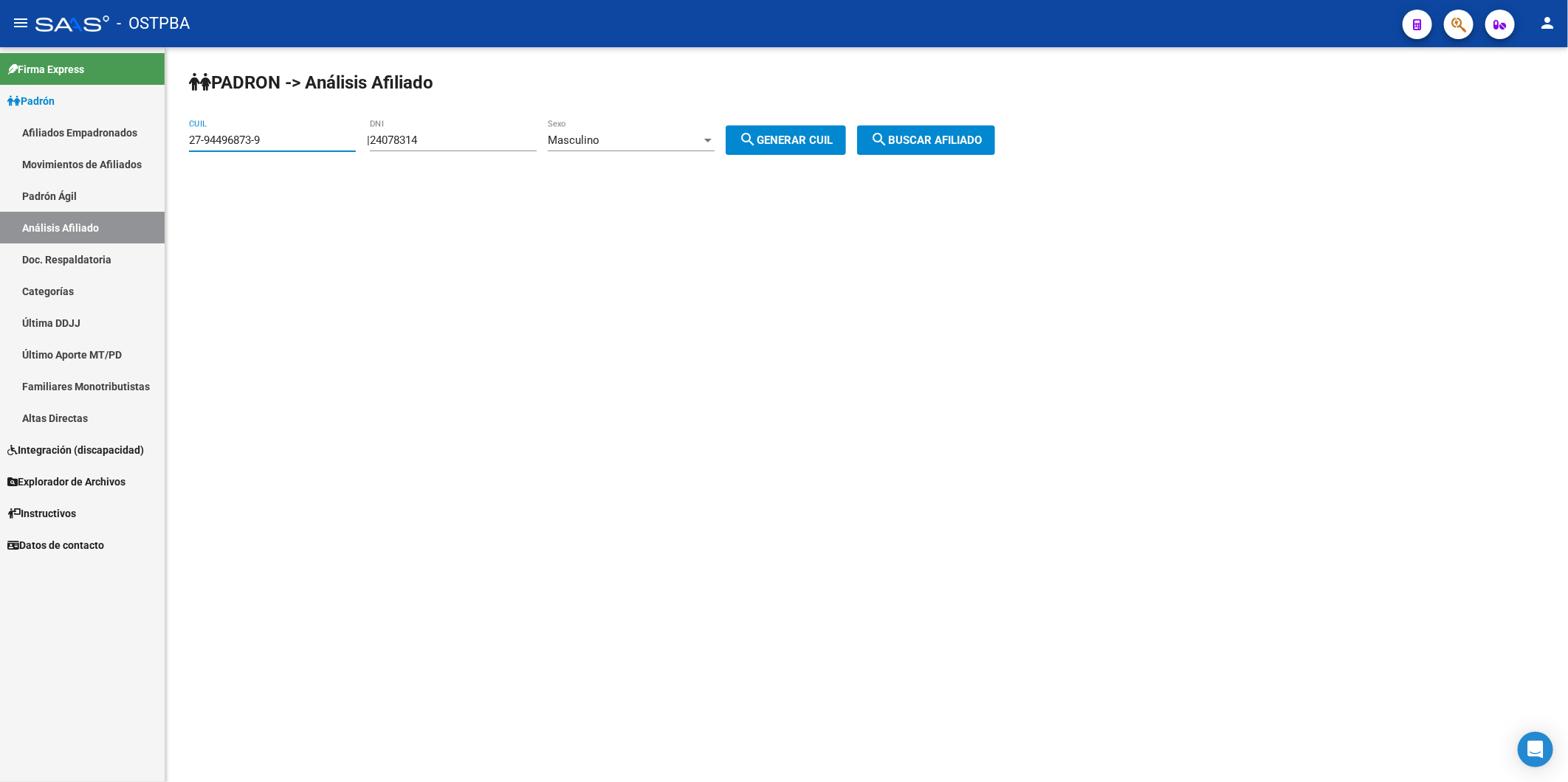
drag, startPoint x: 287, startPoint y: 134, endPoint x: 140, endPoint y: 136, distance: 147.0
click at [148, 139] on mat-sidenav-container "Firma Express Padrón Afiliados Empadronados Movimientos de Afiliados Padrón Ági…" at bounding box center [784, 414] width 1568 height 735
paste input "46574725-6"
click at [946, 142] on span "search Buscar afiliado" at bounding box center [926, 140] width 111 height 13
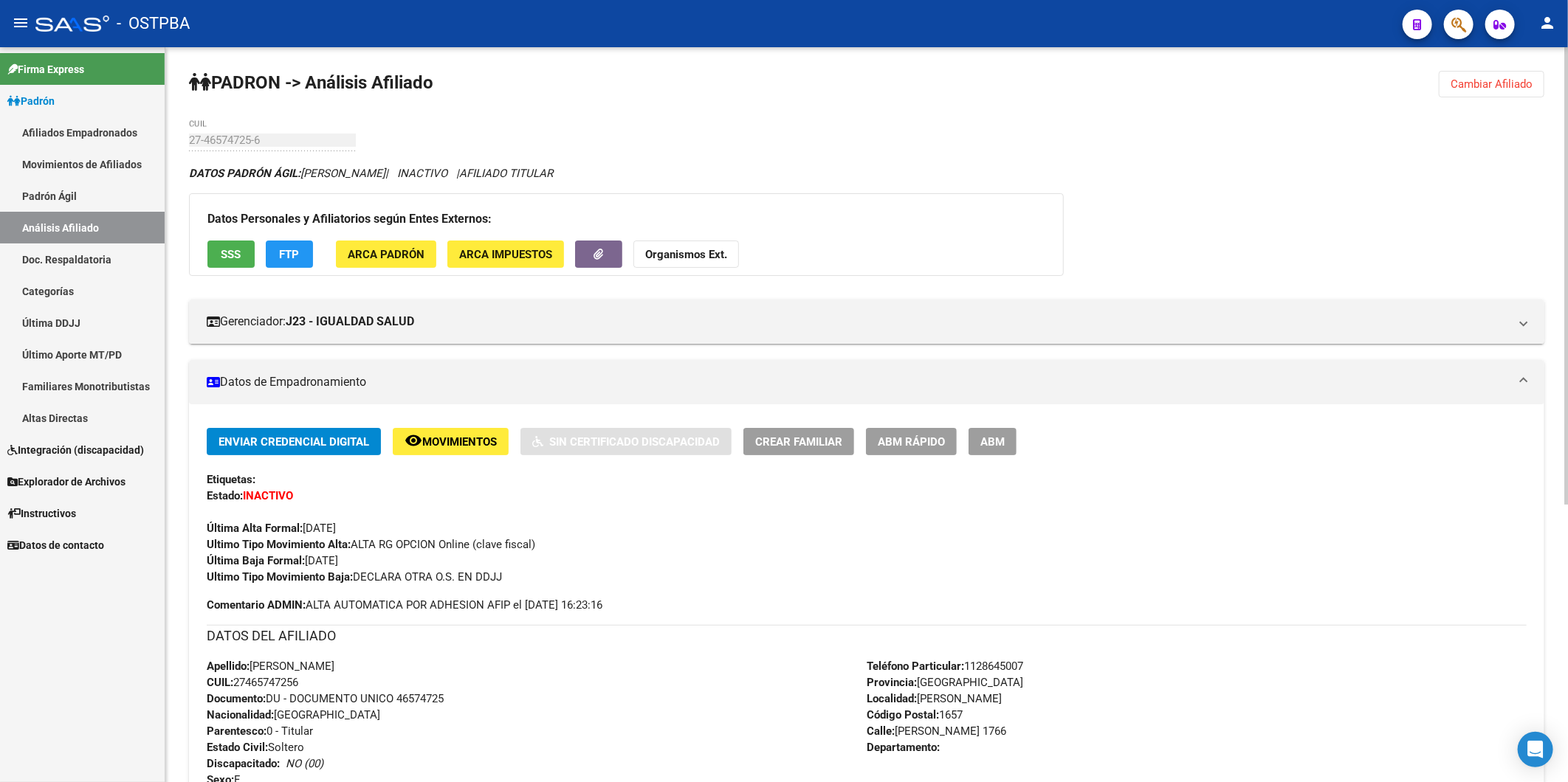
click at [673, 252] on strong "Organismos Ext." at bounding box center [686, 254] width 82 height 13
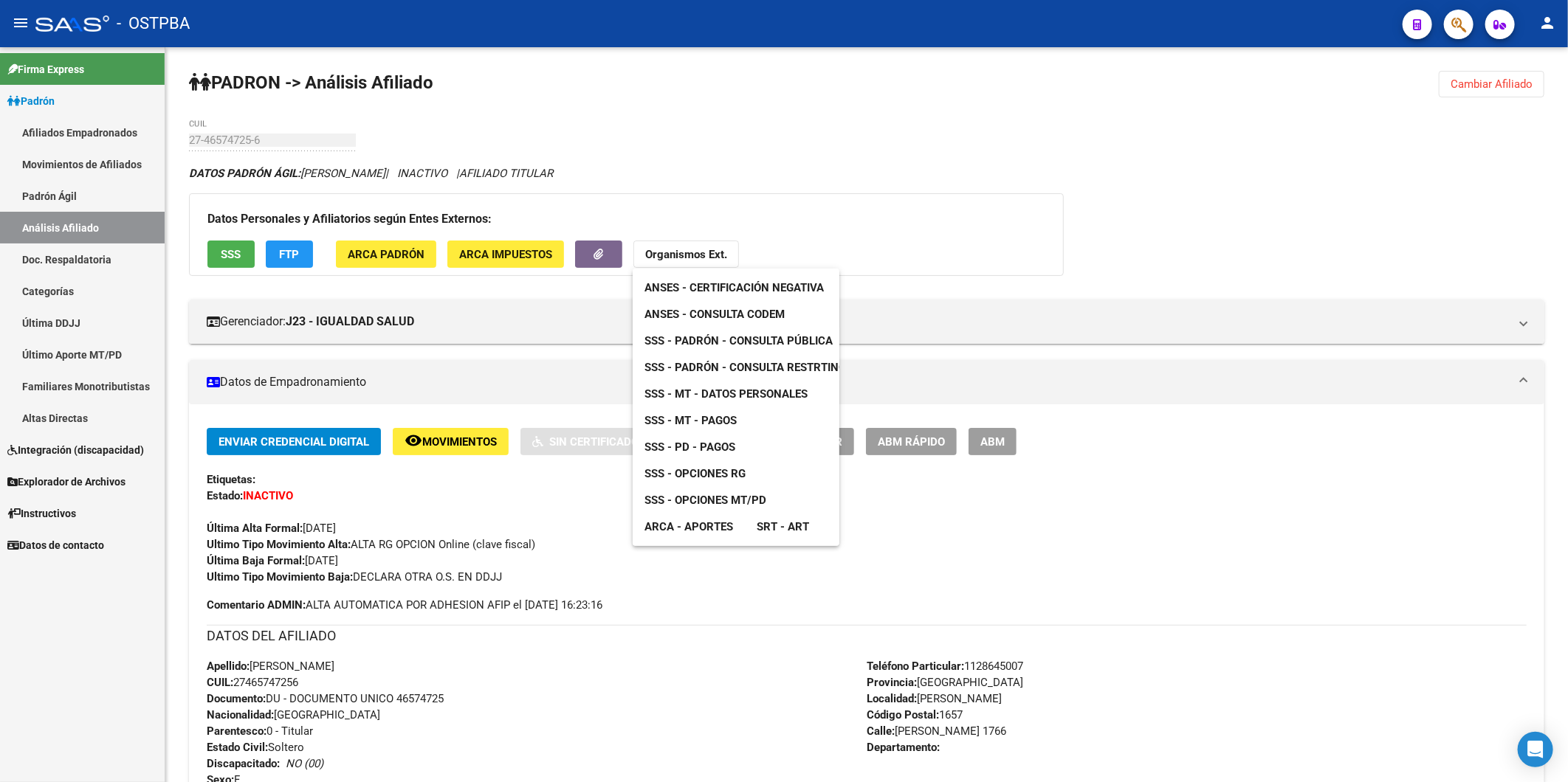
click at [737, 318] on span "ANSES - Consulta CODEM" at bounding box center [714, 313] width 140 height 13
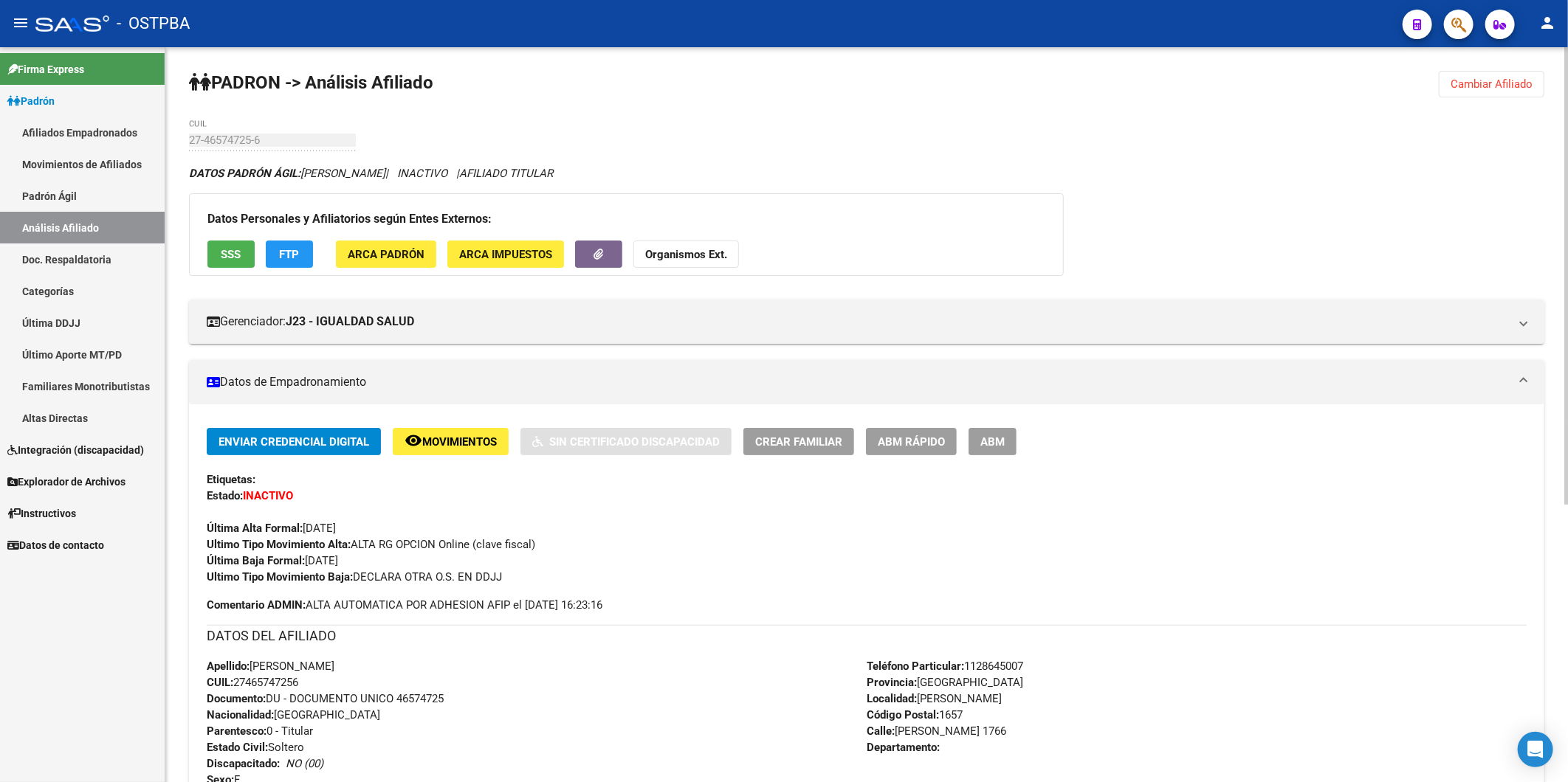
click at [1536, 83] on button "Cambiar Afiliado" at bounding box center [1491, 84] width 105 height 27
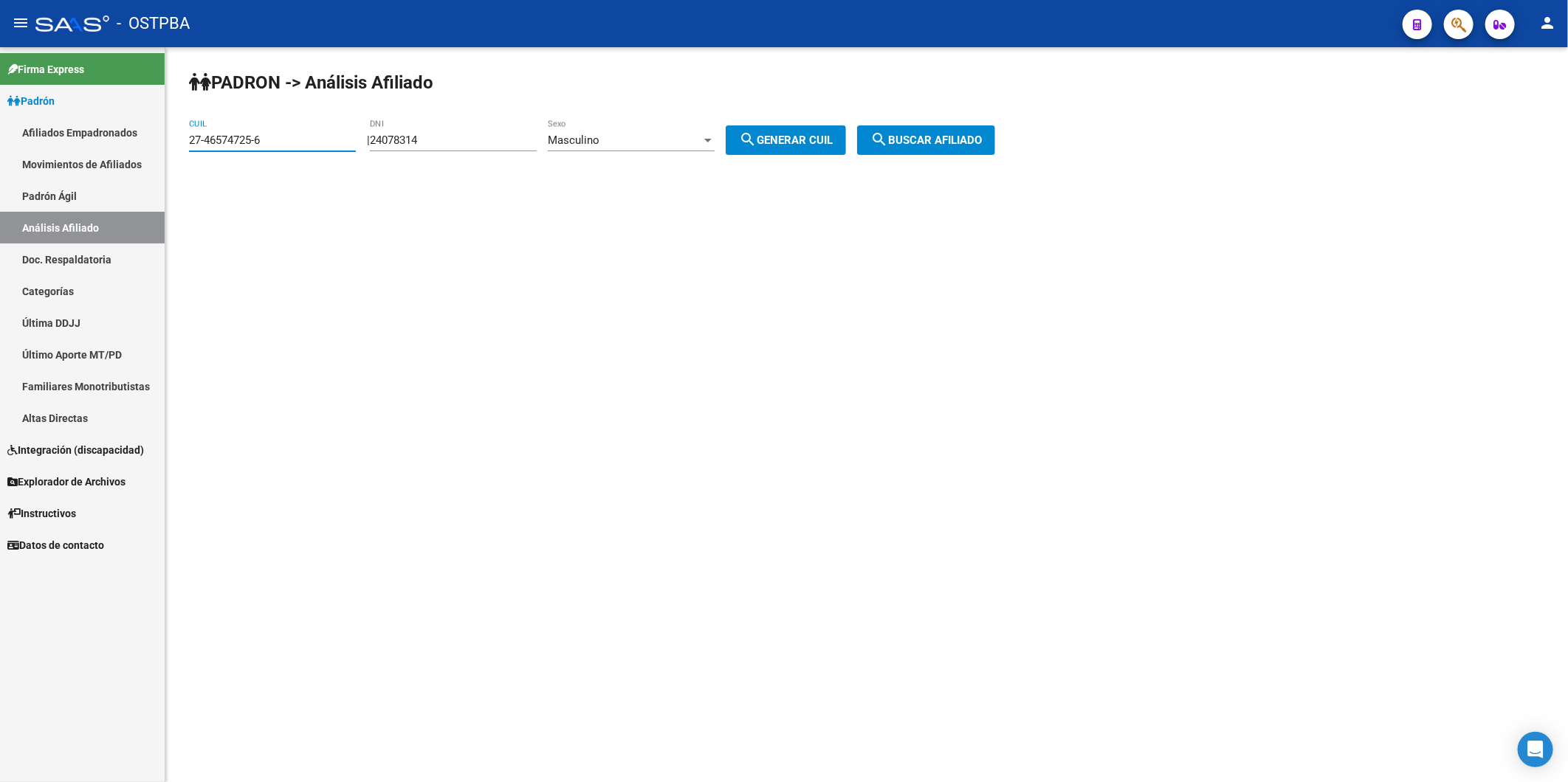
drag, startPoint x: 345, startPoint y: 145, endPoint x: 49, endPoint y: 144, distance: 296.0
click at [49, 144] on mat-sidenav-container "Firma Express Padrón Afiliados Empadronados Movimientos de Afiliados Padrón Ági…" at bounding box center [784, 414] width 1568 height 735
paste input "3-44484592-9"
click at [927, 148] on button "search Buscar afiliado" at bounding box center [926, 140] width 138 height 29
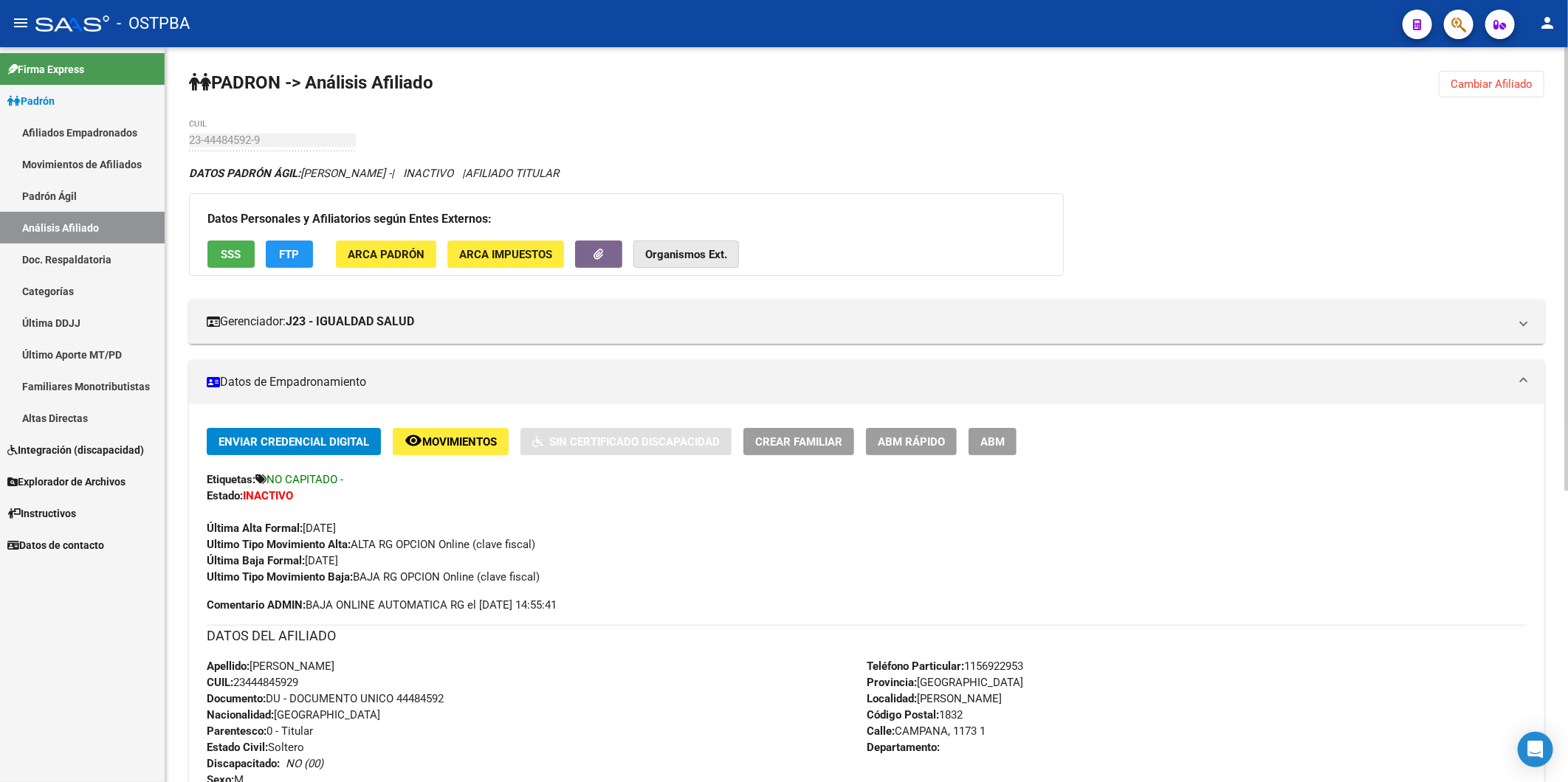
click at [678, 253] on strong "Organismos Ext." at bounding box center [686, 254] width 82 height 13
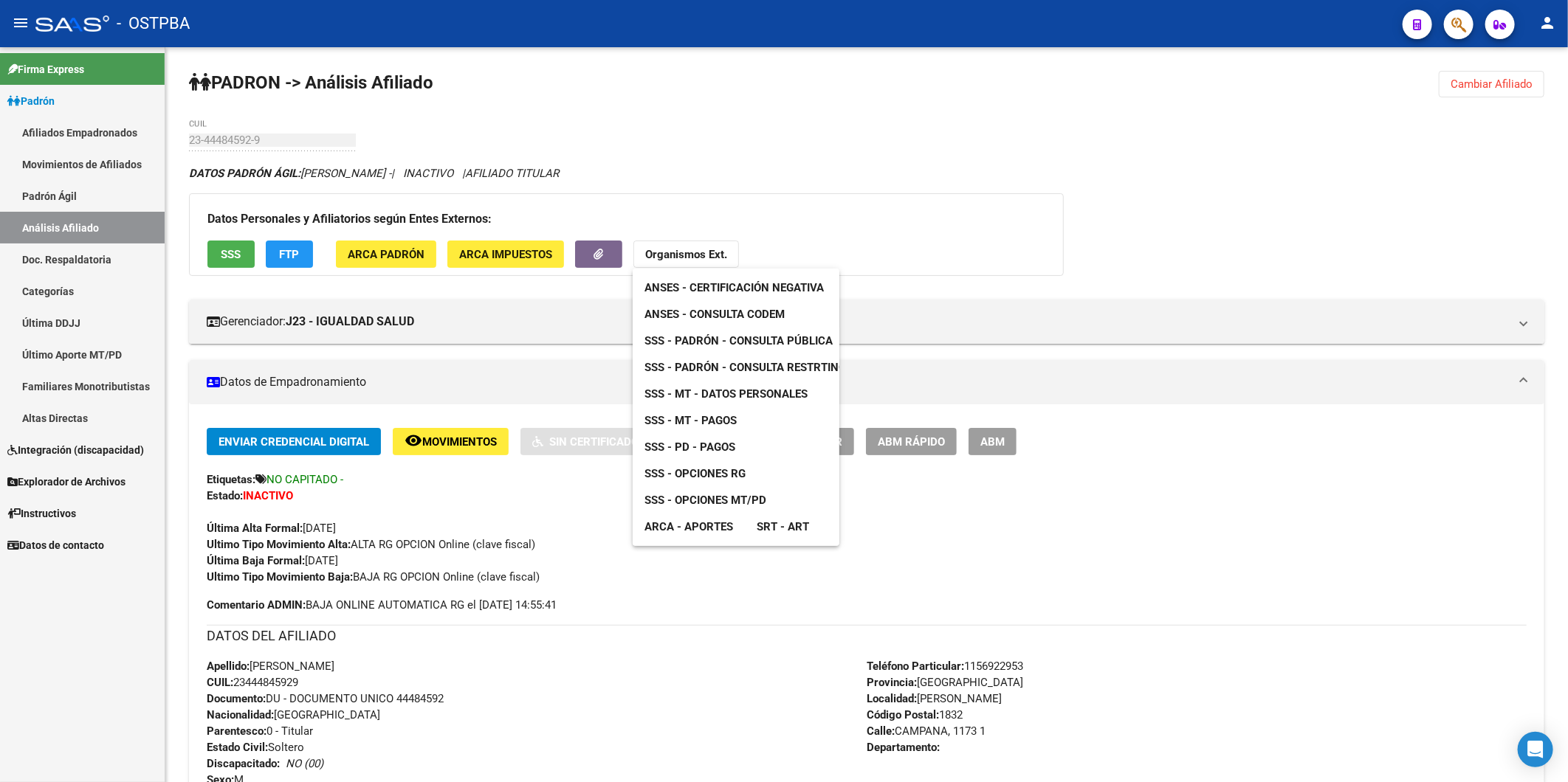
click at [721, 312] on span "ANSES - Consulta CODEM" at bounding box center [714, 313] width 140 height 13
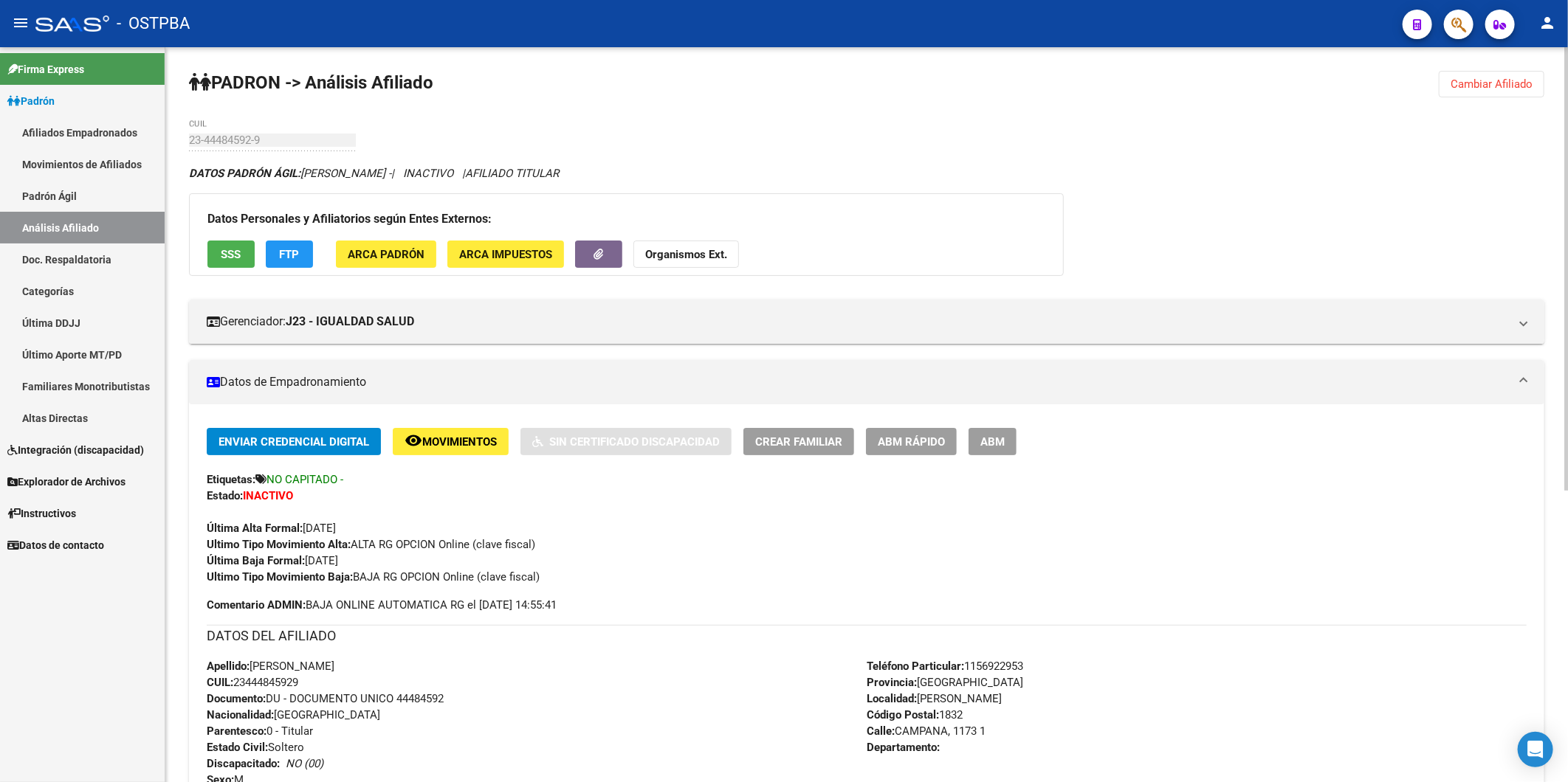
click at [1476, 85] on span "Cambiar Afiliado" at bounding box center [1491, 84] width 82 height 13
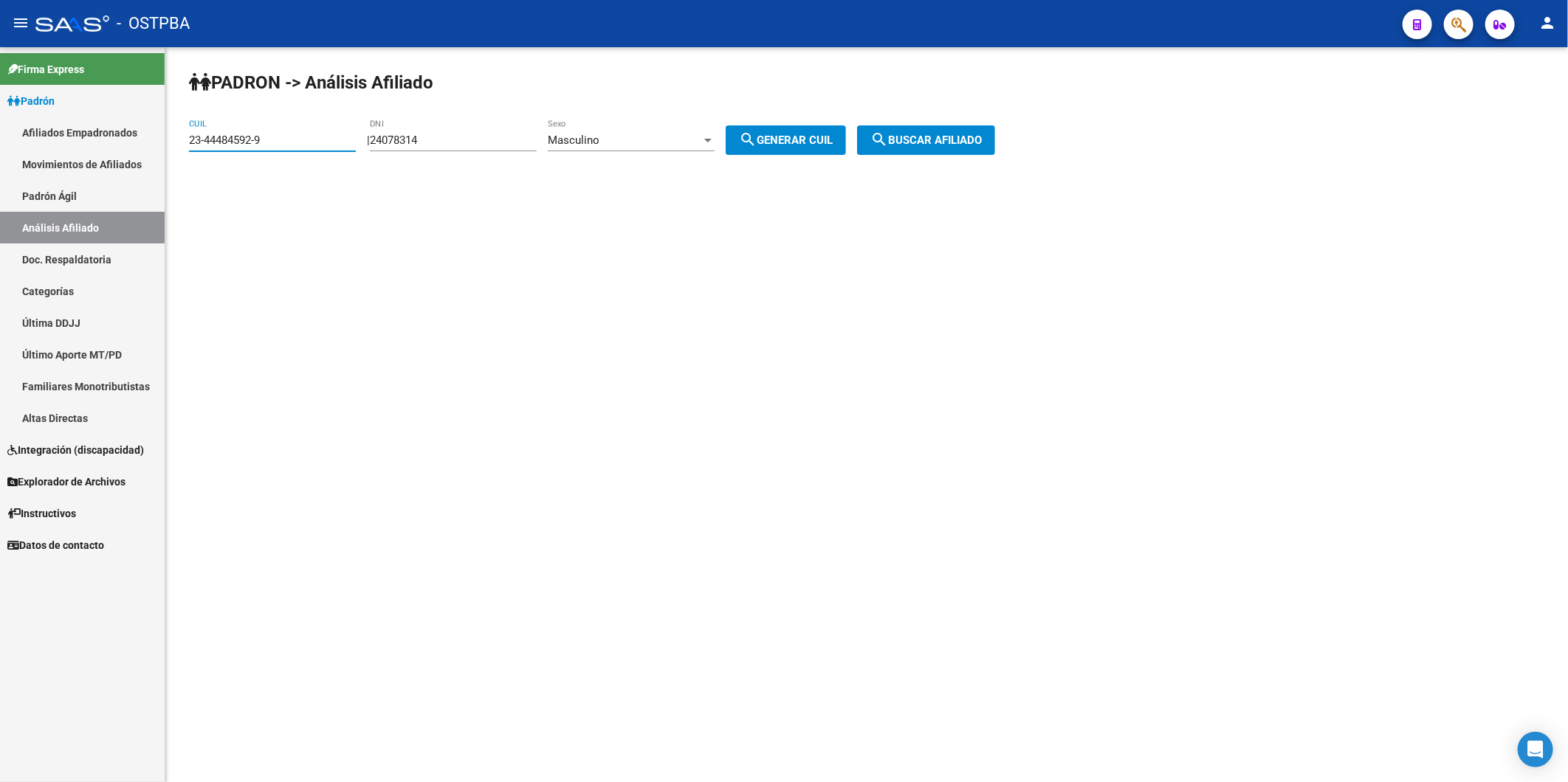
drag, startPoint x: 267, startPoint y: 135, endPoint x: 175, endPoint y: 137, distance: 92.0
click at [175, 136] on div "PADRON -> Análisis Afiliado 23-44484592-9 CUIL | 24078314 DNI Masculino Sexo se…" at bounding box center [866, 125] width 1402 height 155
paste input "21863276"
click at [934, 144] on span "search Buscar afiliado" at bounding box center [926, 140] width 111 height 13
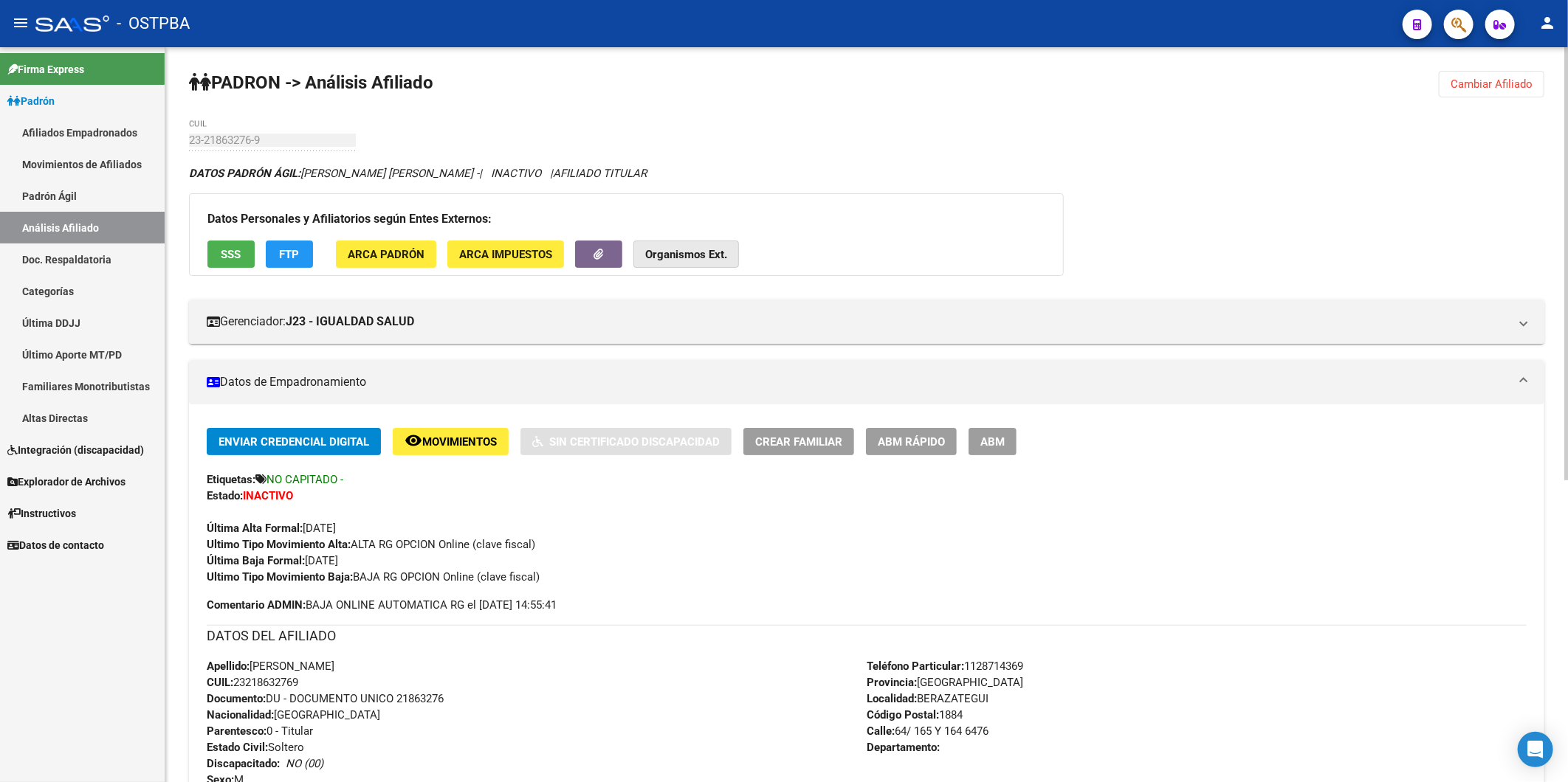
click at [673, 249] on strong "Organismos Ext." at bounding box center [686, 254] width 82 height 13
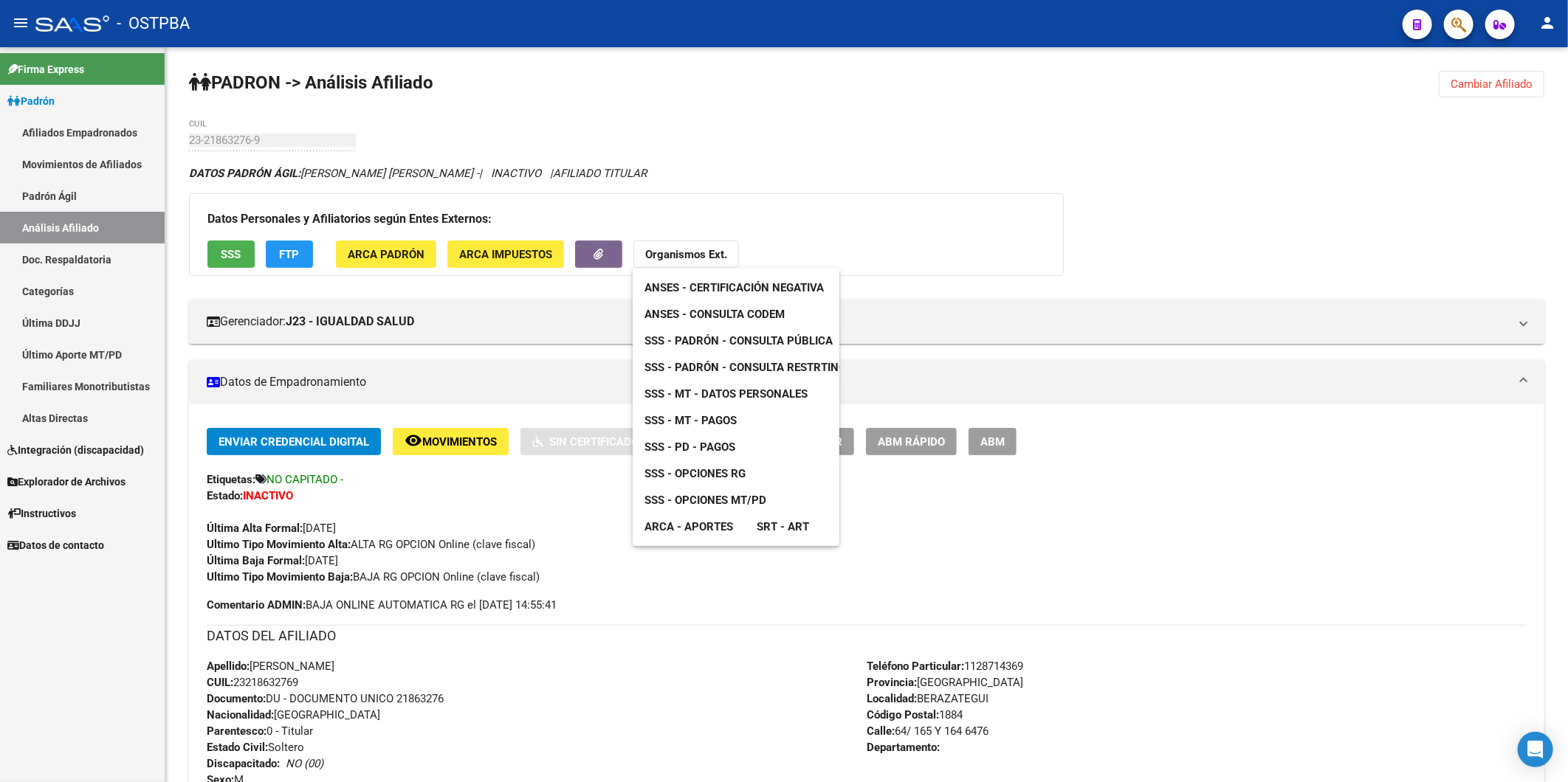
click at [738, 311] on span "ANSES - Consulta CODEM" at bounding box center [714, 313] width 140 height 13
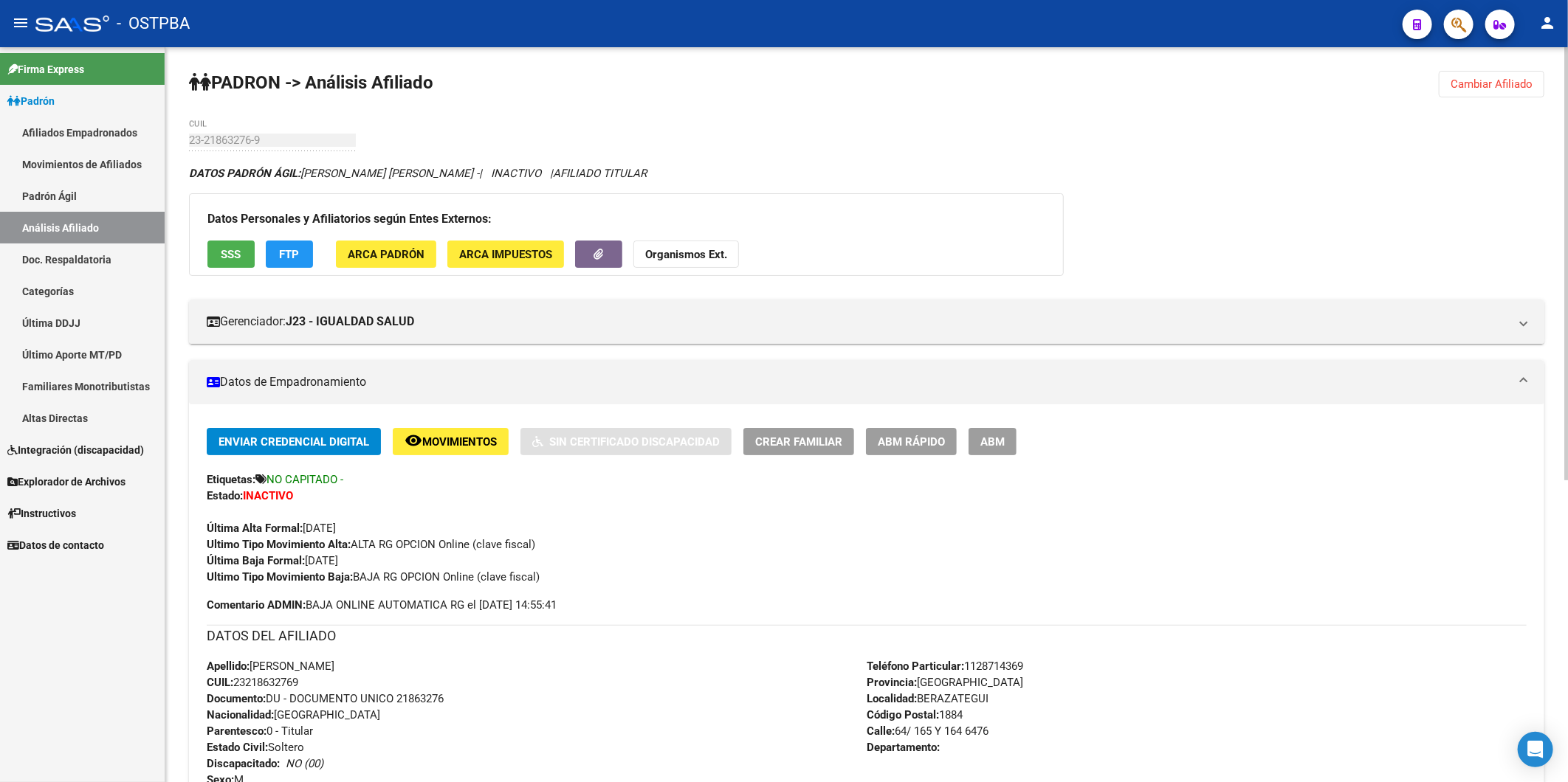
click at [1488, 82] on span "Cambiar Afiliado" at bounding box center [1491, 84] width 82 height 13
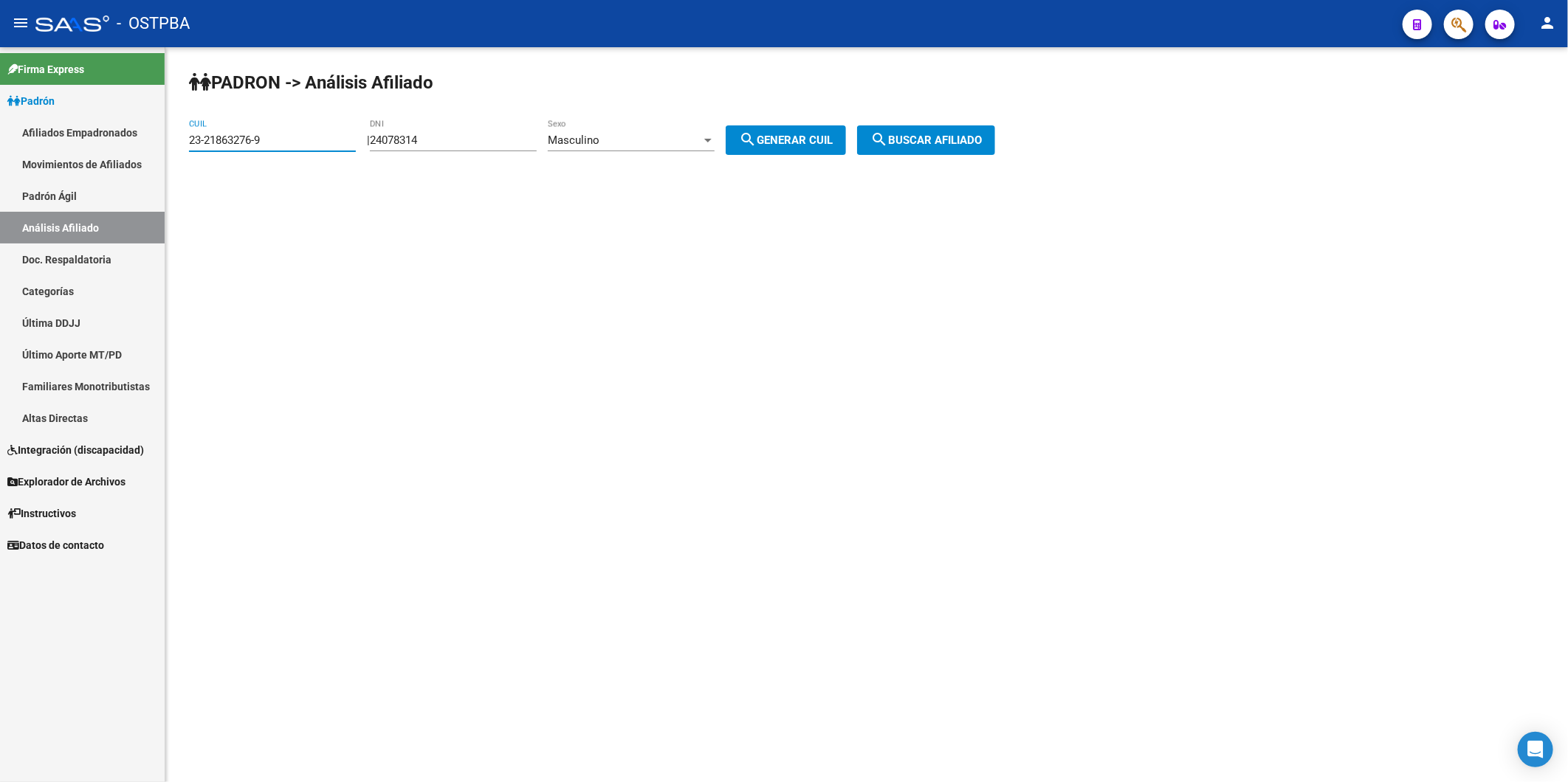
drag, startPoint x: 275, startPoint y: 140, endPoint x: 152, endPoint y: 155, distance: 123.9
click at [159, 150] on mat-sidenav-container "Firma Express Padrón Afiliados Empadronados Movimientos de Afiliados Padrón Ági…" at bounding box center [784, 414] width 1568 height 735
paste input "9565758"
click at [982, 138] on span "search Buscar afiliado" at bounding box center [926, 140] width 111 height 13
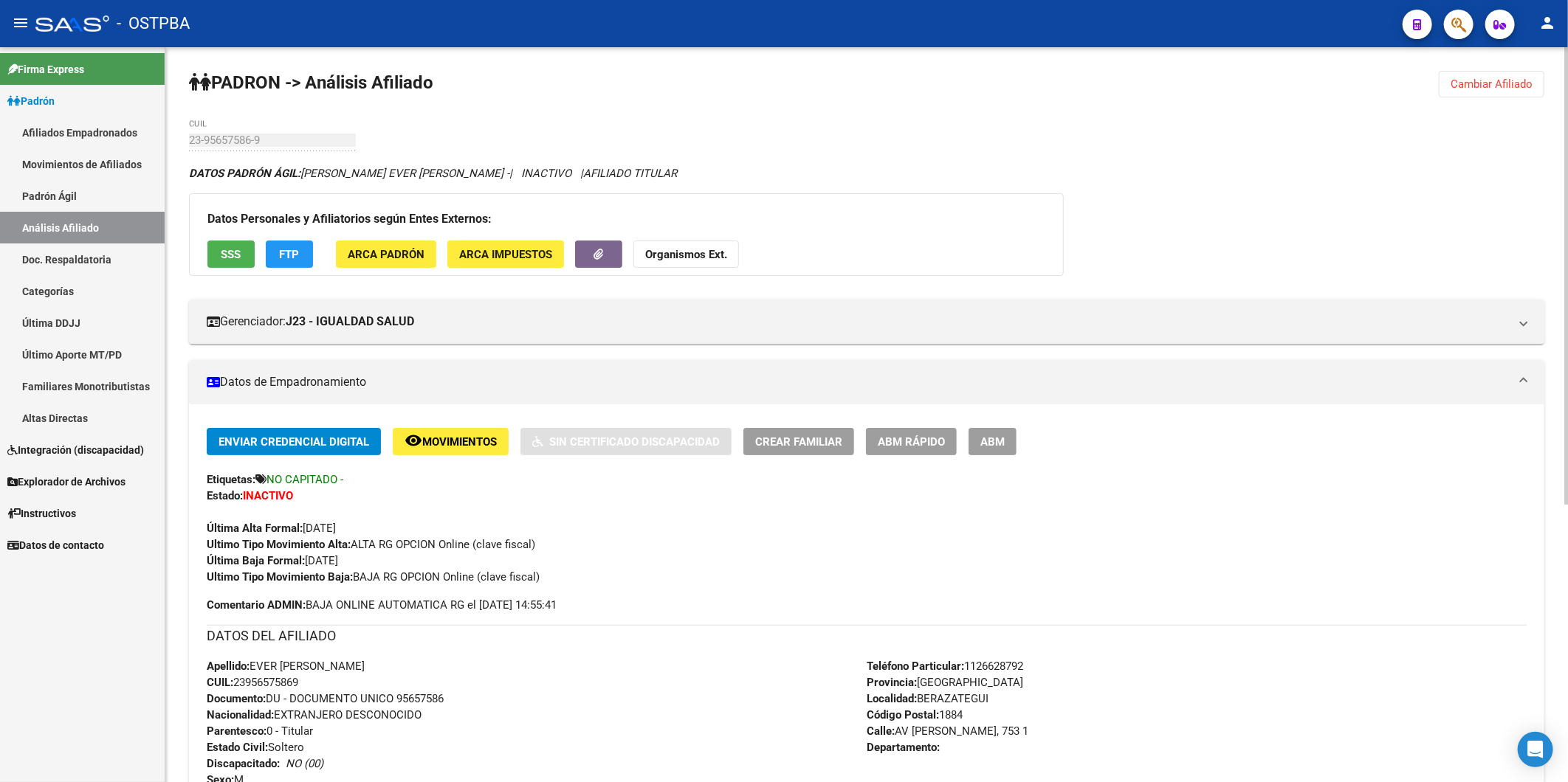
click at [697, 256] on strong "Organismos Ext." at bounding box center [686, 254] width 82 height 13
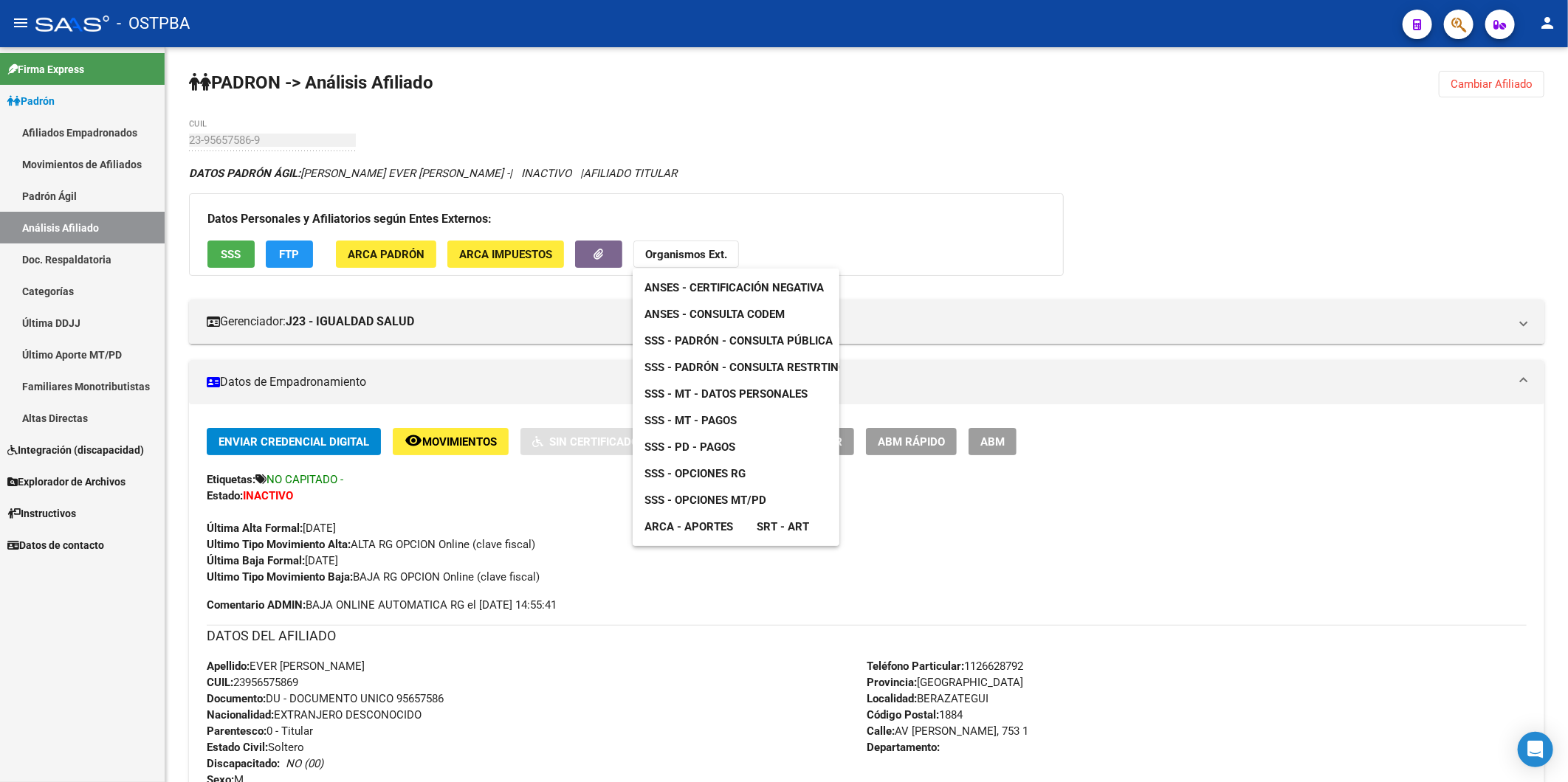
click at [719, 313] on span "ANSES - Consulta CODEM" at bounding box center [714, 313] width 140 height 13
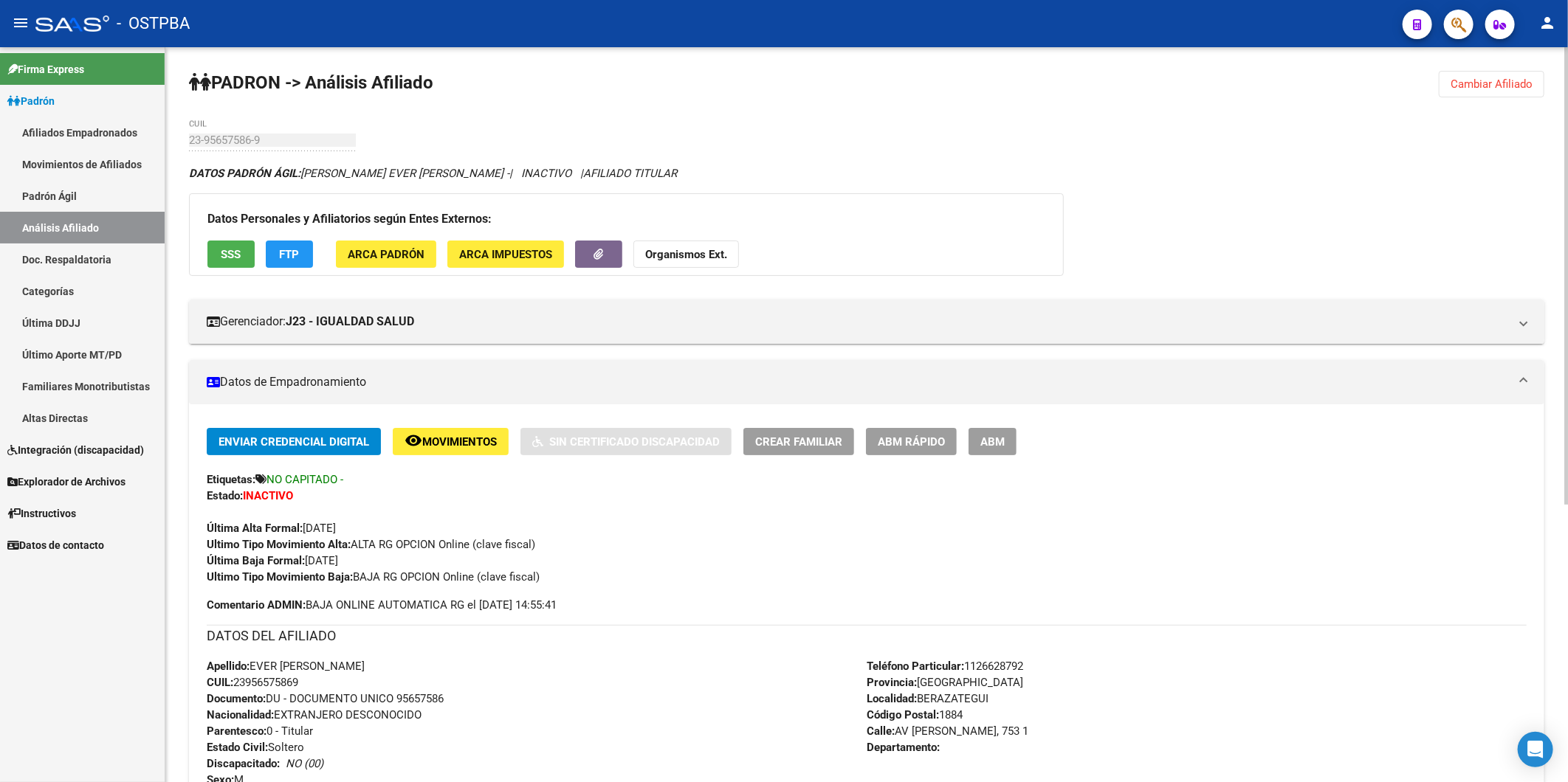
click at [1494, 79] on span "Cambiar Afiliado" at bounding box center [1491, 84] width 82 height 13
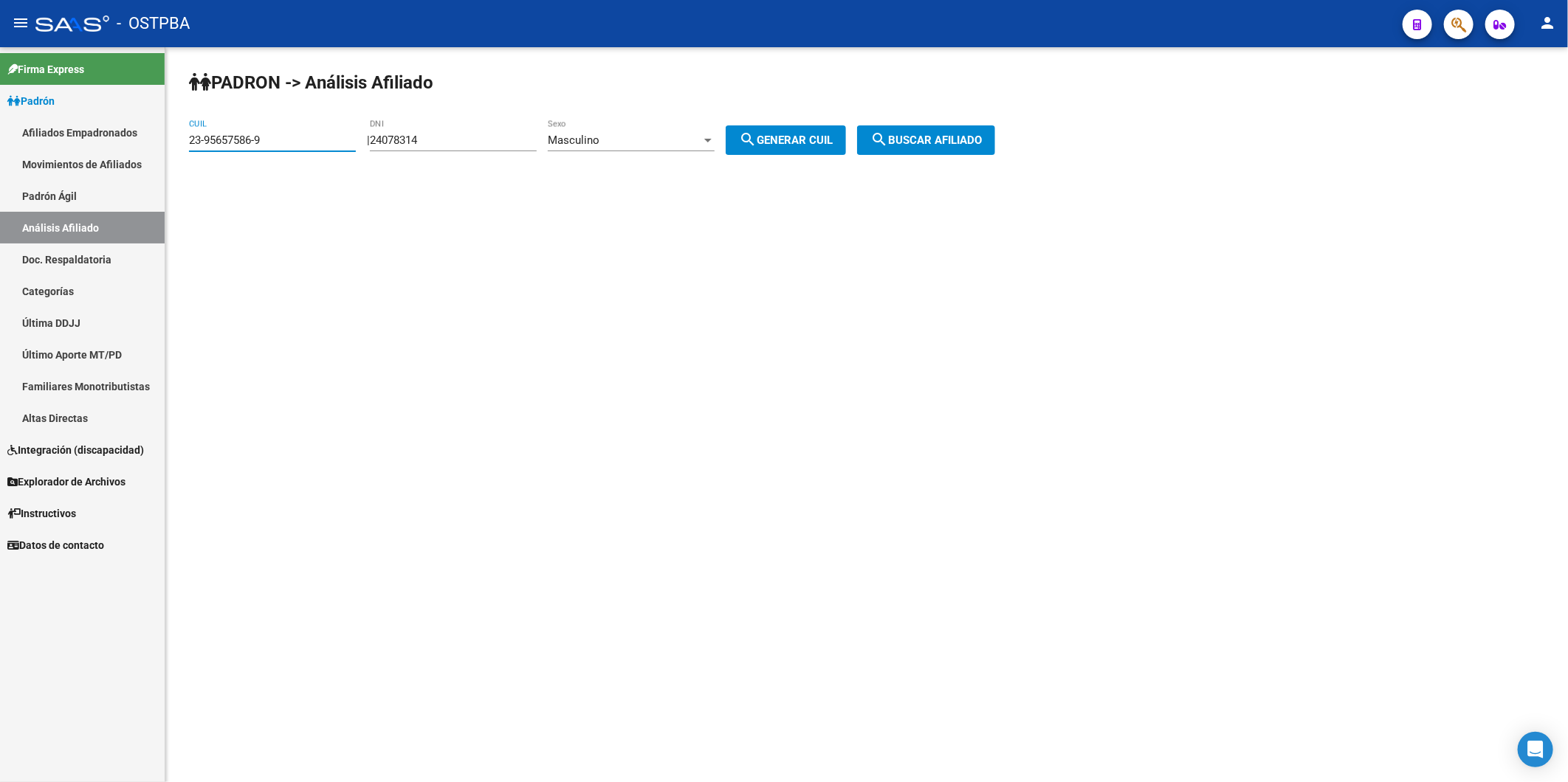
drag, startPoint x: 275, startPoint y: 137, endPoint x: 185, endPoint y: 145, distance: 90.4
click at [185, 145] on div "PADRON -> Análisis Afiliado 23-95657586-9 CUIL | 24078314 DNI Masculino Sexo se…" at bounding box center [866, 125] width 1402 height 155
paste input "0-25749829"
click at [933, 142] on span "search Buscar afiliado" at bounding box center [926, 140] width 111 height 13
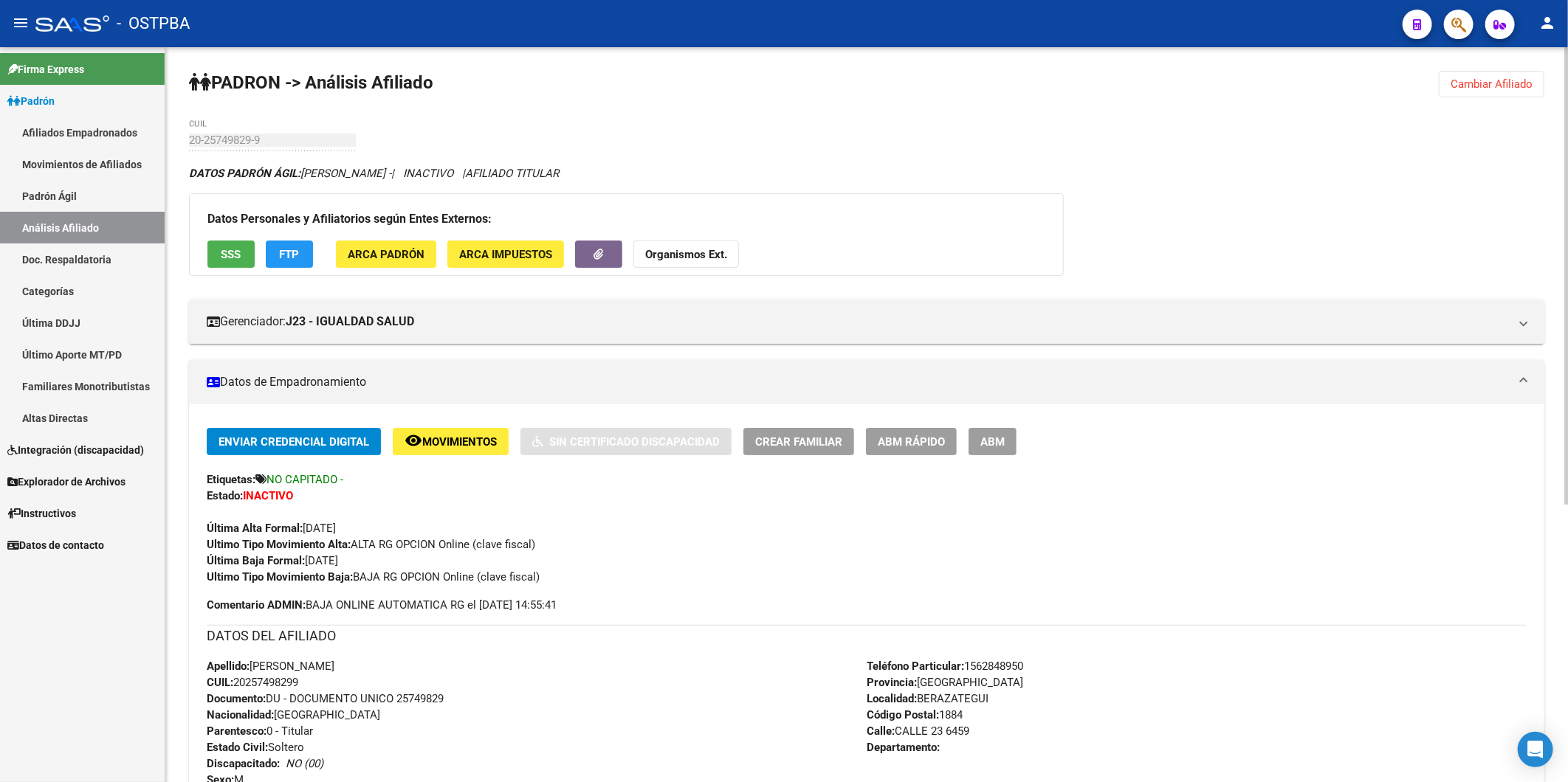
click at [668, 255] on strong "Organismos Ext." at bounding box center [686, 254] width 82 height 13
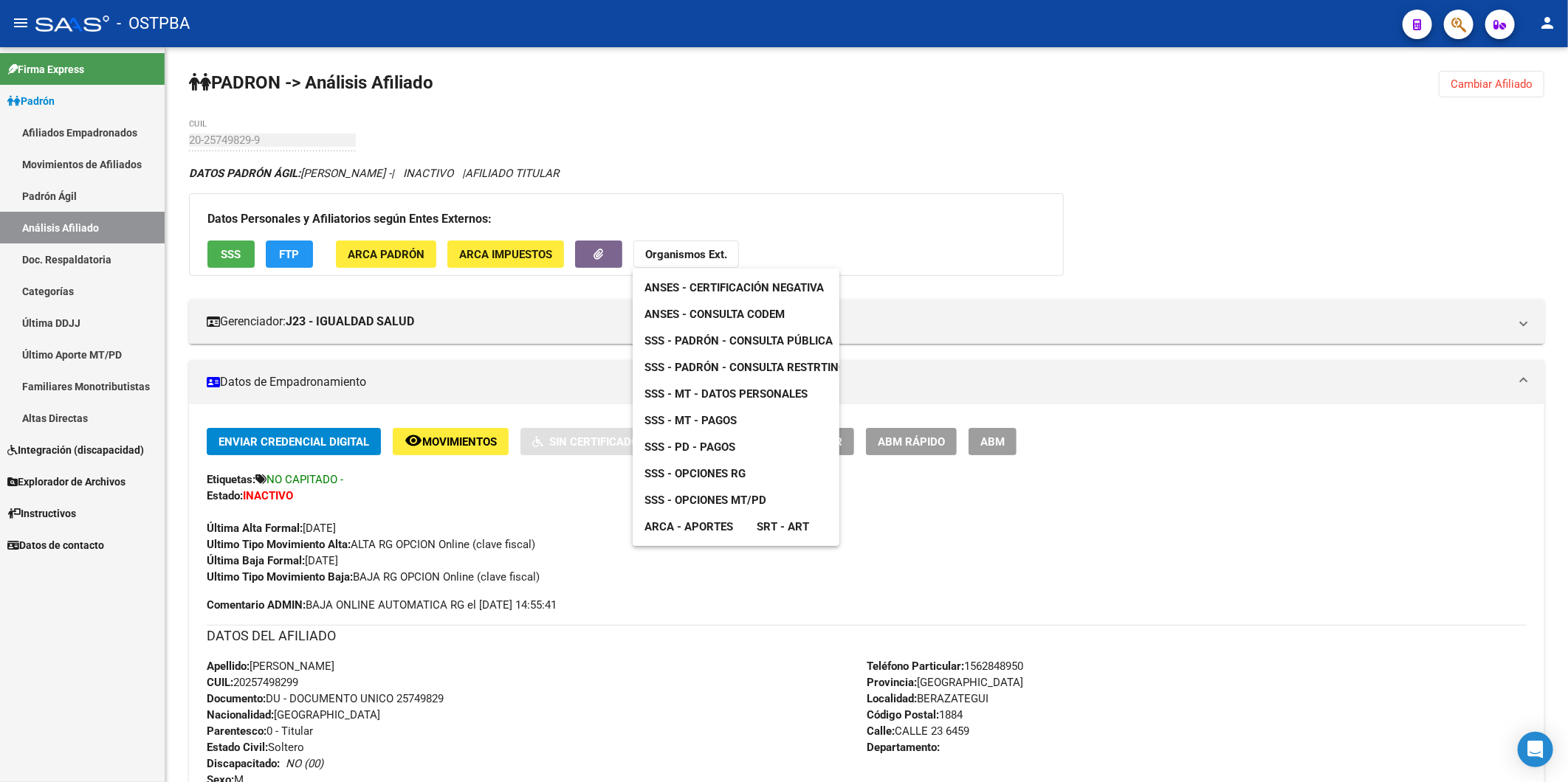
click at [704, 315] on span "ANSES - Consulta CODEM" at bounding box center [714, 313] width 140 height 13
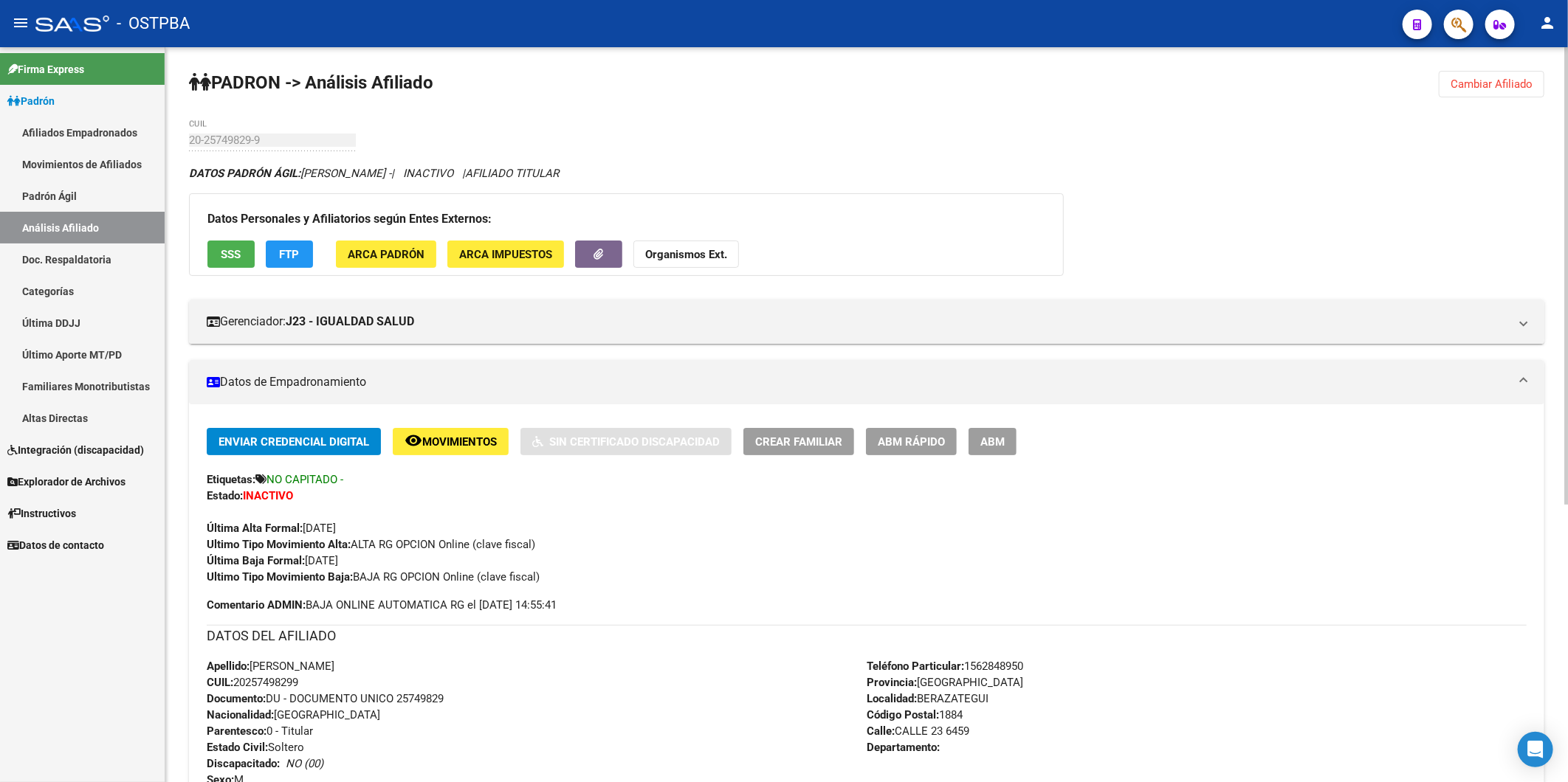
click at [1482, 86] on span "Cambiar Afiliado" at bounding box center [1491, 84] width 82 height 13
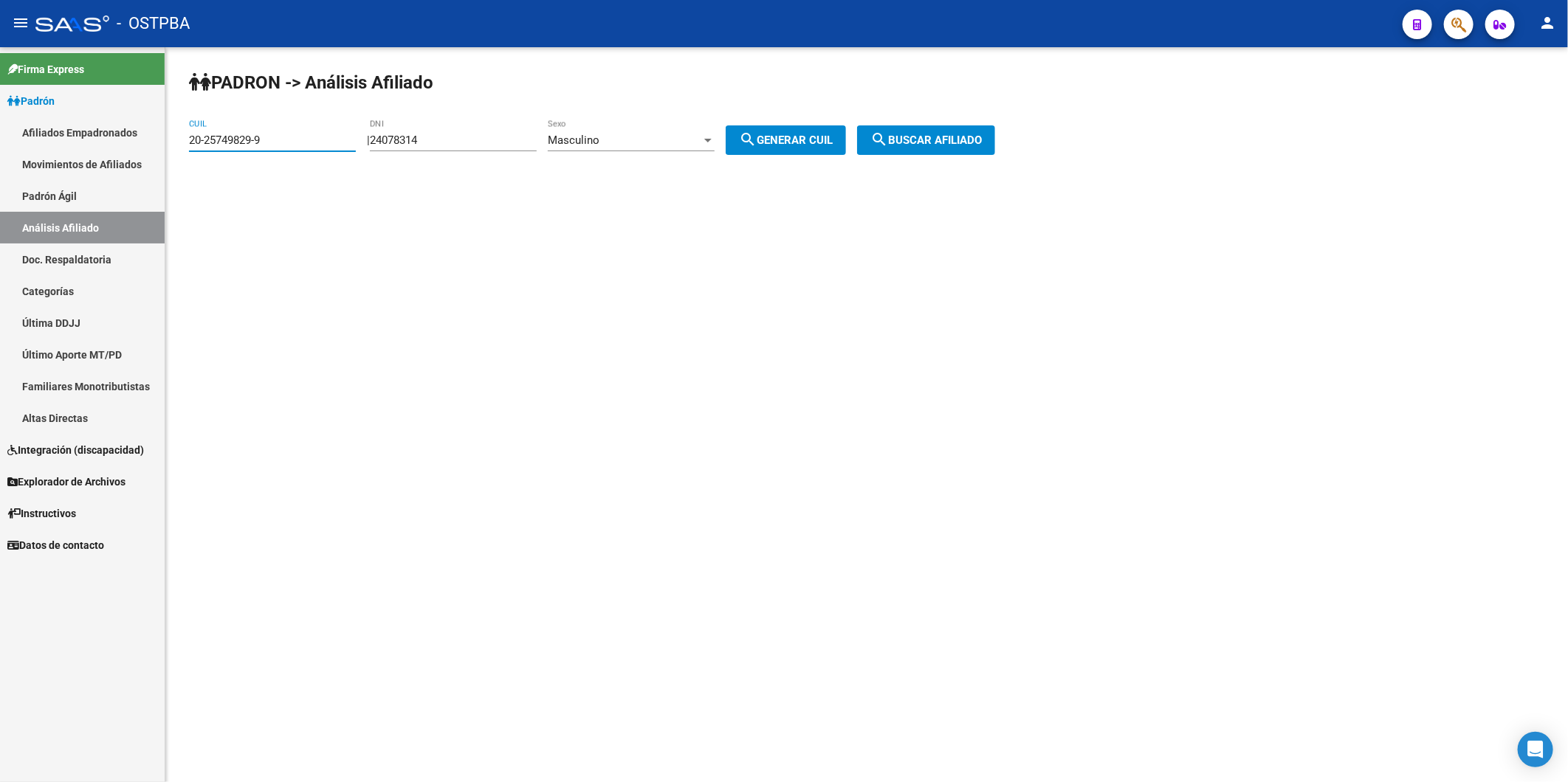
drag, startPoint x: 326, startPoint y: 140, endPoint x: 142, endPoint y: 154, distance: 184.5
click at [142, 154] on mat-sidenav-container "Firma Express Padrón Afiliados Empadronados Movimientos de Afiliados Padrón Ági…" at bounding box center [784, 414] width 1568 height 735
paste input "4564903-8"
click at [921, 137] on span "search Buscar afiliado" at bounding box center [926, 140] width 111 height 13
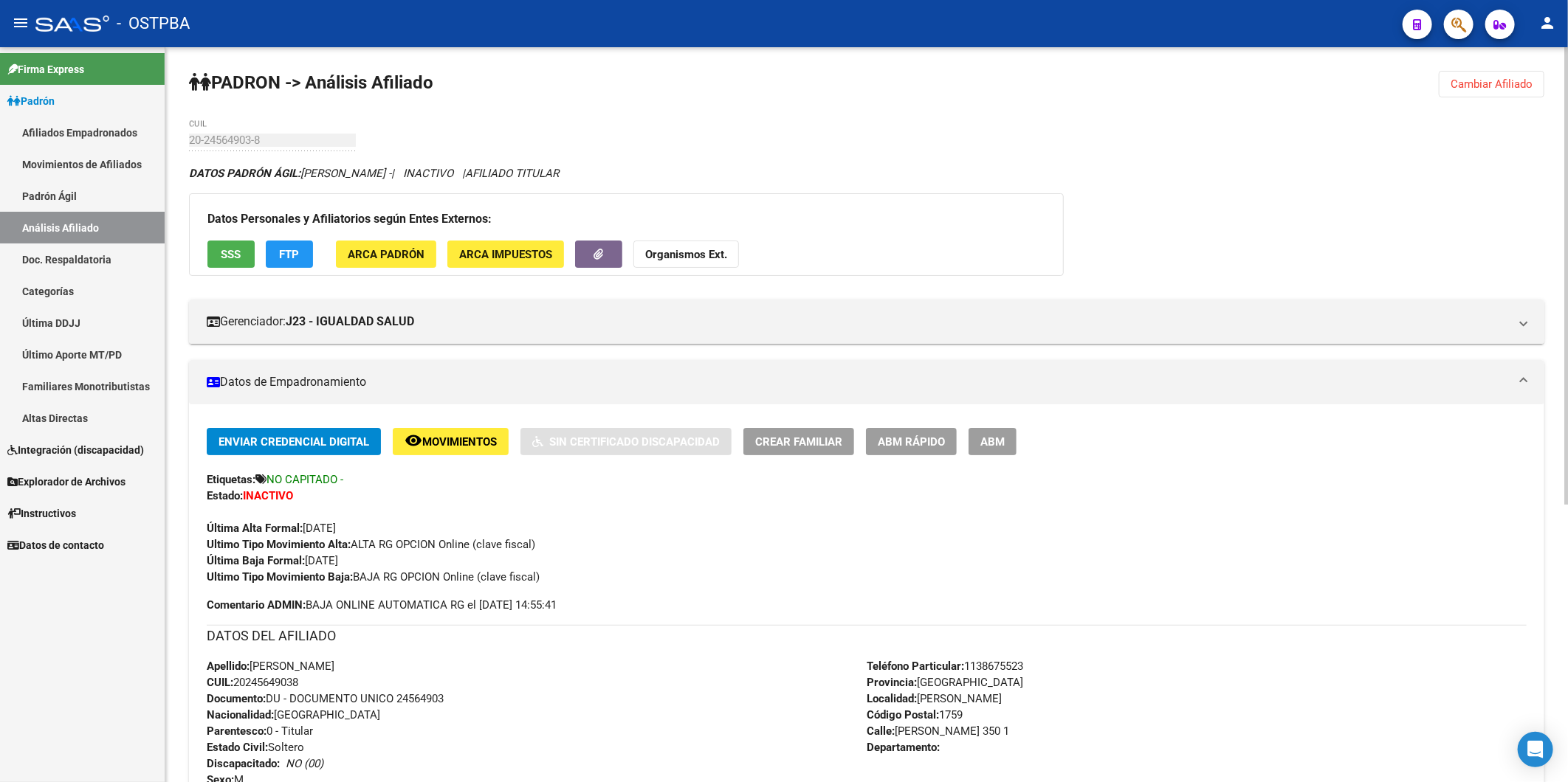
click at [703, 255] on strong "Organismos Ext." at bounding box center [686, 254] width 82 height 13
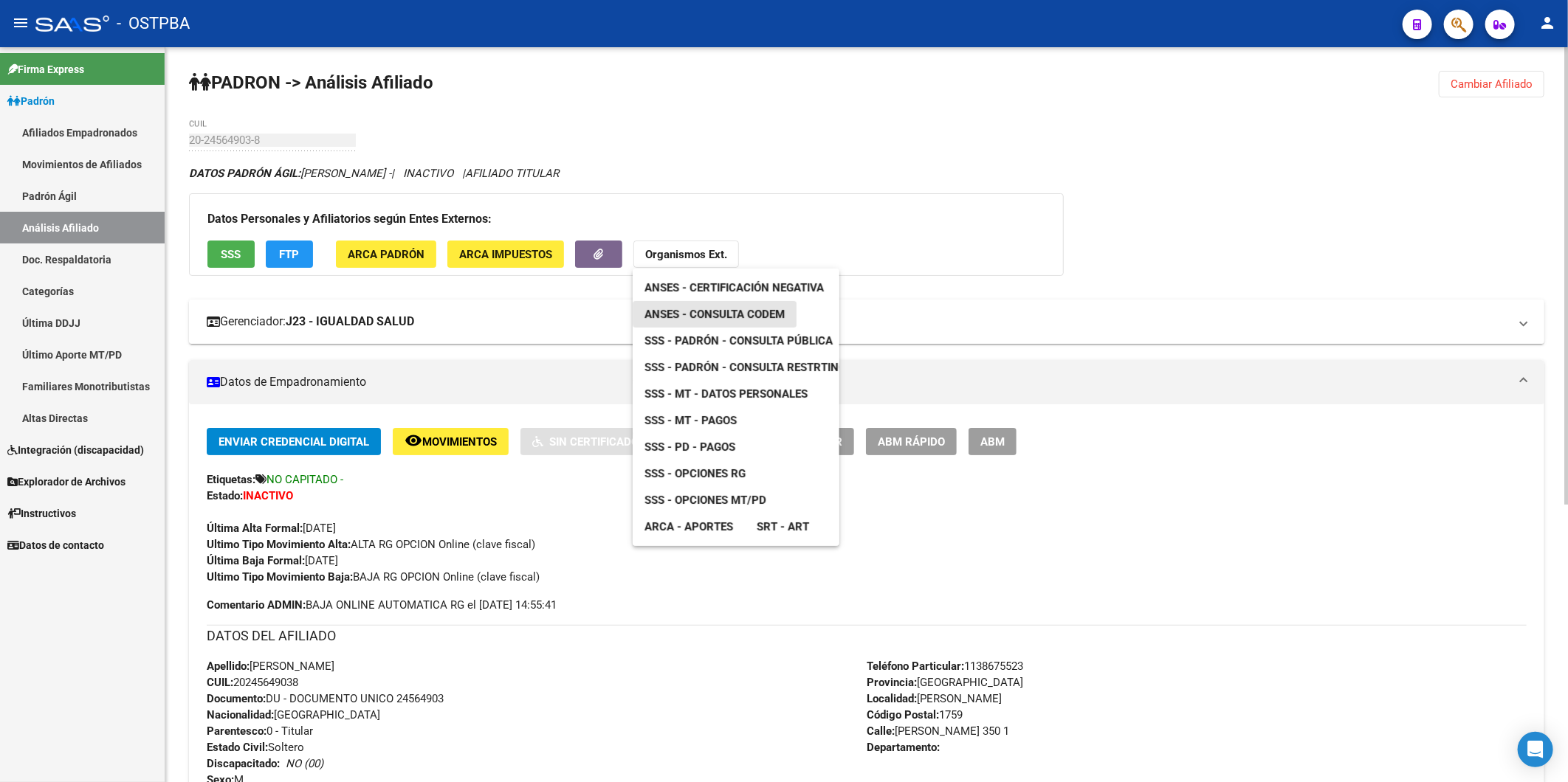
click at [718, 314] on span "ANSES - Consulta CODEM" at bounding box center [714, 313] width 140 height 13
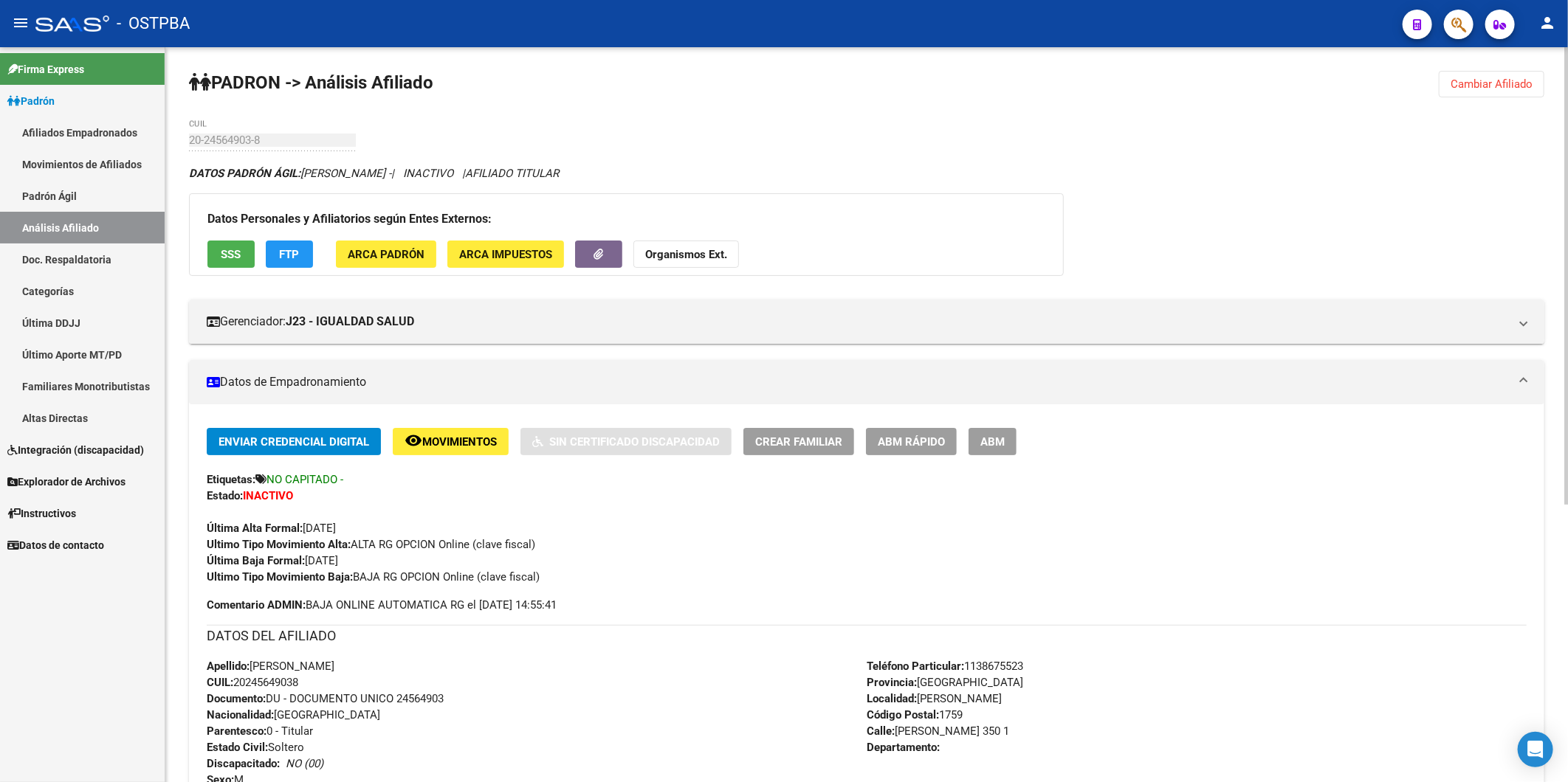
click at [1482, 78] on span "Cambiar Afiliado" at bounding box center [1491, 84] width 82 height 13
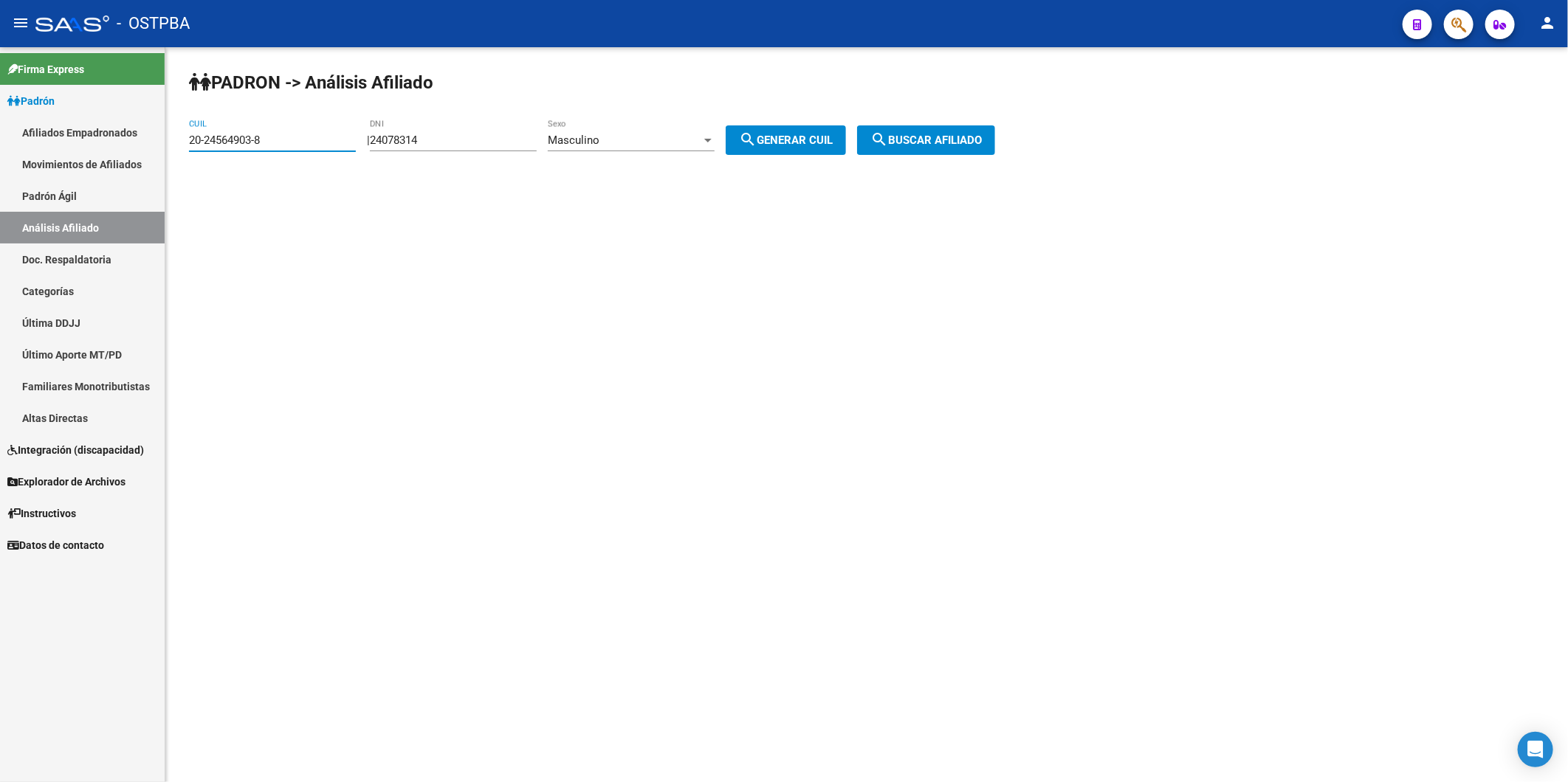
drag, startPoint x: 288, startPoint y: 145, endPoint x: 153, endPoint y: 152, distance: 135.2
click at [153, 152] on mat-sidenav-container "Firma Express Padrón Afiliados Empadronados Movimientos de Afiliados Padrón Ági…" at bounding box center [784, 414] width 1568 height 735
paste input "43975912"
click at [927, 138] on span "search Buscar afiliado" at bounding box center [926, 140] width 111 height 13
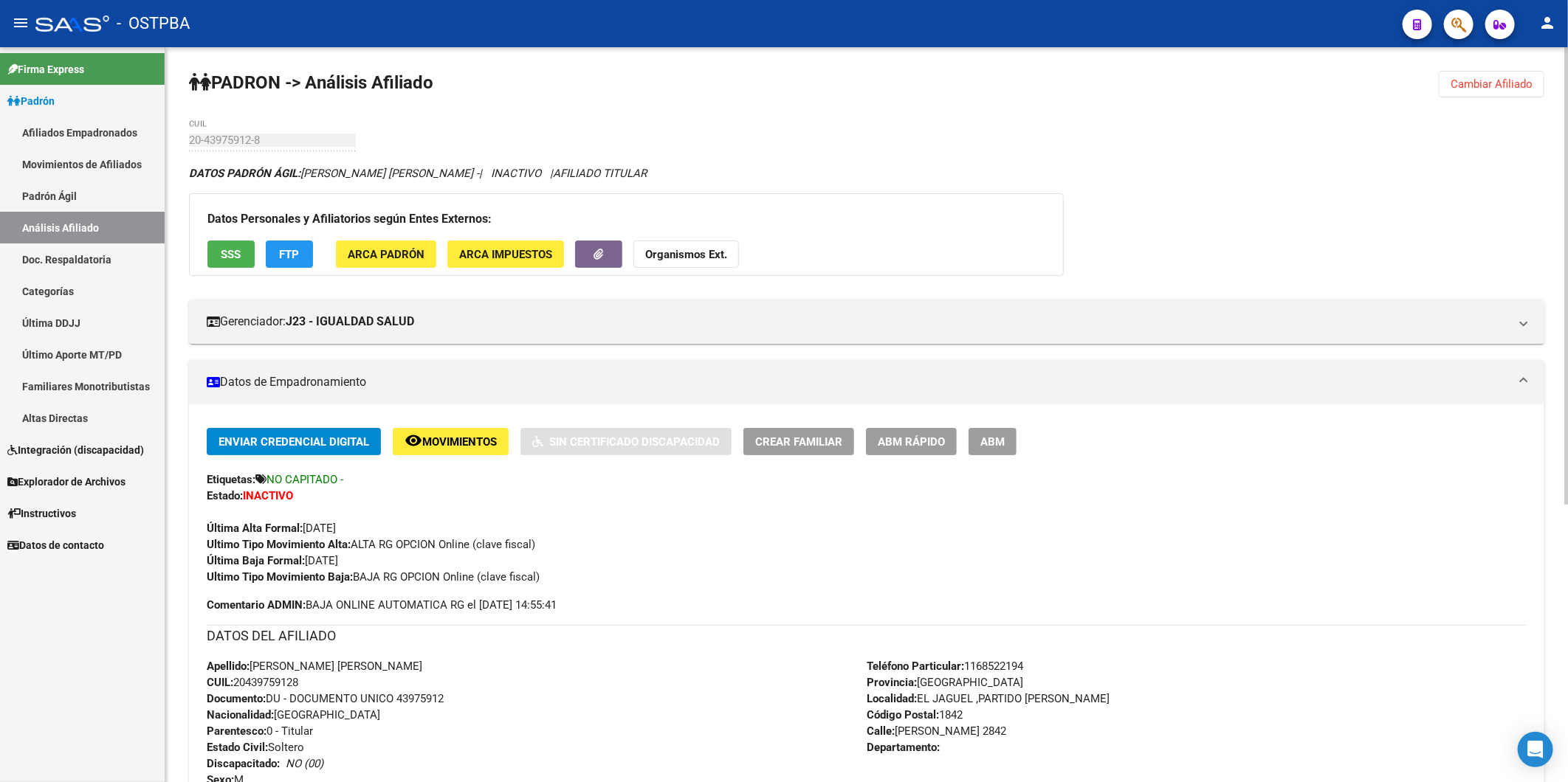
drag, startPoint x: 924, startPoint y: 122, endPoint x: 946, endPoint y: 98, distance: 32.6
click at [924, 122] on div "PADRON -> Análisis Afiliado Cambiar Afiliado 20-43975912-8 CUIL DATOS PADRÓN ÁG…" at bounding box center [866, 637] width 1402 height 1179
click at [1524, 79] on span "Cambiar Afiliado" at bounding box center [1491, 84] width 82 height 13
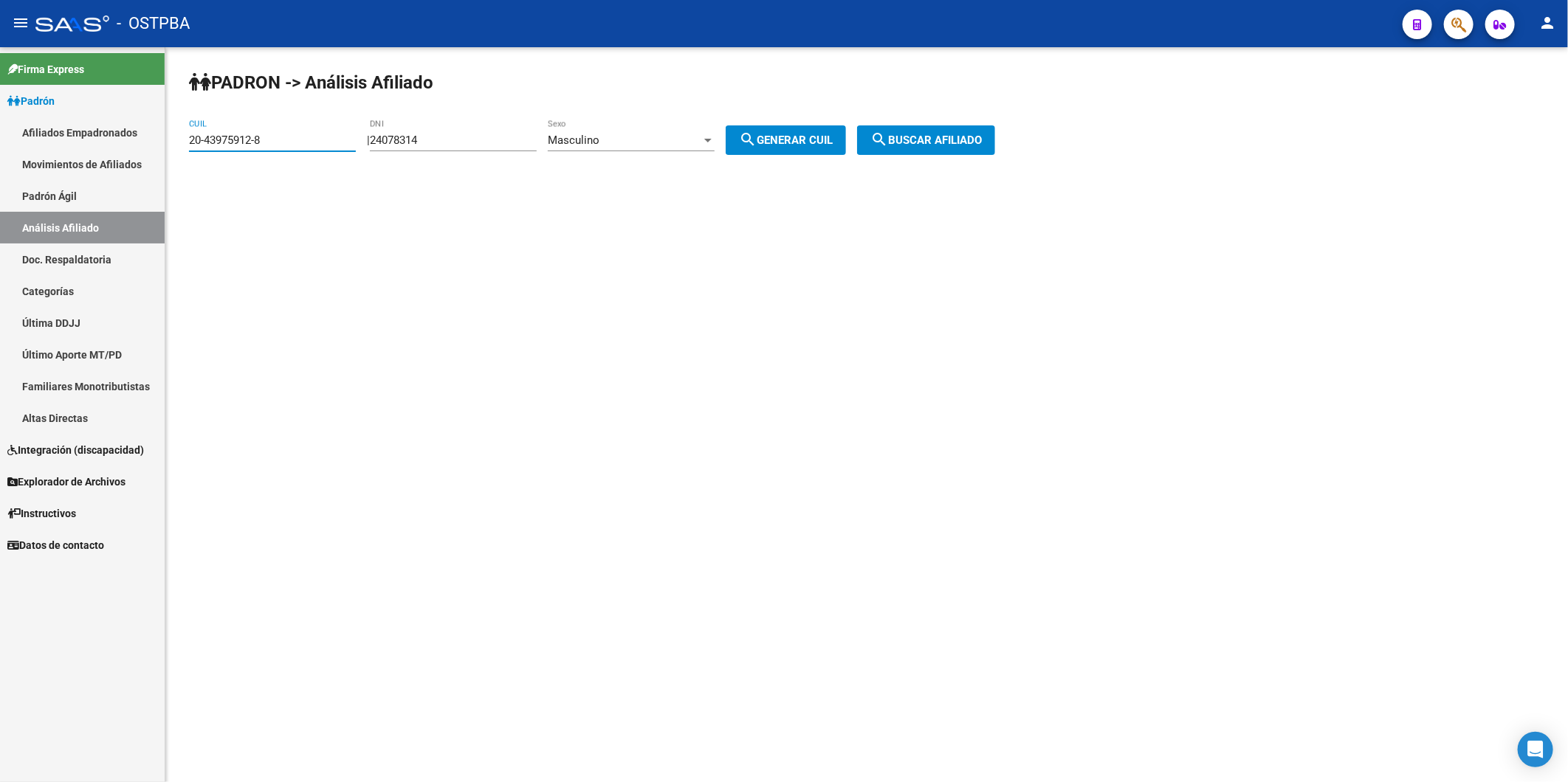
drag, startPoint x: 333, startPoint y: 145, endPoint x: 0, endPoint y: 138, distance: 333.1
click at [33, 143] on mat-sidenav-container "Firma Express Padrón Afiliados Empadronados Movimientos de Afiliados Padrón Ági…" at bounding box center [784, 414] width 1568 height 735
paste input "30201476-1"
click at [933, 142] on span "search Buscar afiliado" at bounding box center [926, 140] width 111 height 13
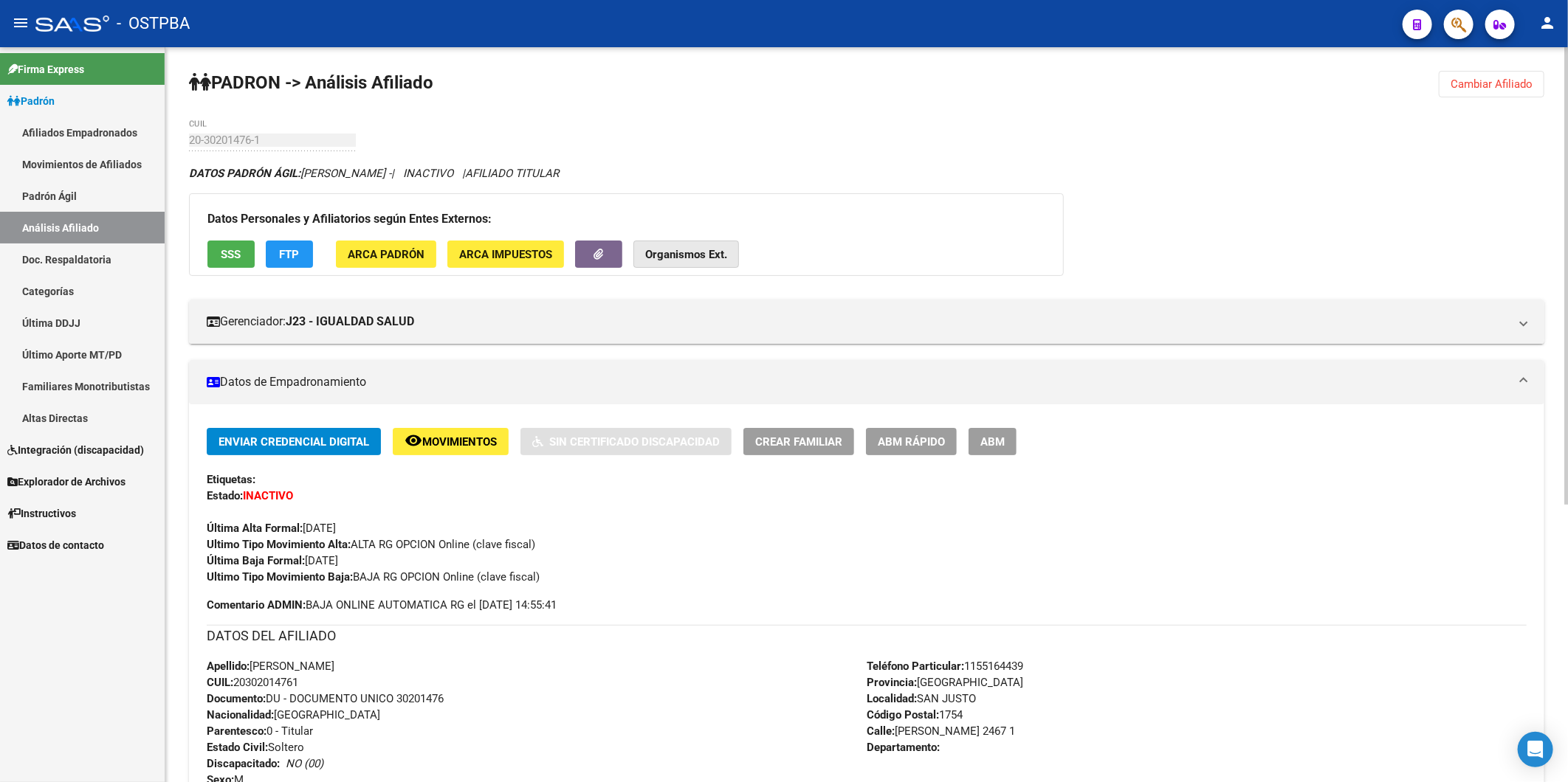
click at [683, 253] on strong "Organismos Ext." at bounding box center [686, 254] width 82 height 13
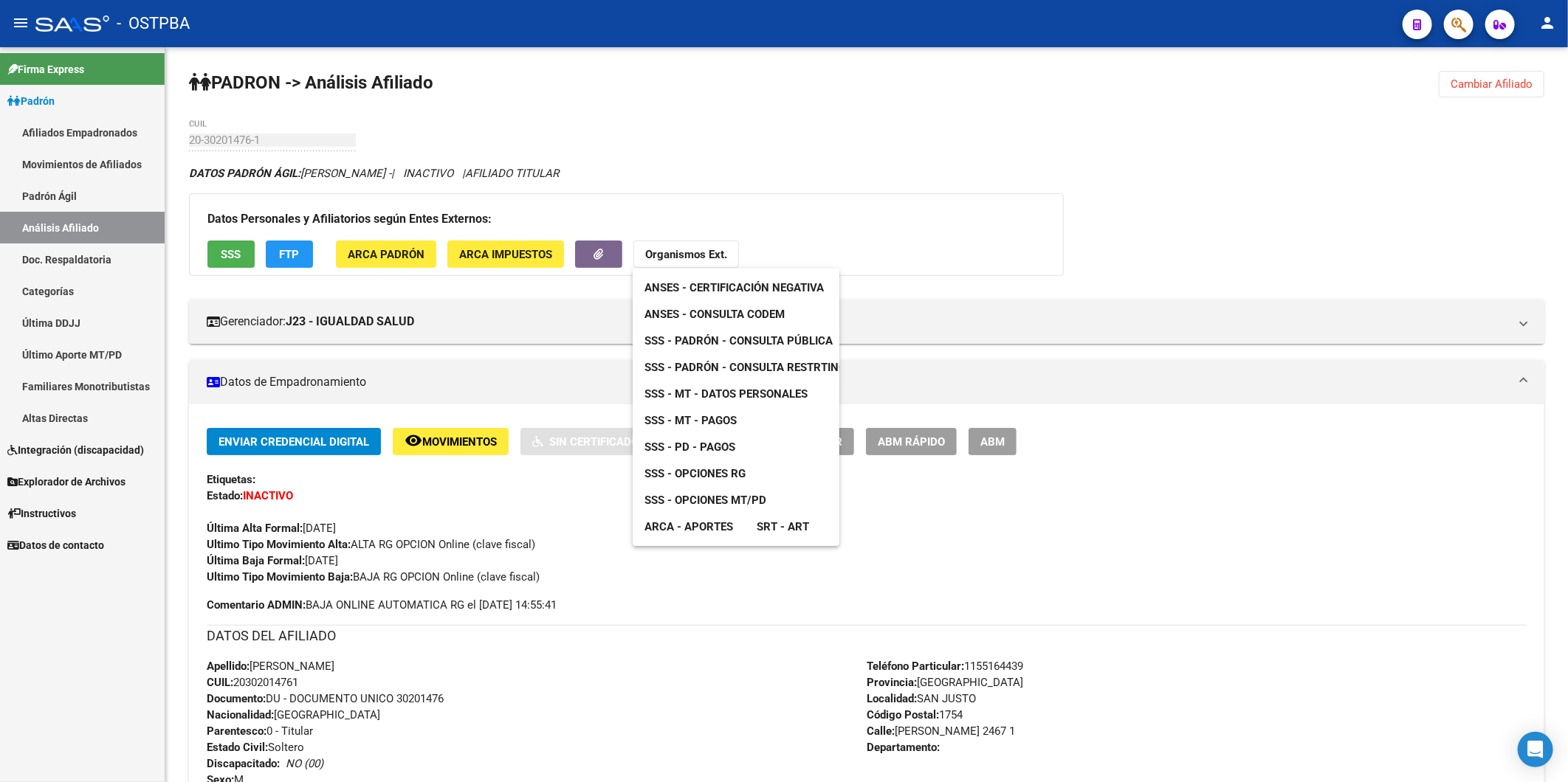
click at [717, 312] on span "ANSES - Consulta CODEM" at bounding box center [714, 313] width 140 height 13
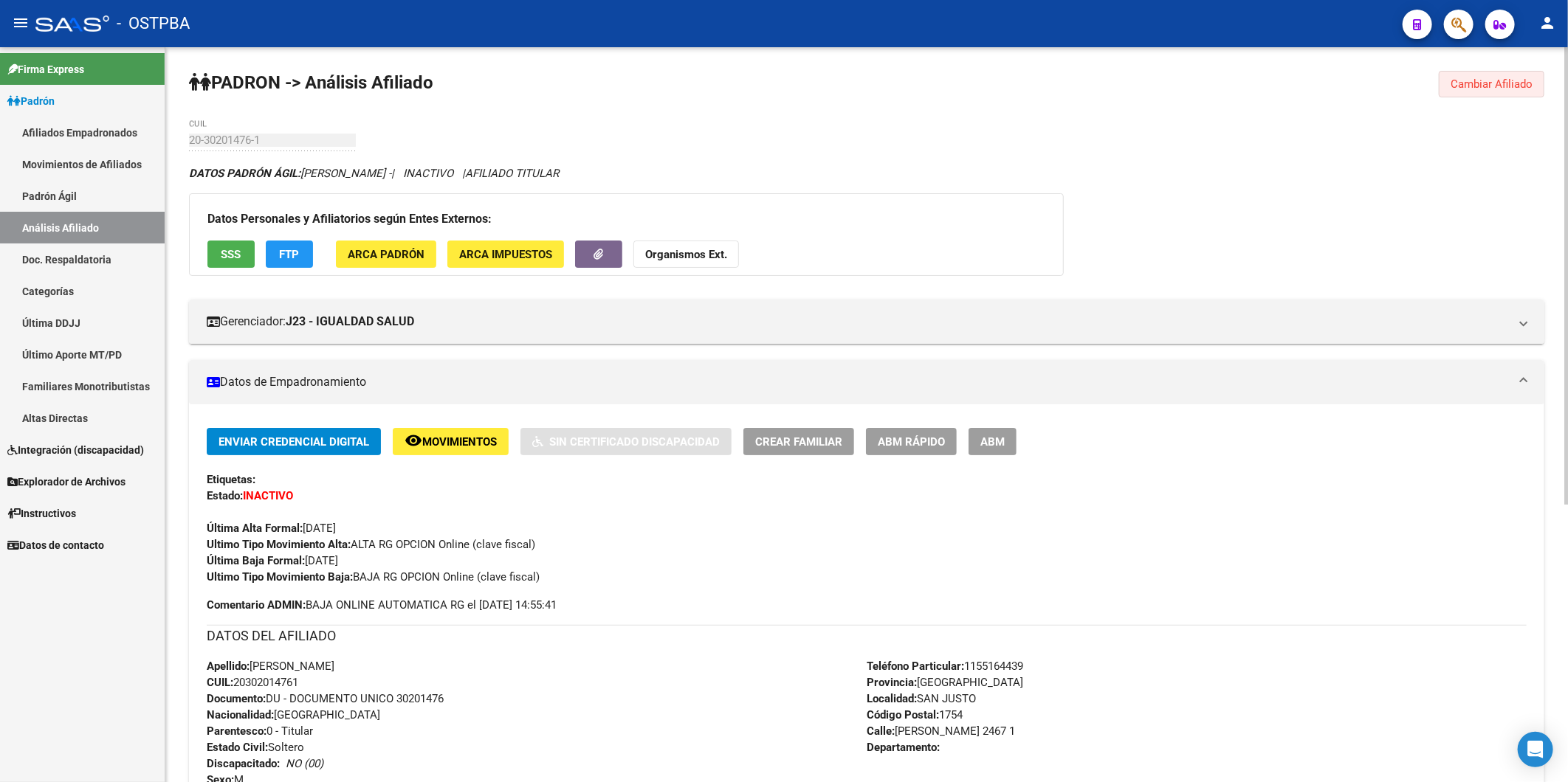
click at [1476, 87] on span "Cambiar Afiliado" at bounding box center [1491, 84] width 82 height 13
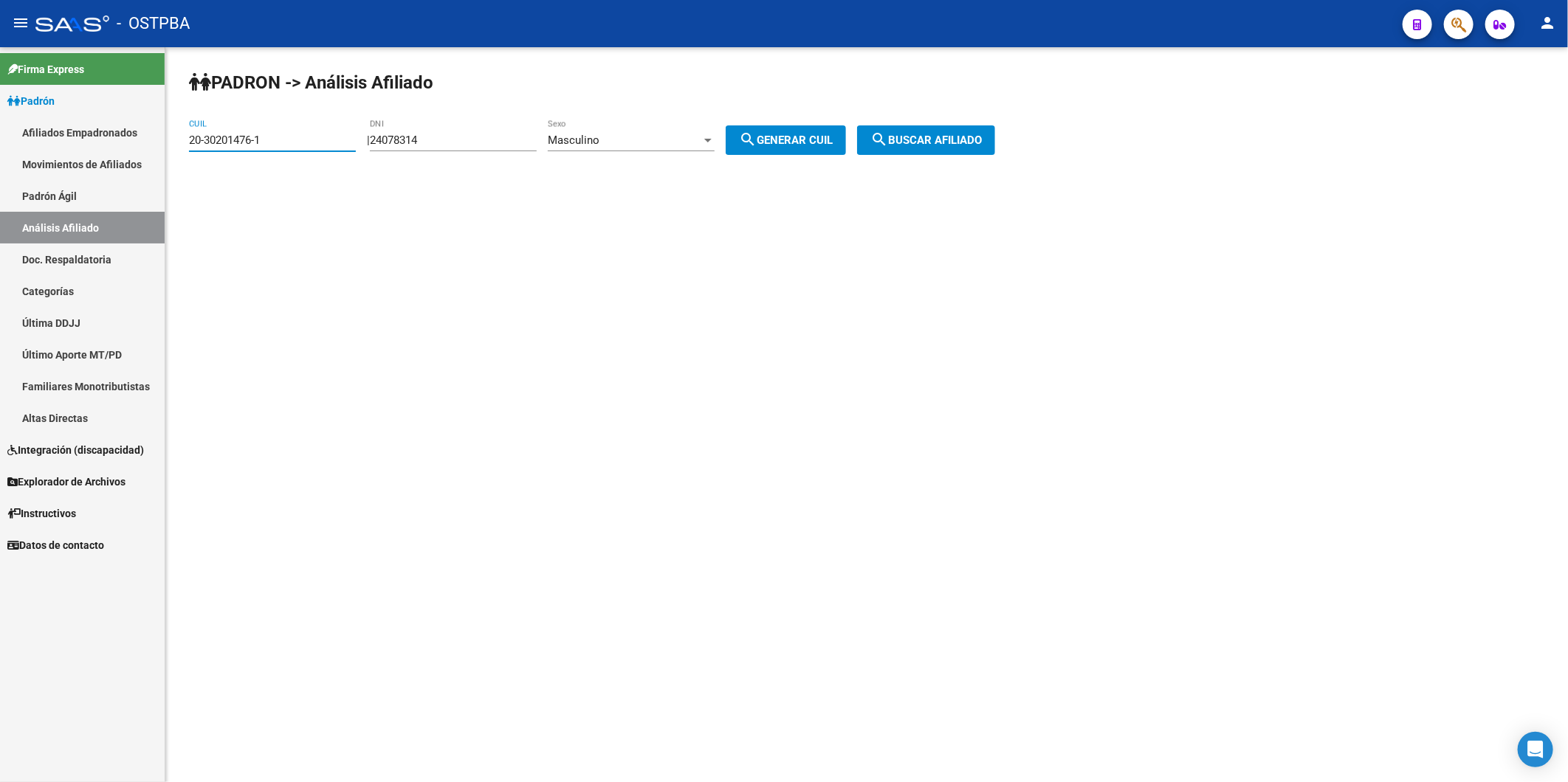
drag, startPoint x: 279, startPoint y: 136, endPoint x: 146, endPoint y: 154, distance: 134.2
click at [146, 154] on mat-sidenav-container "Firma Express Padrón Afiliados Empadronados Movimientos de Afiliados Padrón Ági…" at bounding box center [784, 414] width 1568 height 735
paste input "43975912-8"
type input "20-43975912-8"
click at [938, 142] on span "search Buscar afiliado" at bounding box center [926, 140] width 111 height 13
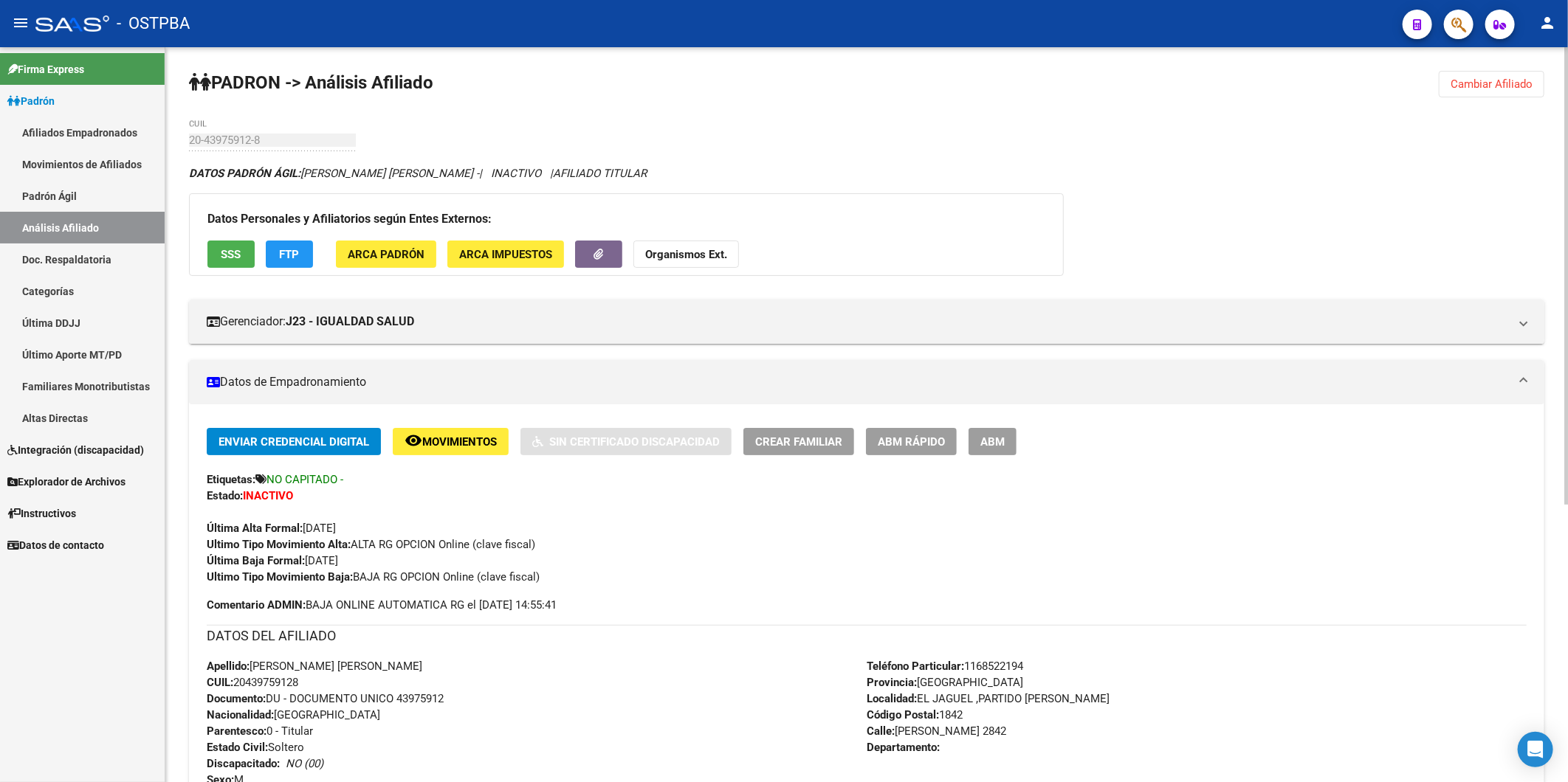
click at [692, 249] on strong "Organismos Ext." at bounding box center [686, 254] width 82 height 13
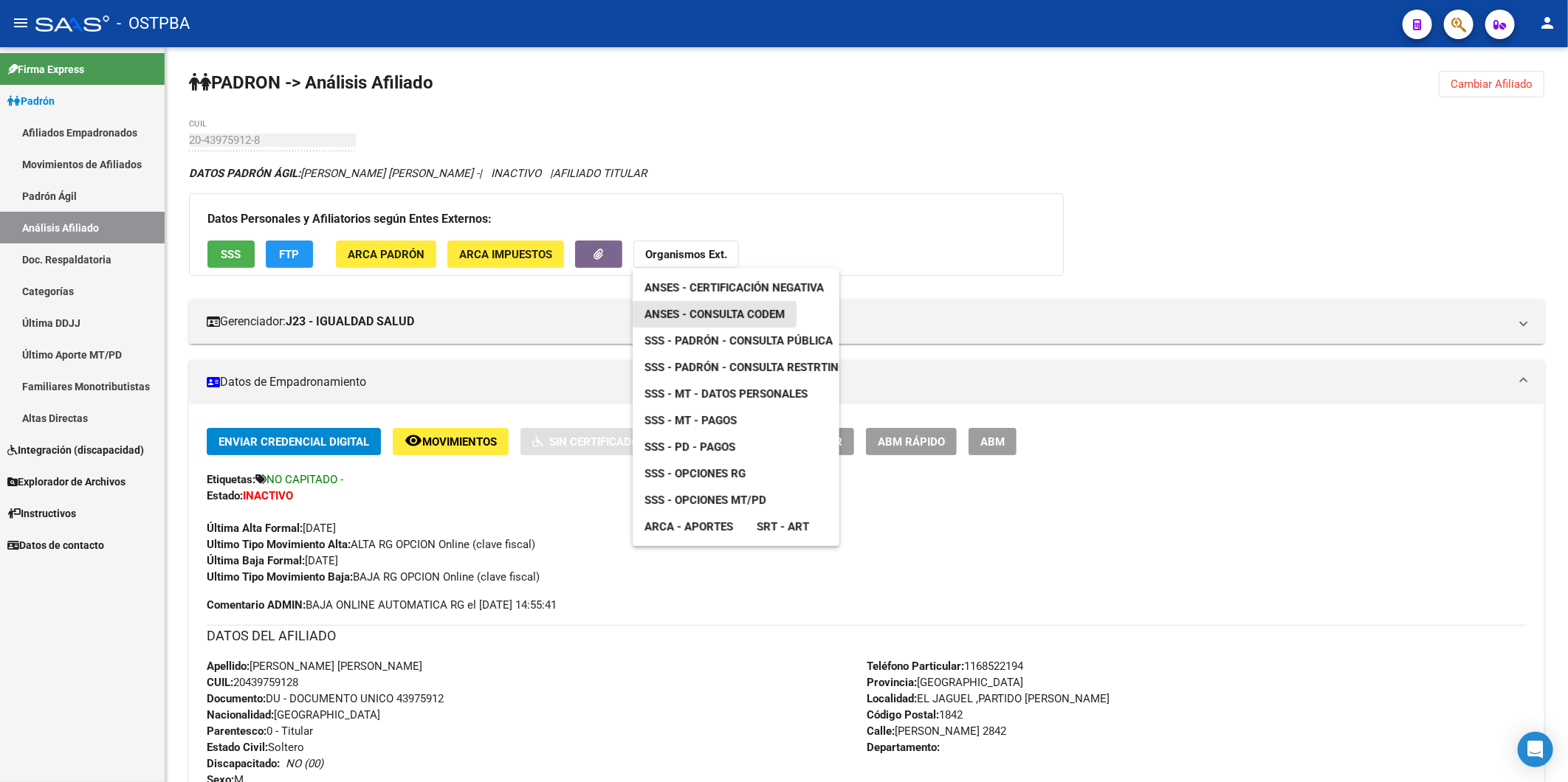
click at [704, 307] on span "ANSES - Consulta CODEM" at bounding box center [714, 313] width 140 height 13
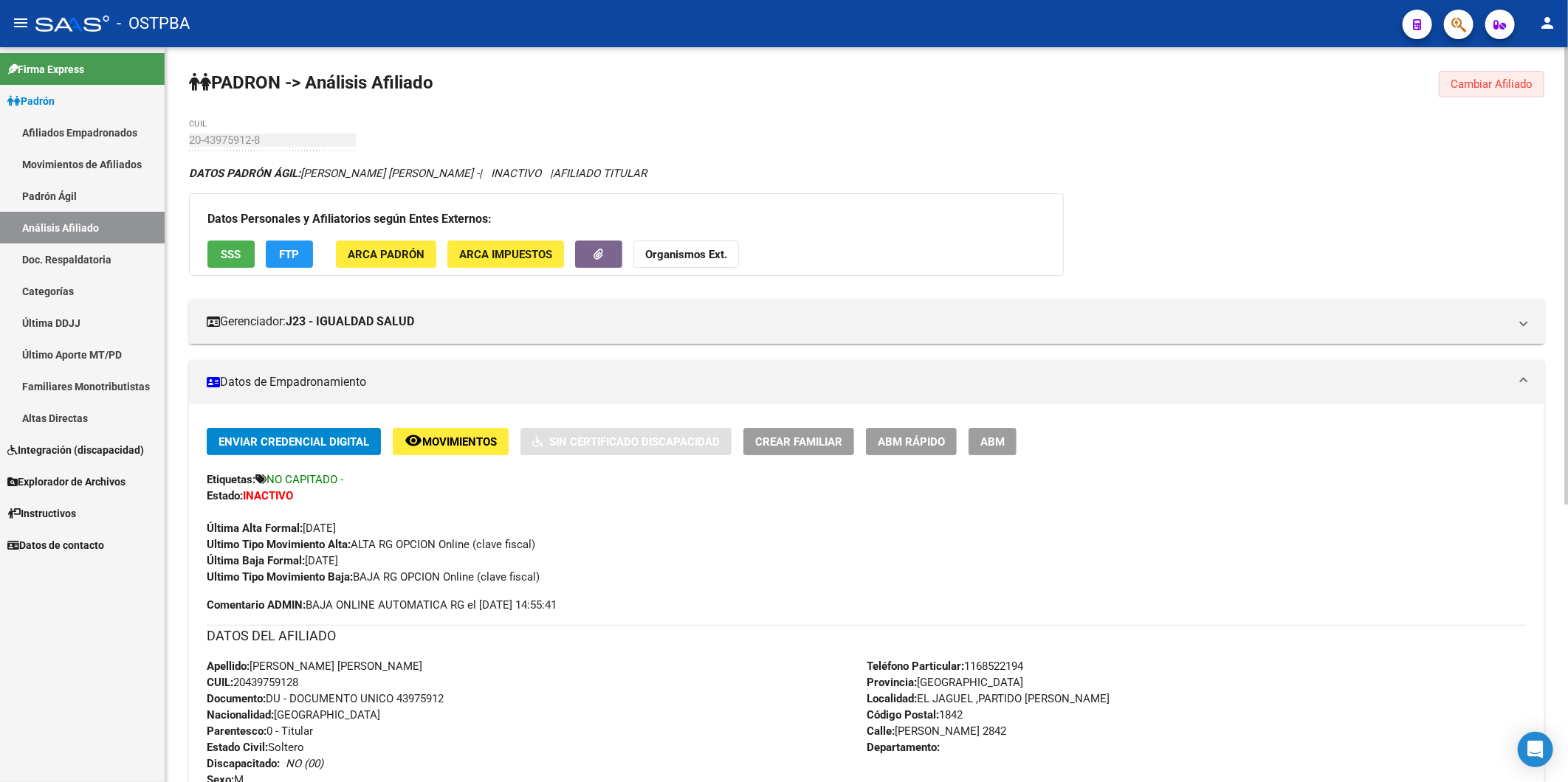
click at [1482, 84] on span "Cambiar Afiliado" at bounding box center [1491, 84] width 82 height 13
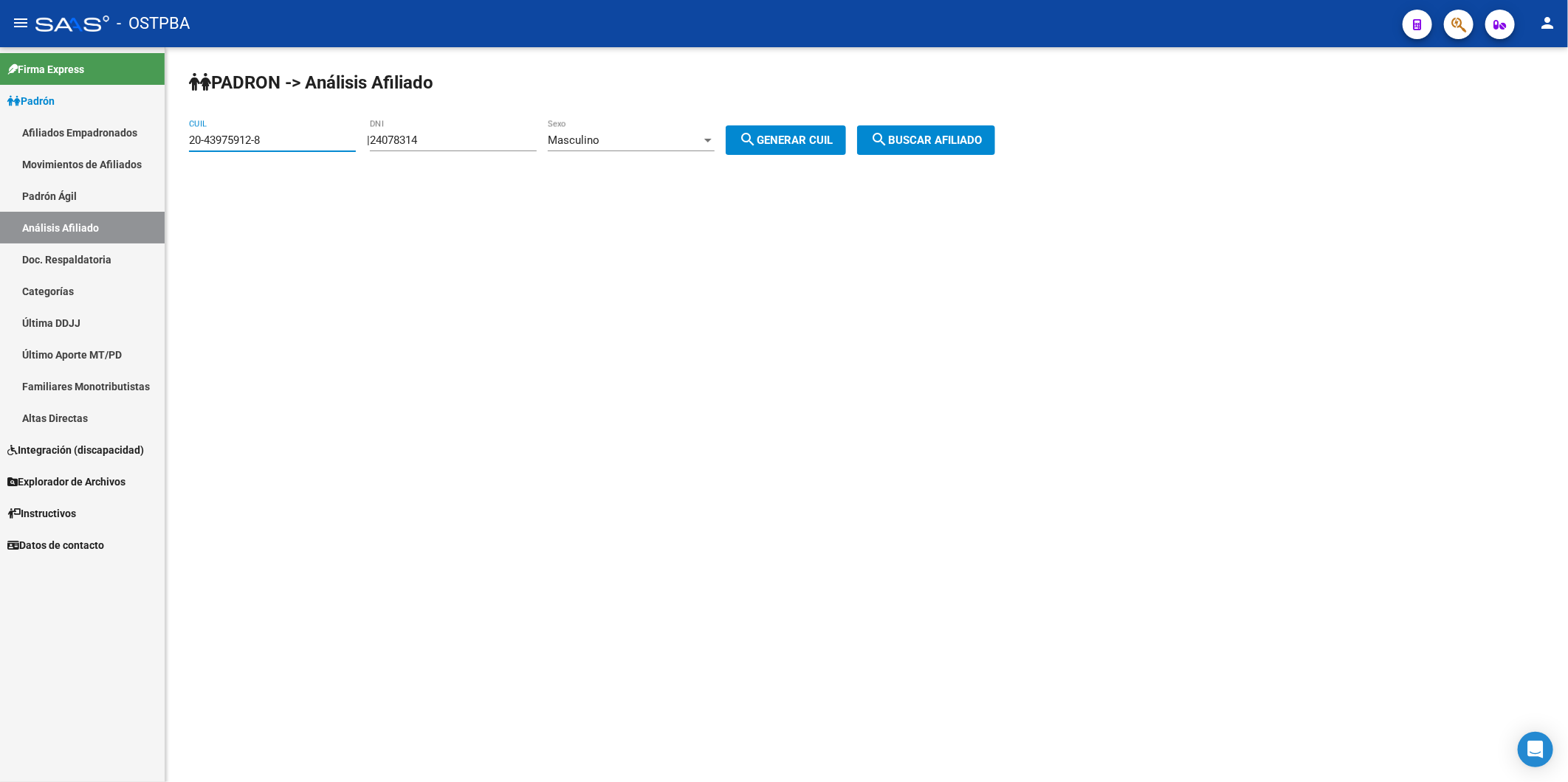
drag, startPoint x: 321, startPoint y: 142, endPoint x: 87, endPoint y: 144, distance: 234.0
click at [87, 144] on mat-sidenav-container "Firma Express Padrón Afiliados Empadronados Movimientos de Afiliados Padrón Ági…" at bounding box center [784, 414] width 1568 height 735
paste input "20-43975912-8"
click at [957, 137] on span "search Buscar afiliado" at bounding box center [926, 140] width 111 height 13
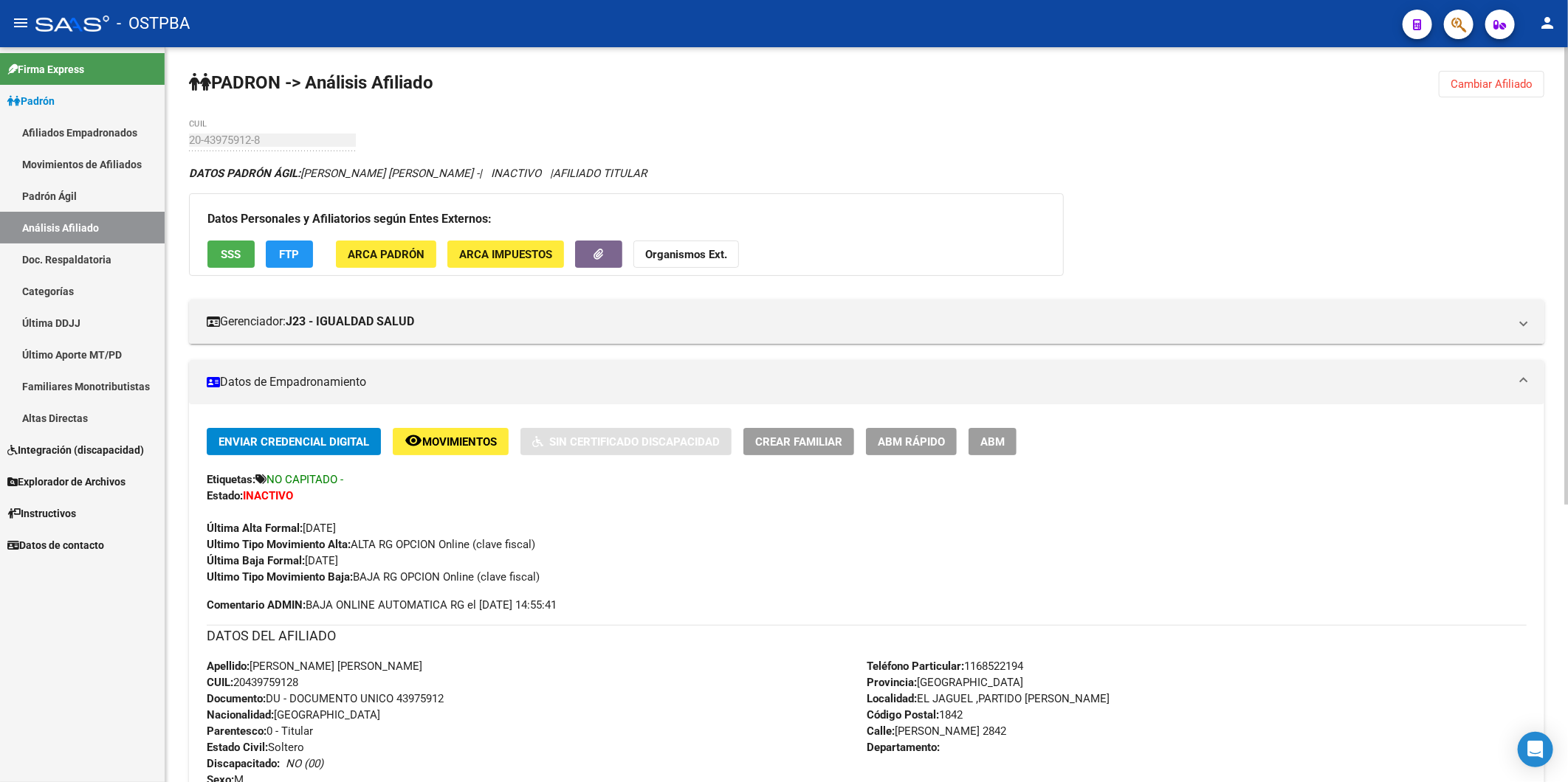
drag, startPoint x: 1525, startPoint y: 86, endPoint x: 1009, endPoint y: 102, distance: 516.2
click at [1525, 86] on span "Cambiar Afiliado" at bounding box center [1491, 84] width 82 height 13
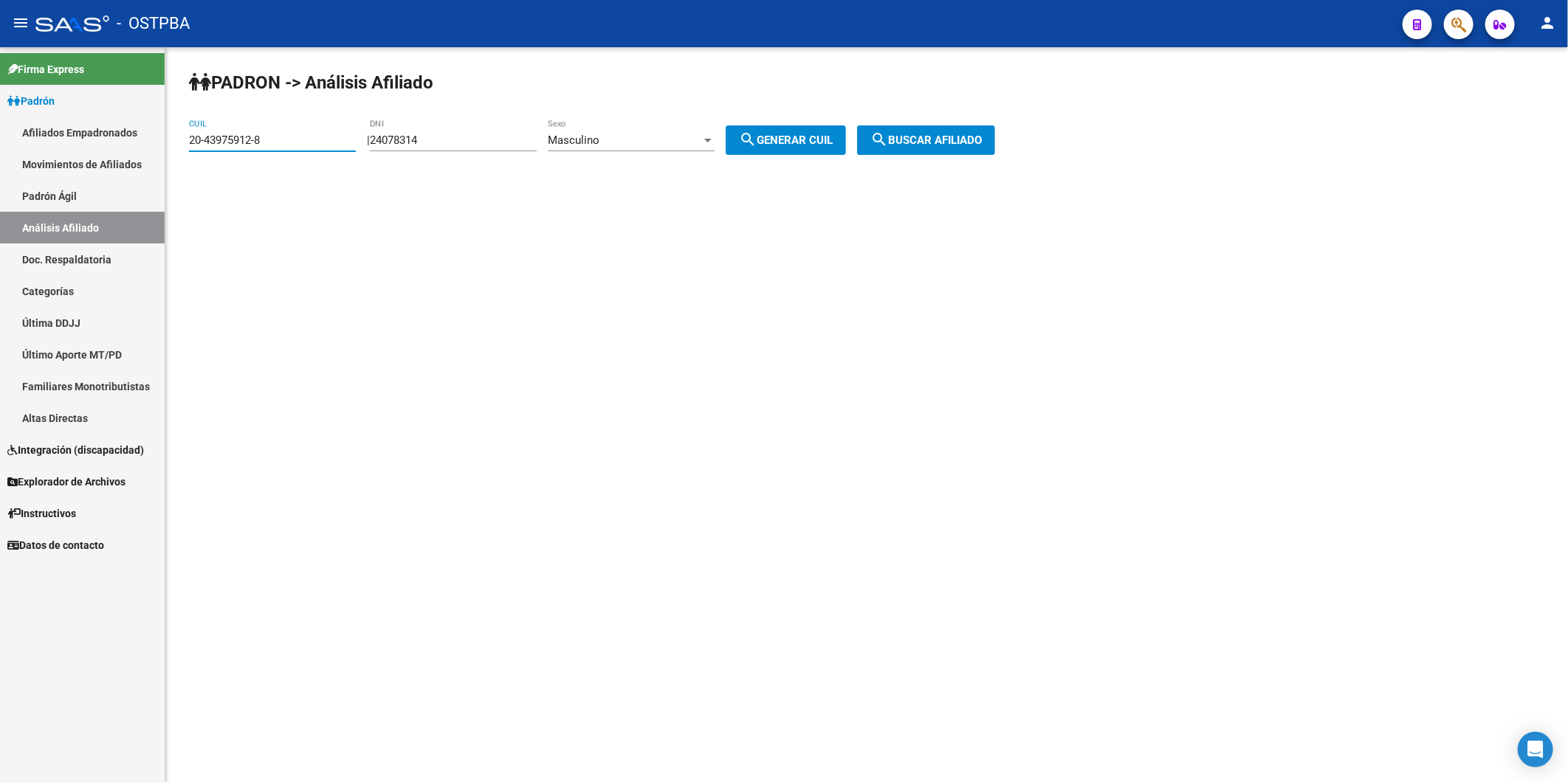
drag, startPoint x: 331, startPoint y: 134, endPoint x: 54, endPoint y: 137, distance: 277.0
click at [64, 148] on mat-sidenav-container "Firma Express Padrón Afiliados Empadronados Movimientos de Afiliados Padrón Ági…" at bounding box center [784, 414] width 1568 height 735
paste input "5221295-2"
click at [976, 138] on span "search Buscar afiliado" at bounding box center [926, 140] width 111 height 13
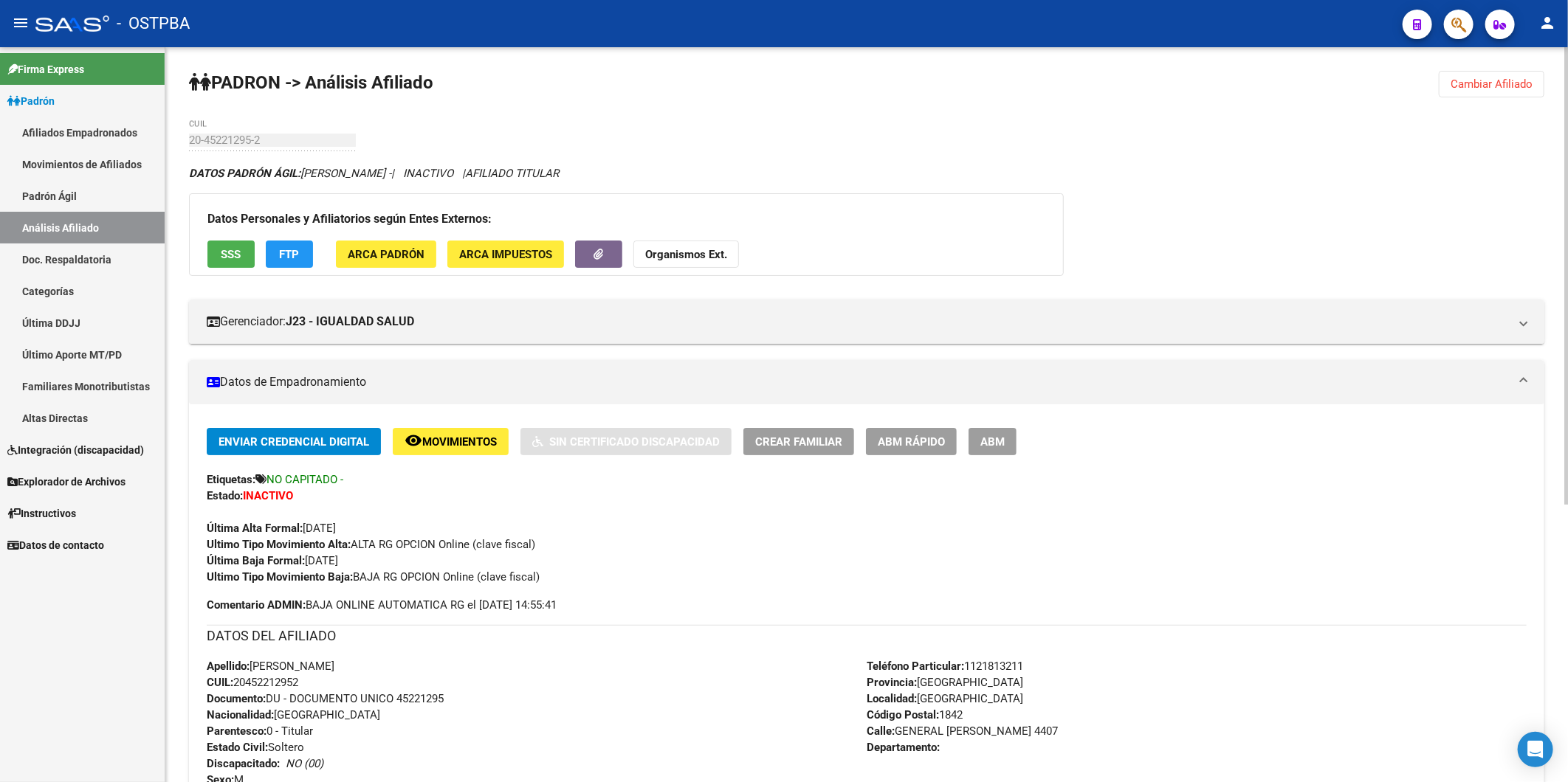
click at [695, 261] on strong "Organismos Ext." at bounding box center [686, 254] width 82 height 13
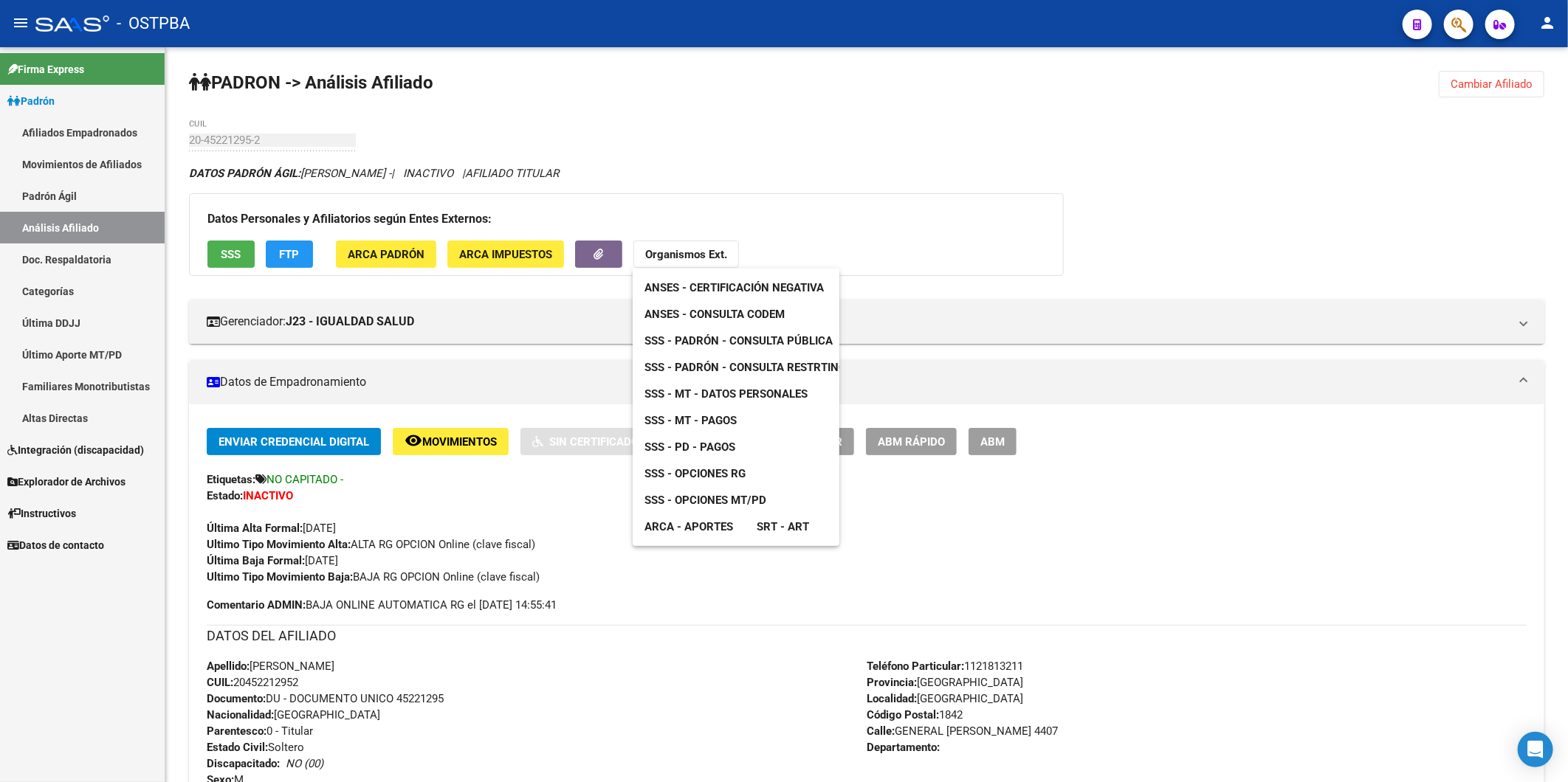
click at [730, 312] on span "ANSES - Consulta CODEM" at bounding box center [714, 313] width 140 height 13
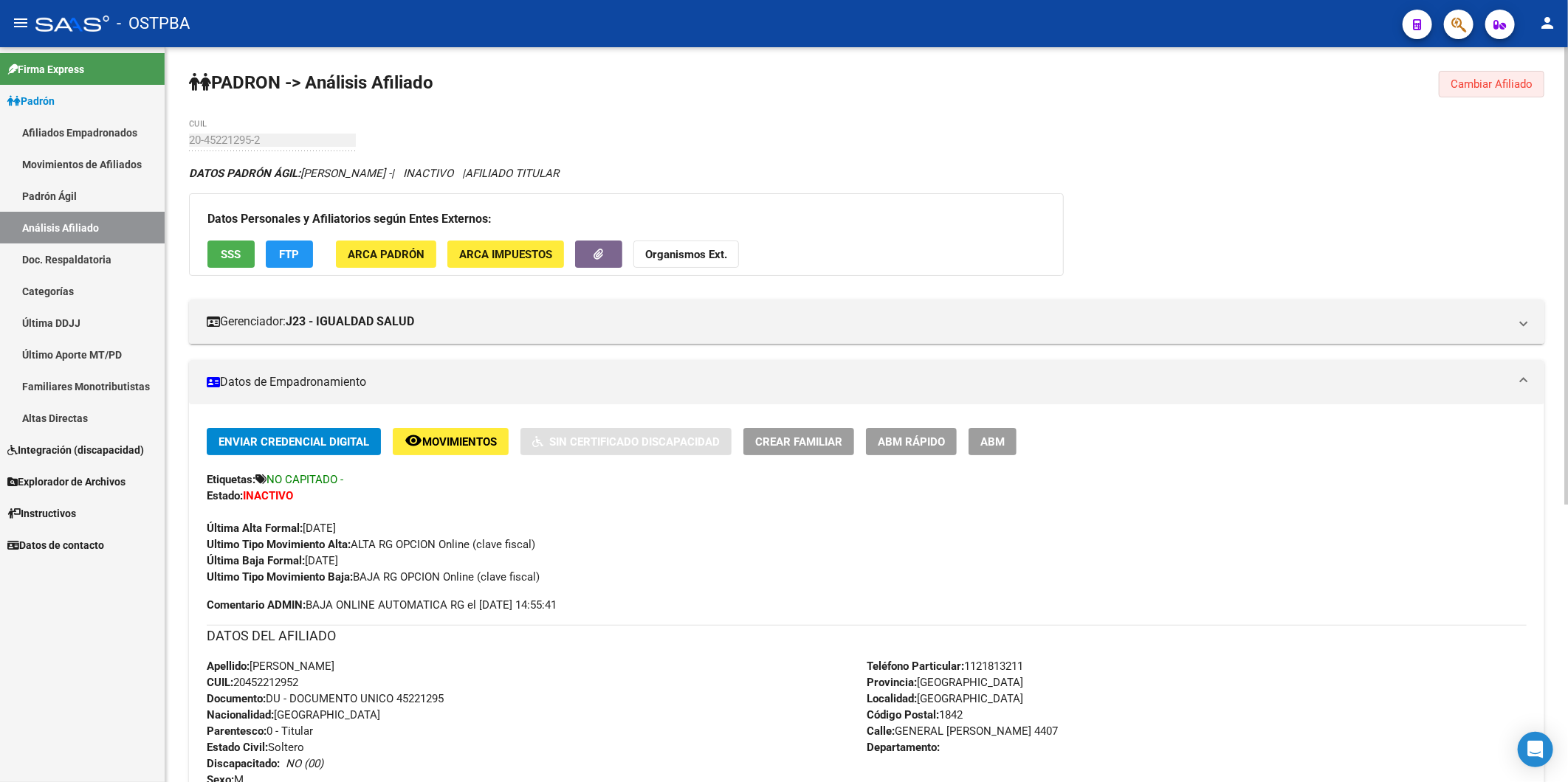
click at [1496, 79] on span "Cambiar Afiliado" at bounding box center [1491, 84] width 82 height 13
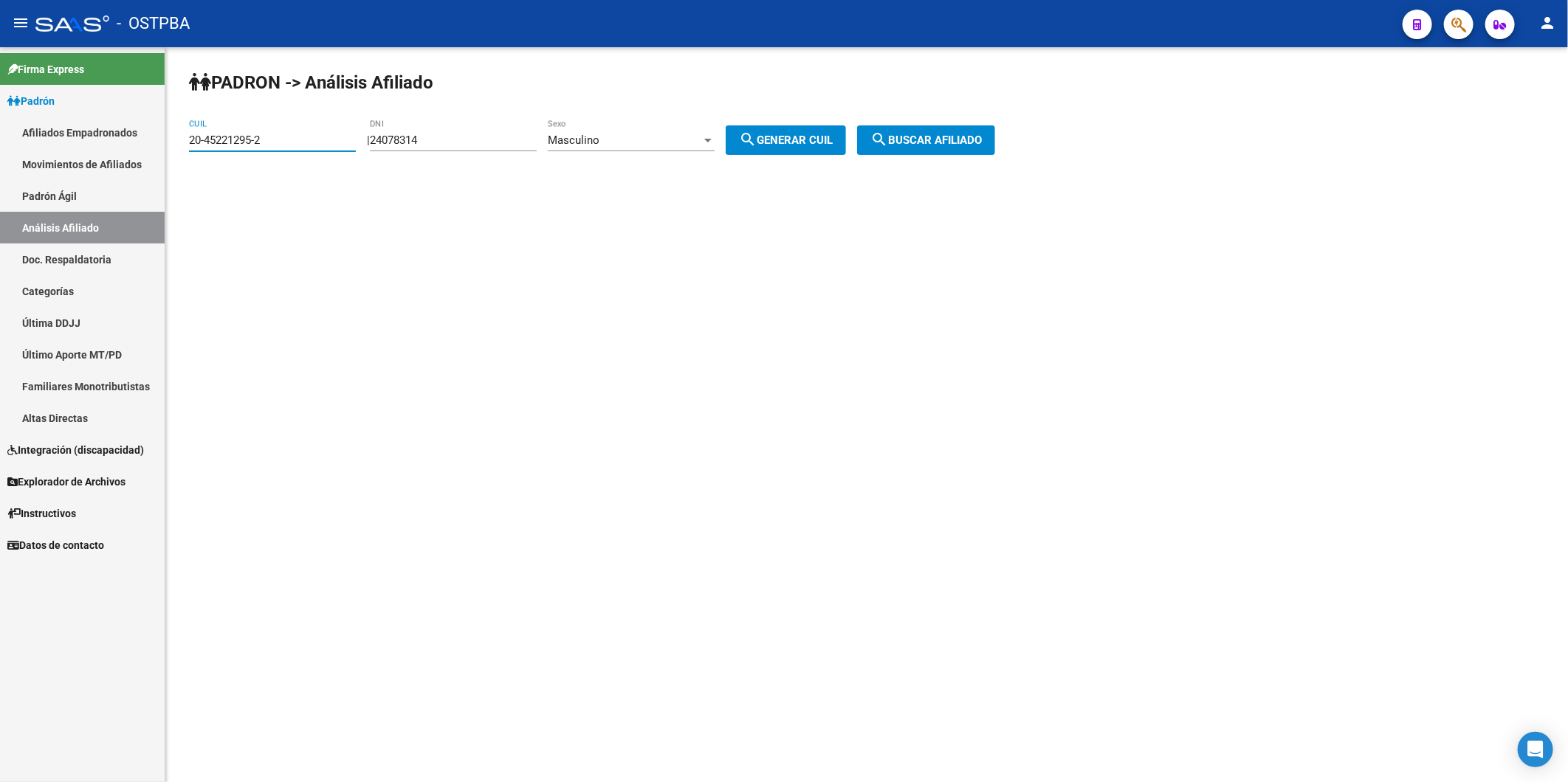
drag, startPoint x: 319, startPoint y: 144, endPoint x: 0, endPoint y: 464, distance: 451.8
click at [13, 145] on mat-sidenav-container "Firma Express Padrón Afiliados Empadronados Movimientos de Afiliados Padrón Ági…" at bounding box center [784, 414] width 1568 height 735
paste input "1101652-9"
click at [982, 142] on span "search Buscar afiliado" at bounding box center [926, 140] width 111 height 13
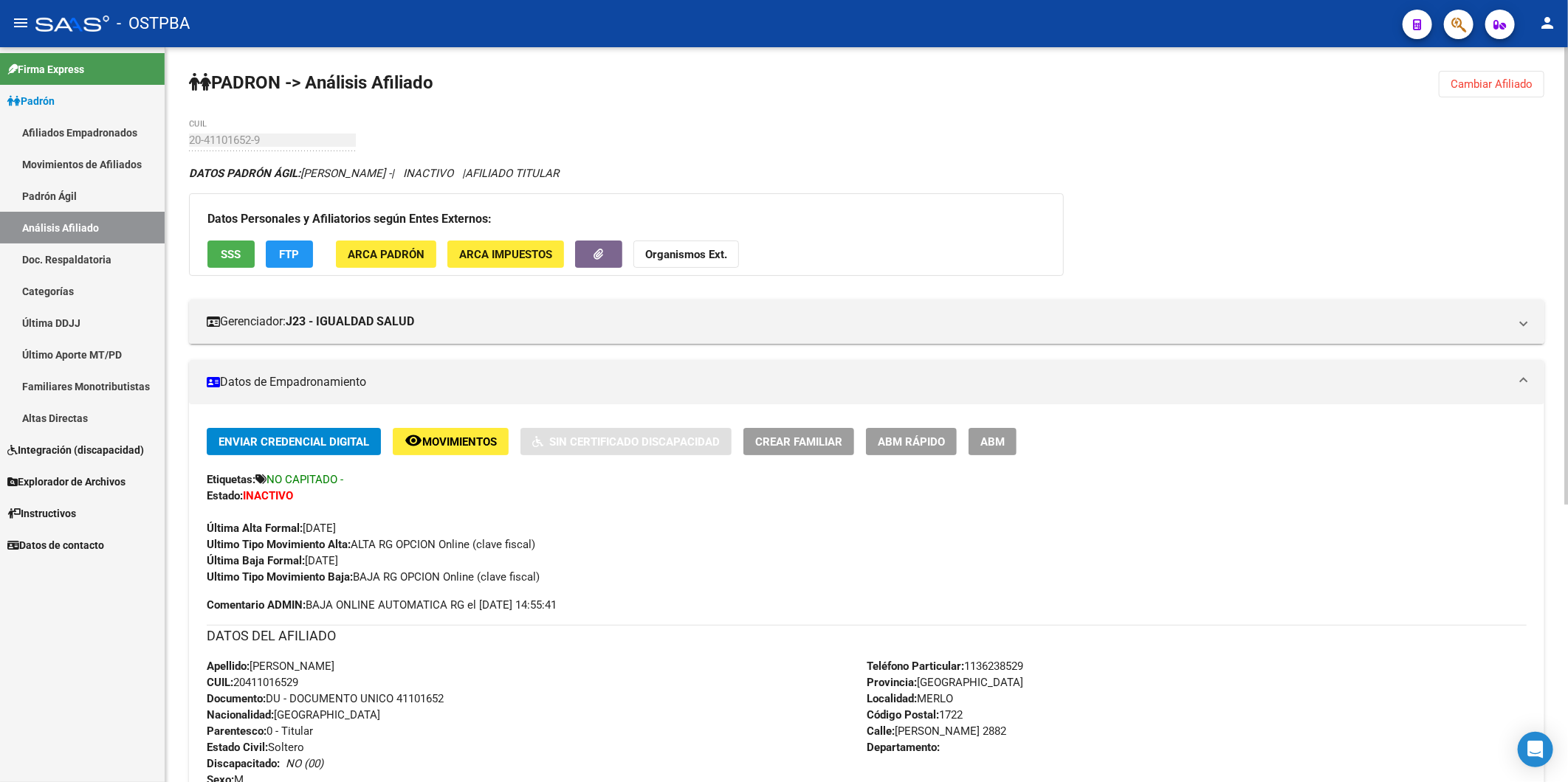
click at [703, 253] on strong "Organismos Ext." at bounding box center [686, 254] width 82 height 13
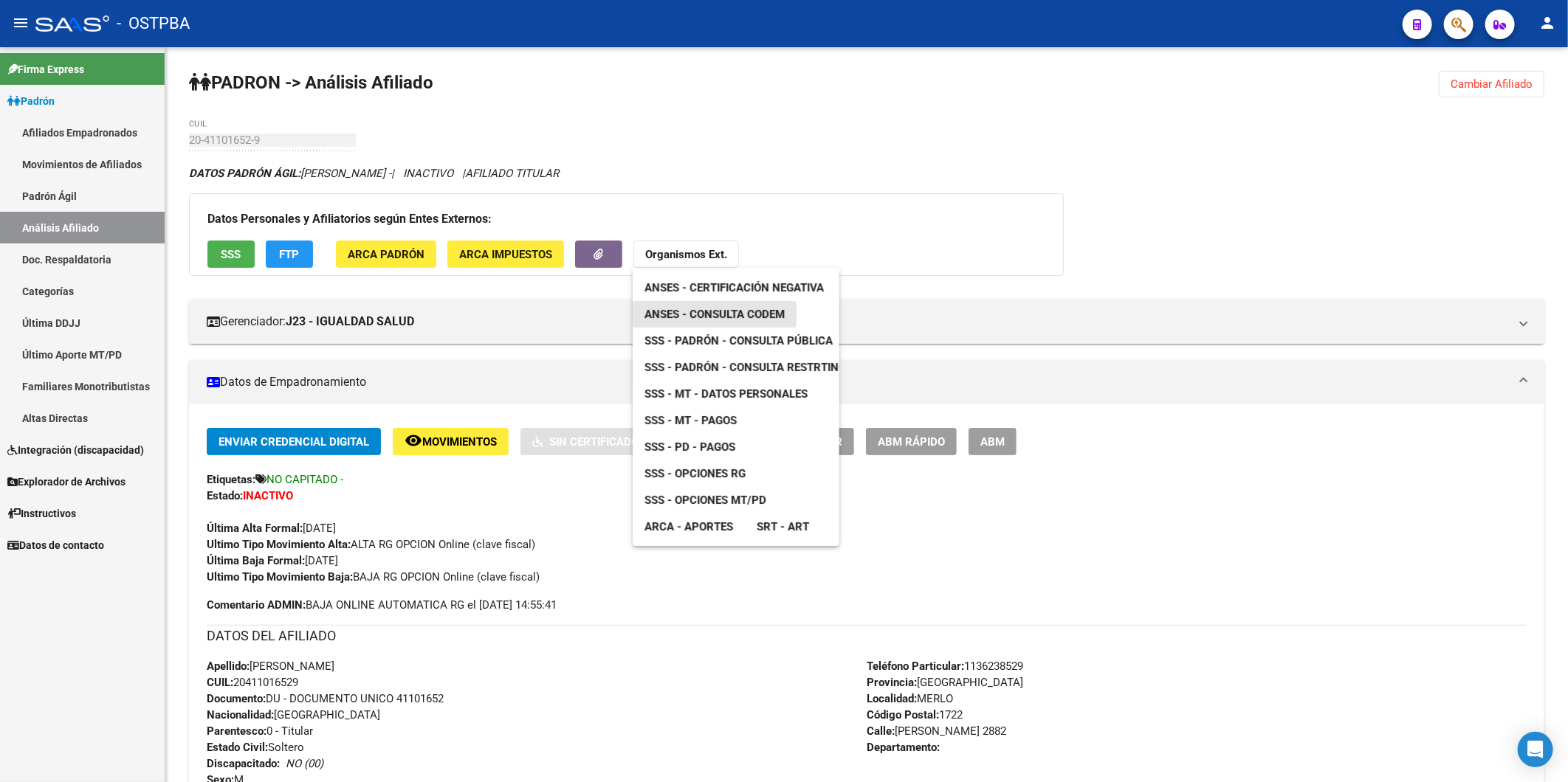
click at [719, 316] on span "ANSES - Consulta CODEM" at bounding box center [714, 313] width 140 height 13
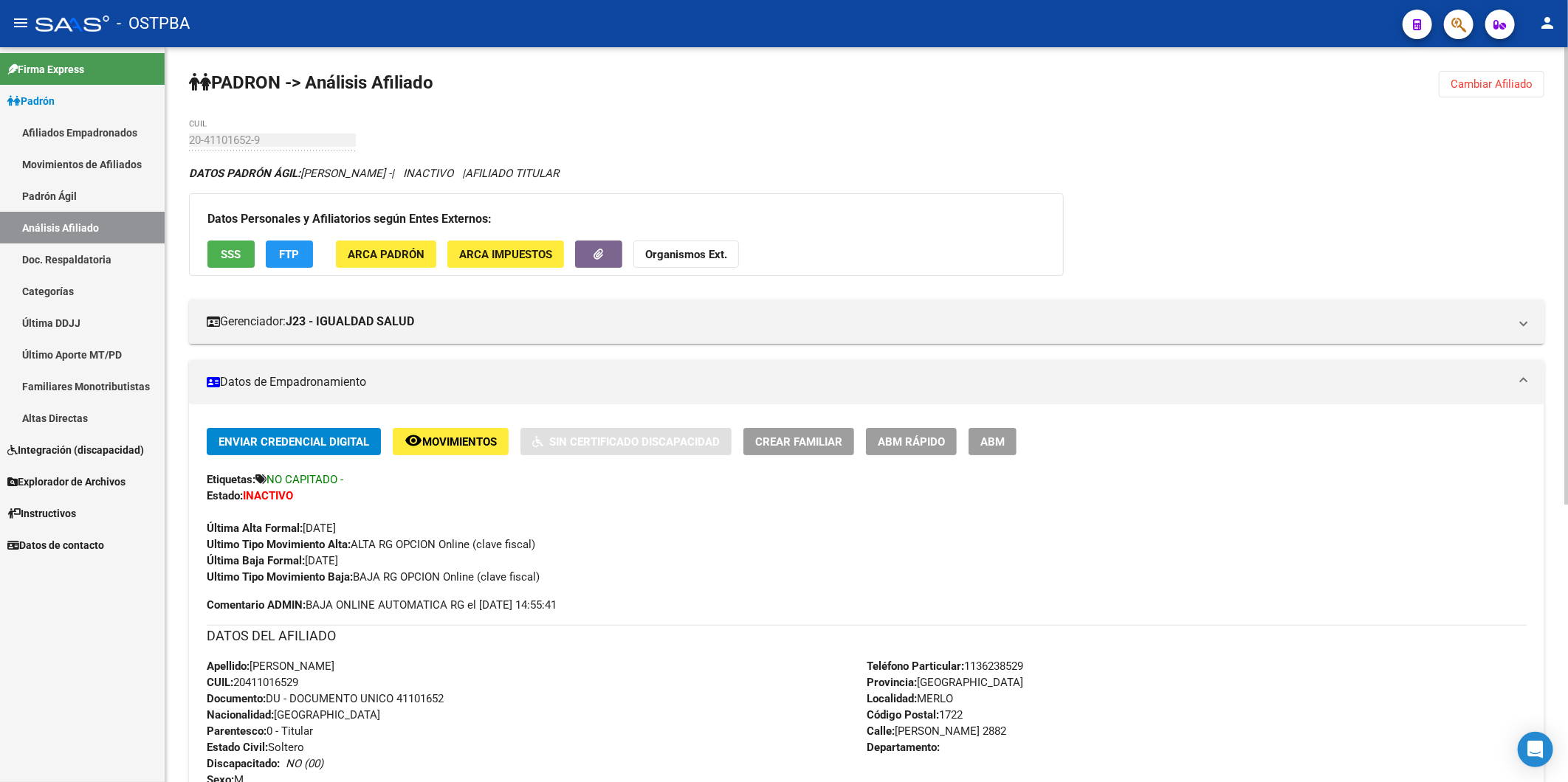
click at [1476, 82] on span "Cambiar Afiliado" at bounding box center [1491, 84] width 82 height 13
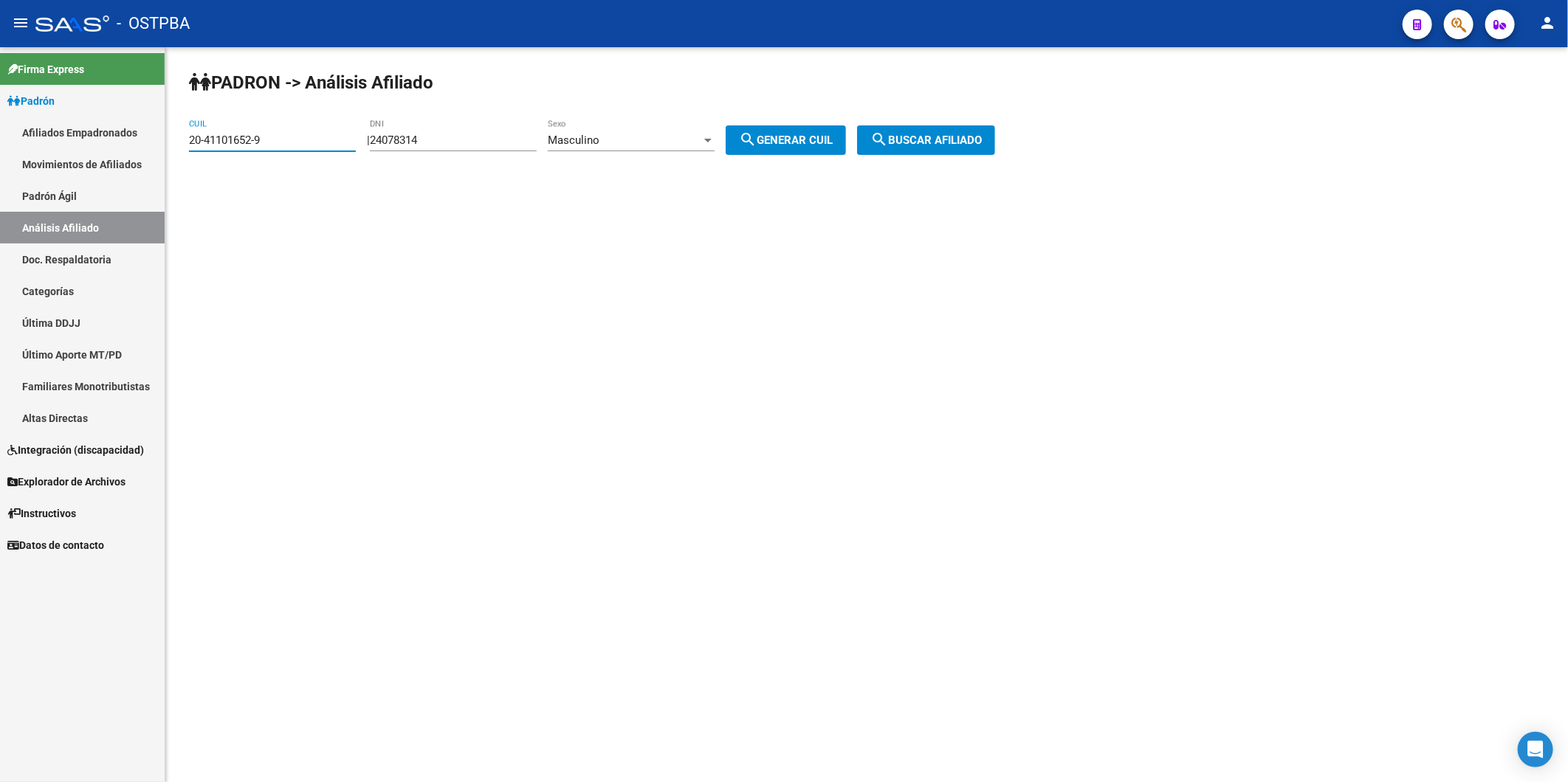
drag, startPoint x: 300, startPoint y: 140, endPoint x: 0, endPoint y: 372, distance: 379.2
click at [165, 149] on mat-sidenav-container "Firma Express Padrón Afiliados Empadronados Movimientos de Afiliados Padrón Ági…" at bounding box center [784, 414] width 1568 height 735
paste input "34318488-4"
click at [982, 135] on span "search Buscar afiliado" at bounding box center [926, 140] width 111 height 13
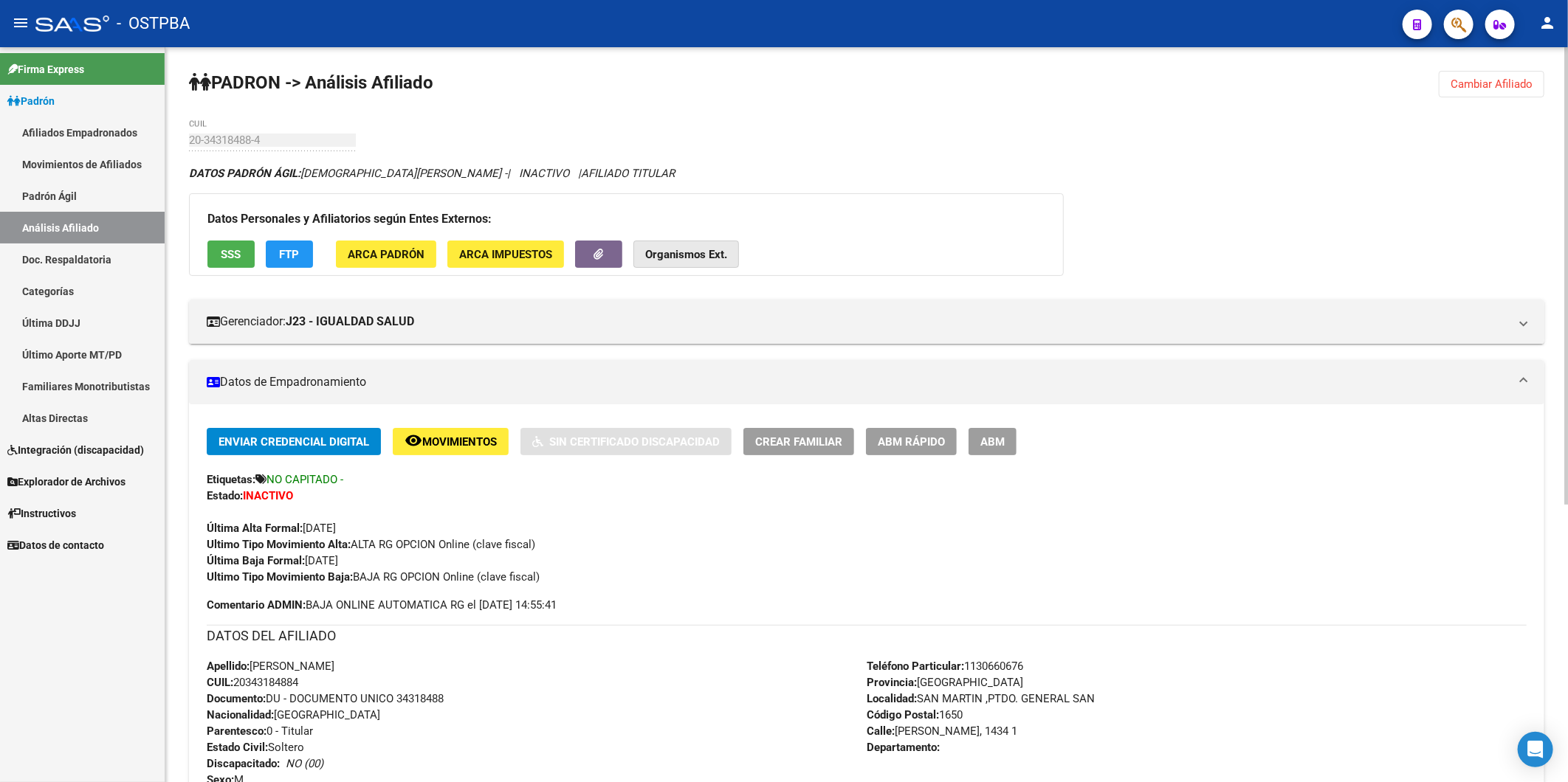
click at [677, 256] on strong "Organismos Ext." at bounding box center [686, 254] width 82 height 13
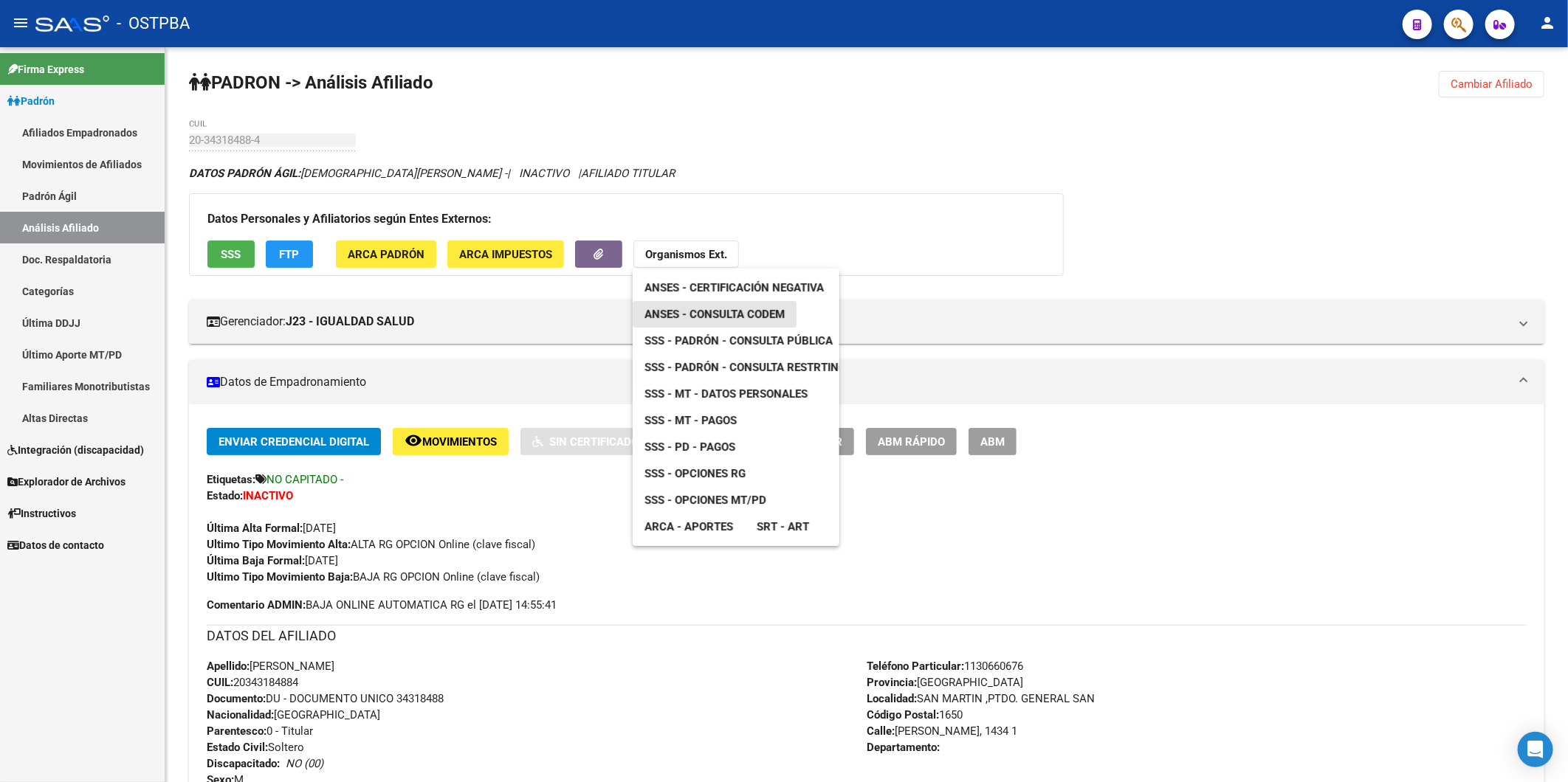
click at [710, 307] on span "ANSES - Consulta CODEM" at bounding box center [714, 313] width 140 height 13
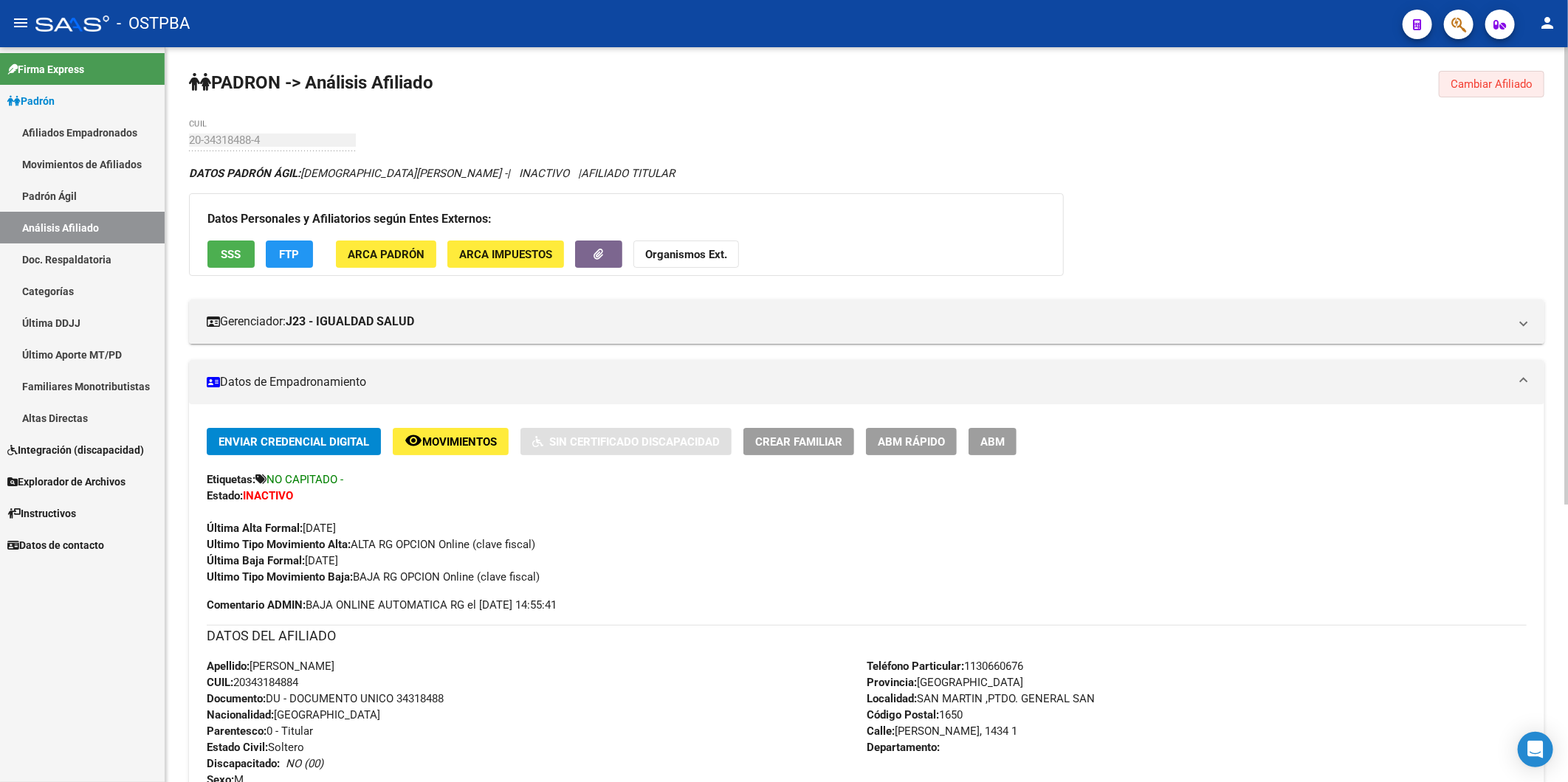
click at [1486, 84] on span "Cambiar Afiliado" at bounding box center [1491, 84] width 82 height 13
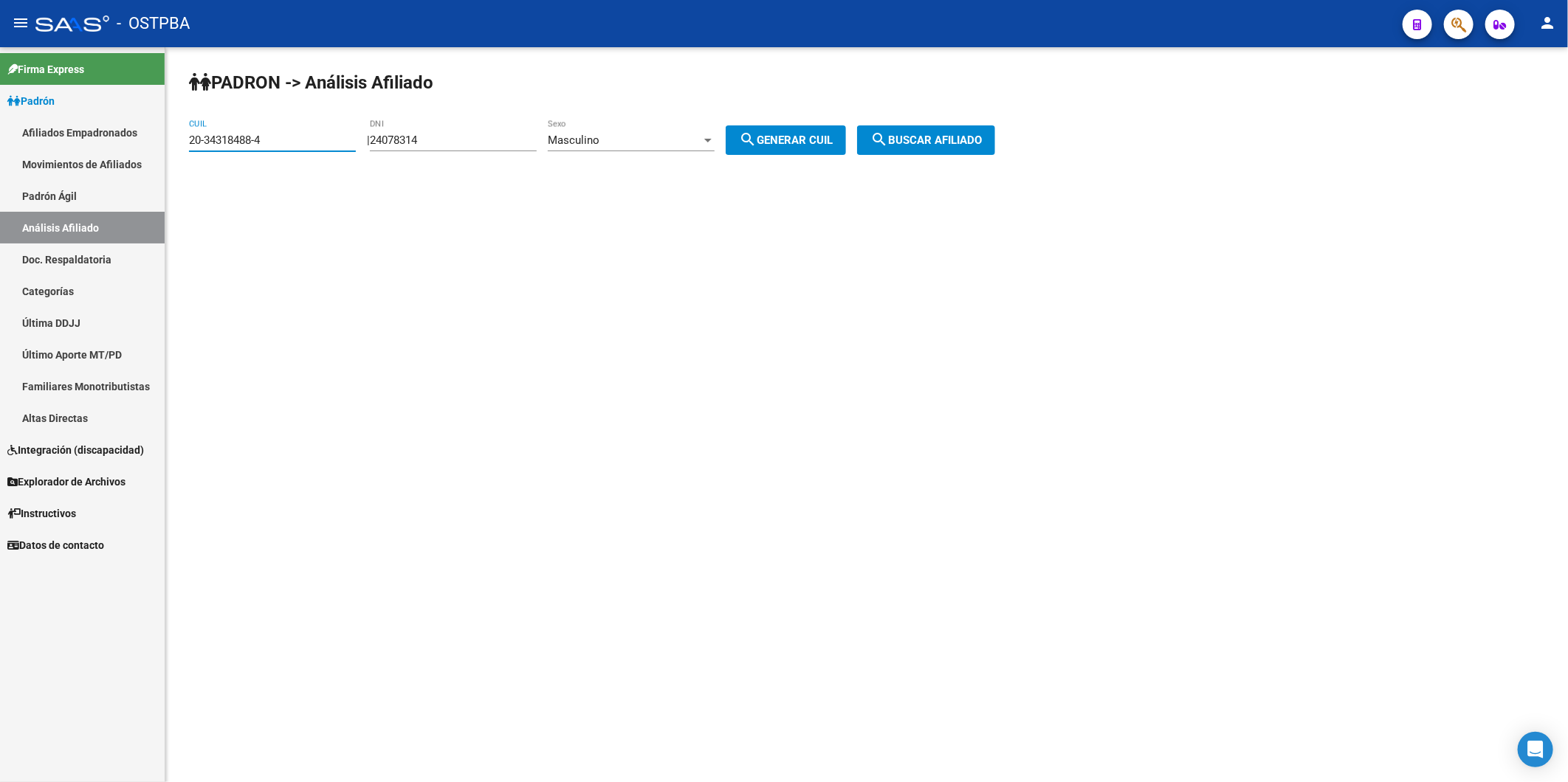
drag, startPoint x: 305, startPoint y: 145, endPoint x: 0, endPoint y: 305, distance: 344.4
click at [135, 146] on mat-sidenav-container "Firma Express Padrón Afiliados Empadronados Movimientos de Afiliados Padrón Ági…" at bounding box center [784, 414] width 1568 height 735
paste input "3-20365368-9"
click at [911, 141] on span "search Buscar afiliado" at bounding box center [926, 140] width 111 height 13
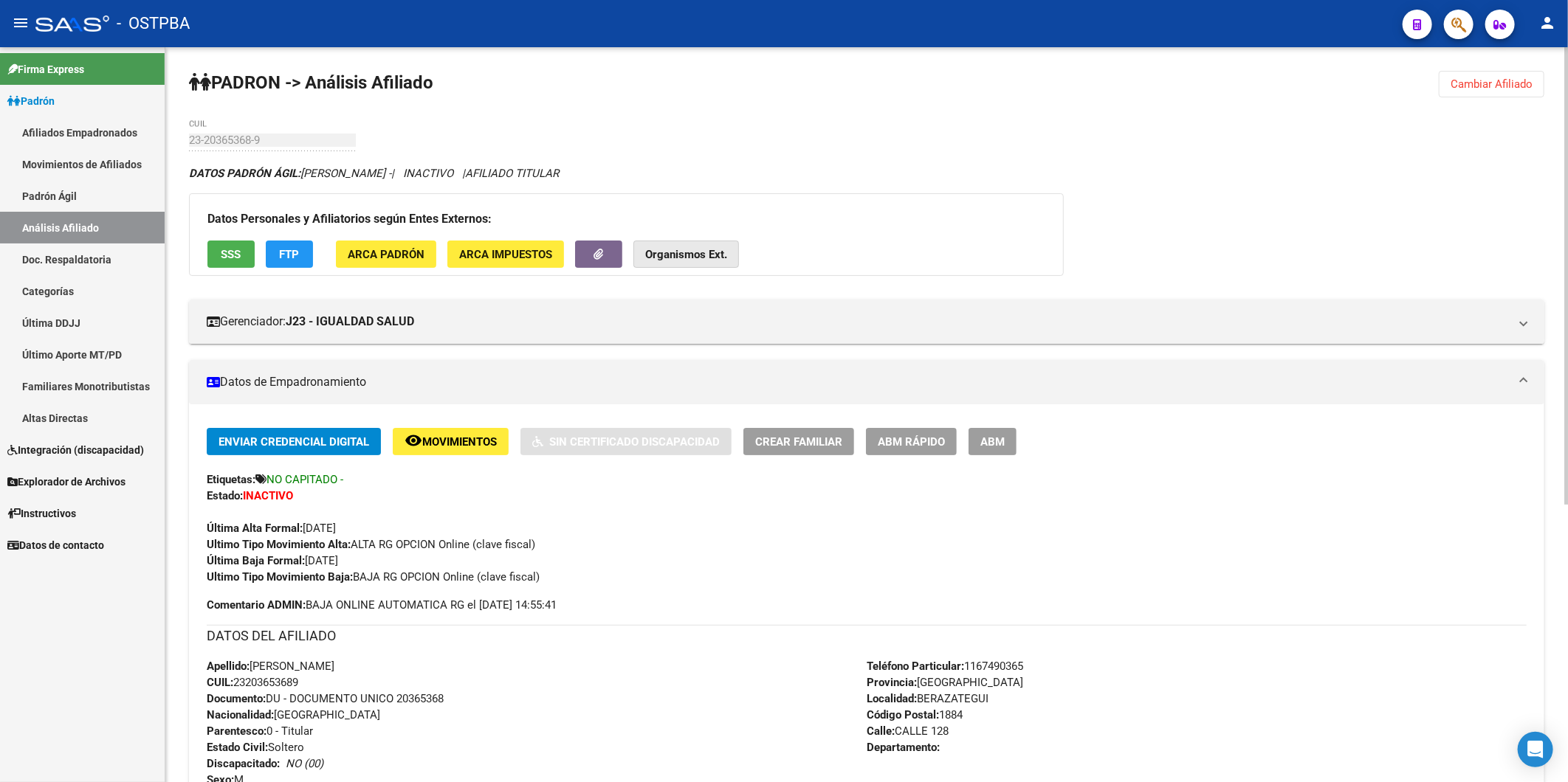
click at [683, 242] on button "Organismos Ext." at bounding box center [686, 255] width 105 height 28
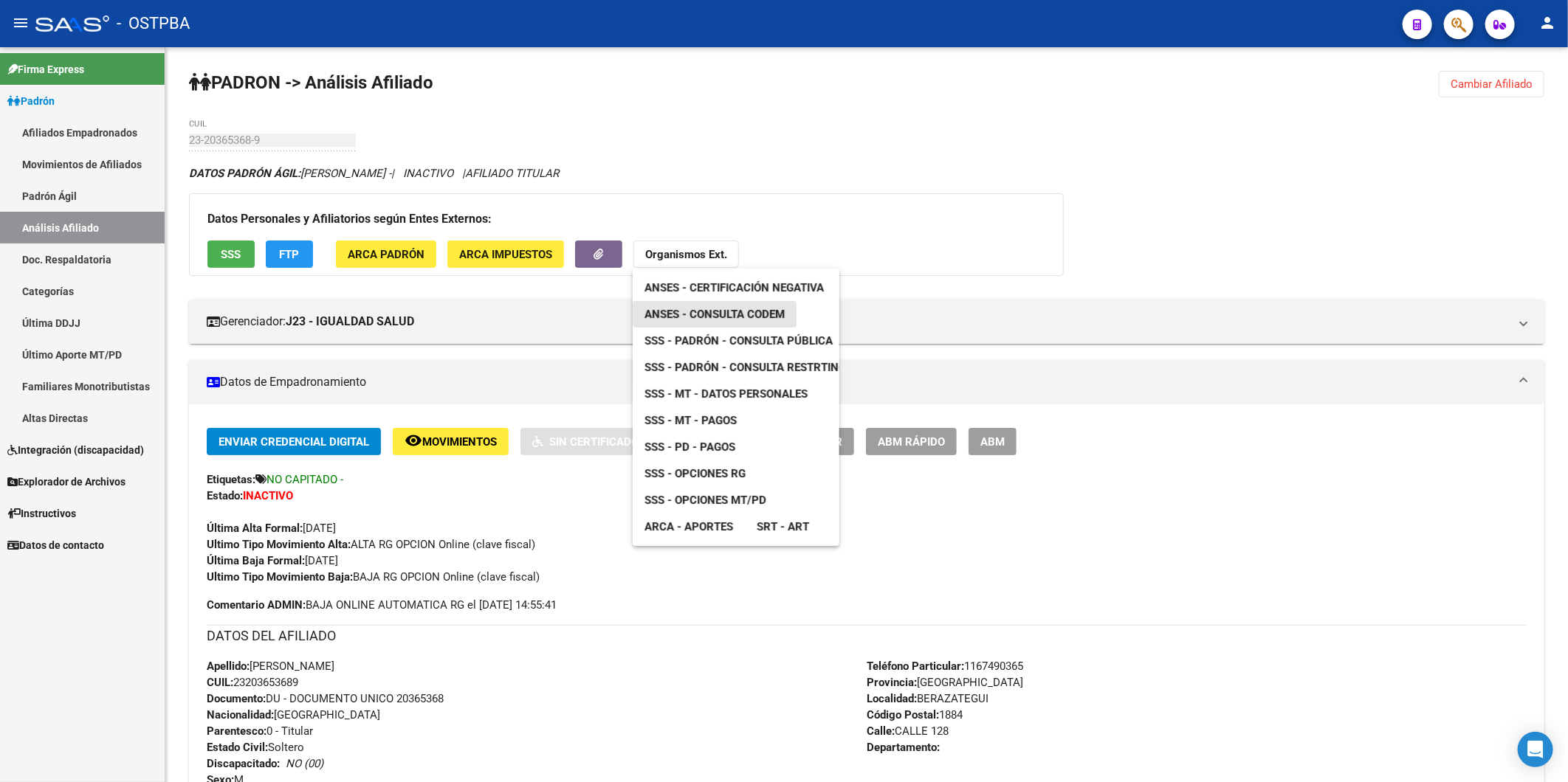
click at [710, 319] on span "ANSES - Consulta CODEM" at bounding box center [714, 313] width 140 height 13
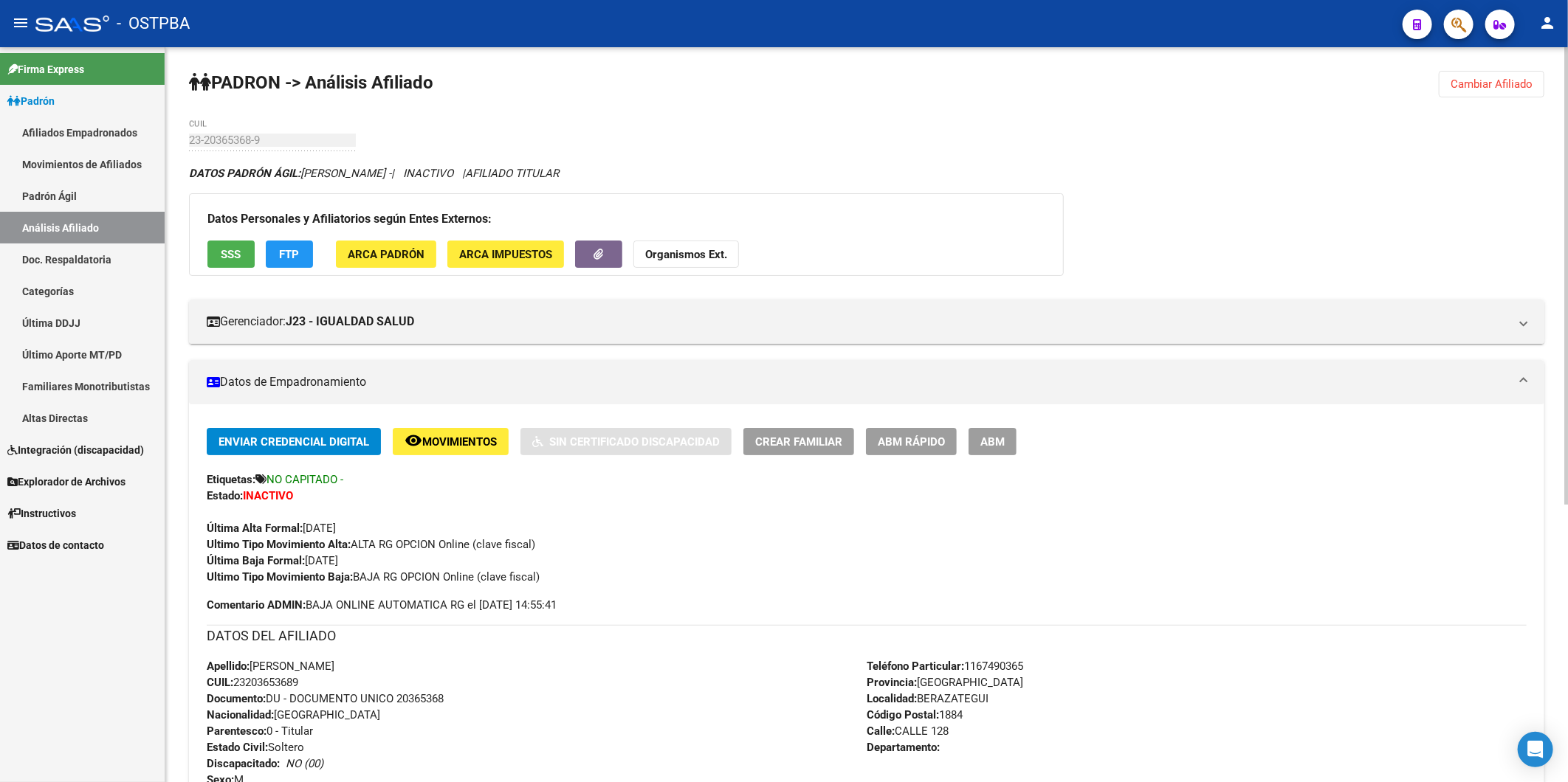
click at [1507, 83] on span "Cambiar Afiliado" at bounding box center [1491, 84] width 82 height 13
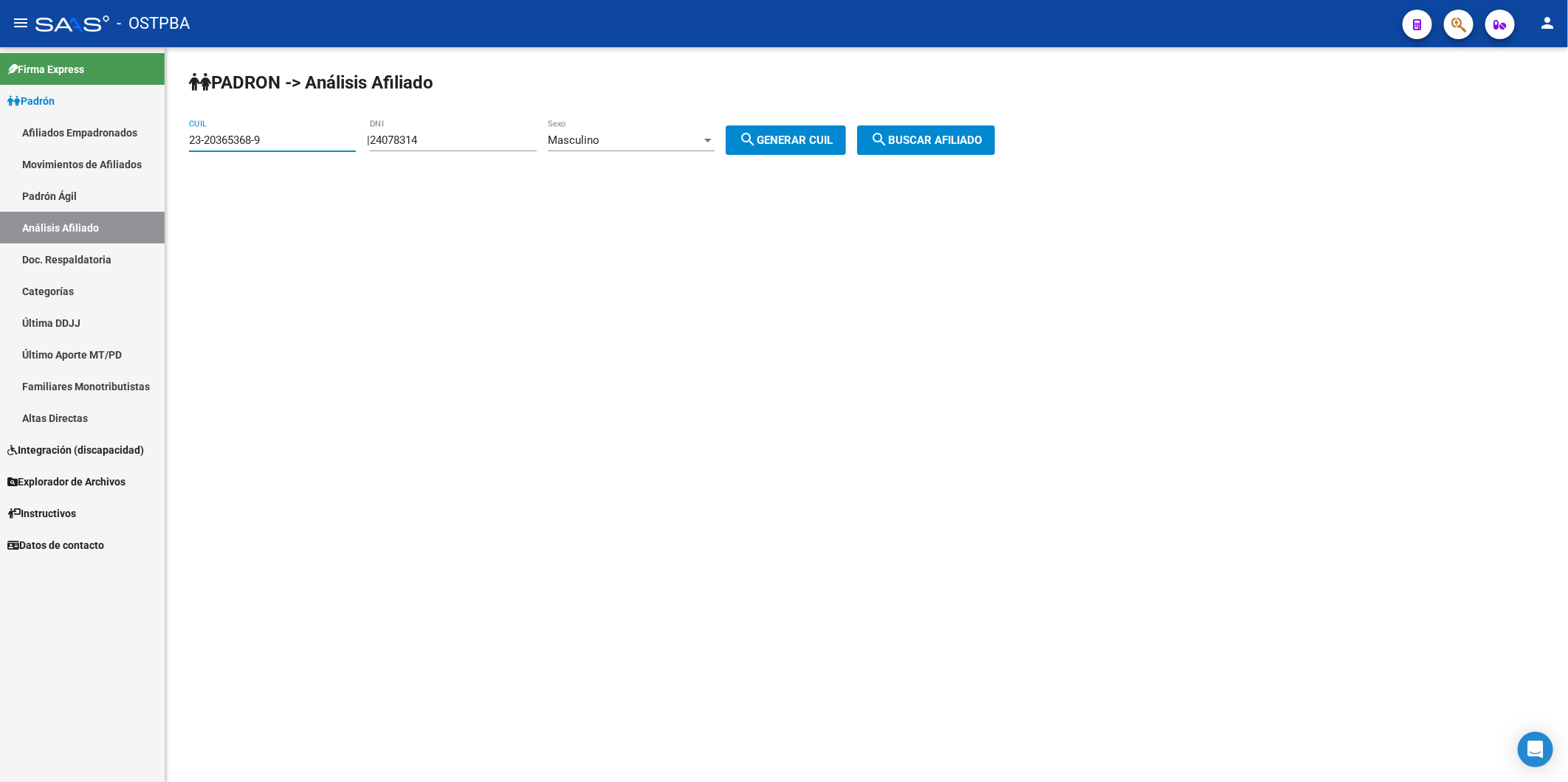
drag, startPoint x: 307, startPoint y: 141, endPoint x: 165, endPoint y: 166, distance: 144.2
click at [165, 166] on div "PADRON -> Análisis Afiliado 23-20365368-9 CUIL | 24078314 DNI Masculino Sexo se…" at bounding box center [866, 125] width 1402 height 155
paste input "0-38071540-7"
click at [912, 142] on span "search Buscar afiliado" at bounding box center [926, 140] width 111 height 13
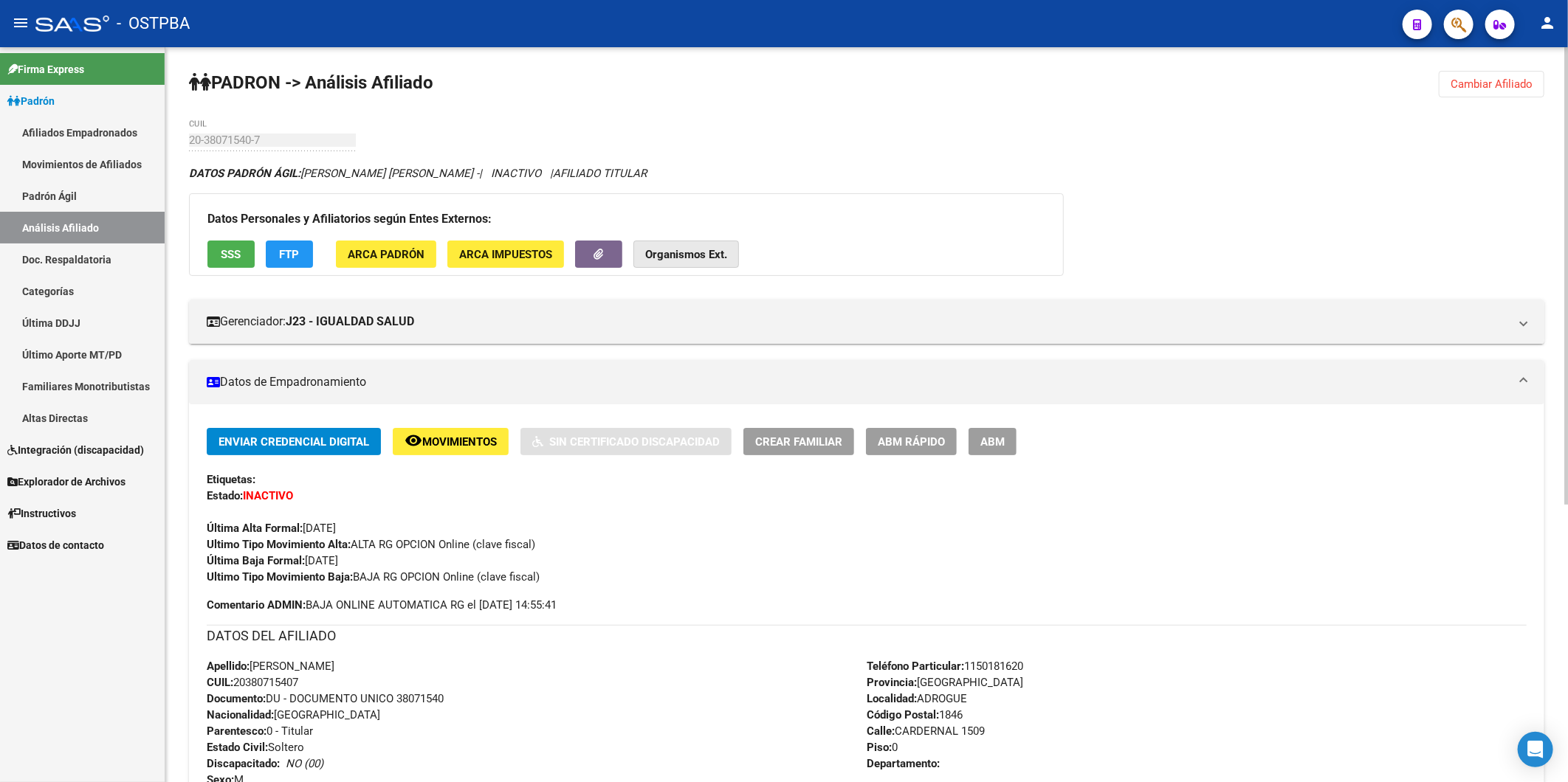
click at [676, 260] on strong "Organismos Ext." at bounding box center [686, 254] width 82 height 13
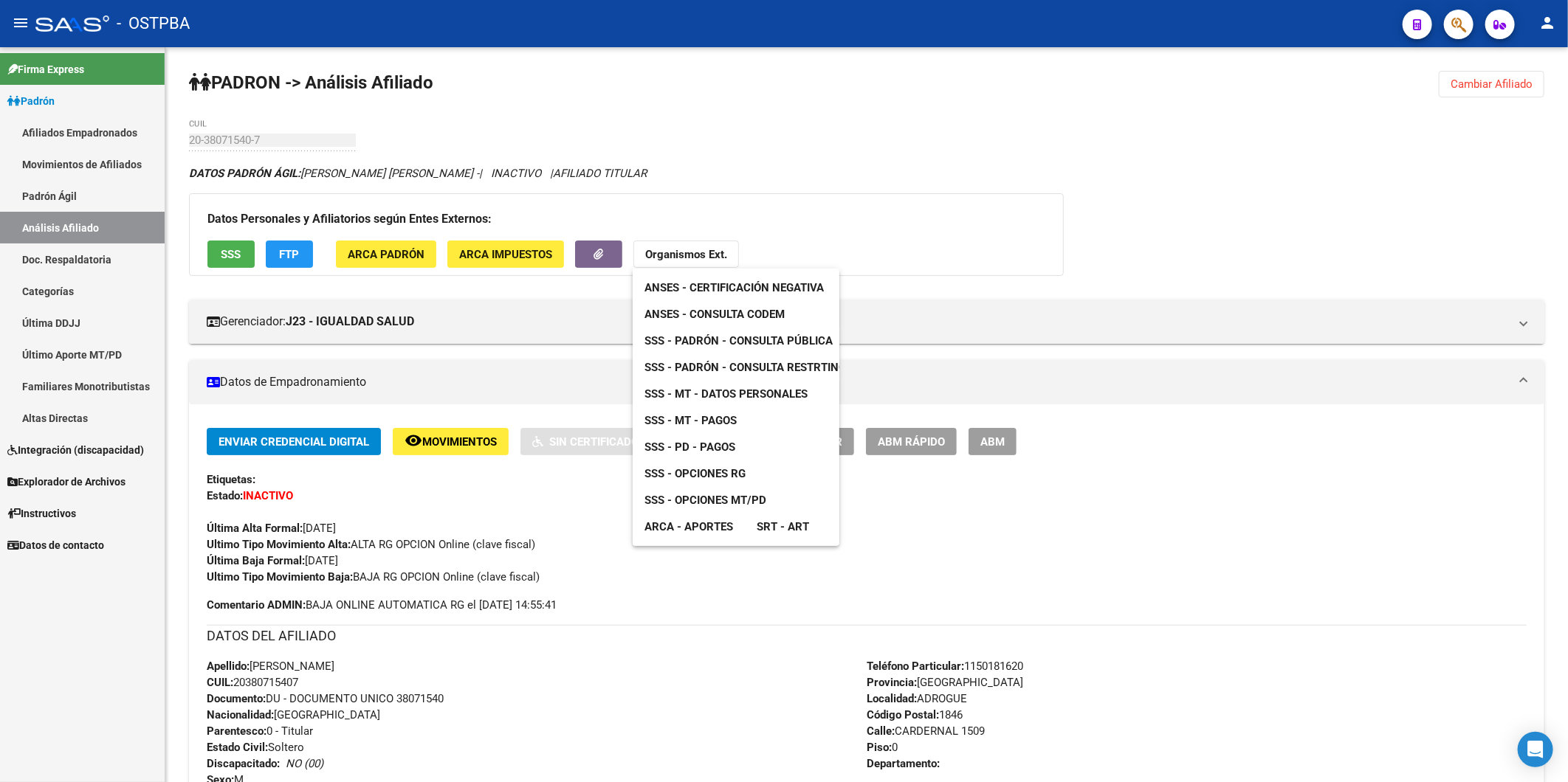
click at [724, 314] on span "ANSES - Consulta CODEM" at bounding box center [714, 313] width 140 height 13
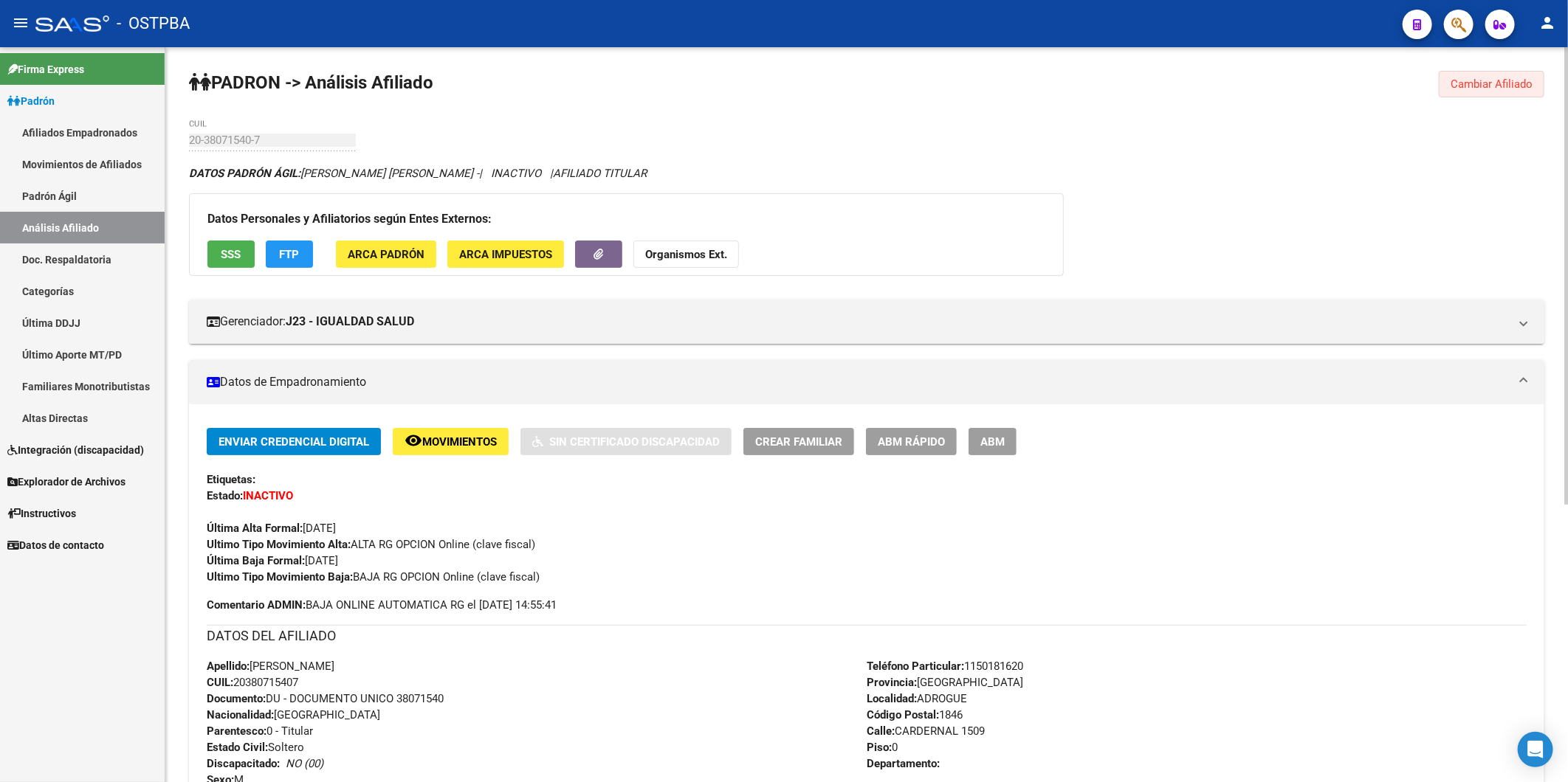
click at [1487, 81] on span "Cambiar Afiliado" at bounding box center [1491, 84] width 82 height 13
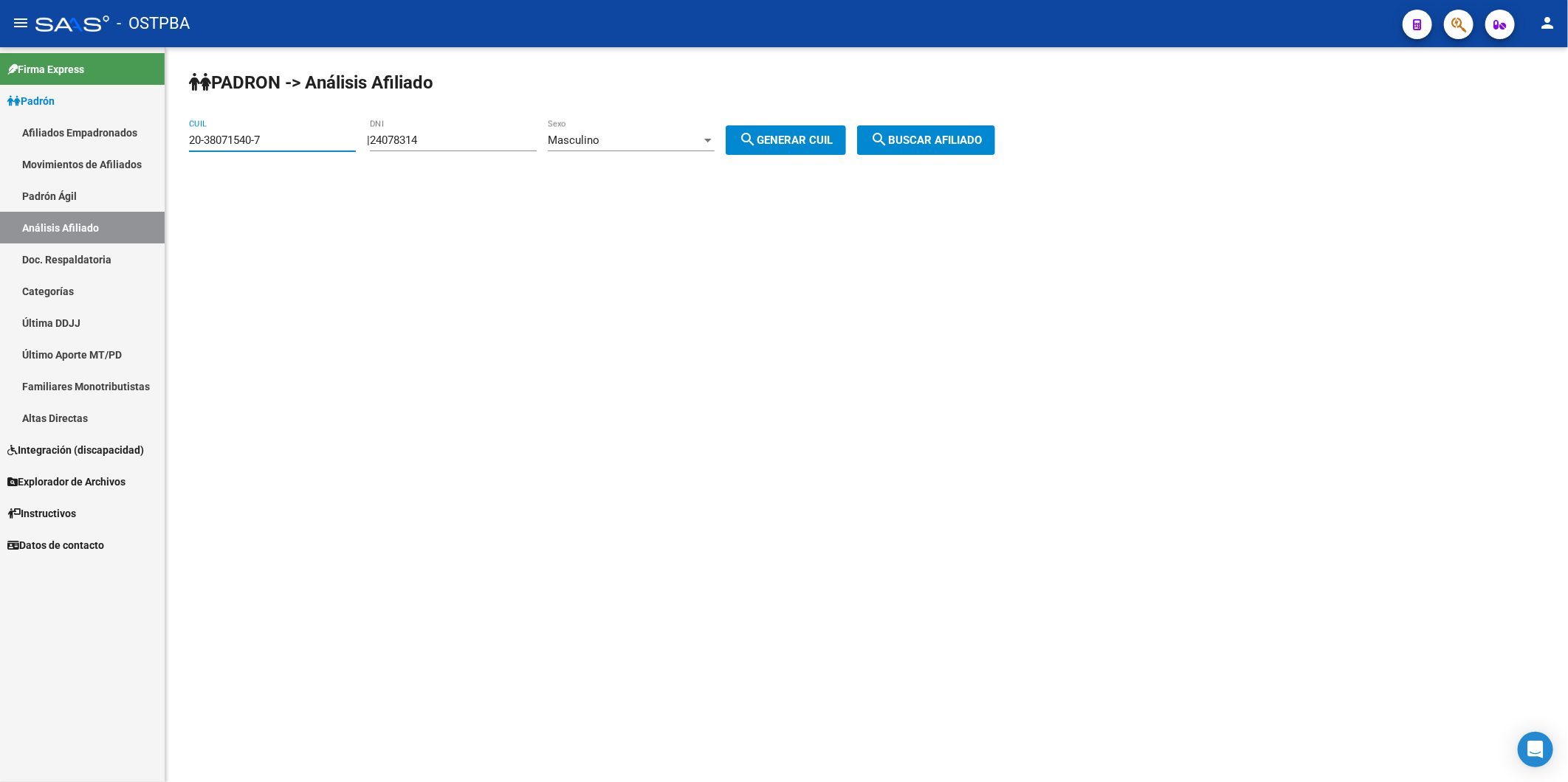
drag, startPoint x: 318, startPoint y: 141, endPoint x: 0, endPoint y: 439, distance: 435.8
click at [114, 144] on mat-sidenav-container "Firma Express Padrón Afiliados Empadronados Movimientos de Afiliados Padrón Ági…" at bounding box center [784, 414] width 1568 height 735
paste input "3928154-9"
click at [979, 145] on button "search Buscar afiliado" at bounding box center [926, 140] width 138 height 29
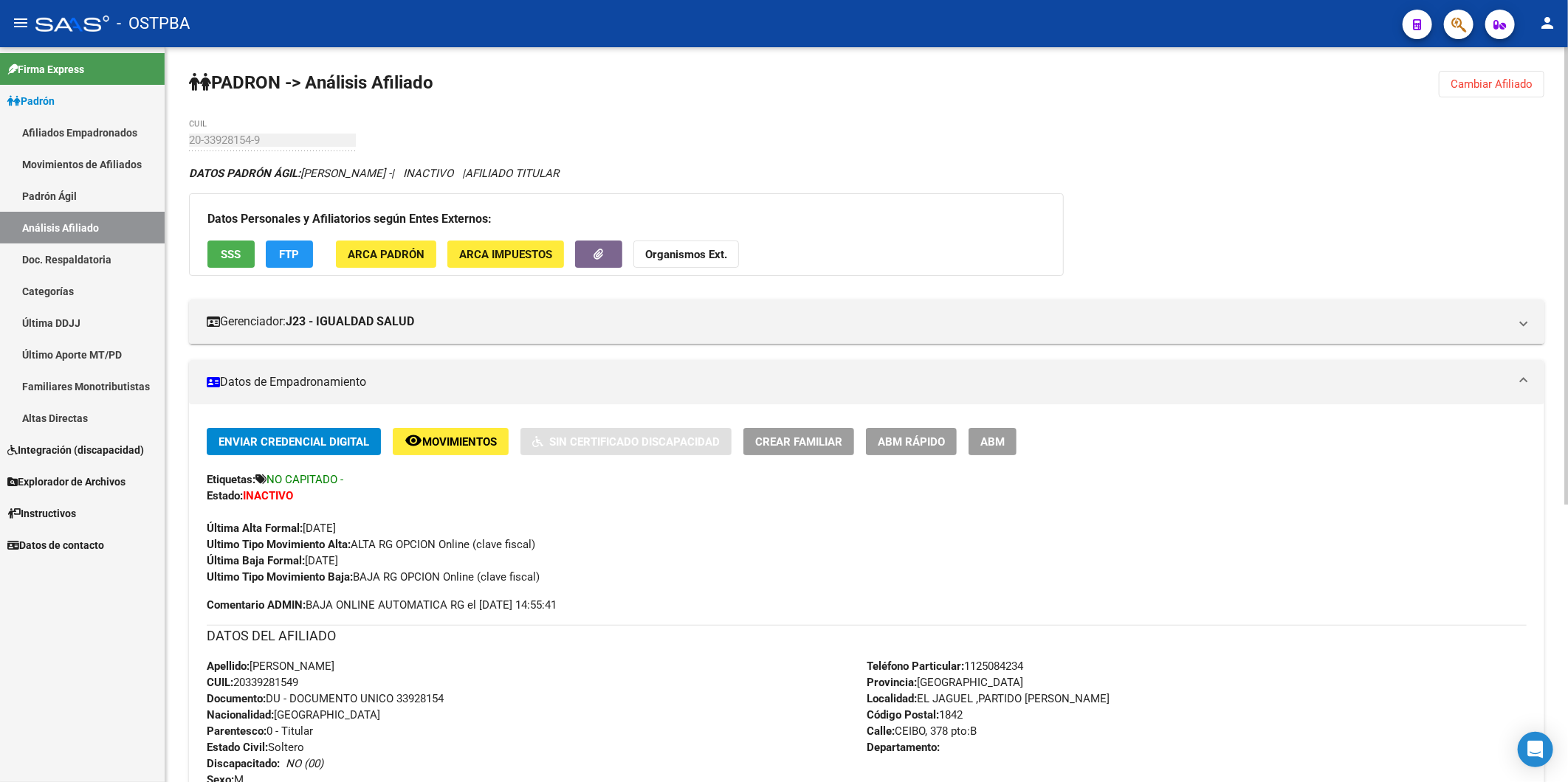
click at [680, 246] on button "Organismos Ext." at bounding box center [686, 255] width 105 height 28
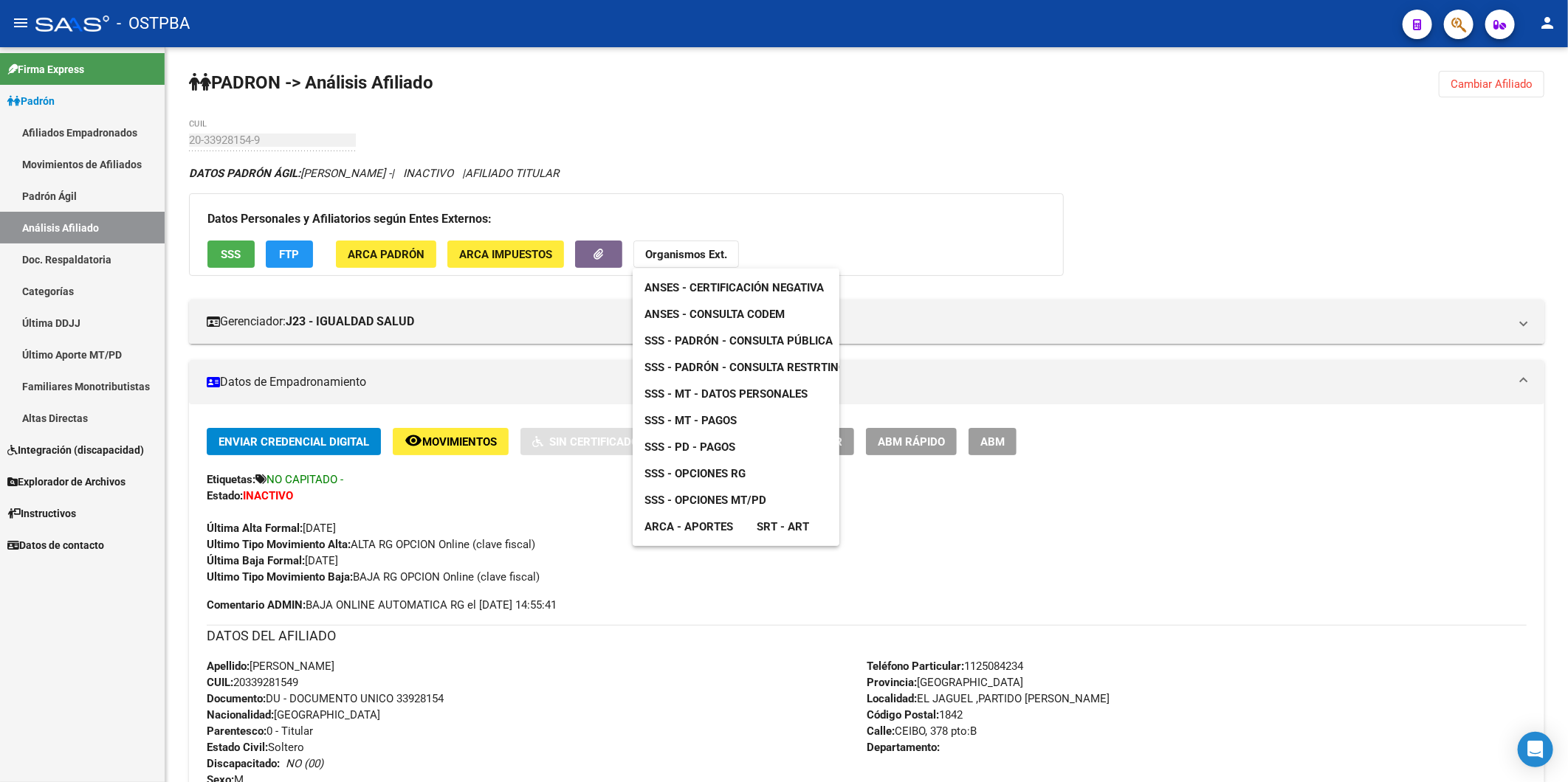
click at [714, 318] on span "ANSES - Consulta CODEM" at bounding box center [714, 313] width 140 height 13
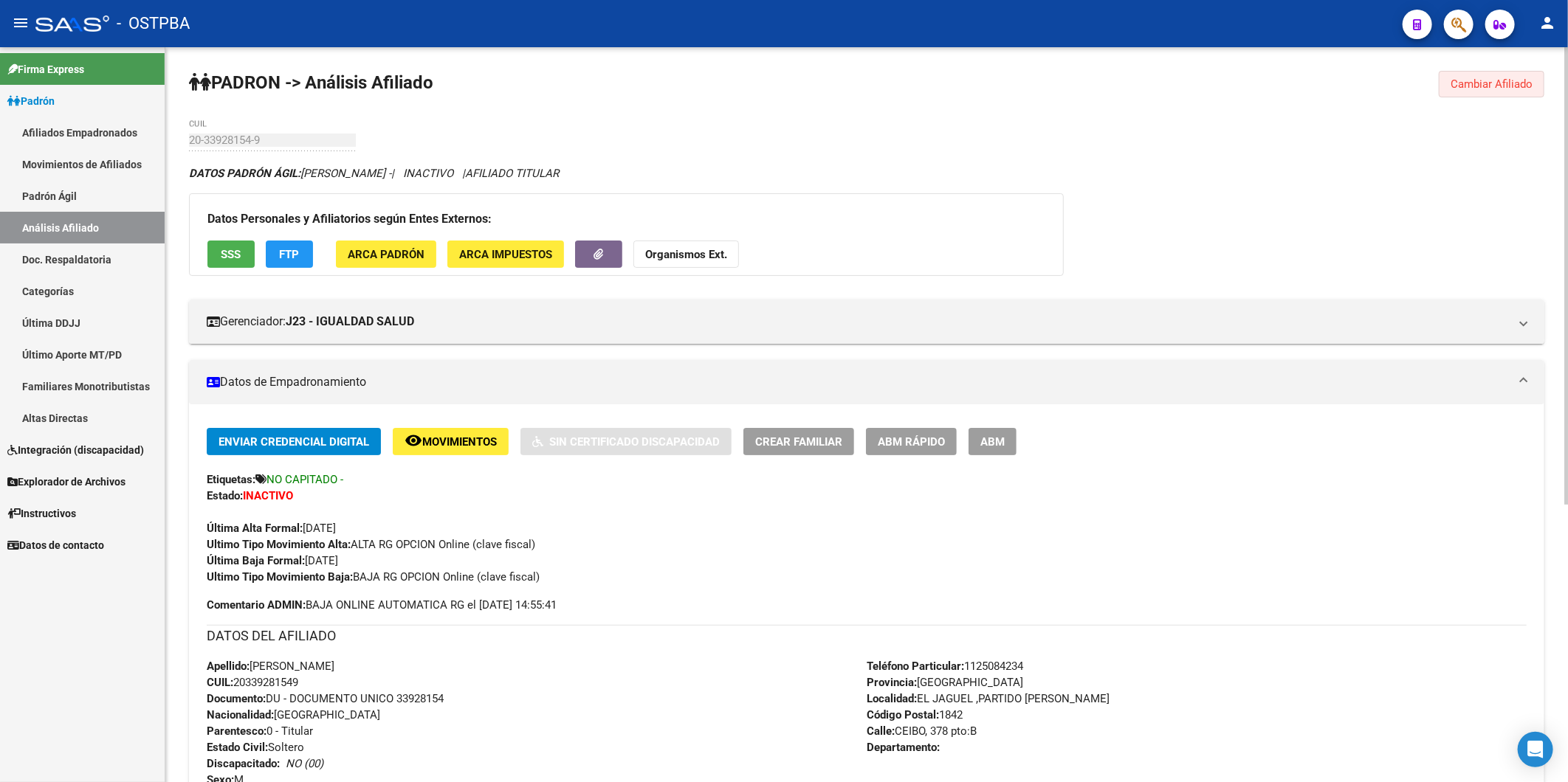
click at [1502, 79] on span "Cambiar Afiliado" at bounding box center [1491, 84] width 82 height 13
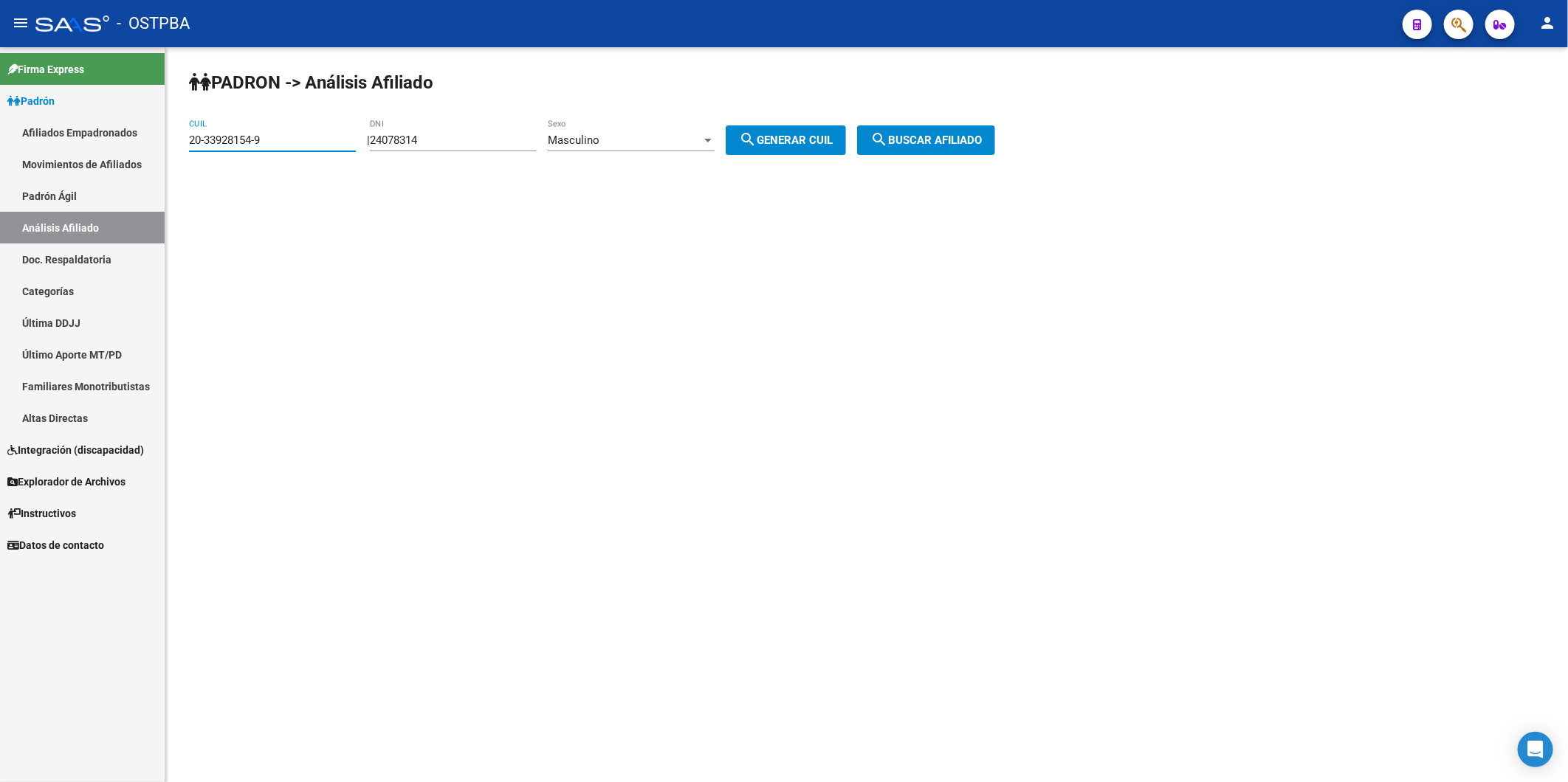
drag, startPoint x: 307, startPoint y: 141, endPoint x: 149, endPoint y: 140, distance: 158.0
click at [154, 146] on mat-sidenav-container "Firma Express Padrón Afiliados Empadronados Movimientos de Afiliados Padrón Ági…" at bounding box center [784, 414] width 1568 height 735
paste input
click at [908, 136] on span "search Buscar afiliado" at bounding box center [926, 140] width 111 height 13
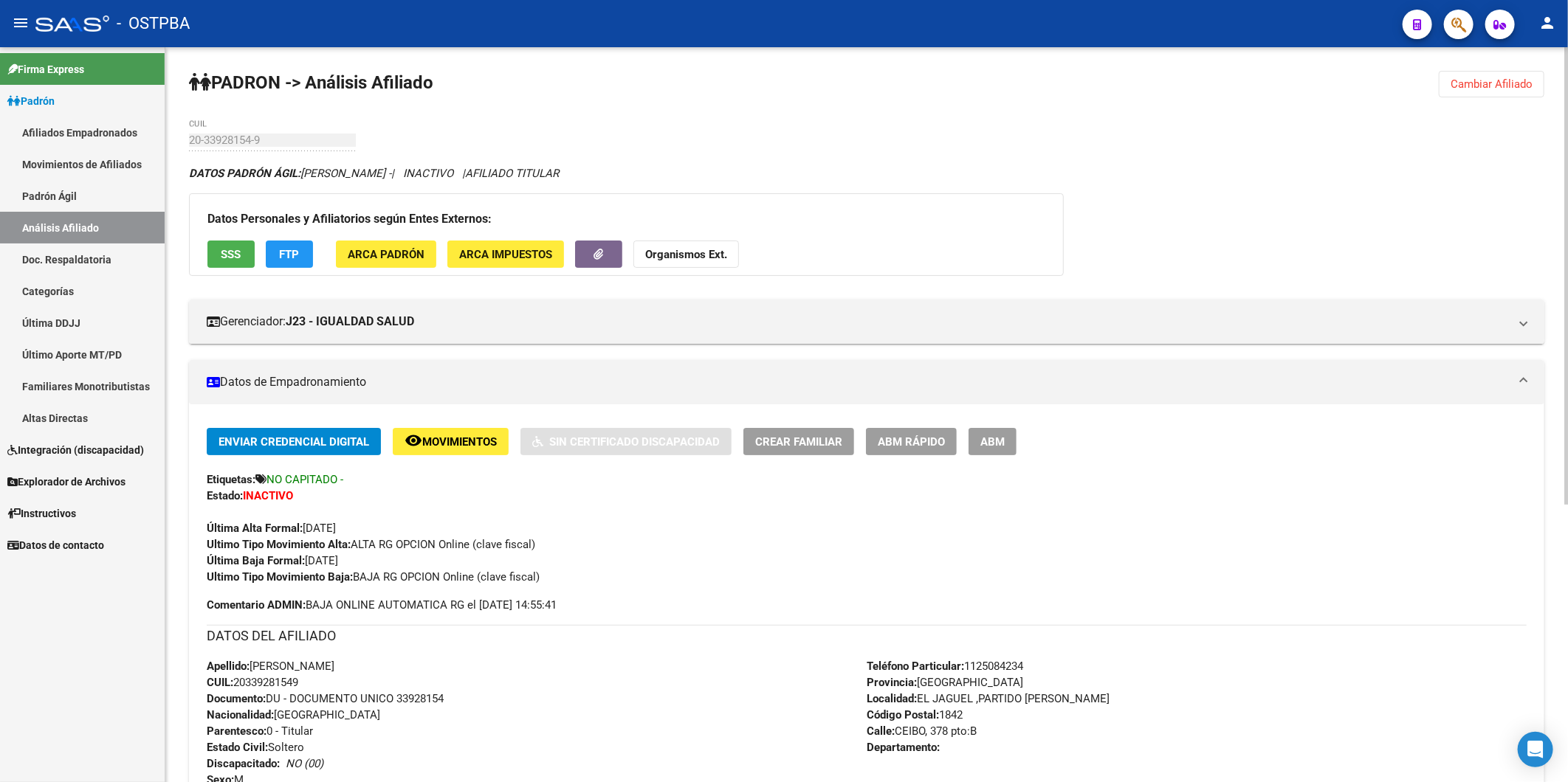
click at [1517, 85] on span "Cambiar Afiliado" at bounding box center [1491, 84] width 82 height 13
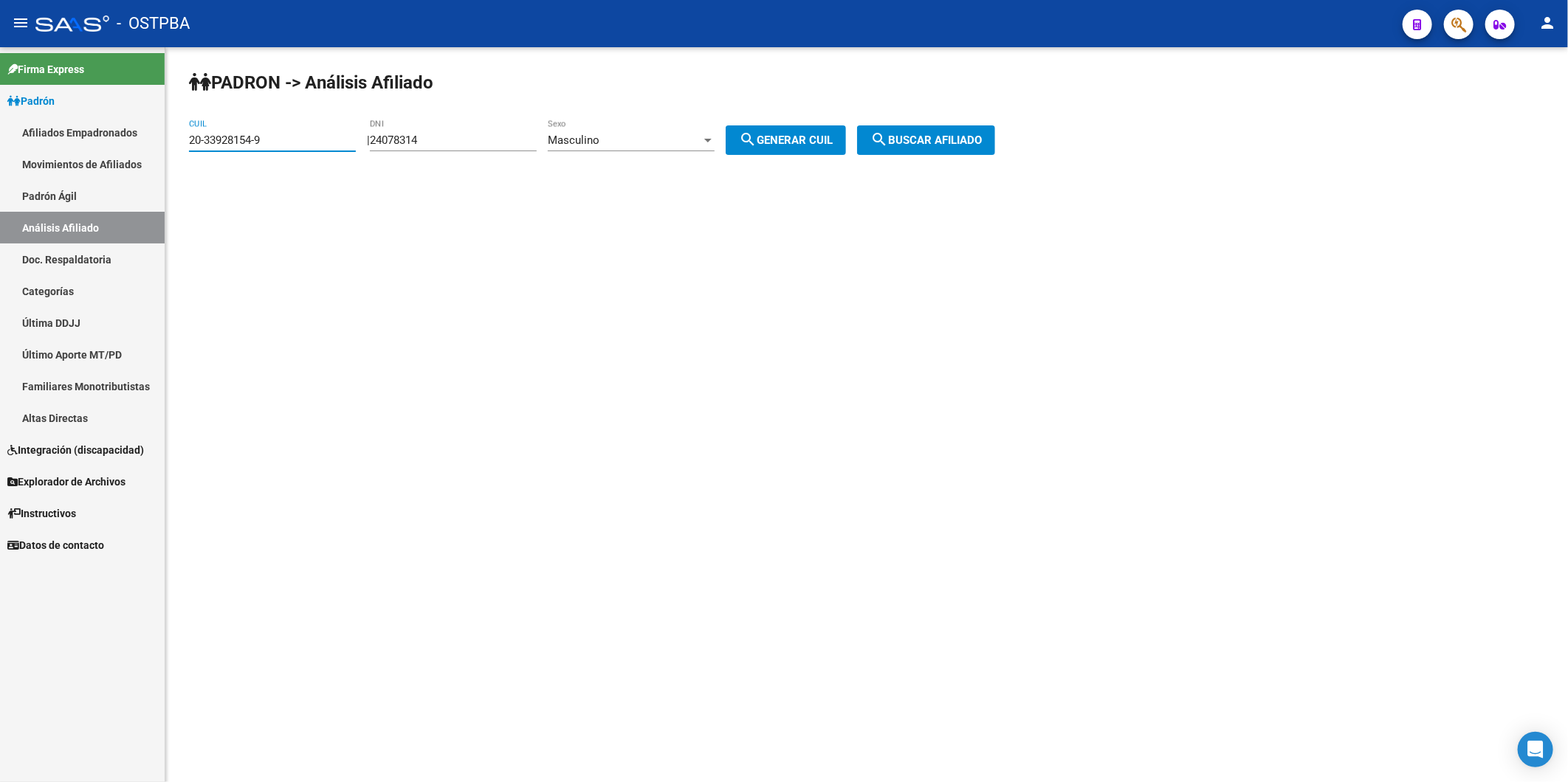
drag, startPoint x: 277, startPoint y: 146, endPoint x: 78, endPoint y: 142, distance: 199.0
click at [78, 142] on mat-sidenav-container "Firma Express Padrón Afiliados Empadronados Movimientos de Afiliados Padrón Ági…" at bounding box center [784, 414] width 1568 height 735
paste input "3-40857099"
click at [951, 136] on span "search Buscar afiliado" at bounding box center [926, 140] width 111 height 13
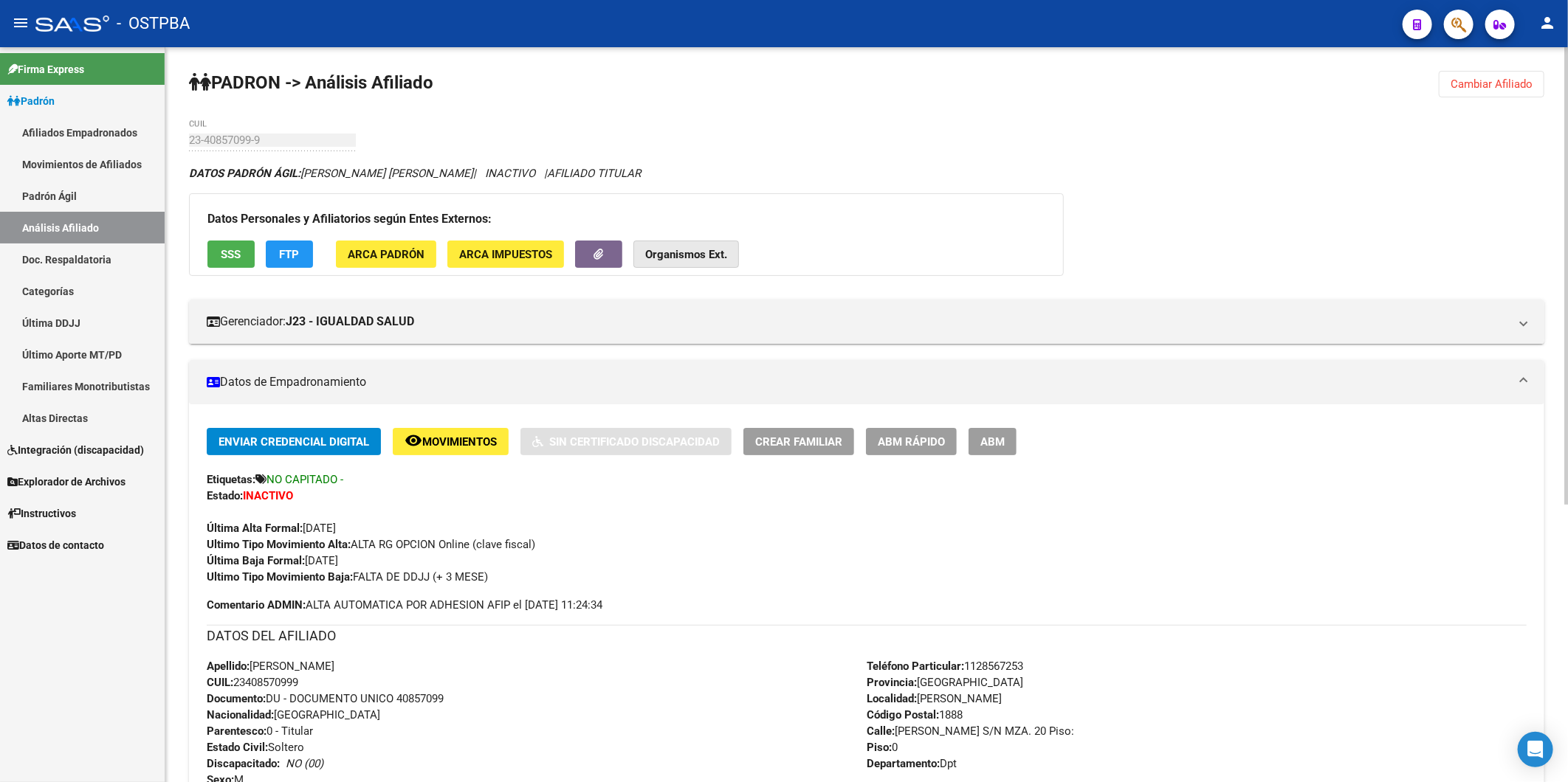
click at [685, 259] on strong "Organismos Ext." at bounding box center [686, 254] width 82 height 13
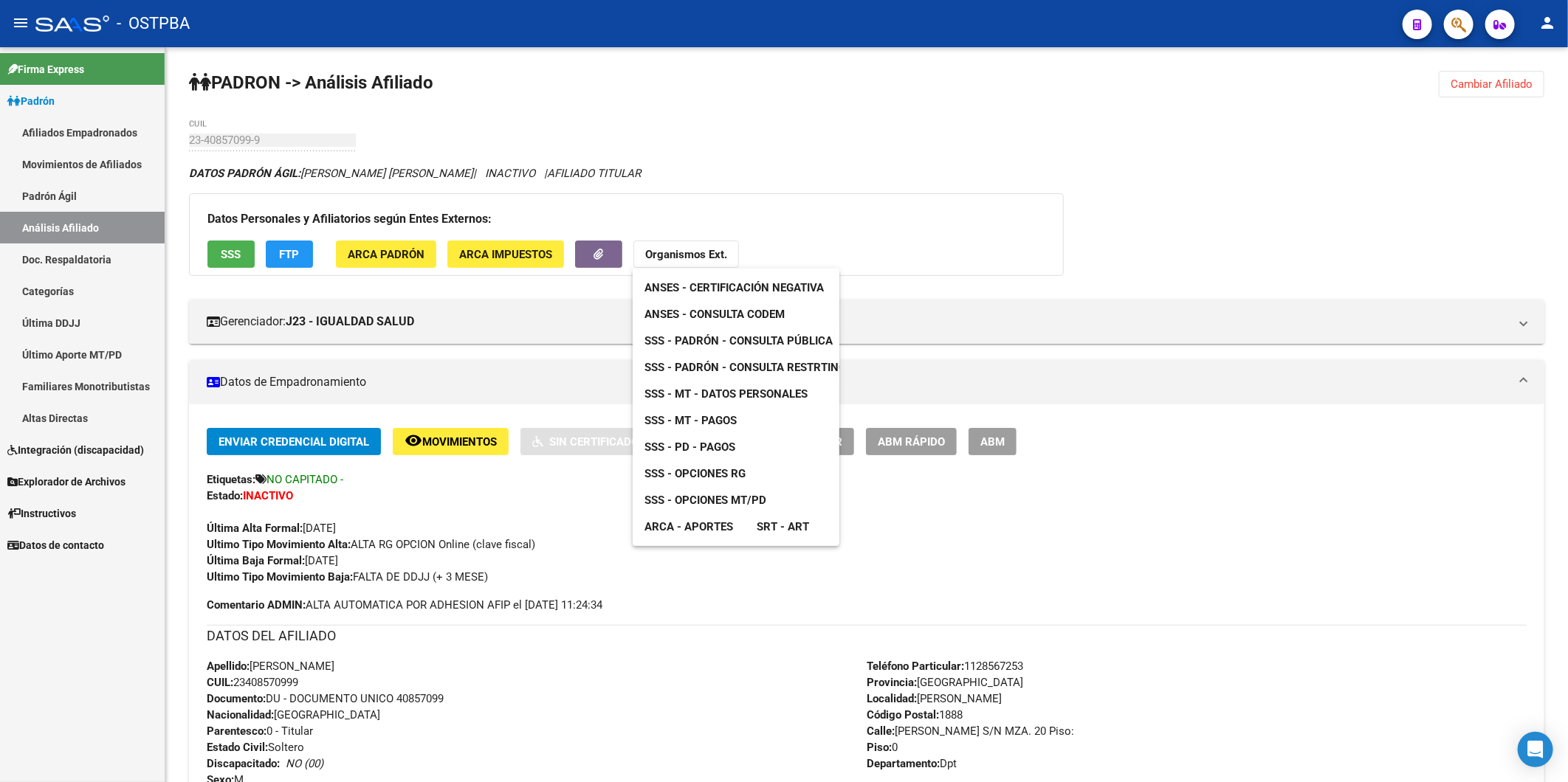
click at [724, 307] on span "ANSES - Consulta CODEM" at bounding box center [714, 313] width 140 height 13
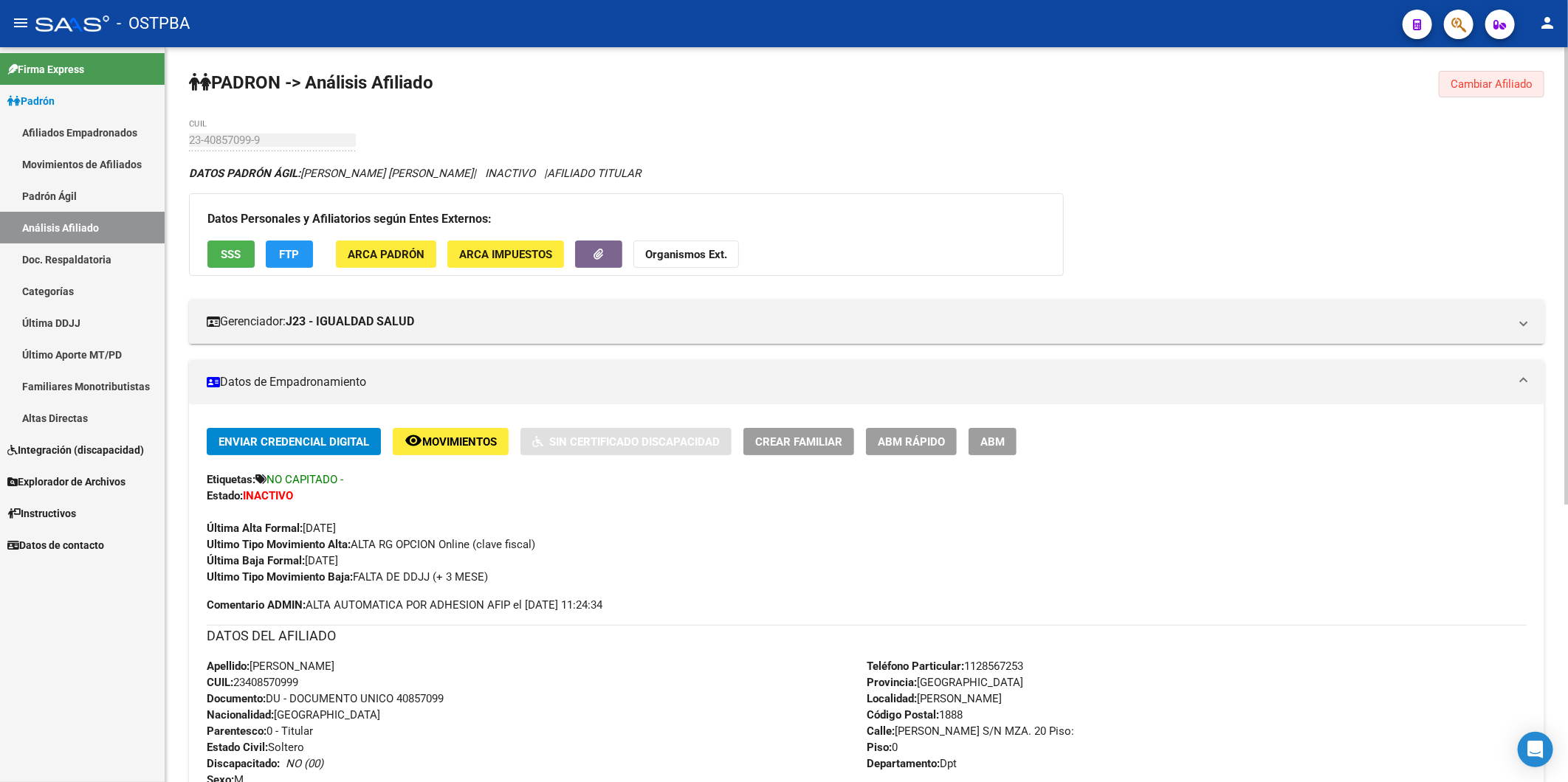
click at [1503, 82] on span "Cambiar Afiliado" at bounding box center [1491, 84] width 82 height 13
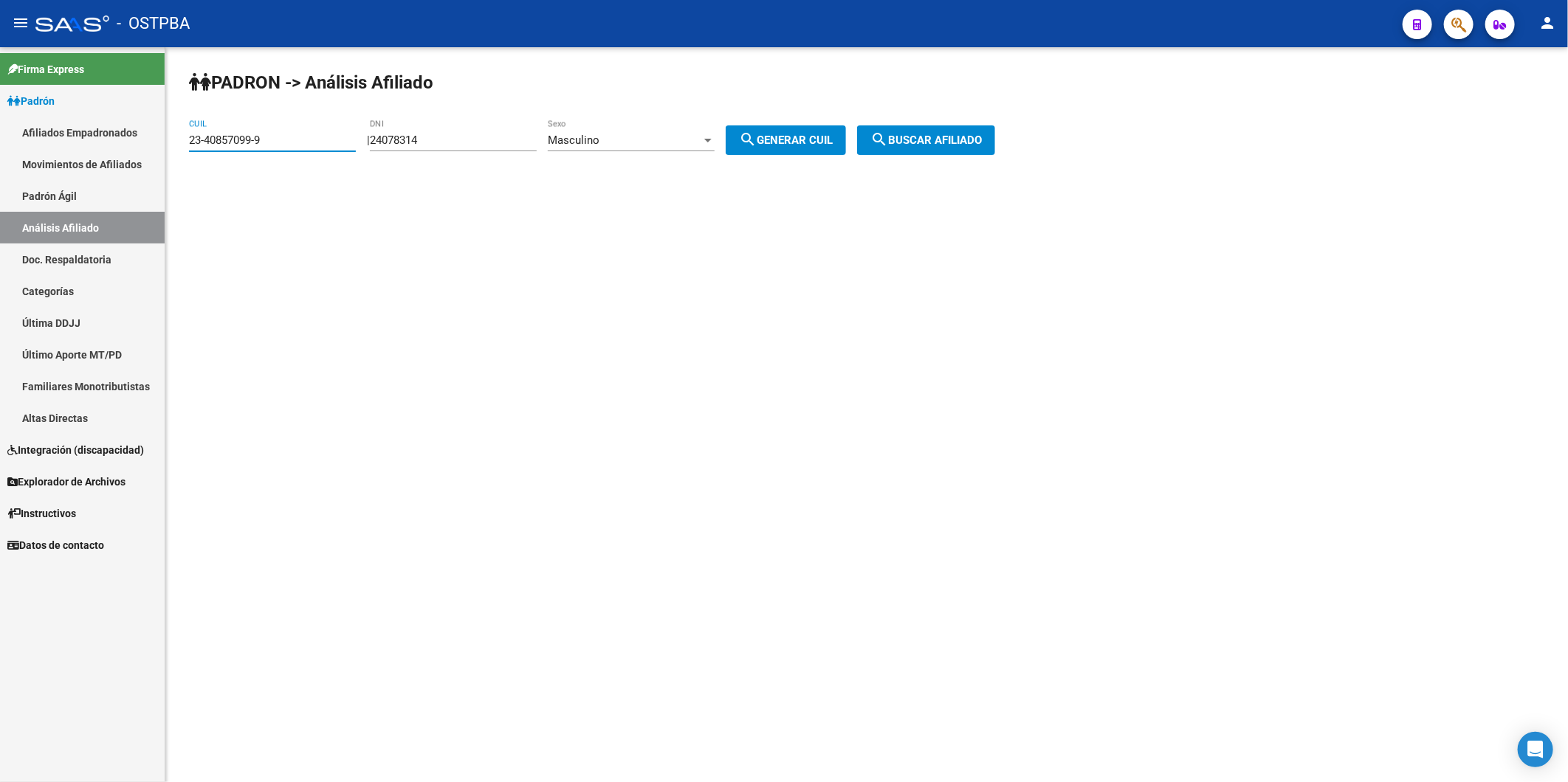
drag, startPoint x: 285, startPoint y: 138, endPoint x: 62, endPoint y: 170, distance: 225.3
click at [63, 172] on mat-sidenav-container "Firma Express Padrón Afiliados Empadronados Movimientos de Afiliados Padrón Ági…" at bounding box center [784, 414] width 1568 height 735
paste input "0-39405770-4"
click at [973, 150] on button "search Buscar afiliado" at bounding box center [926, 140] width 138 height 29
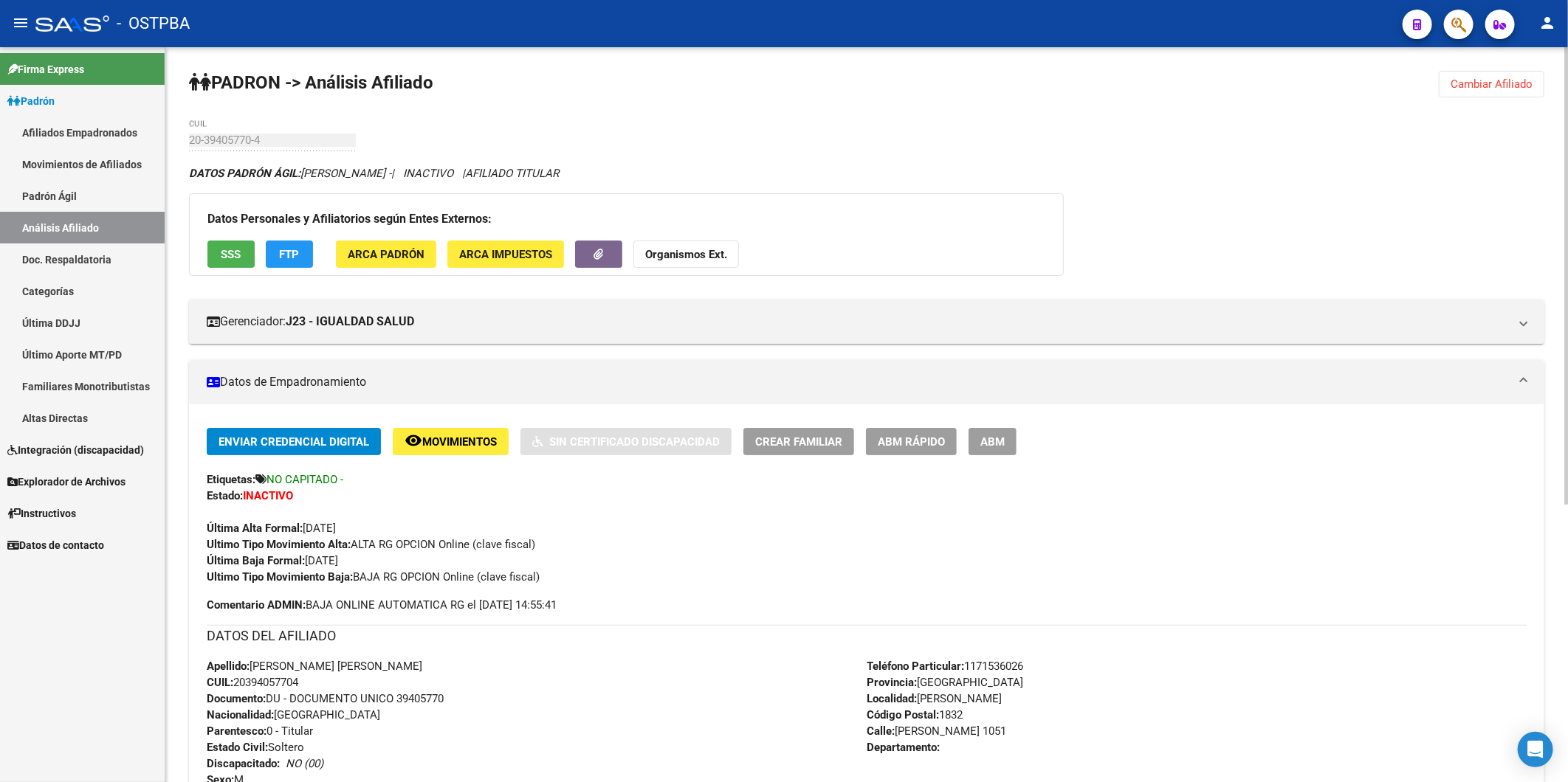
click at [691, 248] on strong "Organismos Ext." at bounding box center [686, 254] width 82 height 13
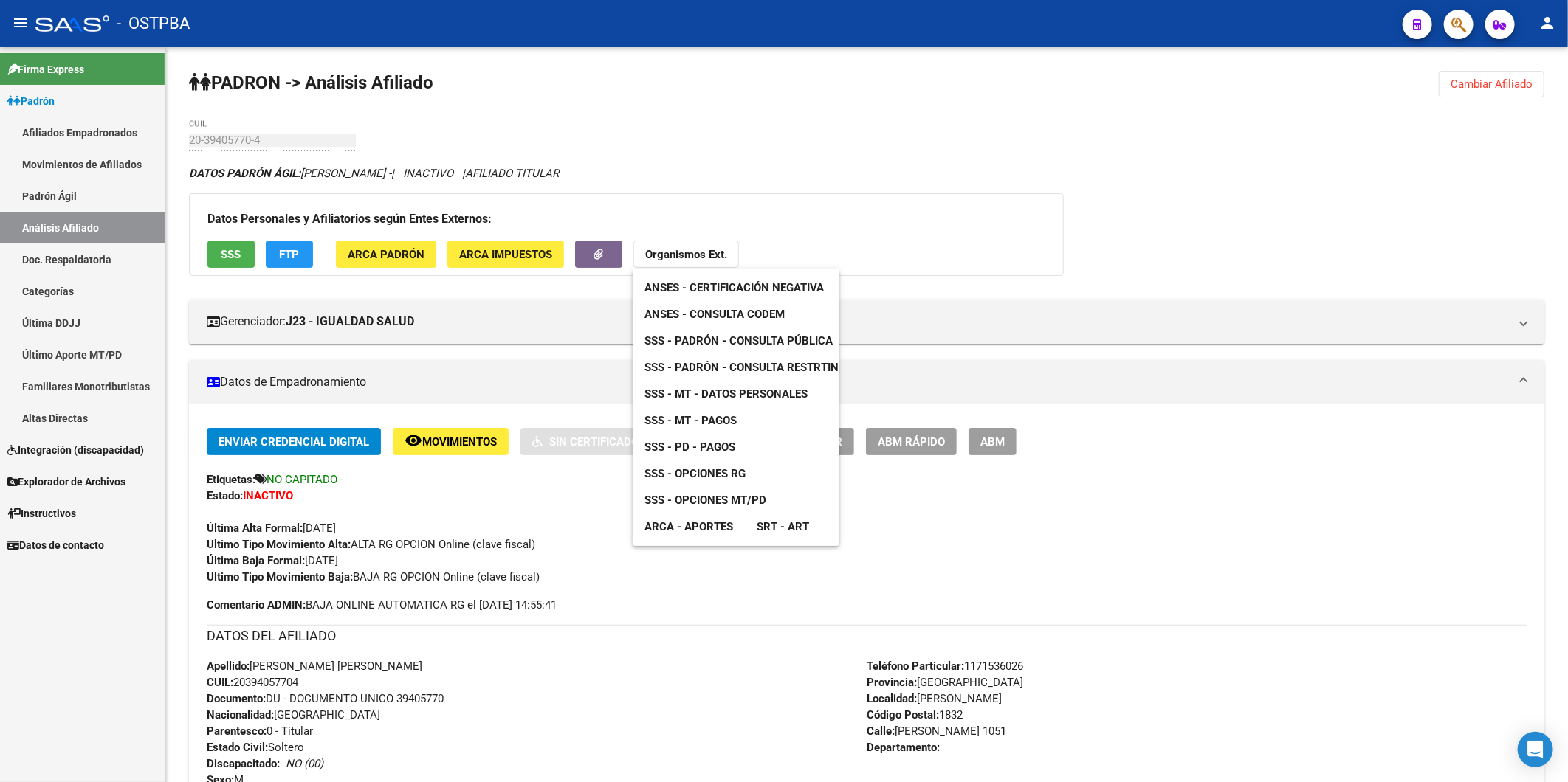
click at [742, 315] on span "ANSES - Consulta CODEM" at bounding box center [714, 313] width 140 height 13
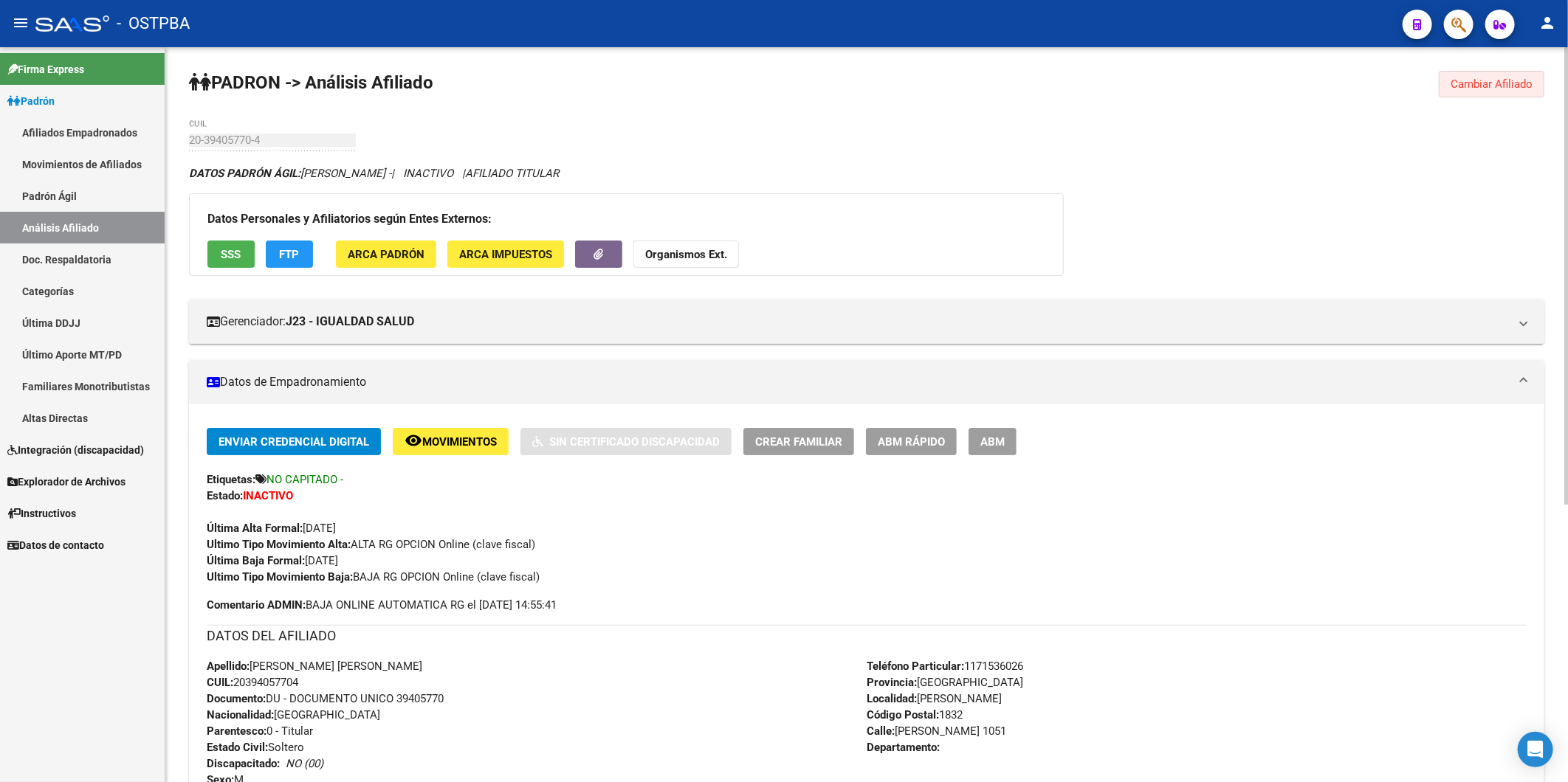
click at [1517, 86] on span "Cambiar Afiliado" at bounding box center [1491, 84] width 82 height 13
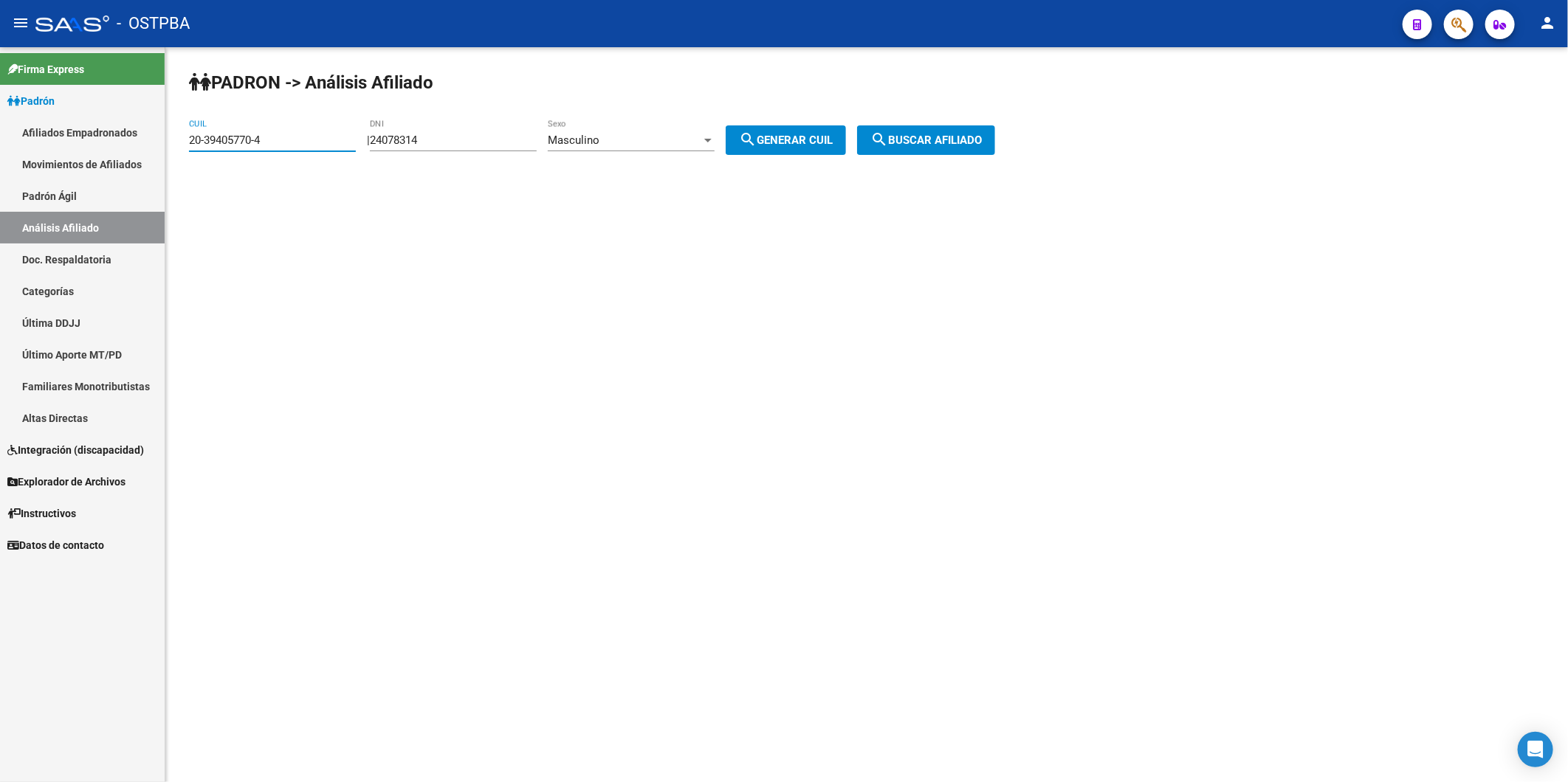
drag, startPoint x: 297, startPoint y: 142, endPoint x: 118, endPoint y: 155, distance: 179.5
click at [118, 155] on mat-sidenav-container "Firma Express Padrón Afiliados Empadronados Movimientos de Afiliados Padrón Ági…" at bounding box center [784, 414] width 1568 height 735
paste input "0622411-6"
click at [970, 145] on span "search Buscar afiliado" at bounding box center [926, 140] width 111 height 13
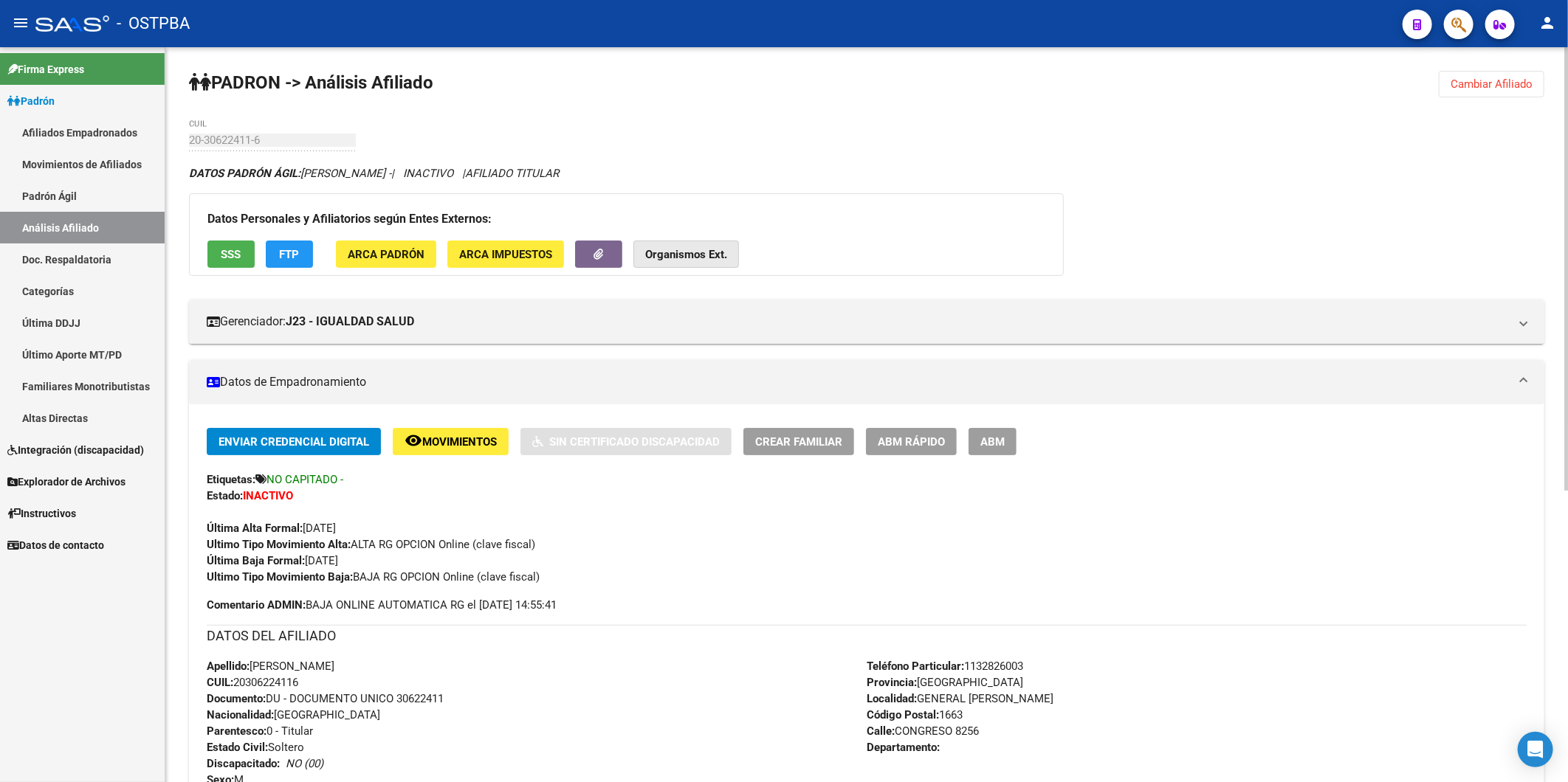
click at [680, 254] on strong "Organismos Ext." at bounding box center [686, 254] width 82 height 13
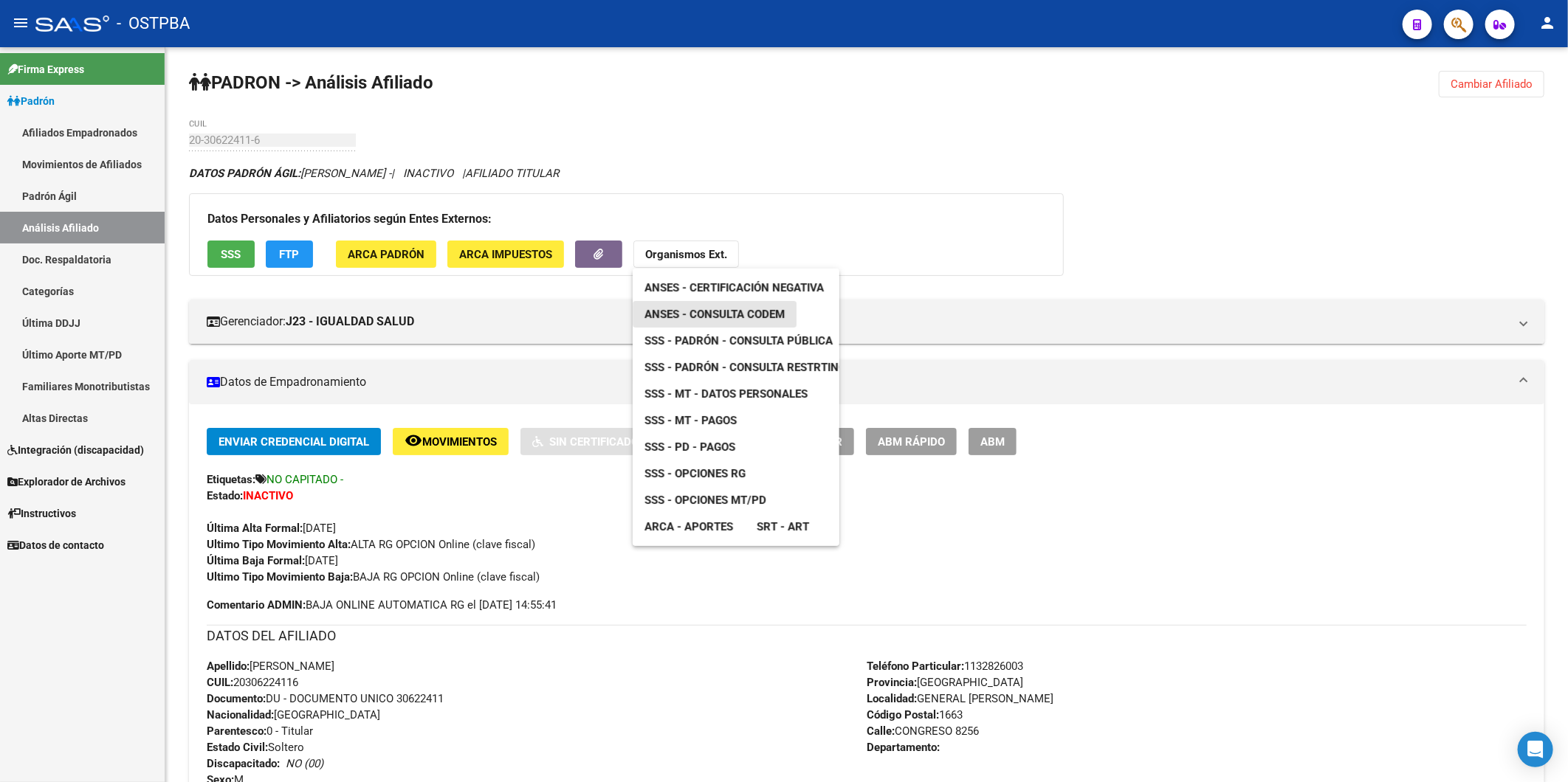
click at [730, 318] on span "ANSES - Consulta CODEM" at bounding box center [714, 313] width 140 height 13
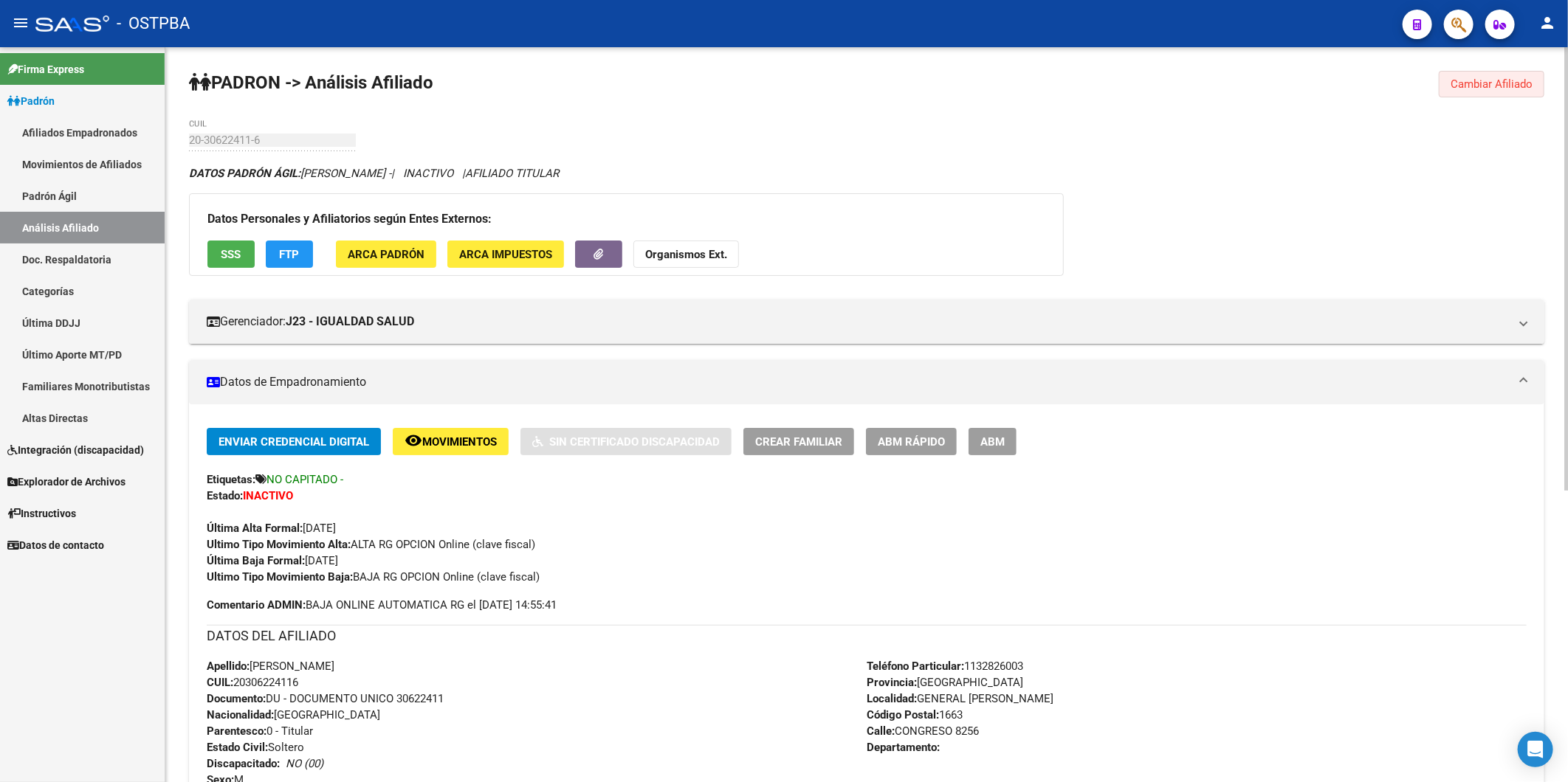
click at [1471, 86] on span "Cambiar Afiliado" at bounding box center [1491, 84] width 82 height 13
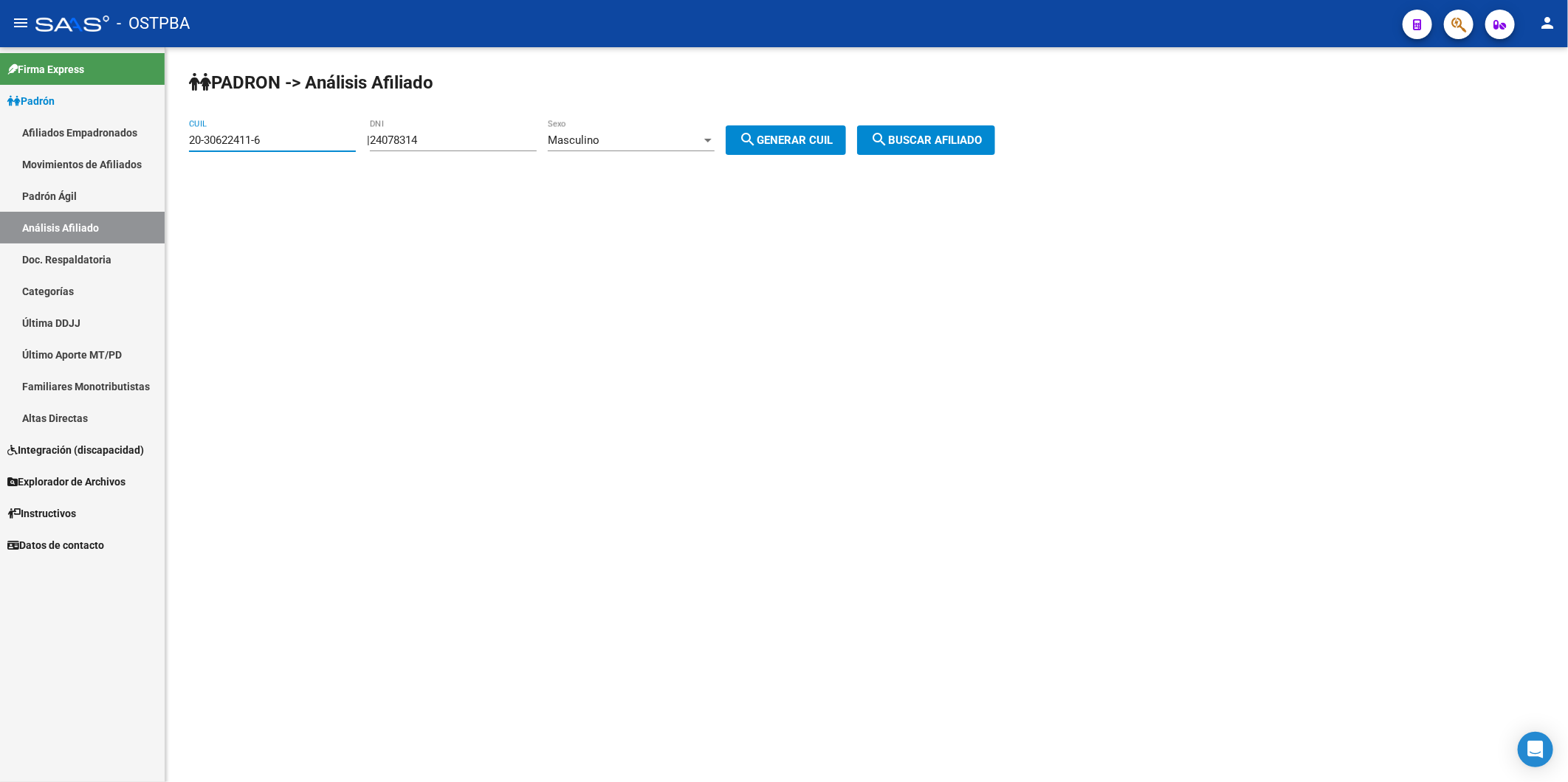
drag, startPoint x: 316, startPoint y: 140, endPoint x: 98, endPoint y: 119, distance: 219.0
click at [98, 119] on mat-sidenav-container "Firma Express Padrón Afiliados Empadronados Movimientos de Afiliados Padrón Ági…" at bounding box center [784, 414] width 1568 height 735
paste input "7-39586025-4"
click at [911, 133] on button "search Buscar afiliado" at bounding box center [926, 140] width 138 height 29
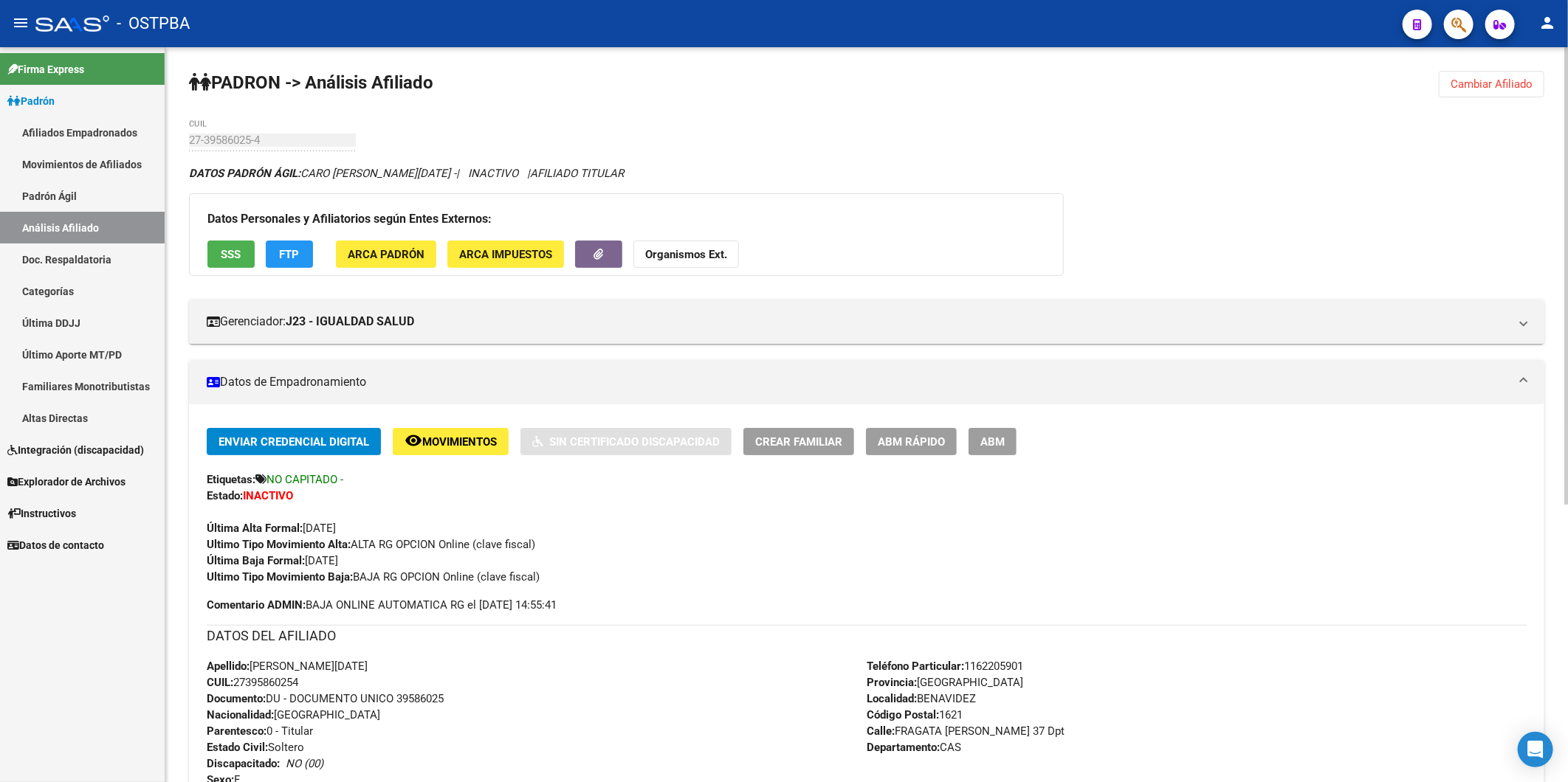
drag, startPoint x: 806, startPoint y: 180, endPoint x: 795, endPoint y: 183, distance: 11.4
click at [806, 180] on div "DATOS PADRÓN ÁGIL: CARO [PERSON_NAME][DATE] - | INACTIVO | AFILIADO TITULAR" at bounding box center [866, 173] width 1355 height 16
click at [682, 254] on strong "Organismos Ext." at bounding box center [686, 254] width 82 height 13
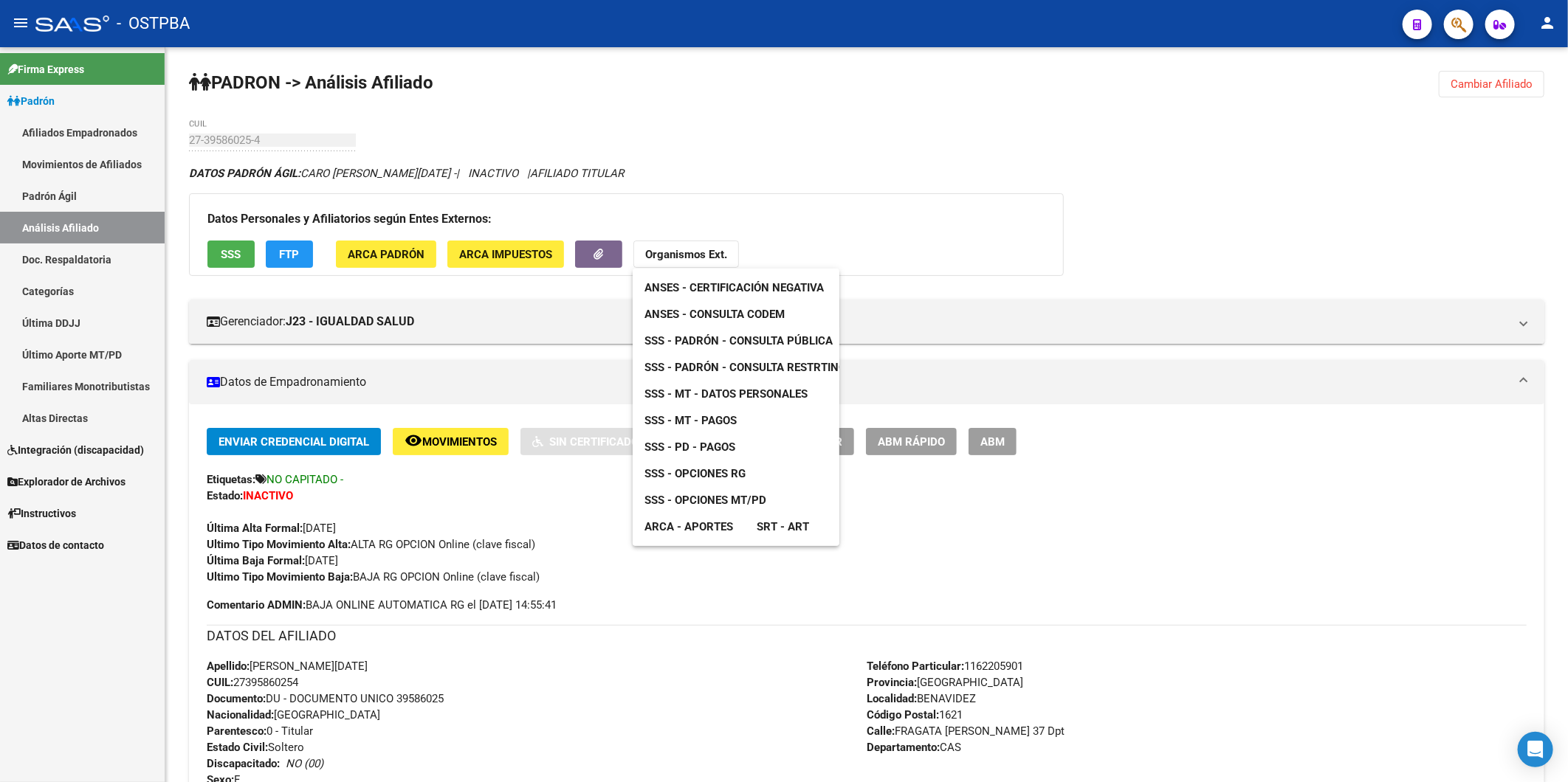
click at [734, 314] on span "ANSES - Consulta CODEM" at bounding box center [714, 313] width 140 height 13
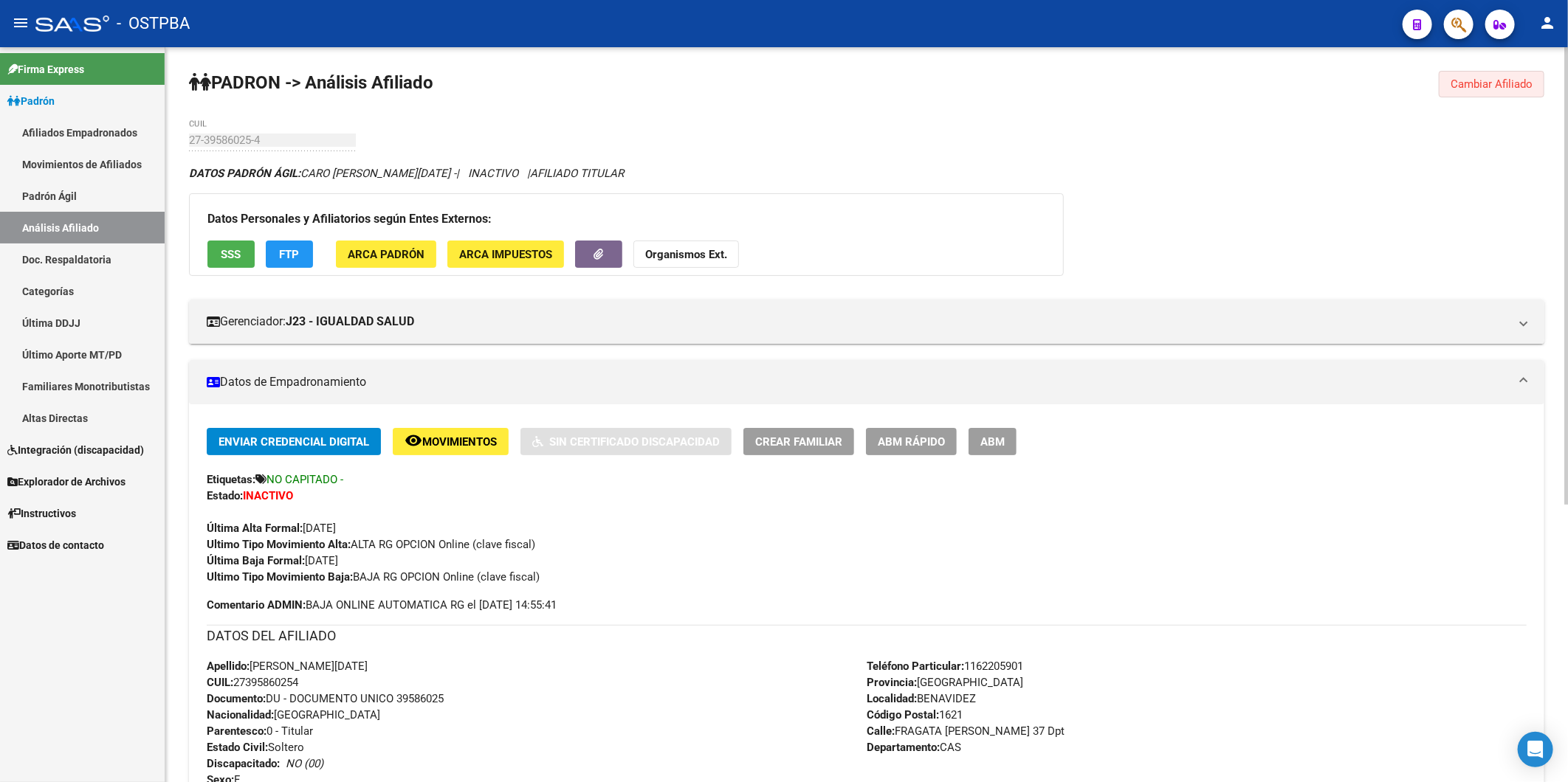
click at [1456, 85] on span "Cambiar Afiliado" at bounding box center [1491, 84] width 82 height 13
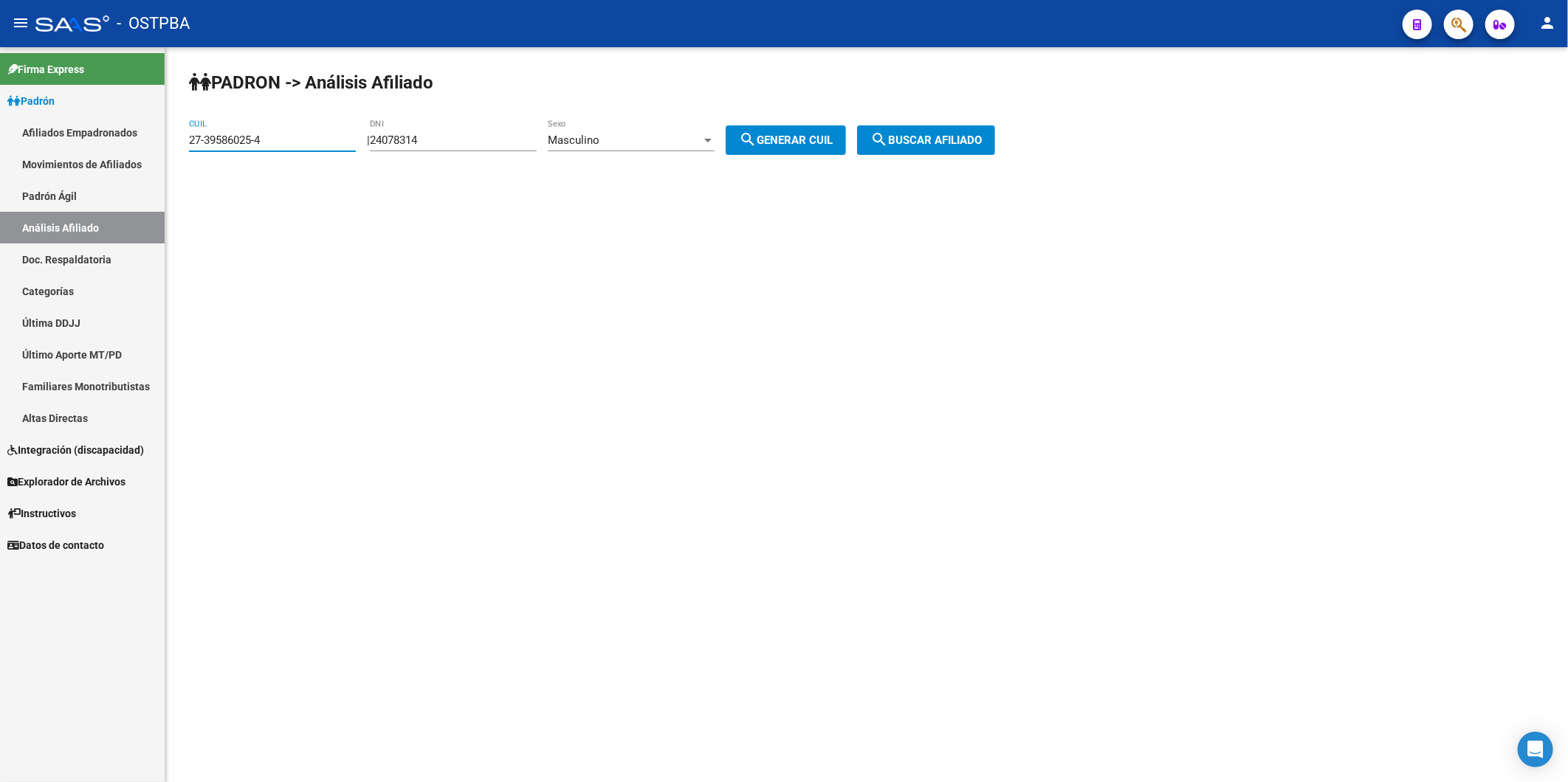
drag, startPoint x: 298, startPoint y: 137, endPoint x: 135, endPoint y: 145, distance: 163.2
click at [137, 148] on mat-sidenav-container "Firma Express Padrón Afiliados Empadronados Movimientos de Afiliados Padrón Ági…" at bounding box center [784, 414] width 1568 height 735
paste input "3-45012452"
click at [942, 133] on button "search Buscar afiliado" at bounding box center [926, 140] width 138 height 29
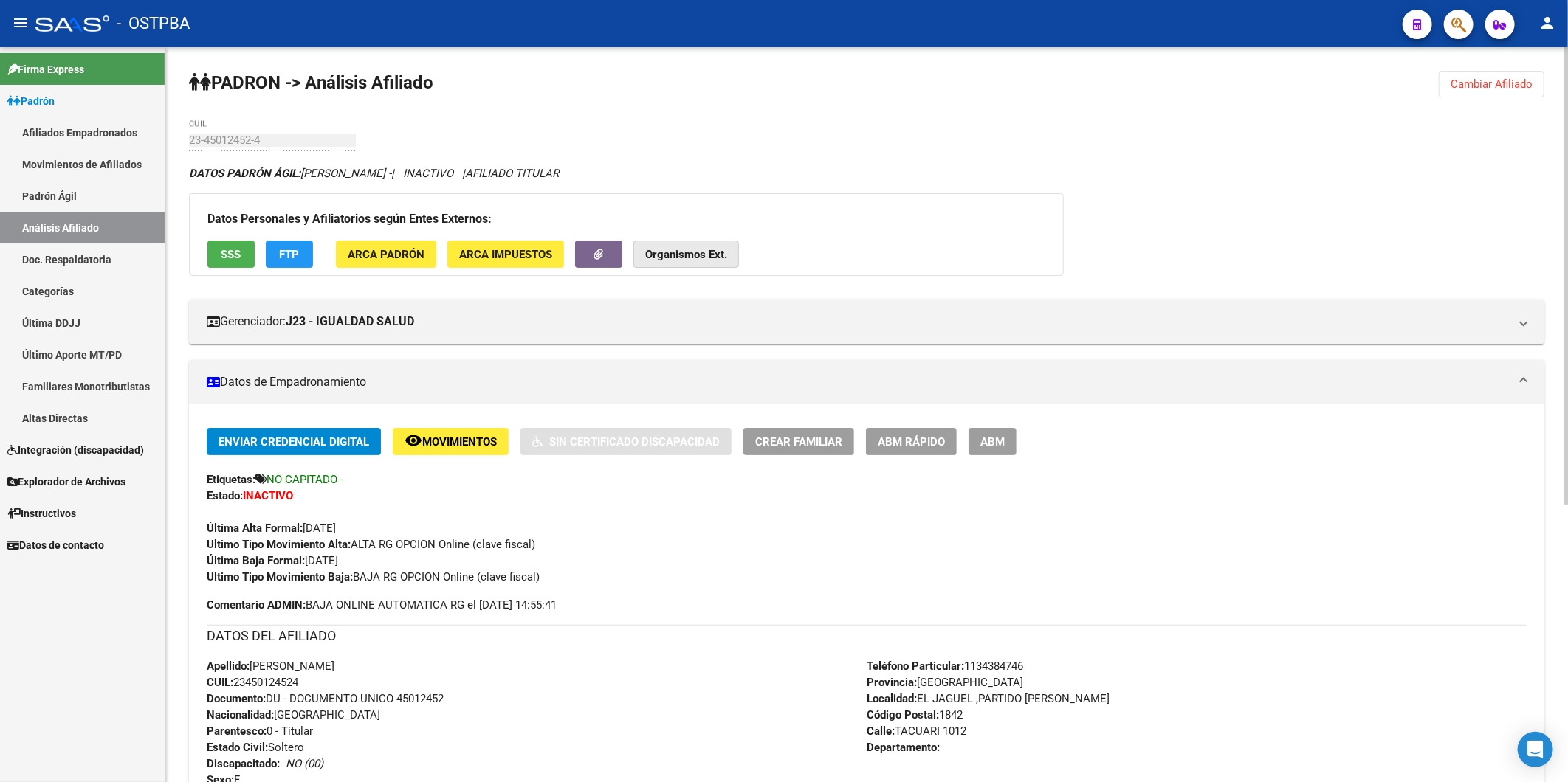
click at [698, 256] on strong "Organismos Ext." at bounding box center [686, 254] width 82 height 13
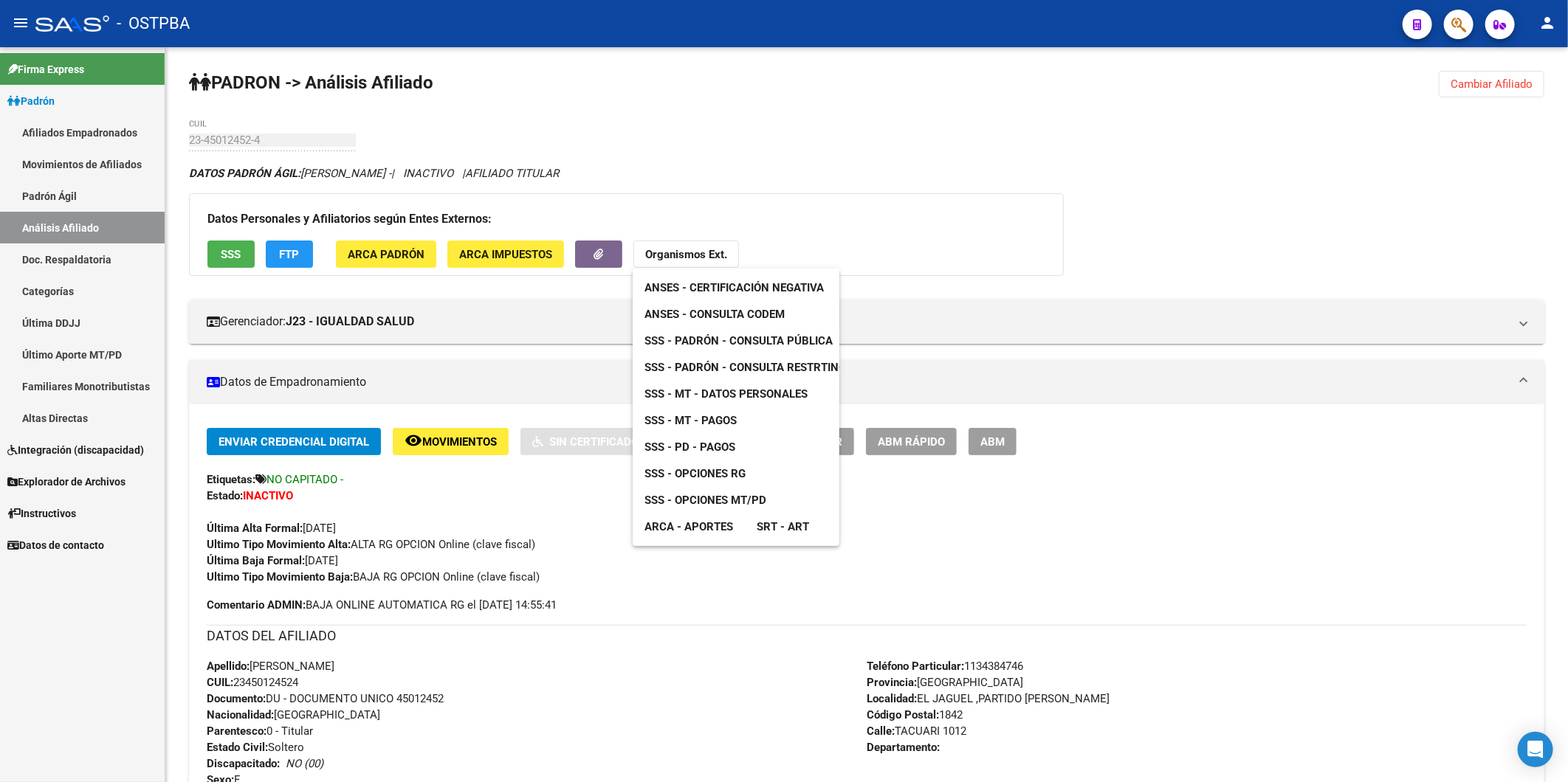
click at [704, 308] on span "ANSES - Consulta CODEM" at bounding box center [714, 313] width 140 height 13
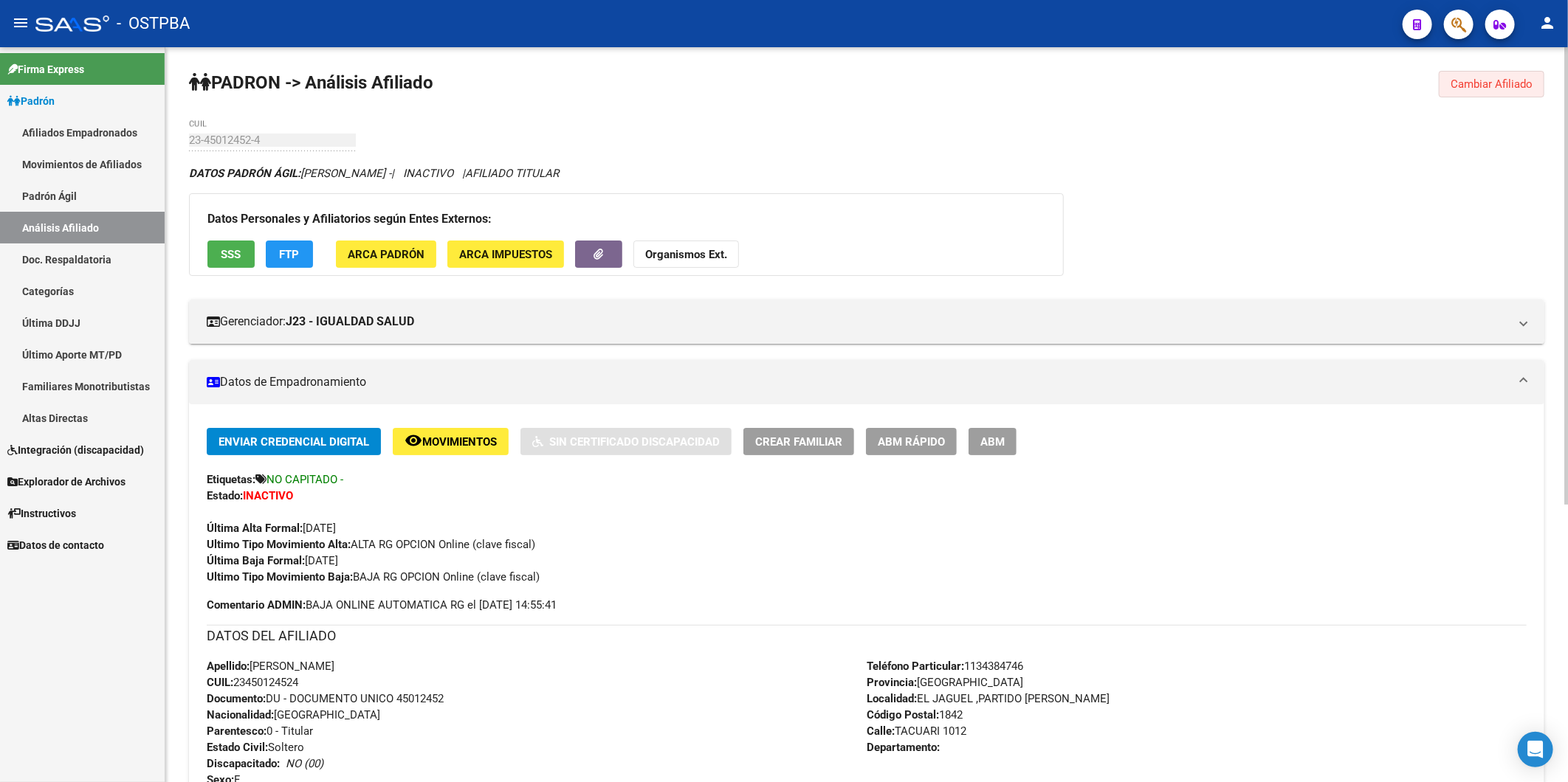
click at [1495, 79] on span "Cambiar Afiliado" at bounding box center [1491, 84] width 82 height 13
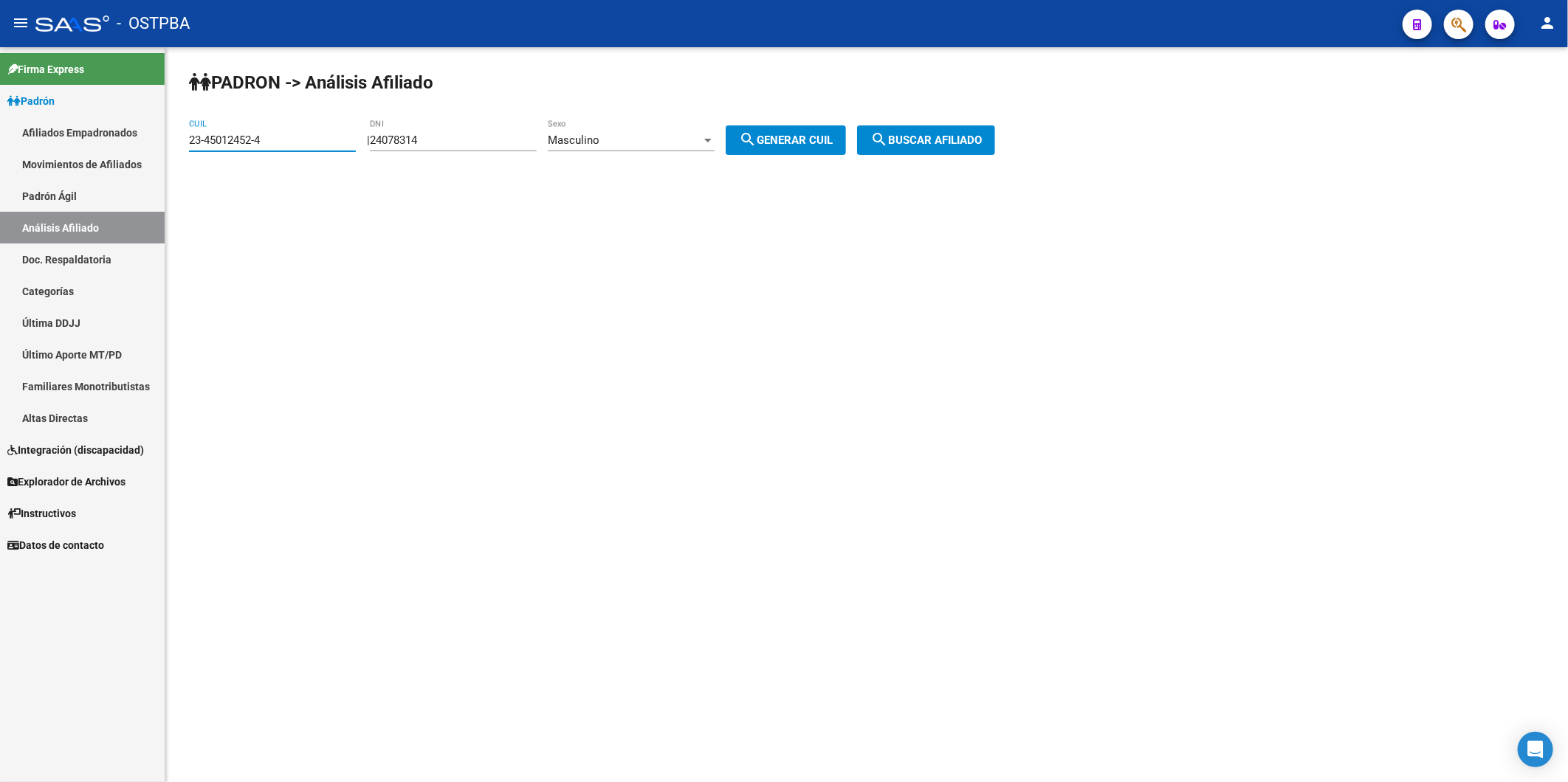
drag, startPoint x: 320, startPoint y: 140, endPoint x: 0, endPoint y: 204, distance: 326.3
click at [145, 173] on mat-sidenav-container "Firma Express Padrón Afiliados Empadronados Movimientos de Afiliados Padrón Ági…" at bounding box center [784, 414] width 1568 height 735
paste input "0-34531575-7"
click at [948, 141] on span "search Buscar afiliado" at bounding box center [926, 140] width 111 height 13
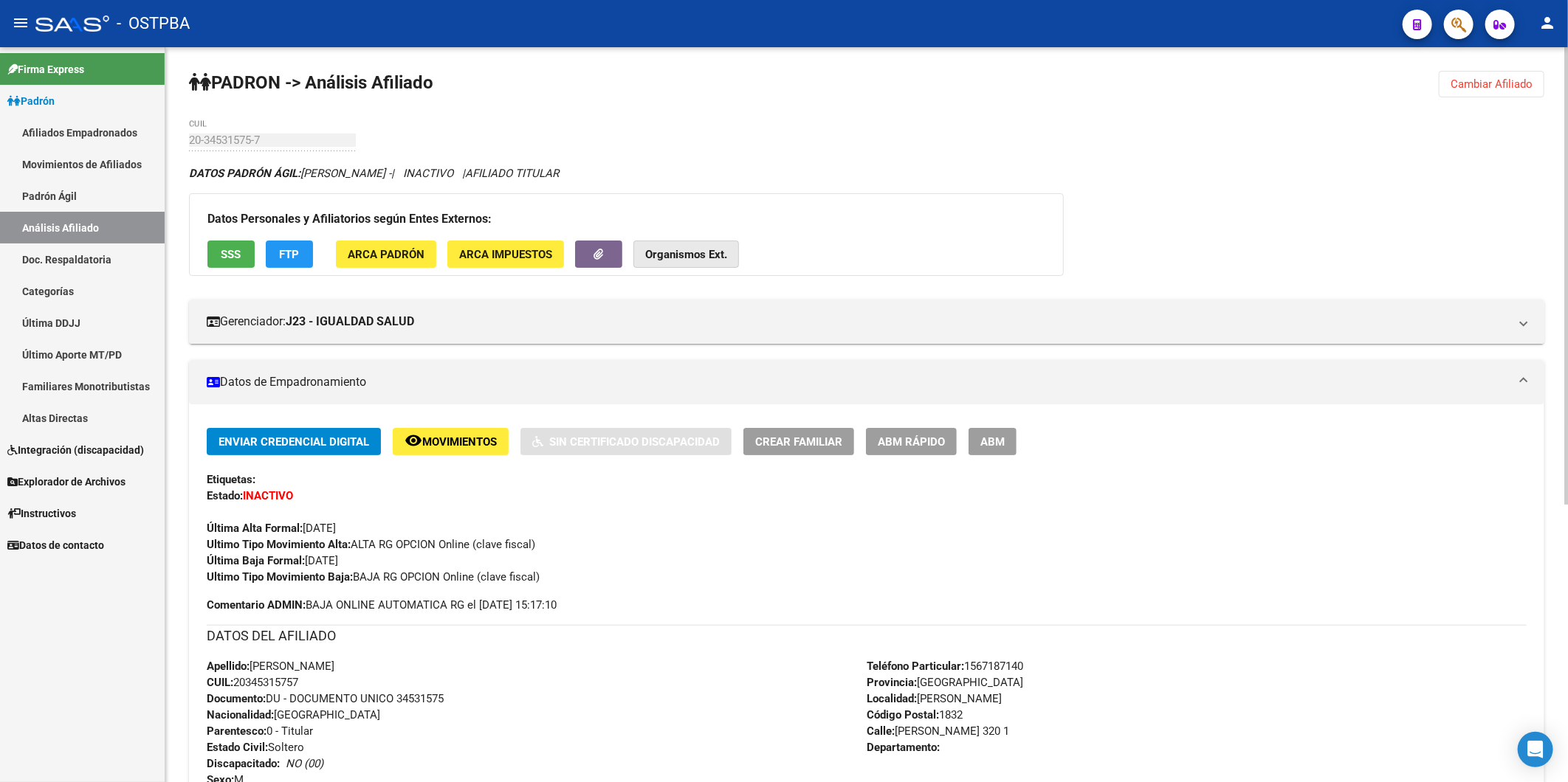
click at [676, 253] on strong "Organismos Ext." at bounding box center [686, 254] width 82 height 13
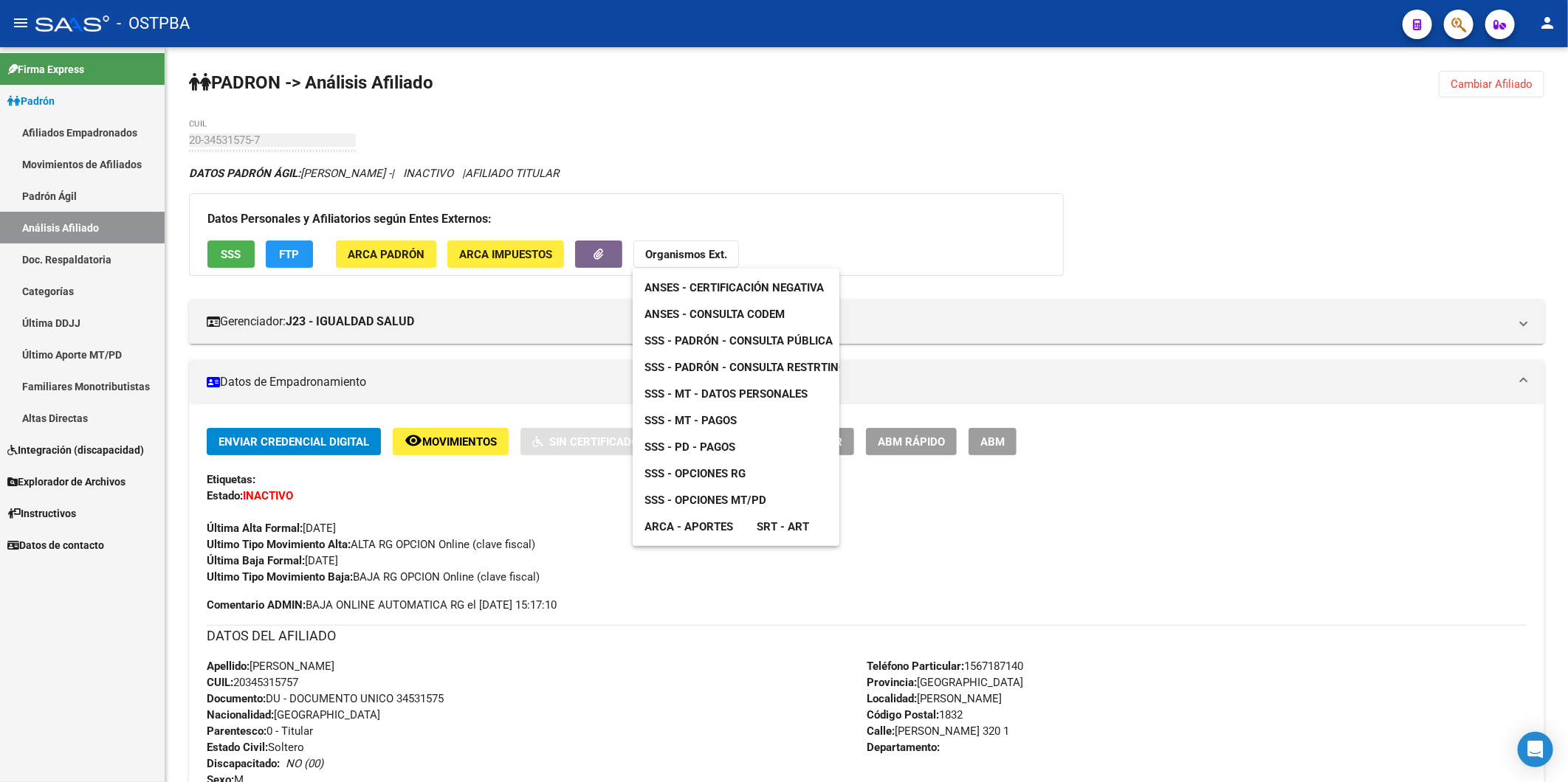
click at [761, 320] on link "ANSES - Consulta CODEM" at bounding box center [715, 314] width 164 height 27
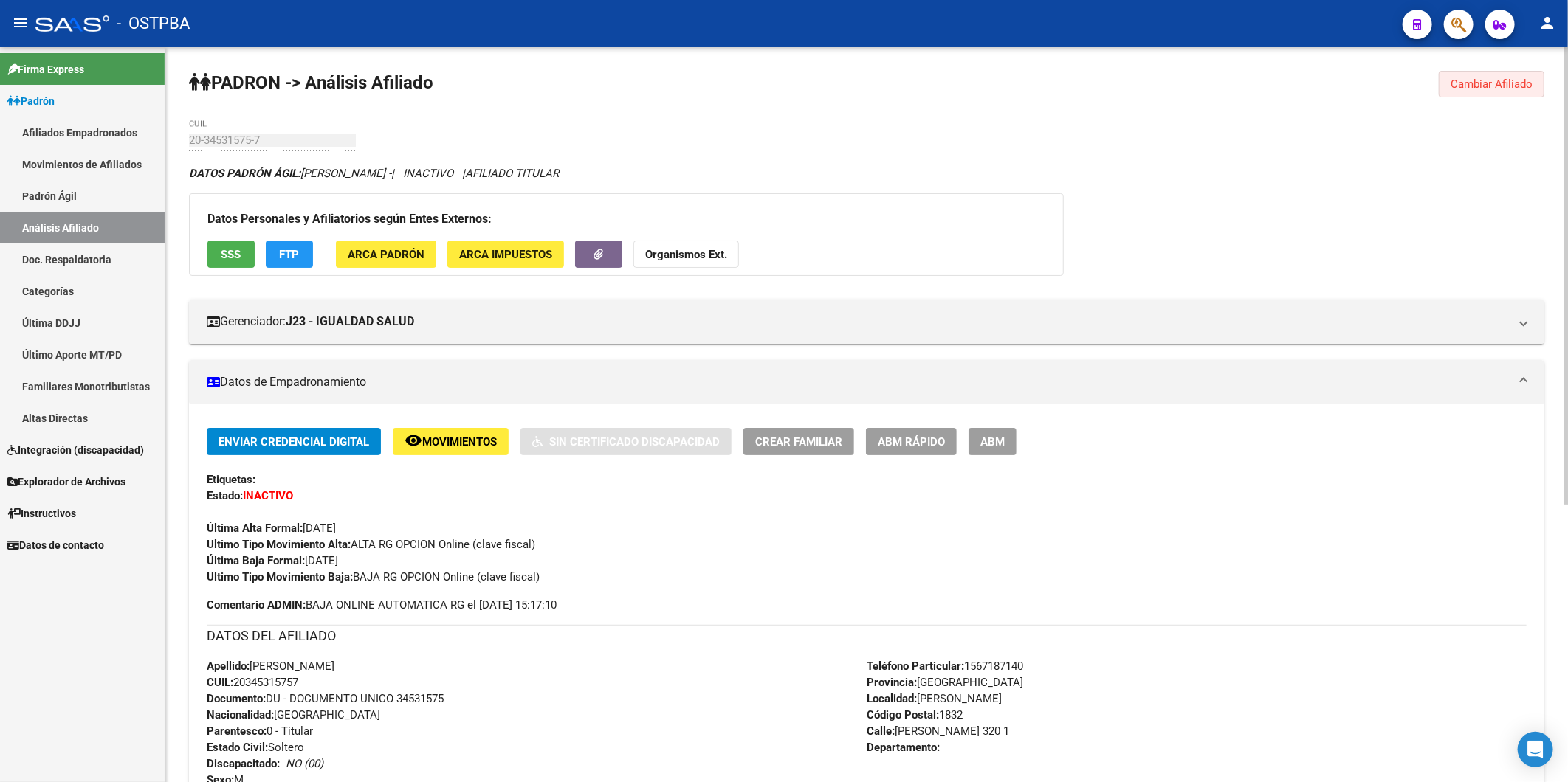
click at [1515, 89] on span "Cambiar Afiliado" at bounding box center [1491, 84] width 82 height 13
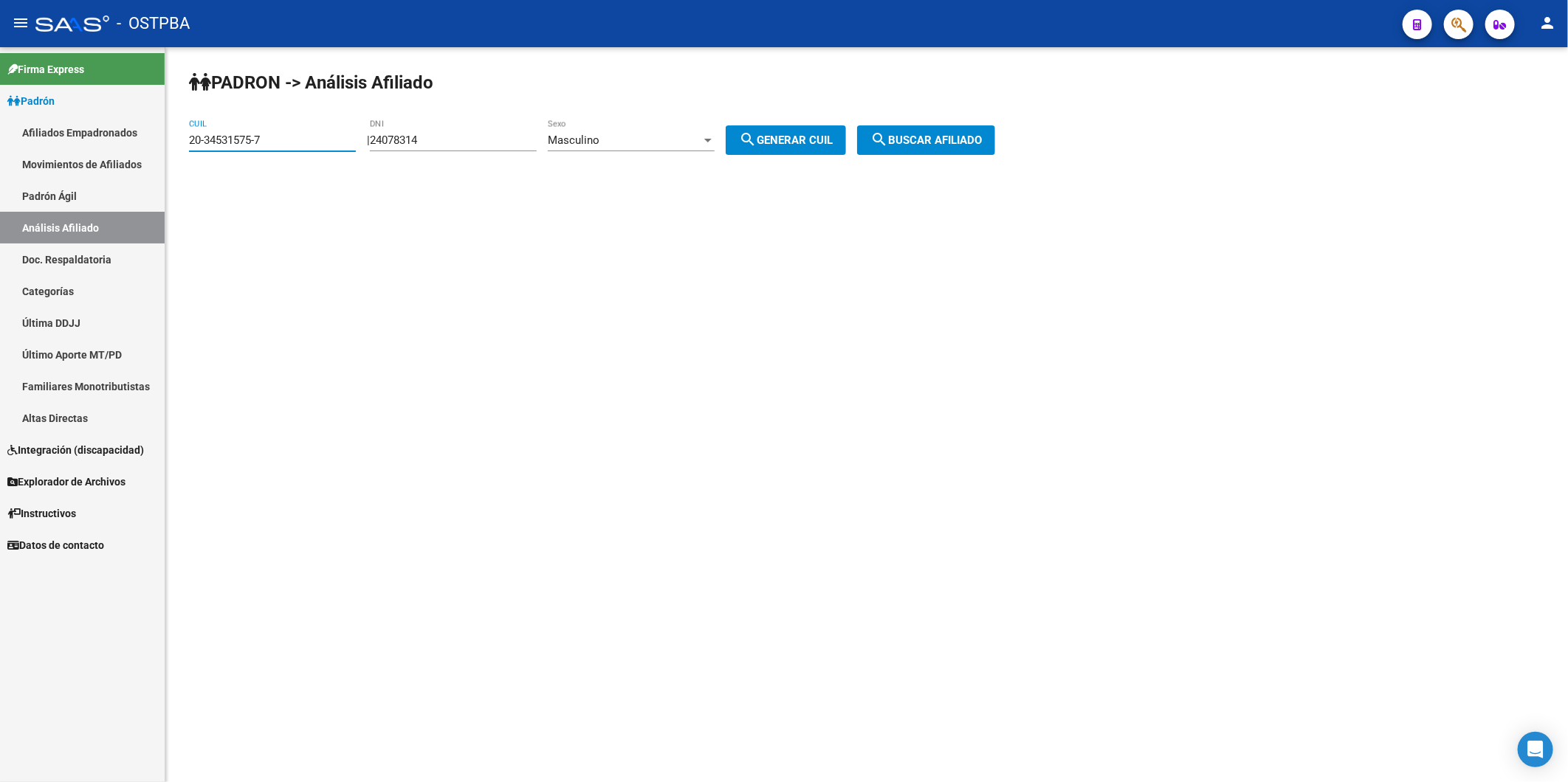
drag, startPoint x: 282, startPoint y: 141, endPoint x: 149, endPoint y: 137, distance: 133.1
click at [149, 137] on mat-sidenav-container "Firma Express Padrón Afiliados Empadronados Movimientos de Afiliados Padrón Ági…" at bounding box center [784, 414] width 1568 height 735
paste input "0016939-3"
click at [975, 136] on span "search Buscar afiliado" at bounding box center [926, 140] width 111 height 13
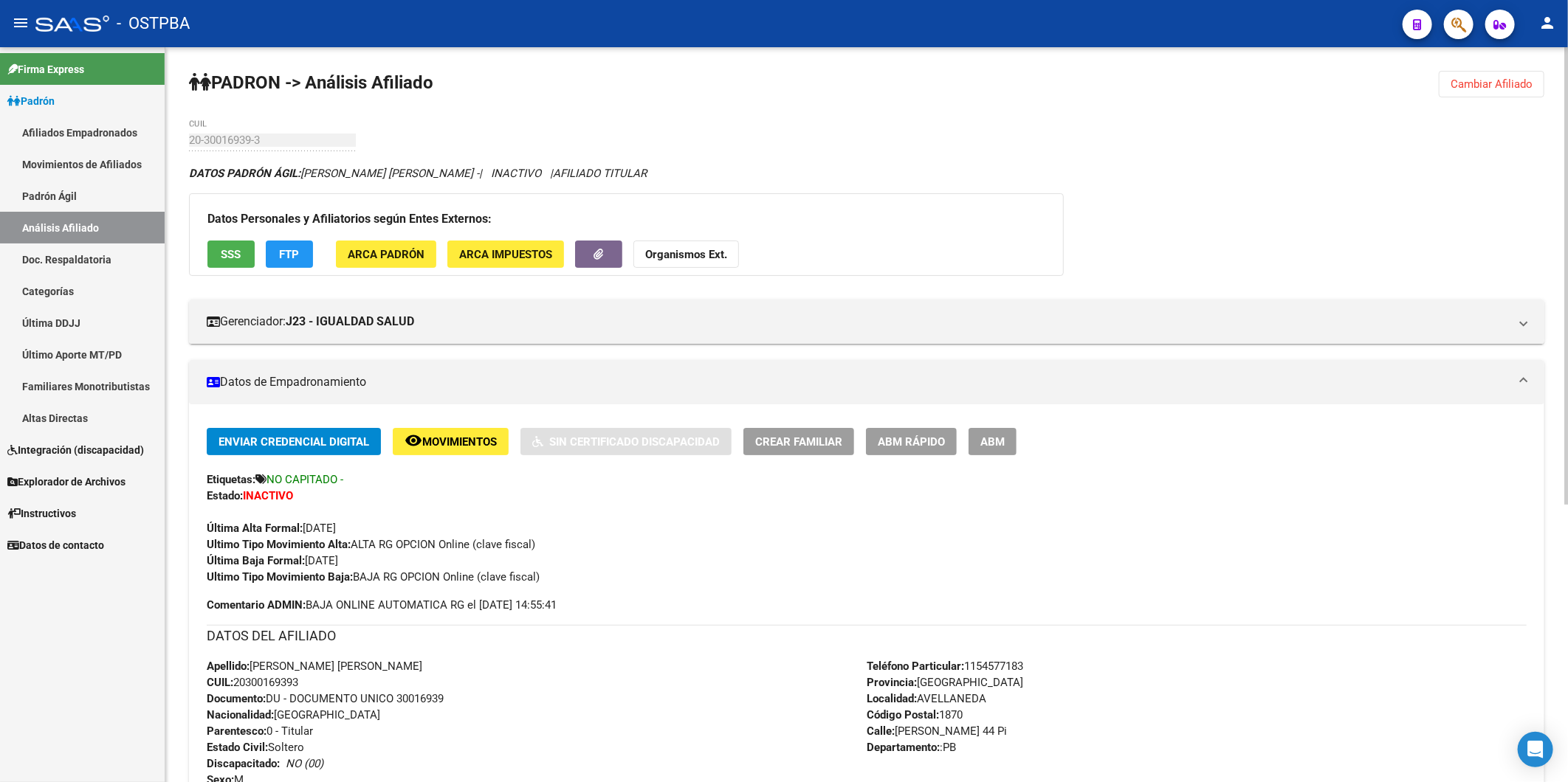
click at [684, 252] on strong "Organismos Ext." at bounding box center [686, 254] width 82 height 13
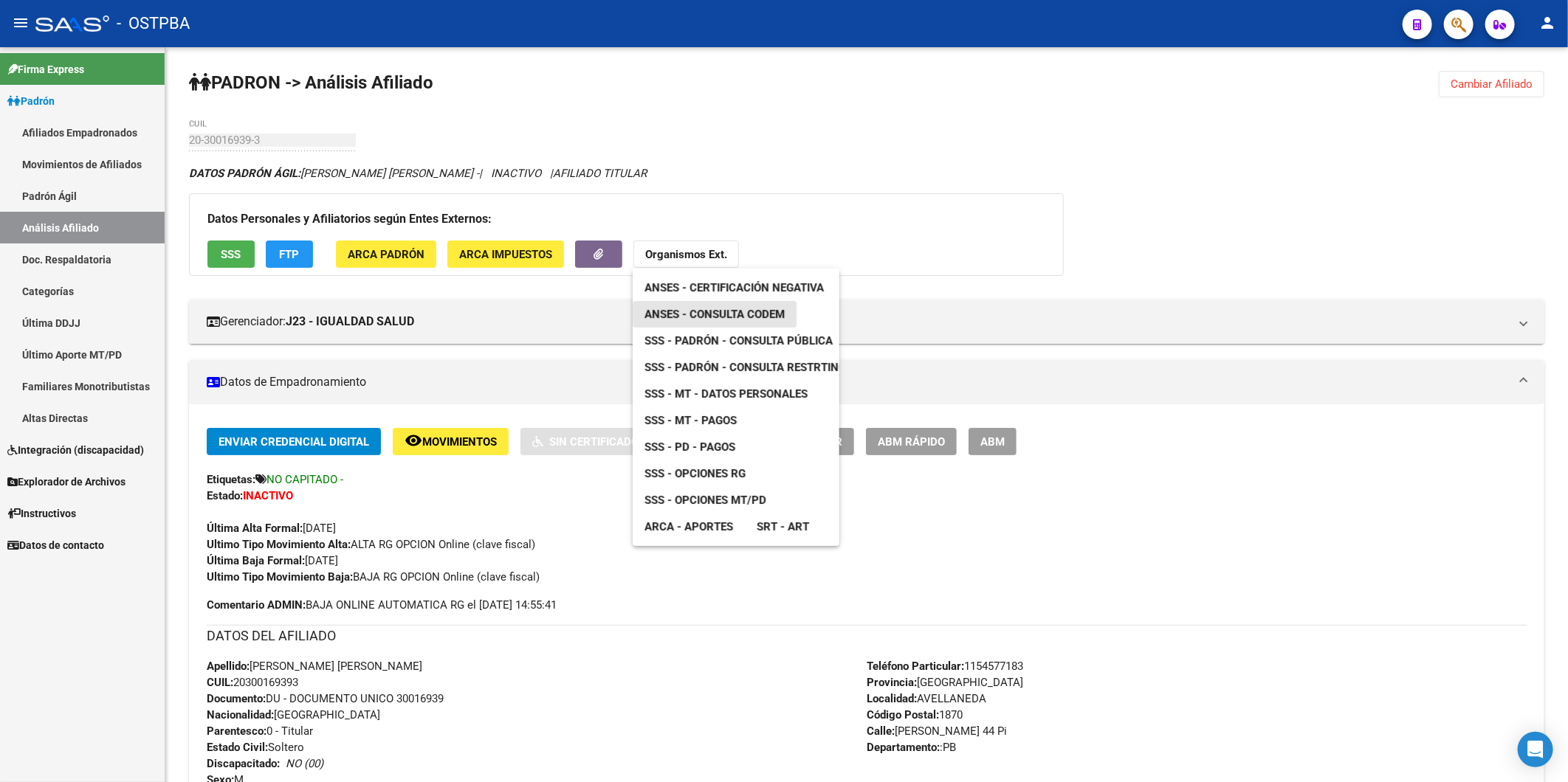
click at [714, 310] on span "ANSES - Consulta CODEM" at bounding box center [714, 313] width 140 height 13
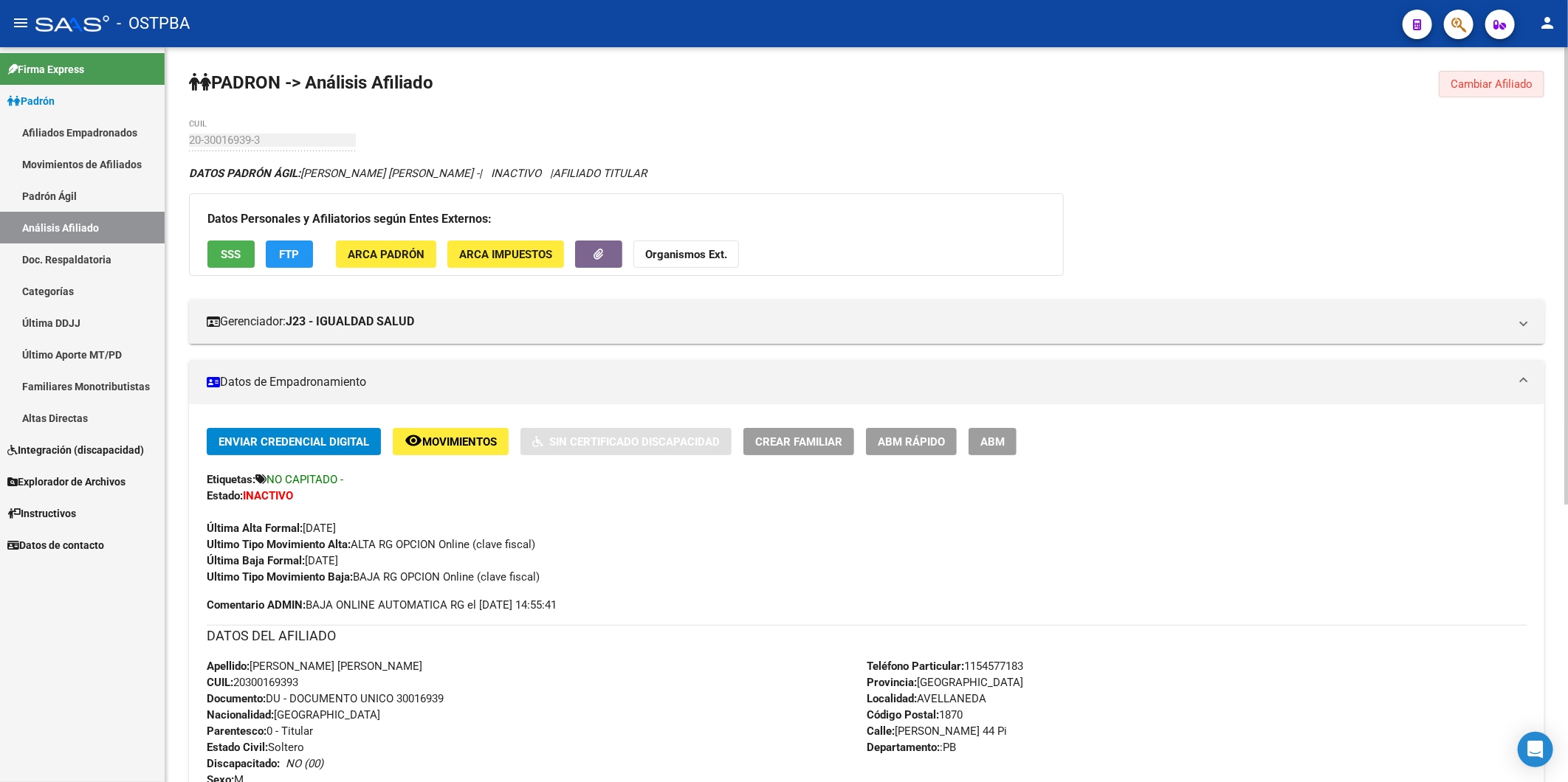
click at [1454, 84] on span "Cambiar Afiliado" at bounding box center [1491, 84] width 82 height 13
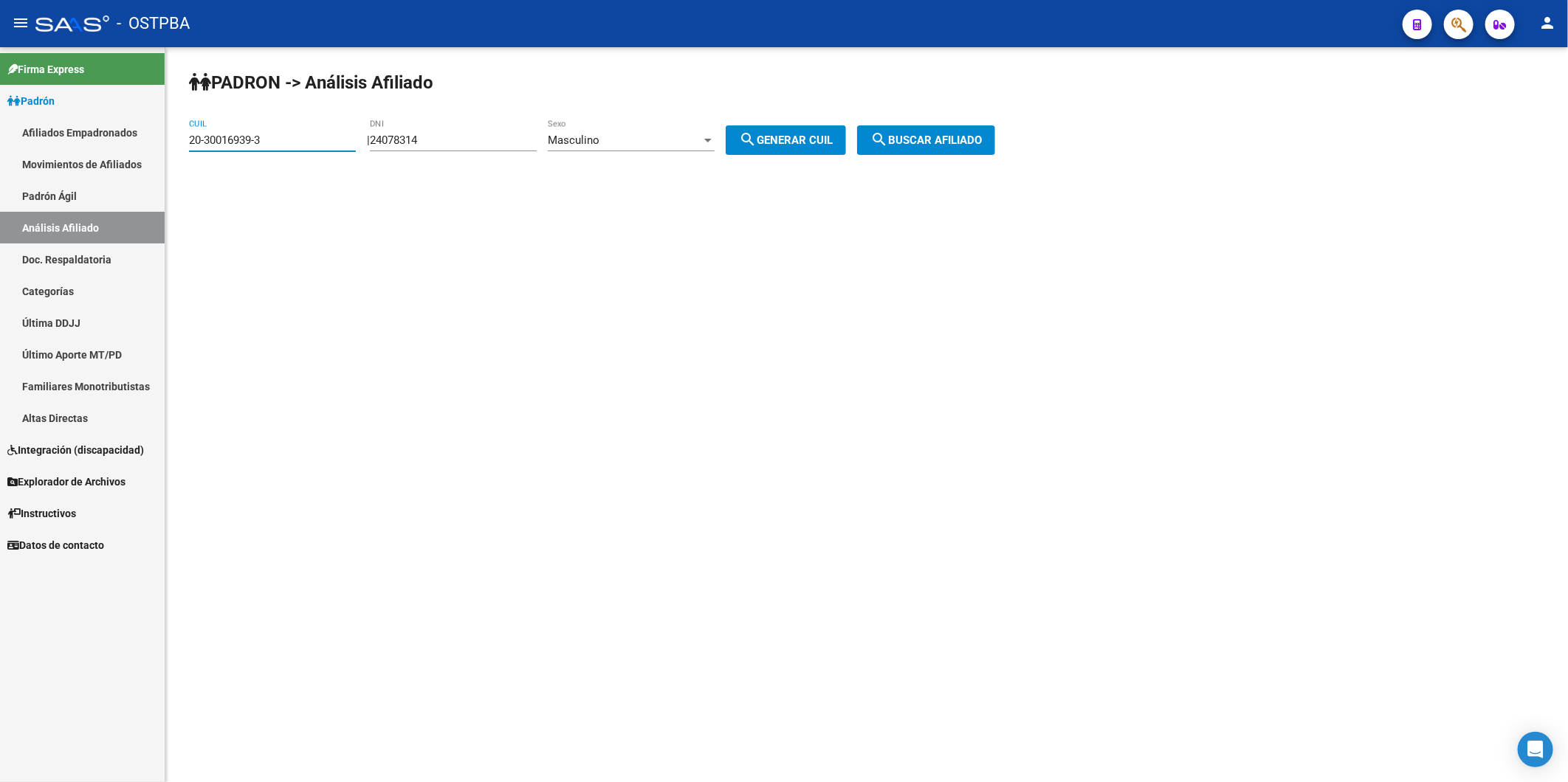
drag, startPoint x: 354, startPoint y: 134, endPoint x: 0, endPoint y: 148, distance: 354.3
click at [92, 150] on mat-sidenav-container "Firma Express Padrón Afiliados Empadronados Movimientos de Afiliados Padrón Ági…" at bounding box center [784, 414] width 1568 height 735
paste input "7-43901017-2"
type input "27-43901017-2"
click at [923, 140] on span "search Buscar afiliado" at bounding box center [926, 140] width 111 height 13
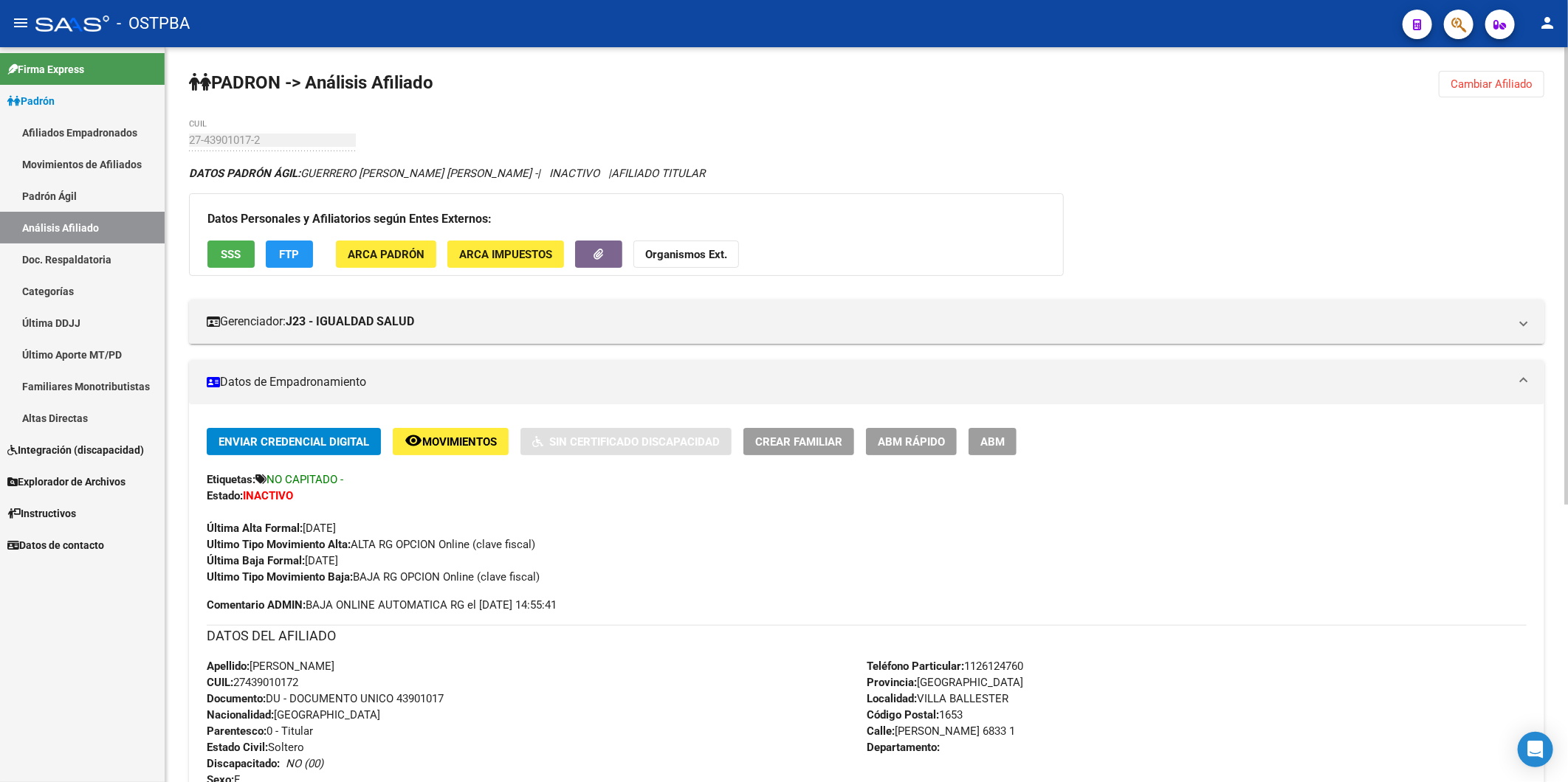
click at [719, 251] on strong "Organismos Ext." at bounding box center [686, 254] width 82 height 13
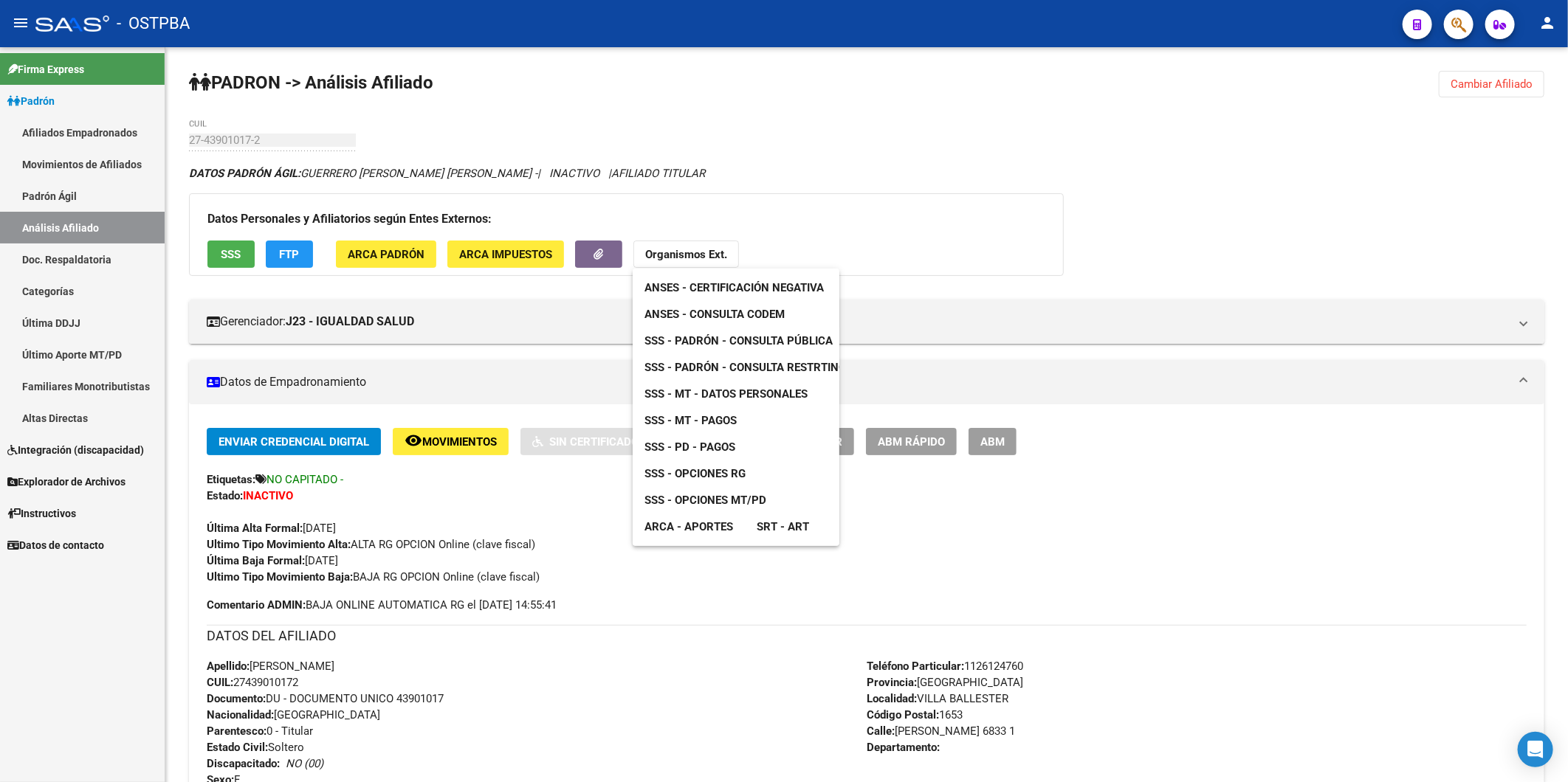
click at [725, 313] on span "ANSES - Consulta CODEM" at bounding box center [714, 313] width 140 height 13
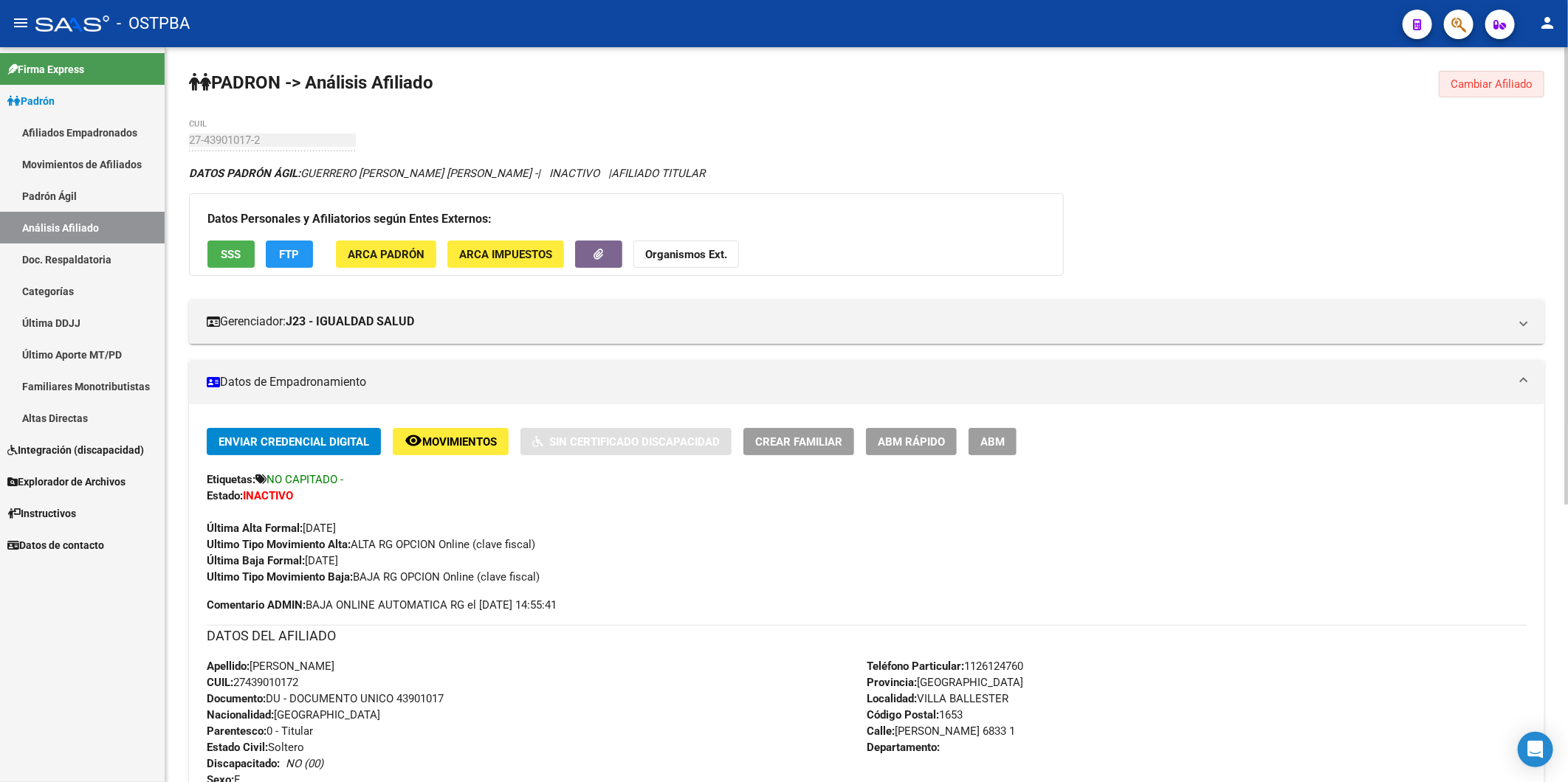
click at [1487, 85] on span "Cambiar Afiliado" at bounding box center [1491, 84] width 82 height 13
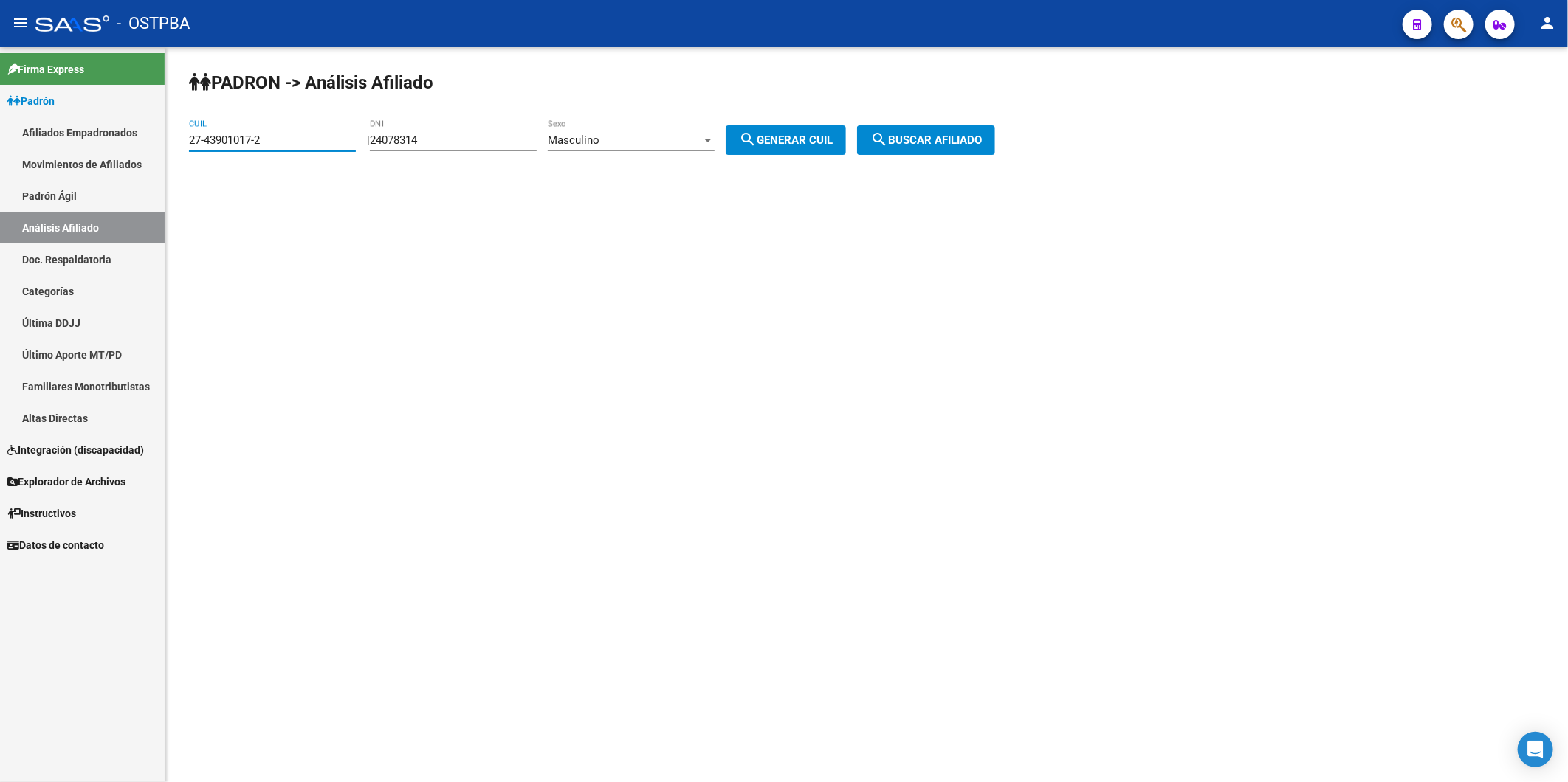
drag, startPoint x: 345, startPoint y: 136, endPoint x: 48, endPoint y: 150, distance: 297.3
click at [49, 150] on mat-sidenav-container "Firma Express Padrón Afiliados Empadronados Movimientos de Afiliados Padrón Ági…" at bounding box center [784, 414] width 1568 height 735
paste input "27-23614590-0"
click at [938, 137] on span "search Buscar afiliado" at bounding box center [926, 140] width 111 height 13
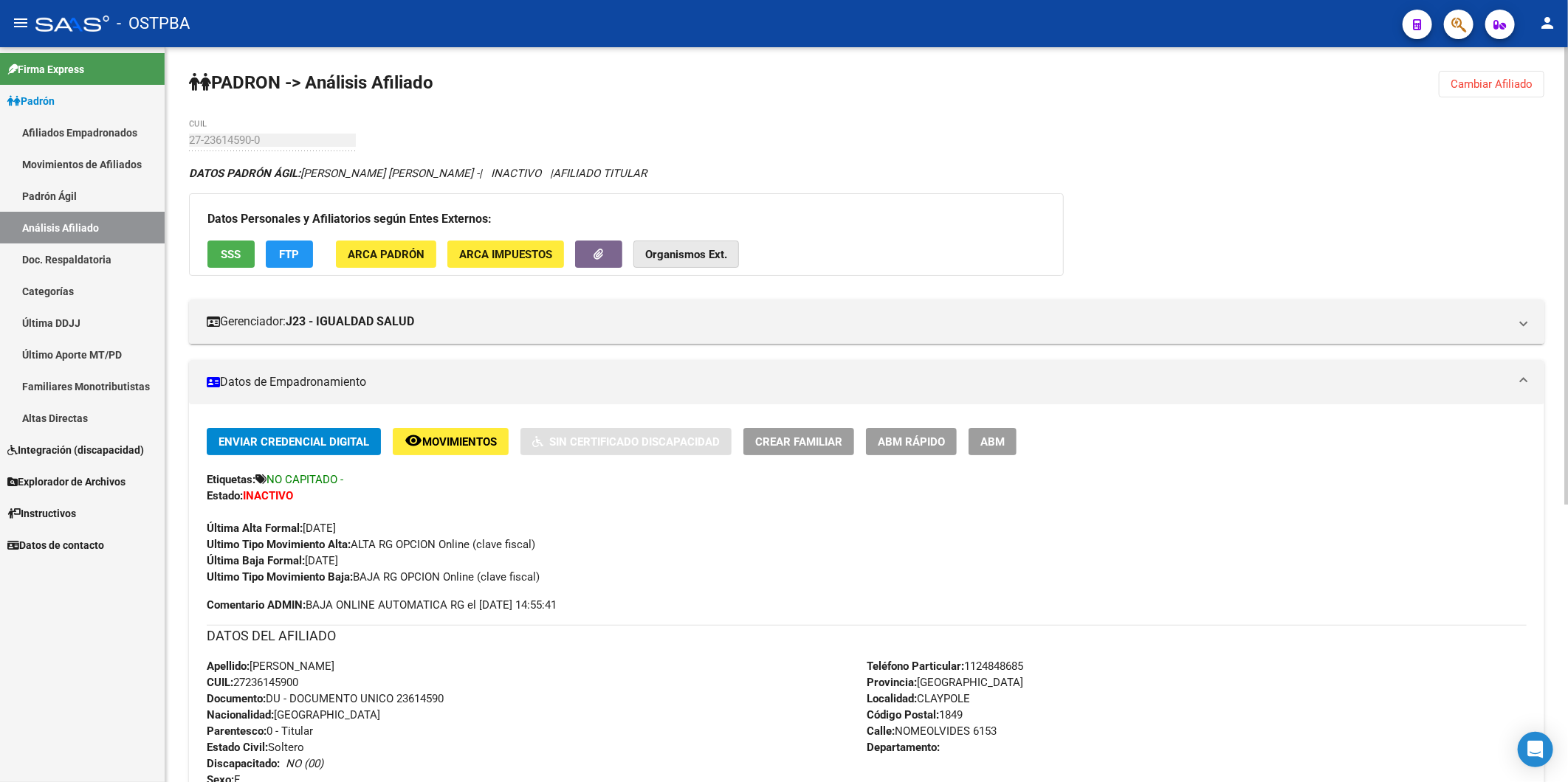
click at [705, 255] on strong "Organismos Ext." at bounding box center [686, 254] width 82 height 13
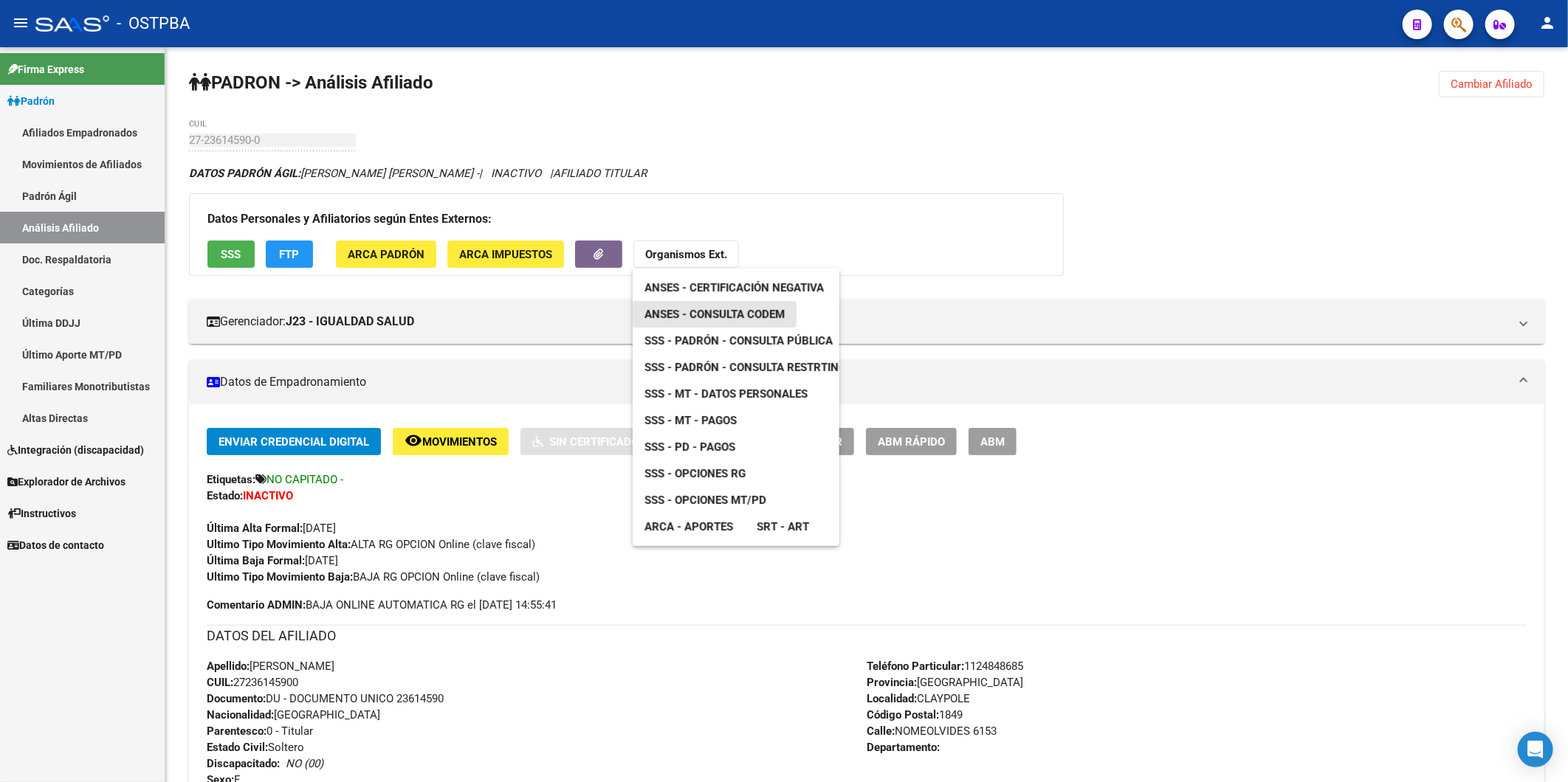
click at [738, 315] on span "ANSES - Consulta CODEM" at bounding box center [714, 313] width 140 height 13
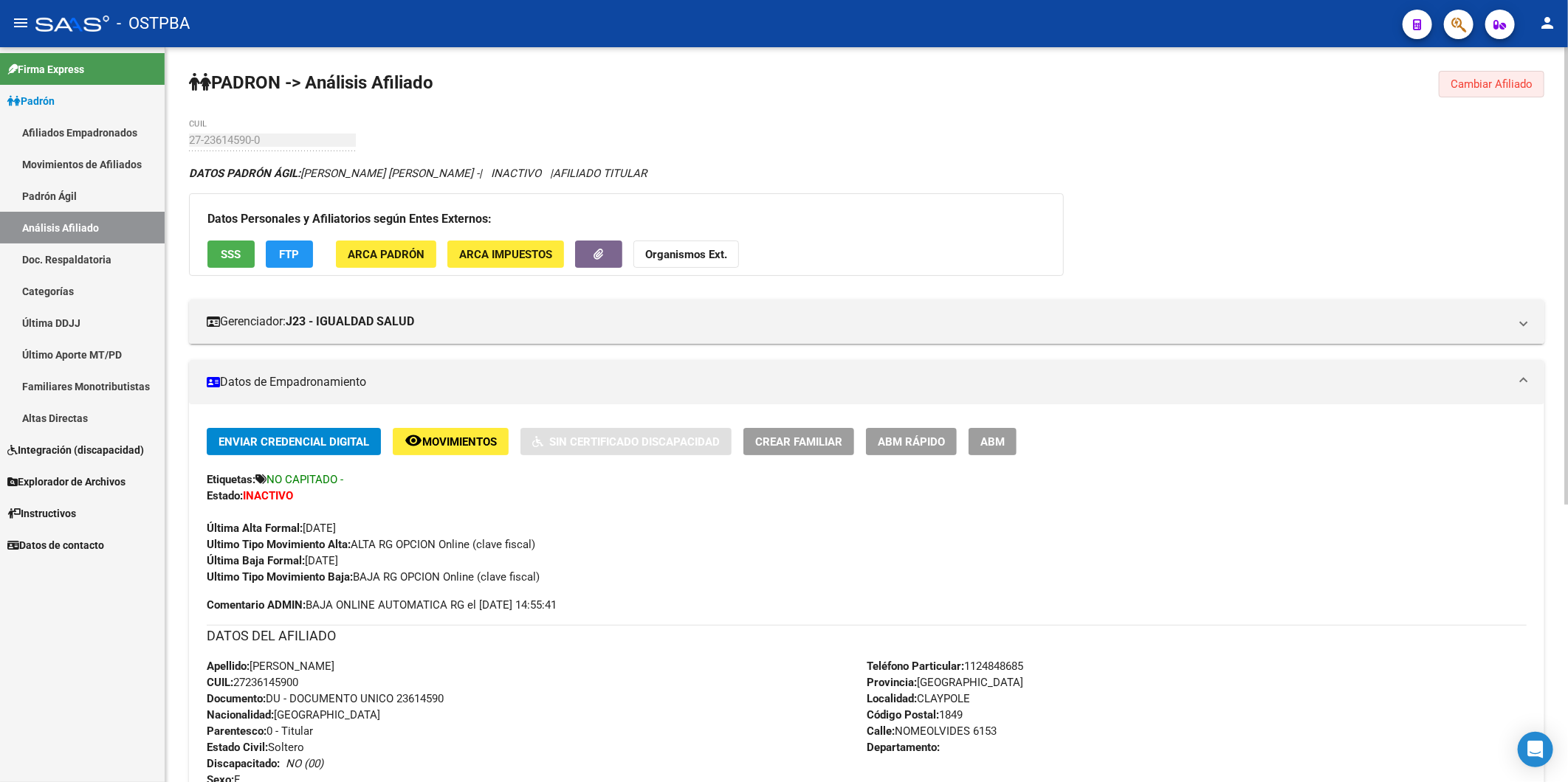
click at [1517, 81] on span "Cambiar Afiliado" at bounding box center [1491, 84] width 82 height 13
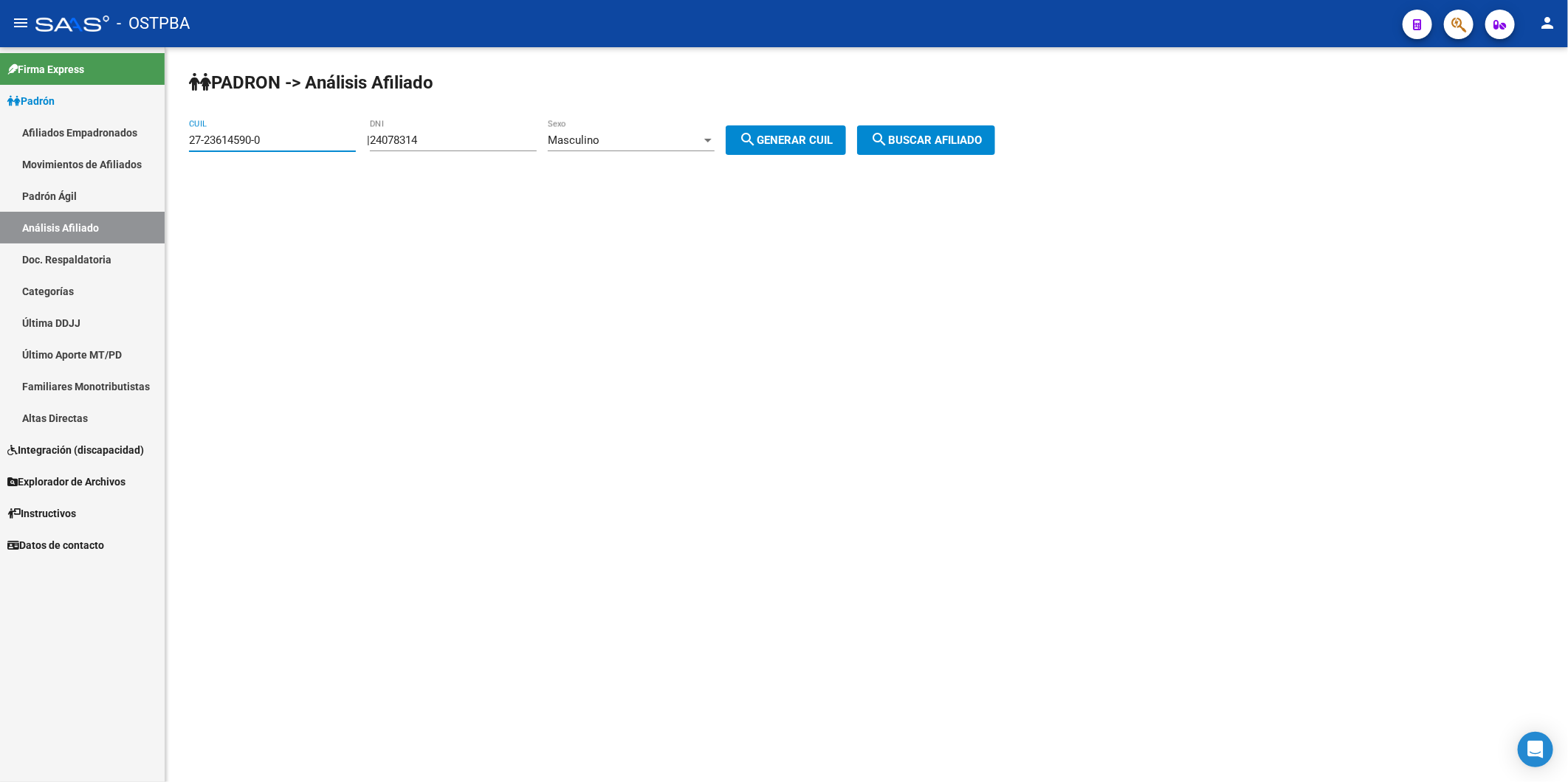
drag, startPoint x: 319, startPoint y: 137, endPoint x: 30, endPoint y: 122, distance: 289.4
click at [37, 123] on mat-sidenav-container "Firma Express Padrón Afiliados Empadronados Movimientos de Afiliados Padrón Ági…" at bounding box center [784, 414] width 1568 height 735
paste input "0-39486804-4"
click at [938, 145] on span "search Buscar afiliado" at bounding box center [926, 140] width 111 height 13
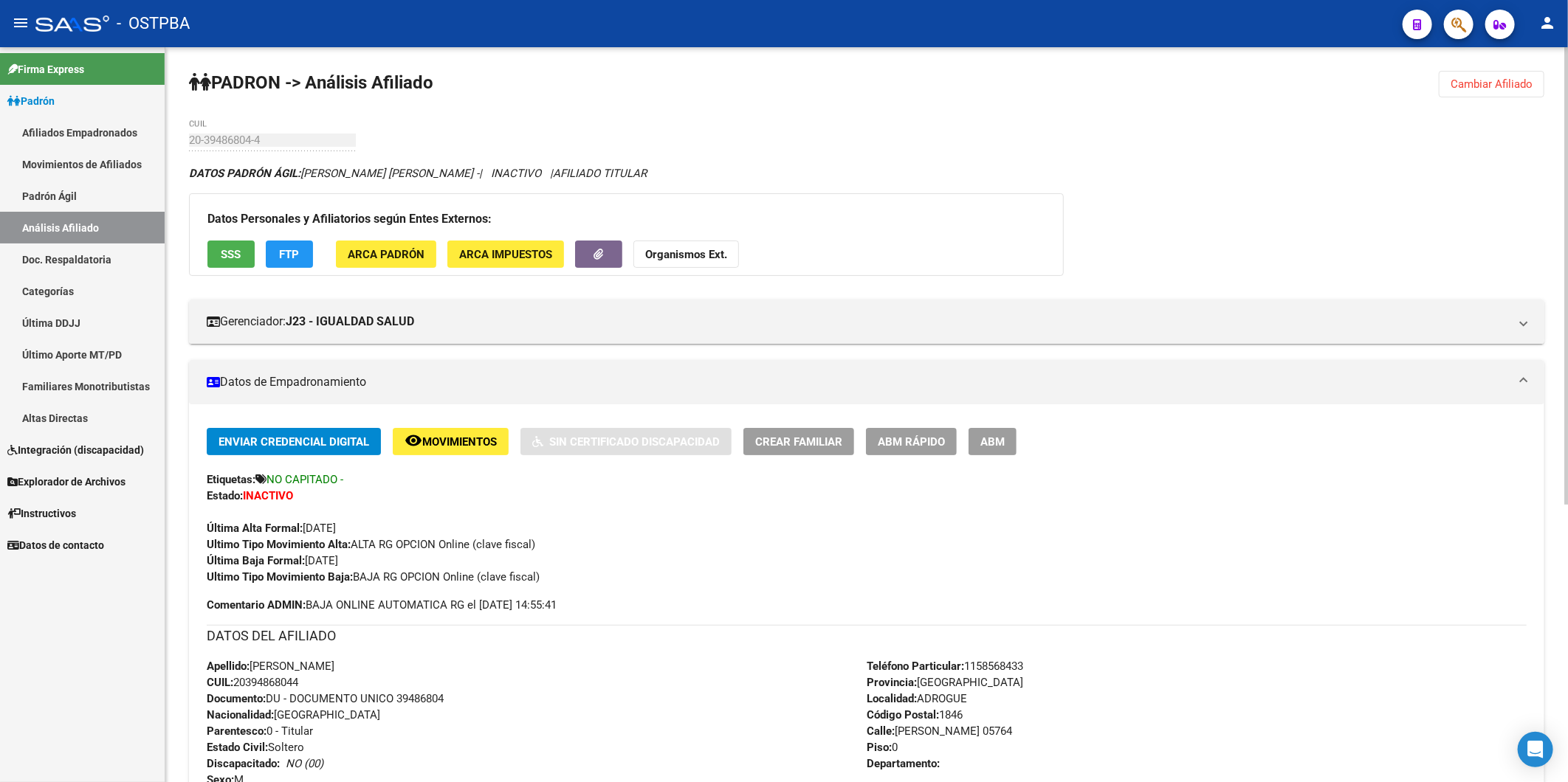
click at [692, 256] on strong "Organismos Ext." at bounding box center [686, 254] width 82 height 13
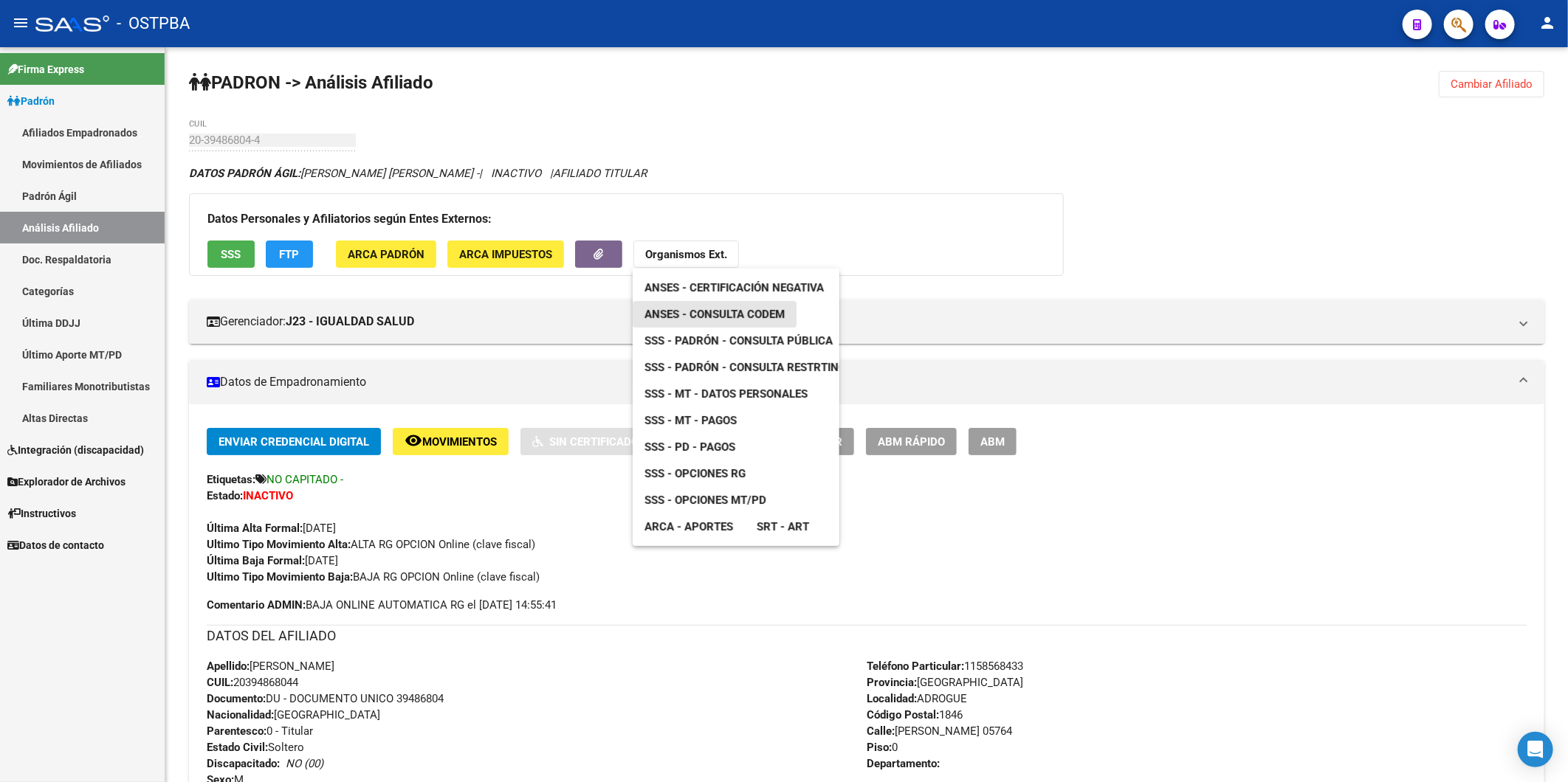
click at [719, 320] on link "ANSES - Consulta CODEM" at bounding box center [715, 314] width 164 height 27
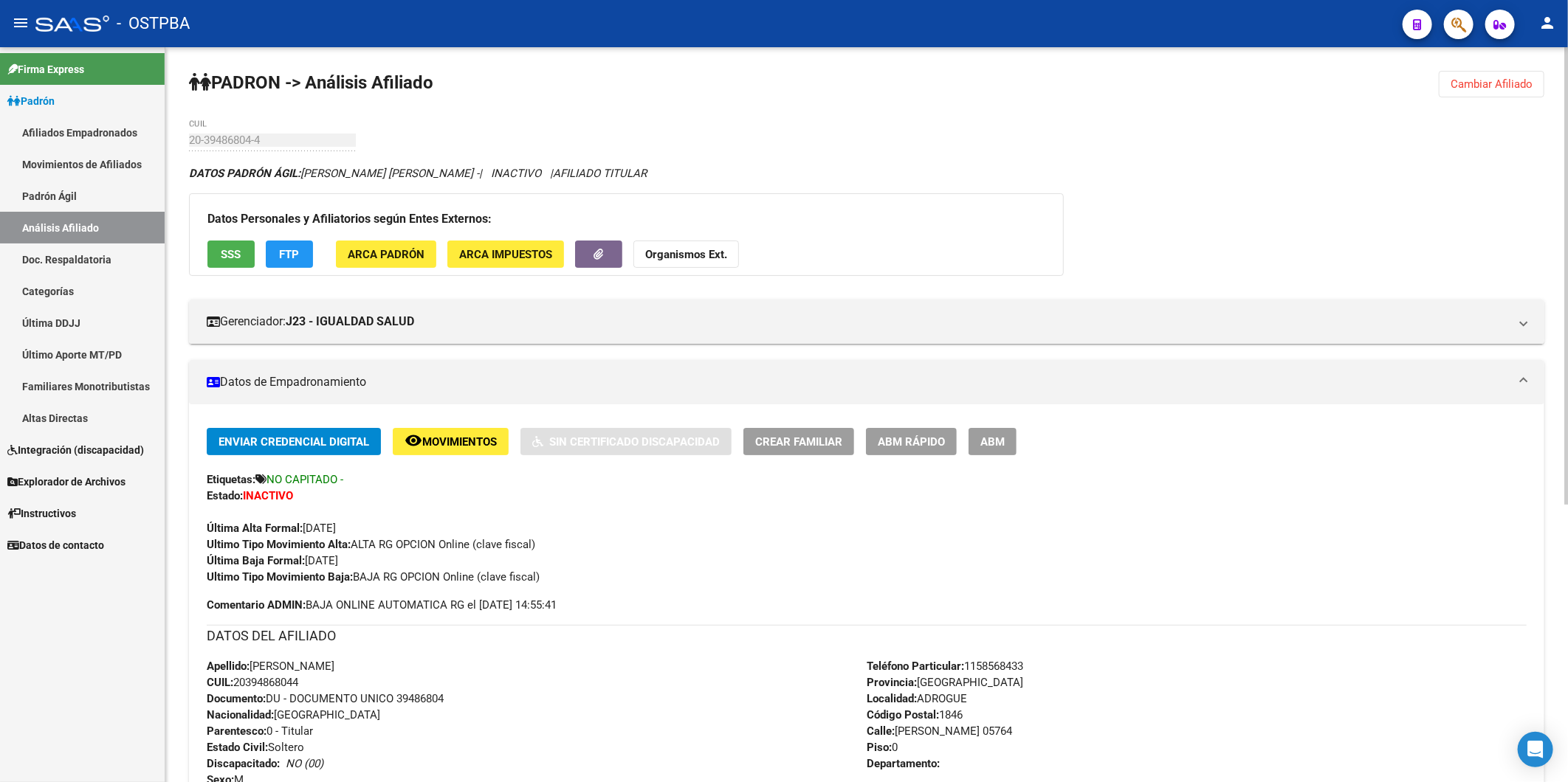
click at [1529, 82] on span "Cambiar Afiliado" at bounding box center [1491, 84] width 82 height 13
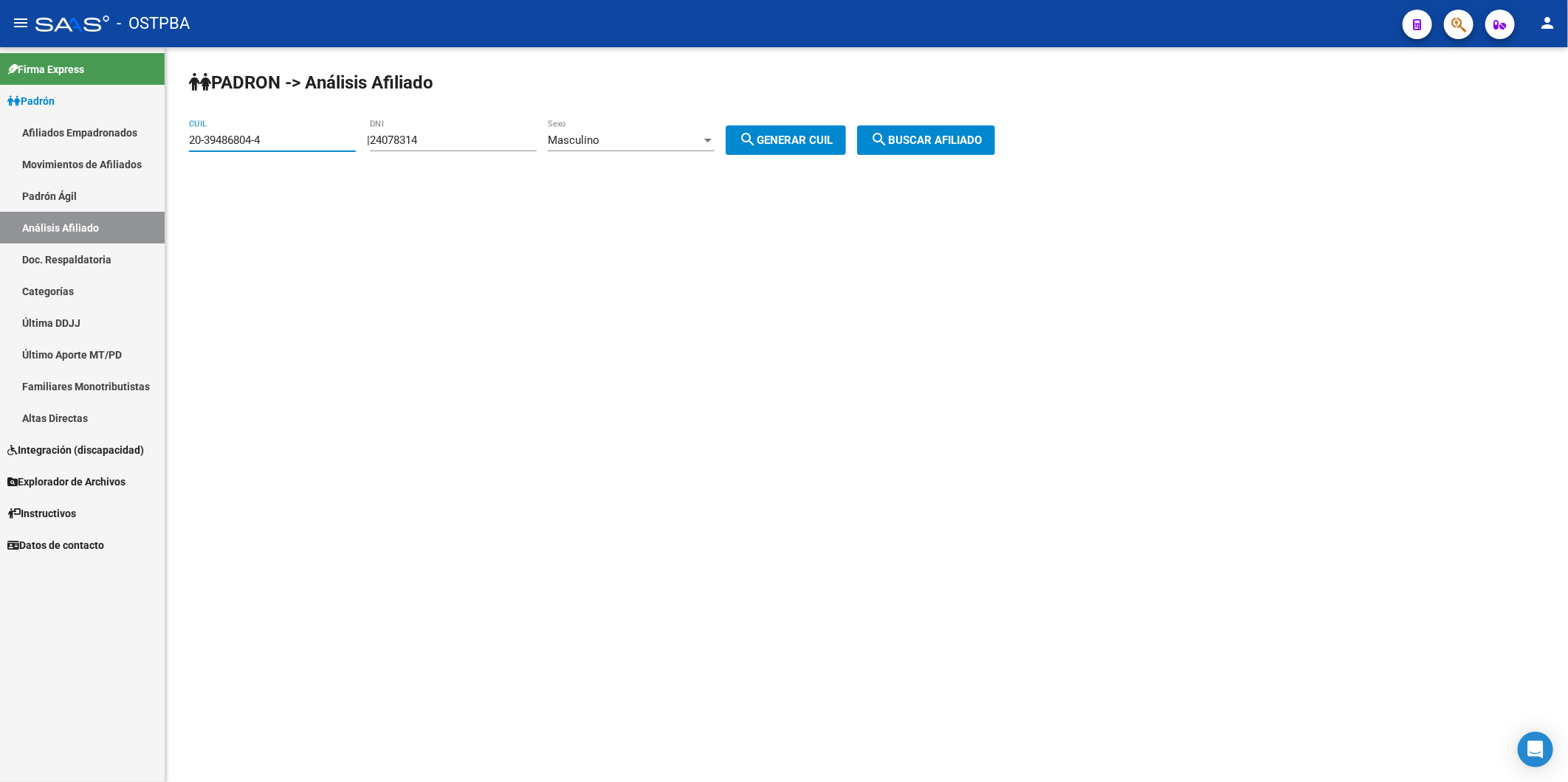
drag, startPoint x: 311, startPoint y: 135, endPoint x: 0, endPoint y: 242, distance: 328.9
click at [56, 140] on mat-sidenav-container "Firma Express Padrón Afiliados Empadronados Movimientos de Afiliados Padrón Ági…" at bounding box center [784, 414] width 1568 height 735
paste input "7835940-7"
click at [915, 150] on button "search Buscar afiliado" at bounding box center [926, 140] width 138 height 29
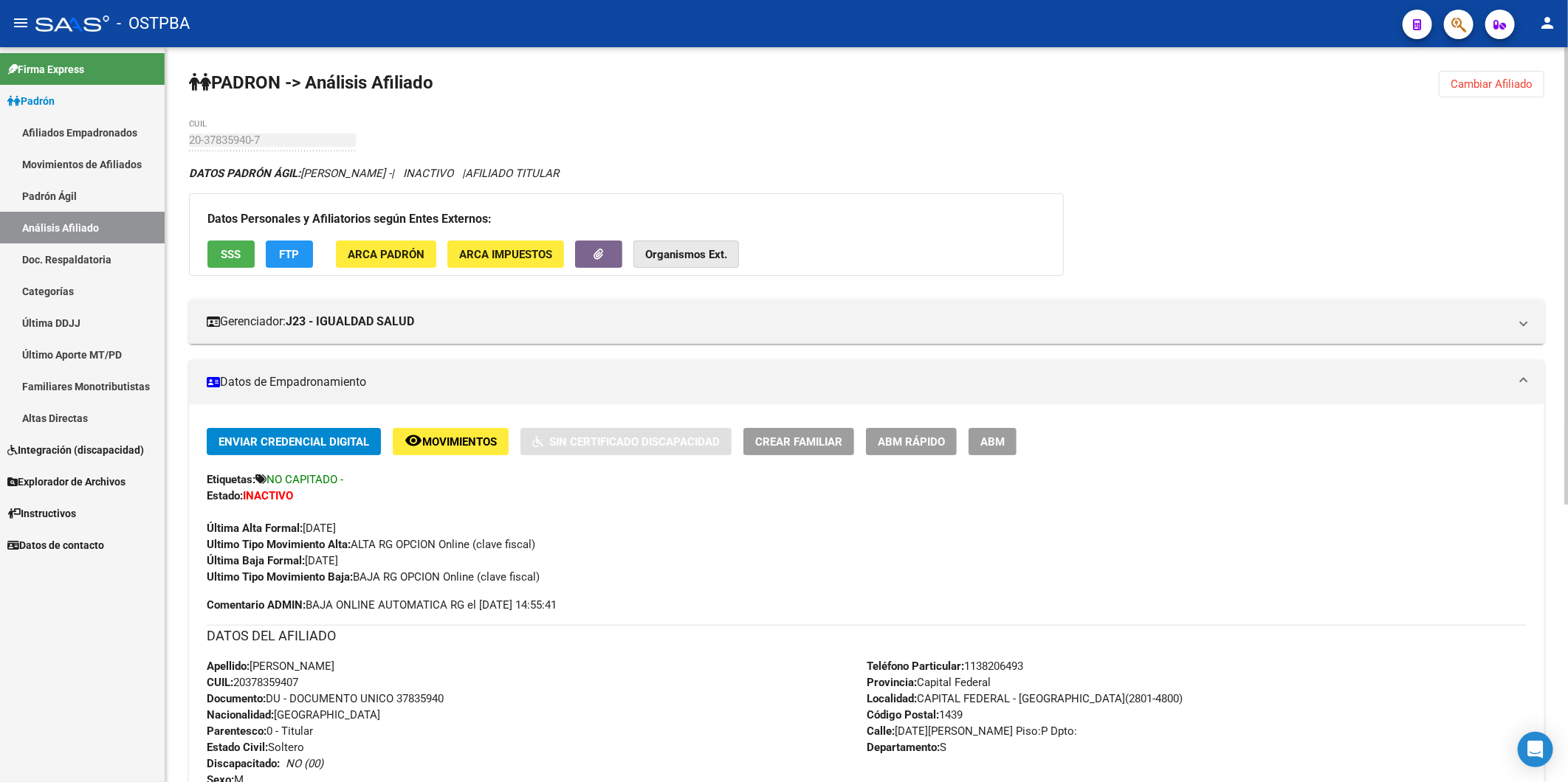
click at [679, 262] on button "Organismos Ext." at bounding box center [686, 255] width 105 height 28
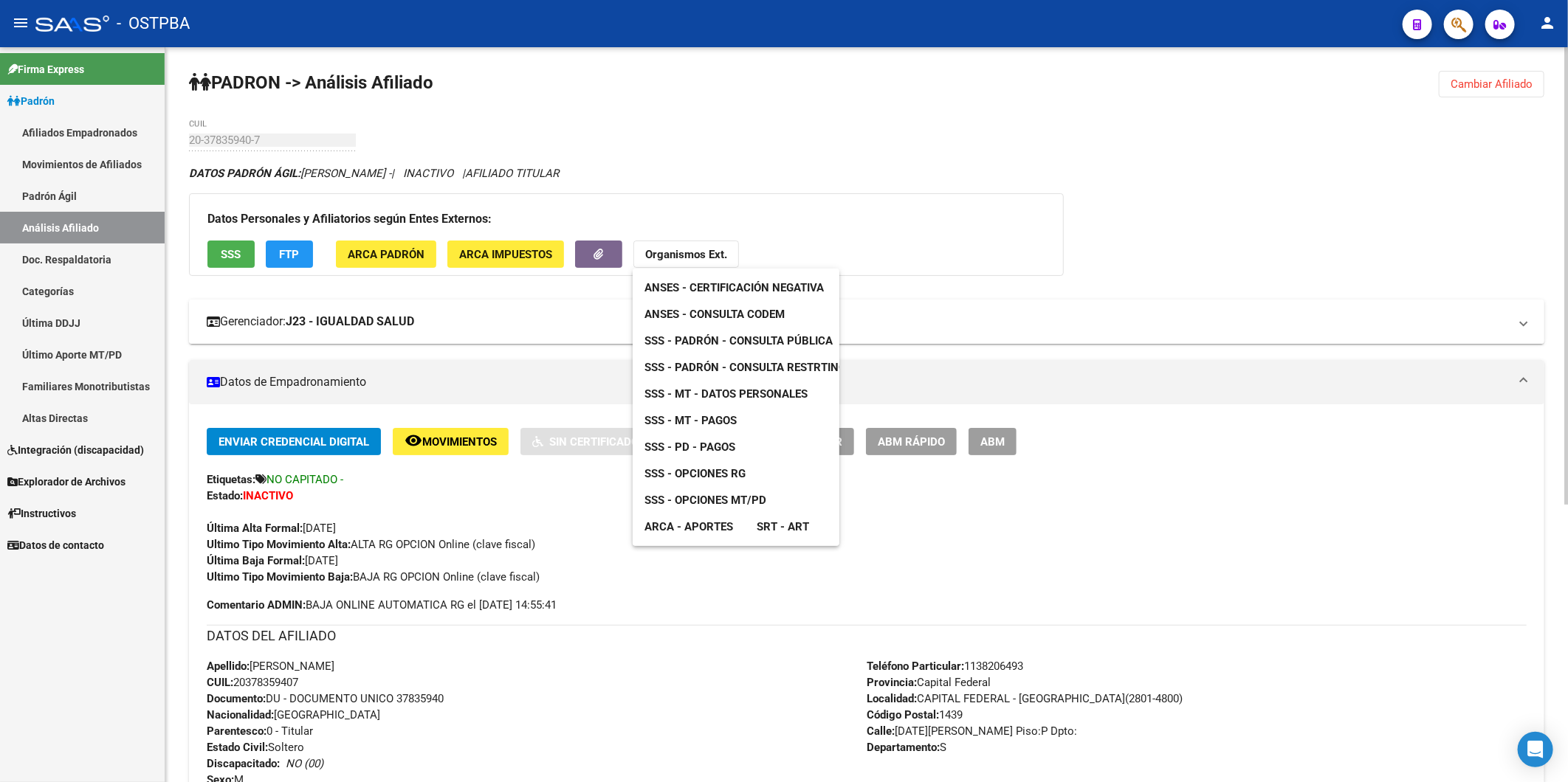
click at [701, 308] on span "ANSES - Consulta CODEM" at bounding box center [714, 313] width 140 height 13
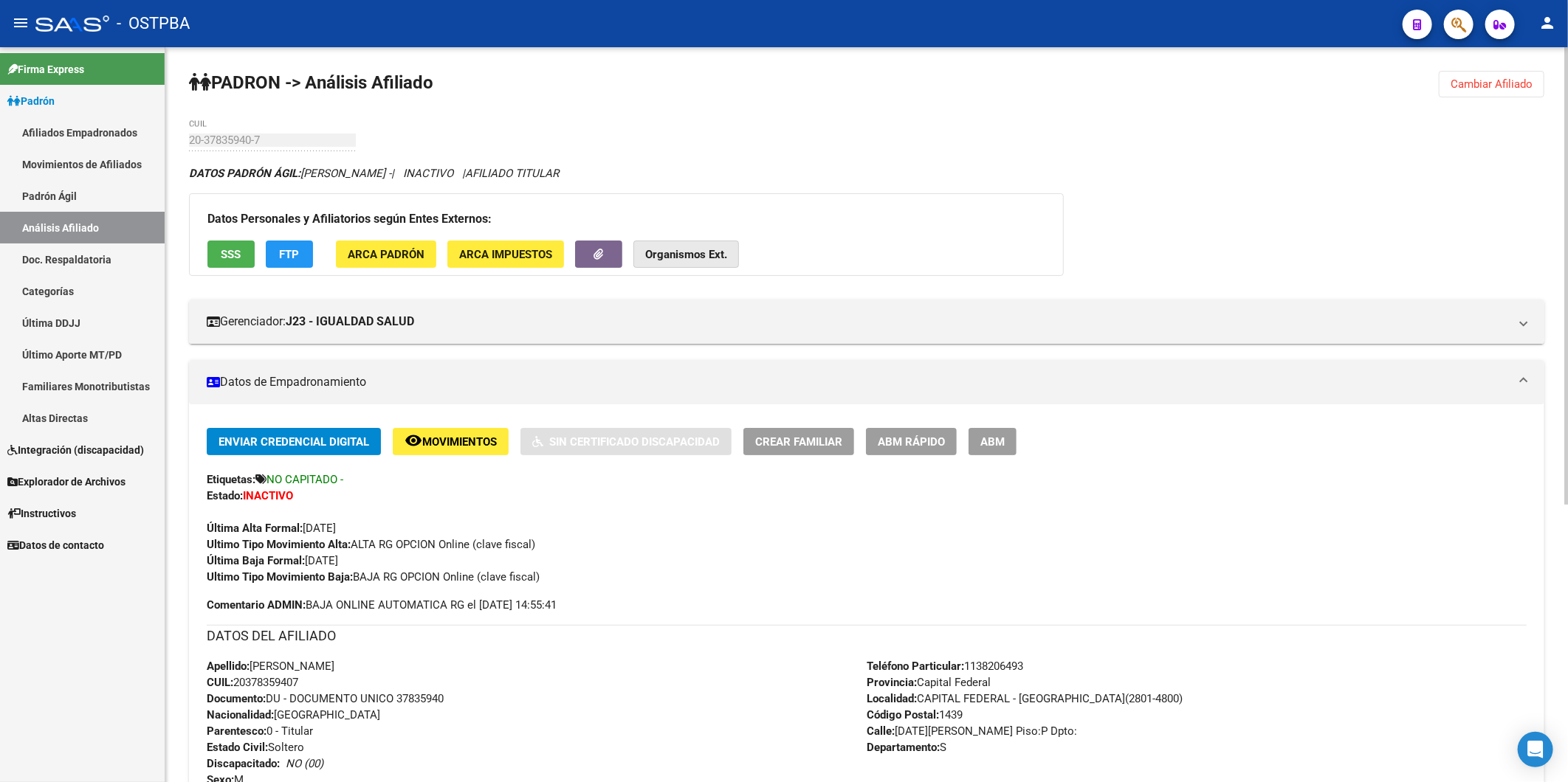
click at [680, 262] on button "Organismos Ext." at bounding box center [686, 255] width 105 height 28
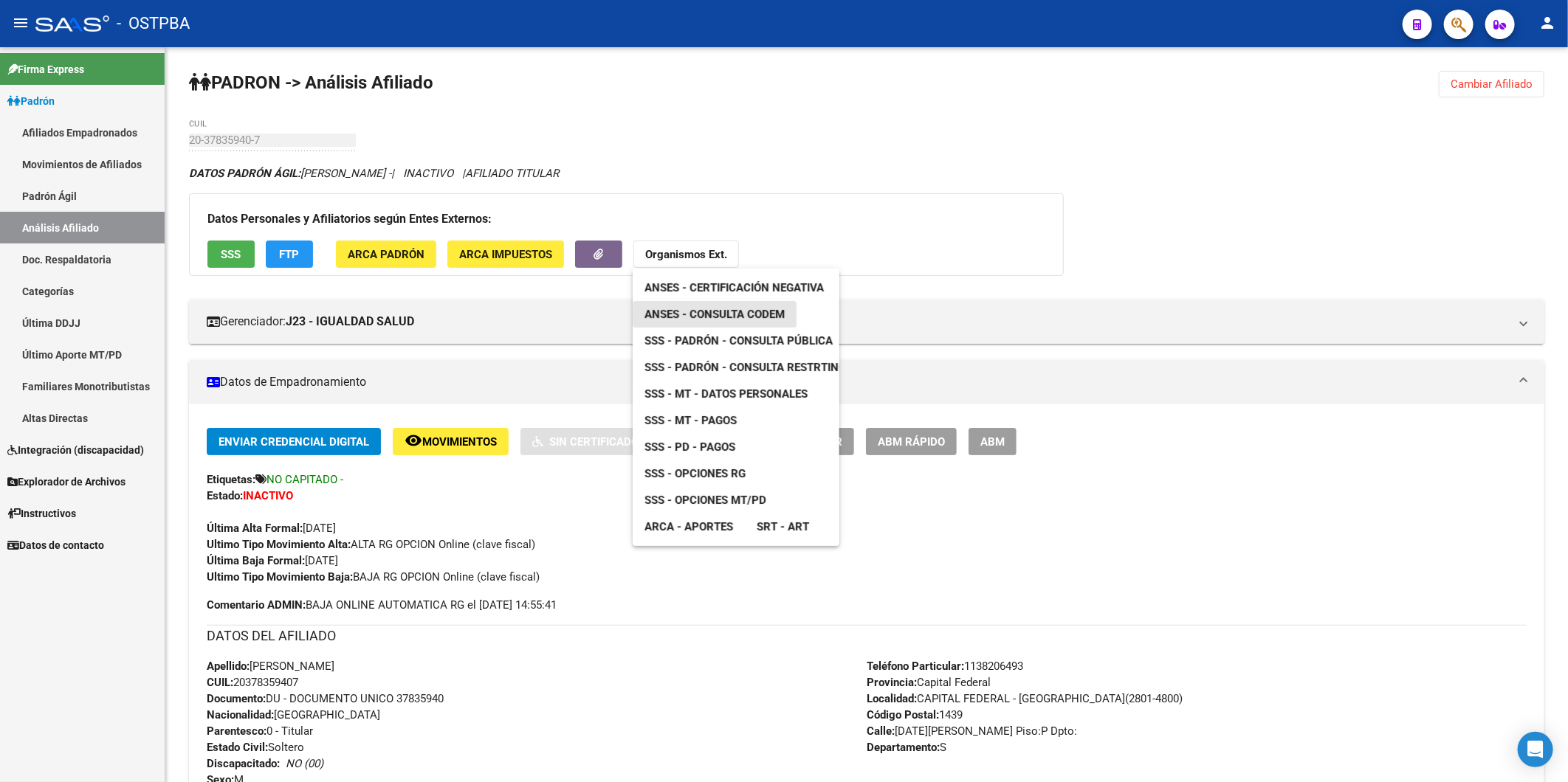
click at [762, 316] on span "ANSES - Consulta CODEM" at bounding box center [714, 313] width 140 height 13
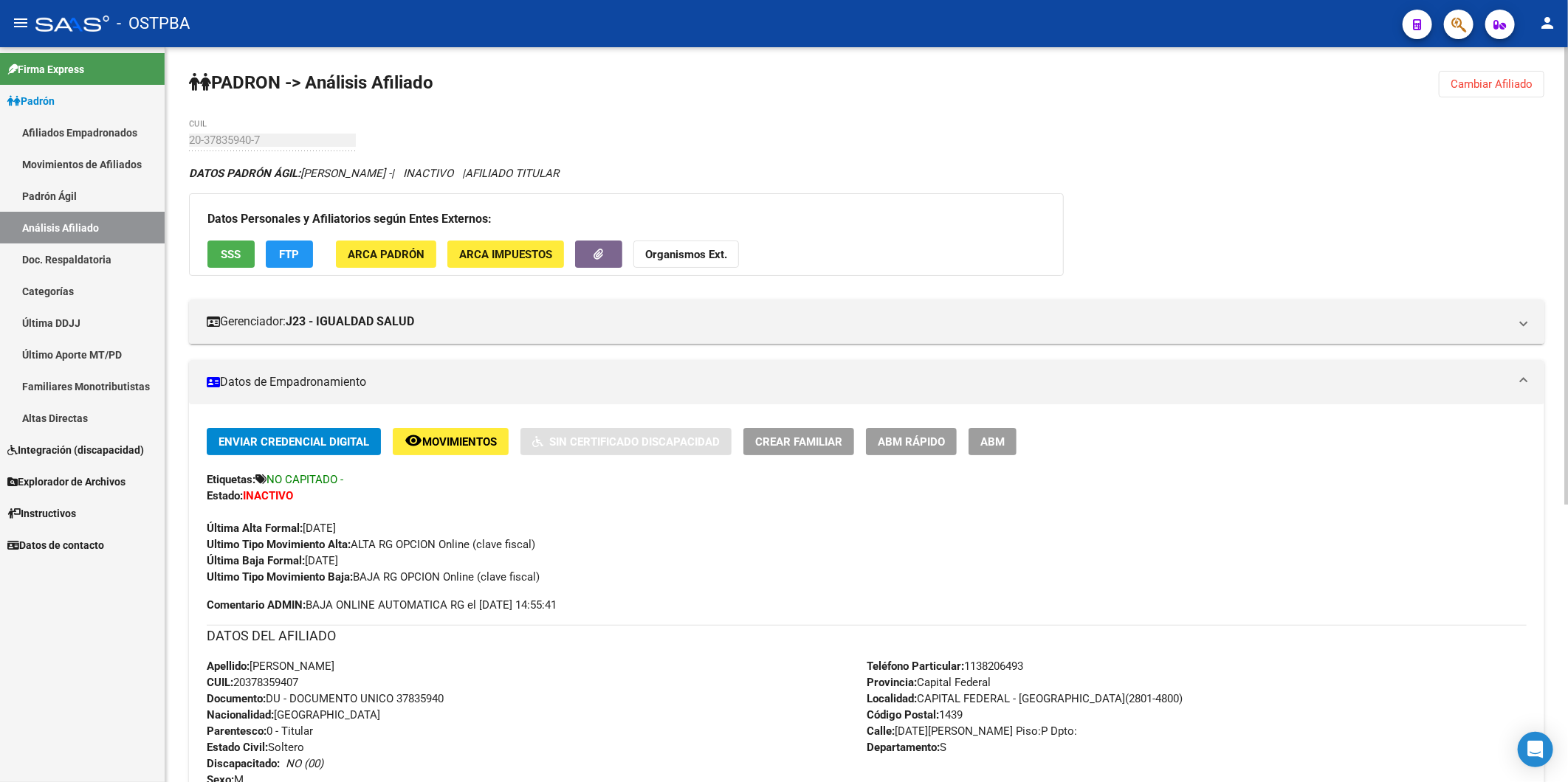
click at [1470, 90] on span "Cambiar Afiliado" at bounding box center [1491, 84] width 82 height 13
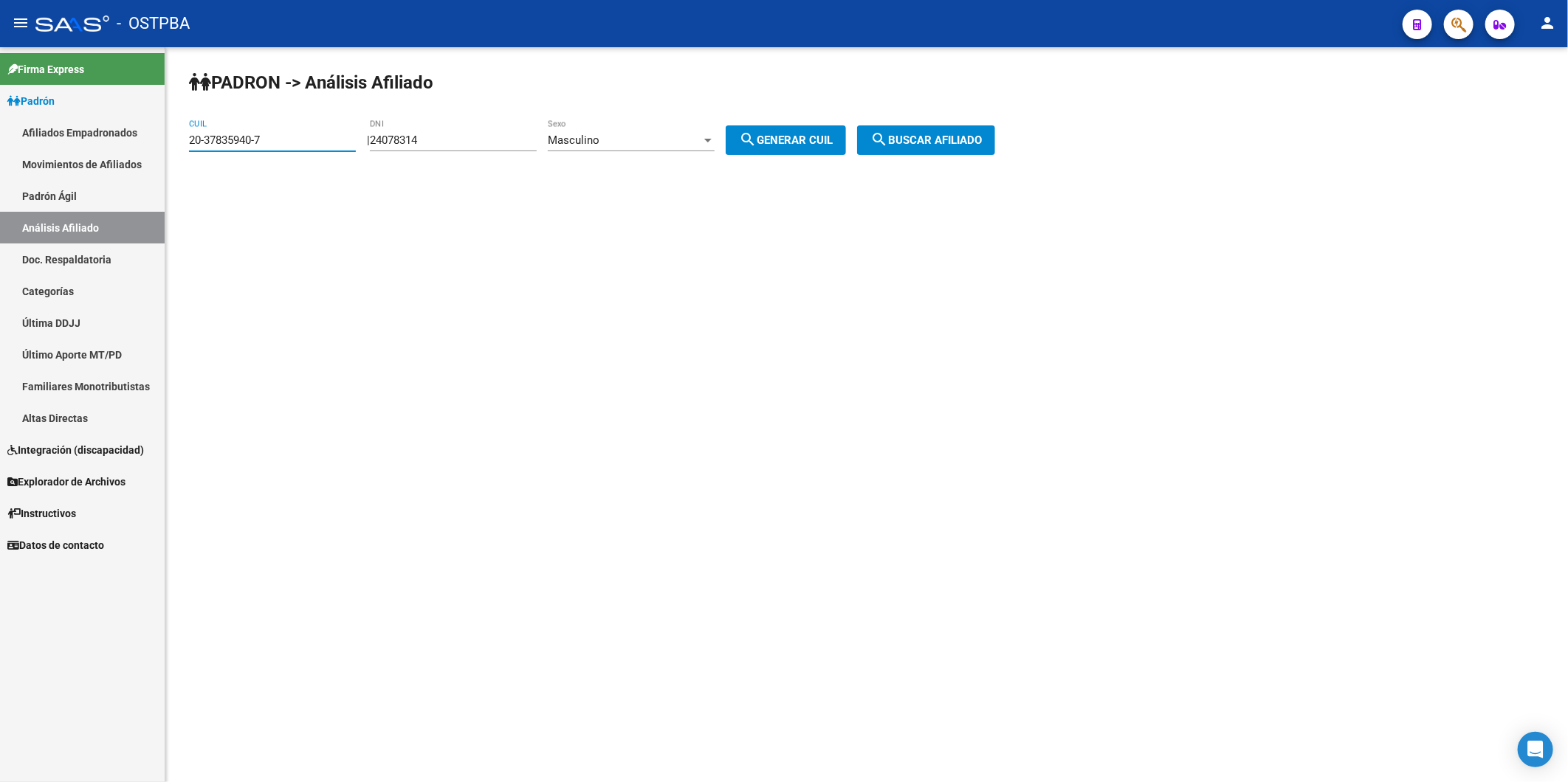
drag, startPoint x: 298, startPoint y: 144, endPoint x: 144, endPoint y: 150, distance: 154.1
click at [144, 150] on mat-sidenav-container "Firma Express Padrón Afiliados Empadronados Movimientos de Afiliados Padrón Ági…" at bounding box center [784, 414] width 1568 height 735
paste input "0625470-8"
click at [927, 141] on span "search Buscar afiliado" at bounding box center [926, 140] width 111 height 13
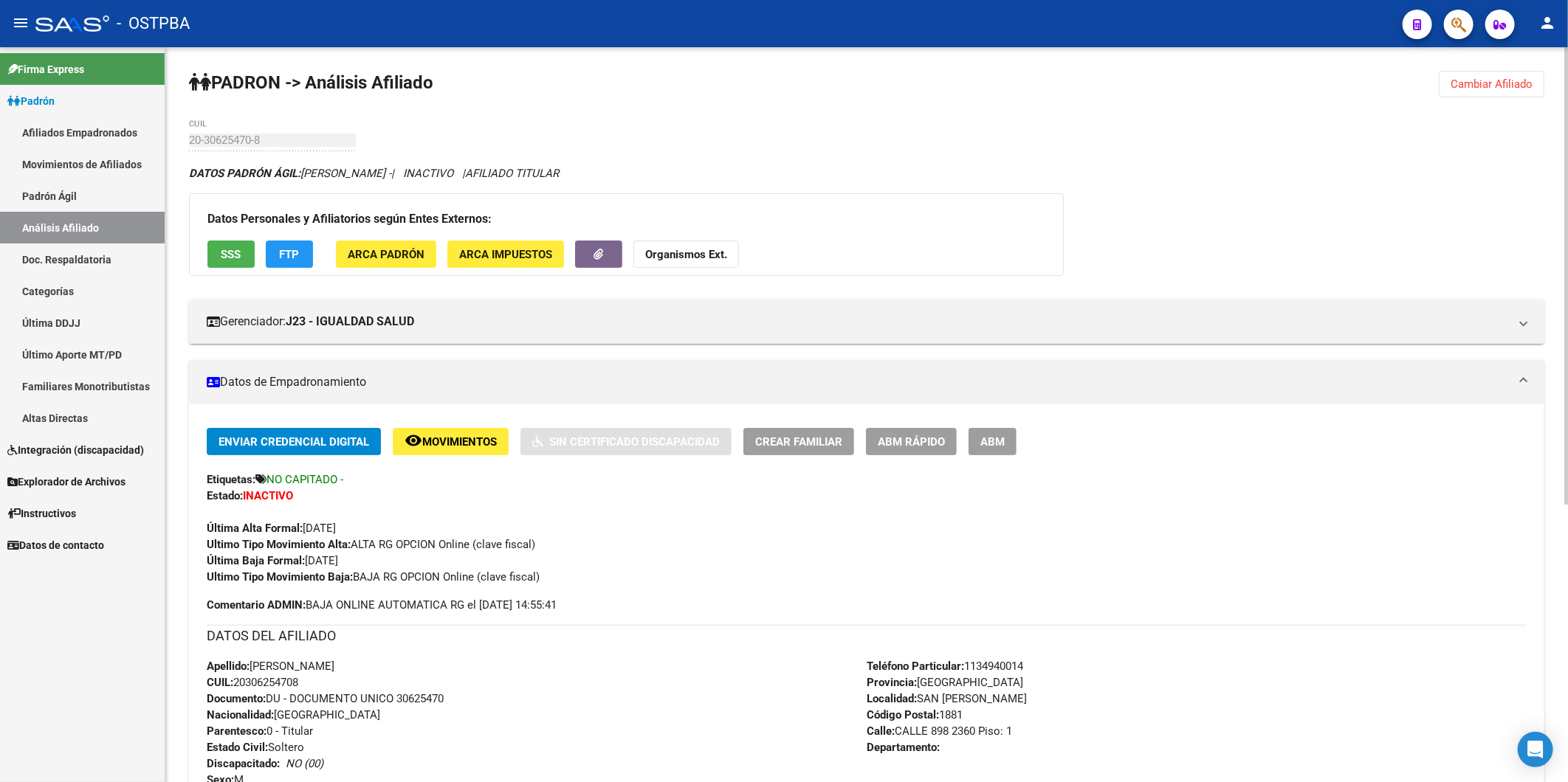
click at [680, 262] on button "Organismos Ext." at bounding box center [686, 255] width 105 height 28
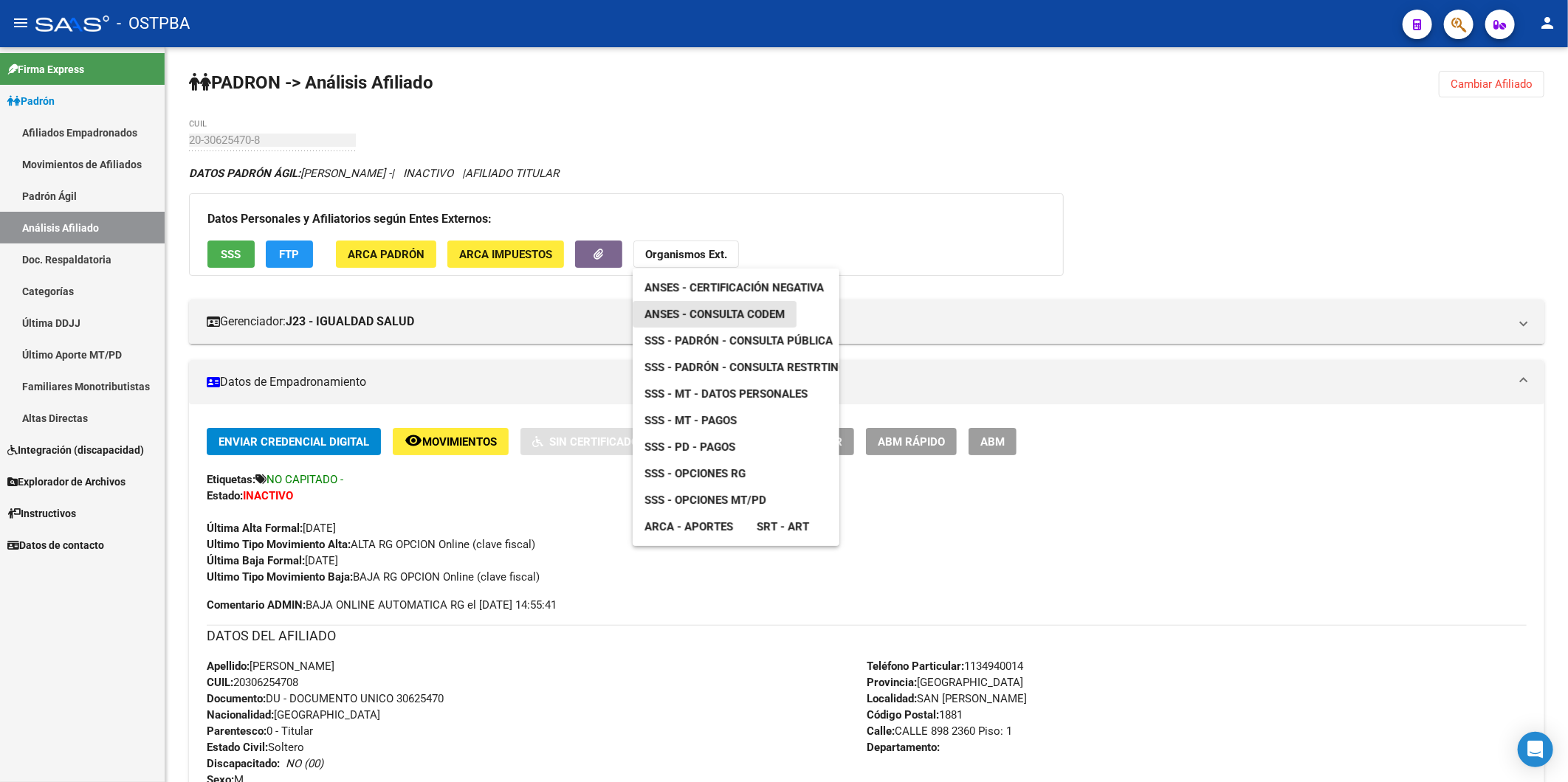
click at [719, 314] on span "ANSES - Consulta CODEM" at bounding box center [714, 313] width 140 height 13
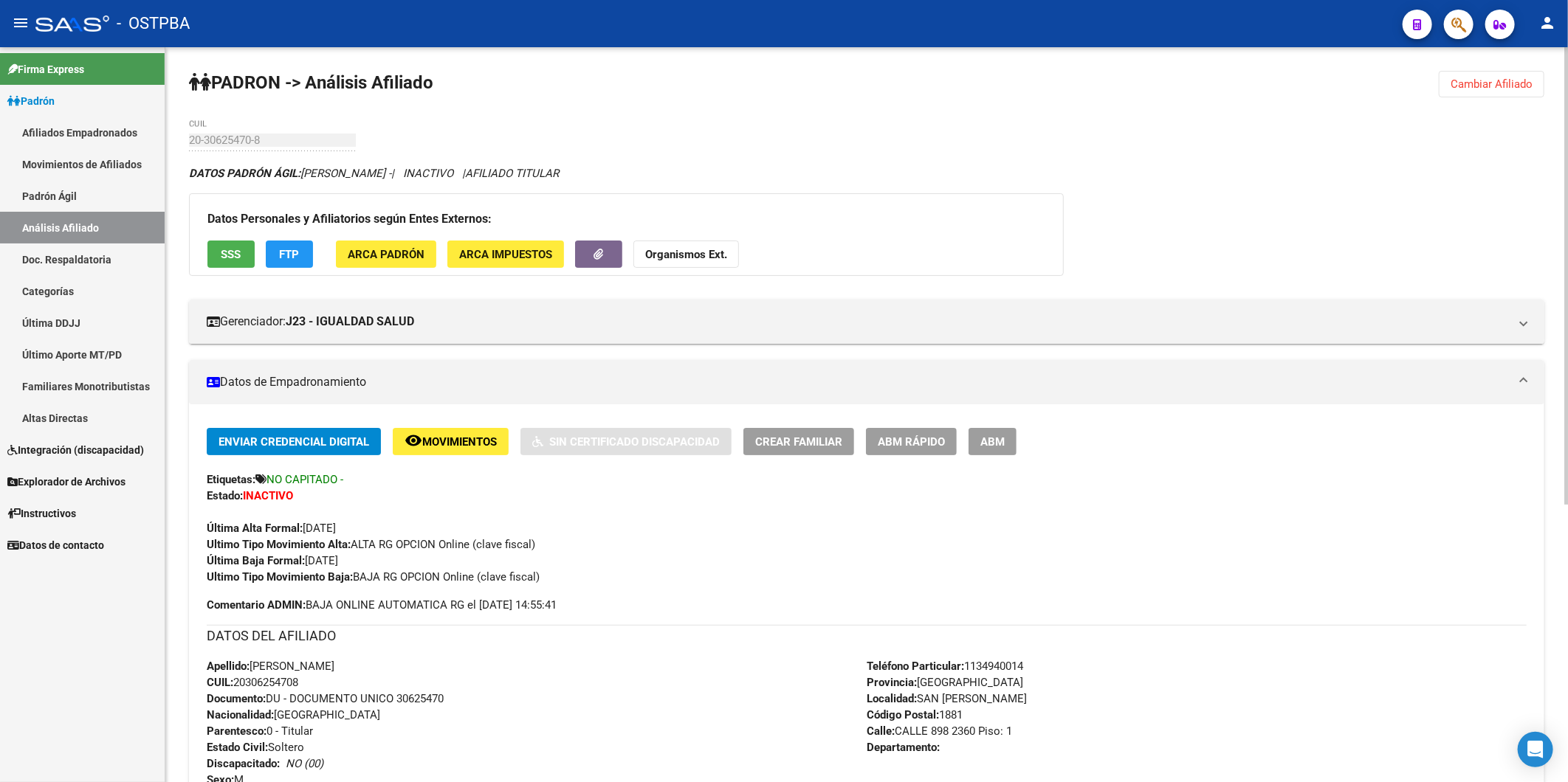
click at [1508, 90] on span "Cambiar Afiliado" at bounding box center [1491, 84] width 82 height 13
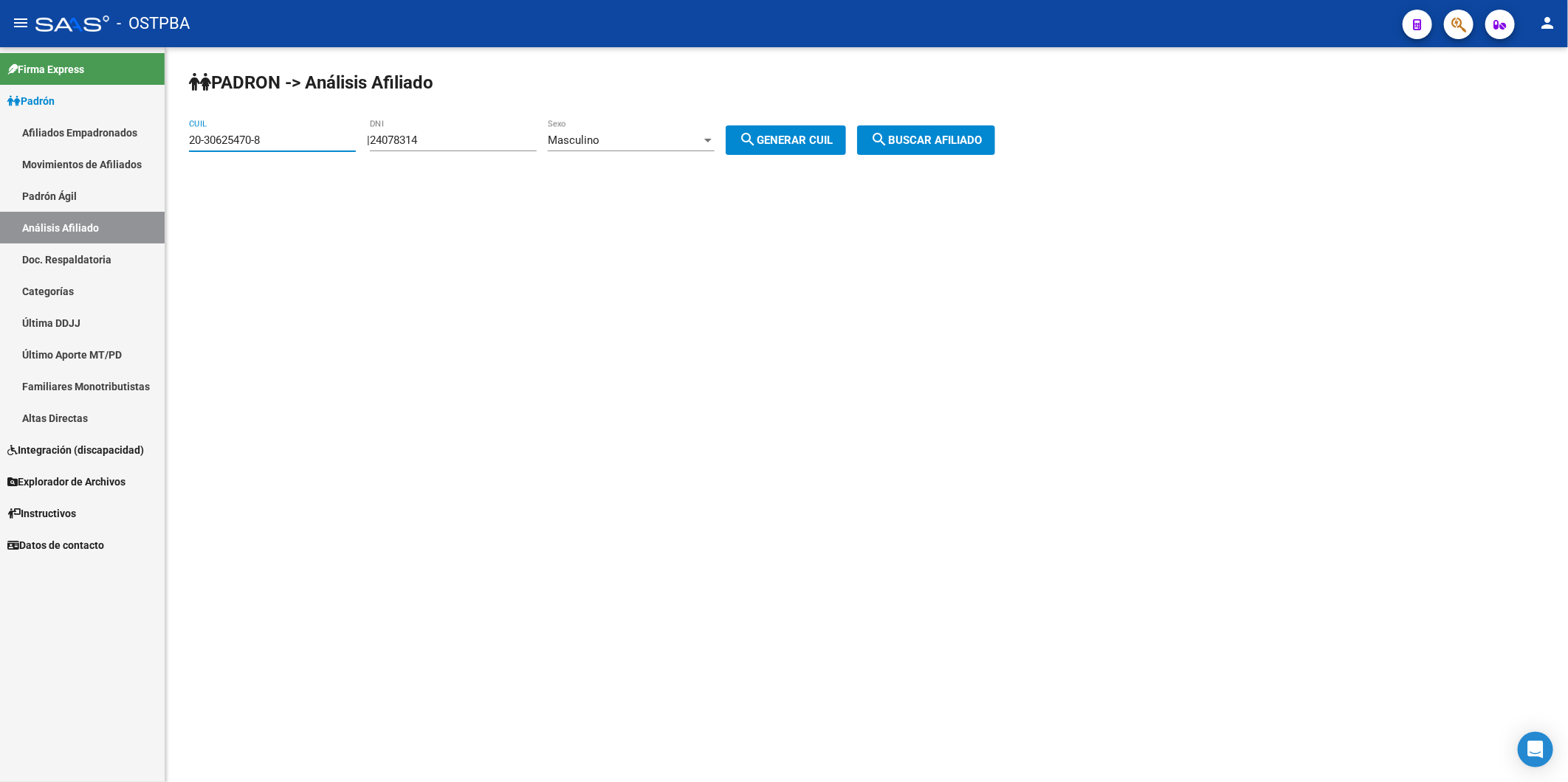
drag, startPoint x: 292, startPoint y: 136, endPoint x: 0, endPoint y: 177, distance: 294.9
click at [70, 140] on mat-sidenav-container "Firma Express Padrón Afiliados Empadronados Movimientos de Afiliados Padrón Ági…" at bounding box center [784, 414] width 1568 height 735
paste input "95364587-5"
click at [958, 145] on span "search Buscar afiliado" at bounding box center [926, 140] width 111 height 13
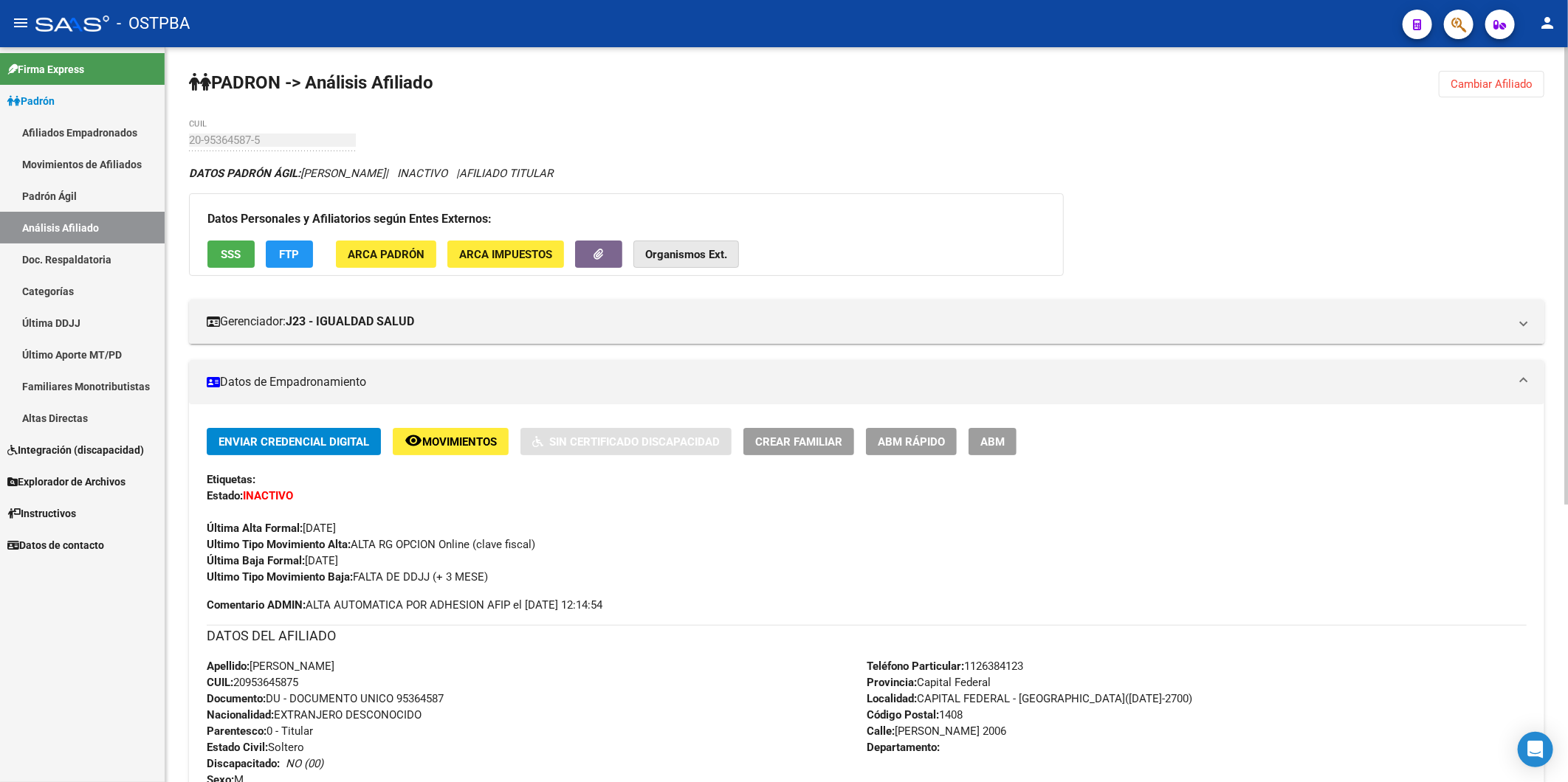
click at [697, 258] on strong "Organismos Ext." at bounding box center [686, 254] width 82 height 13
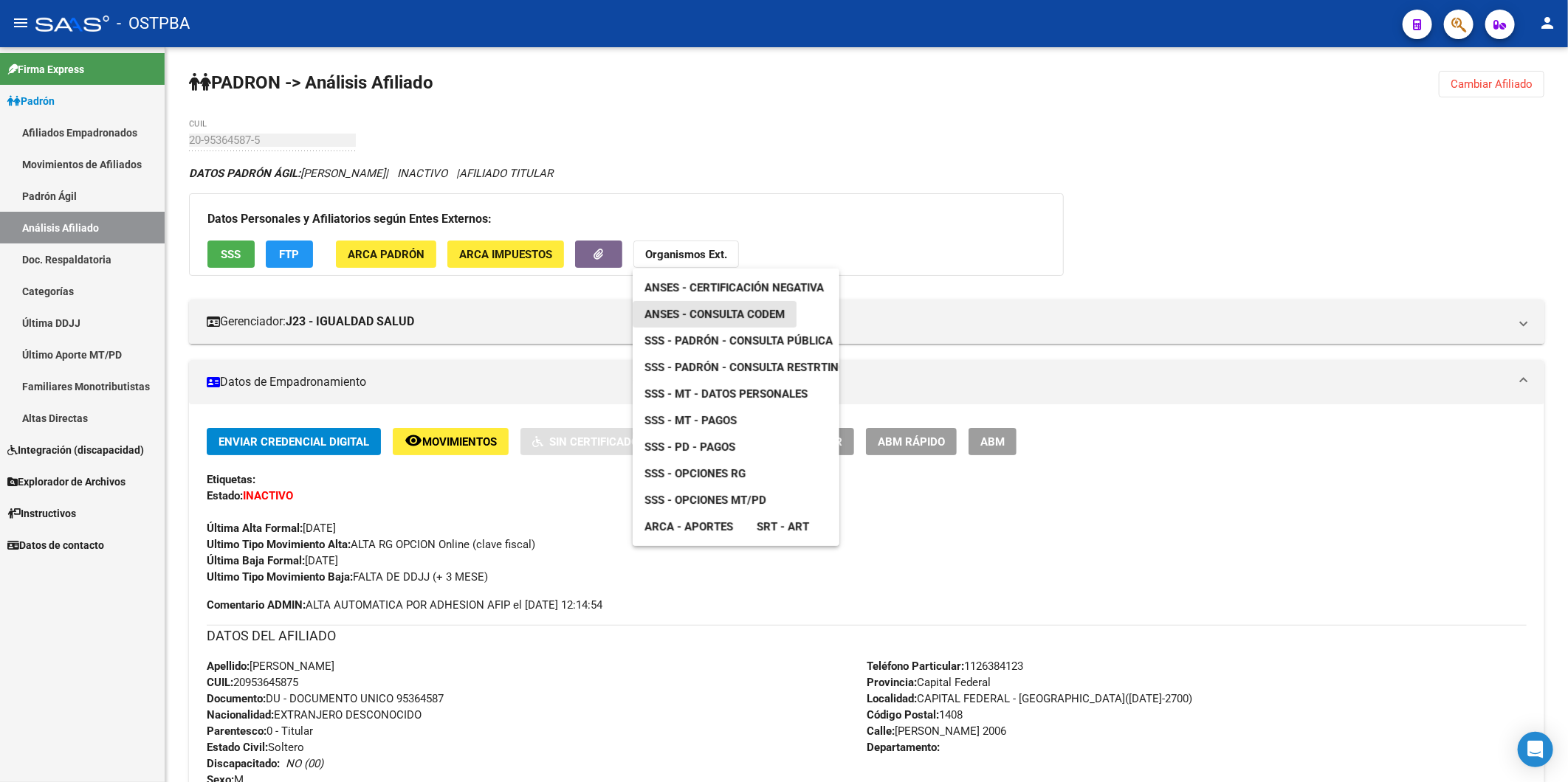
click at [705, 318] on span "ANSES - Consulta CODEM" at bounding box center [714, 313] width 140 height 13
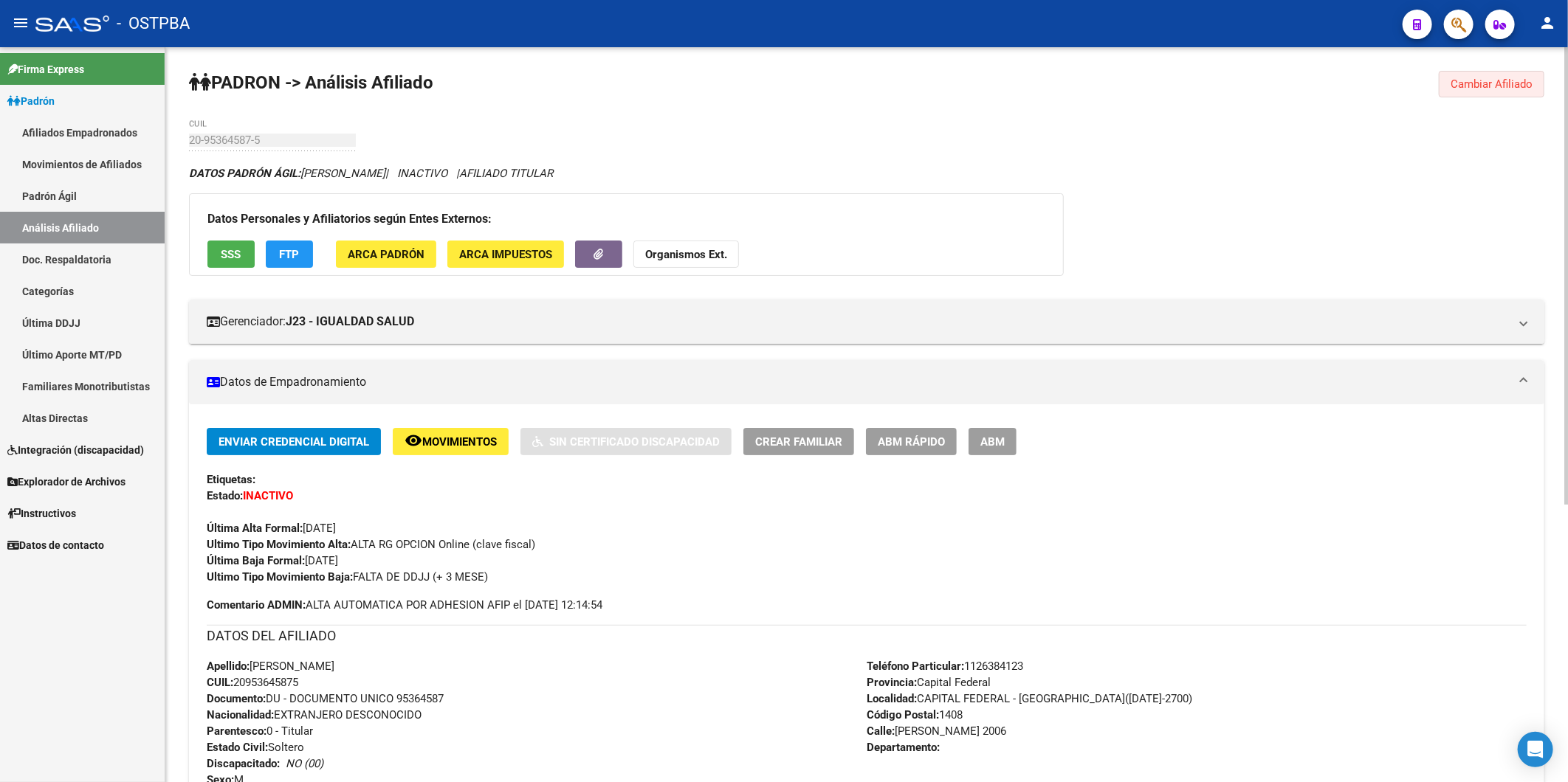
click at [1462, 81] on span "Cambiar Afiliado" at bounding box center [1491, 84] width 82 height 13
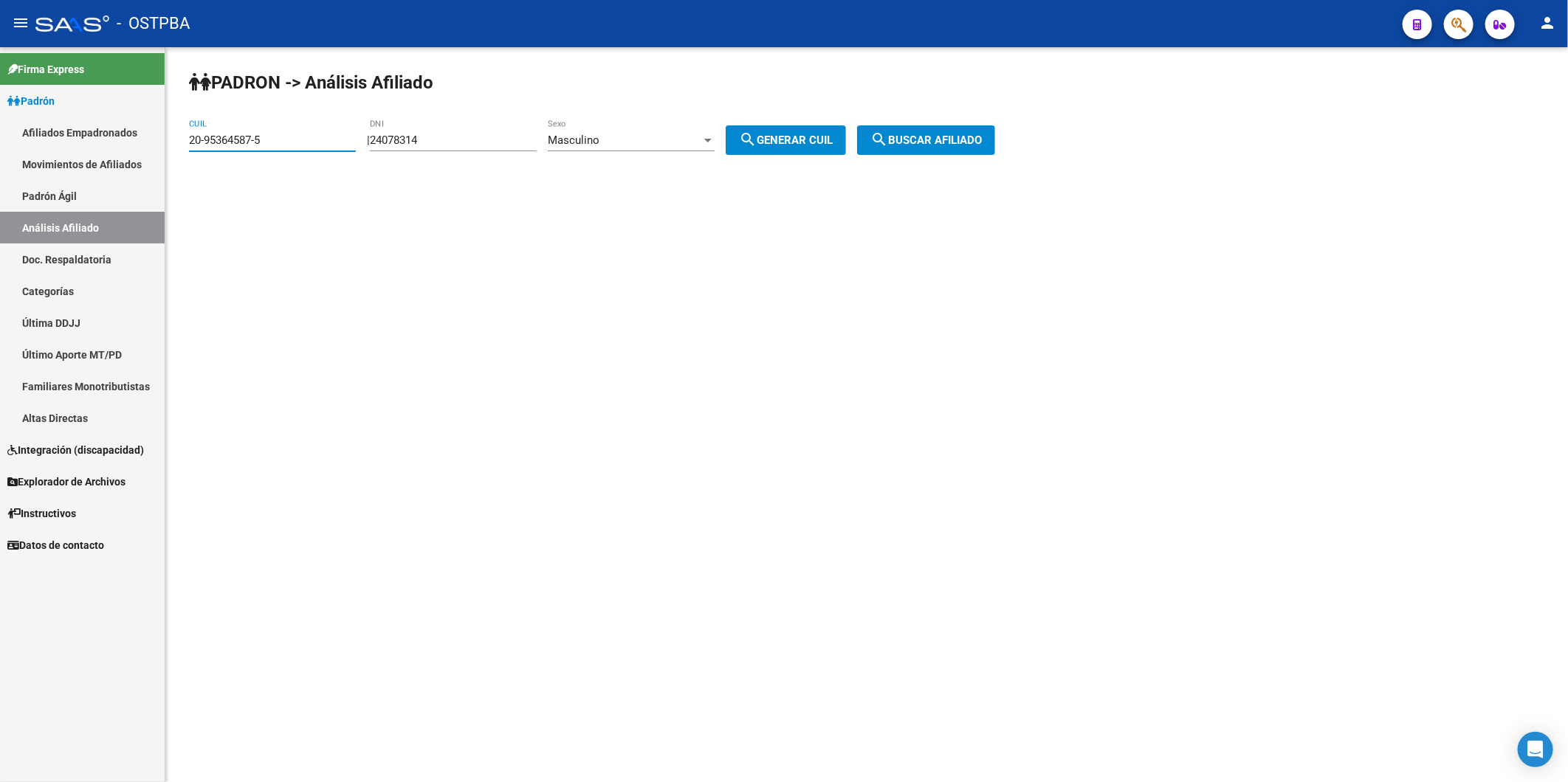
drag, startPoint x: 308, startPoint y: 134, endPoint x: 30, endPoint y: 139, distance: 278.0
click at [47, 159] on mat-sidenav-container "Firma Express Padrón Afiliados Empadronados Movimientos de Afiliados Padrón Ági…" at bounding box center [784, 414] width 1568 height 735
paste input "37460354-0"
click at [963, 142] on span "search Buscar afiliado" at bounding box center [926, 140] width 111 height 13
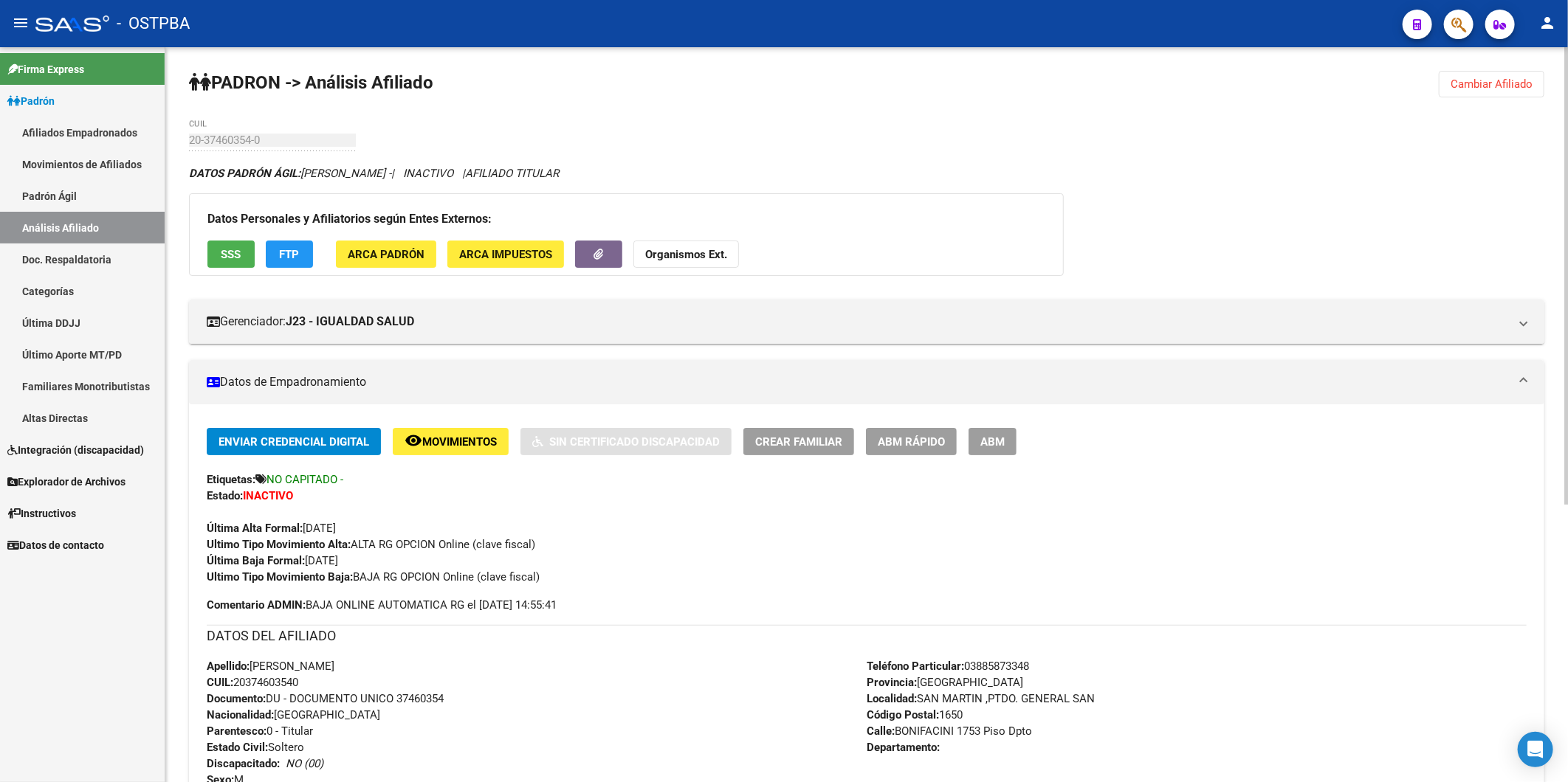
click at [696, 256] on strong "Organismos Ext." at bounding box center [686, 254] width 82 height 13
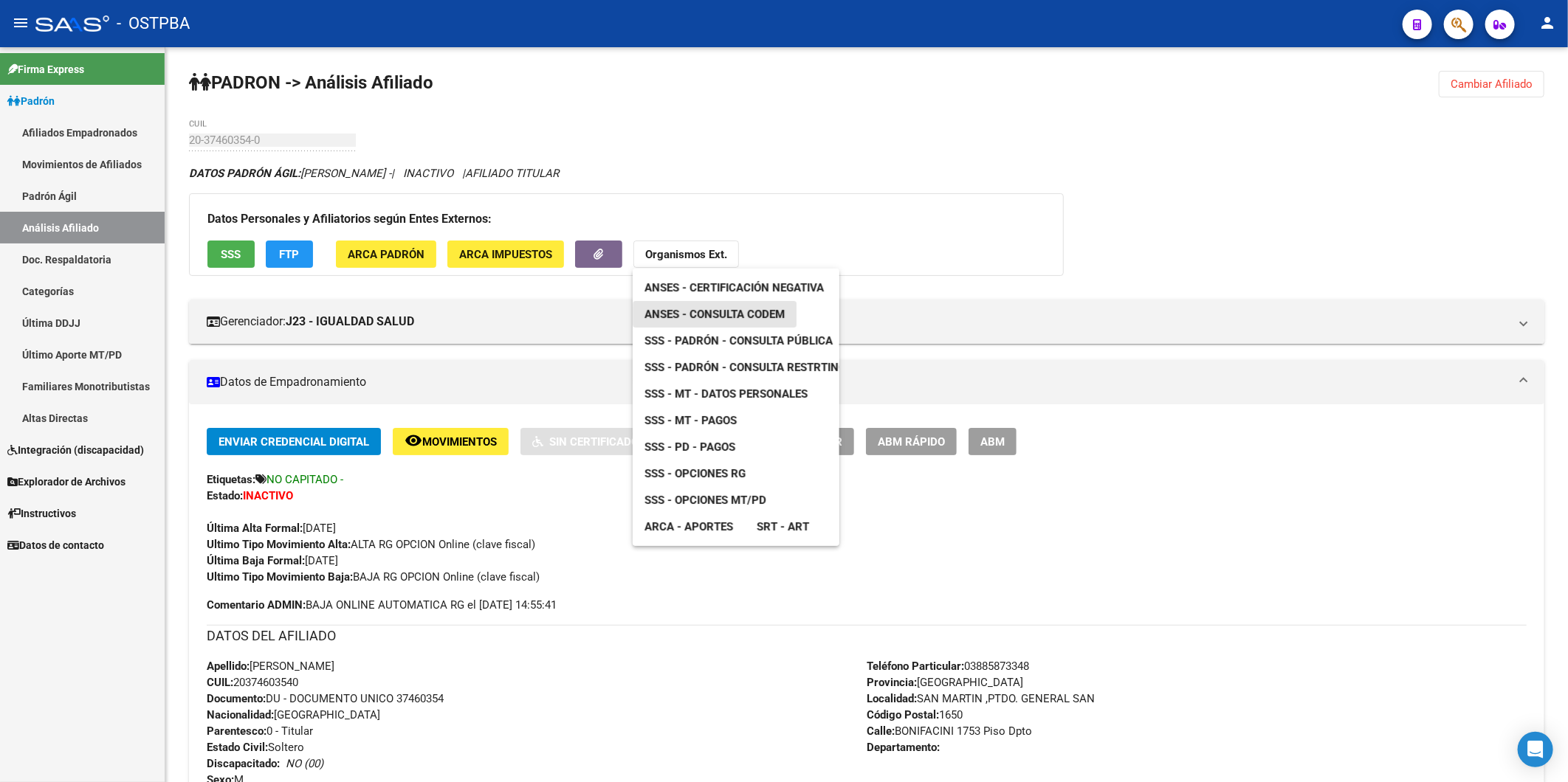
click at [728, 318] on span "ANSES - Consulta CODEM" at bounding box center [714, 313] width 140 height 13
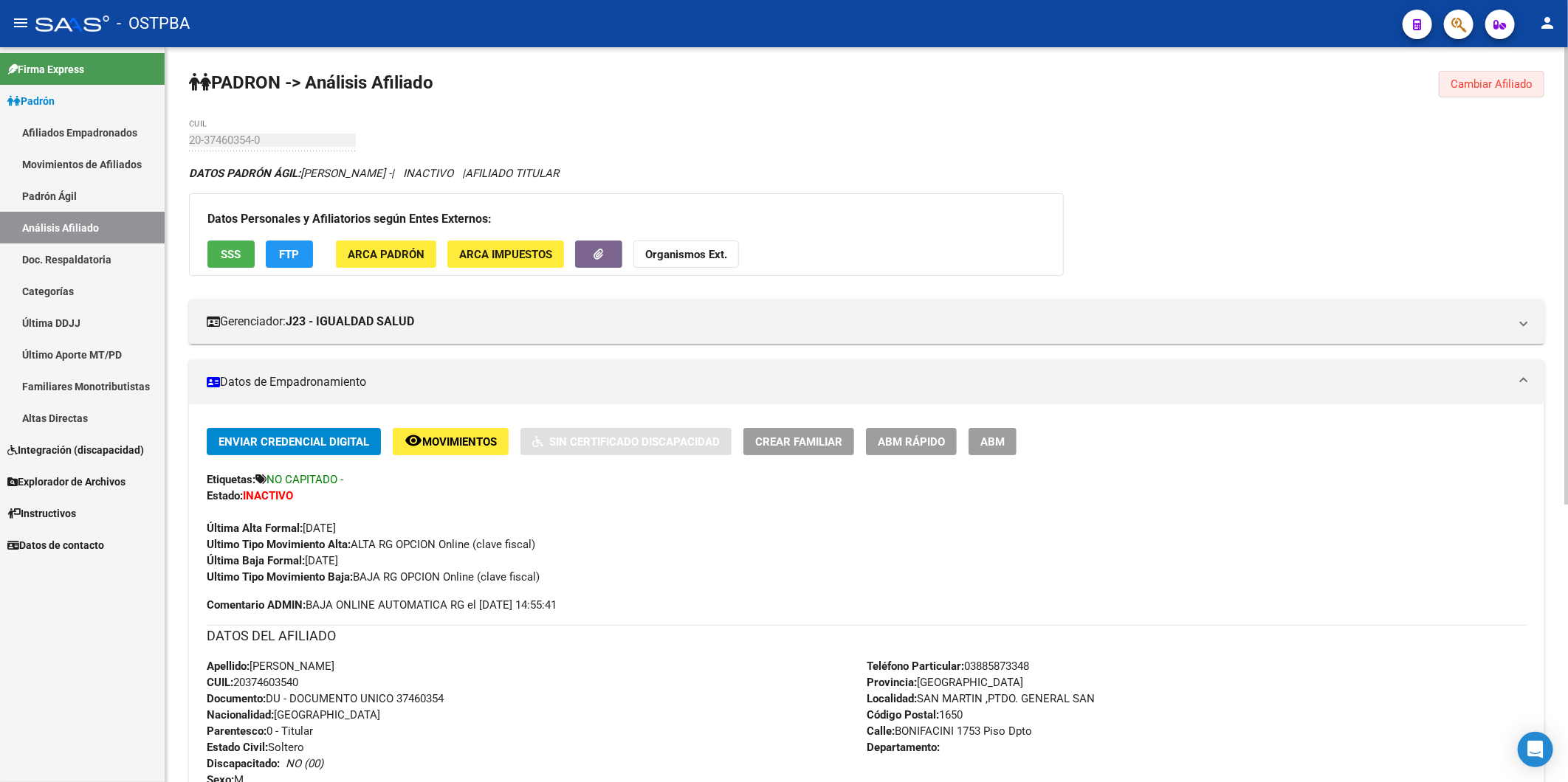
click at [1514, 79] on span "Cambiar Afiliado" at bounding box center [1491, 84] width 82 height 13
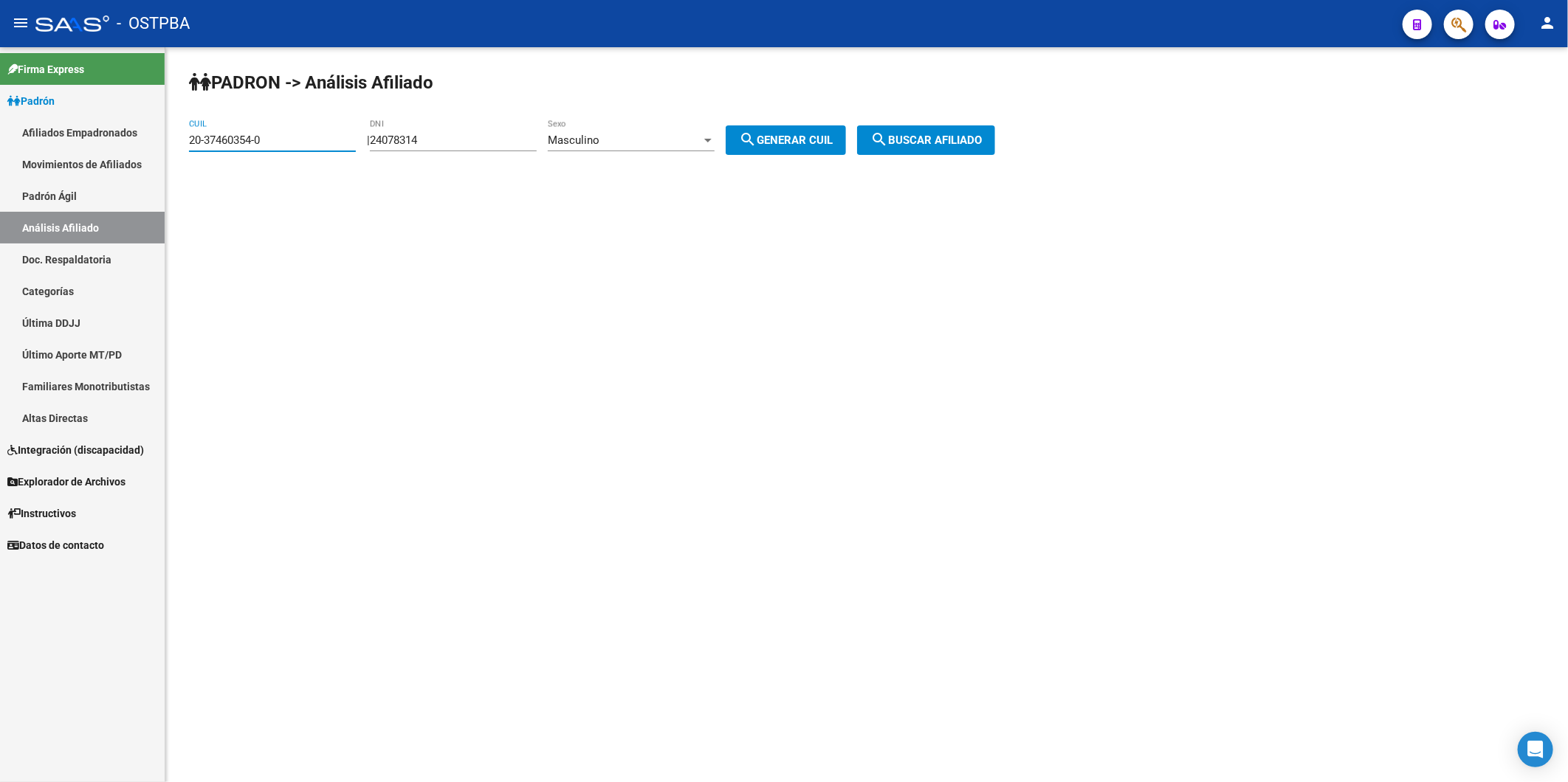
drag, startPoint x: 318, startPoint y: 137, endPoint x: 164, endPoint y: 160, distance: 155.7
click at [164, 160] on mat-sidenav-container "Firma Express Padrón Afiliados Empadronados Movimientos de Afiliados Padrón Ági…" at bounding box center [784, 414] width 1568 height 735
paste input "3-38668189-9"
click at [938, 142] on span "search Buscar afiliado" at bounding box center [926, 140] width 111 height 13
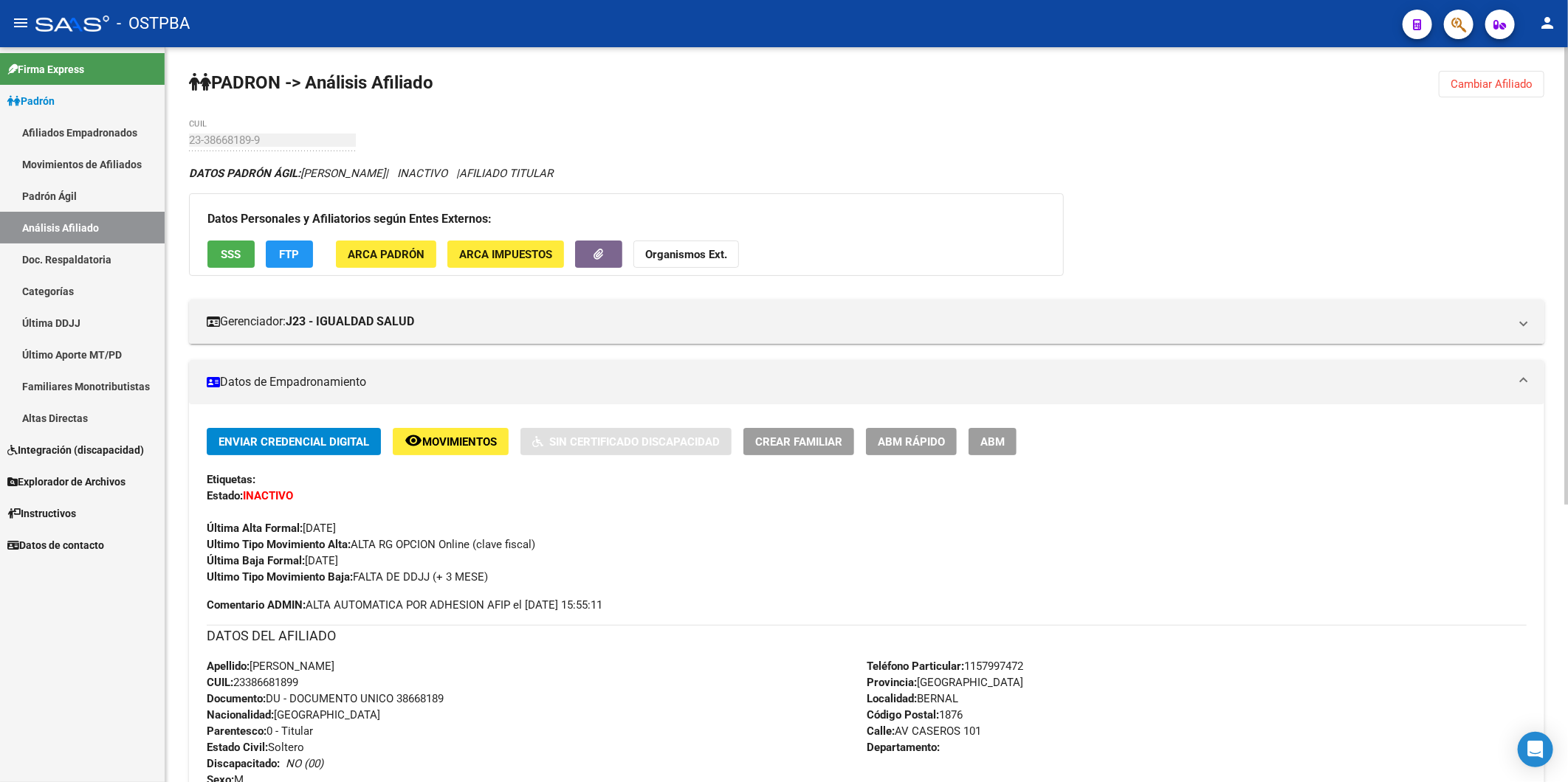
click at [673, 255] on strong "Organismos Ext." at bounding box center [686, 254] width 82 height 13
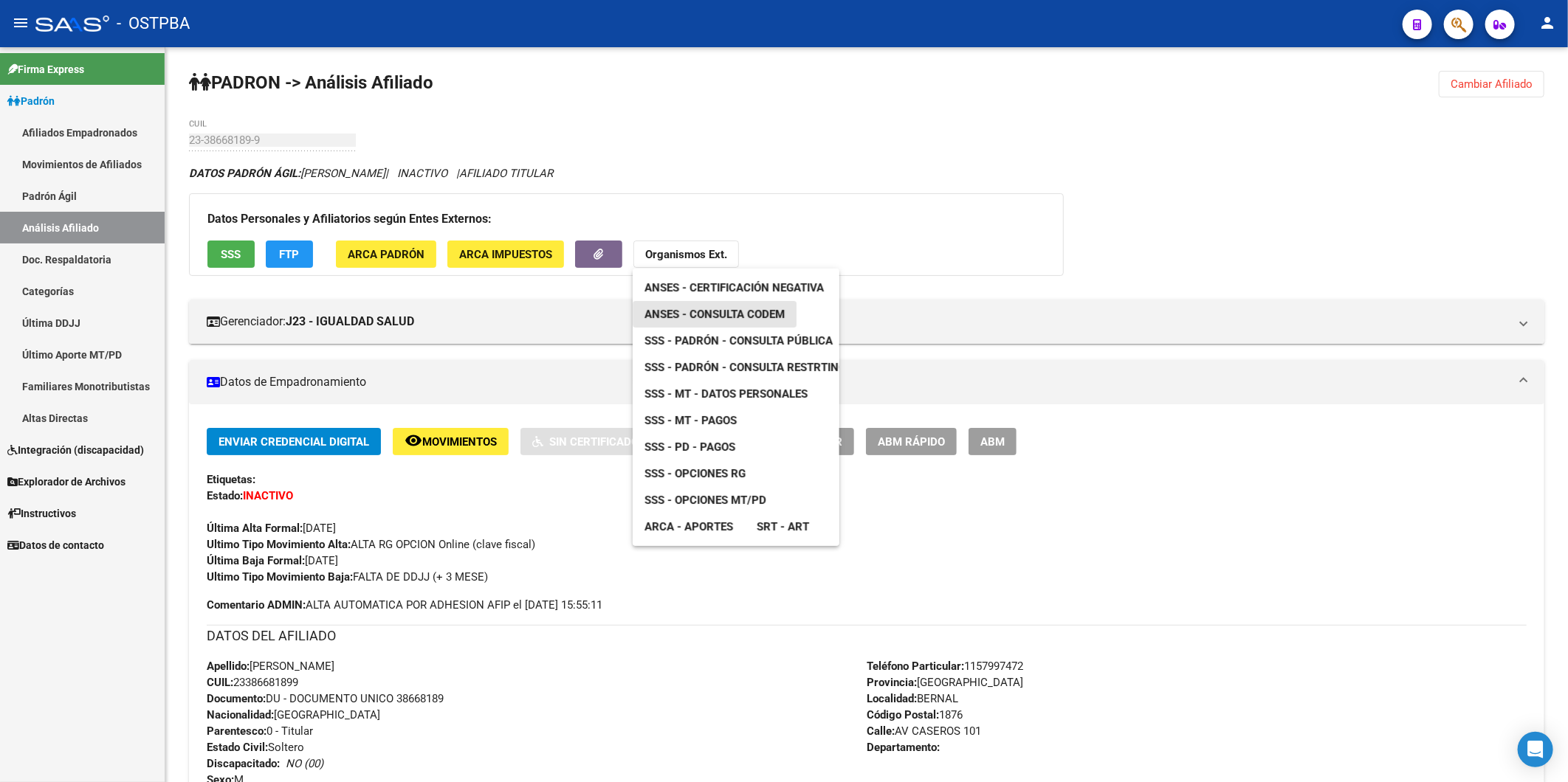
click at [714, 315] on span "ANSES - Consulta CODEM" at bounding box center [714, 313] width 140 height 13
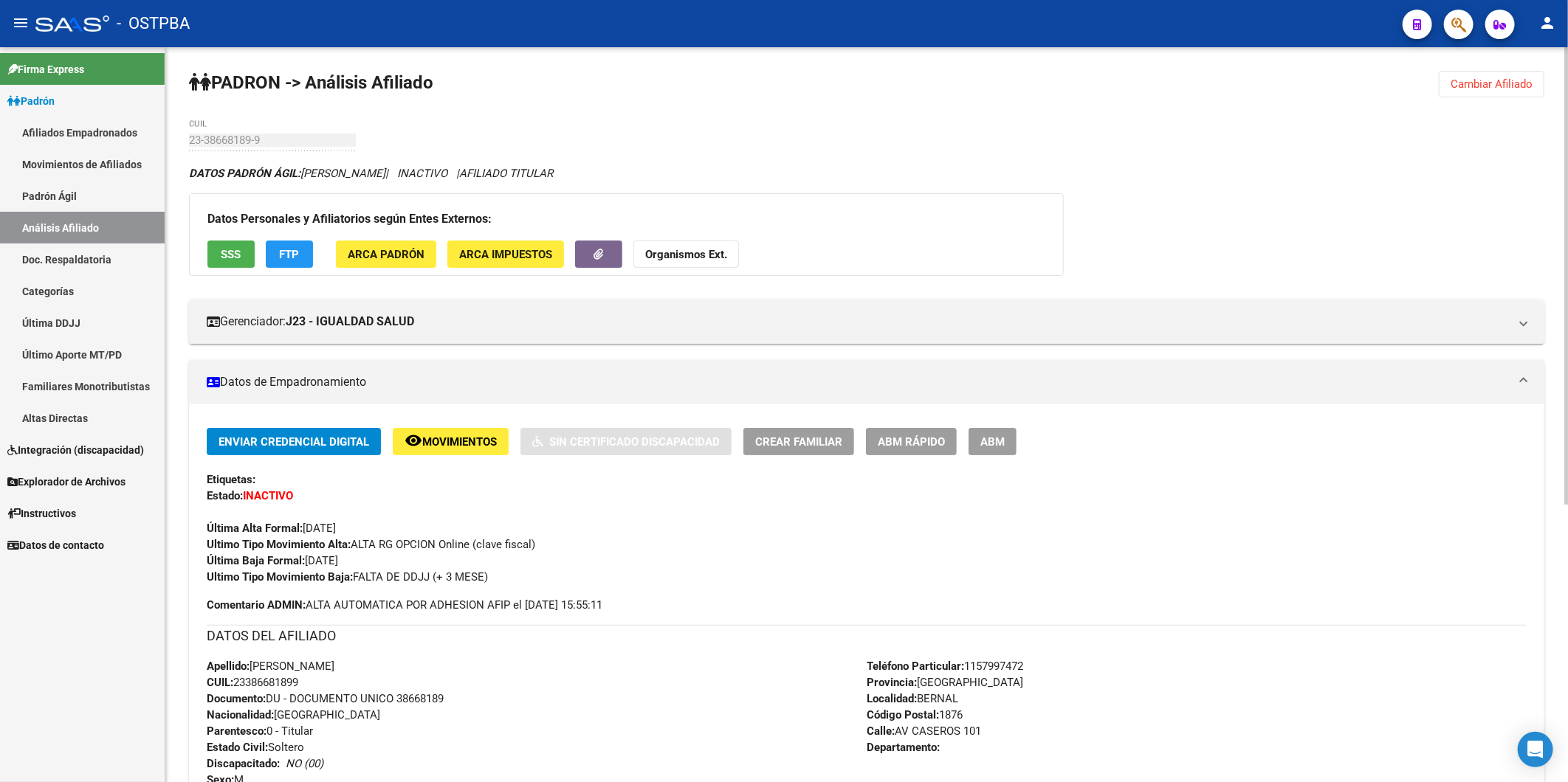
click at [1491, 79] on span "Cambiar Afiliado" at bounding box center [1491, 84] width 82 height 13
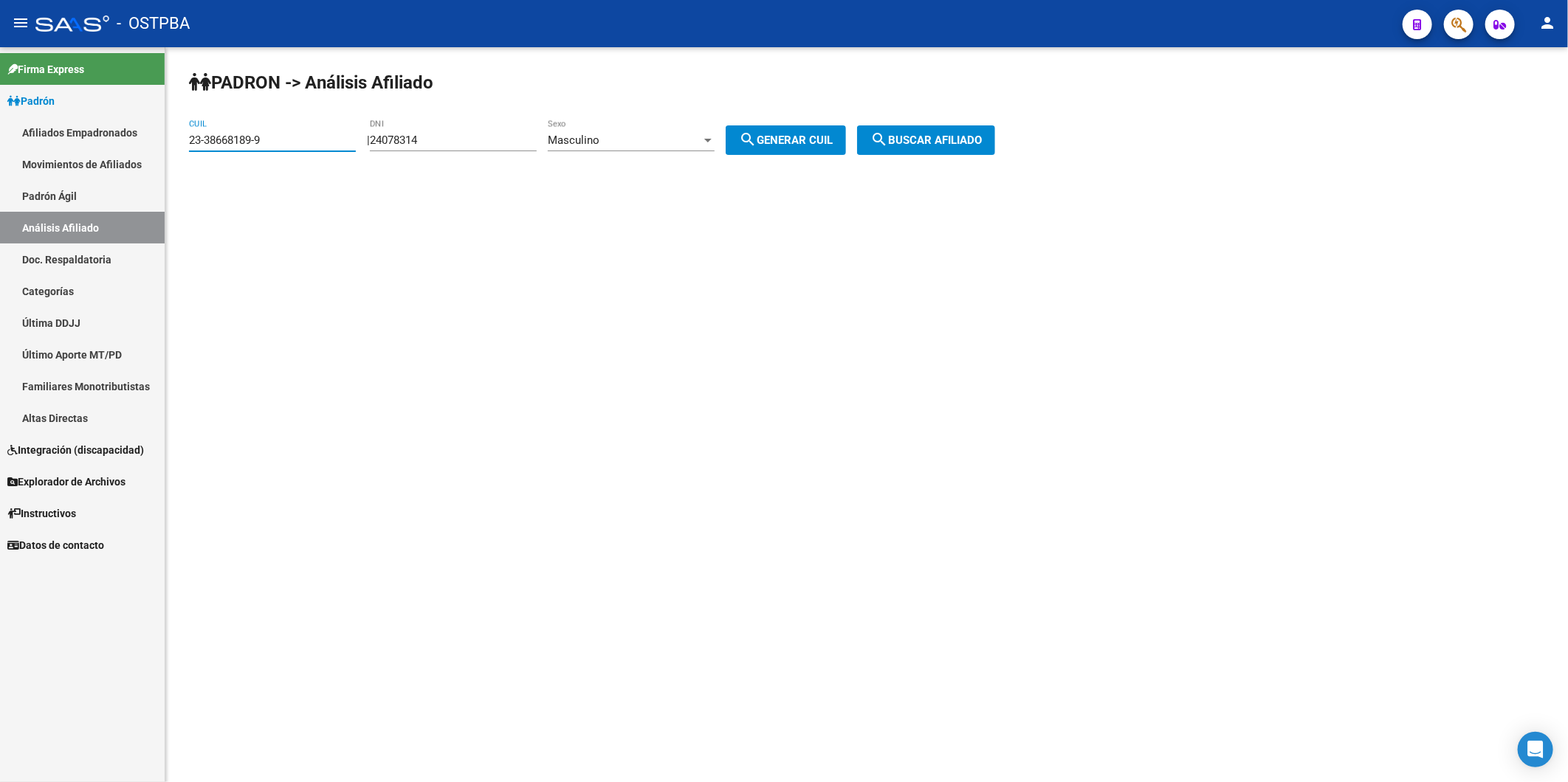
drag, startPoint x: 320, startPoint y: 142, endPoint x: 0, endPoint y: 202, distance: 325.6
click at [3, 148] on mat-sidenav-container "Firma Express Padrón Afiliados Empadronados Movimientos de Afiliados Padrón Ági…" at bounding box center [784, 414] width 1568 height 735
paste input "0-39874547-8"
click at [935, 141] on span "search Buscar afiliado" at bounding box center [926, 140] width 111 height 13
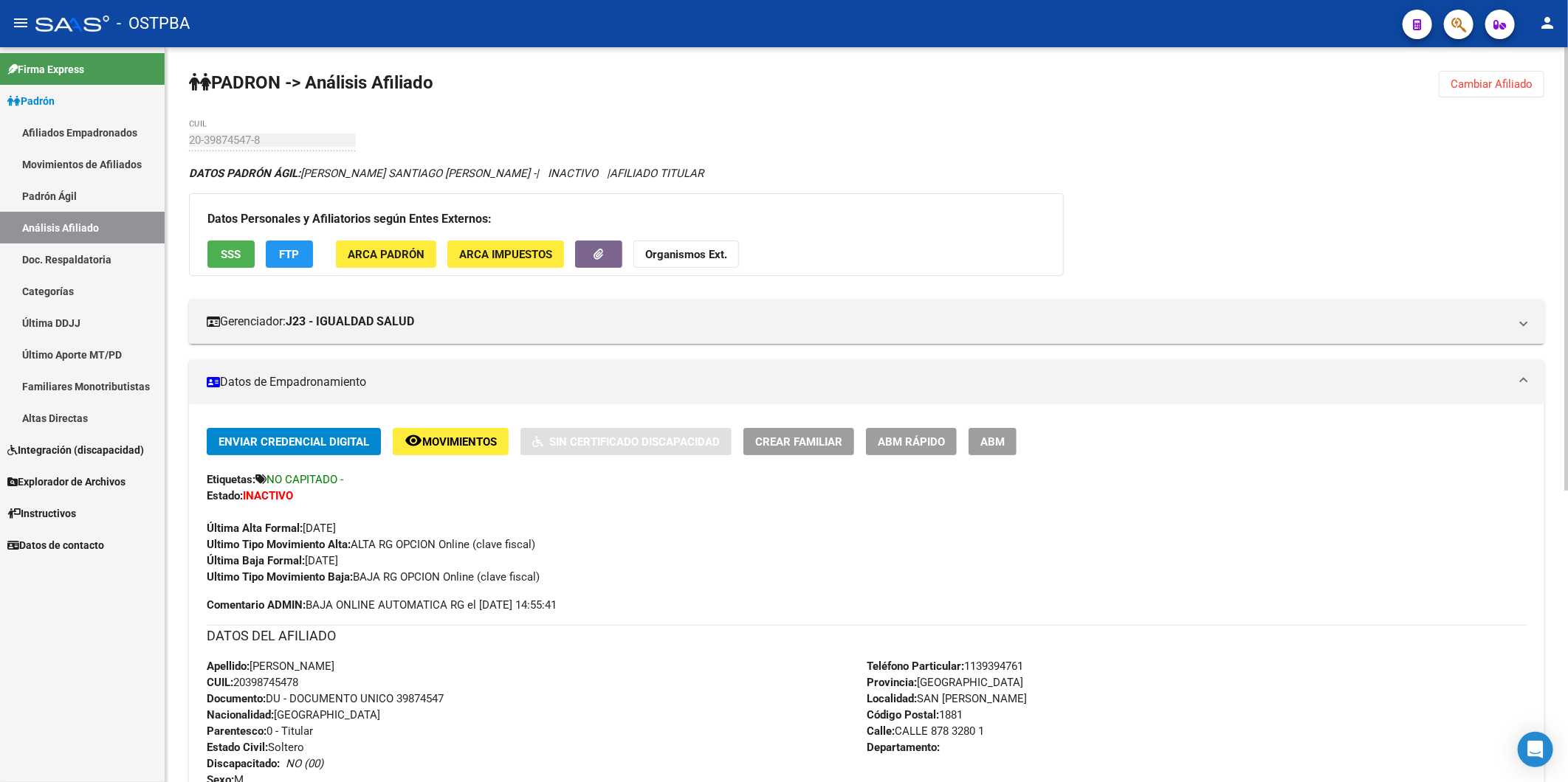
click at [716, 256] on strong "Organismos Ext." at bounding box center [686, 254] width 82 height 13
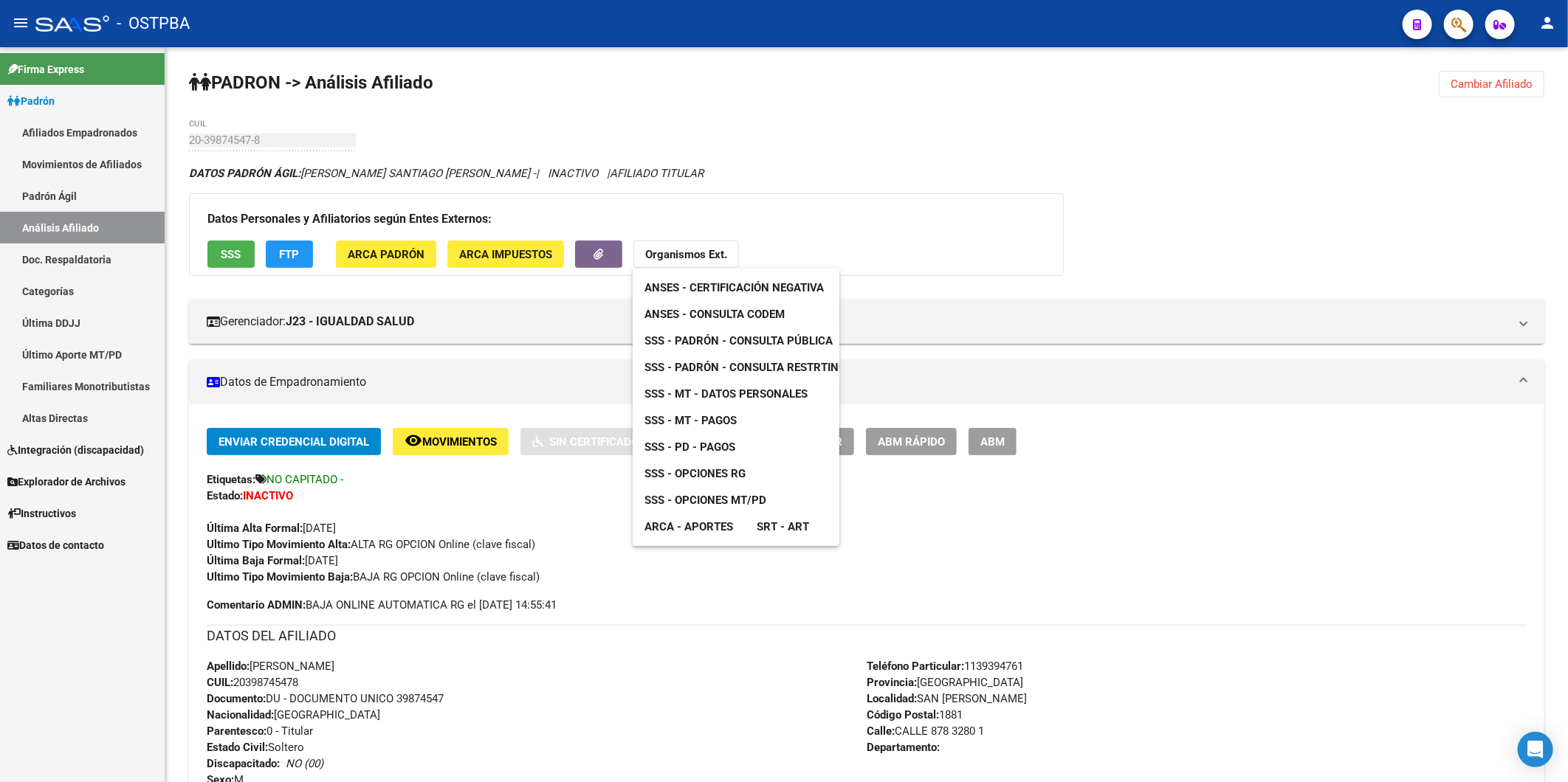
click at [719, 312] on span "ANSES - Consulta CODEM" at bounding box center [714, 313] width 140 height 13
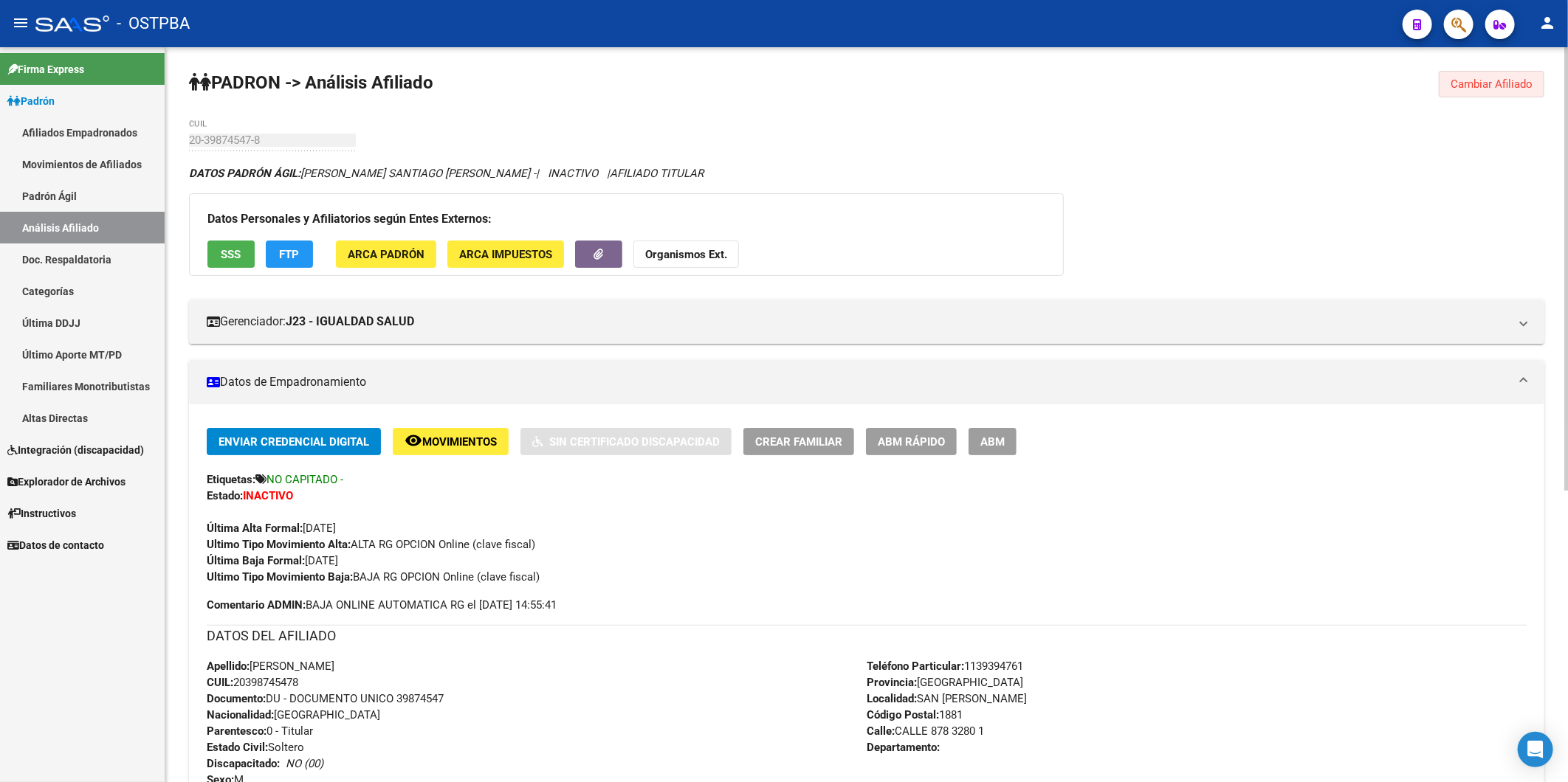
click at [1486, 85] on span "Cambiar Afiliado" at bounding box center [1491, 84] width 82 height 13
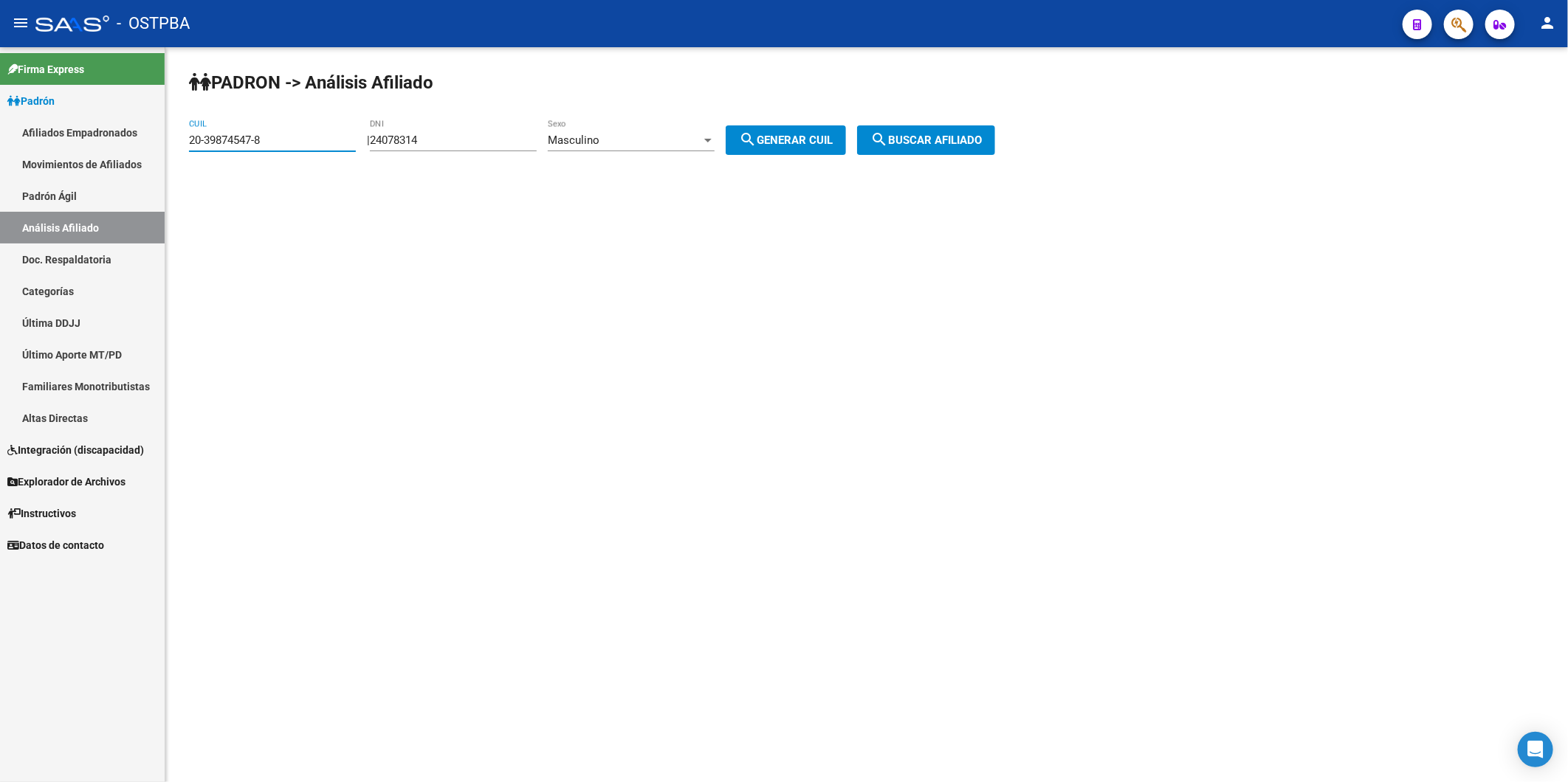
drag, startPoint x: 288, startPoint y: 136, endPoint x: 12, endPoint y: 201, distance: 283.6
click at [120, 133] on mat-sidenav-container "Firma Express Padrón Afiliados Empadronados Movimientos de Afiliados Padrón Ági…" at bounding box center [784, 414] width 1568 height 735
paste input "40755677-2"
type input "20-40755677-2"
click at [934, 131] on button "search Buscar afiliado" at bounding box center [926, 140] width 138 height 29
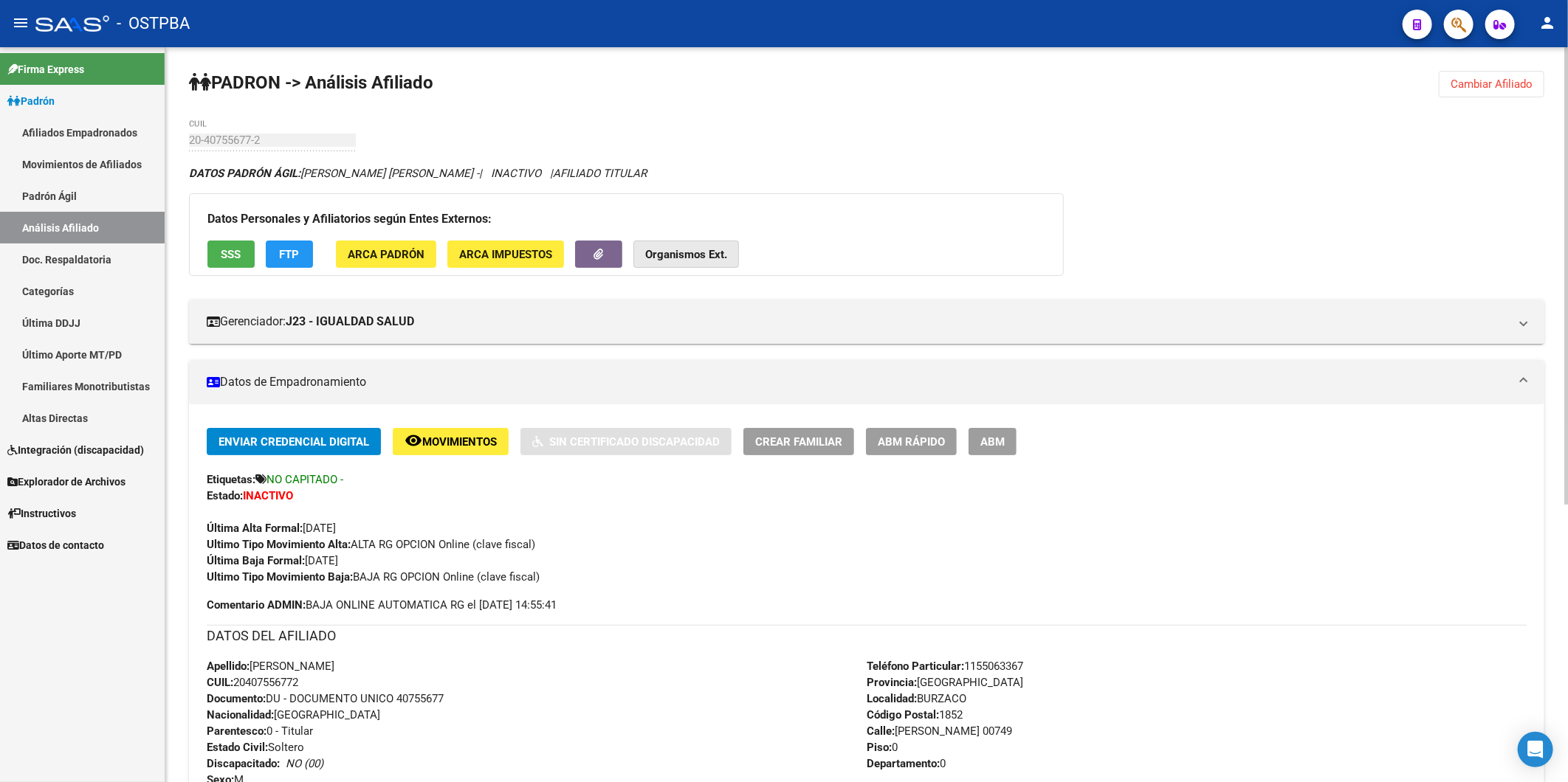
click at [673, 262] on button "Organismos Ext." at bounding box center [686, 255] width 105 height 28
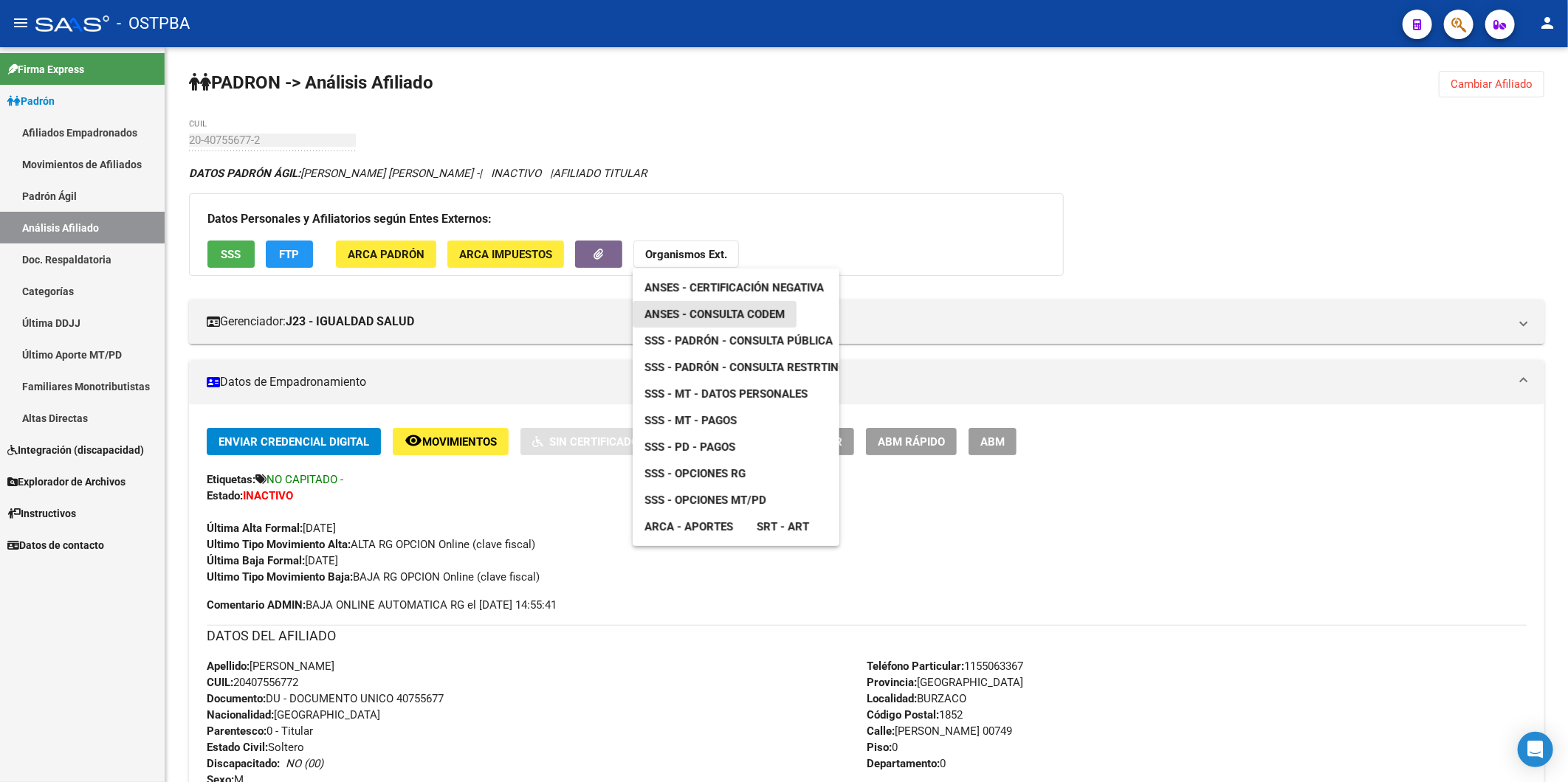
click at [703, 313] on span "ANSES - Consulta CODEM" at bounding box center [714, 313] width 140 height 13
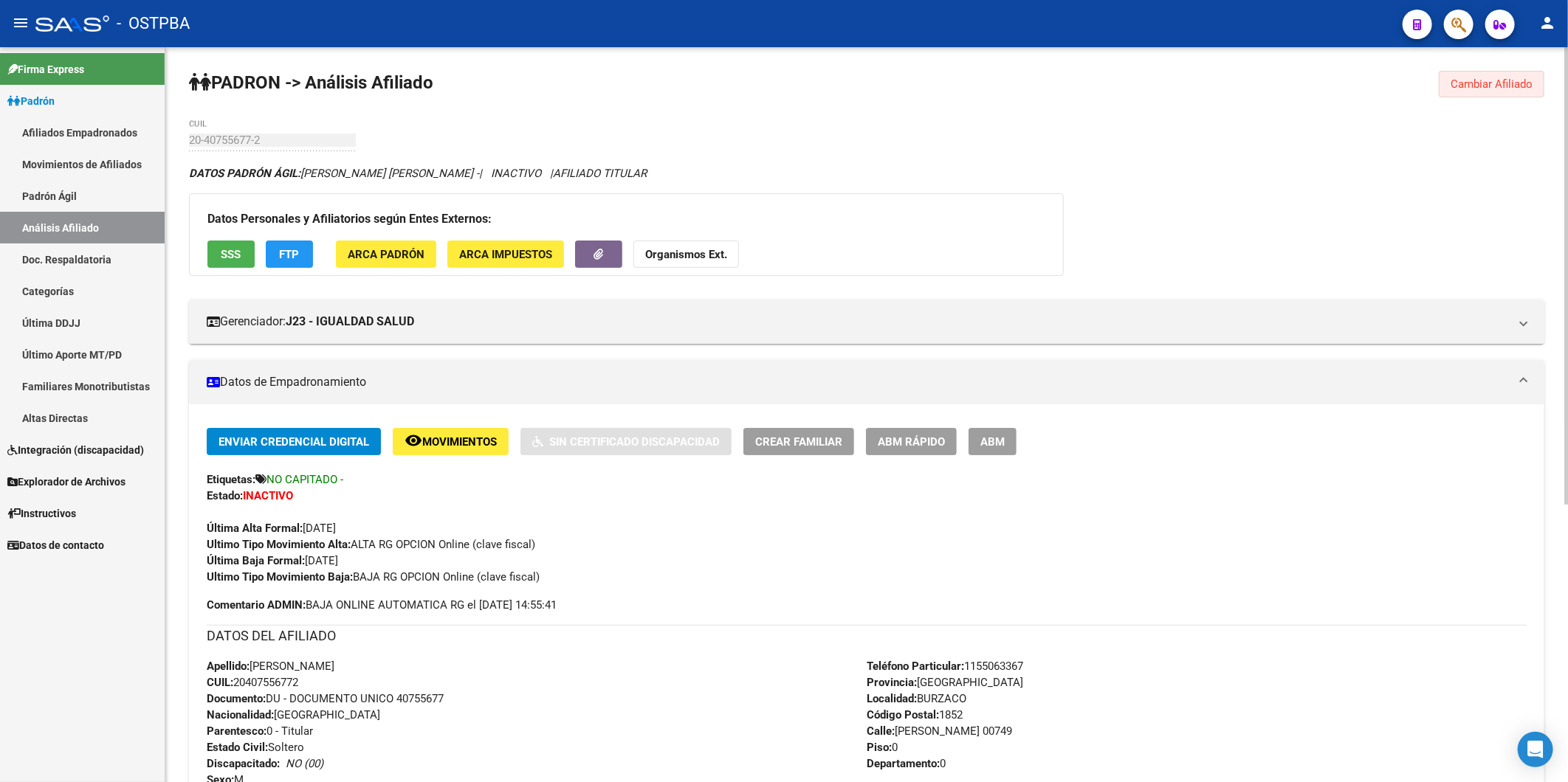
click at [1516, 81] on span "Cambiar Afiliado" at bounding box center [1491, 84] width 82 height 13
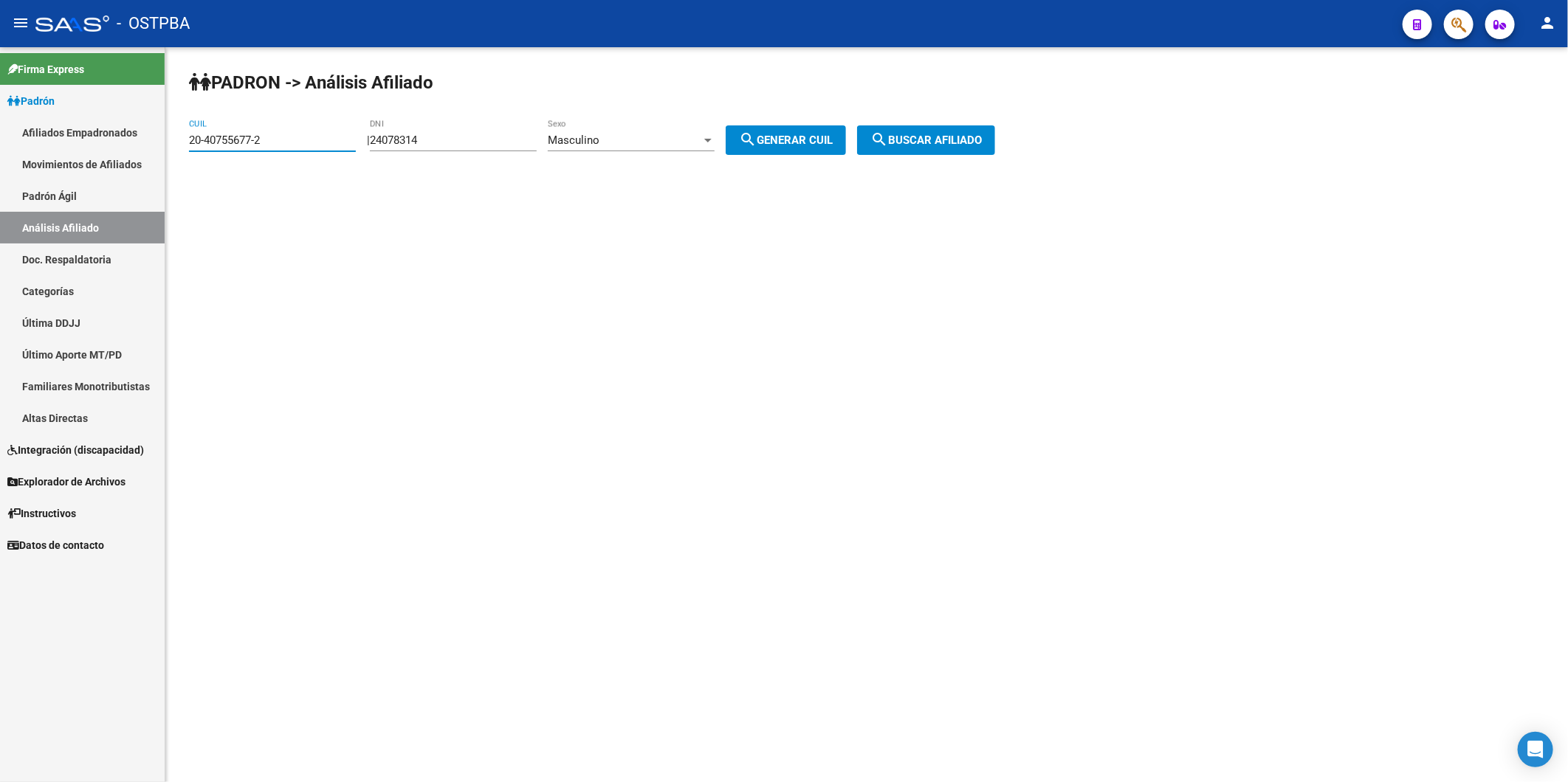
drag, startPoint x: 340, startPoint y: 146, endPoint x: 0, endPoint y: 201, distance: 344.4
click at [0, 154] on html "menu - OSTPBA person Firma Express Padrón Afiliados Empadronados Movimientos de…" at bounding box center [784, 391] width 1568 height 782
paste input "20-39514721-9"
click at [955, 140] on span "search Buscar afiliado" at bounding box center [926, 140] width 111 height 13
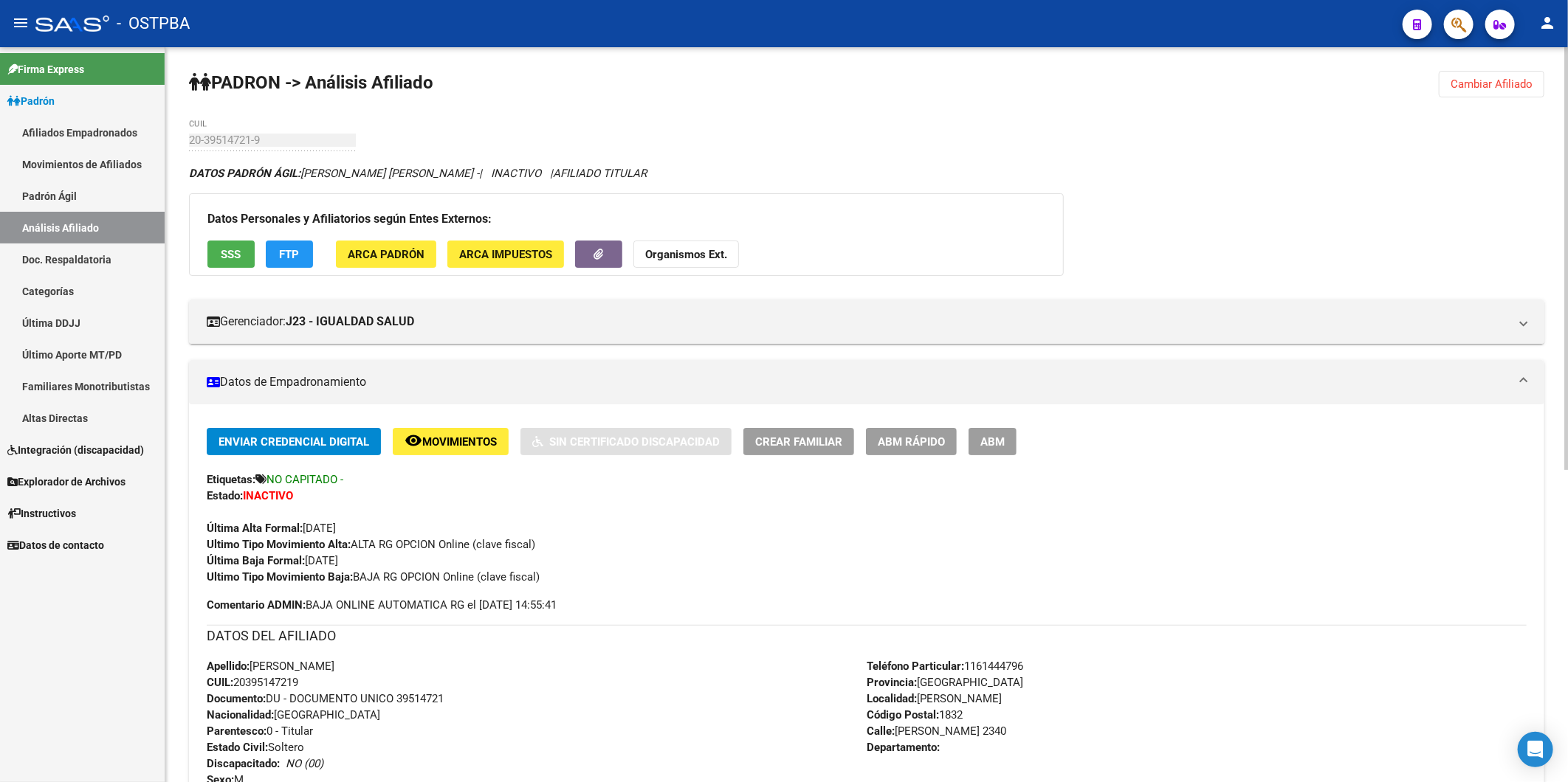
click at [687, 254] on strong "Organismos Ext." at bounding box center [686, 254] width 82 height 13
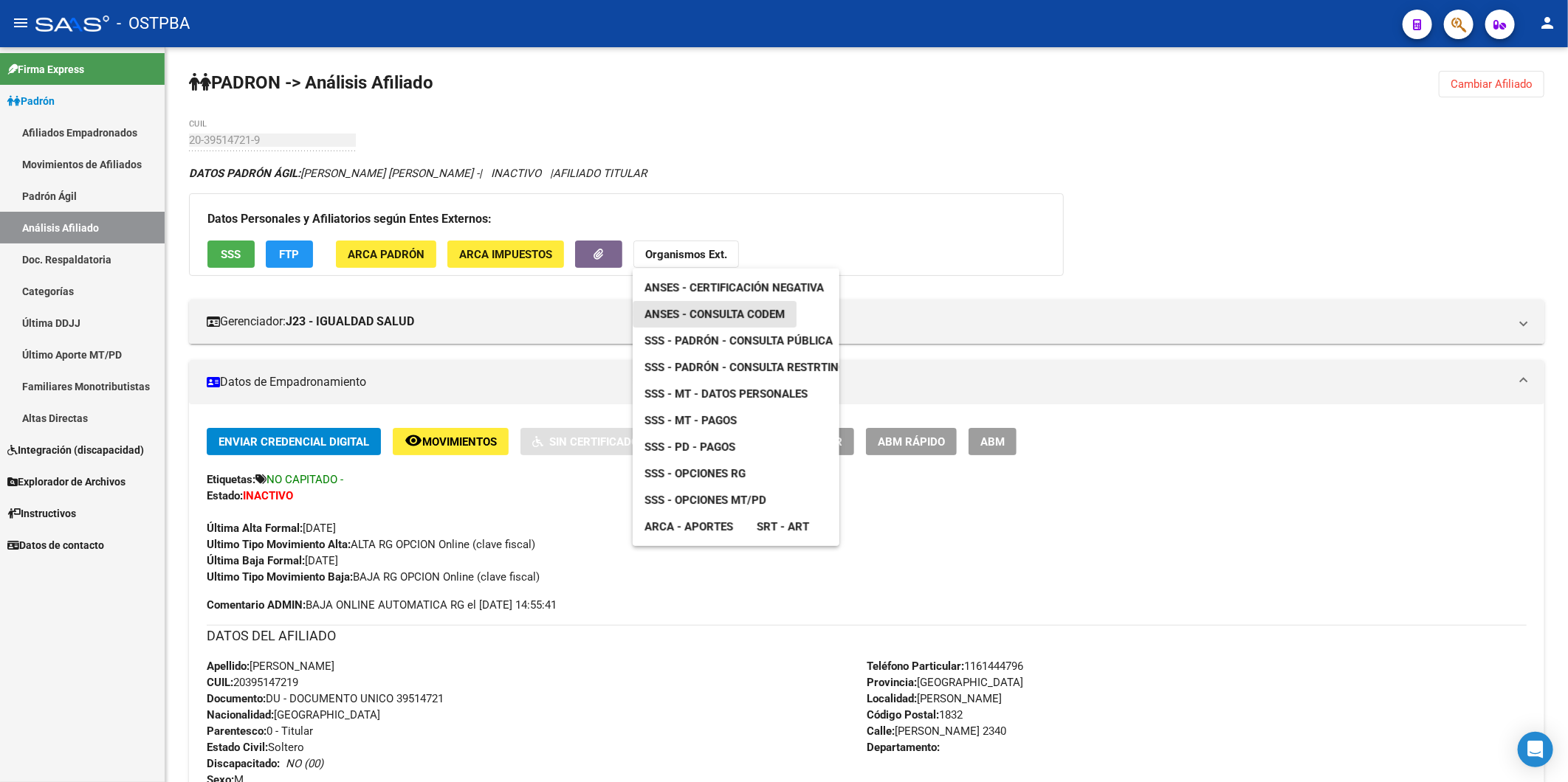
click at [724, 313] on span "ANSES - Consulta CODEM" at bounding box center [714, 313] width 140 height 13
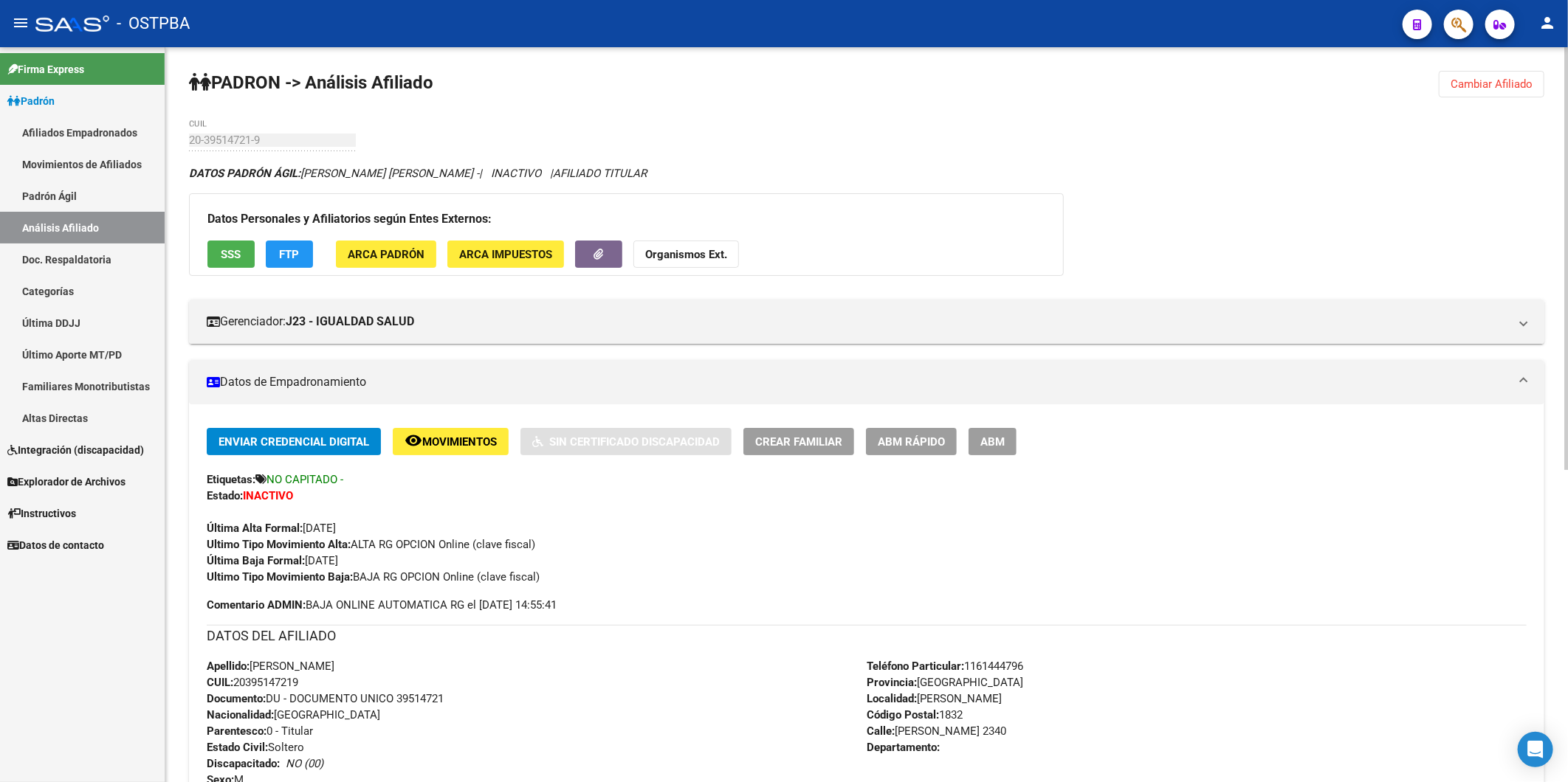
click at [1482, 82] on span "Cambiar Afiliado" at bounding box center [1491, 84] width 82 height 13
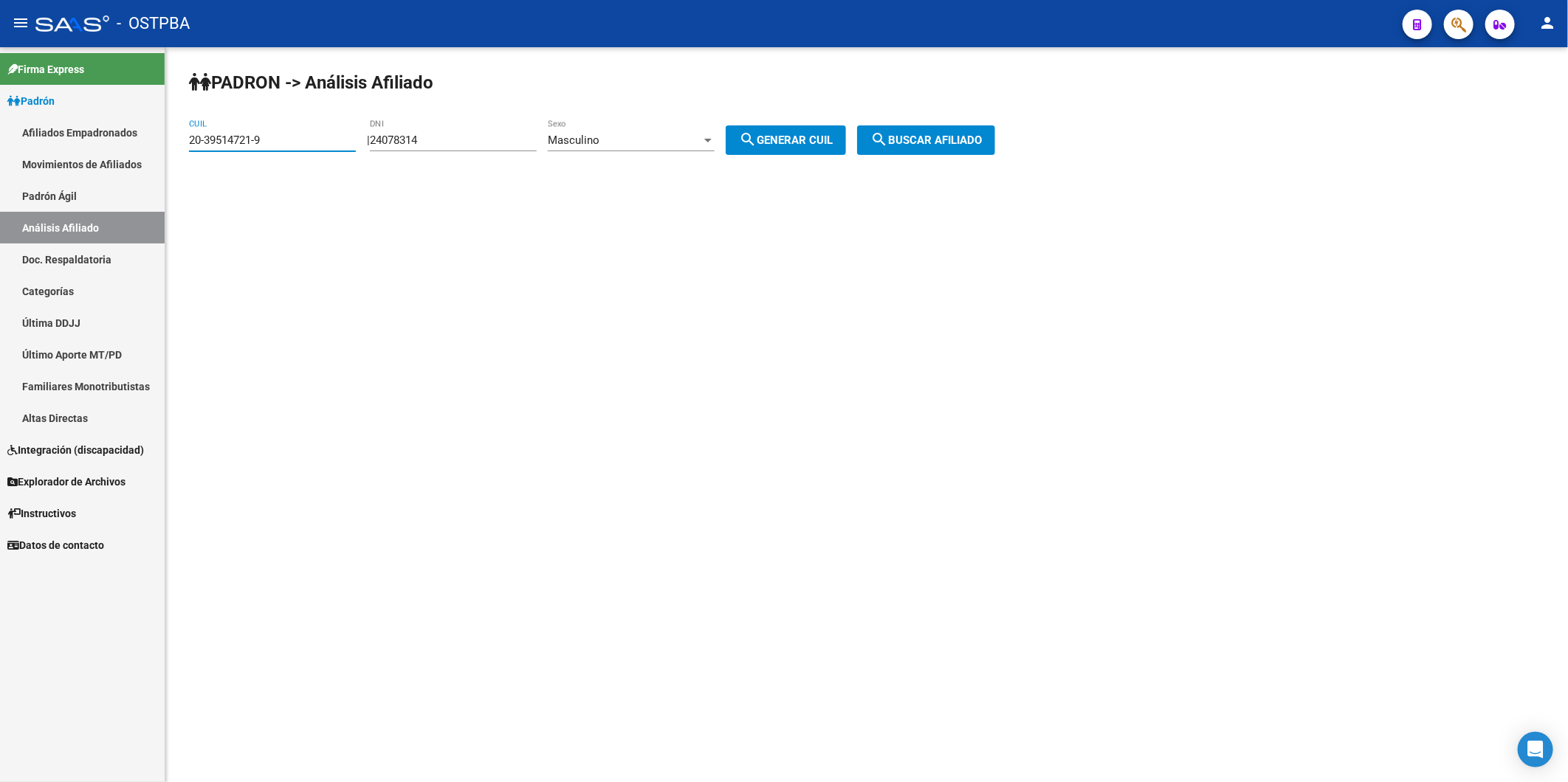
drag, startPoint x: 301, startPoint y: 140, endPoint x: 98, endPoint y: 159, distance: 203.9
click at [98, 159] on mat-sidenav-container "Firma Express Padrón Afiliados Empadronados Movimientos de Afiliados Padrón Ági…" at bounding box center [784, 414] width 1568 height 735
paste input "27651322-3"
click at [912, 138] on span "search Buscar afiliado" at bounding box center [926, 140] width 111 height 13
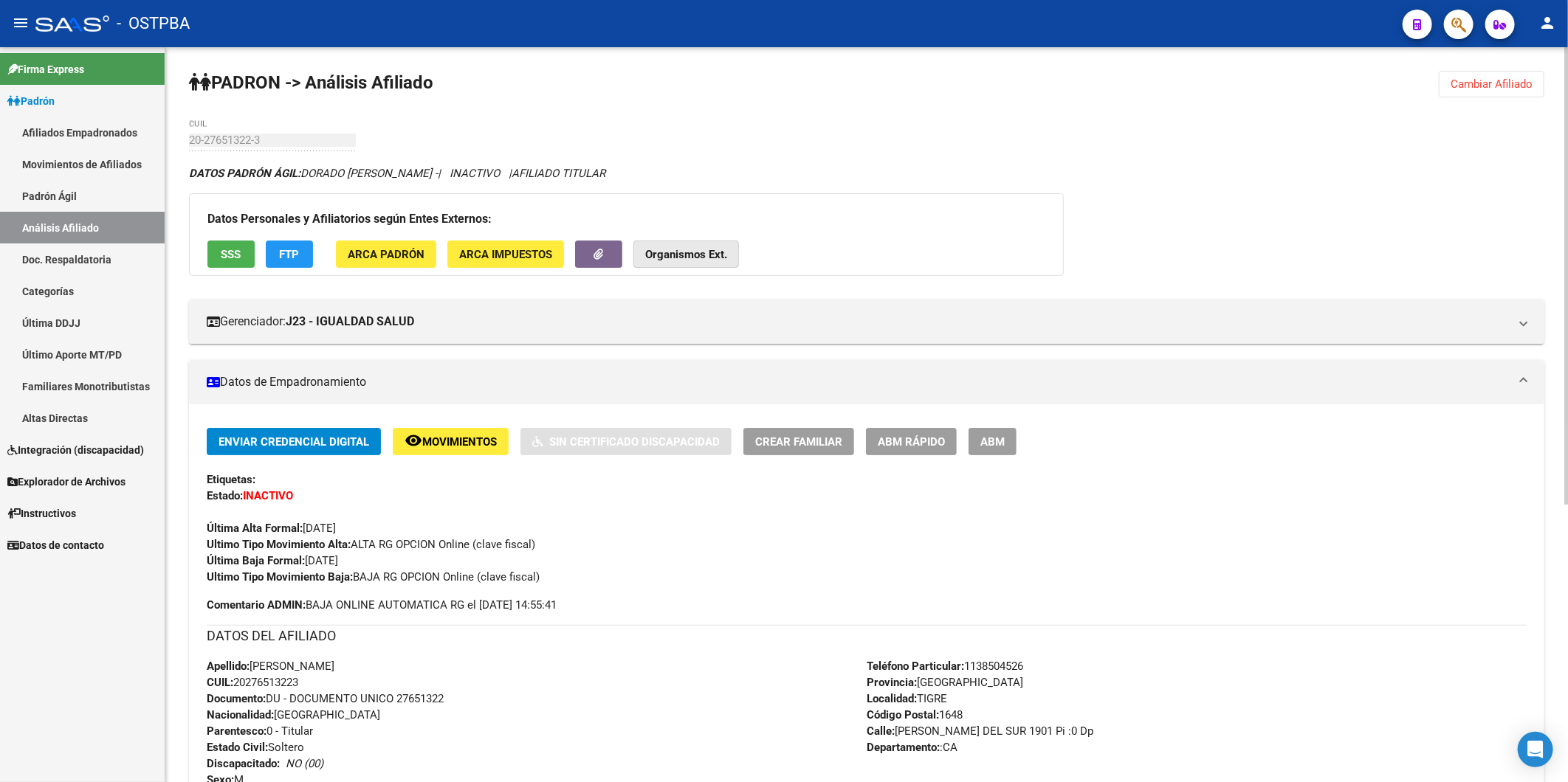
click at [662, 258] on strong "Organismos Ext." at bounding box center [686, 254] width 82 height 13
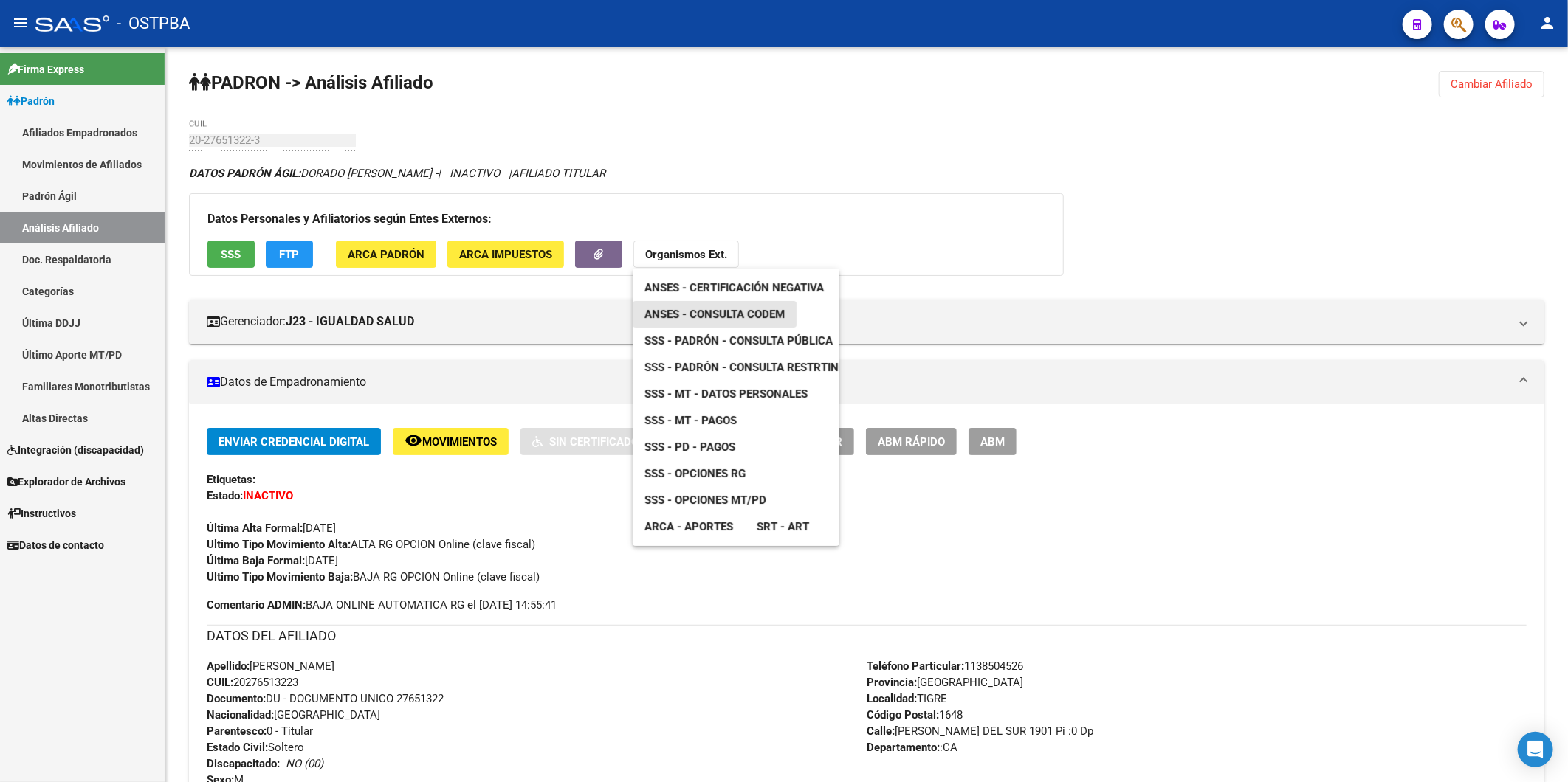
click at [698, 318] on span "ANSES - Consulta CODEM" at bounding box center [714, 313] width 140 height 13
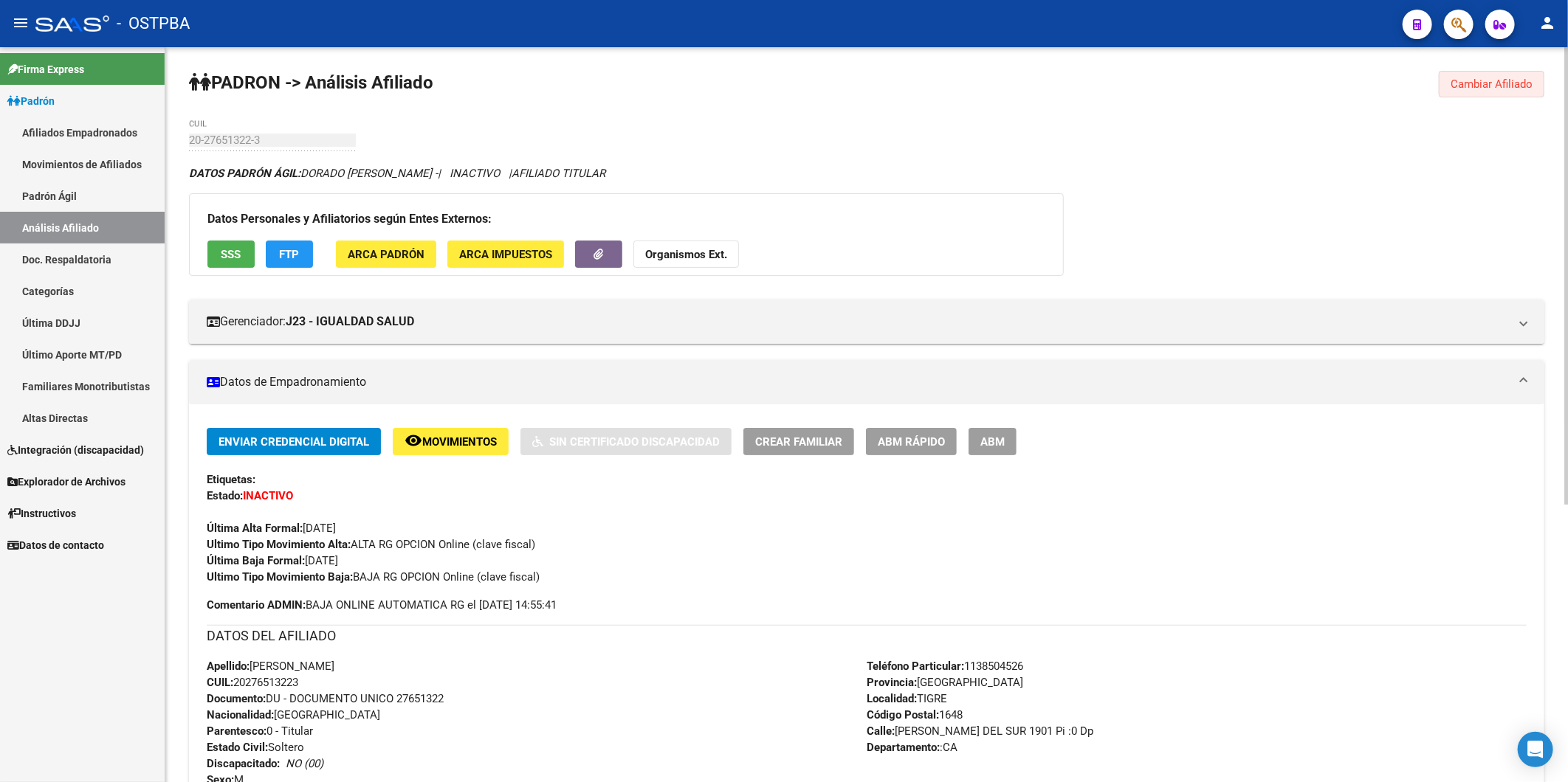
click at [1514, 79] on span "Cambiar Afiliado" at bounding box center [1491, 84] width 82 height 13
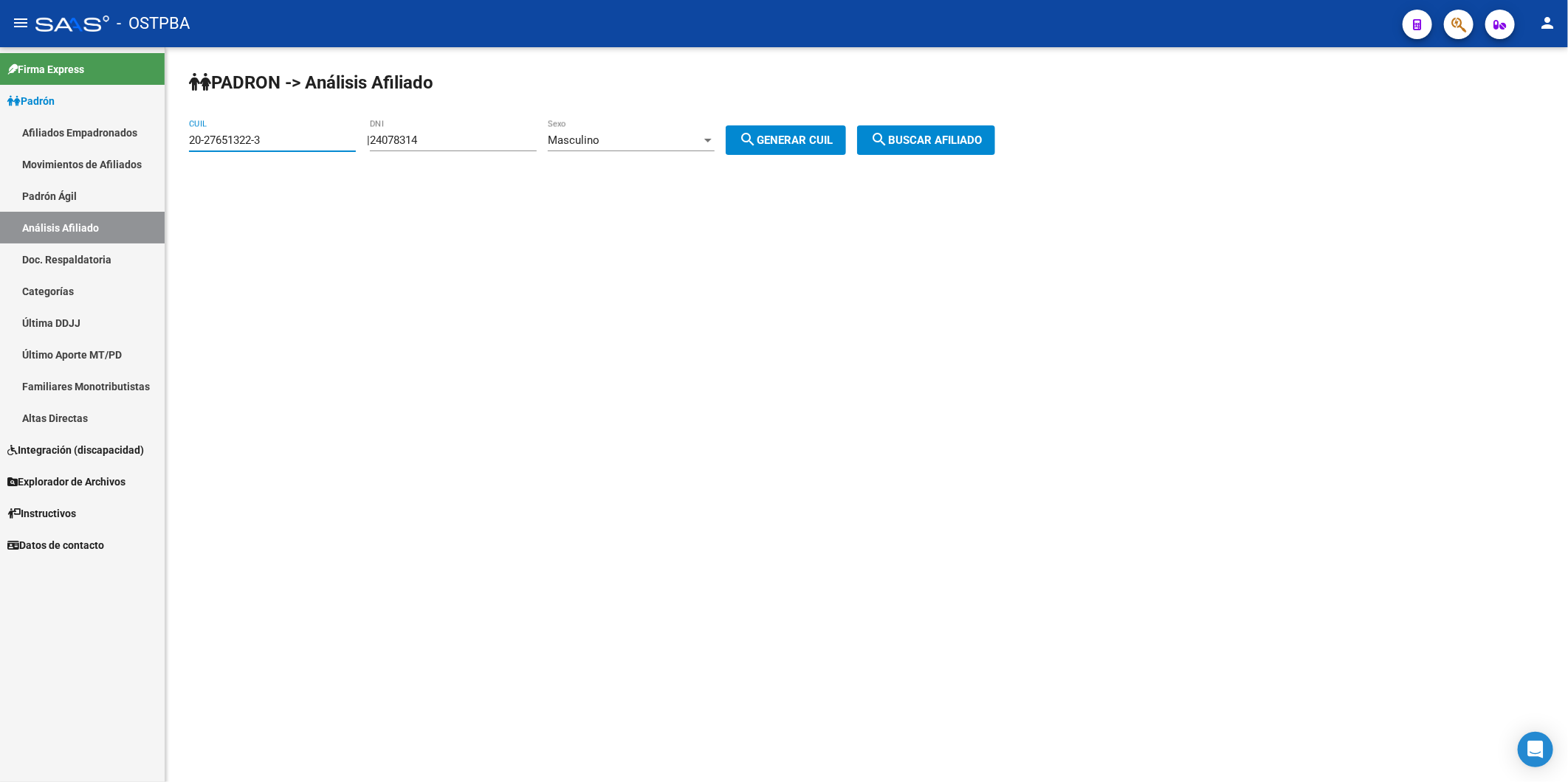
drag, startPoint x: 276, startPoint y: 140, endPoint x: 87, endPoint y: 155, distance: 189.6
click at [87, 155] on mat-sidenav-container "Firma Express Padrón Afiliados Empadronados Movimientos de Afiliados Padrón Ági…" at bounding box center [784, 414] width 1568 height 735
paste input "45283071-0"
click at [971, 129] on button "search Buscar afiliado" at bounding box center [926, 140] width 138 height 29
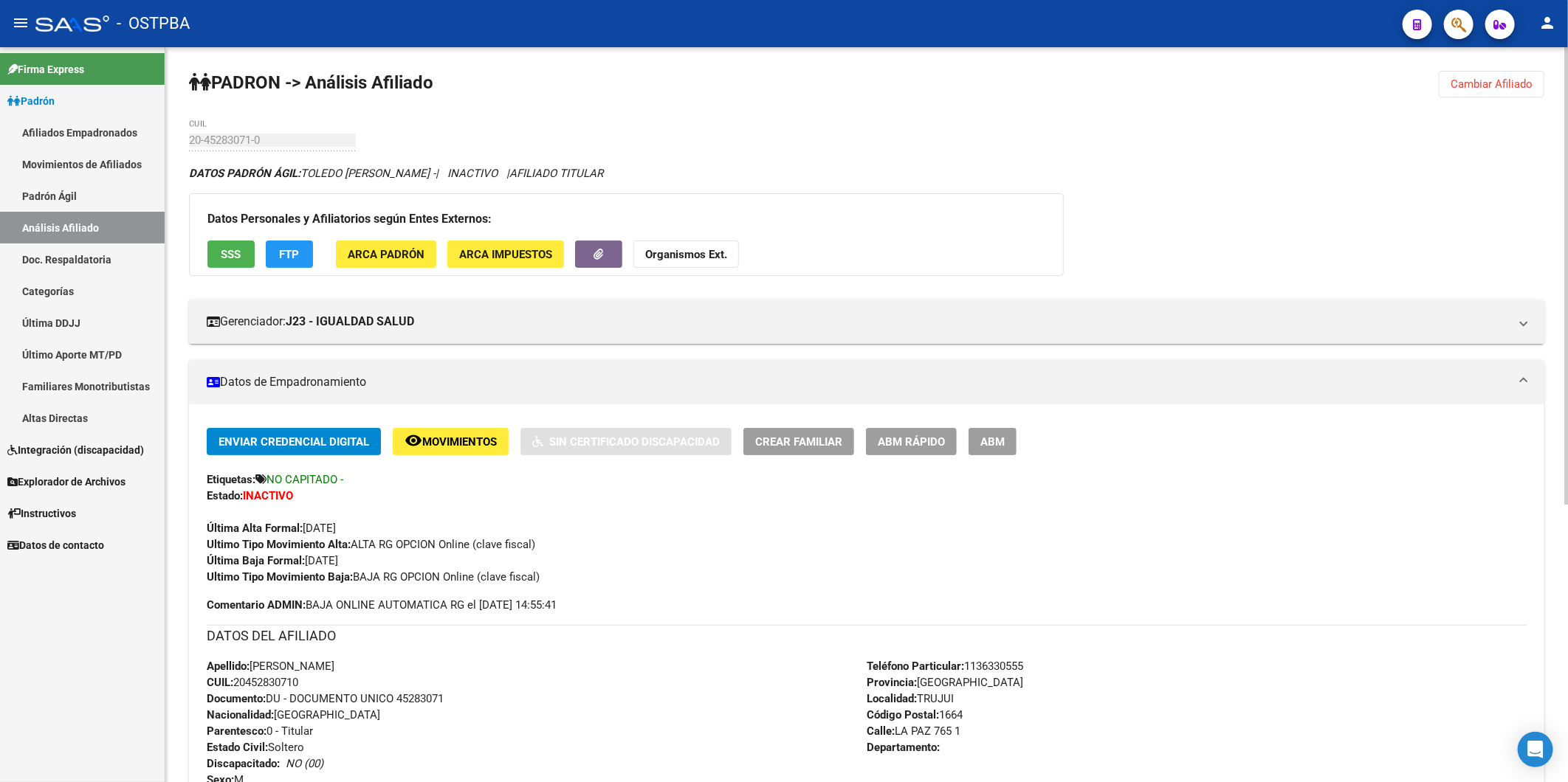
click at [719, 253] on strong "Organismos Ext." at bounding box center [686, 254] width 82 height 13
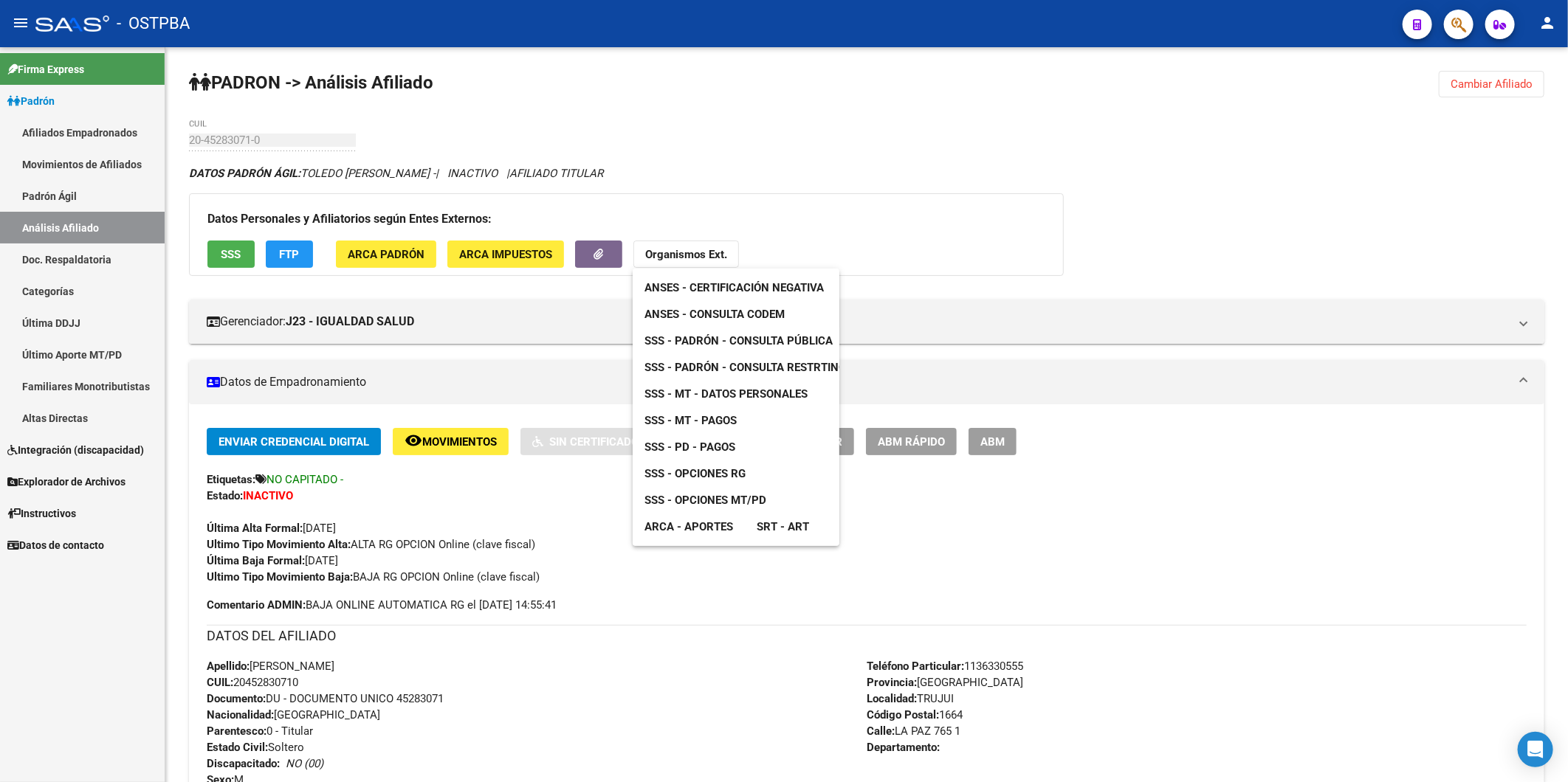
click at [725, 314] on span "ANSES - Consulta CODEM" at bounding box center [714, 313] width 140 height 13
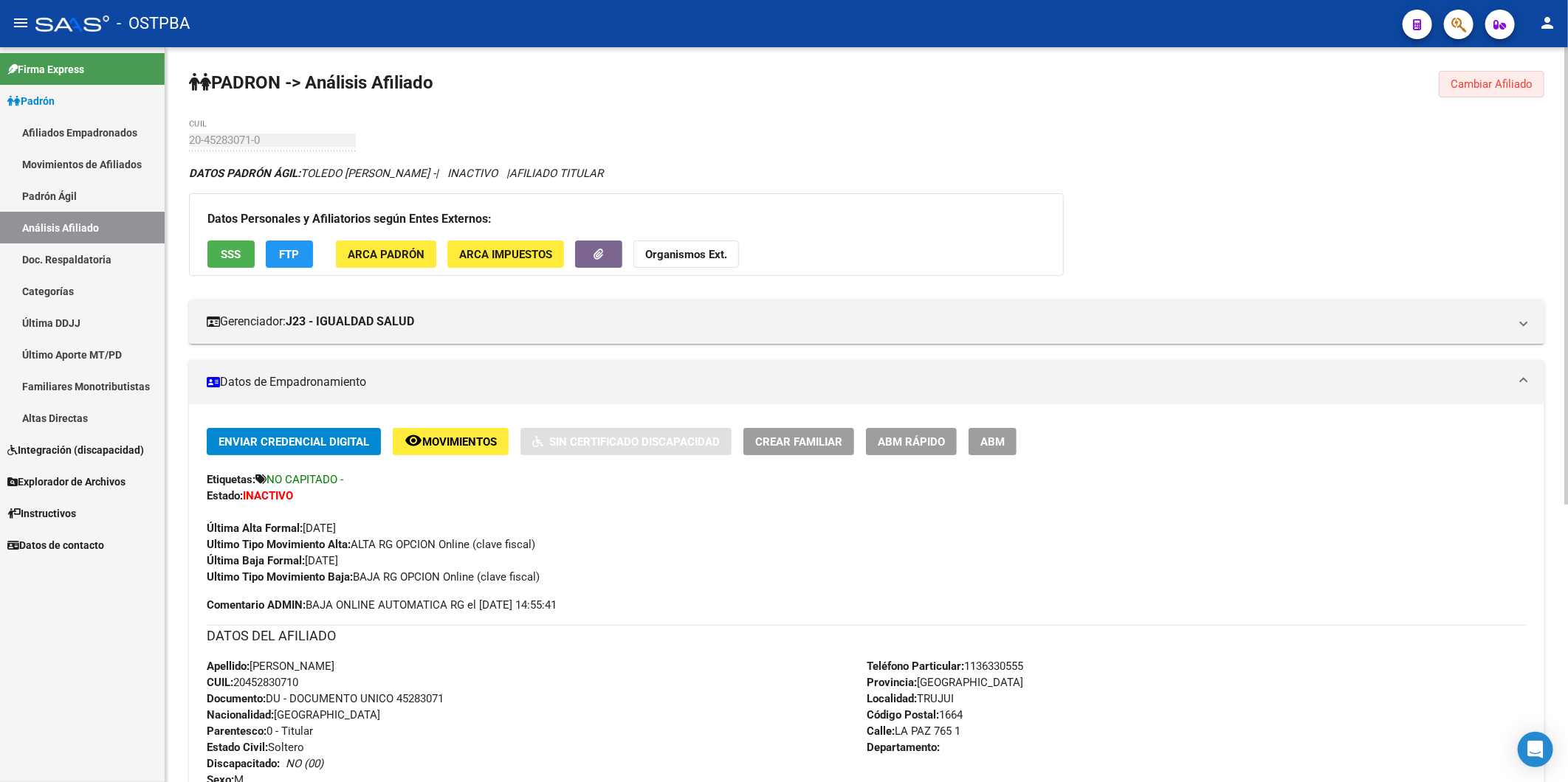
drag, startPoint x: 1494, startPoint y: 85, endPoint x: 705, endPoint y: 78, distance: 789.0
click at [1485, 84] on span "Cambiar Afiliado" at bounding box center [1491, 84] width 82 height 13
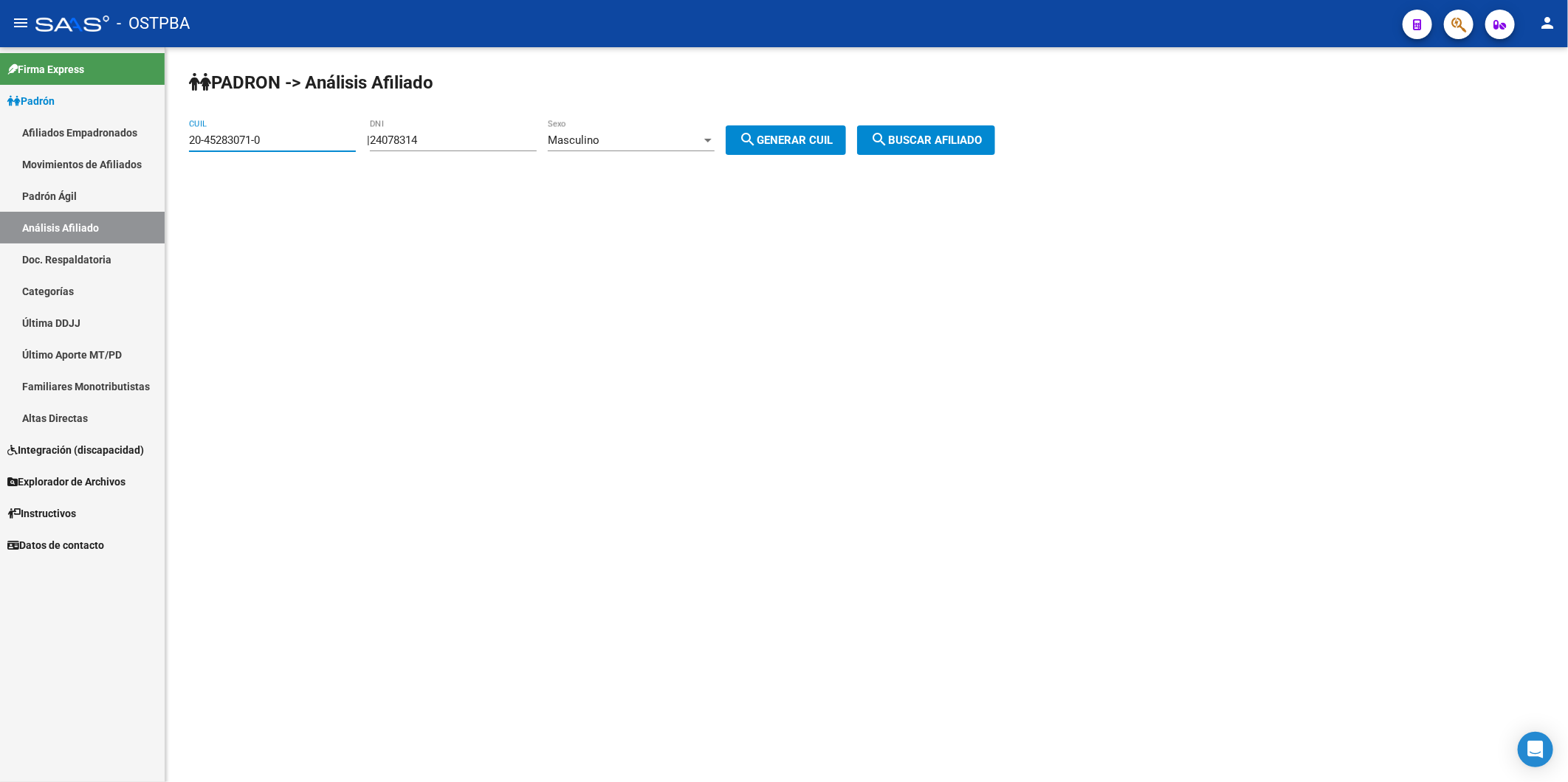
drag, startPoint x: 299, startPoint y: 135, endPoint x: 39, endPoint y: 151, distance: 260.5
click at [39, 151] on mat-sidenav-container "Firma Express Padrón Afiliados Empadronados Movimientos de Afiliados Padrón Ági…" at bounding box center [784, 414] width 1568 height 735
click at [964, 117] on div "PADRON -> Análisis Afiliado 20-45283071-0 CUIL | 24078314 DNI Masculino Sexo se…" at bounding box center [866, 125] width 1402 height 155
click at [963, 135] on span "search Buscar afiliado" at bounding box center [926, 140] width 111 height 13
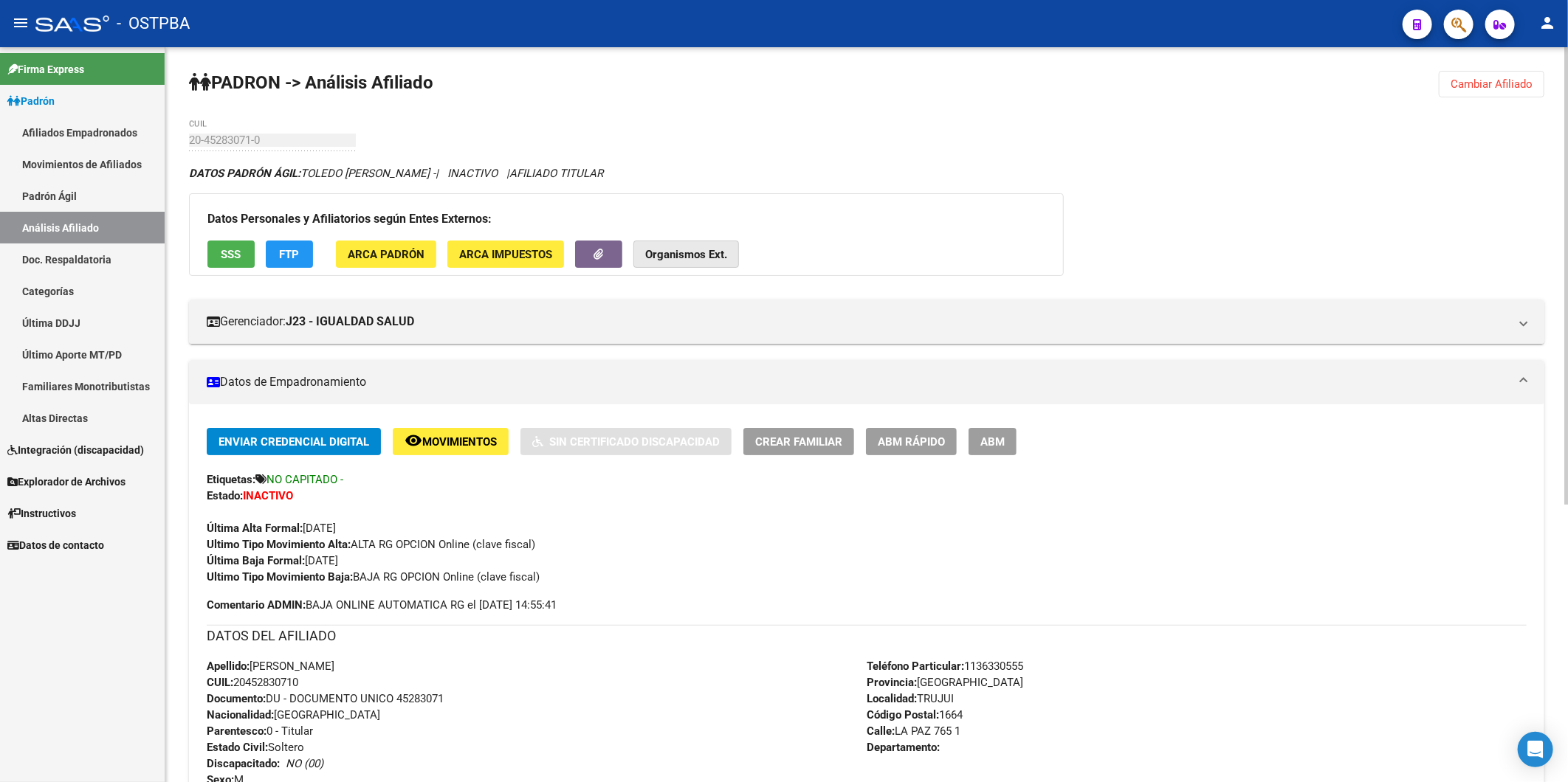
click at [711, 262] on strong "Organismos Ext." at bounding box center [686, 254] width 82 height 13
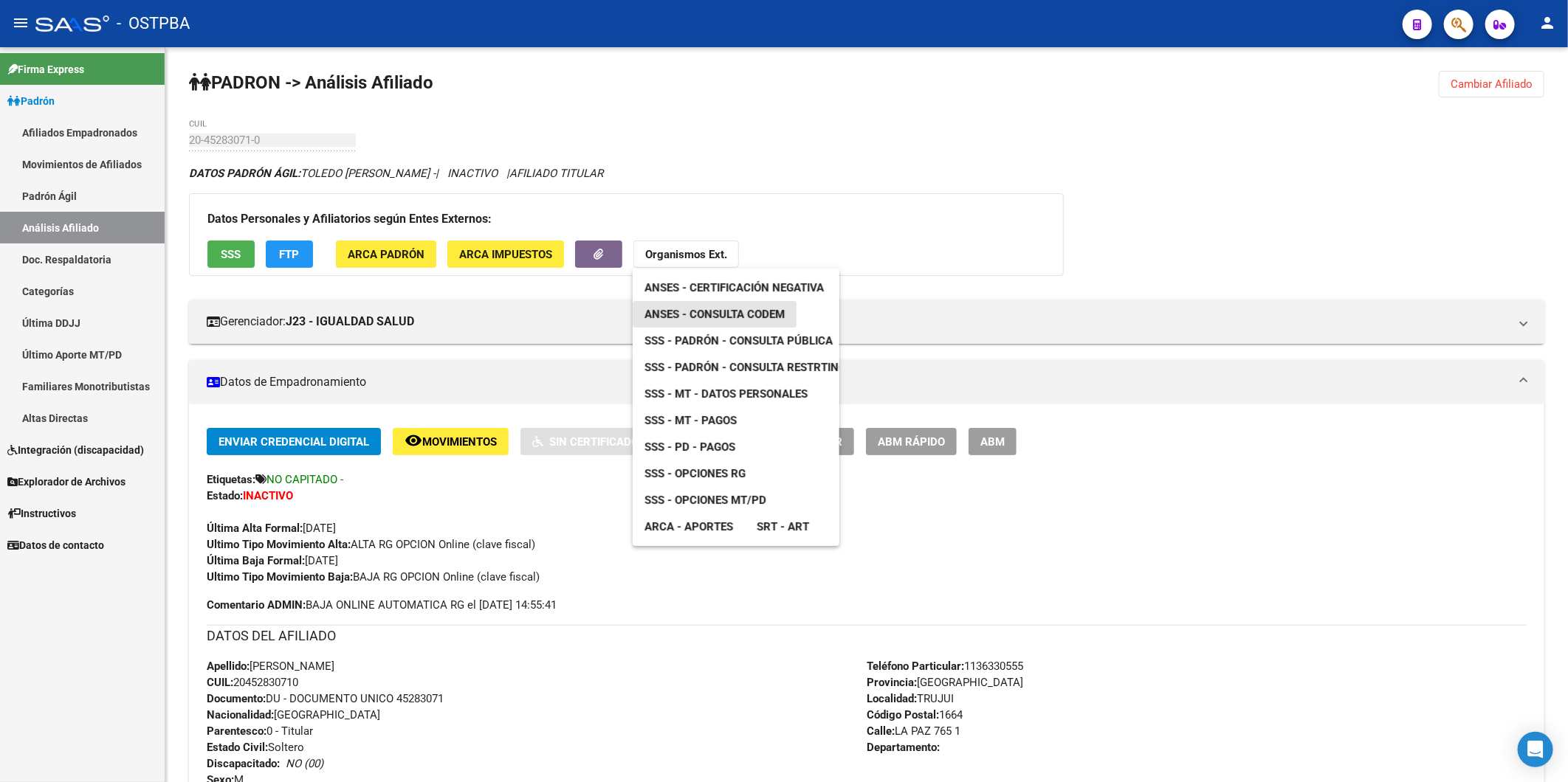
click at [709, 313] on span "ANSES - Consulta CODEM" at bounding box center [714, 313] width 140 height 13
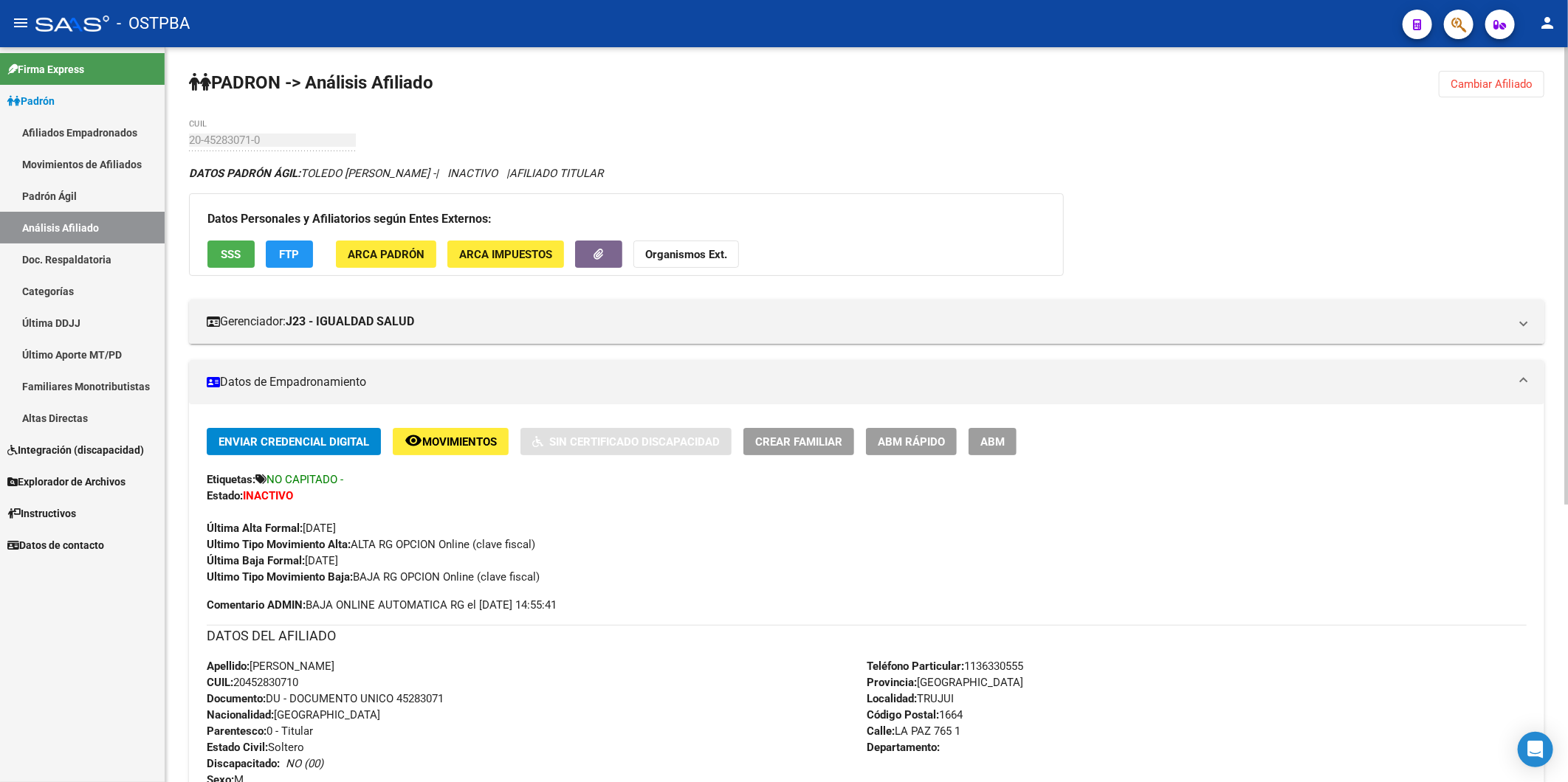
click at [1485, 83] on span "Cambiar Afiliado" at bounding box center [1491, 84] width 82 height 13
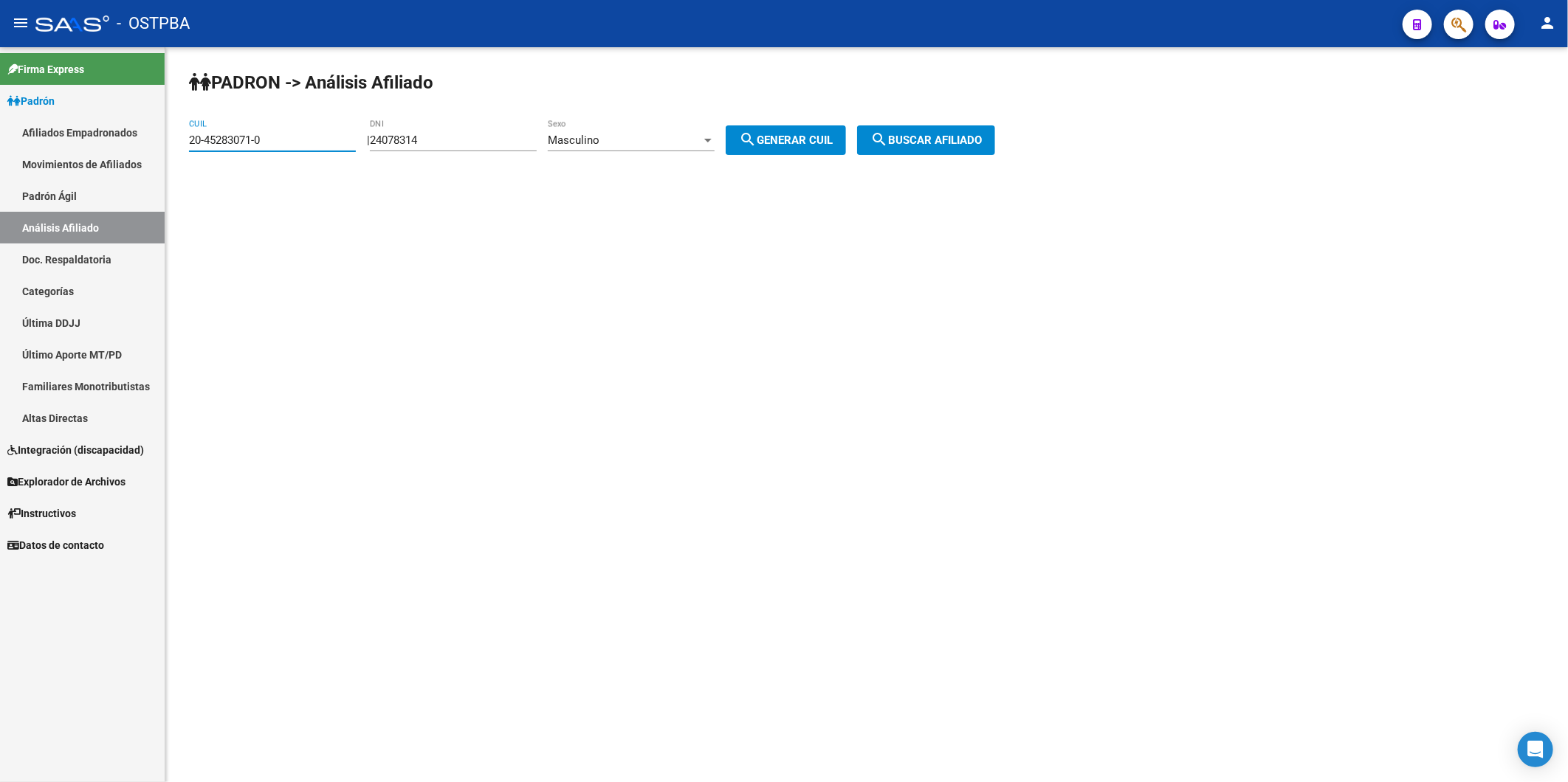
drag, startPoint x: 275, startPoint y: 142, endPoint x: 104, endPoint y: 144, distance: 171.0
click at [104, 144] on mat-sidenav-container "Firma Express Padrón Afiliados Empadronados Movimientos de Afiliados Padrón Ági…" at bounding box center [784, 414] width 1568 height 735
paste input "2544153-2"
type input "20-42544153-2"
click at [963, 144] on span "search Buscar afiliado" at bounding box center [926, 140] width 111 height 13
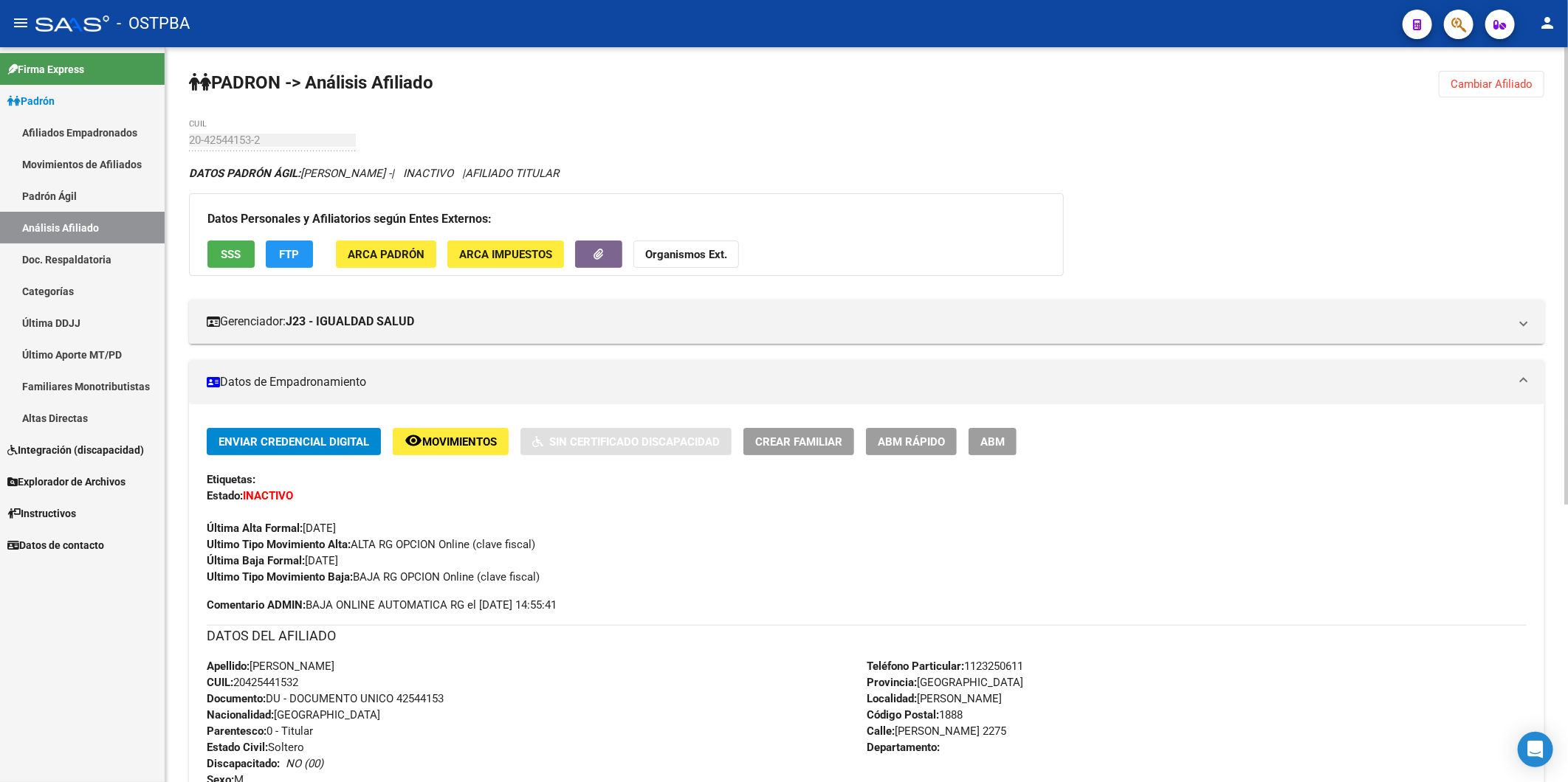
click at [699, 256] on strong "Organismos Ext." at bounding box center [686, 254] width 82 height 13
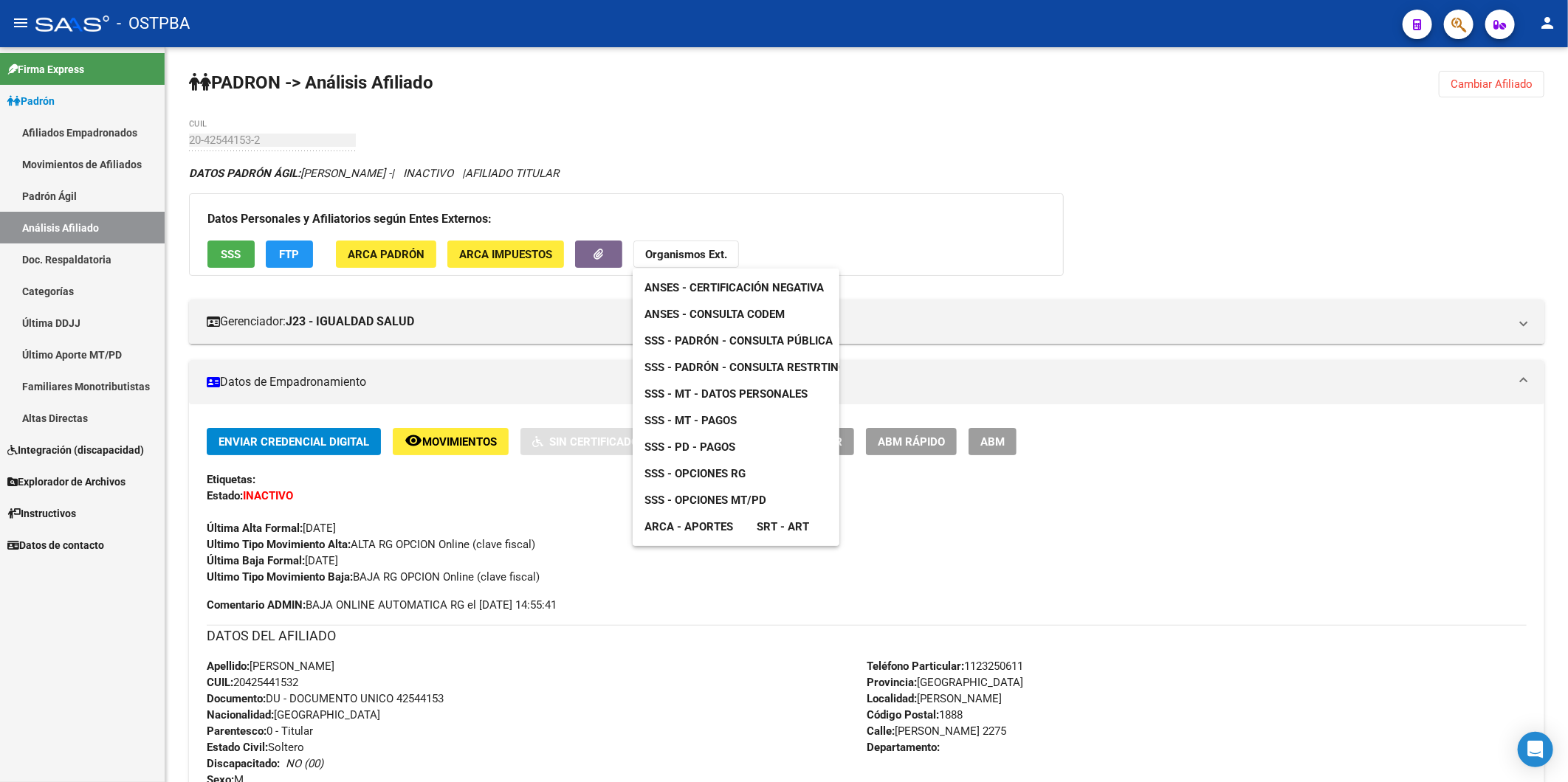
click at [739, 316] on span "ANSES - Consulta CODEM" at bounding box center [714, 313] width 140 height 13
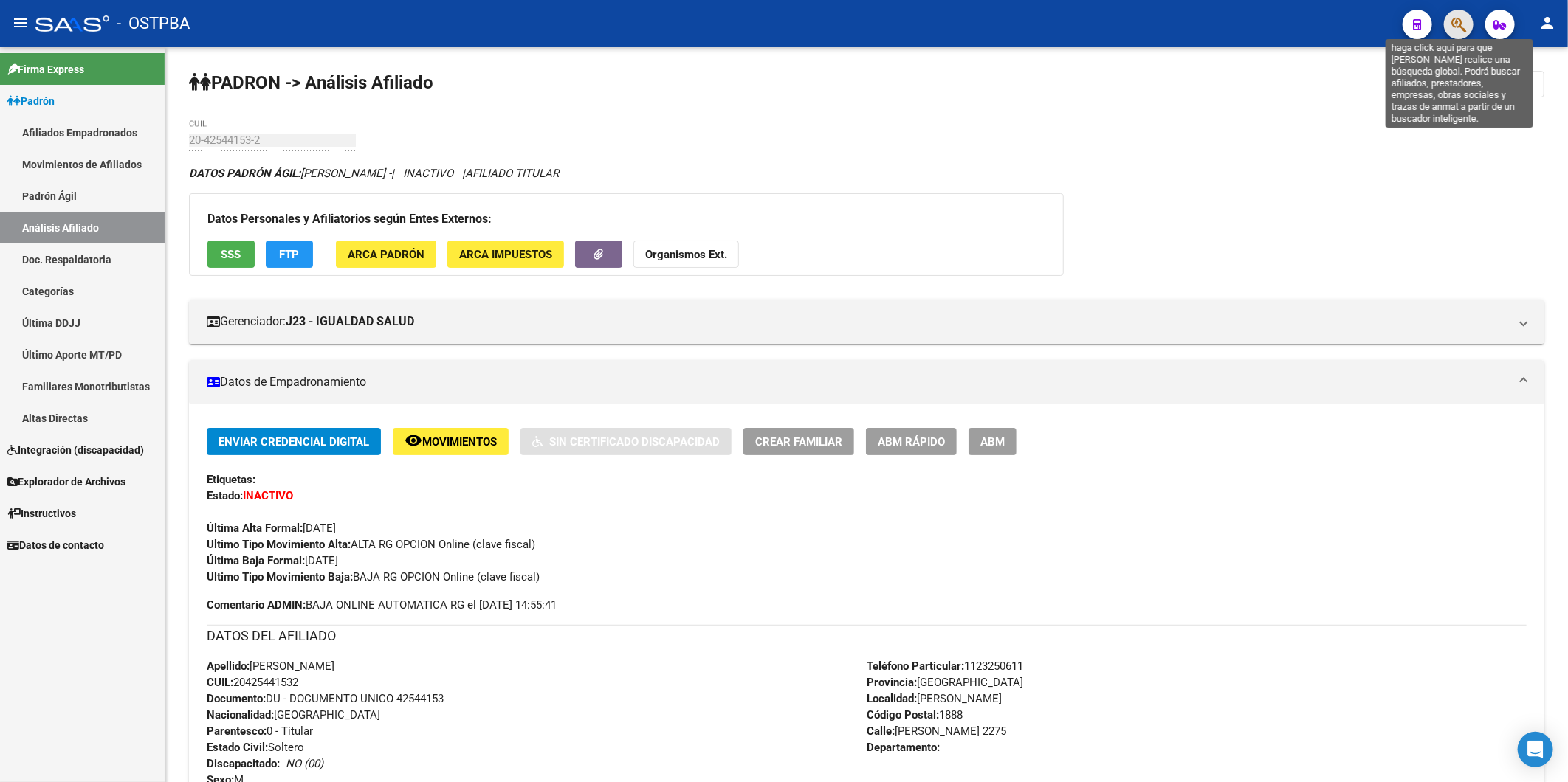
click at [1452, 23] on icon "button" at bounding box center [1457, 25] width 15 height 17
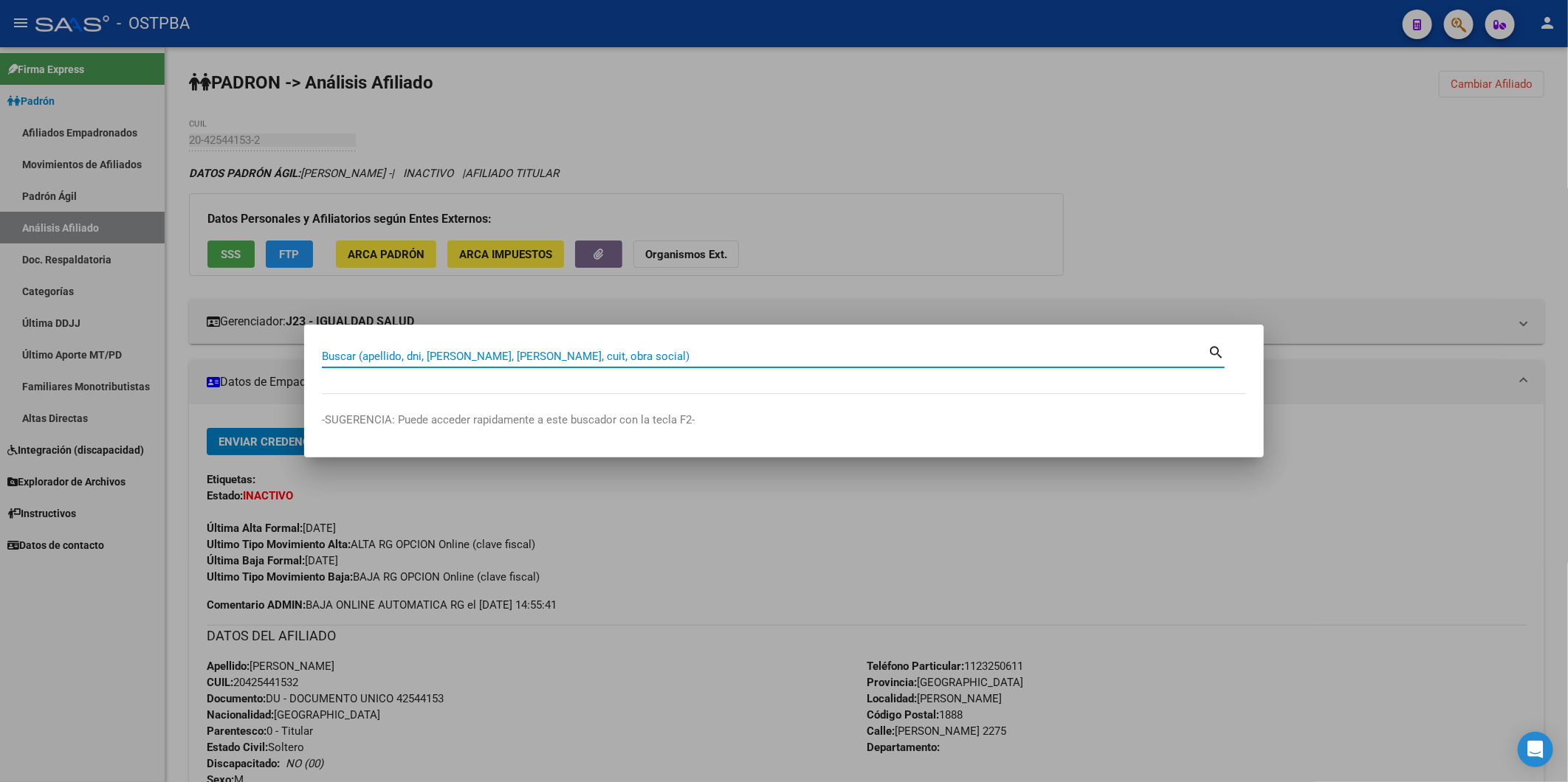
click at [455, 356] on input "Buscar (apellido, dni, [PERSON_NAME], [PERSON_NAME], cuit, obra social)" at bounding box center [765, 356] width 886 height 13
paste input "[PERSON_NAME] [PERSON_NAME]"
type input "[PERSON_NAME] [PERSON_NAME]"
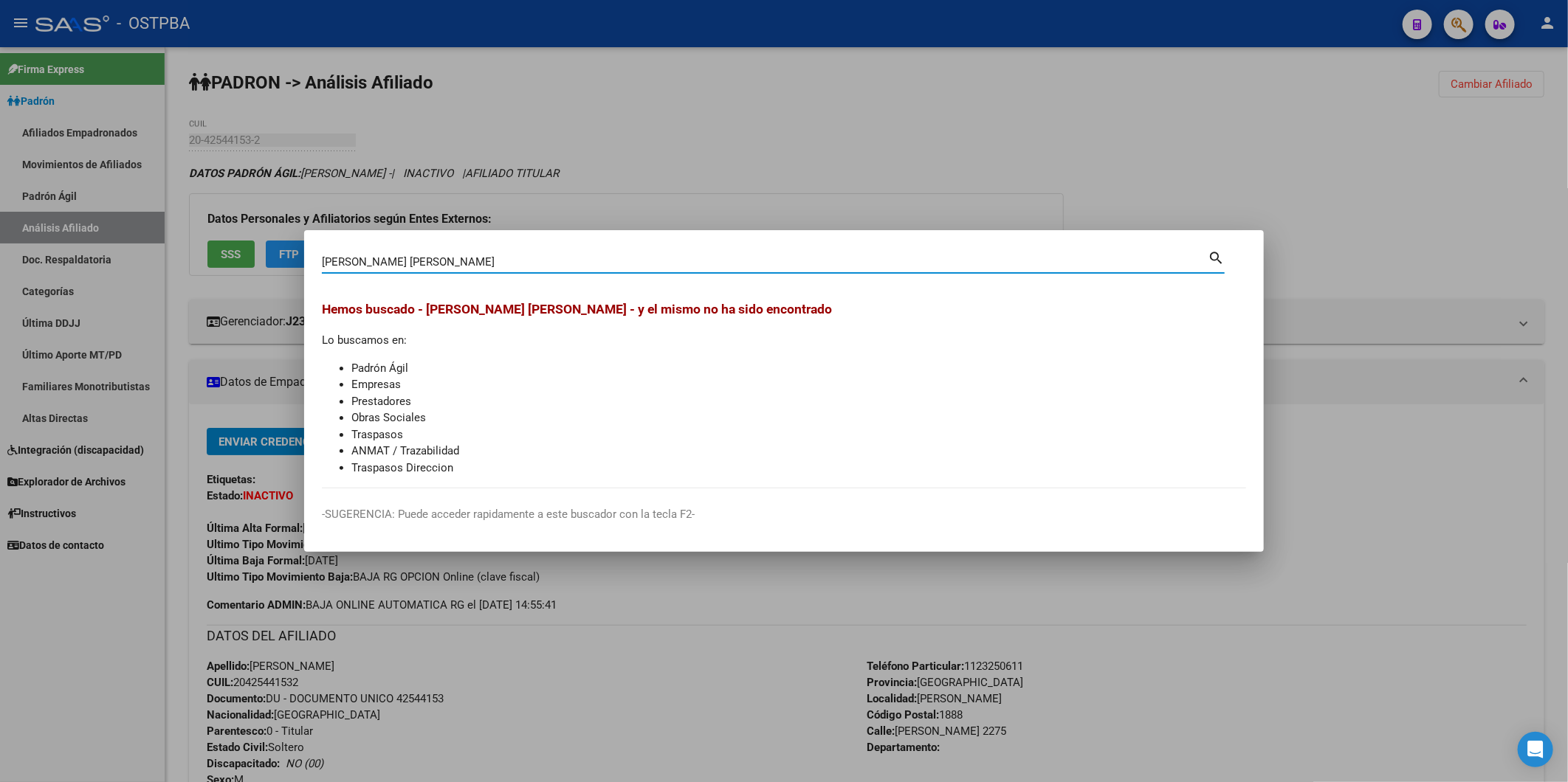
click at [1255, 186] on div at bounding box center [784, 391] width 1568 height 782
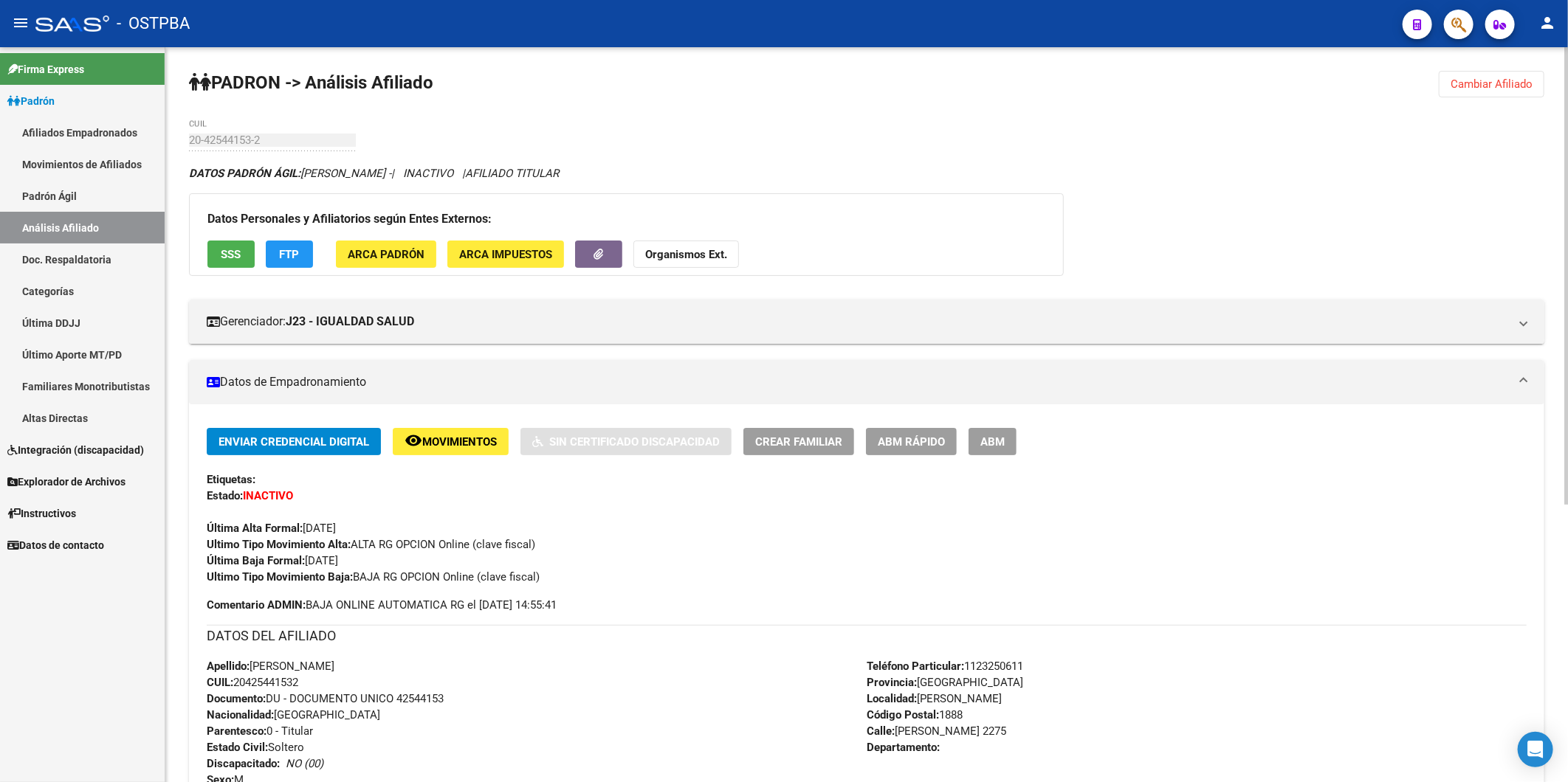
click at [1469, 83] on span "Cambiar Afiliado" at bounding box center [1491, 84] width 82 height 13
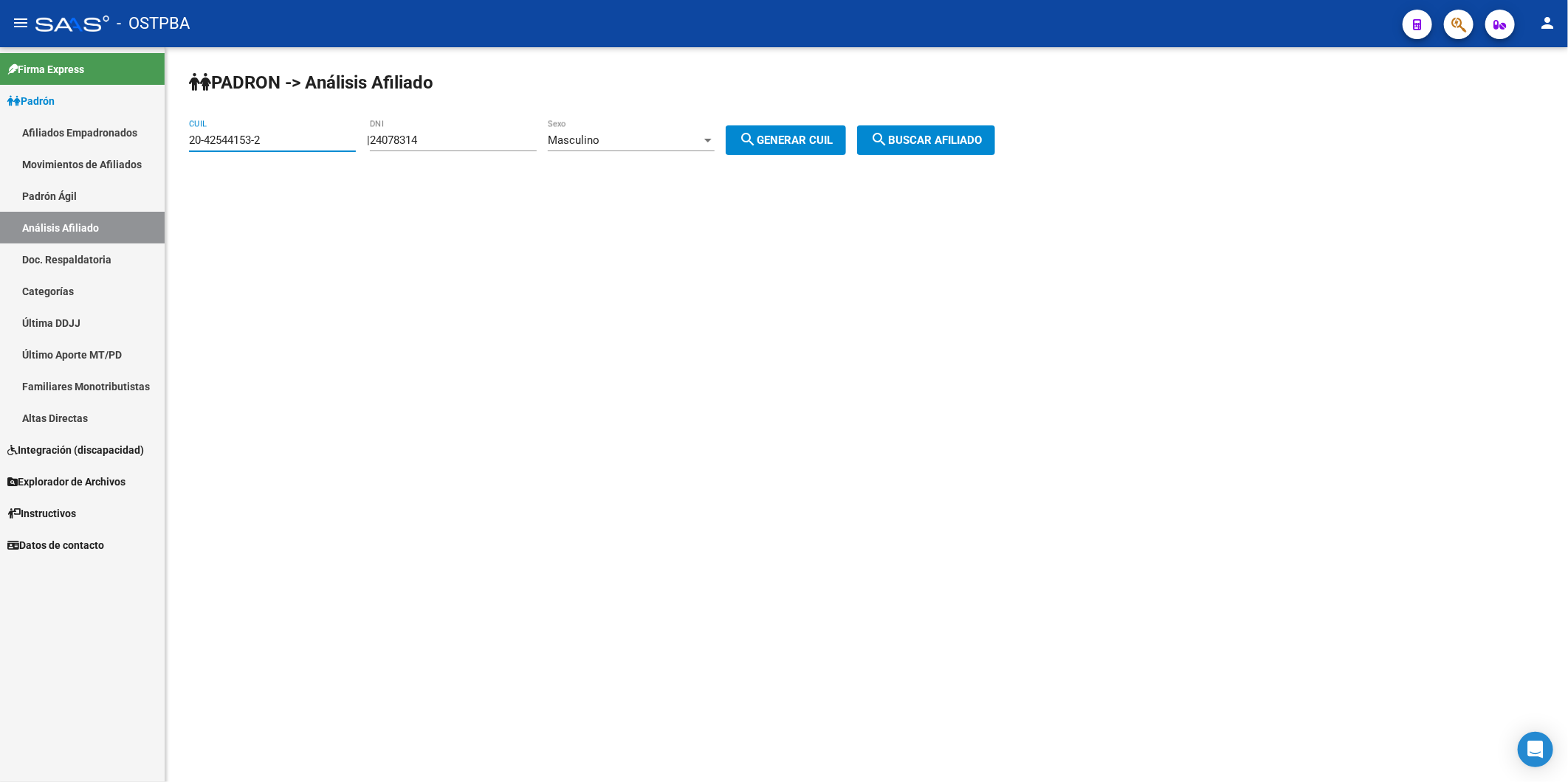
drag, startPoint x: 314, startPoint y: 136, endPoint x: 0, endPoint y: 421, distance: 424.1
click at [47, 170] on mat-sidenav-container "Firma Express Padrón Afiliados Empadronados Movimientos de Afiliados Padrón Ági…" at bounding box center [784, 414] width 1568 height 735
paste input "7-03613414-9"
type input "27-03613414-9"
click at [922, 145] on span "search Buscar afiliado" at bounding box center [926, 140] width 111 height 13
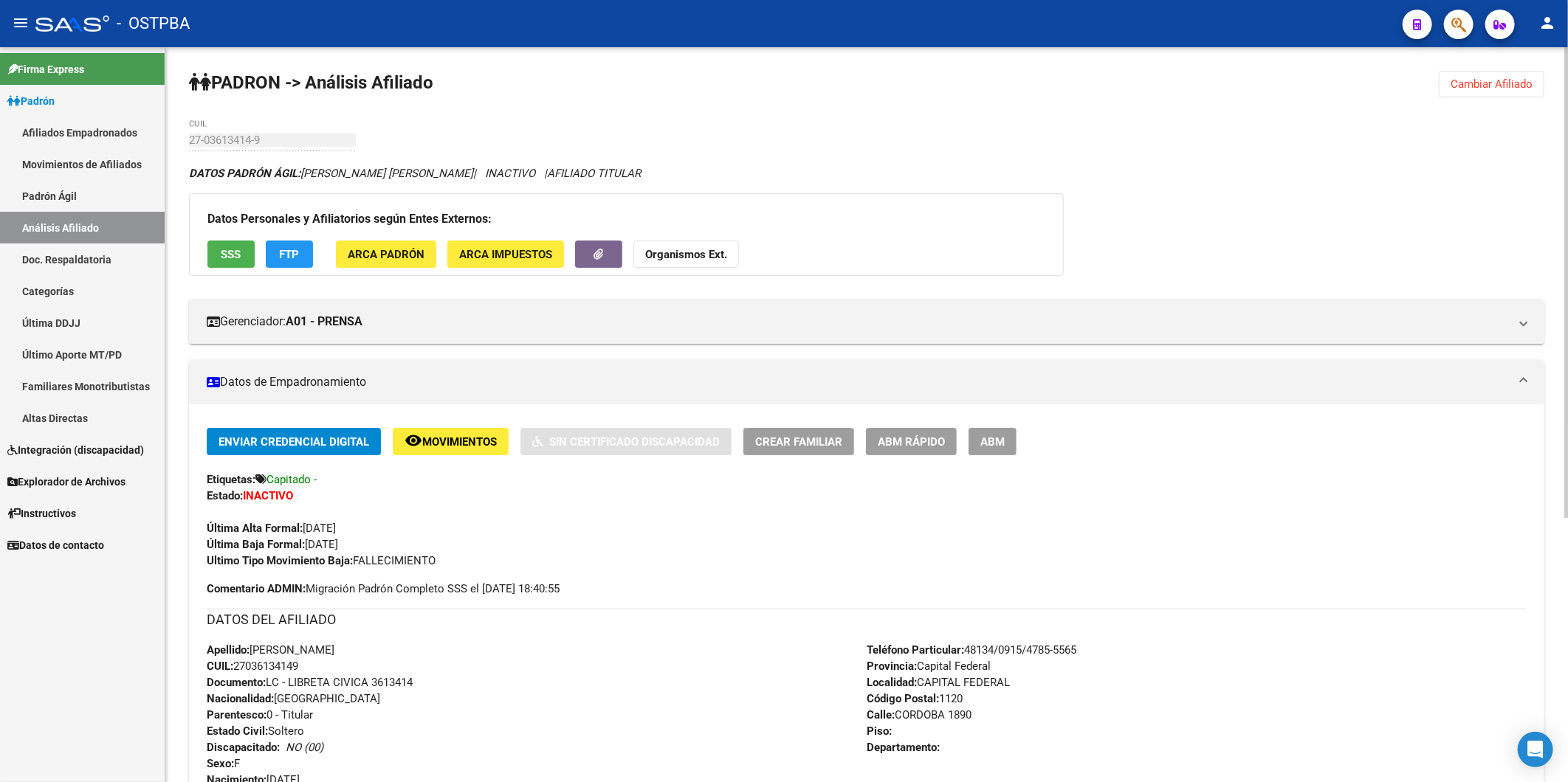
click at [935, 446] on span "ABM Rápido" at bounding box center [911, 441] width 67 height 13
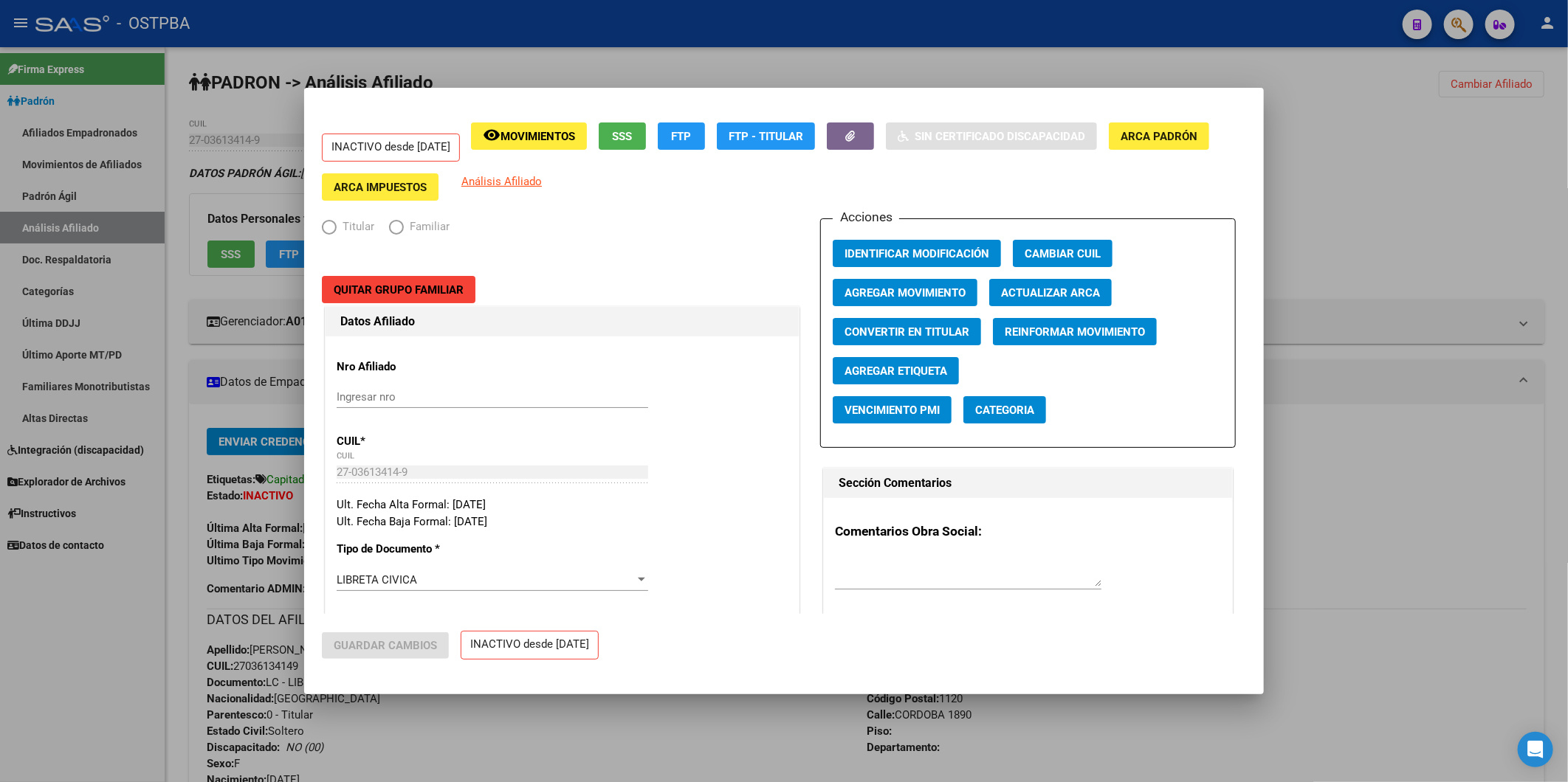
radio input "true"
type input "33-63761744-9"
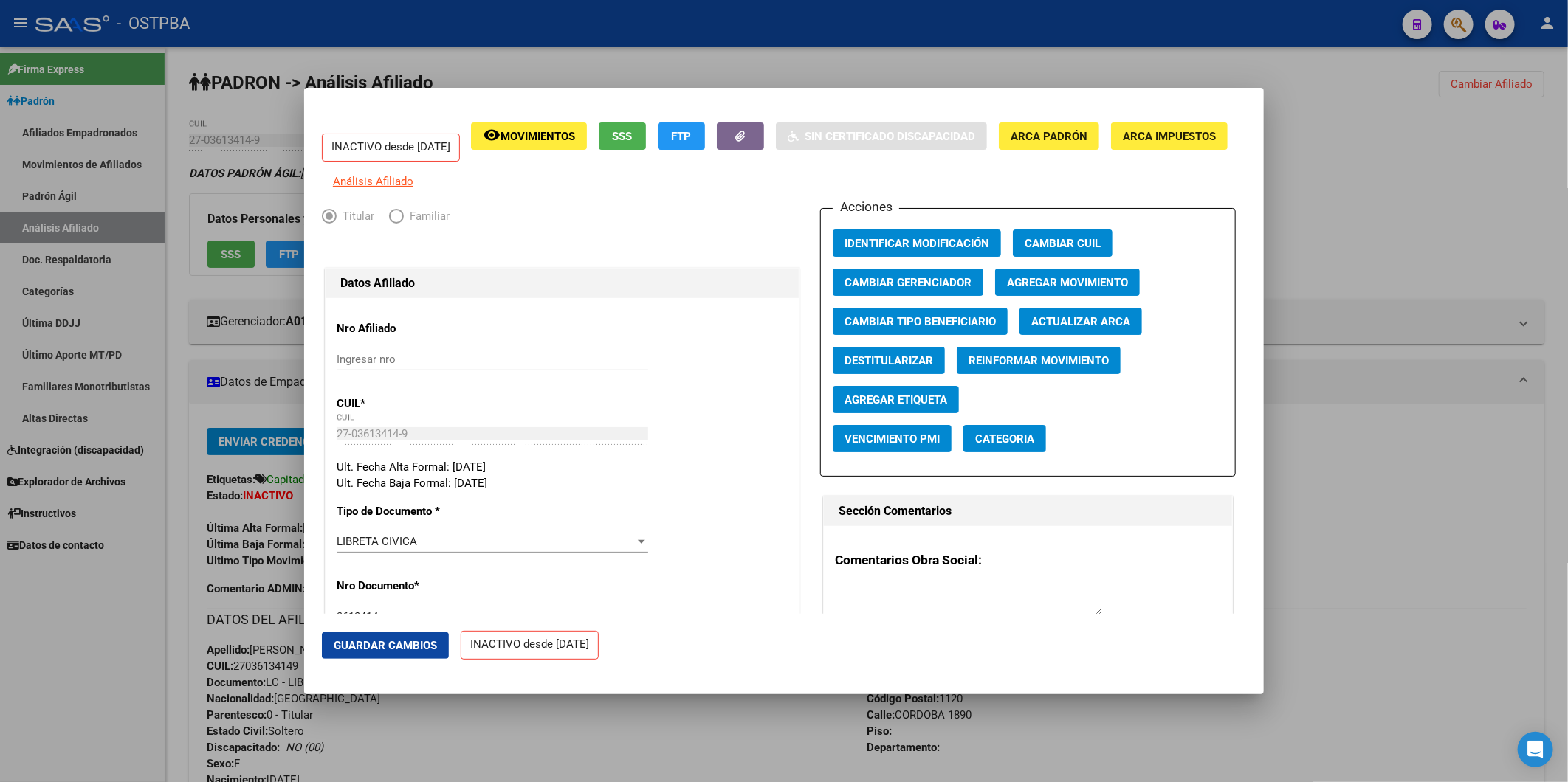
click at [897, 407] on span "Agregar Etiqueta" at bounding box center [895, 400] width 103 height 13
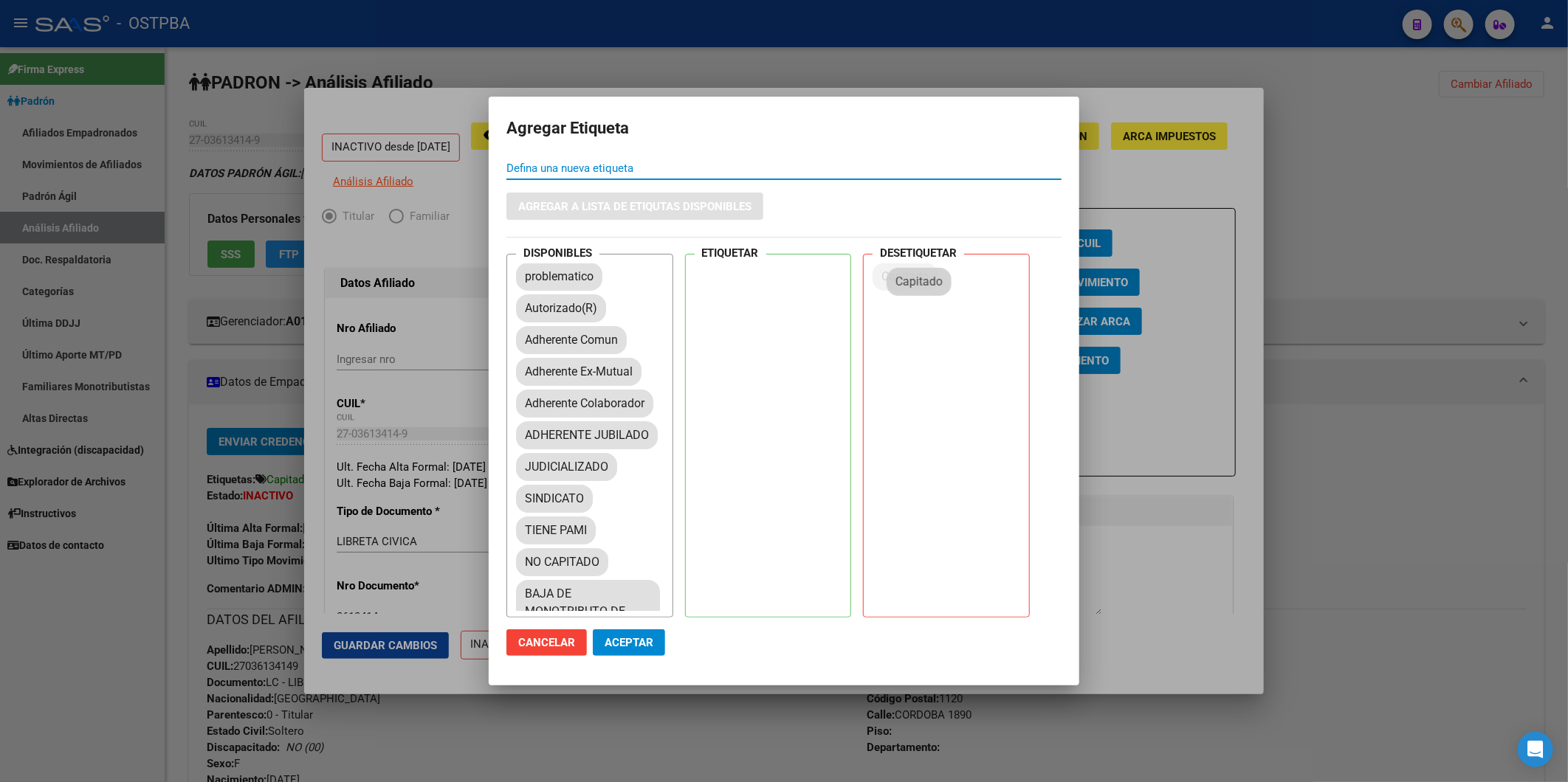
drag, startPoint x: 545, startPoint y: 313, endPoint x: 919, endPoint y: 287, distance: 374.9
click at [648, 640] on span "Aceptar" at bounding box center [629, 642] width 48 height 13
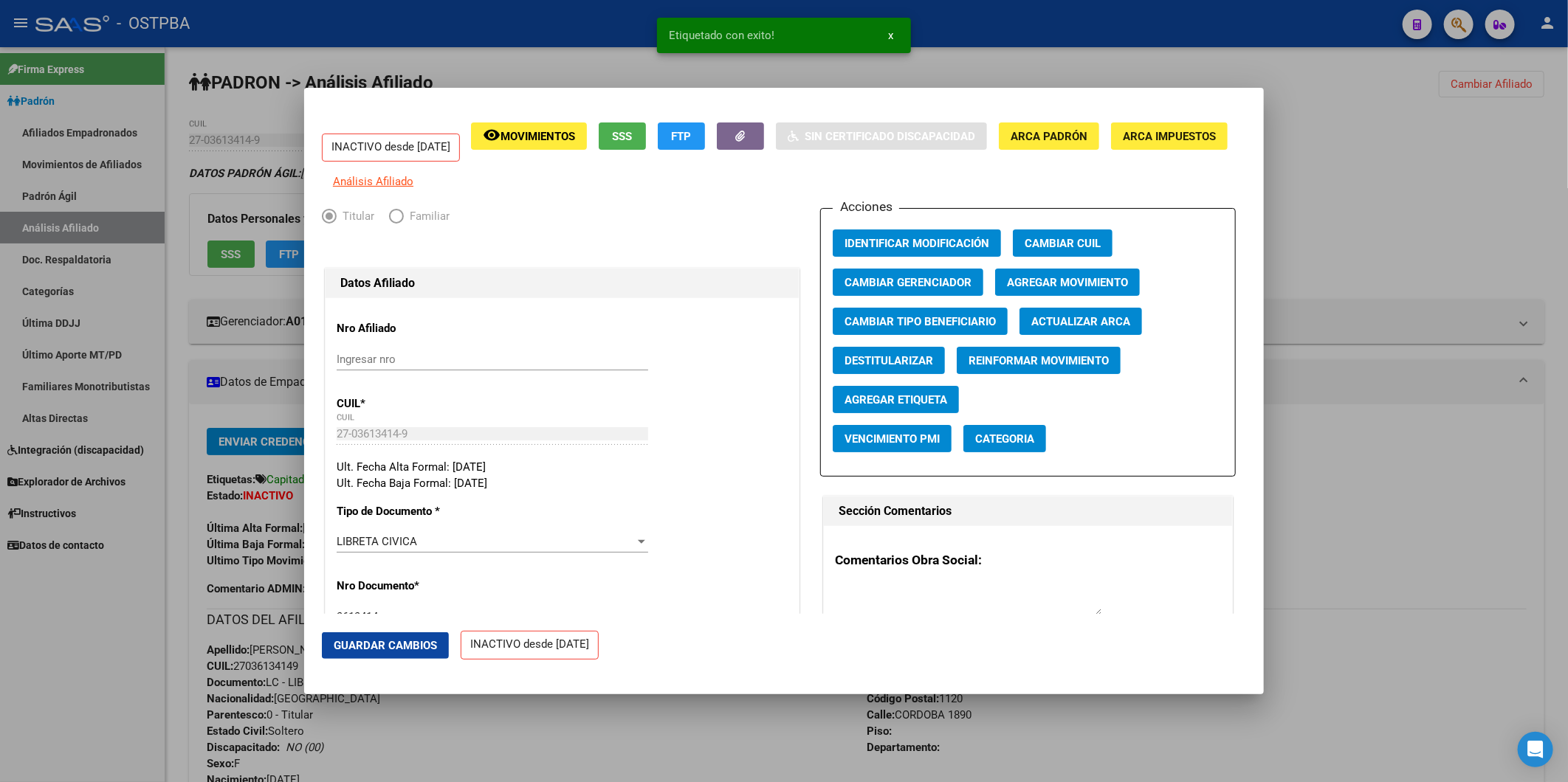
click at [1332, 232] on div at bounding box center [784, 391] width 1568 height 782
